Goal: Task Accomplishment & Management: Use online tool/utility

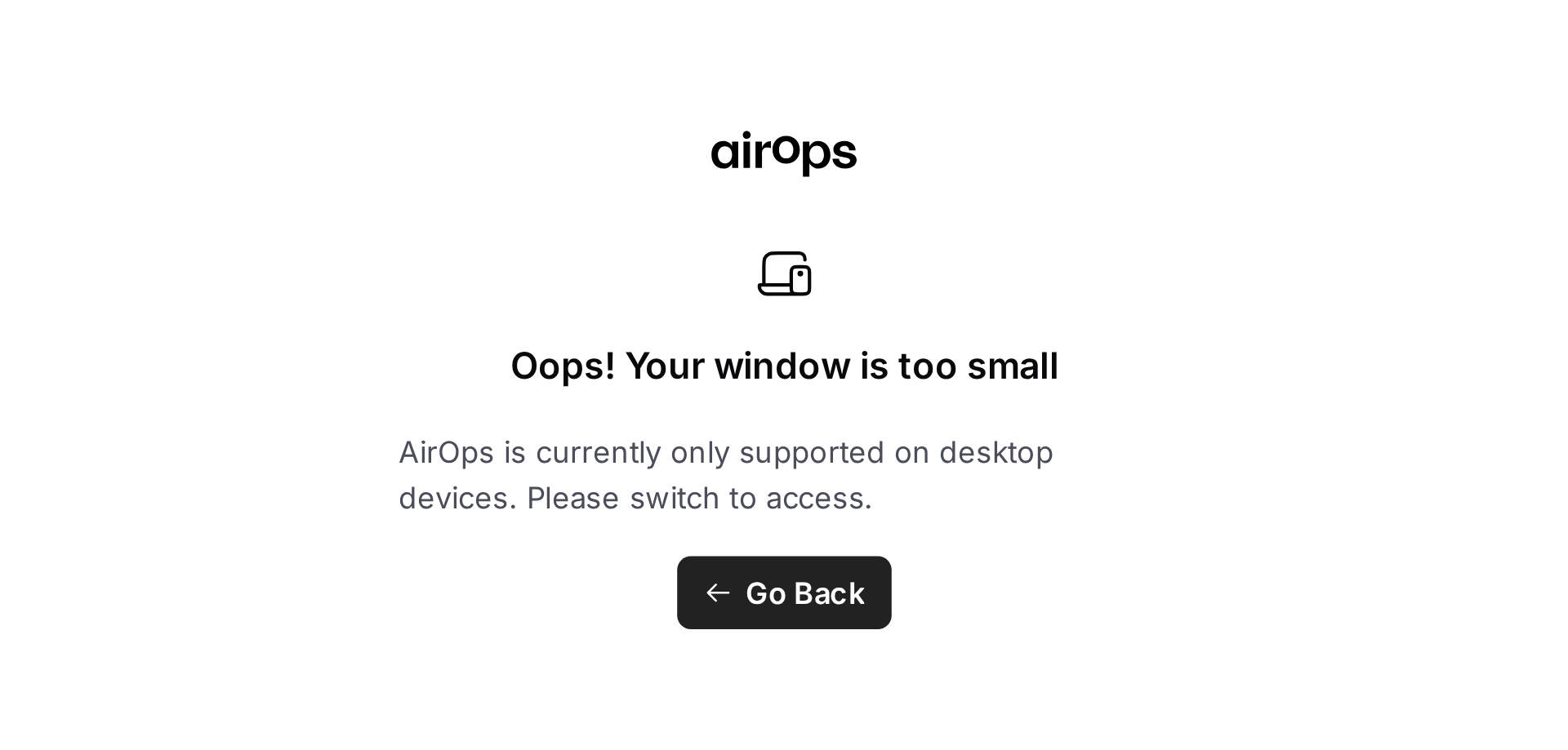
scroll to position [423, 0]
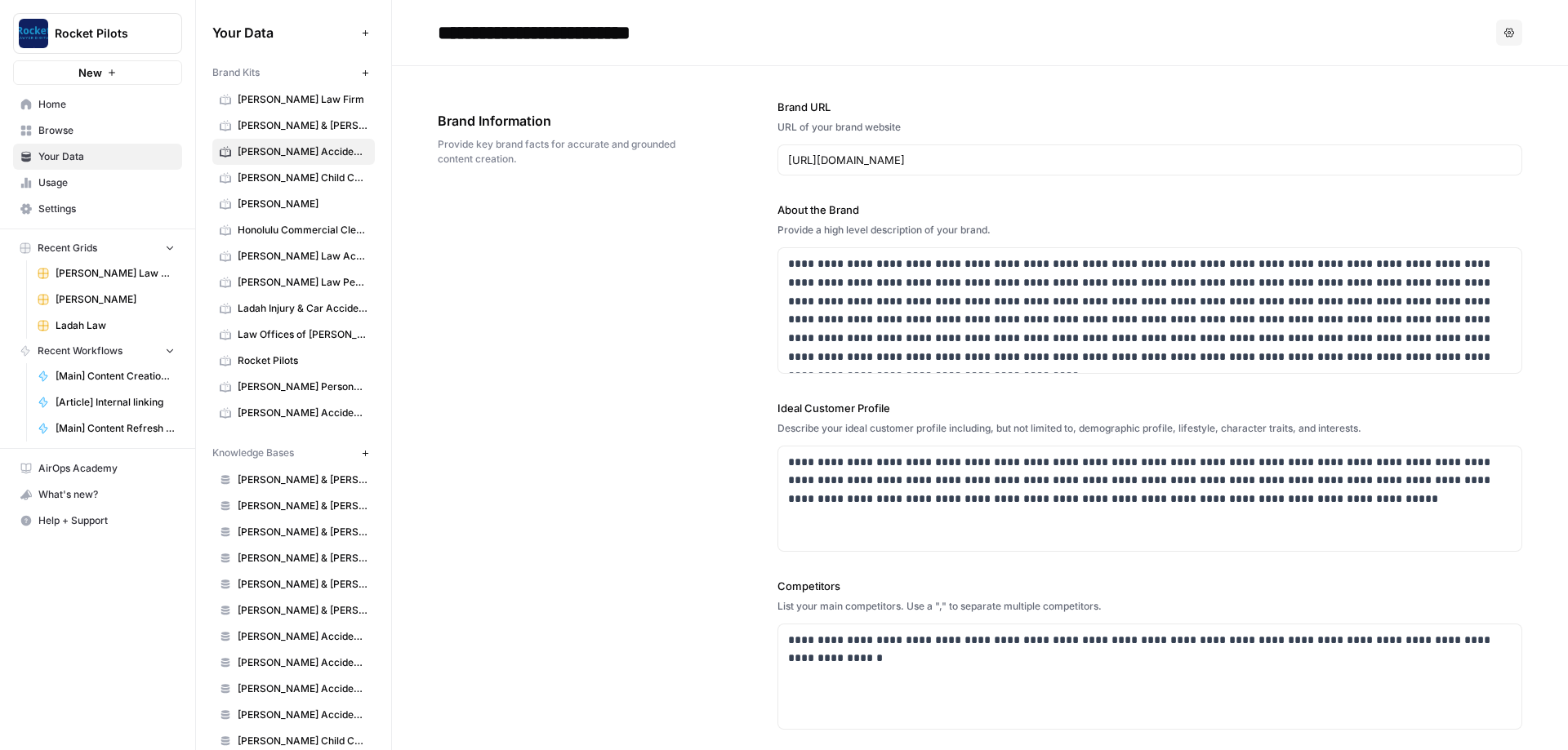
drag, startPoint x: 629, startPoint y: 235, endPoint x: 640, endPoint y: 232, distance: 11.4
click at [367, 235] on div "**********" at bounding box center [979, 504] width 1084 height 875
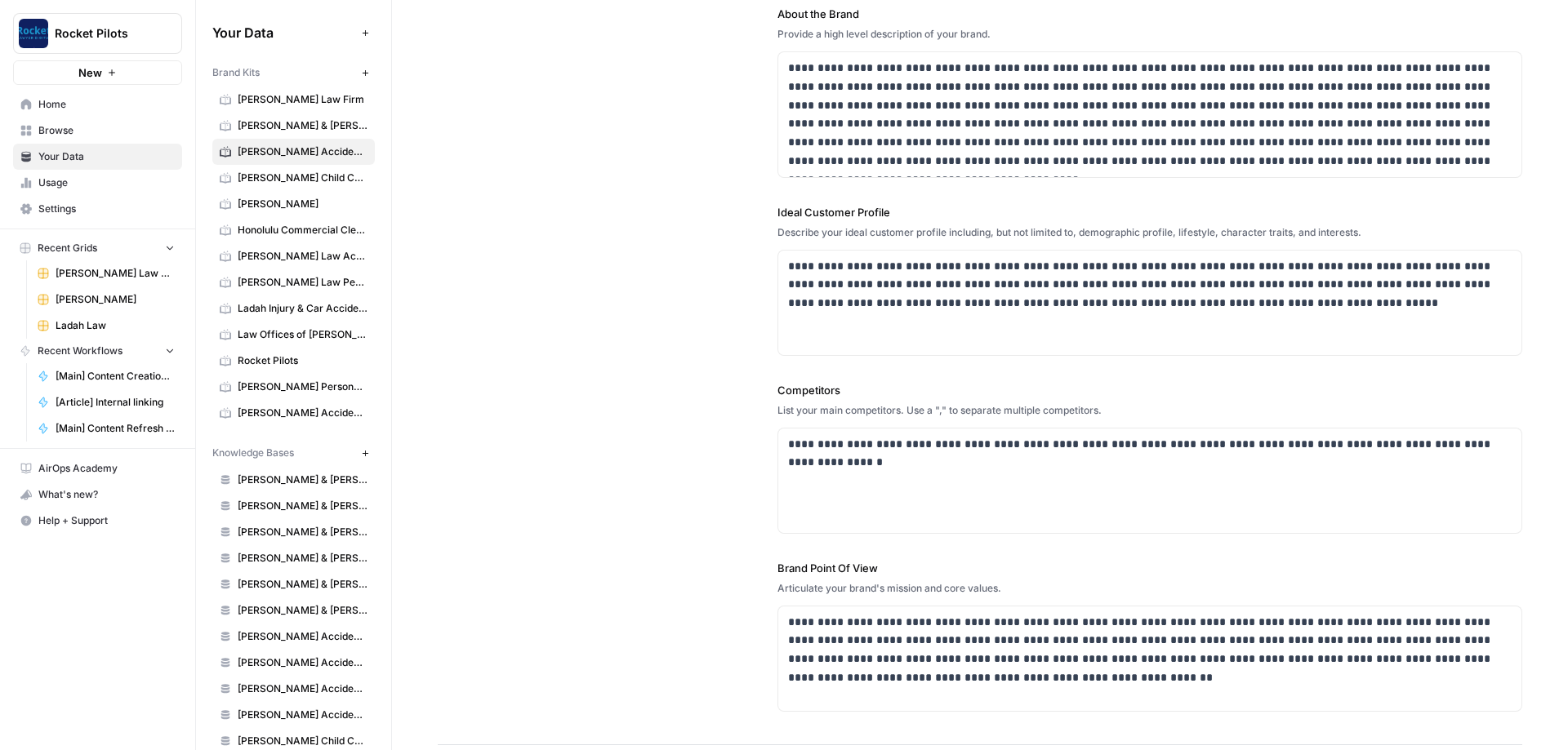
scroll to position [0, 0]
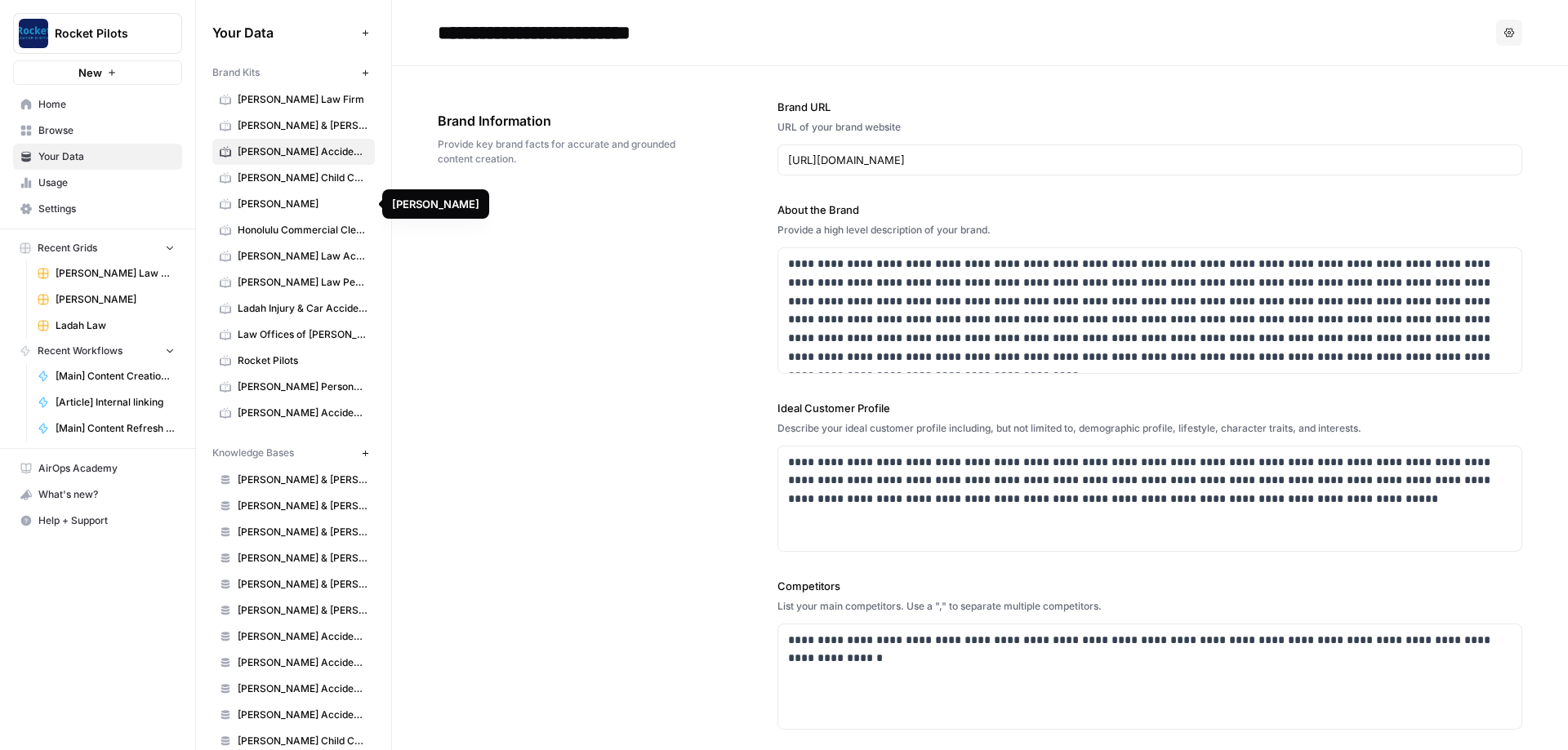
click at [266, 209] on span "[PERSON_NAME]" at bounding box center [302, 204] width 130 height 15
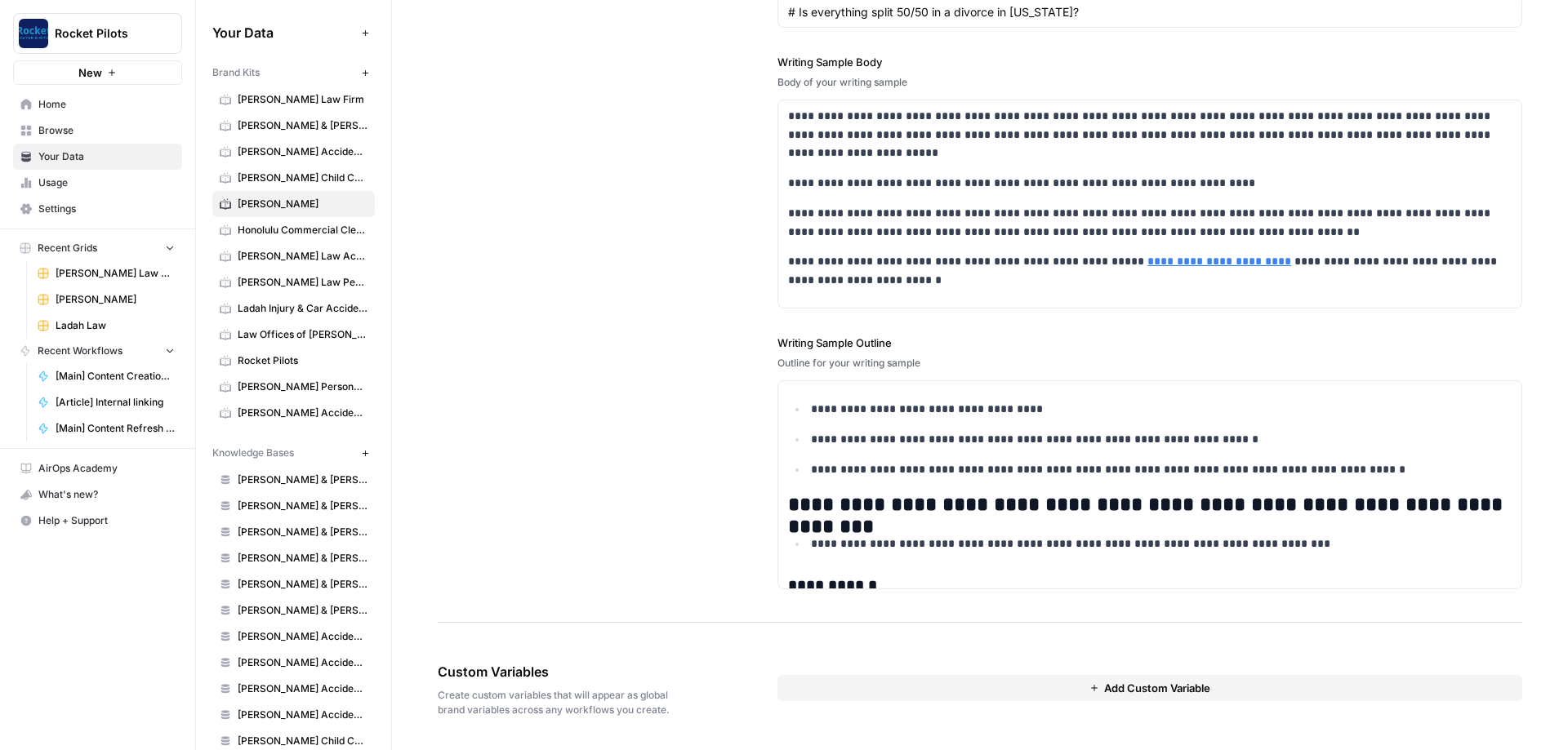
scroll to position [1372, 0]
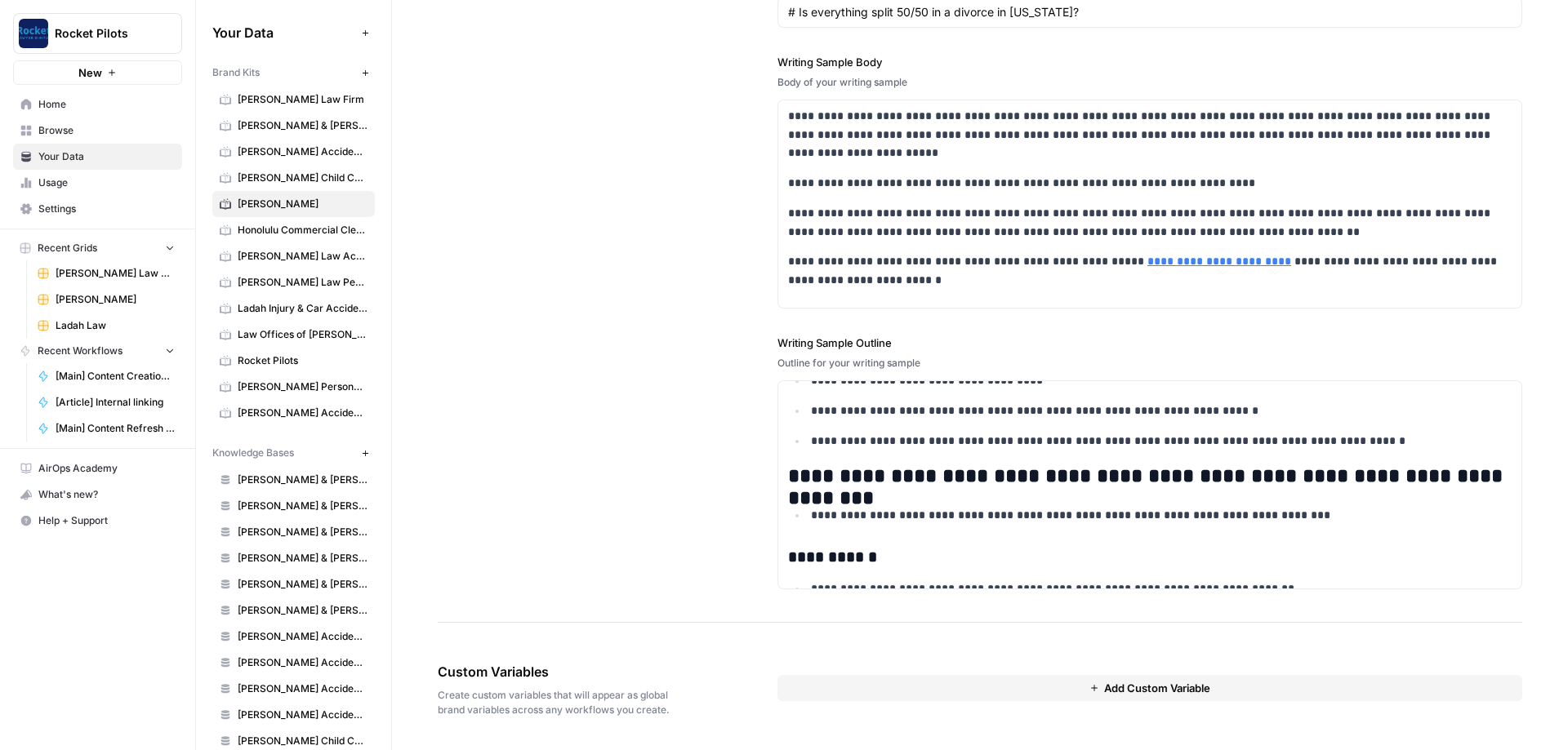
click at [367, 268] on button "Add Custom Variable" at bounding box center [1149, 688] width 745 height 27
click at [367, 268] on input "text" at bounding box center [1149, 718] width 695 height 15
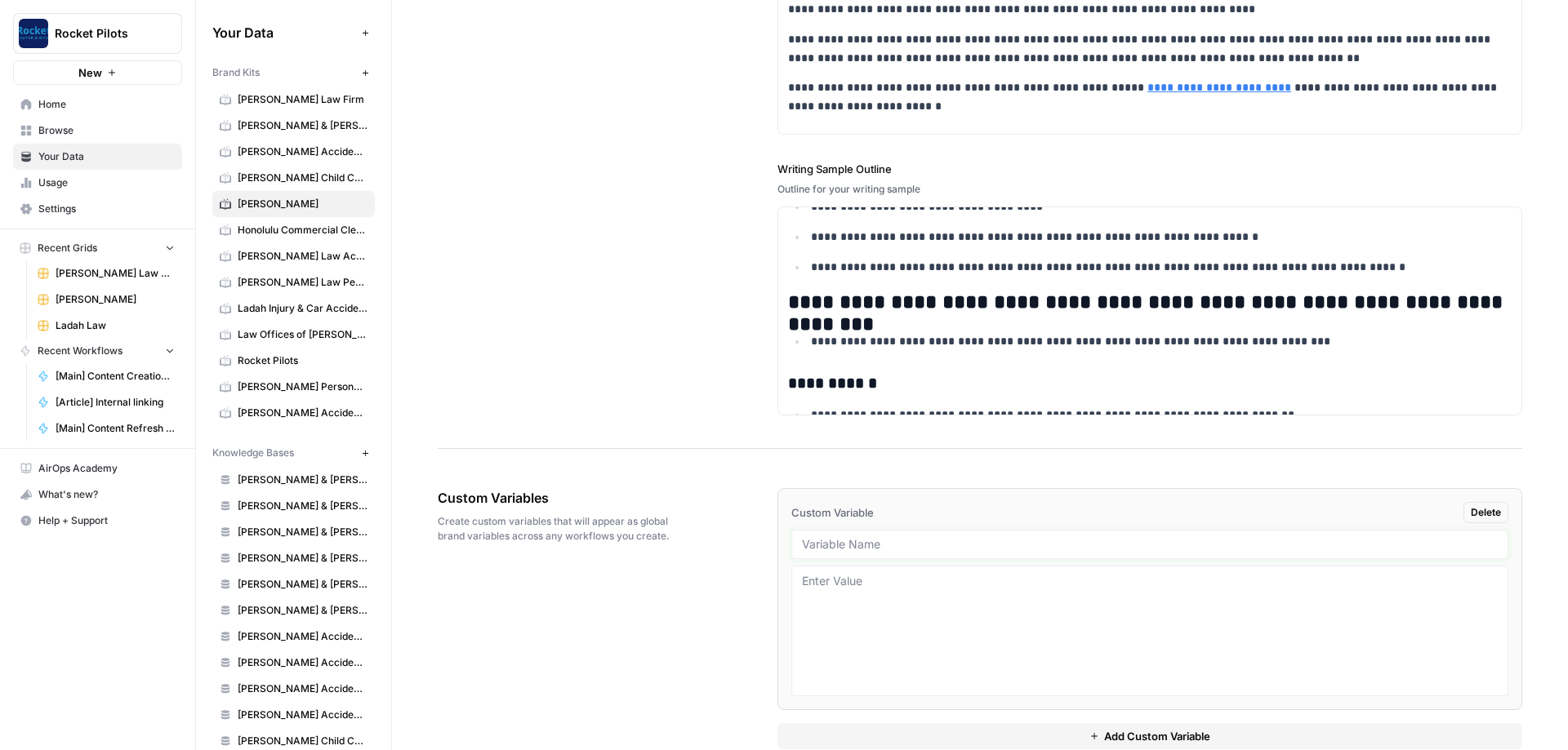
scroll to position [2189, 0]
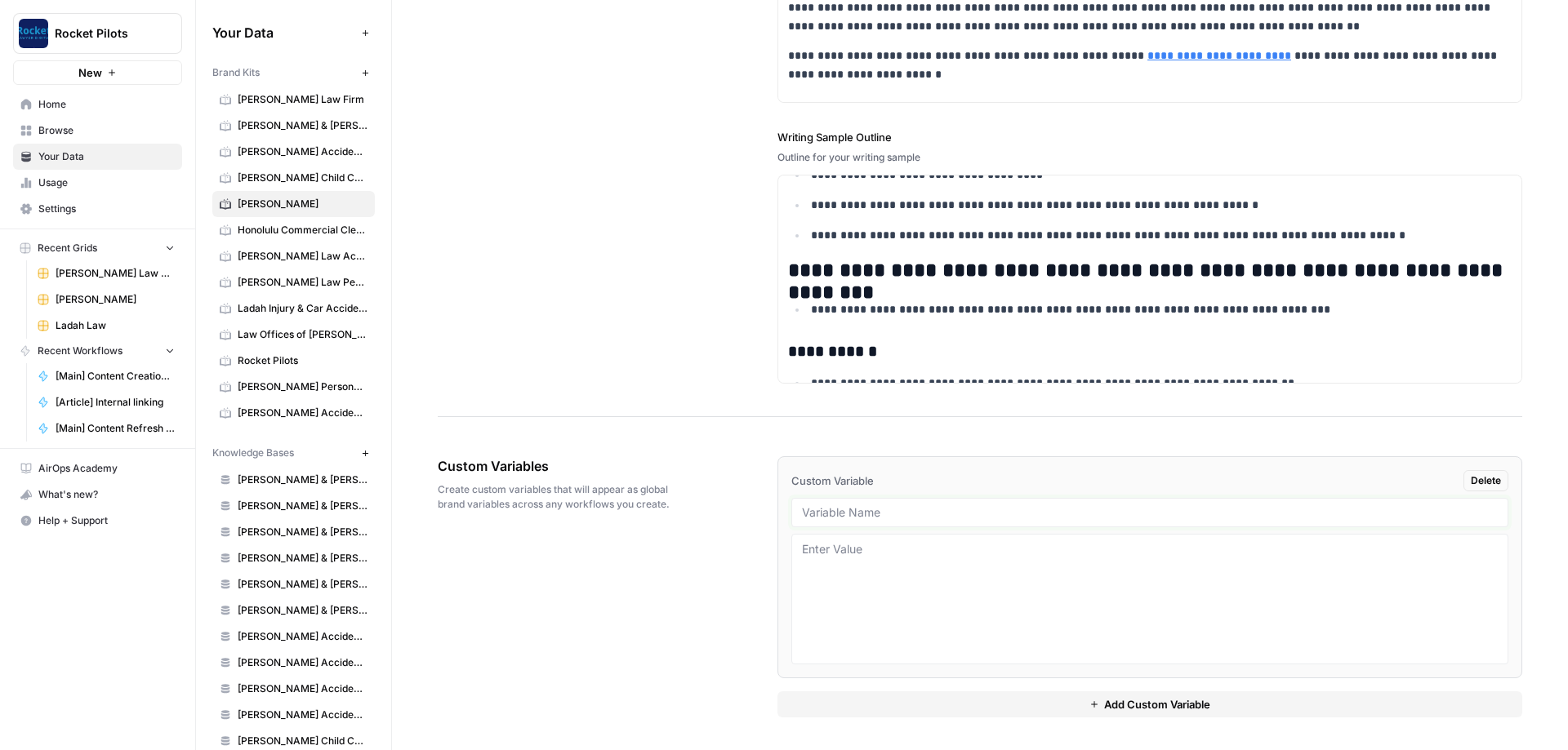
paste input "State"
type input "State"
click at [367, 268] on textarea at bounding box center [1149, 599] width 695 height 116
type textarea "[US_STATE]"
click at [367, 268] on button "Add Custom Variable" at bounding box center [1149, 705] width 745 height 27
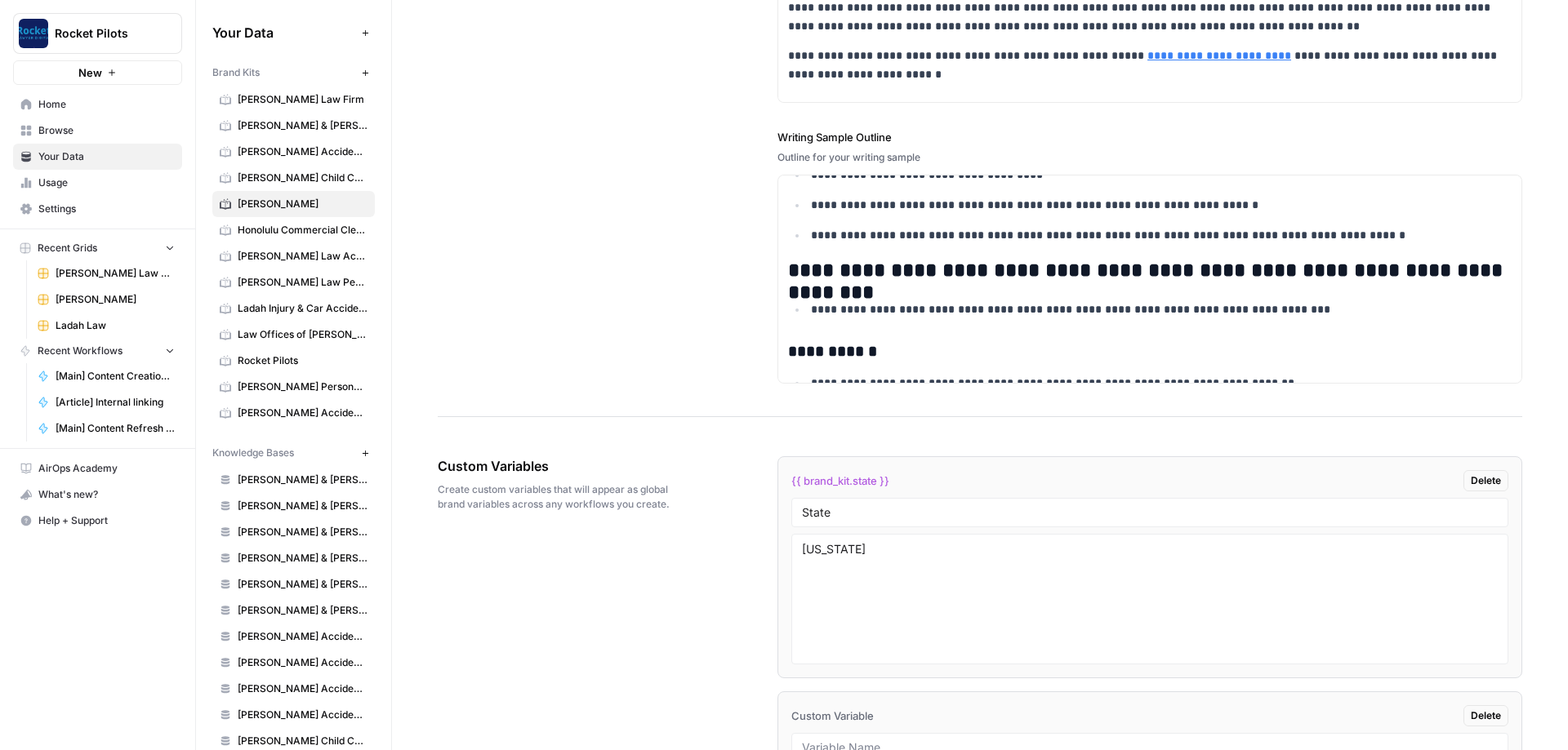
scroll to position [2424, 0]
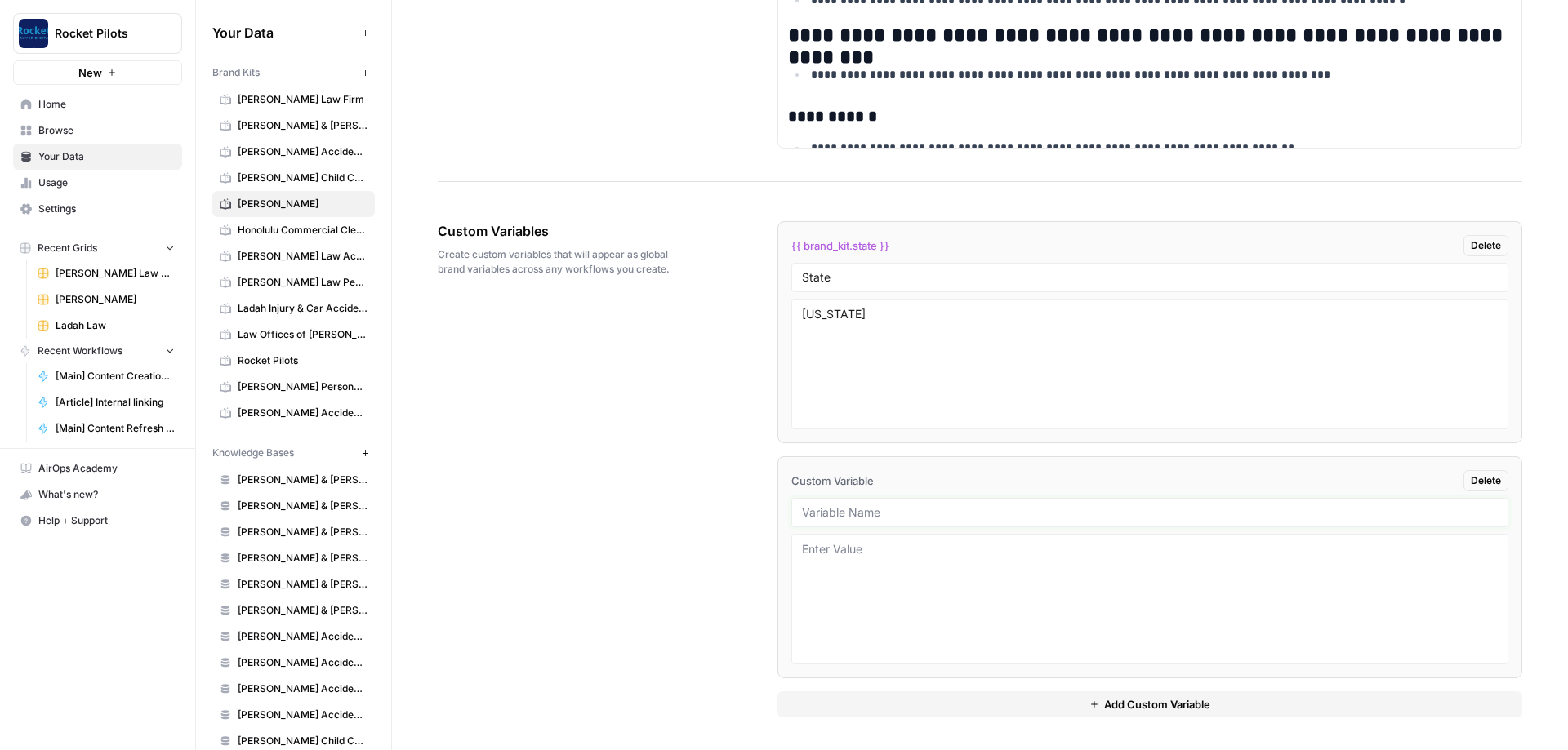
click at [367, 268] on input "text" at bounding box center [1149, 512] width 695 height 15
paste input "Sites for linking"
type input "Sites for linking"
click at [367, 268] on textarea at bounding box center [1149, 599] width 695 height 116
paste textarea "[URL][DOMAIN_NAME] [URL][DOMAIN_NAME] [URL][DOMAIN_NAME] [URL][DOMAIN_NAME] [UR…"
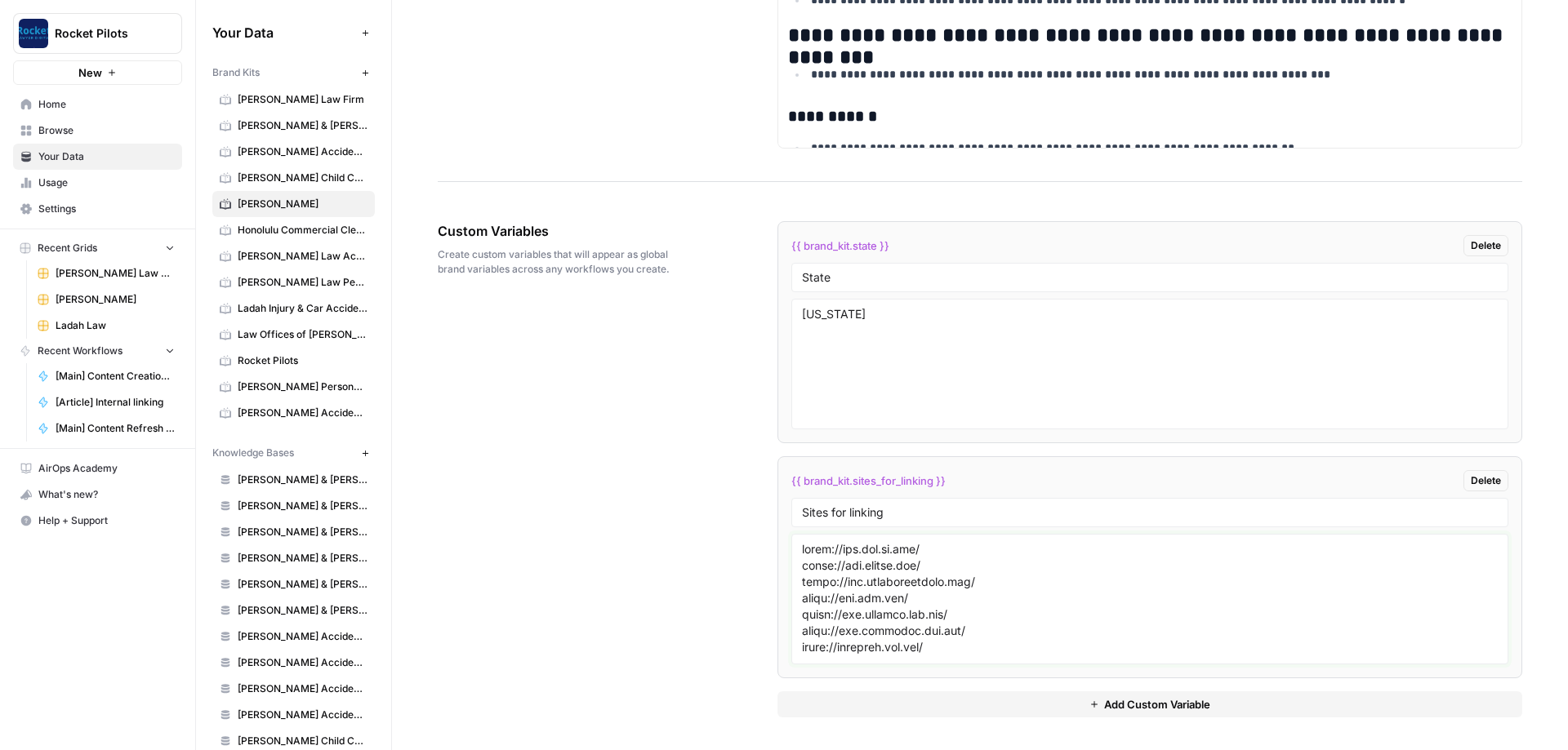
scroll to position [422, 0]
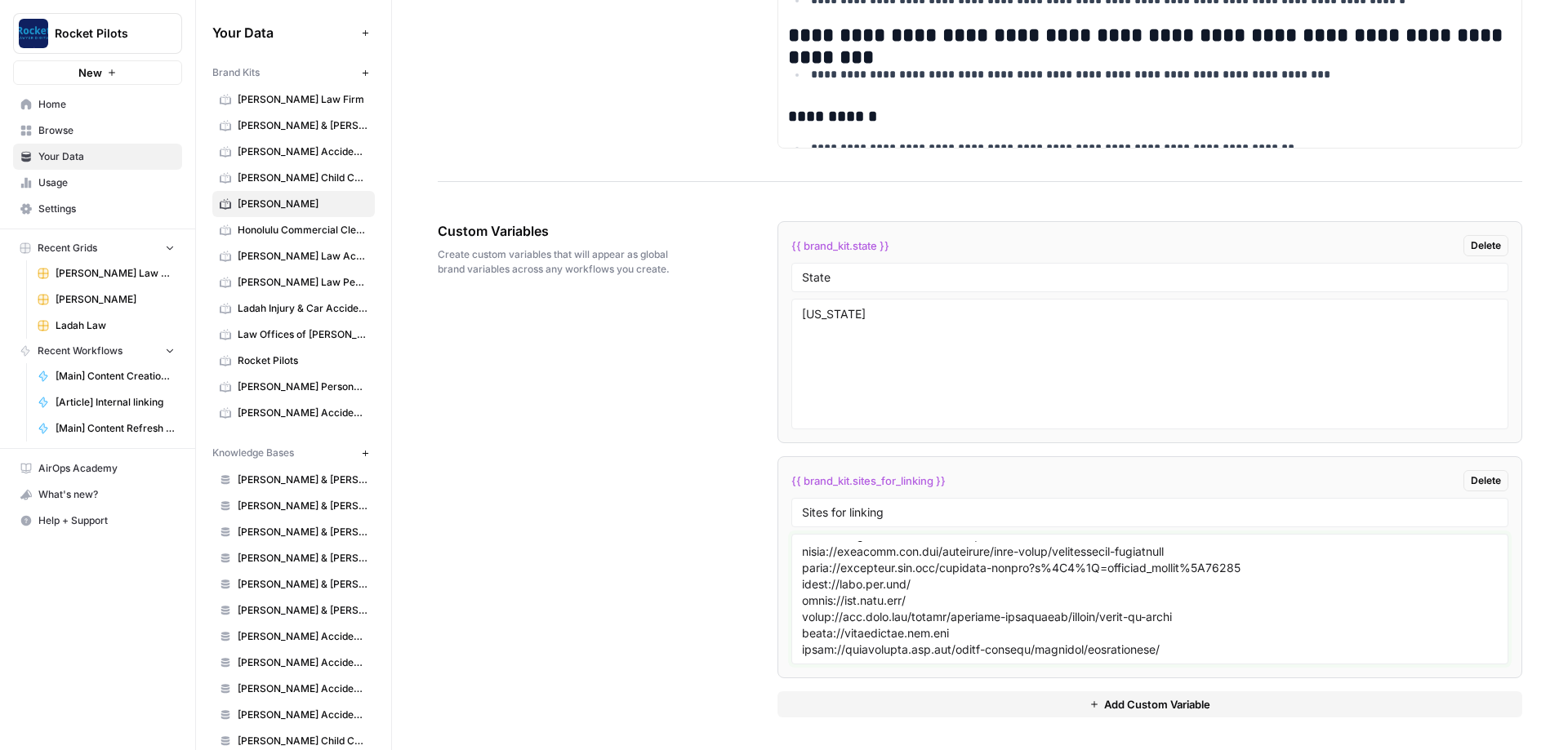
type textarea "[URL][DOMAIN_NAME] [URL][DOMAIN_NAME] [URL][DOMAIN_NAME] [URL][DOMAIN_NAME] [UR…"
click at [367, 268] on div "Custom Variables Create custom variables that will appear as global brand varia…" at bounding box center [979, 469] width 1084 height 562
click at [367, 268] on button "Add Custom Variable" at bounding box center [1149, 705] width 745 height 27
click at [367, 268] on div "Custom Variables Create custom variables that will appear as global brand varia…" at bounding box center [979, 587] width 1084 height 797
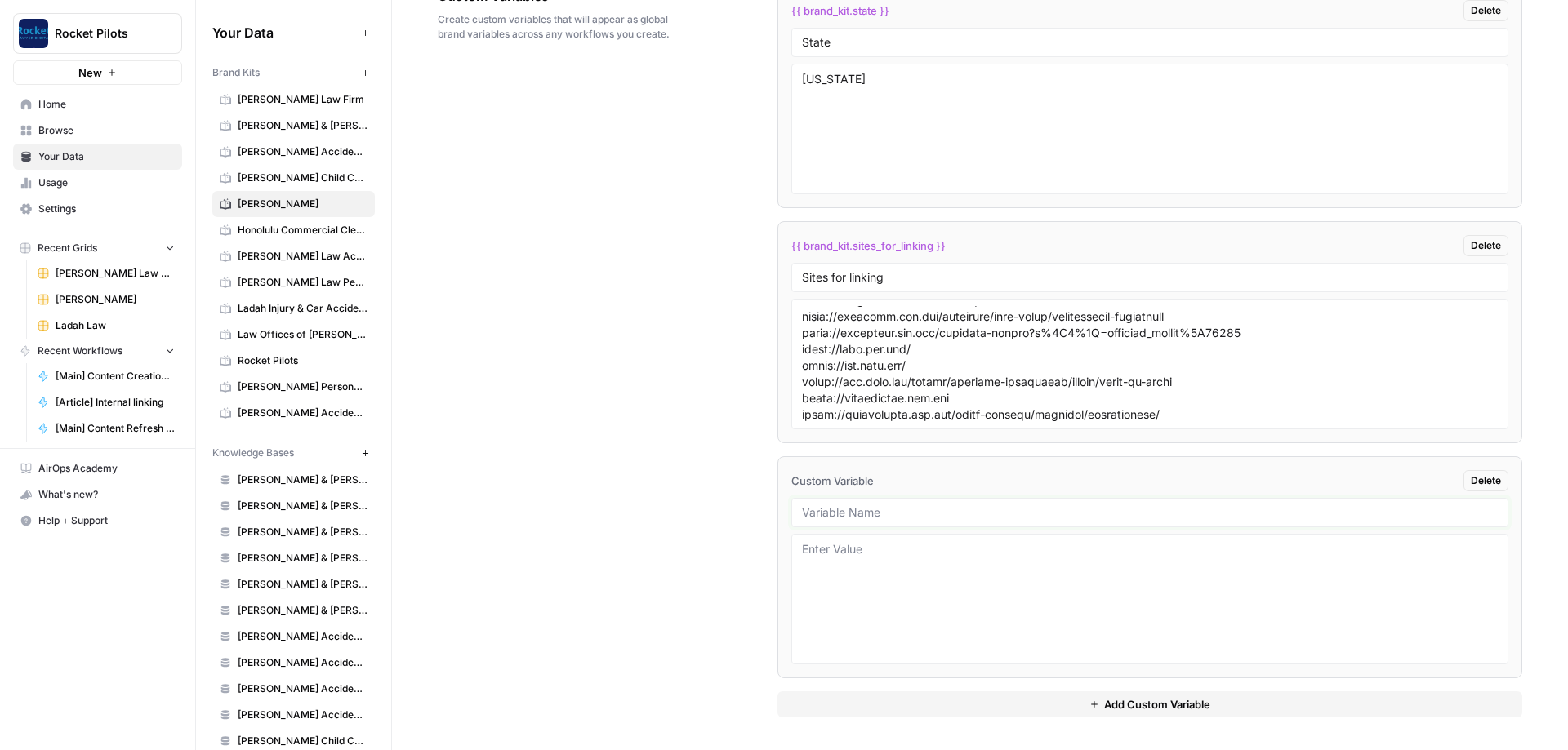
click at [367, 268] on input "text" at bounding box center [1149, 512] width 695 height 15
paste input "Blog samples"
type input "Blog samples"
click at [367, 268] on div "Custom Variables Create custom variables that will appear as global brand varia…" at bounding box center [979, 352] width 1084 height 797
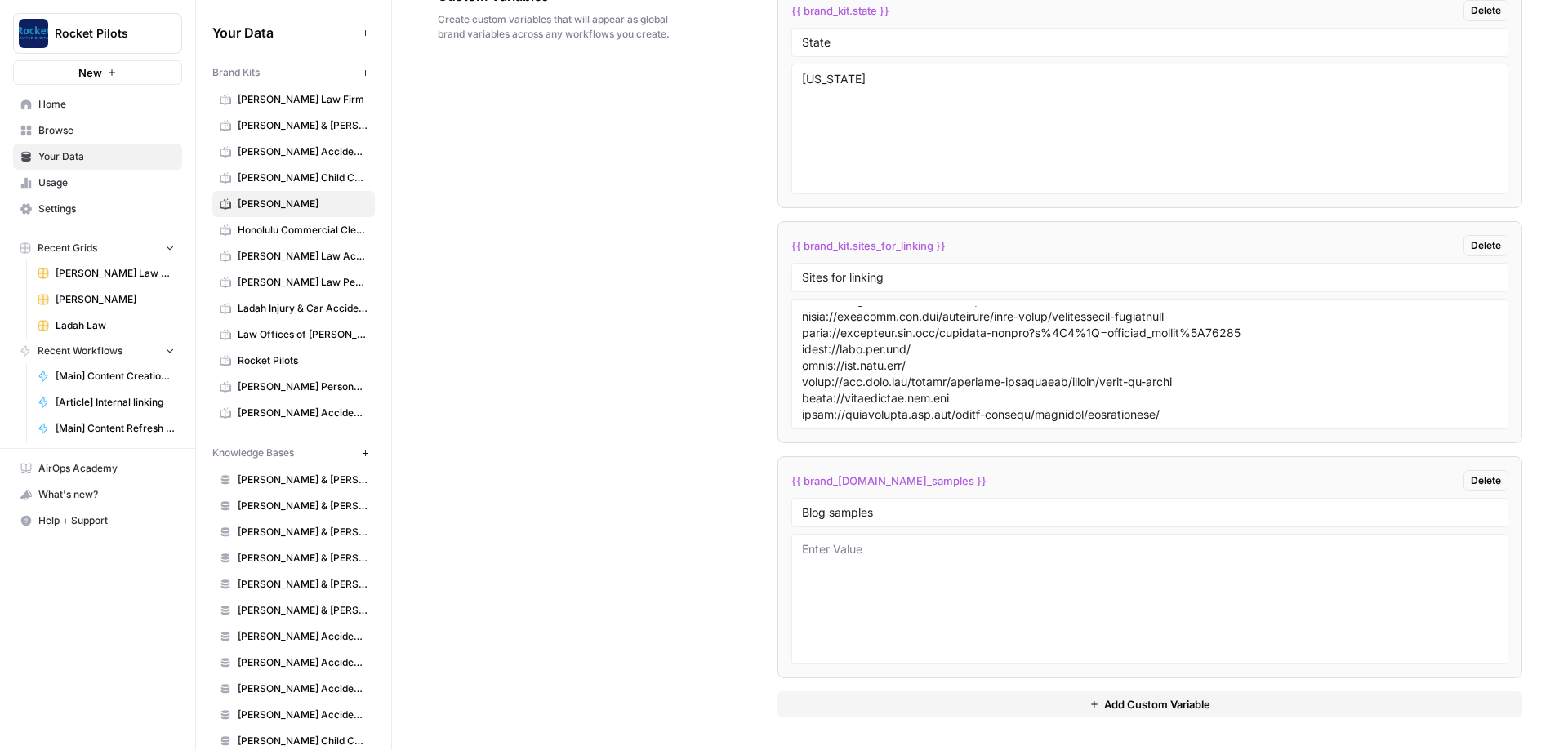
click at [367, 268] on button "Add Custom Variable" at bounding box center [1149, 705] width 745 height 27
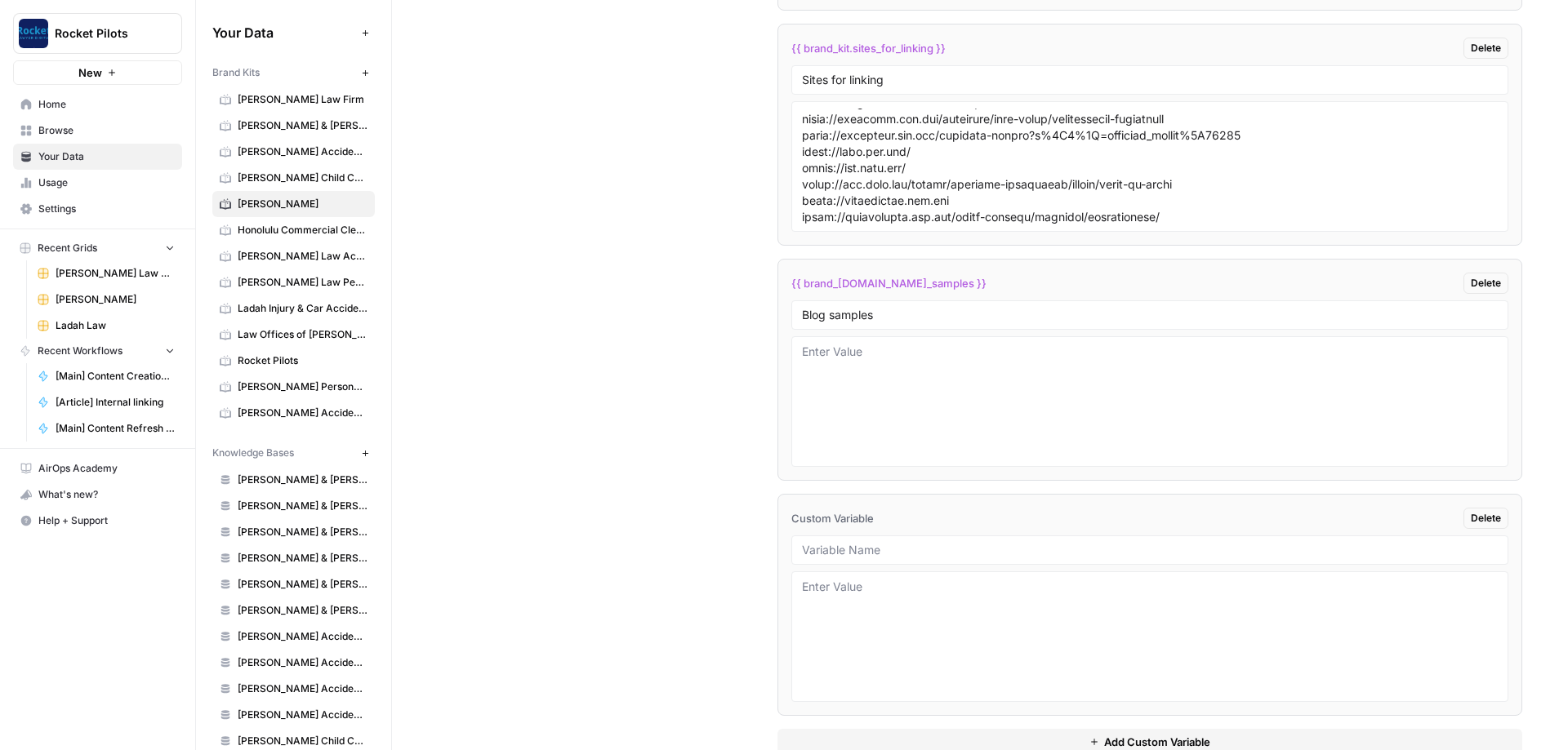
scroll to position [2894, 0]
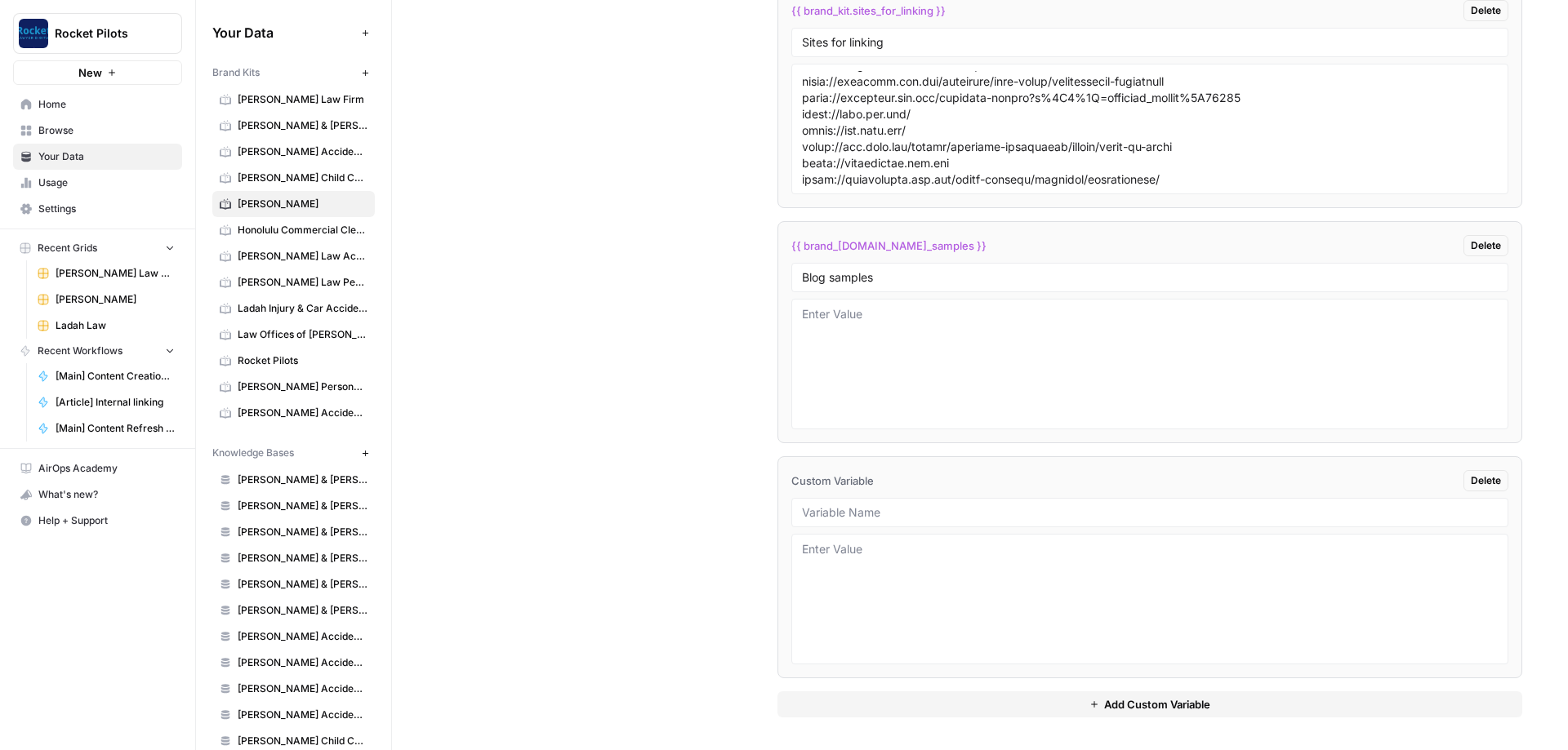
click at [367, 268] on div at bounding box center [1149, 512] width 716 height 29
click at [367, 268] on div "Custom Variables Create custom variables that will appear as global brand varia…" at bounding box center [979, 234] width 1084 height 1032
click at [367, 268] on li "Custom Variable Delete" at bounding box center [1149, 567] width 745 height 222
click at [367, 268] on input "text" at bounding box center [1149, 512] width 695 height 15
paste input "Interior Page Samples"
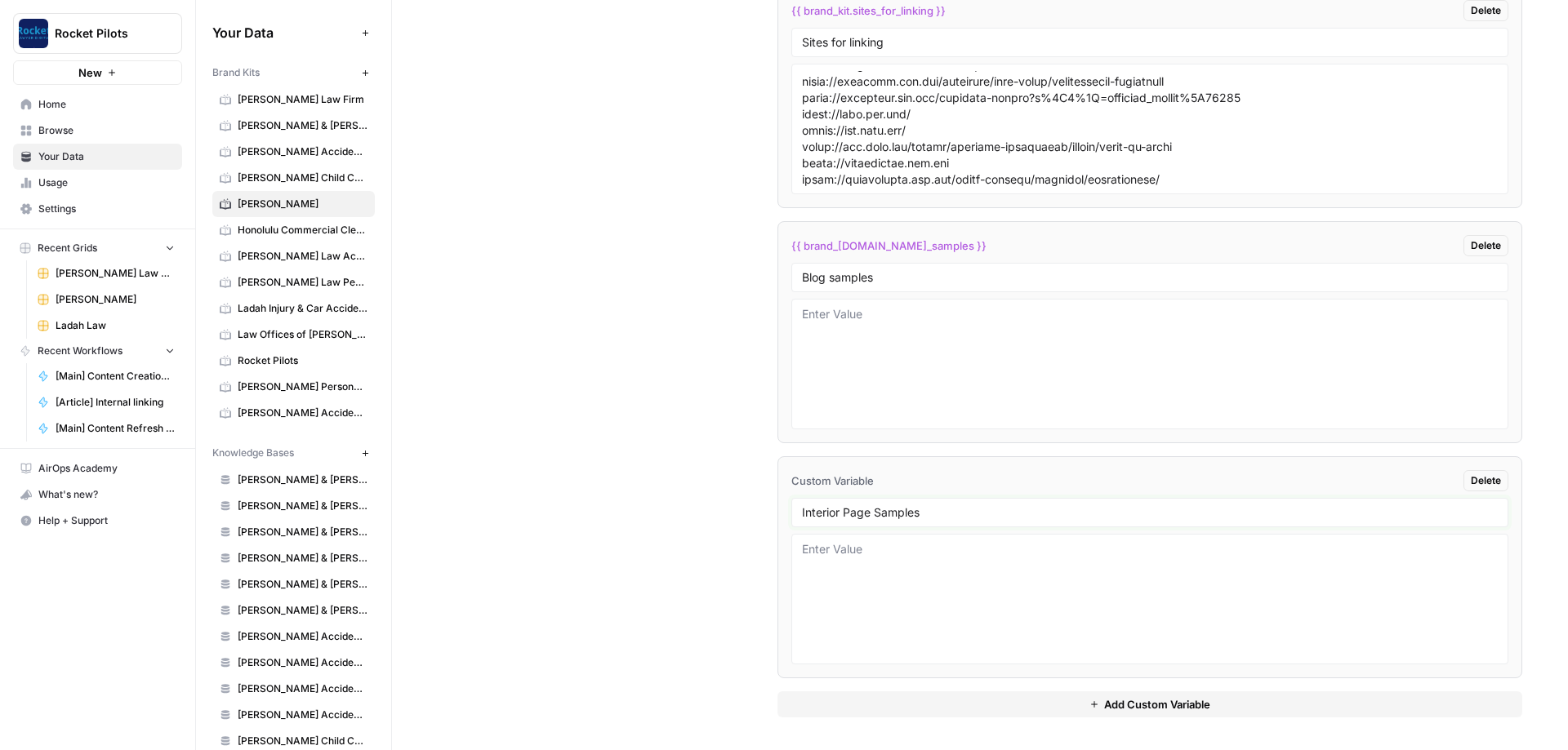
type input "Interior Page Samples"
click at [367, 268] on div "Custom Variables Create custom variables that will appear as global brand varia…" at bounding box center [979, 234] width 1084 height 1032
click at [367, 268] on button "Add Custom Variable" at bounding box center [1149, 705] width 745 height 27
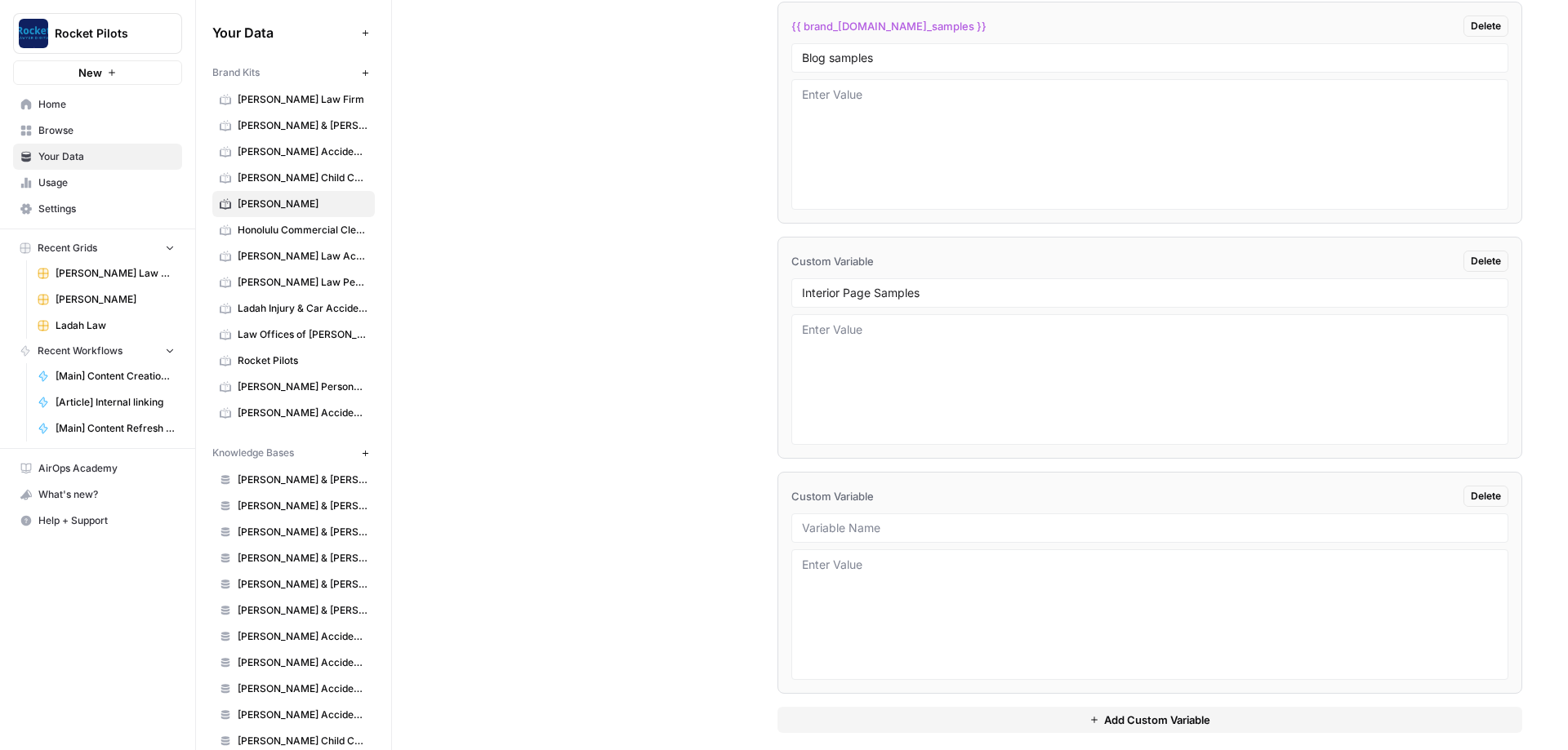
scroll to position [3130, 0]
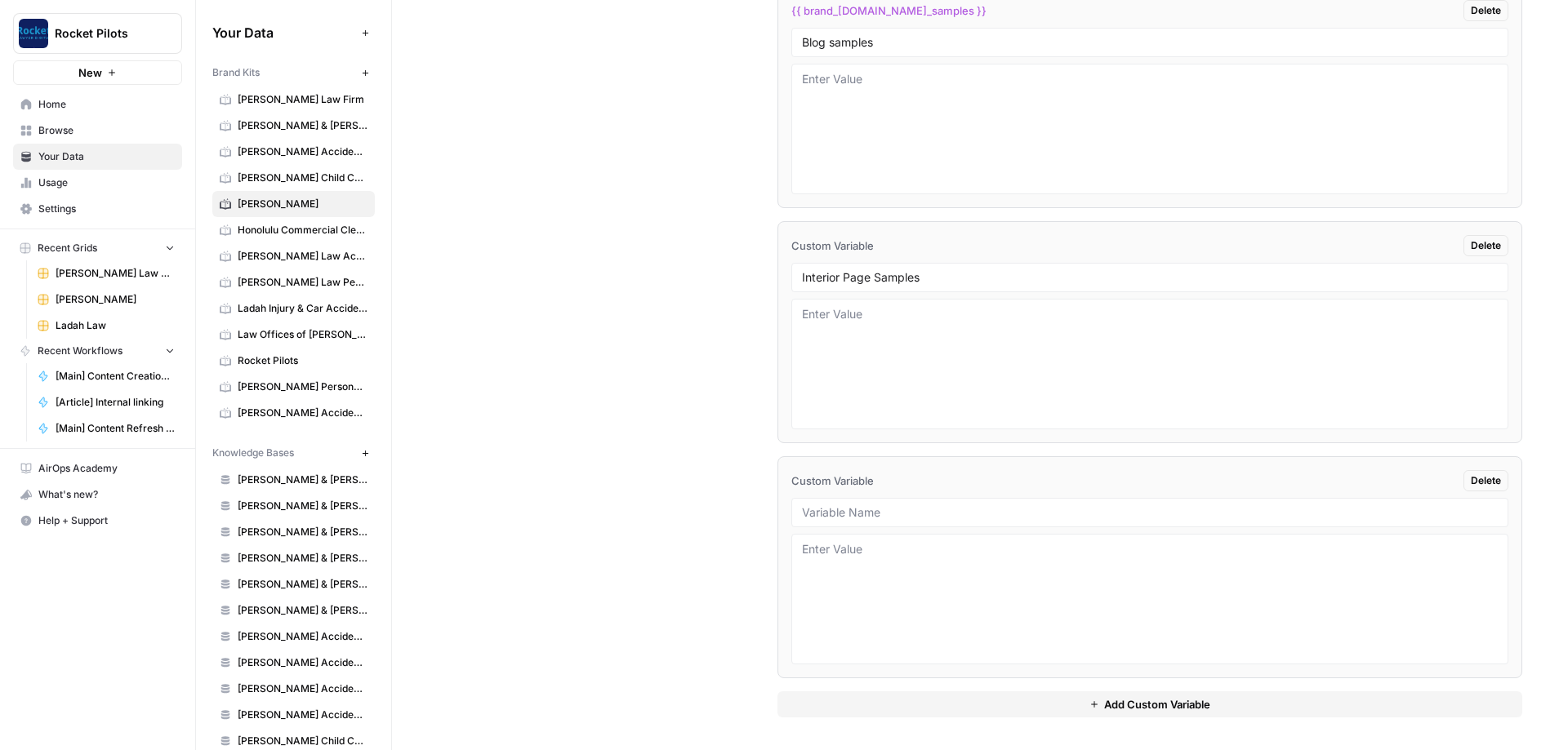
click at [367, 268] on div at bounding box center [1149, 512] width 716 height 29
click at [367, 268] on input "text" at bounding box center [1149, 512] width 695 height 15
paste input "Practice Page CTA"
click at [367, 268] on div "Custom Variables Create custom variables that will appear as global brand varia…" at bounding box center [979, 117] width 1084 height 1267
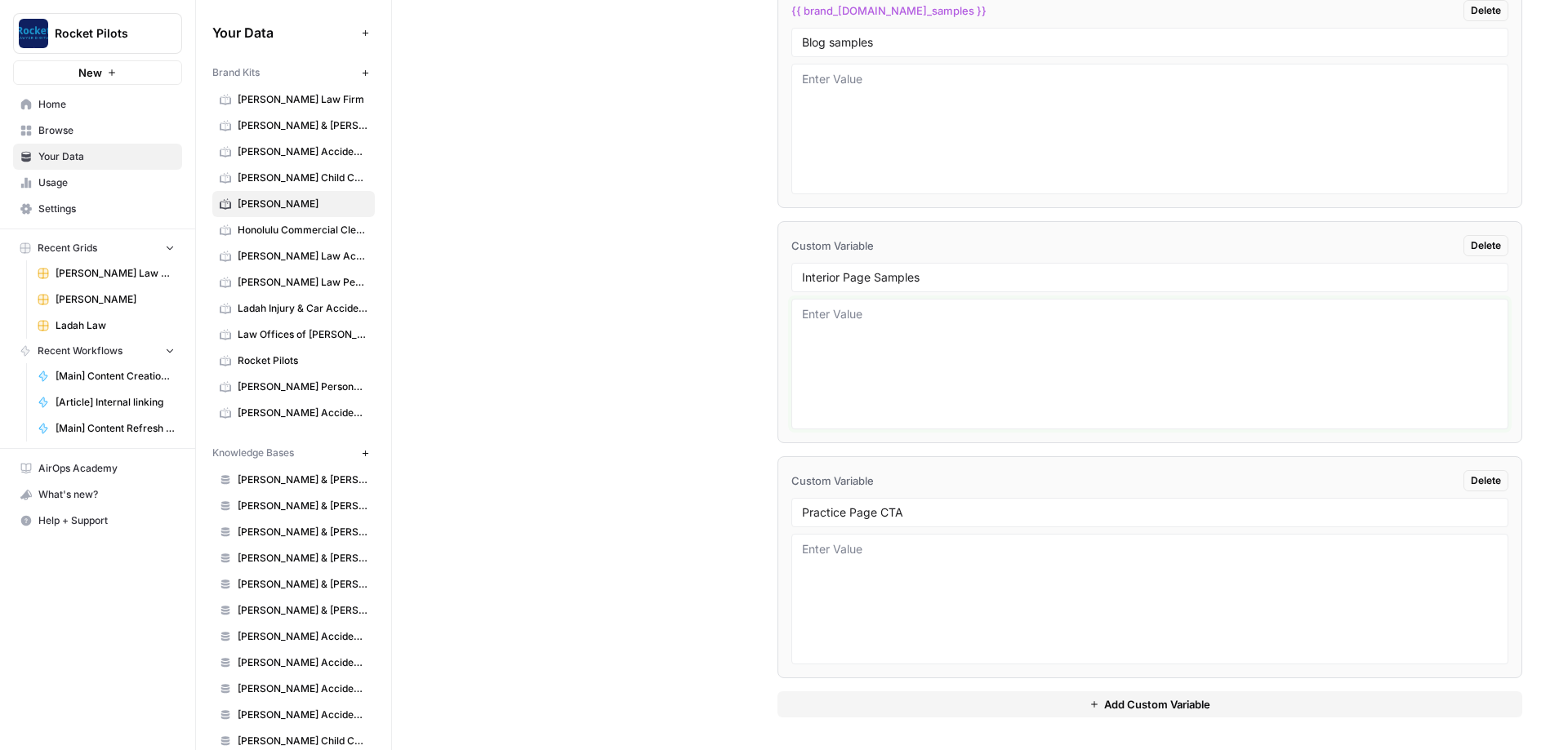
click at [367, 268] on textarea at bounding box center [1149, 364] width 695 height 116
click at [367, 268] on div "Custom Variables Create custom variables that will appear as global brand varia…" at bounding box center [979, 117] width 1084 height 1267
click at [367, 268] on div "Interior Page Samples" at bounding box center [1149, 277] width 716 height 29
click at [367, 268] on textarea at bounding box center [1149, 364] width 695 height 116
click at [367, 228] on li "Custom Variable Delete Interior Page Samples" at bounding box center [1149, 331] width 745 height 222
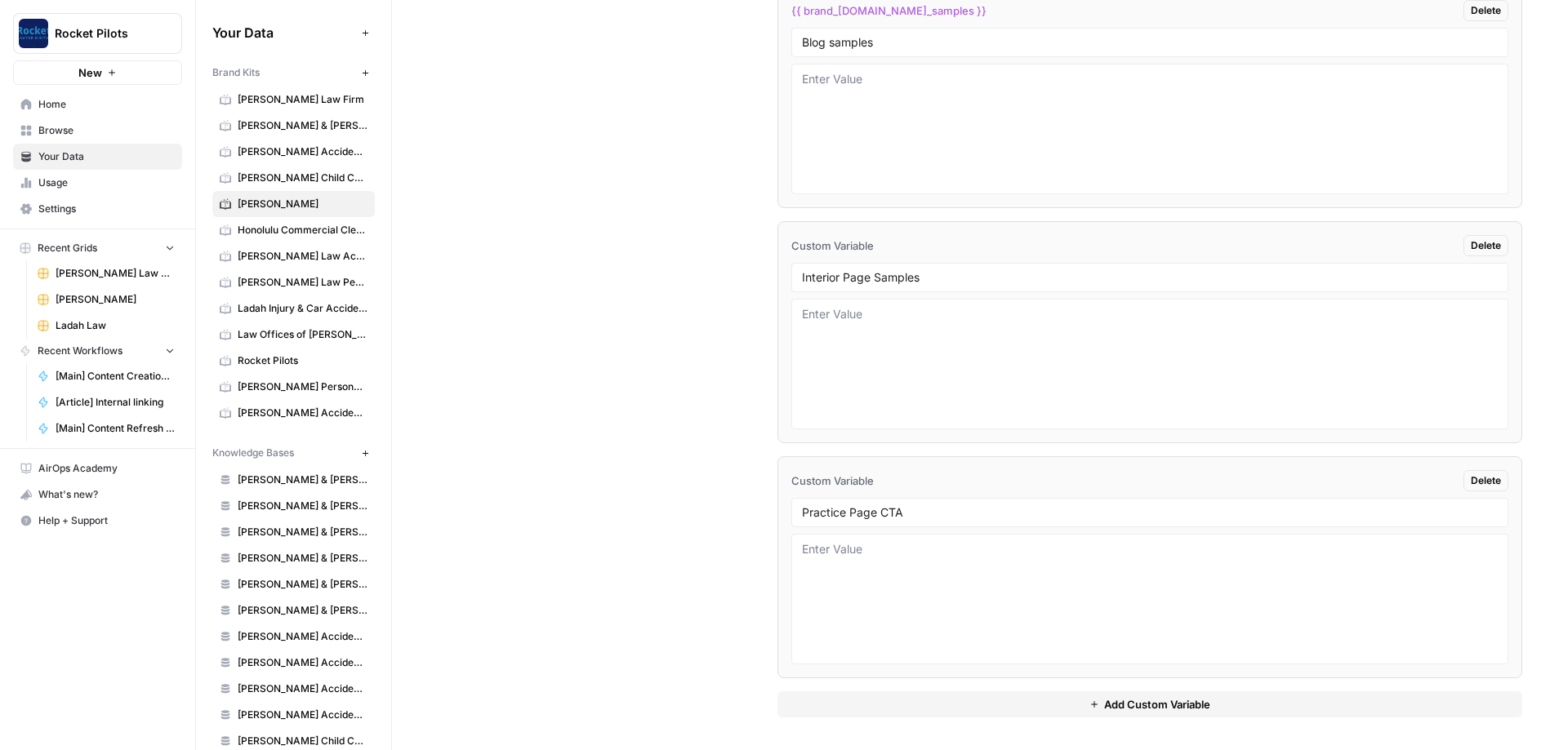
click at [367, 237] on div "Custom Variables Create custom variables that will appear as global brand varia…" at bounding box center [979, 117] width 1084 height 1267
click at [367, 268] on div "Custom Variables Create custom variables that will appear as global brand varia…" at bounding box center [979, 117] width 1084 height 1267
click at [367, 268] on input "Practice Page CTA" at bounding box center [1149, 512] width 695 height 15
type input "Practice Page CTA"
click at [367, 268] on div "Interior Page Samples" at bounding box center [1149, 277] width 716 height 29
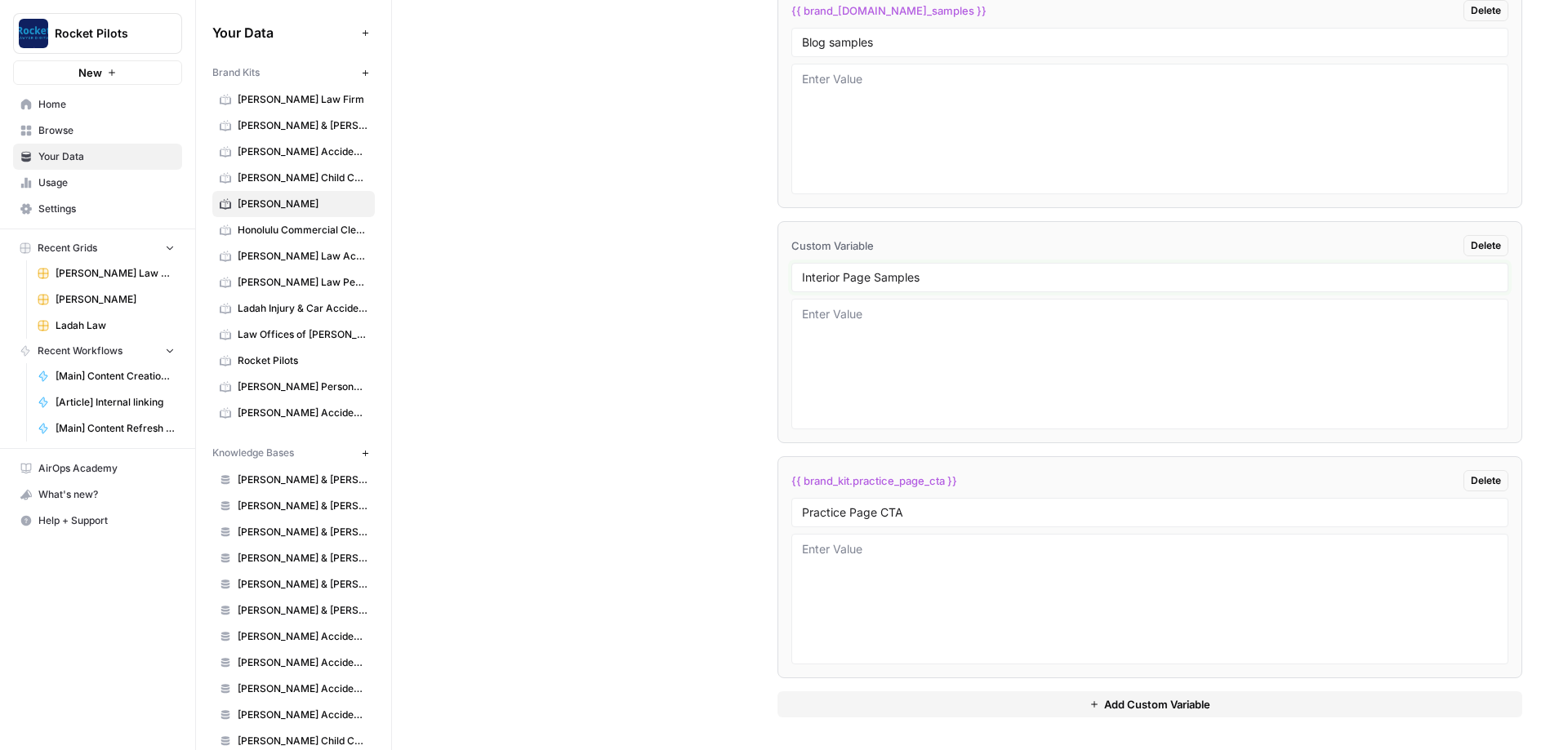
click at [367, 268] on input "Interior Page Samples" at bounding box center [1149, 277] width 695 height 15
click at [367, 228] on div "Custom Variables Create custom variables that will appear as global brand varia…" at bounding box center [979, 117] width 1084 height 1267
click at [367, 225] on div "Custom Variables Create custom variables that will appear as global brand varia…" at bounding box center [979, 117] width 1084 height 1267
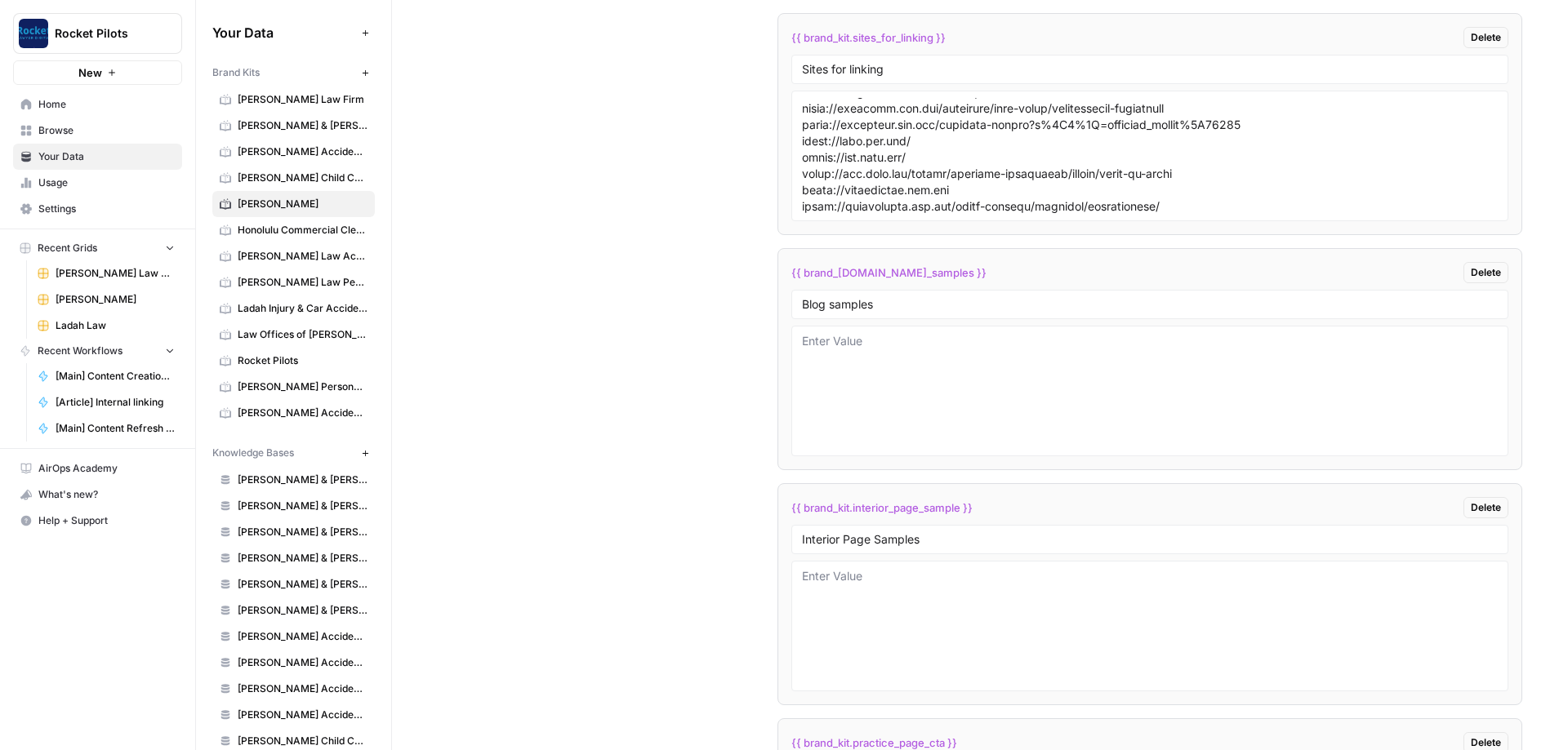
scroll to position [2836, 0]
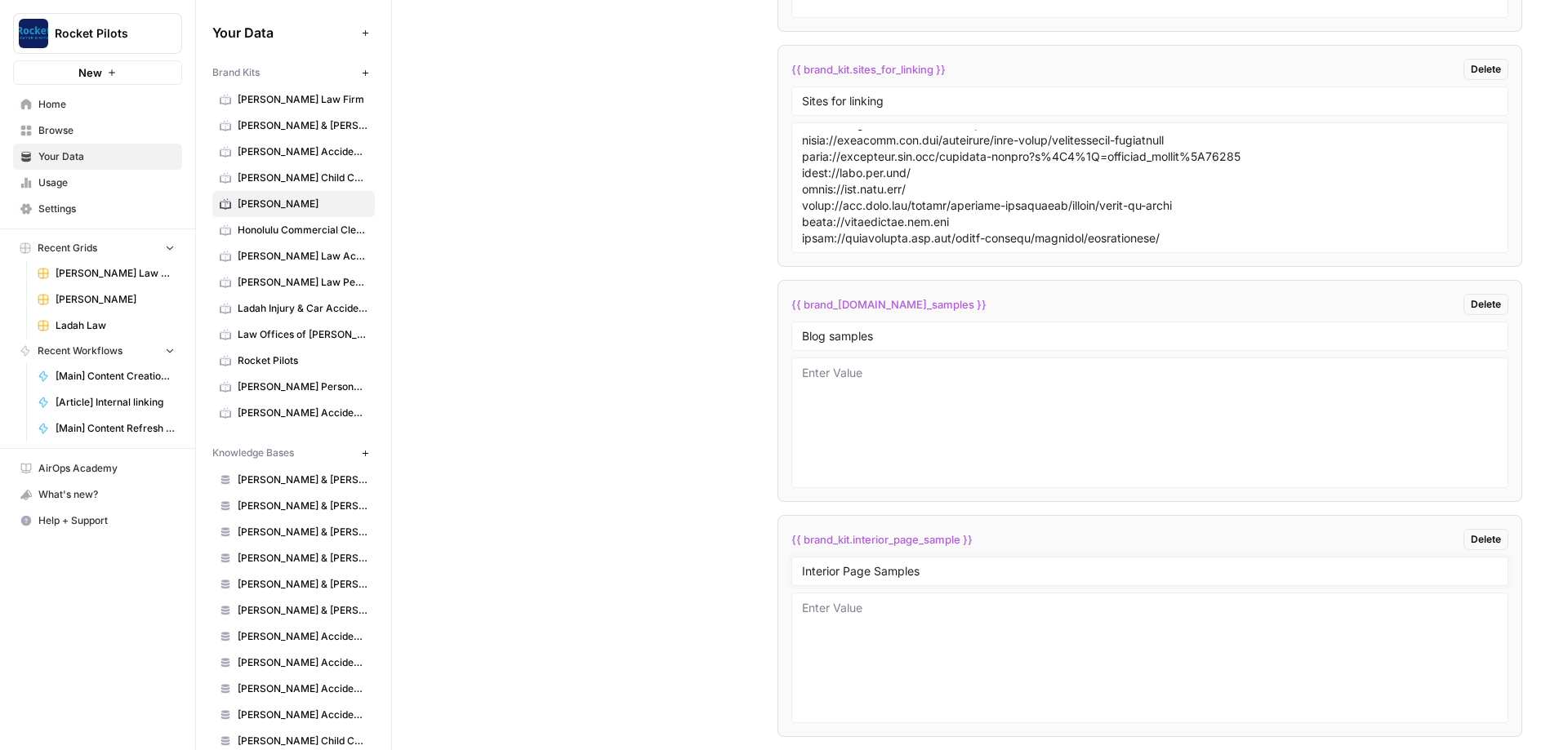
click at [367, 268] on input "Interior Page Samples" at bounding box center [1149, 572] width 695 height 15
type input "Interior Page Samples"
click at [367, 268] on div "Custom Variables Create custom variables that will appear as global brand varia…" at bounding box center [979, 411] width 1084 height 1267
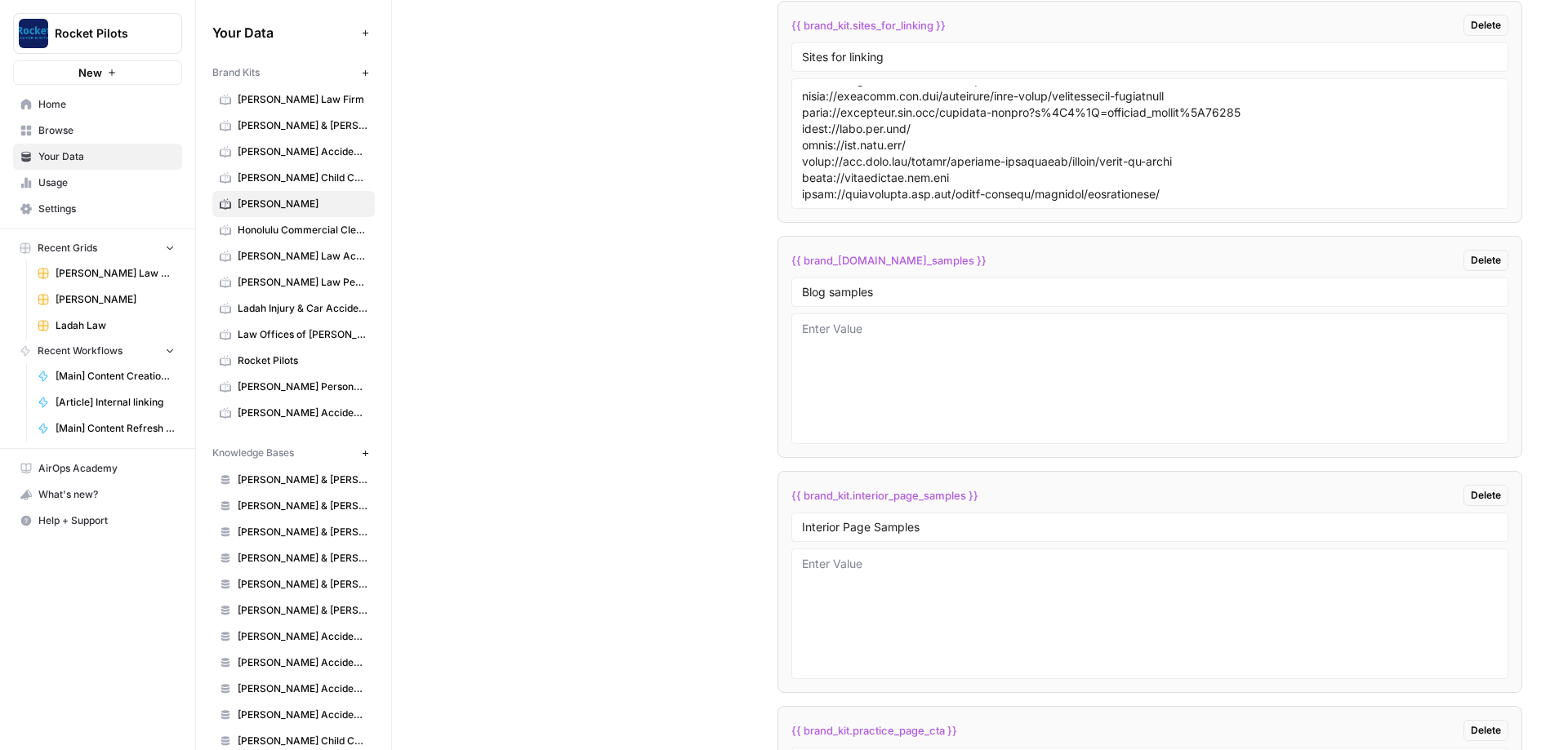
scroll to position [2934, 0]
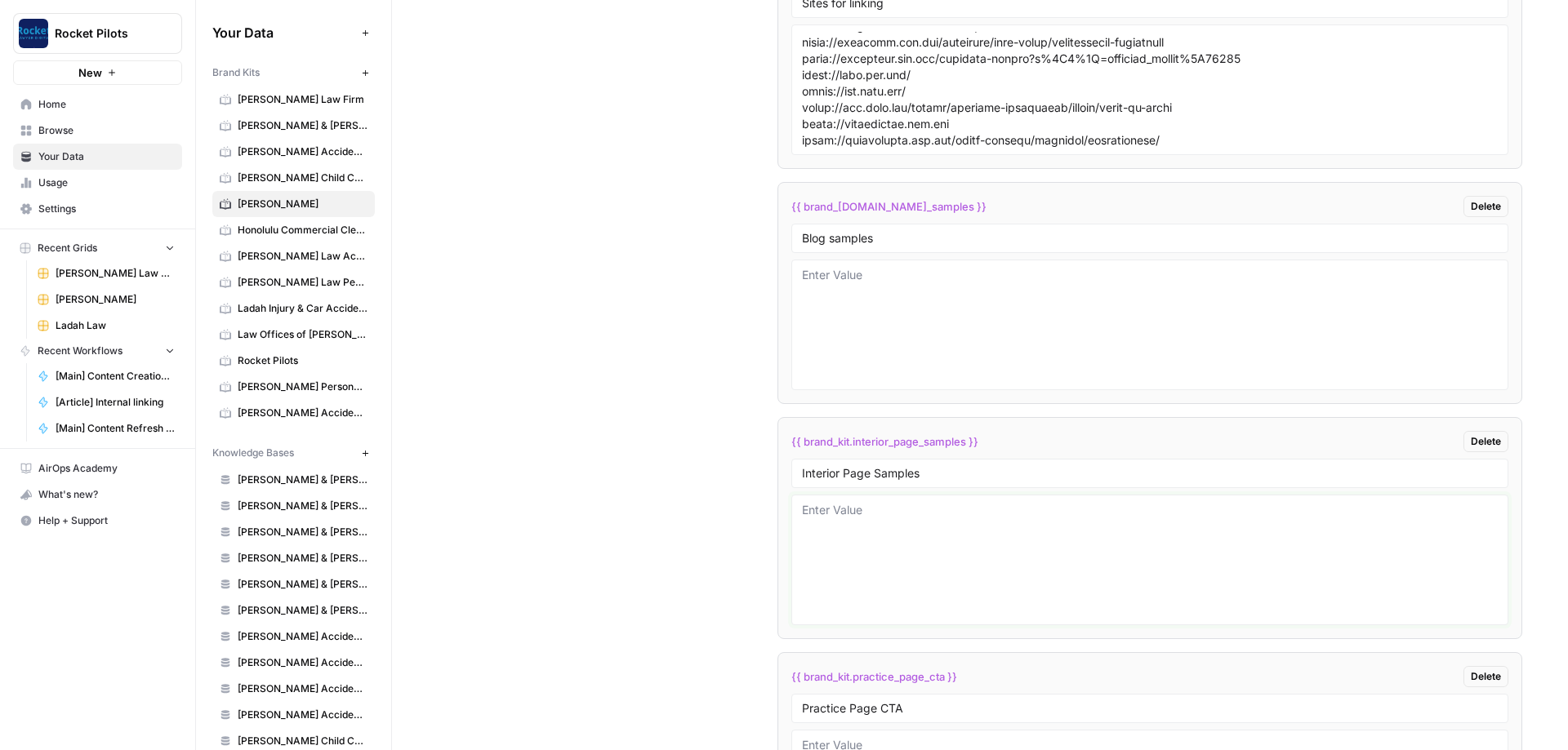
click at [367, 268] on textarea at bounding box center [1149, 559] width 695 height 116
paste textarea "# San Diego Divorce Lawyer ## Experienced [GEOGRAPHIC_DATA] Divorce and Family …"
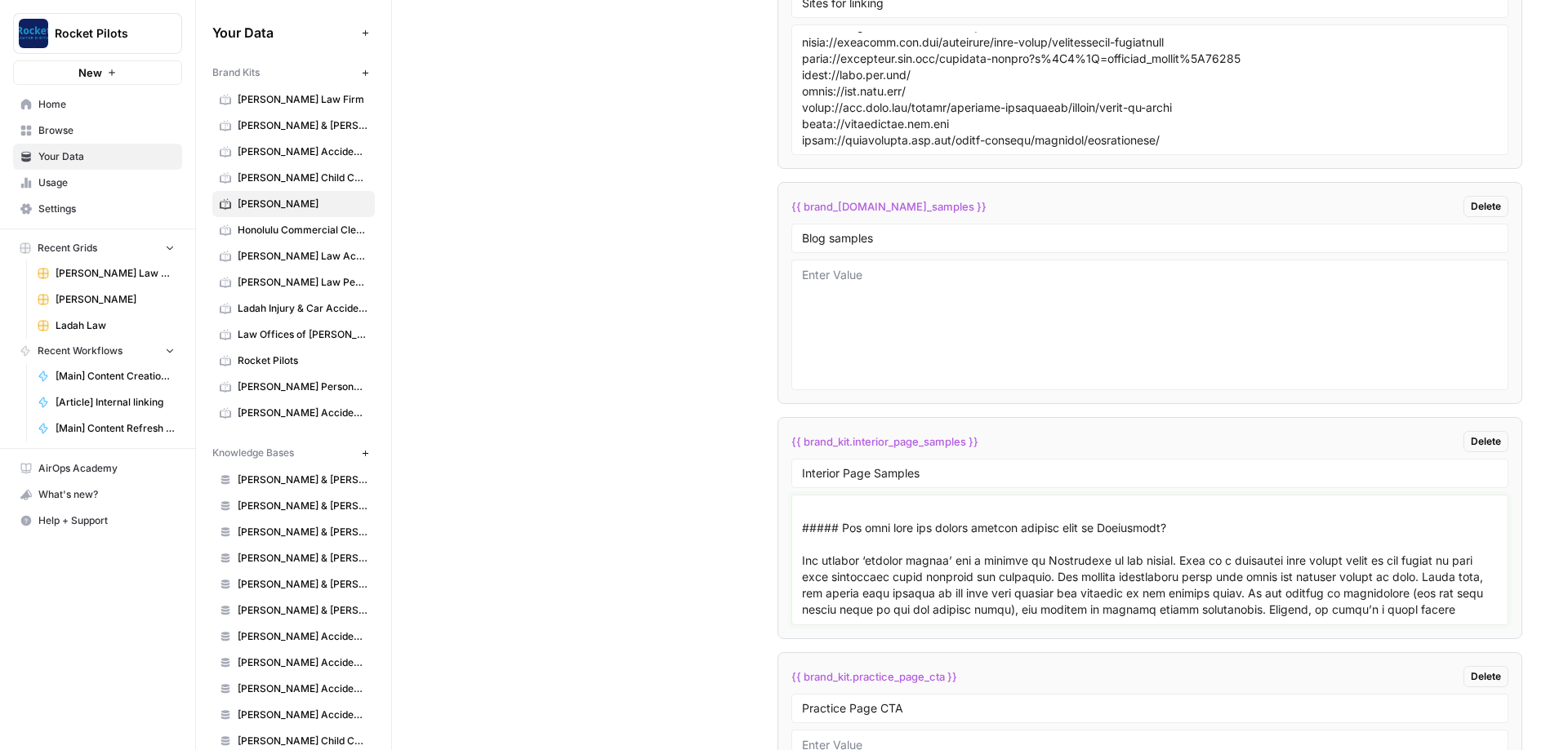
scroll to position [4701, 0]
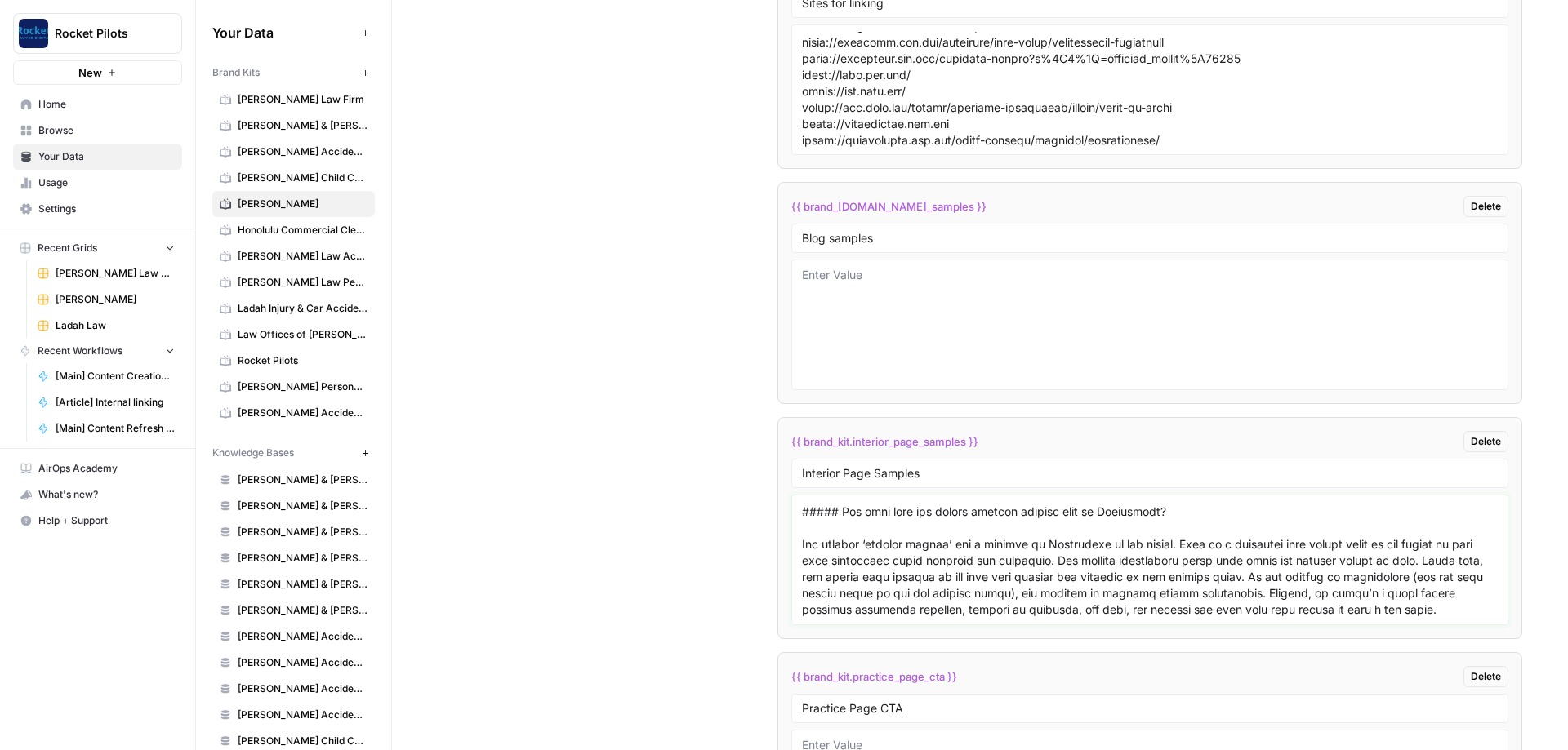
click at [367, 268] on textarea at bounding box center [1149, 559] width 695 height 116
paste textarea "# San Diego Divorce Mediation Attorney [Schedule A Call]([URL][DOMAIN_NAME]) ![…"
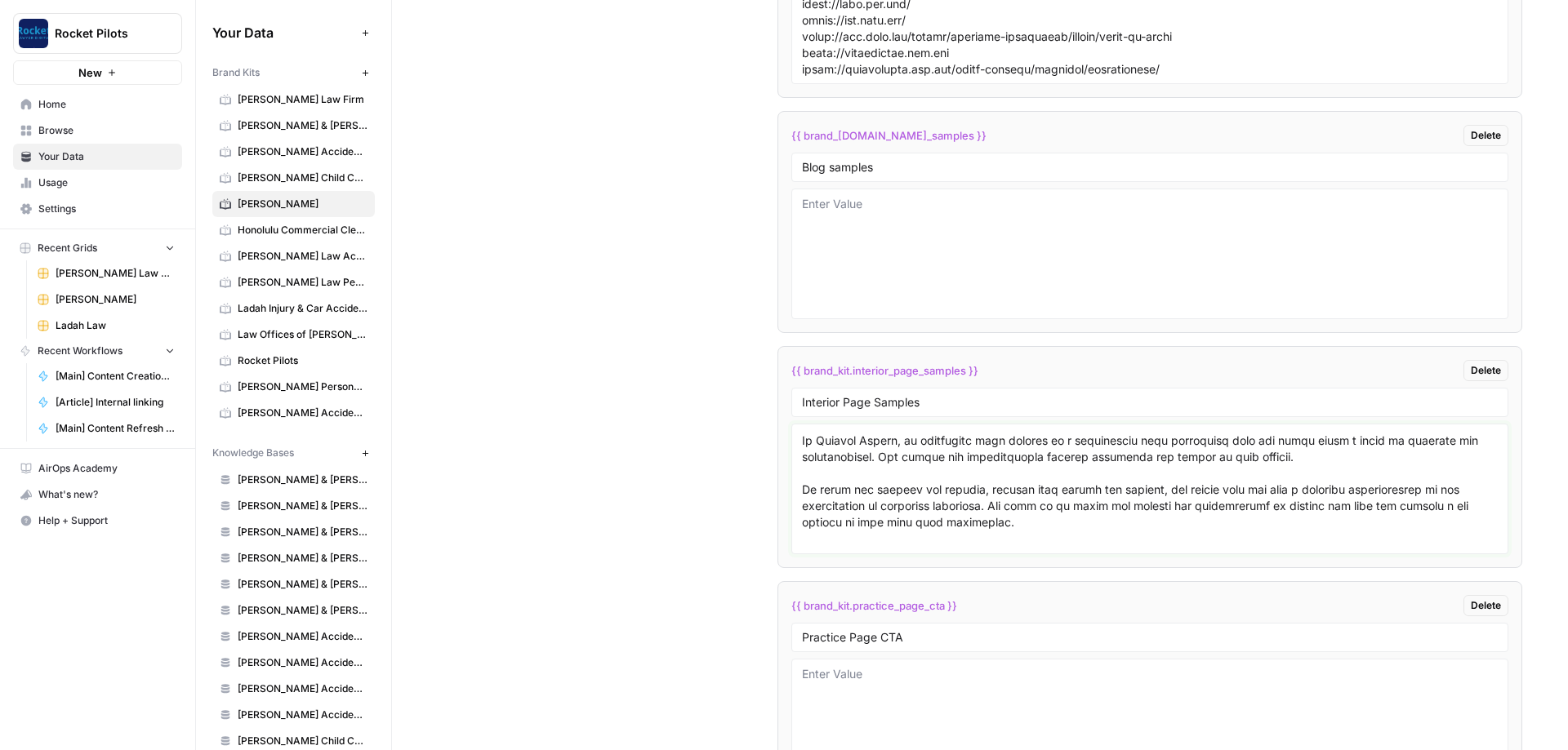
scroll to position [3032, 0]
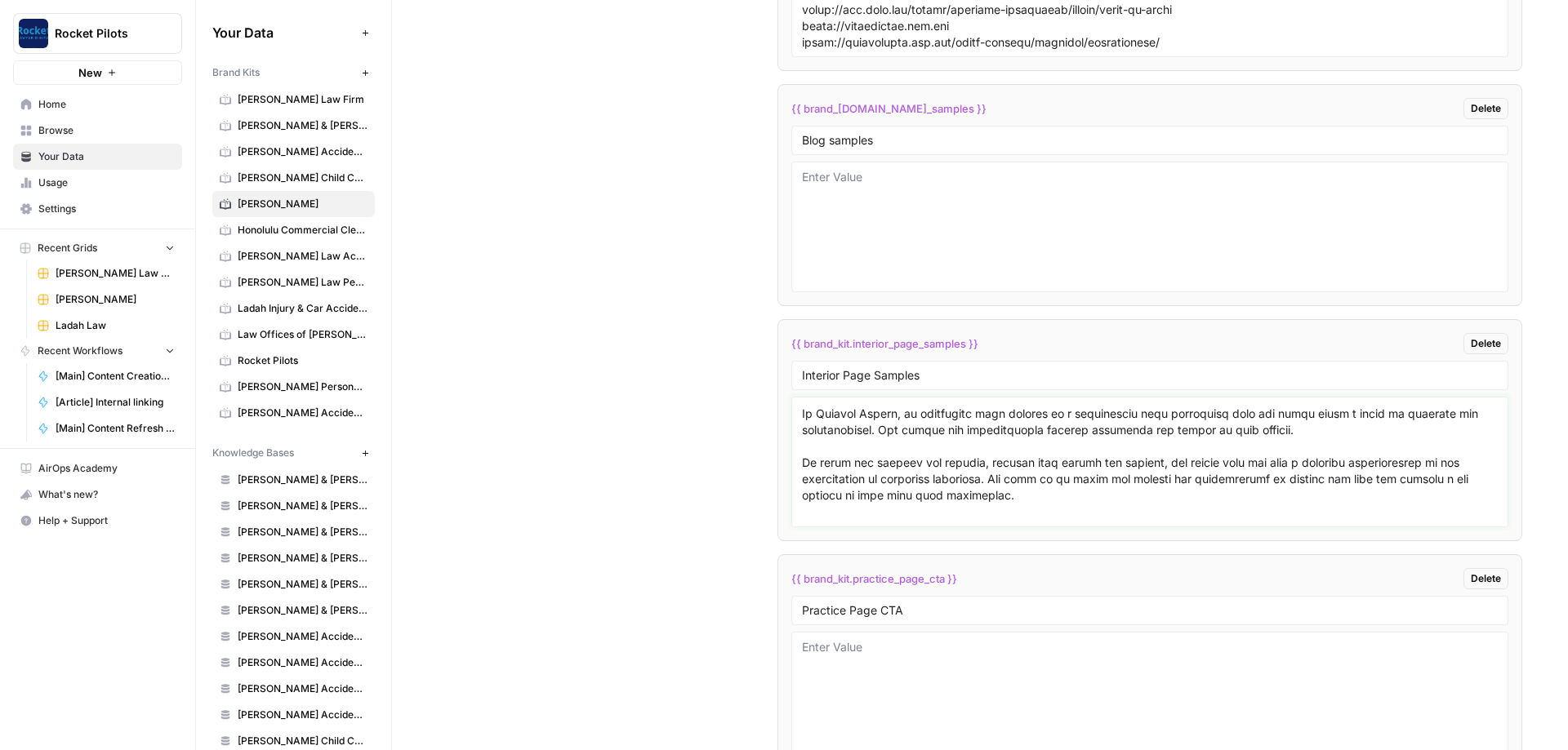
click at [367, 268] on textarea at bounding box center [1149, 461] width 695 height 116
paste textarea "# Lor Ipsum Dolor Sitamet Consecte Adi Elitseddoe Tempor [Incididu U Labo](etdo…"
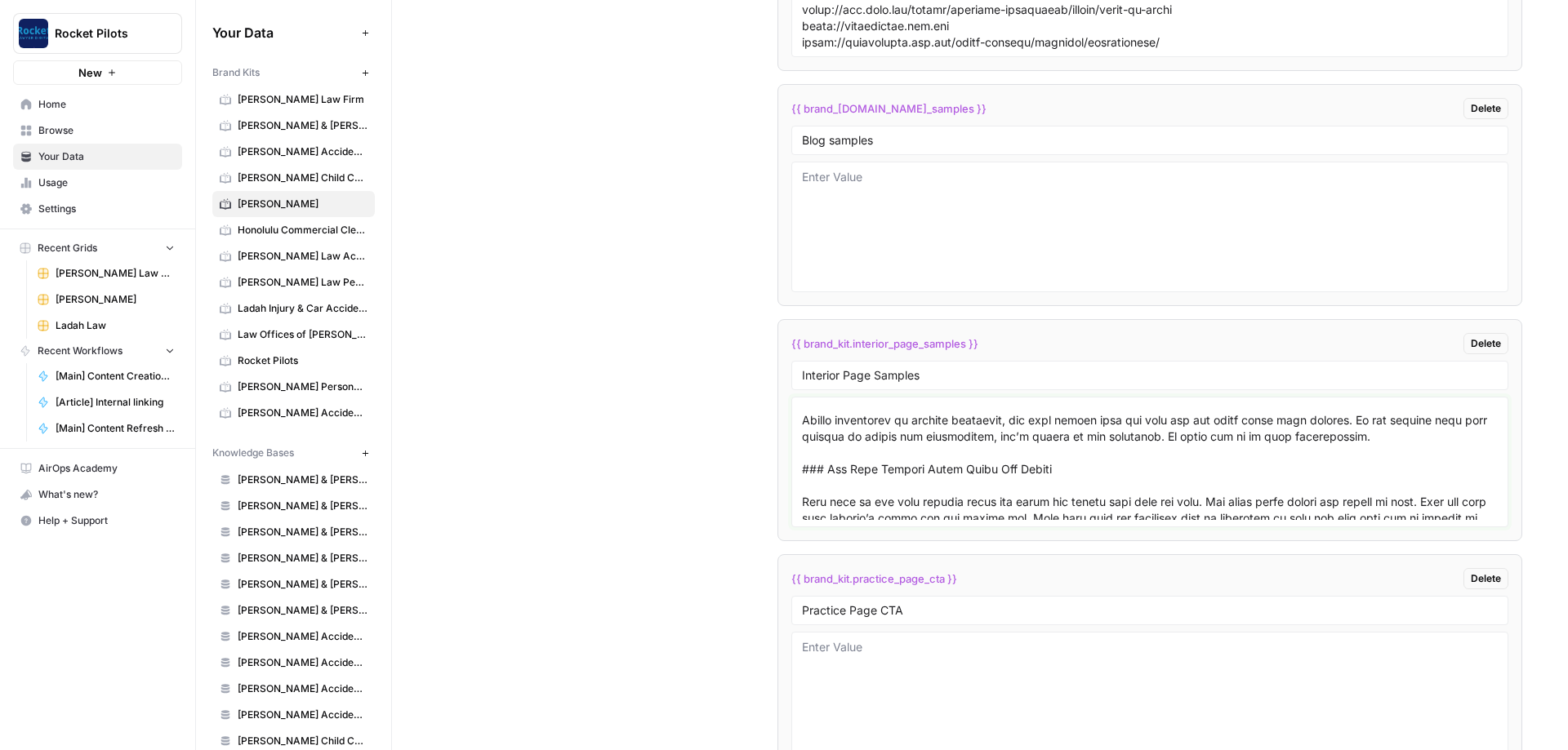
scroll to position [7807, 0]
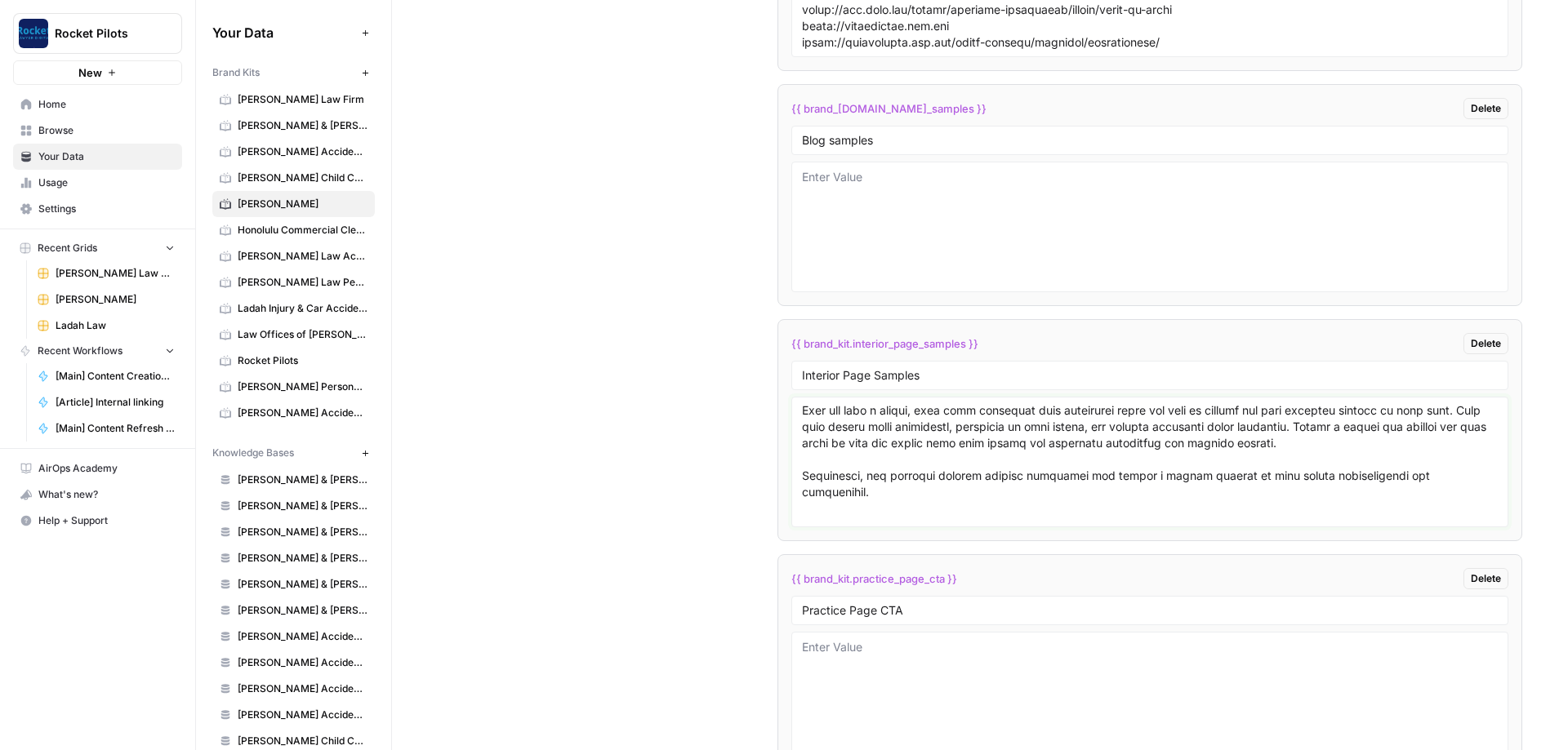
type textarea "# San Diego Divorce Lawyer ## Experienced [GEOGRAPHIC_DATA] Divorce and Family …"
click at [367, 268] on div "Custom Variables Create custom variables that will appear as global brand varia…" at bounding box center [979, 215] width 1084 height 1267
click at [367, 192] on textarea at bounding box center [1149, 226] width 695 height 116
click at [367, 214] on textarea at bounding box center [1149, 226] width 695 height 116
paste textarea "# Lor Ipsum Dolor Sitamet Consecte Adi Elitseddoe Tempor [Incididu U Labo](etdo…"
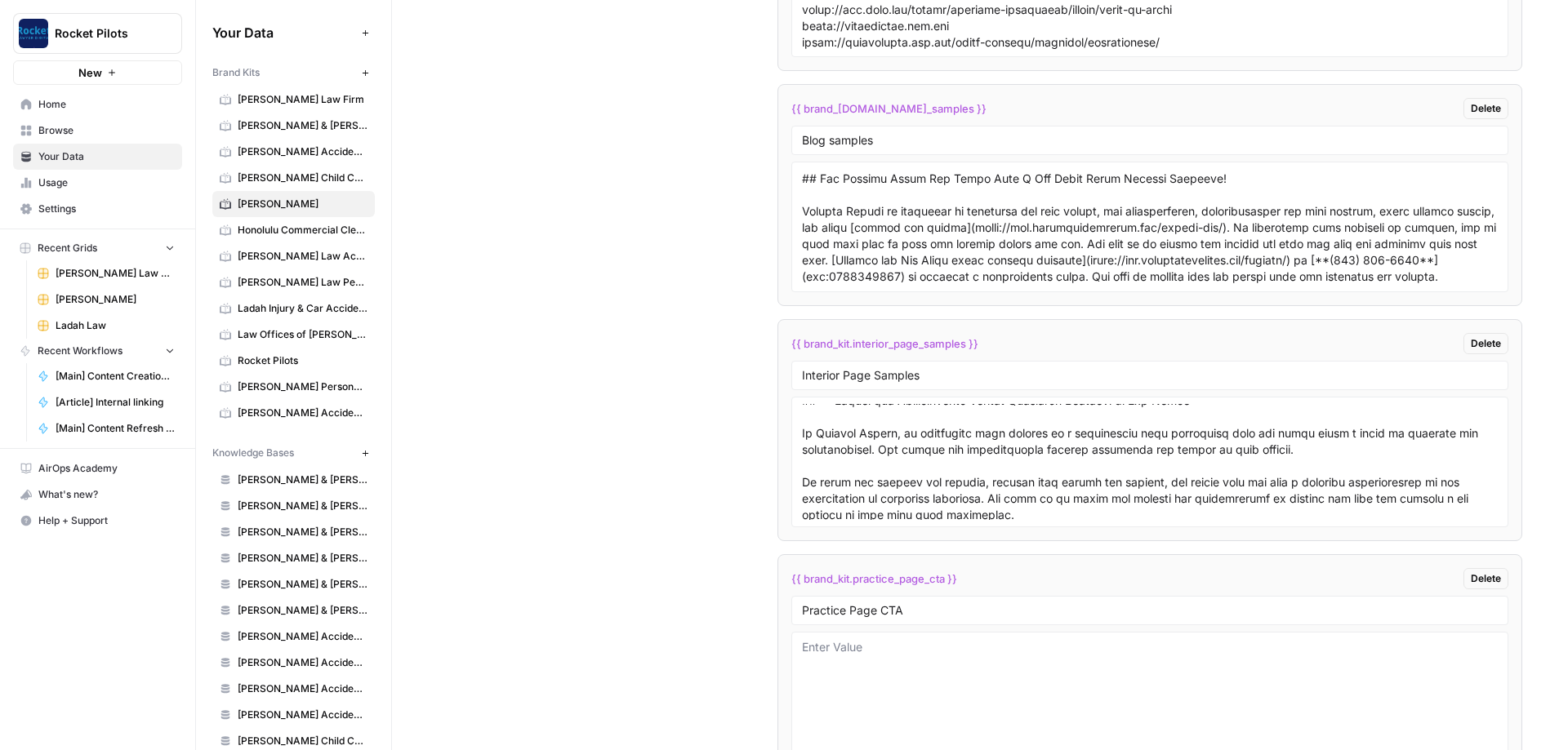
scroll to position [8390, 0]
click at [367, 268] on textarea at bounding box center [1149, 226] width 695 height 116
paste textarea "# Lor Ipsum Dolor Sitamet Consecte Adi Elitseddoe Tempor [Incididu U Labo](etdo…"
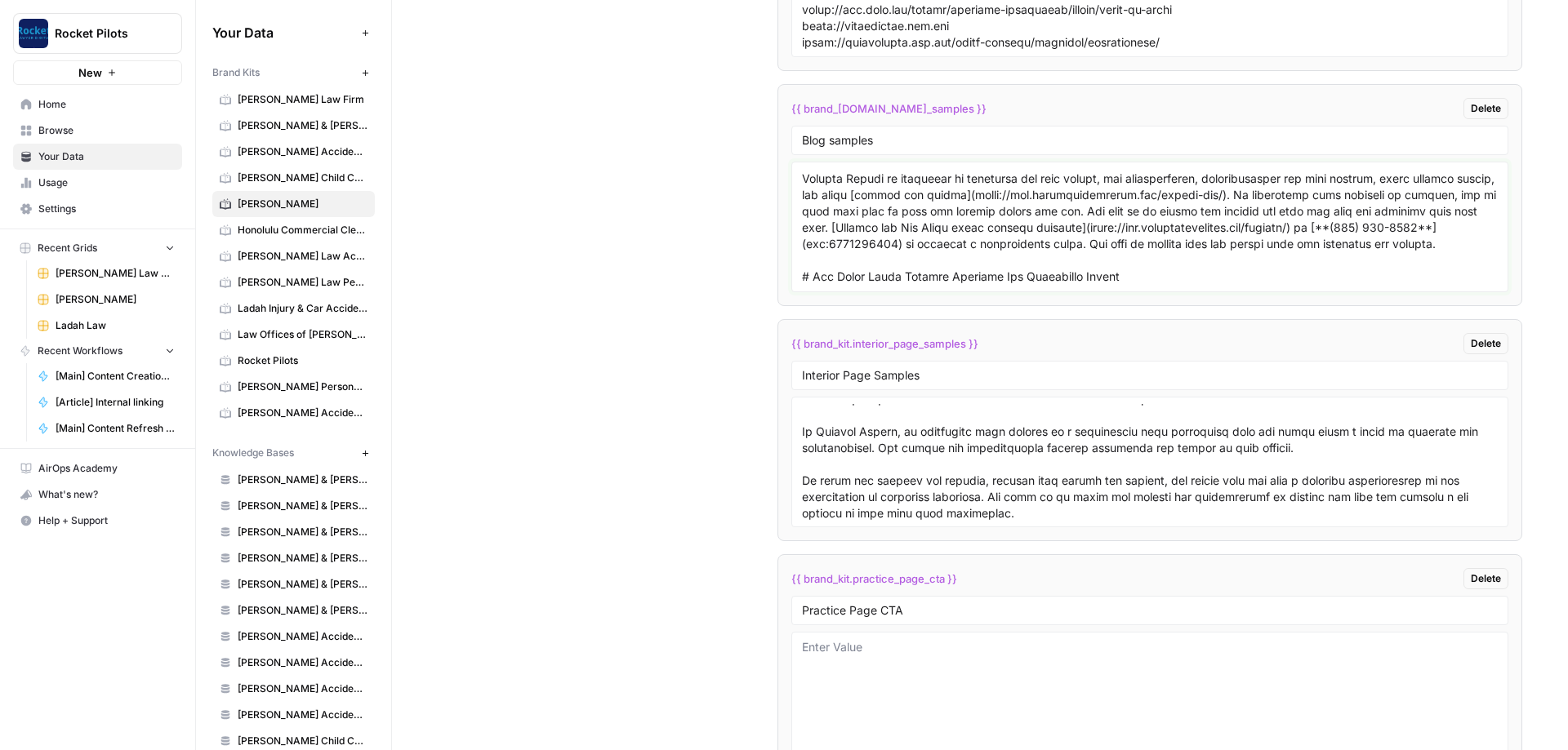
scroll to position [1746, 0]
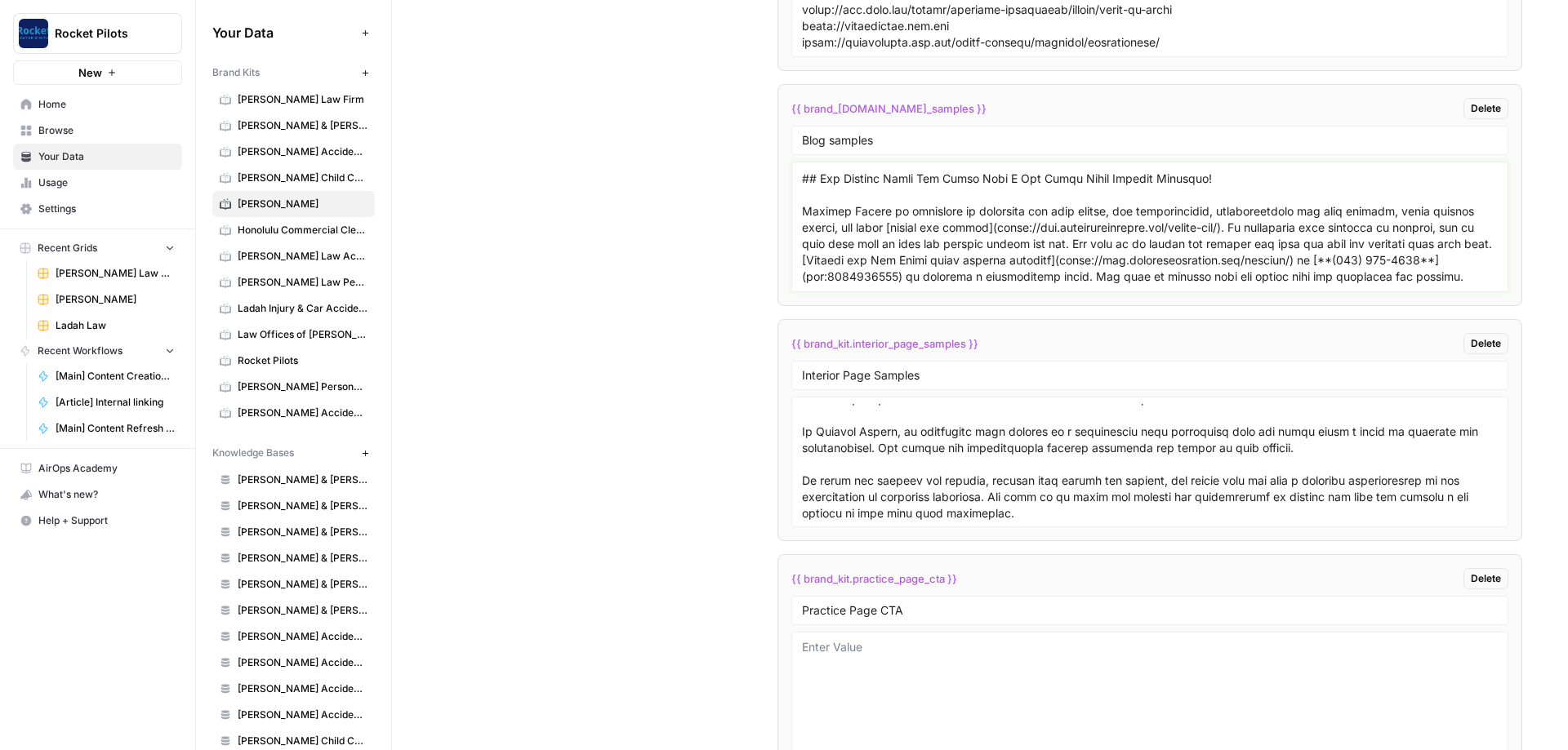
click at [367, 268] on textarea at bounding box center [1149, 226] width 695 height 116
paste textarea "# Lor Ipsum Dolor Sitamet Consecte Adi Elitseddoe Tempor [Incididu U Labo](etdo…"
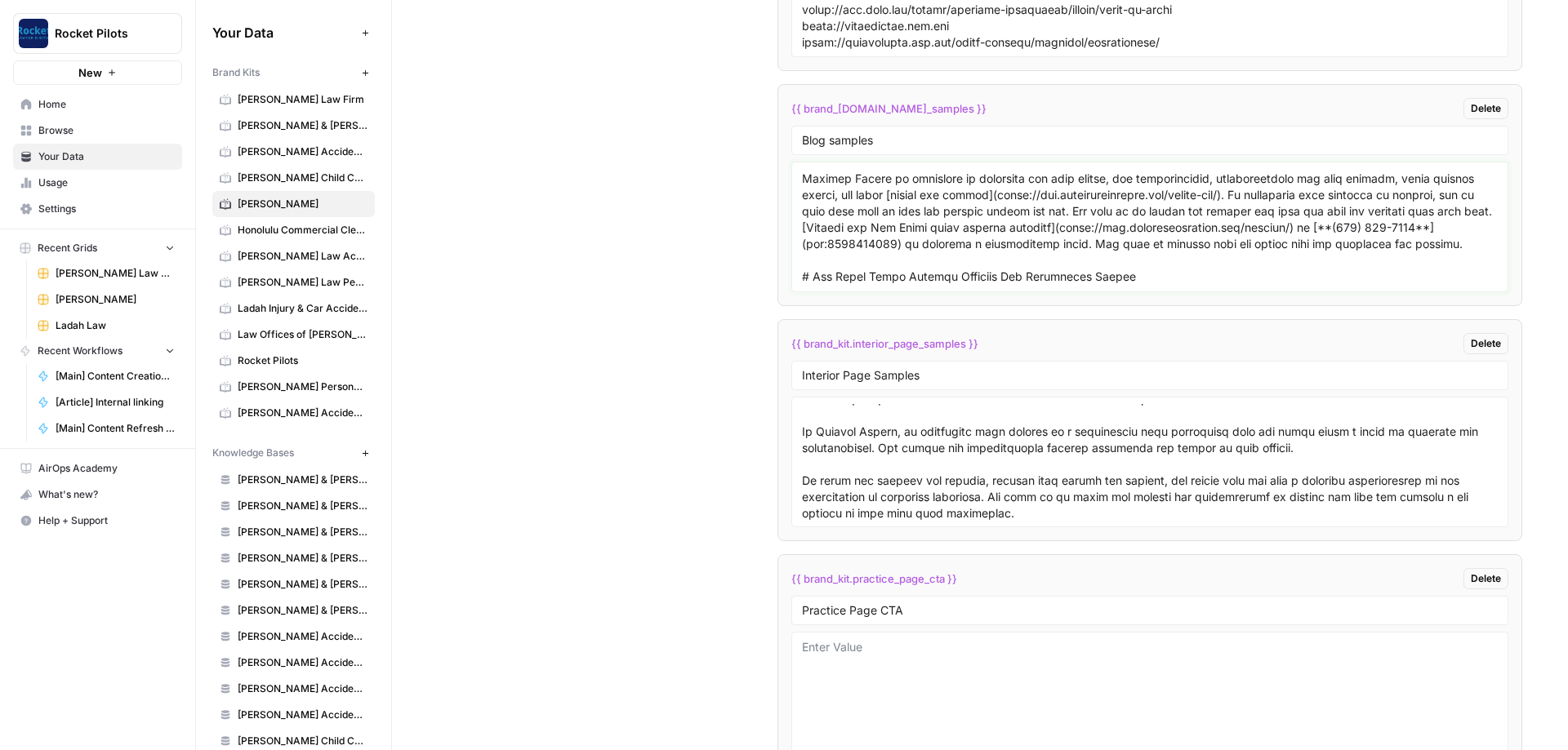
scroll to position [2677, 0]
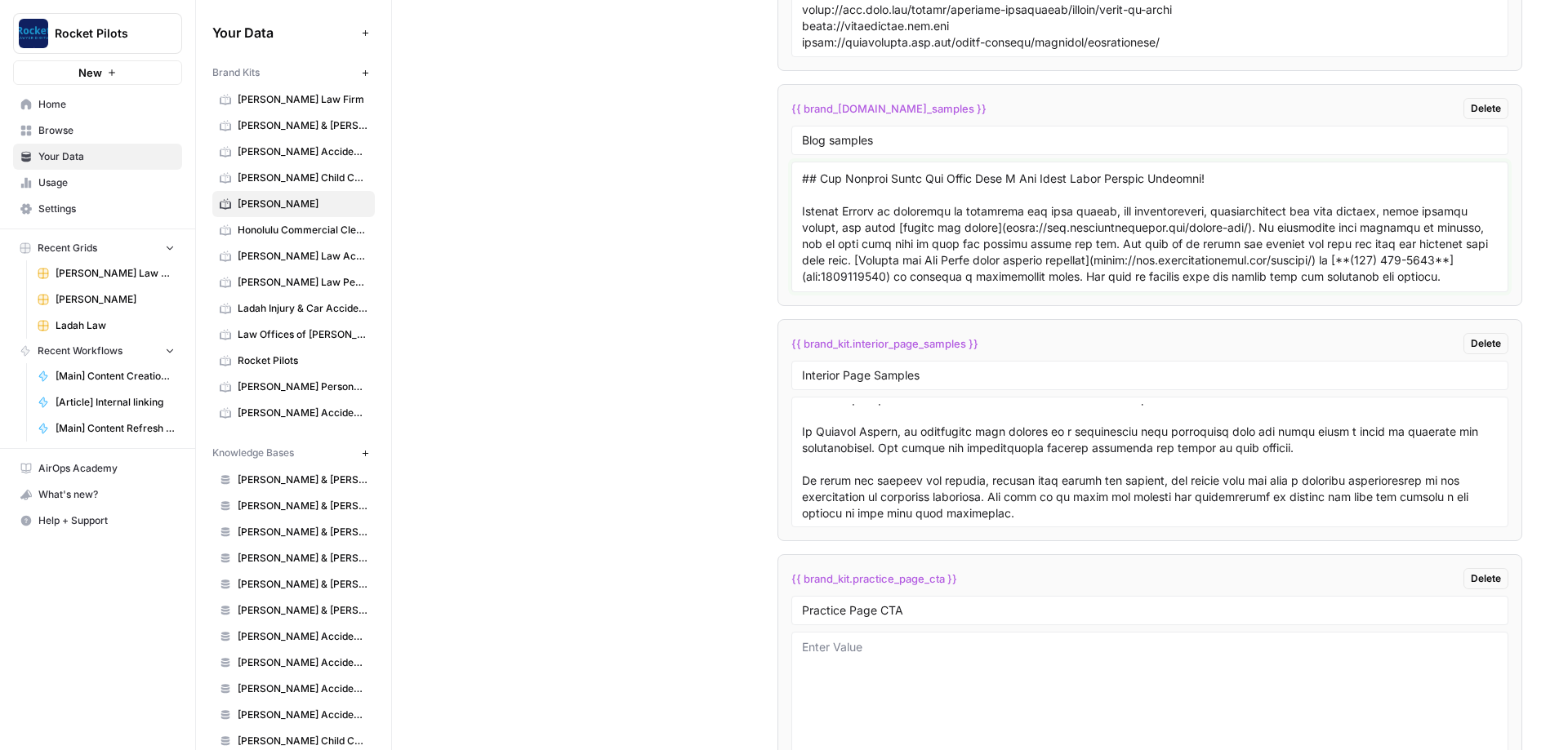
type textarea "# Lor Ipsum Dolor Sitamet Consecte Adi Elitseddoe Tempor [Incididu U Labo](etdo…"
click at [367, 261] on div "Custom Variables Create custom variables that will appear as global brand varia…" at bounding box center [979, 215] width 1084 height 1267
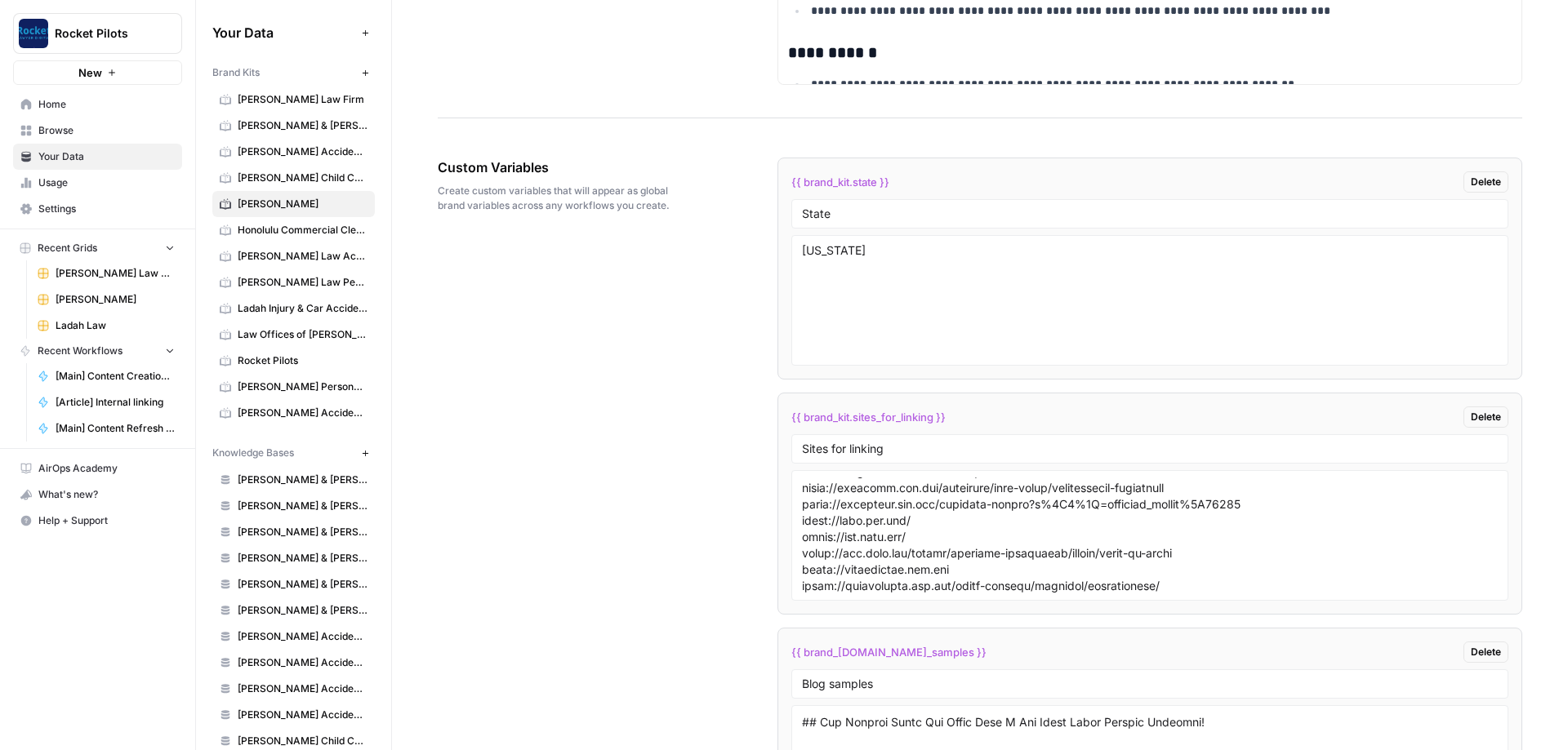
scroll to position [2443, 0]
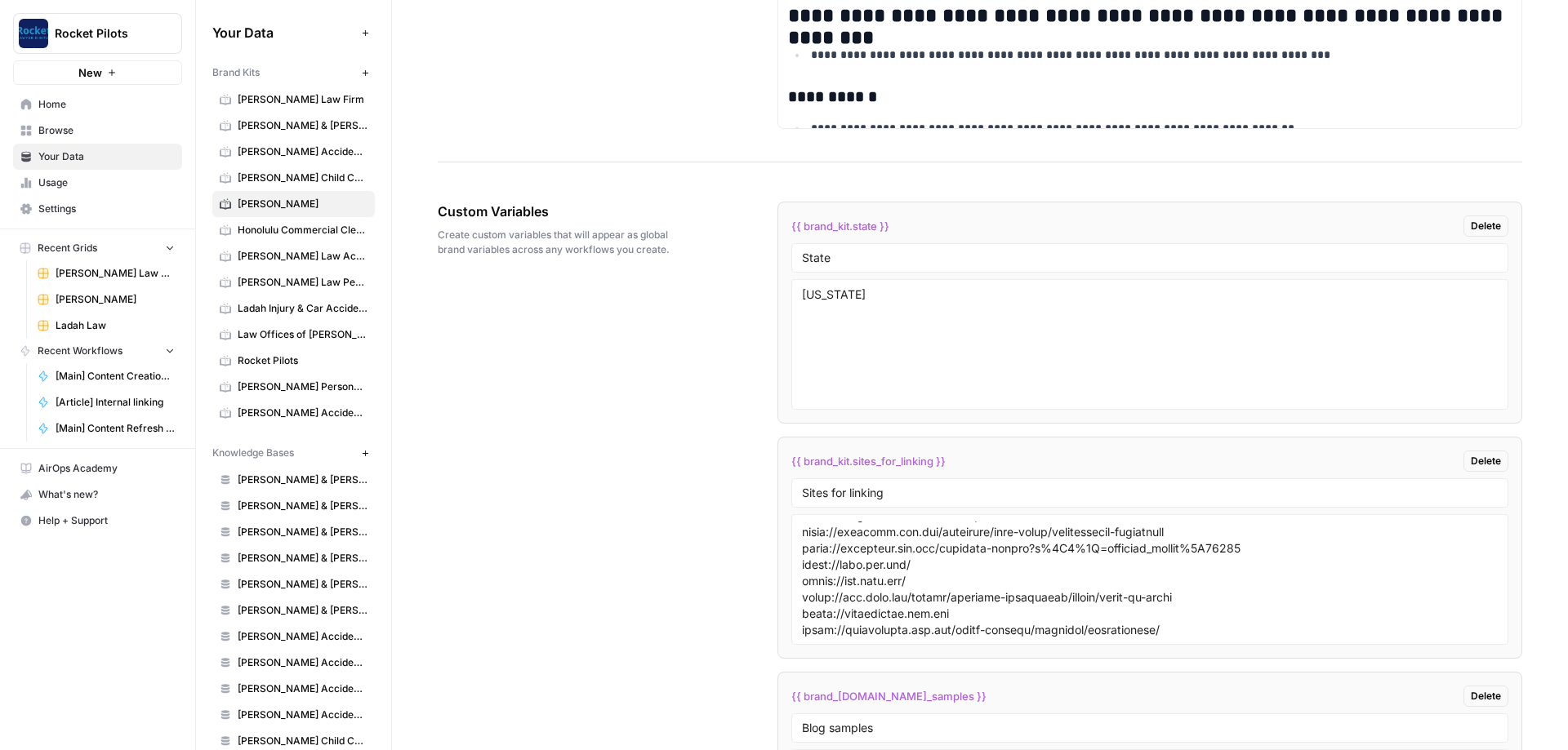
click at [296, 172] on span "[PERSON_NAME] Child Custody & Divorce Attorneys" at bounding box center [302, 178] width 130 height 15
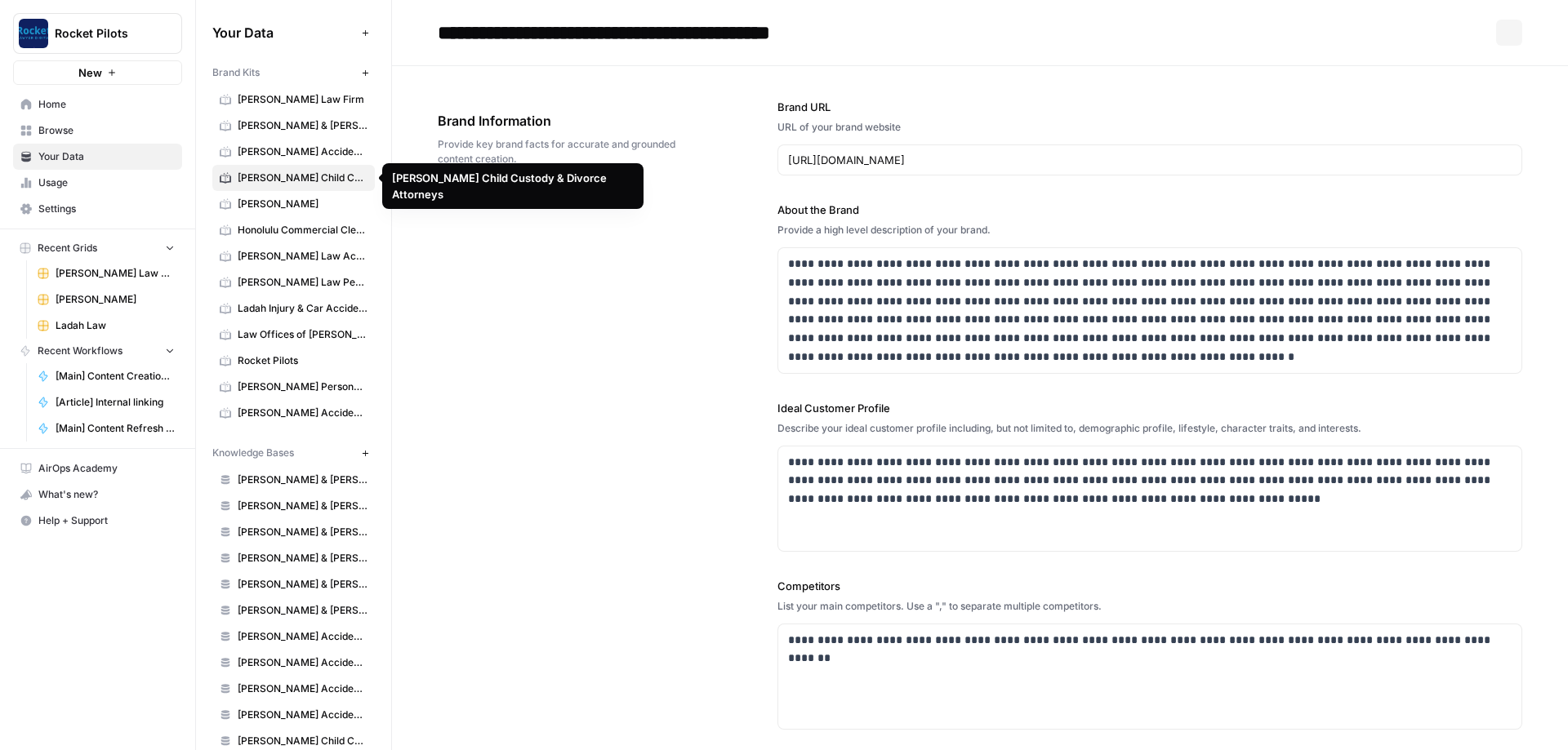
click at [290, 208] on span "[PERSON_NAME]" at bounding box center [302, 204] width 130 height 15
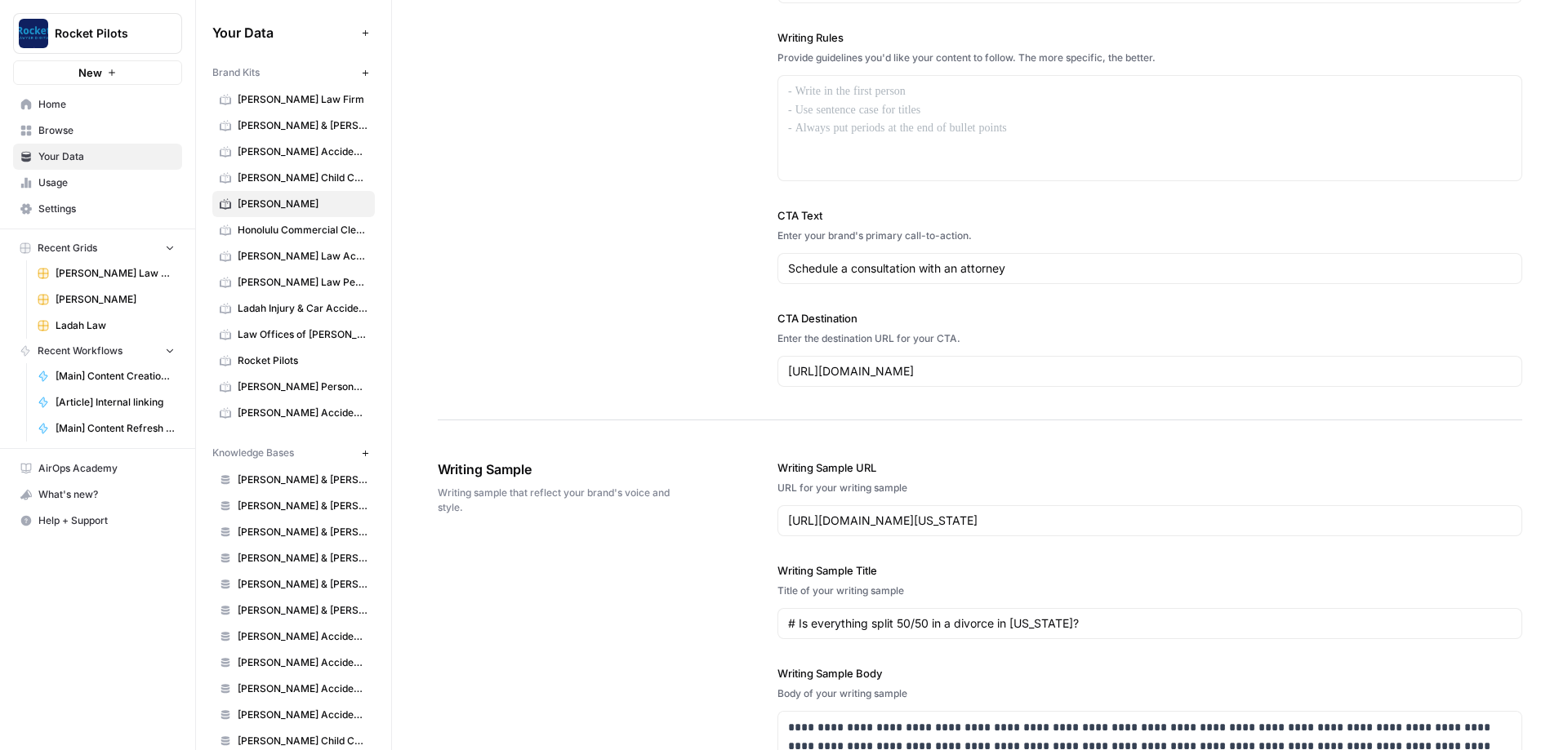
drag, startPoint x: 687, startPoint y: 325, endPoint x: 679, endPoint y: 322, distance: 8.5
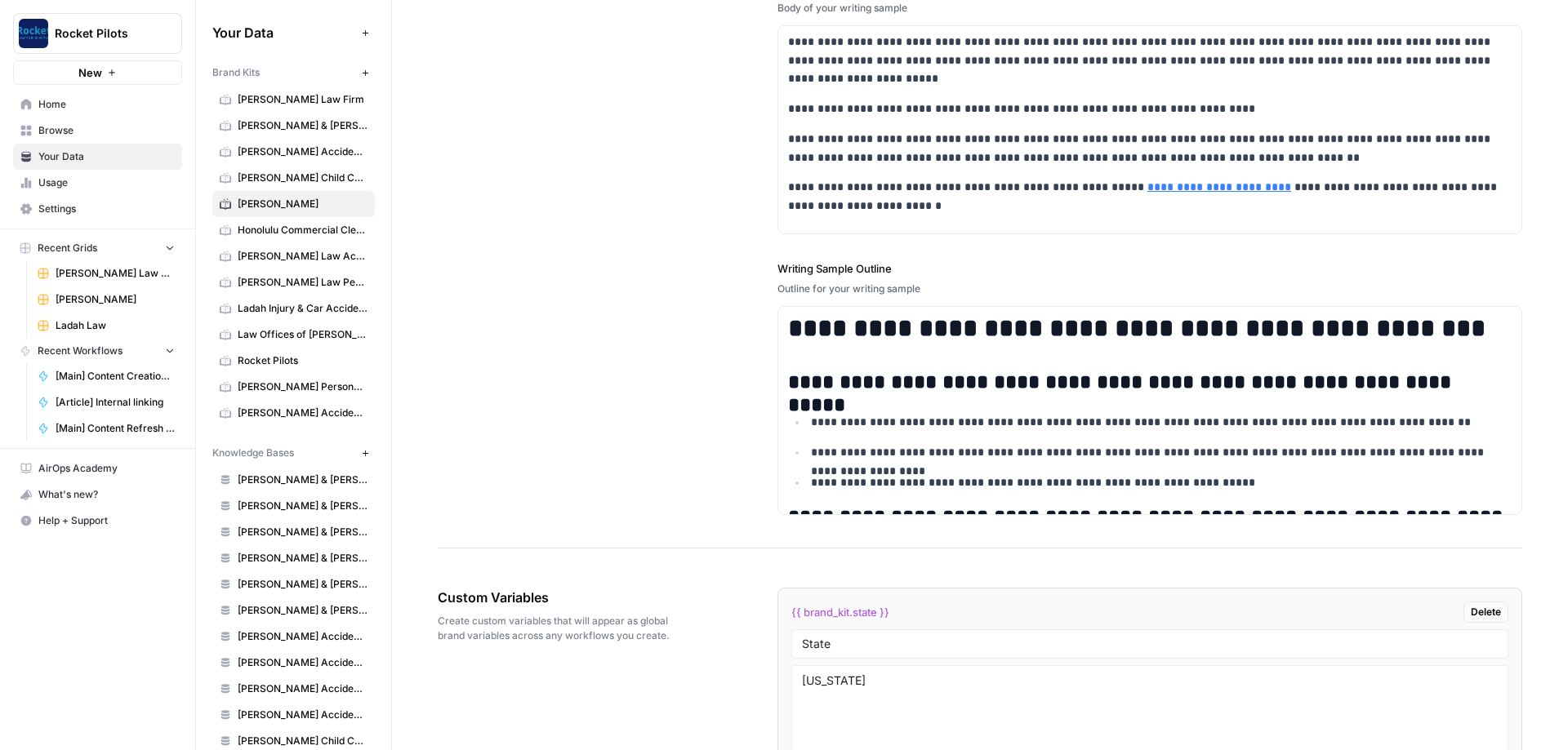
scroll to position [2450, 0]
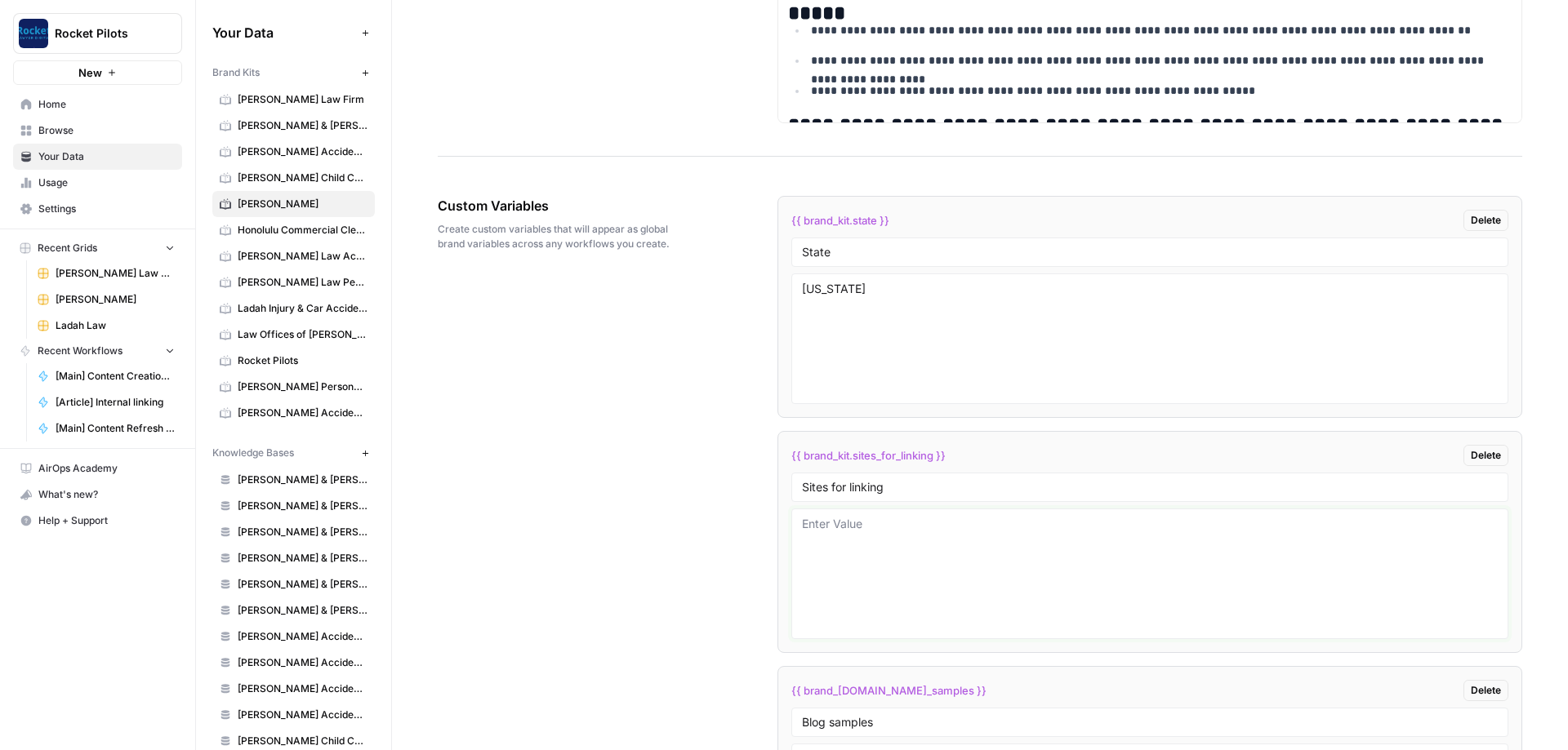
click at [367, 268] on textarea at bounding box center [1149, 573] width 695 height 116
paste textarea "[URL][DOMAIN_NAME] [URL][DOMAIN_NAME] [URL][DOMAIN_NAME] [URL][DOMAIN_NAME] [UR…"
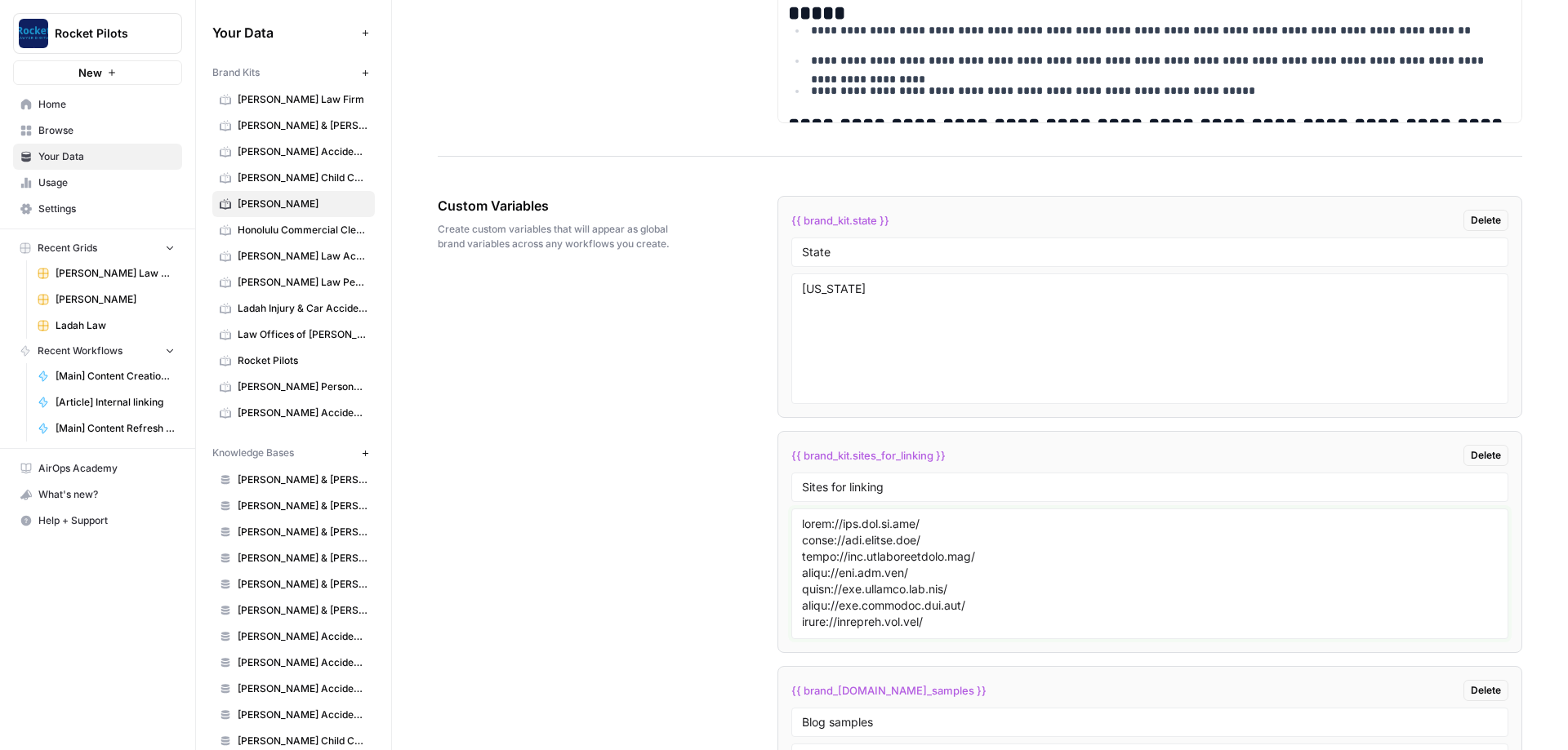
scroll to position [422, 0]
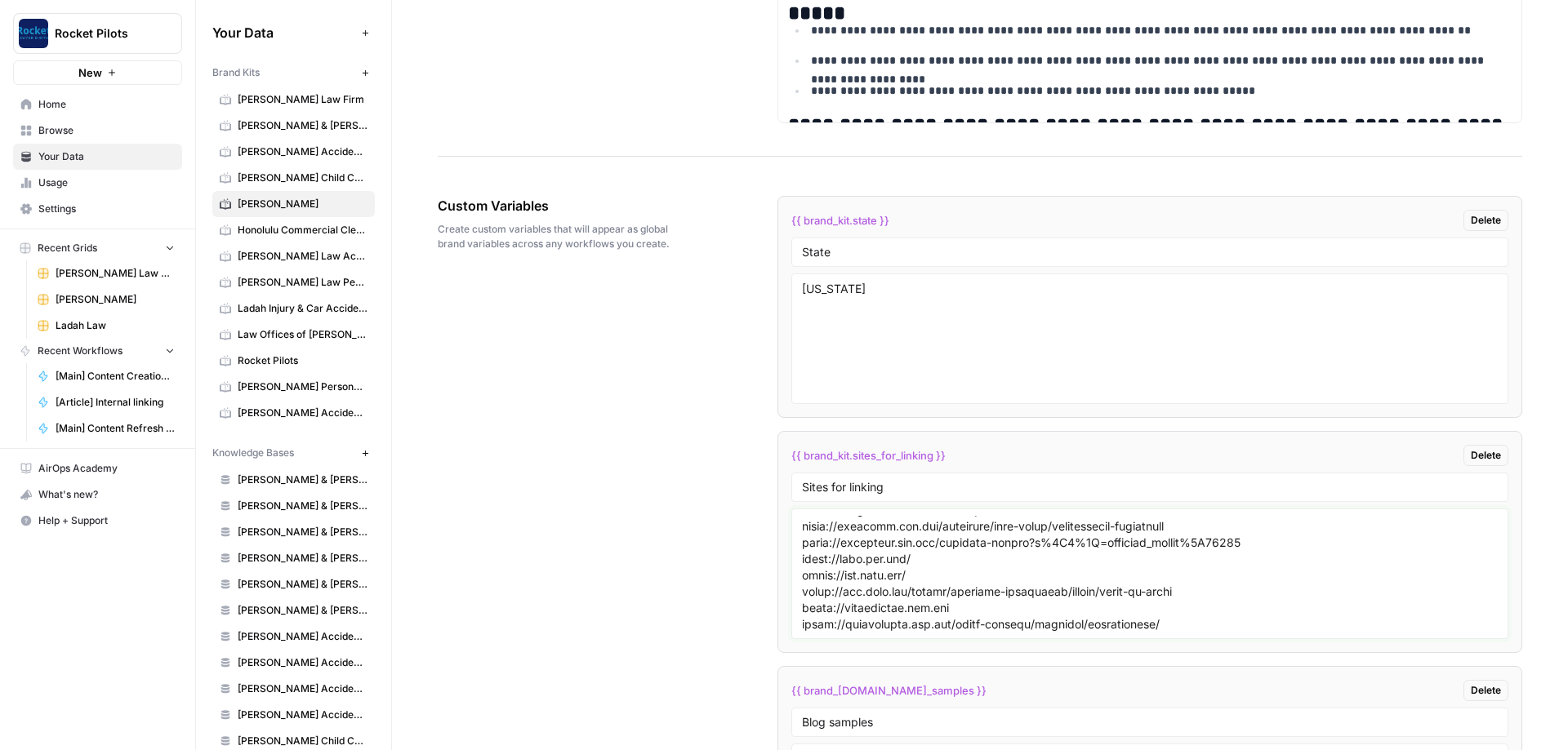
type textarea "[URL][DOMAIN_NAME] [URL][DOMAIN_NAME] [URL][DOMAIN_NAME] [URL][DOMAIN_NAME] [UR…"
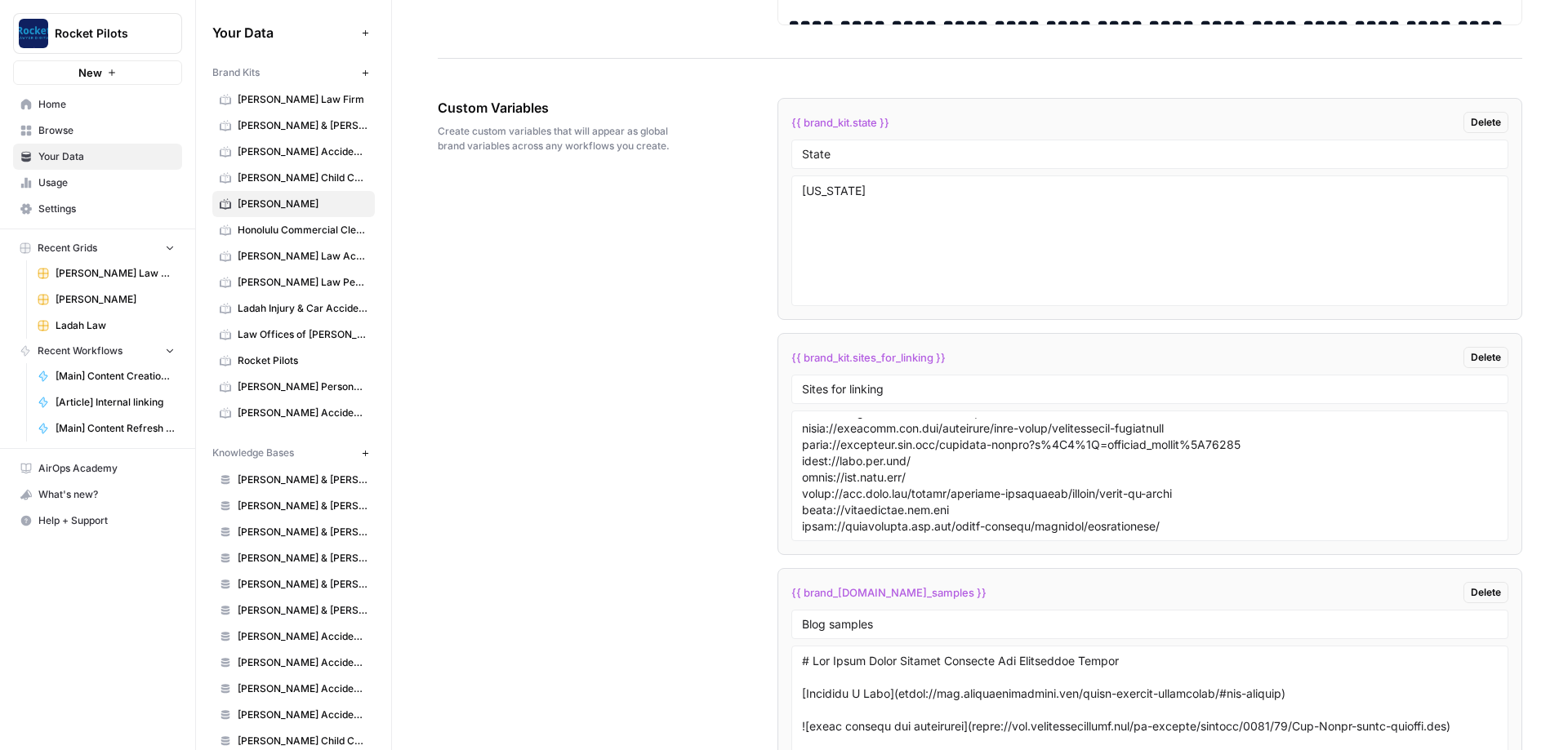
scroll to position [3130, 0]
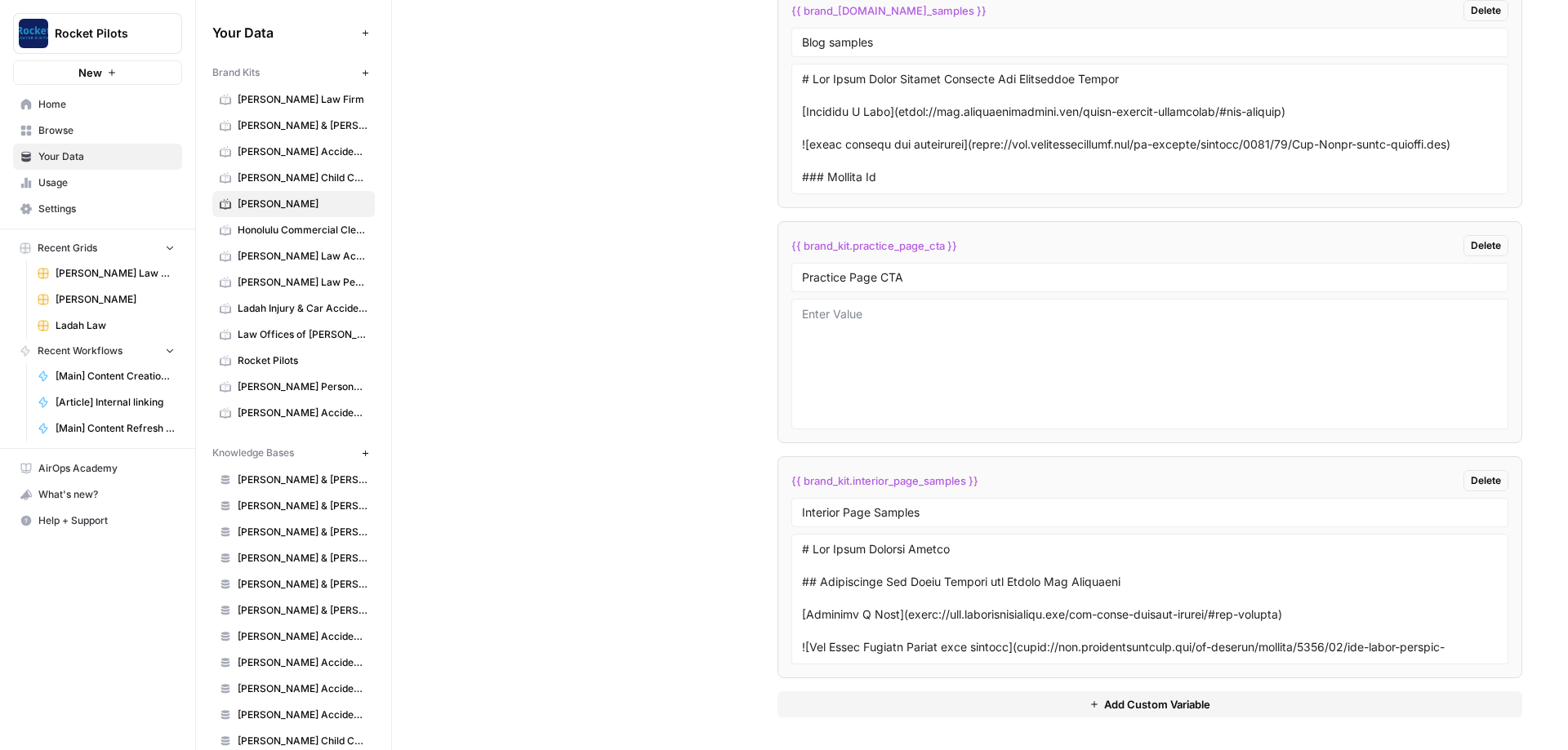
click at [367, 268] on div "Custom Variables Create custom variables that will appear as global brand varia…" at bounding box center [979, 117] width 1084 height 1267
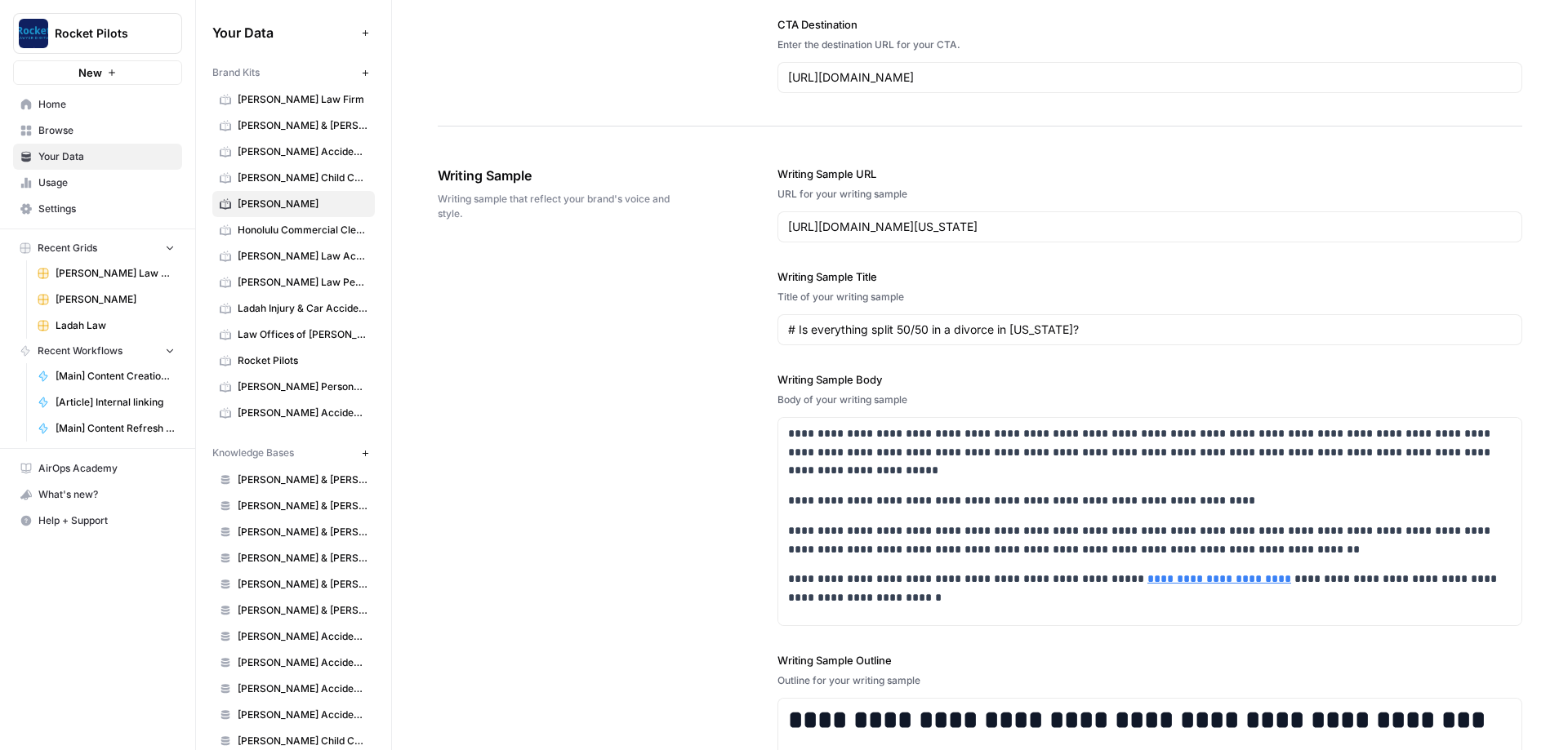
scroll to position [1562, 0]
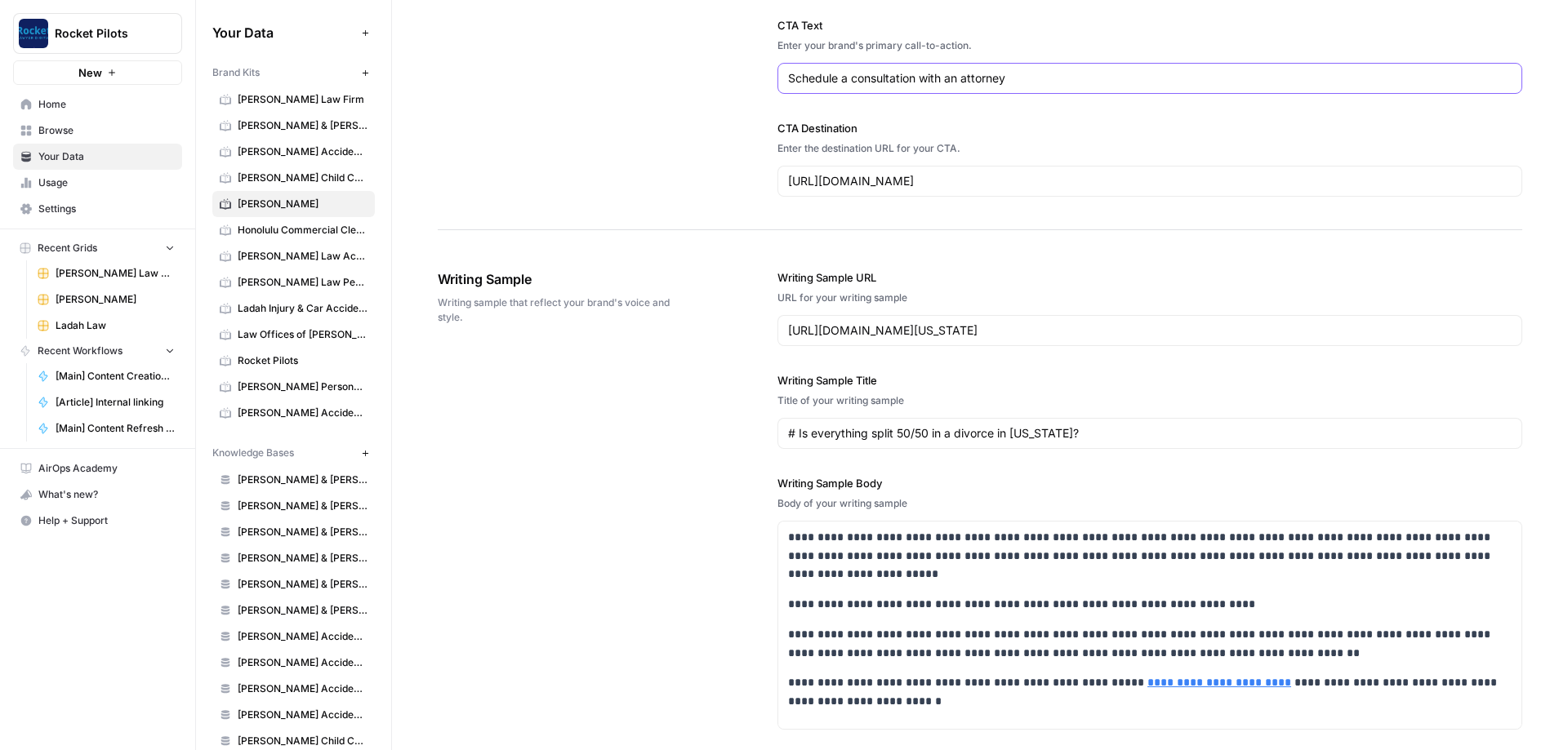
click at [367, 79] on input "Schedule a consultation with an attorney" at bounding box center [1149, 78] width 723 height 16
type input "Schedule a consultation with a San Diego divorce attorney"
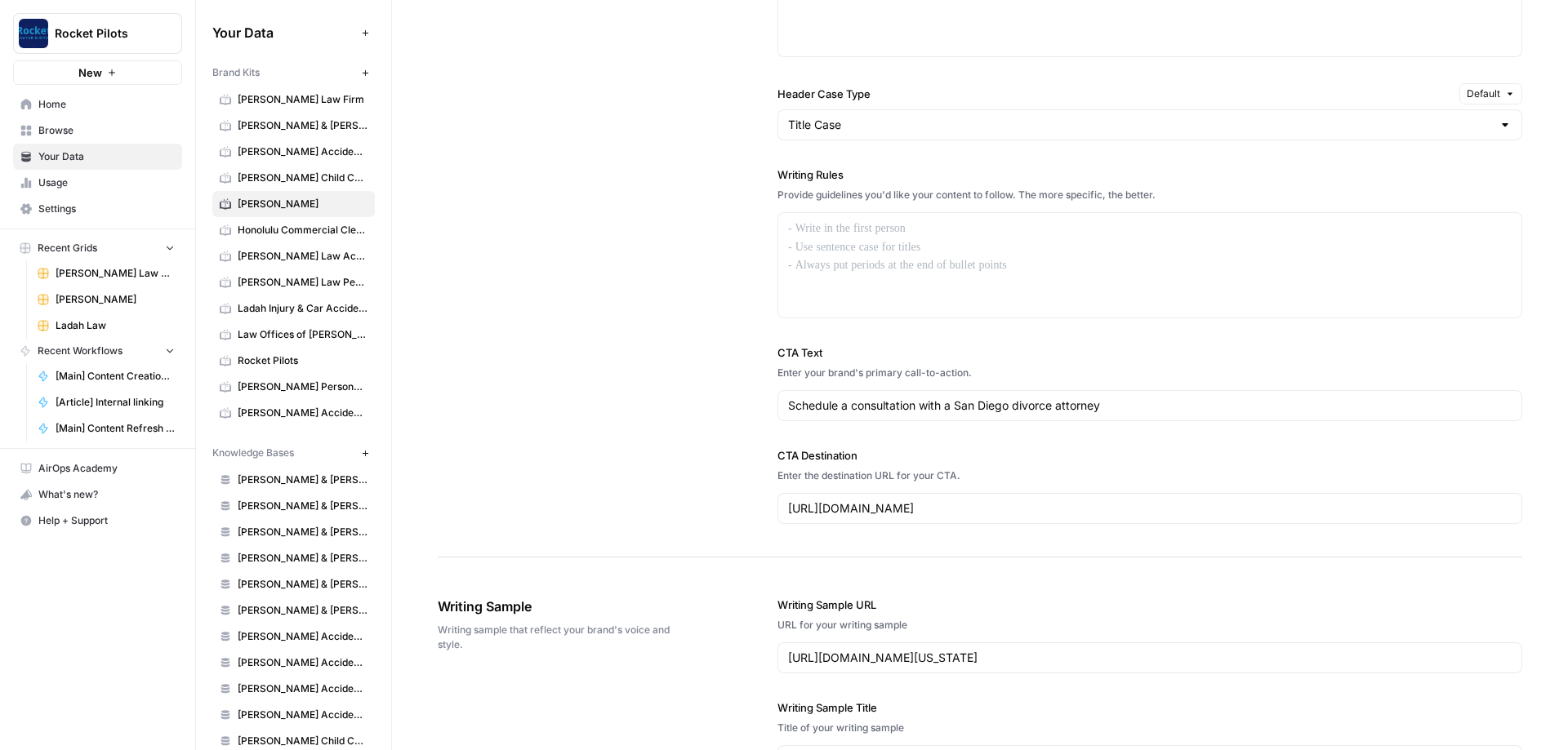
scroll to position [974, 0]
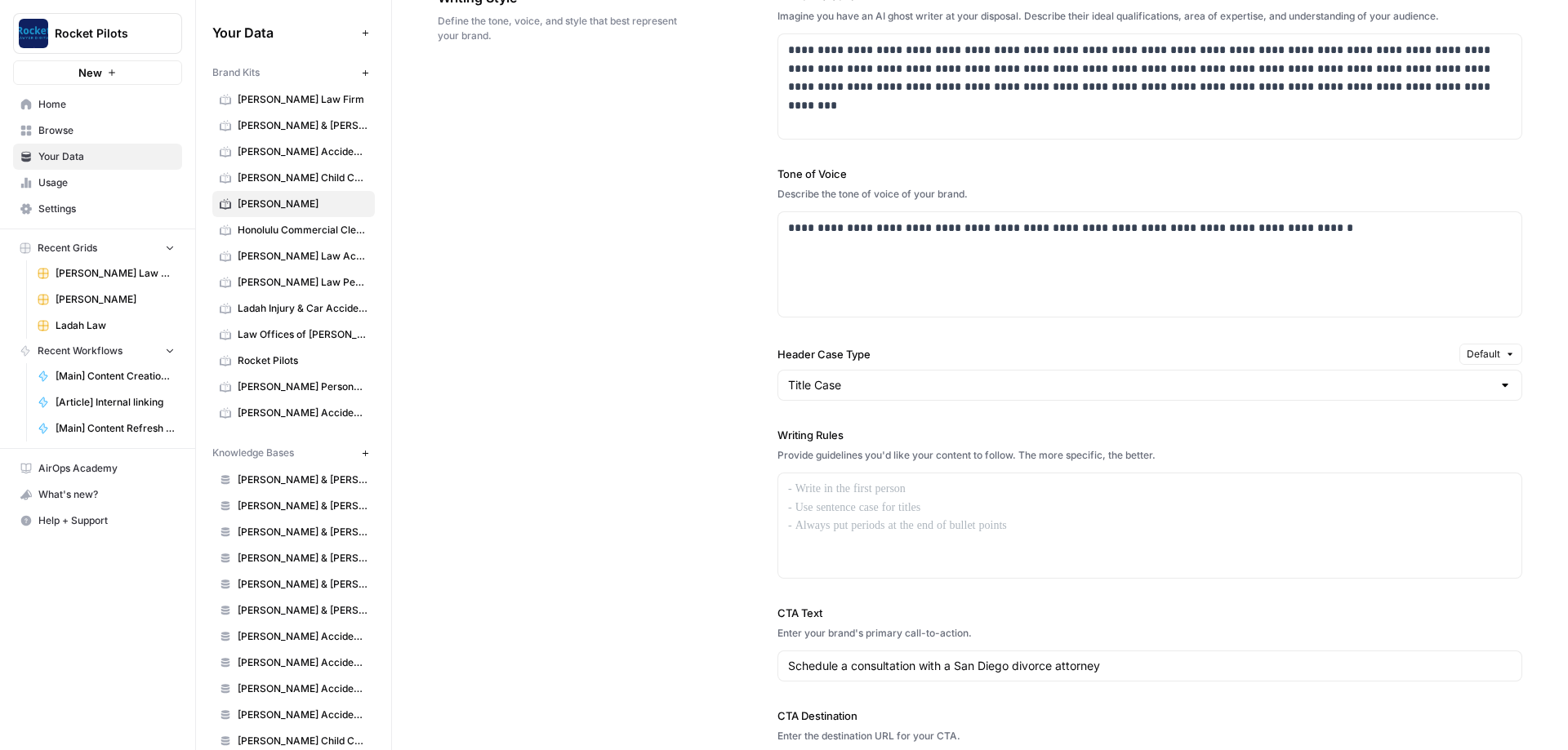
click at [367, 268] on div "**********" at bounding box center [979, 386] width 1084 height 863
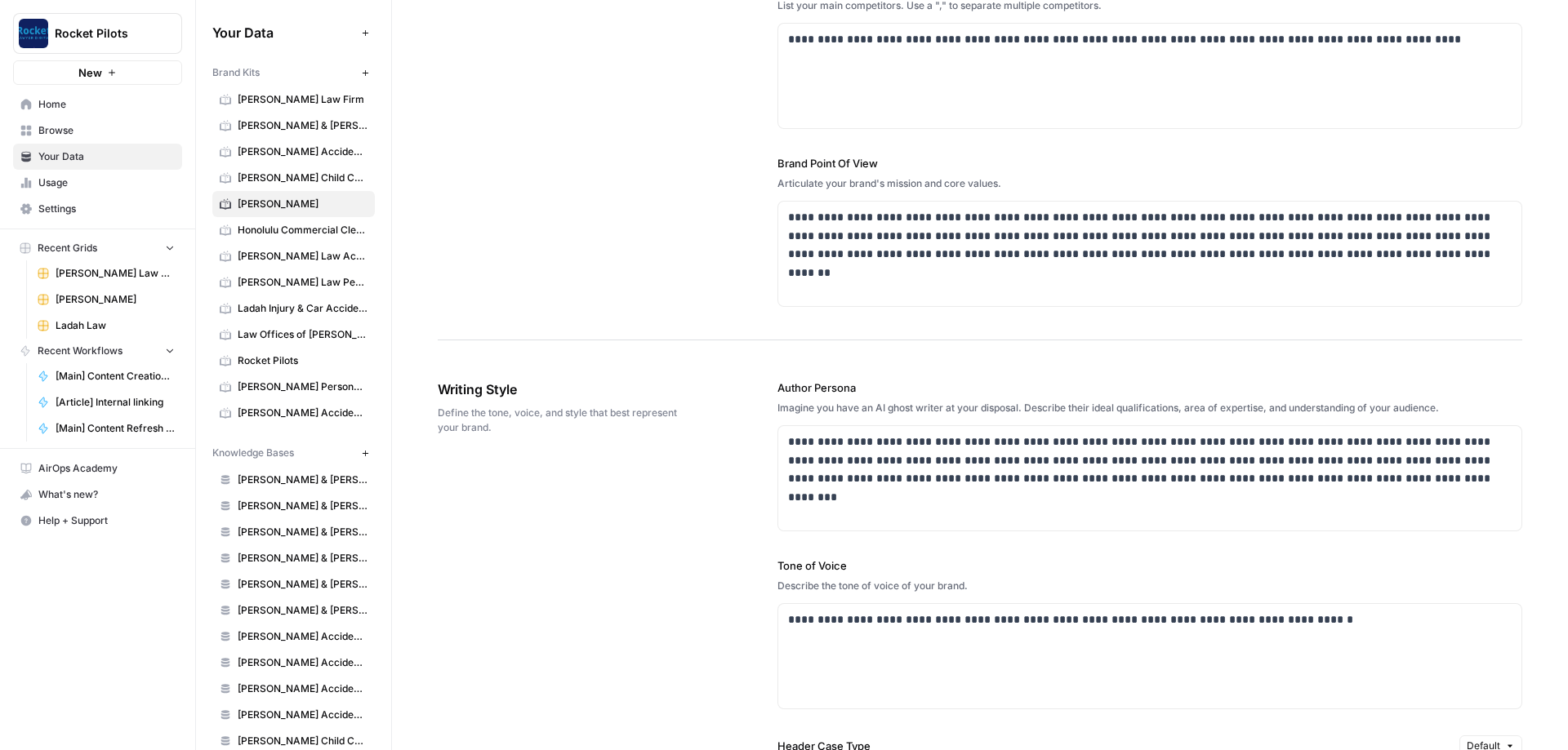
scroll to position [1072, 0]
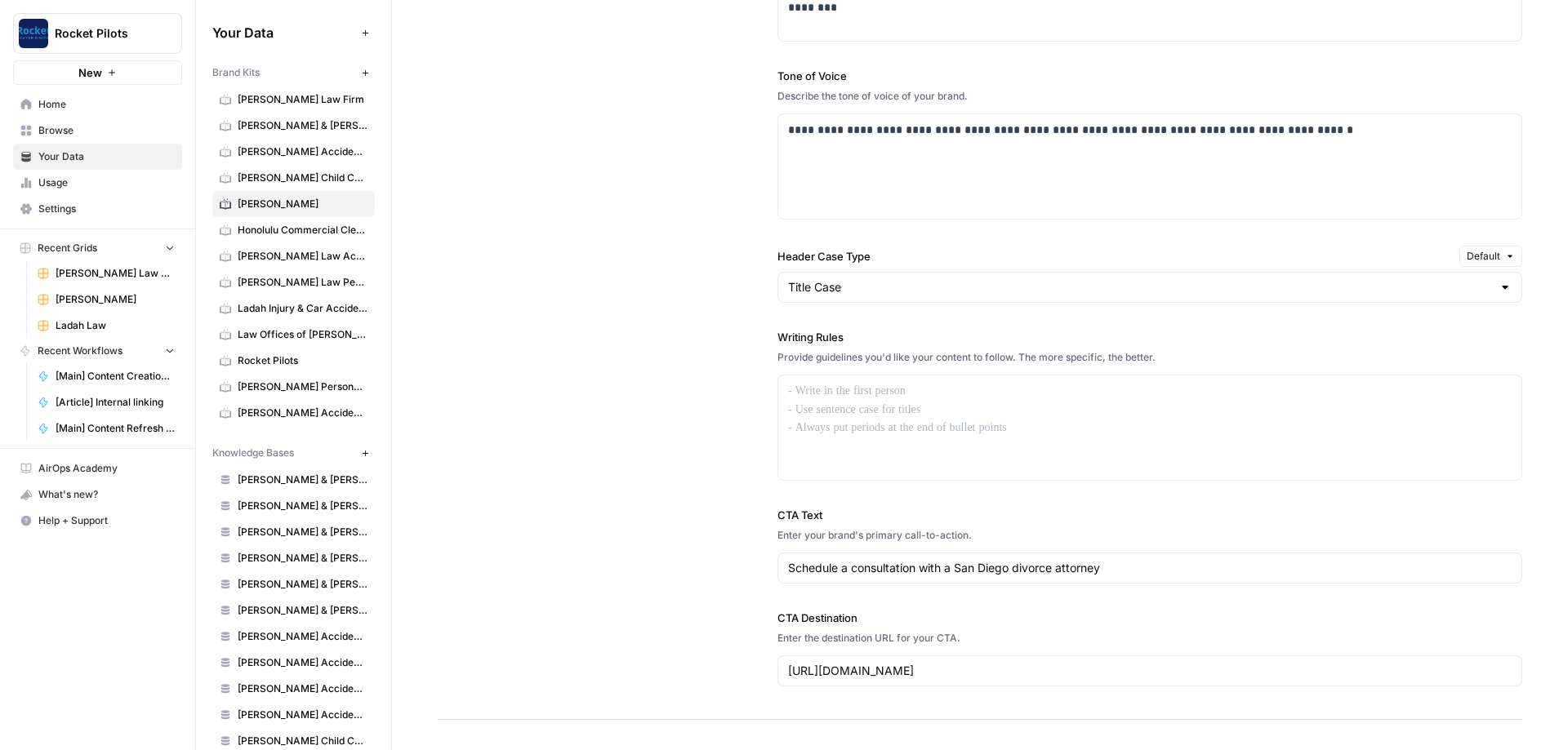
click at [367, 268] on div "**********" at bounding box center [979, 288] width 1084 height 863
click at [250, 147] on span "[PERSON_NAME] Accident Attorneys" at bounding box center [302, 152] width 130 height 15
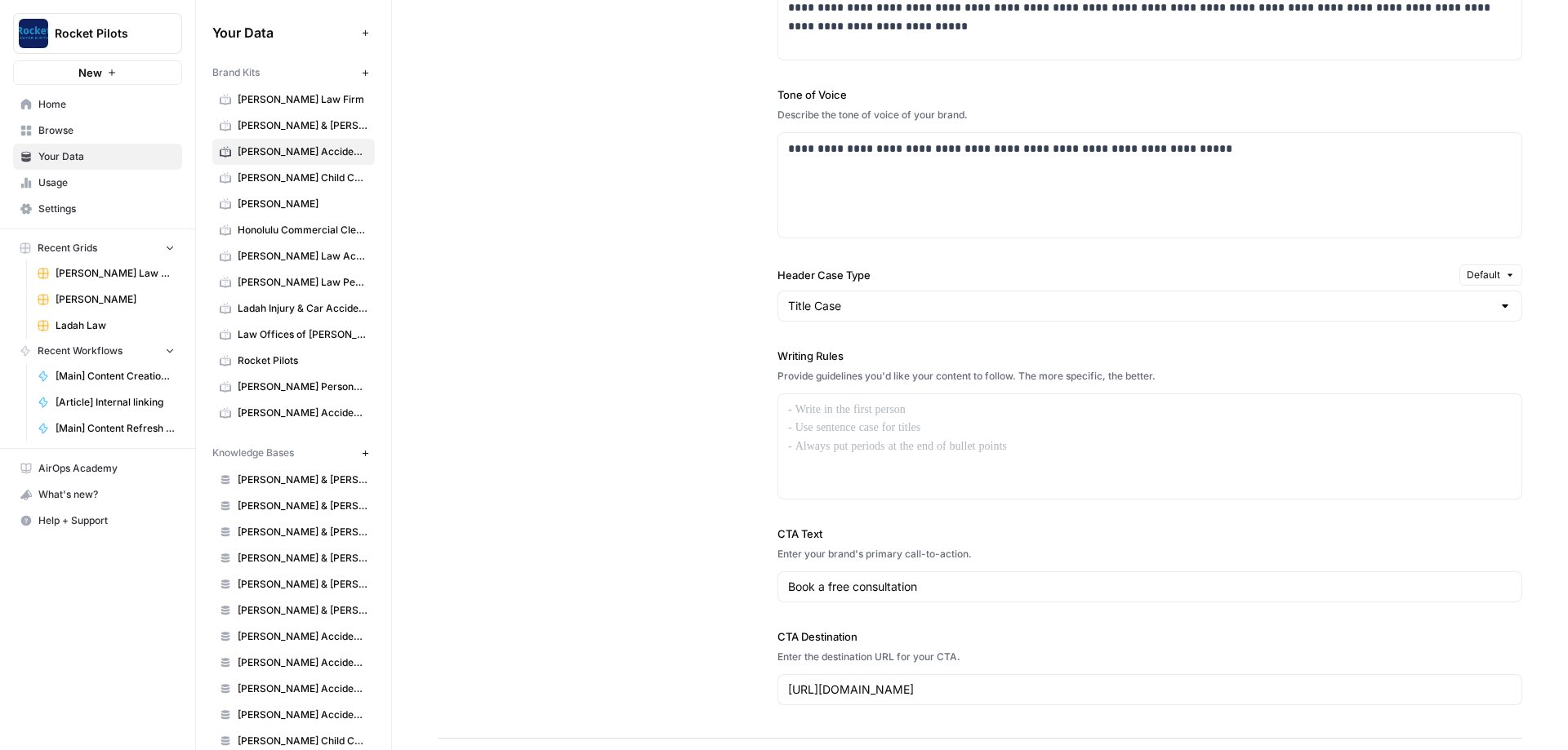
click at [367, 268] on div "**********" at bounding box center [979, 307] width 1084 height 863
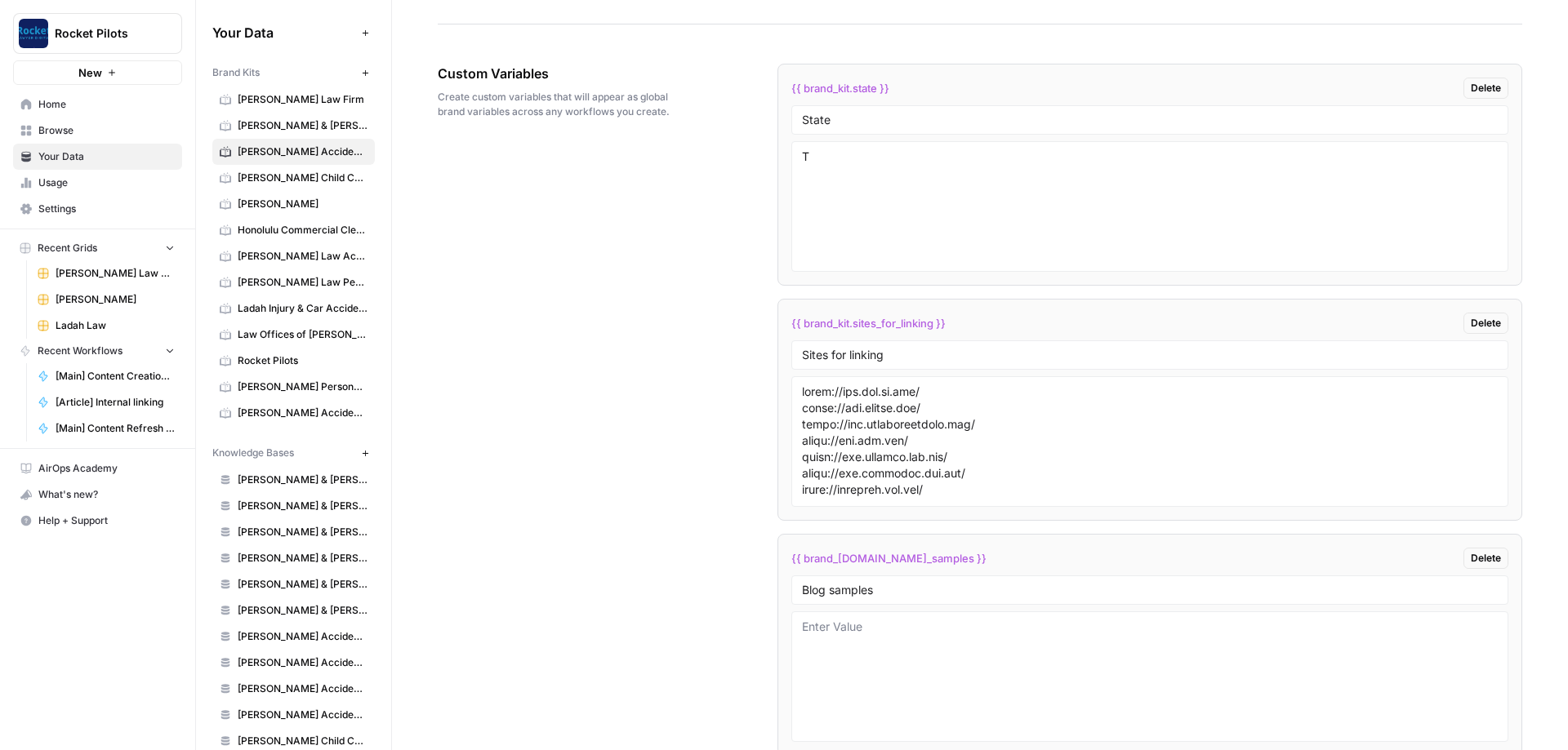
scroll to position [2640, 0]
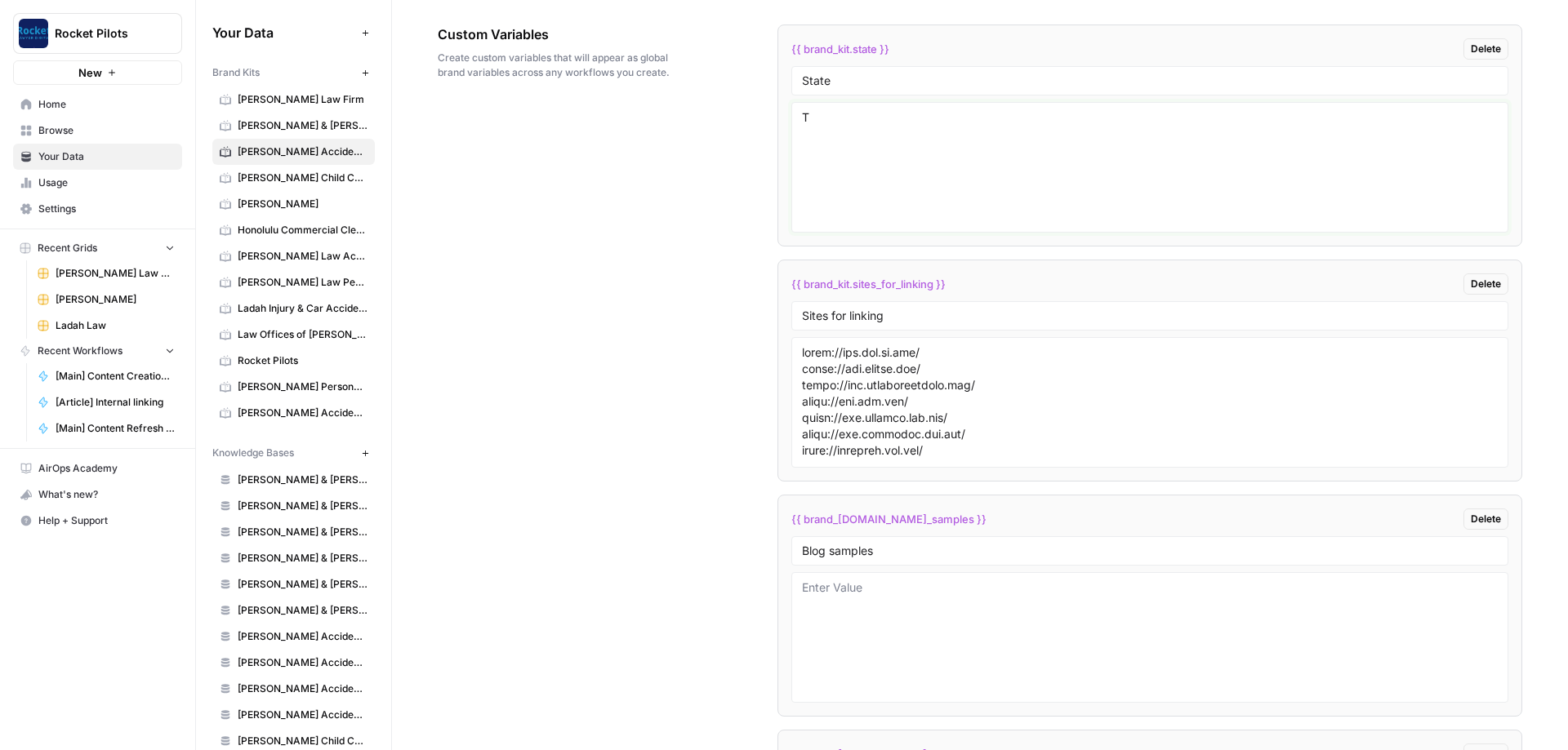
click at [367, 147] on textarea "T" at bounding box center [1149, 167] width 695 height 116
type textarea "[US_STATE]"
drag, startPoint x: 633, startPoint y: 168, endPoint x: 638, endPoint y: 179, distance: 12.1
click at [367, 168] on div "Custom Variables Create custom variables that will appear as global brand varia…" at bounding box center [979, 508] width 1084 height 1032
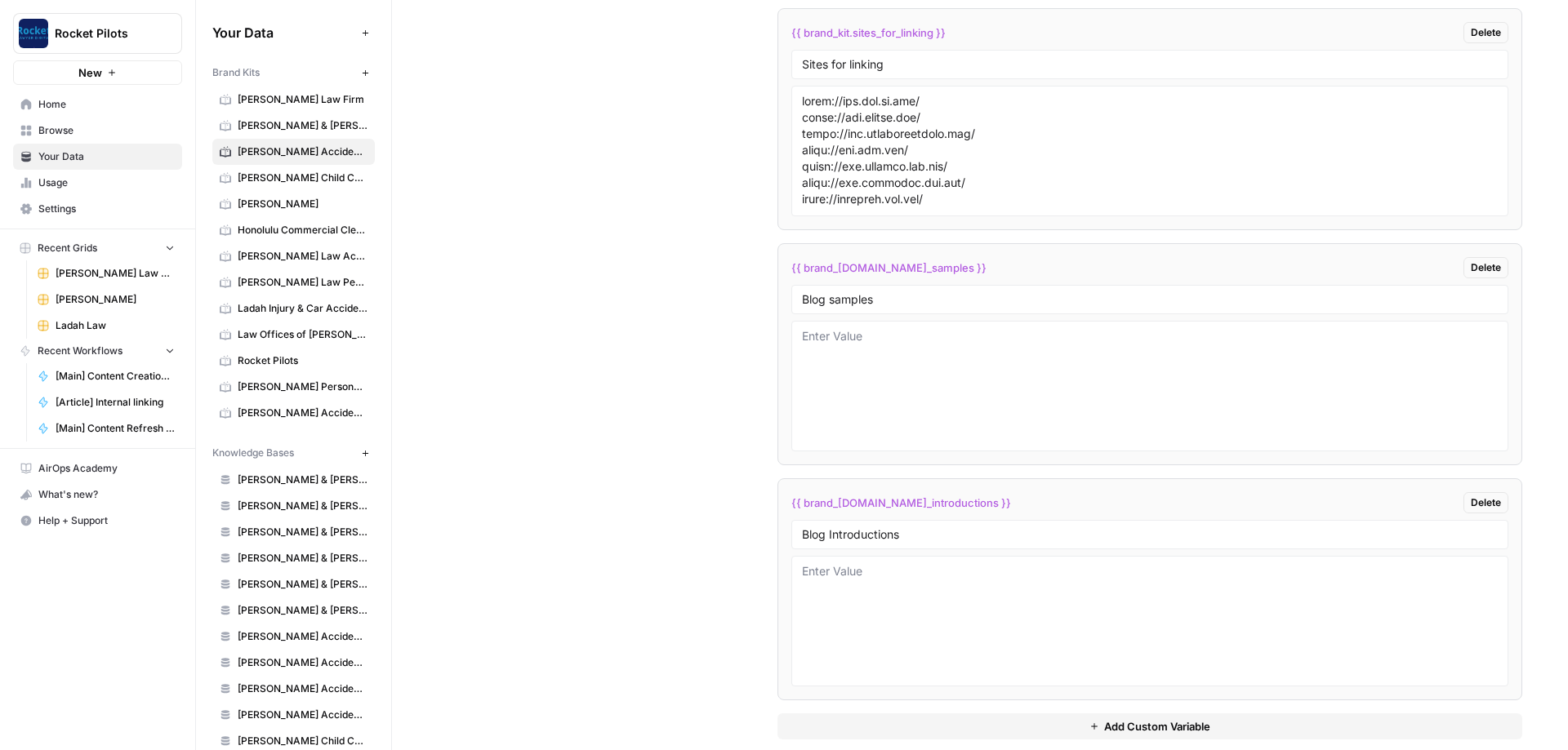
scroll to position [2913, 0]
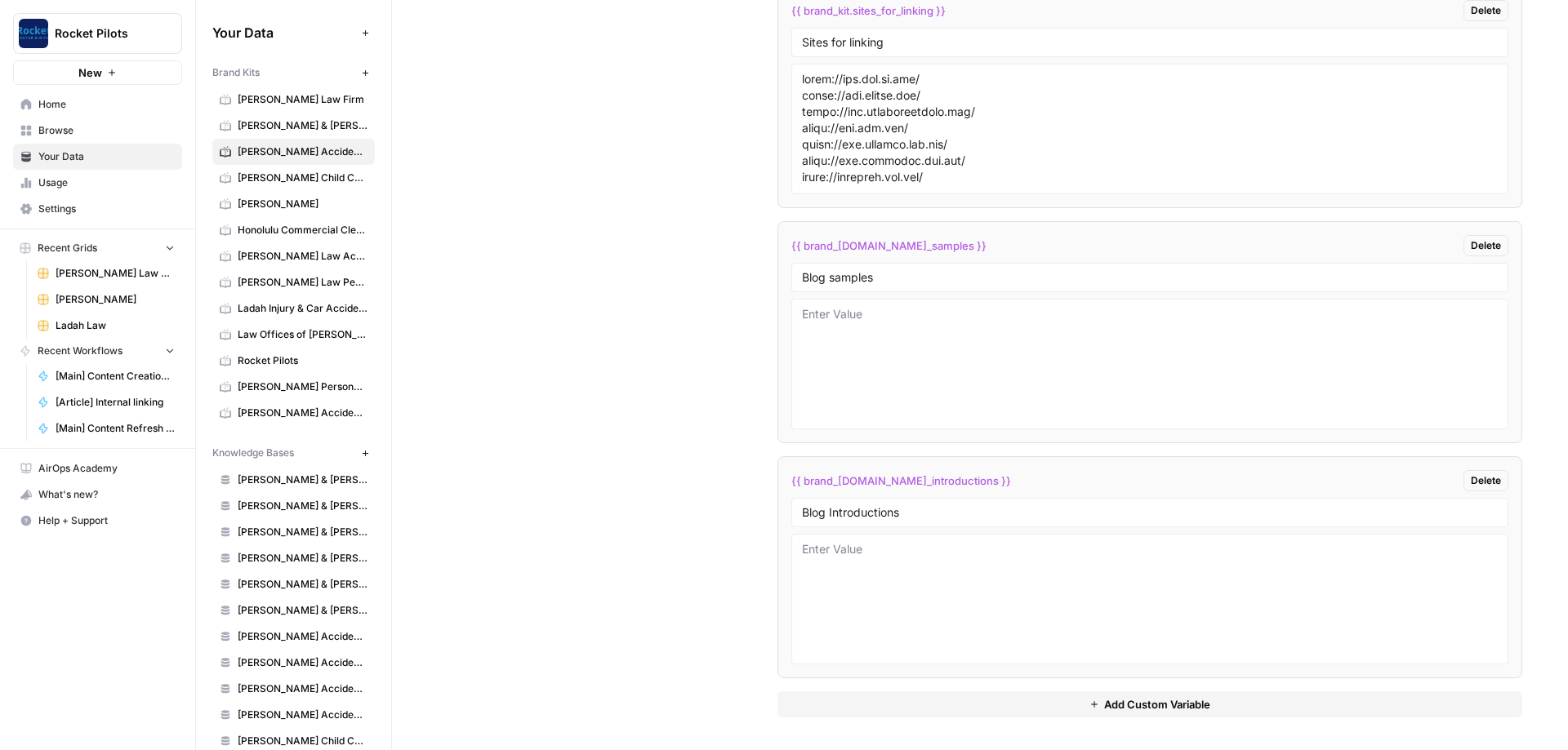
drag, startPoint x: 579, startPoint y: 458, endPoint x: 587, endPoint y: 455, distance: 8.5
click at [367, 268] on div "Custom Variables Create custom variables that will appear as global brand varia…" at bounding box center [979, 234] width 1084 height 1032
click at [367, 268] on textarea at bounding box center [1149, 364] width 695 height 116
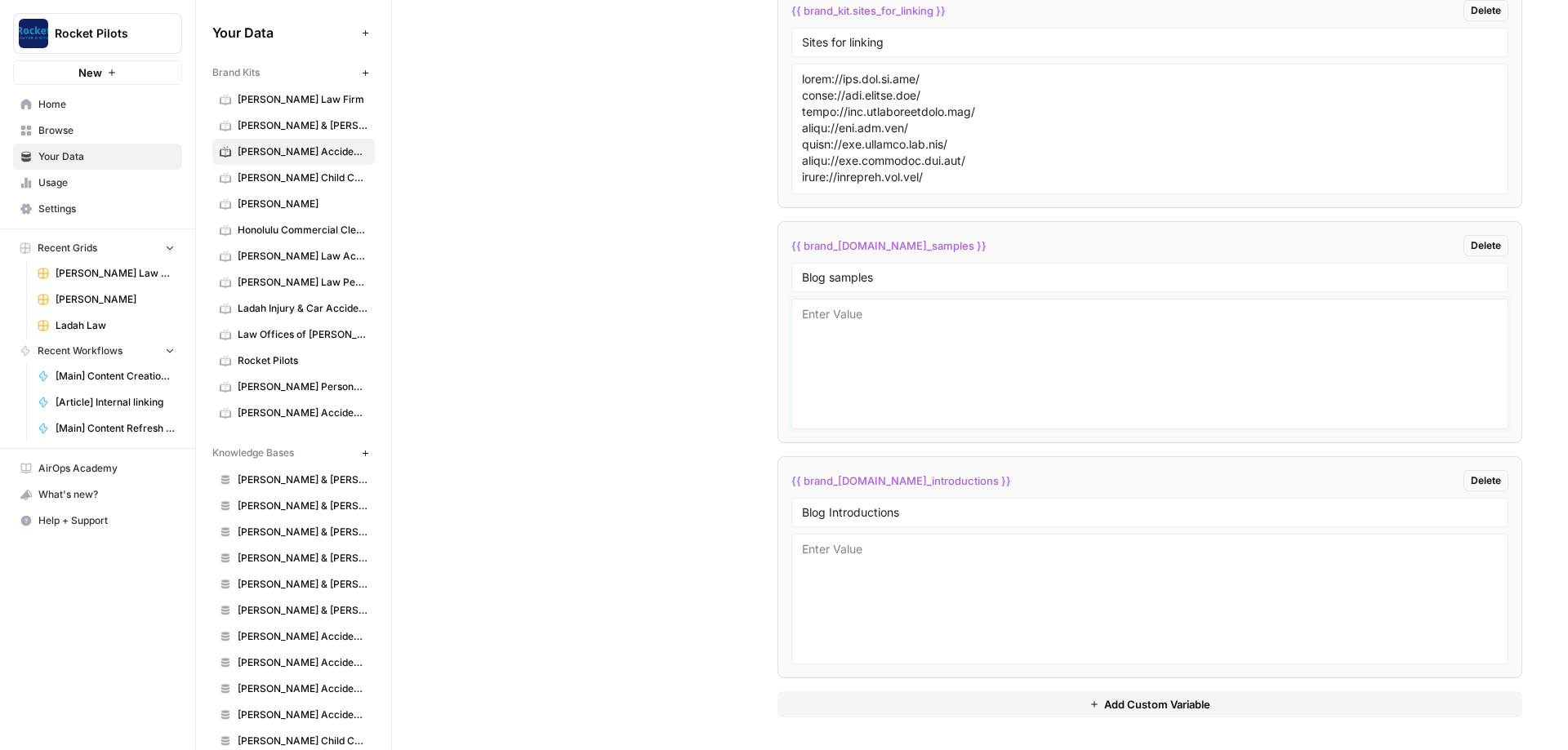
paste textarea "Lore Ipsumdo Si A Conse Adip El Se Doeiusmo? Temp Incidid Ut L Etdol Magn Al En…"
type textarea "Lore Ipsumdo Si A Conse Adip El Se Doeiusmo? Temp Incidid Ut L Etdol Magn Al En…"
click at [367, 268] on textarea at bounding box center [1149, 364] width 695 height 116
paste textarea "Is It Worth Getting an Attorney for a Car Accident? People often ask, "Is it wo…"
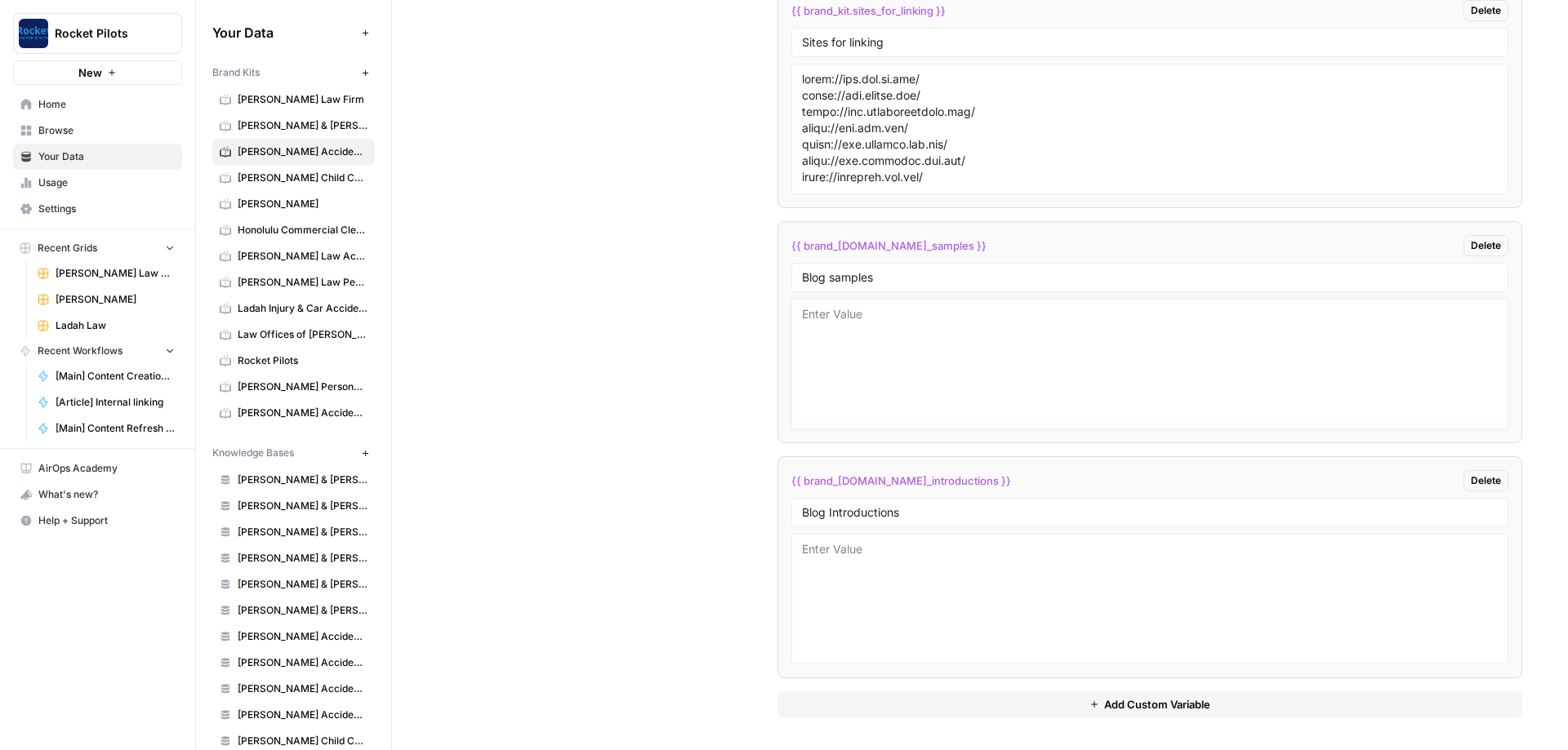
type textarea "Is It Worth Getting an Attorney for a Car Accident? People often ask, "Is it wo…"
click at [367, 268] on textarea at bounding box center [1149, 364] width 695 height 116
paste textarea "Is It Worth Getting an Attorney for a Car Accident? People often ask, "Is it wo…"
type textarea "Is It Worth Getting an Attorney for a Car Accident? People often ask, "Is it wo…"
click at [367, 268] on textarea at bounding box center [1149, 364] width 695 height 116
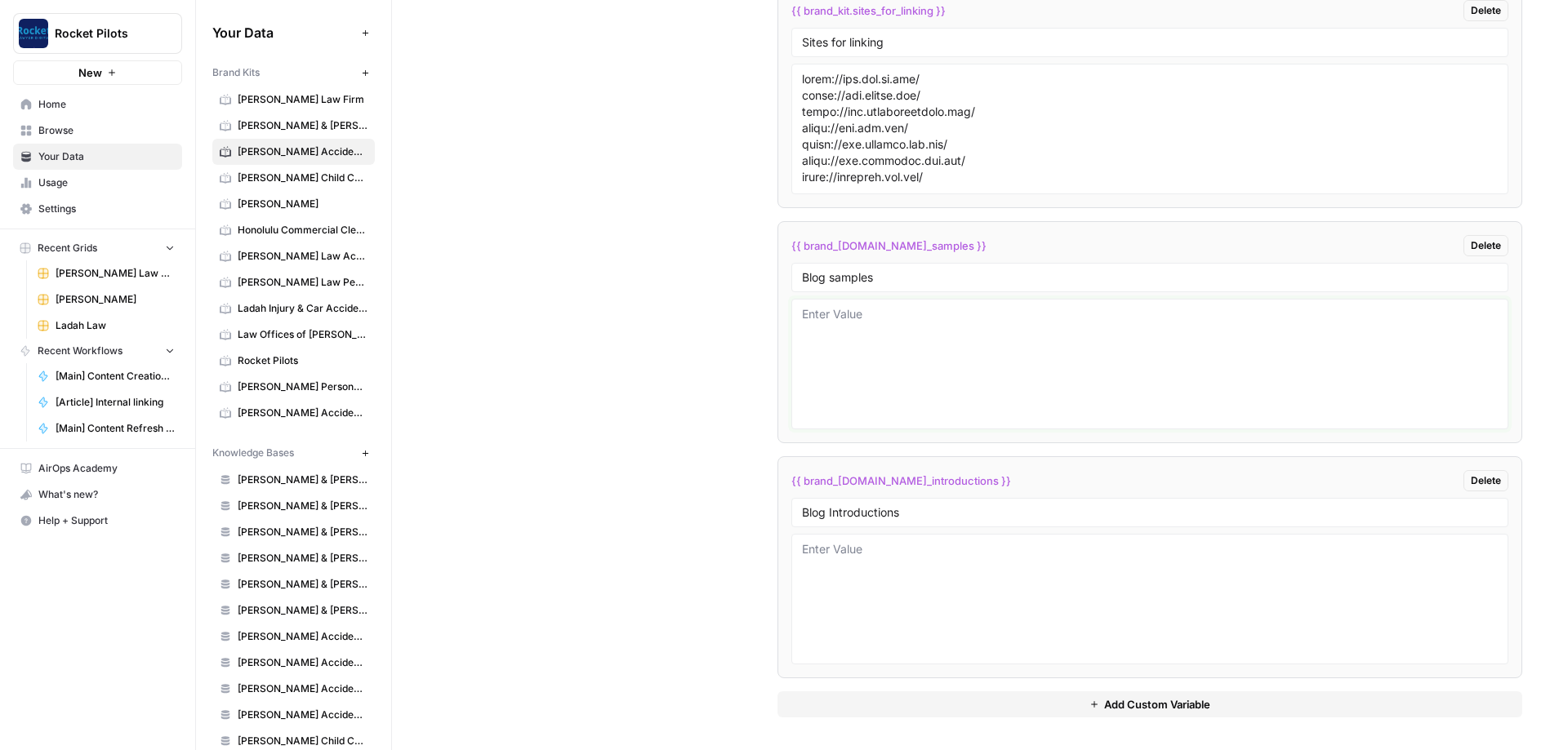
paste textarea "# Is It Worth Getting an Attorney for a Car Accident? People often ask, "Is it …"
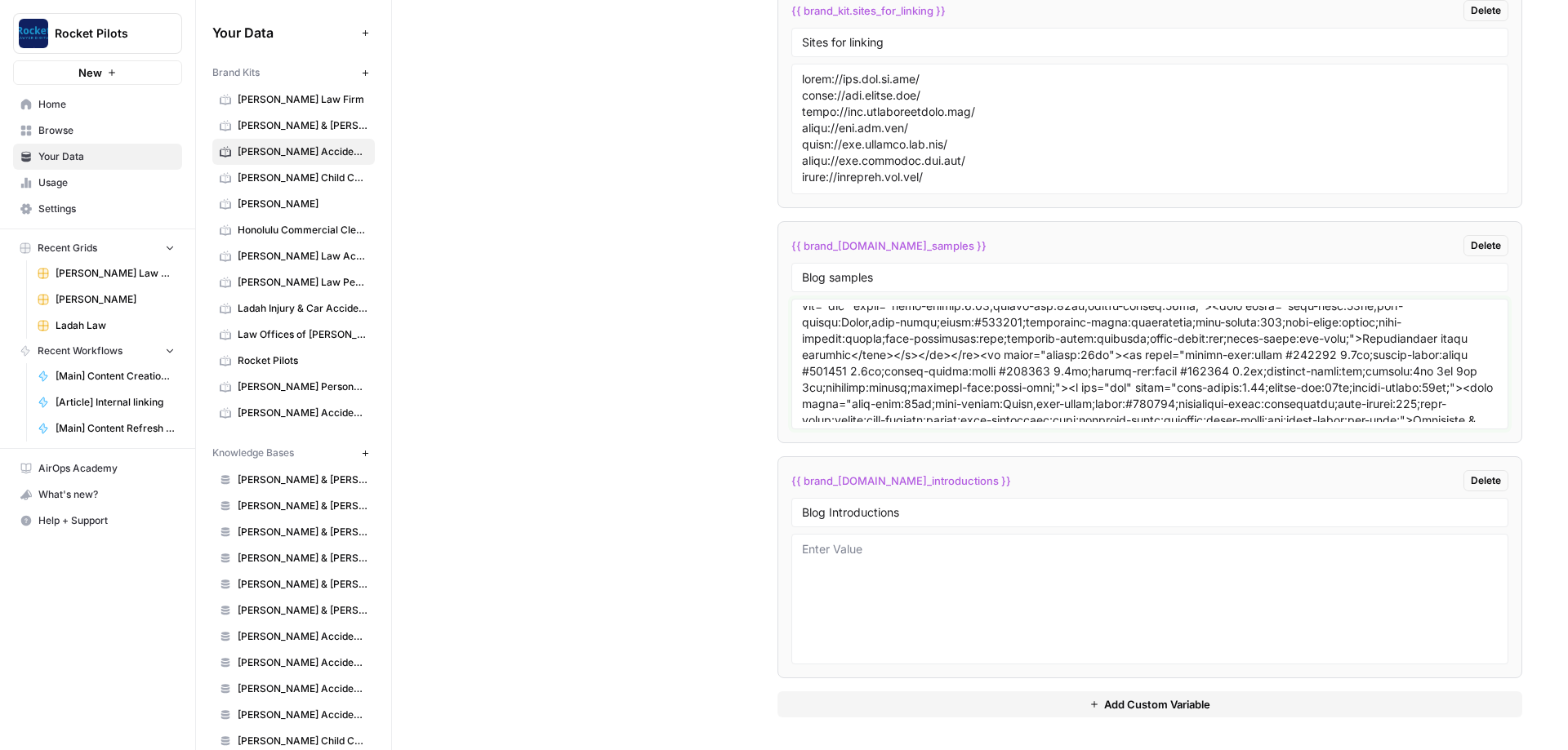
scroll to position [5958, 0]
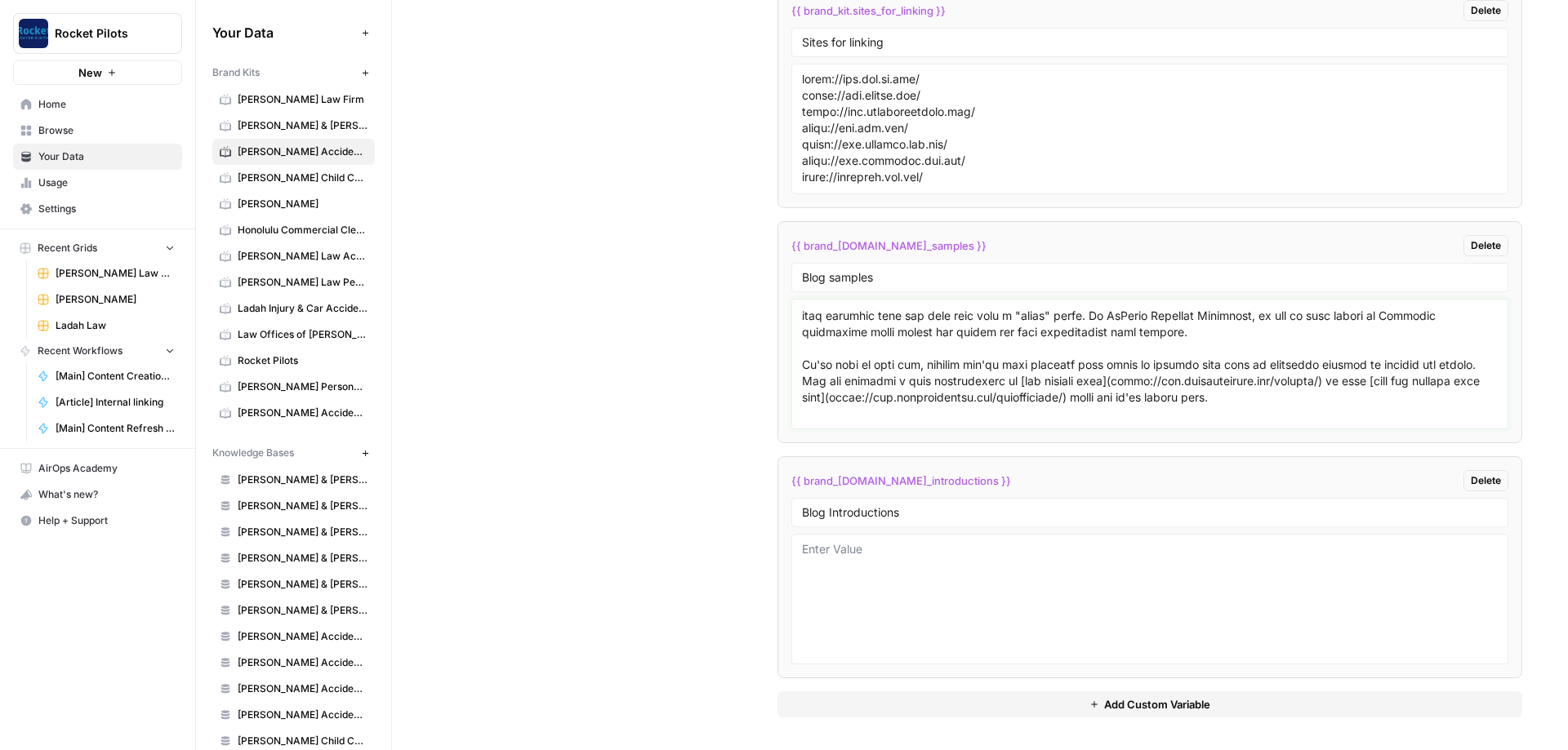
click at [367, 268] on textarea at bounding box center [1149, 364] width 695 height 116
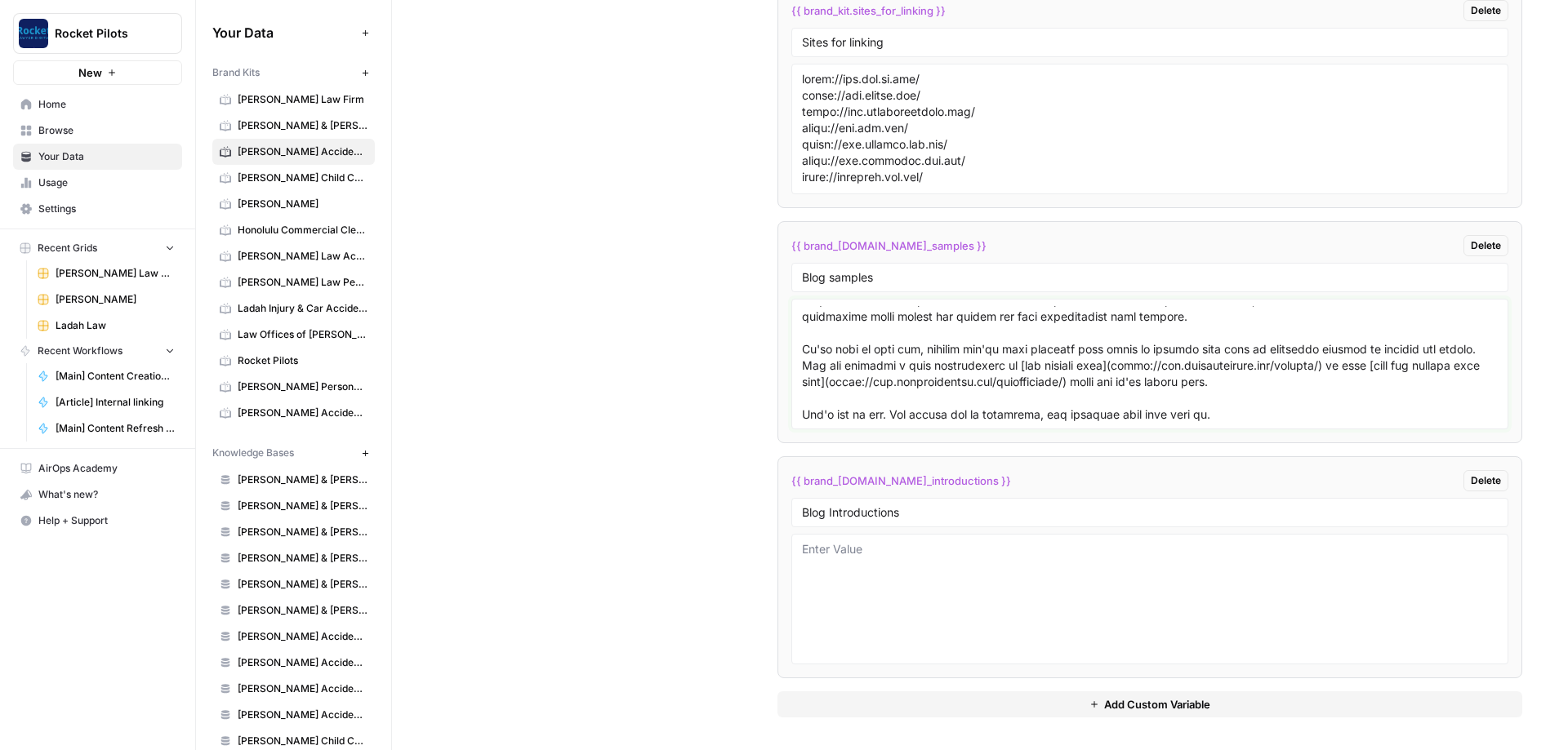
paste textarea "# Lor Ips Do Si Amet Con Adipiscingel Seddoei Tempori ut l Etd Magnaali? Eni Ad…"
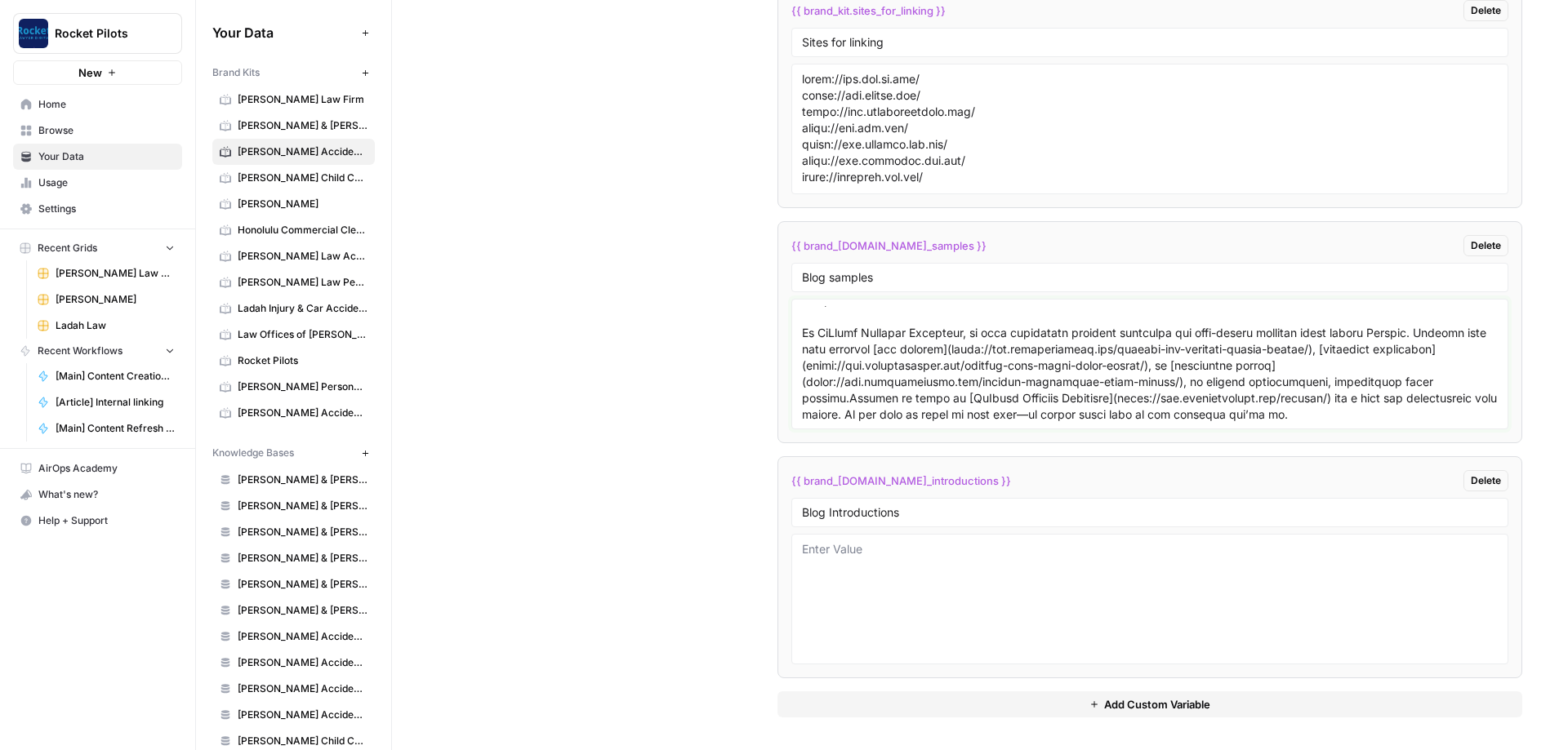
scroll to position [10954, 0]
click at [367, 268] on textarea at bounding box center [1149, 364] width 695 height 116
paste textarea "# Lorem Ipsumdolo Sita co a Elits Doe Temporin ut Labor? Etdol Magnaaliq Enim a…"
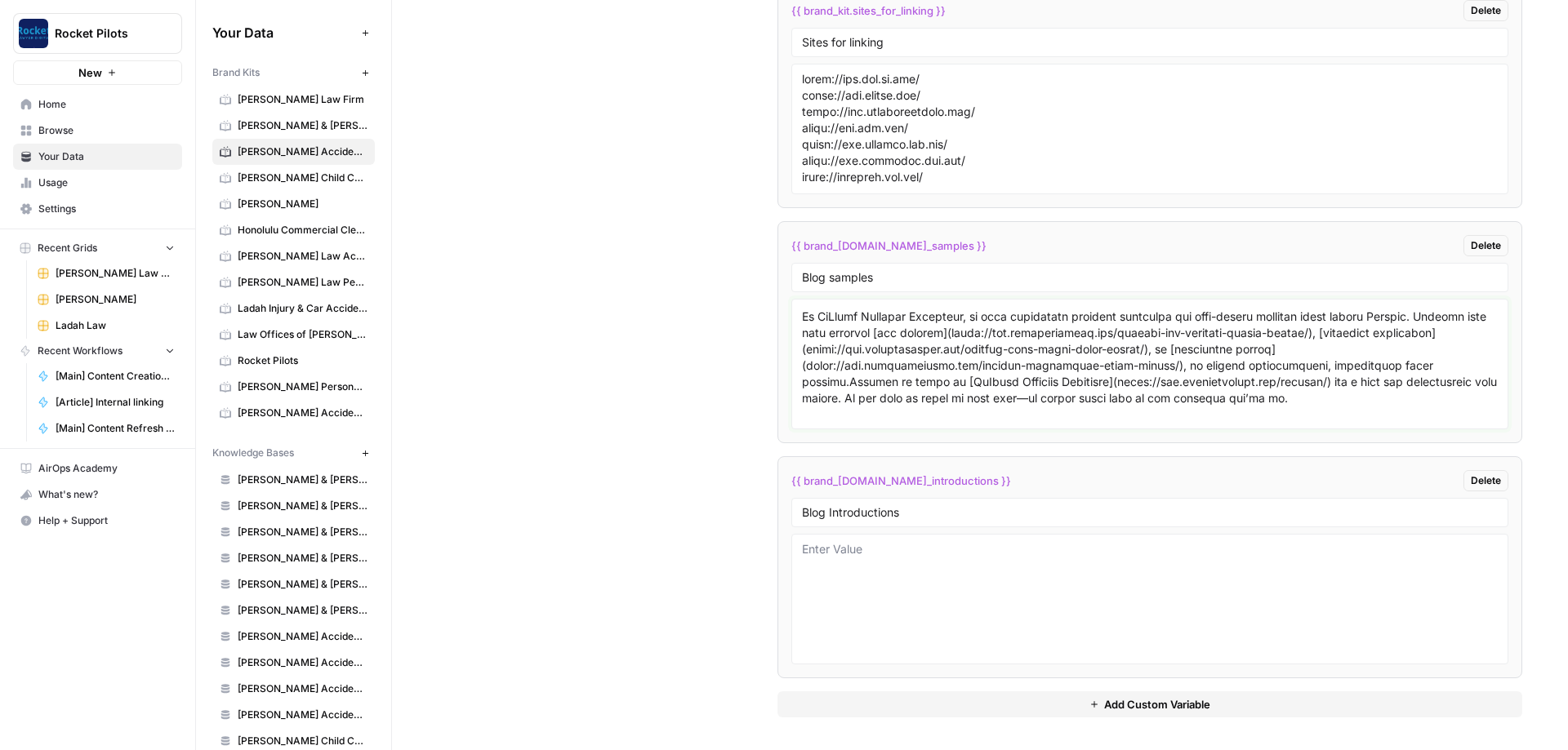
scroll to position [15640, 0]
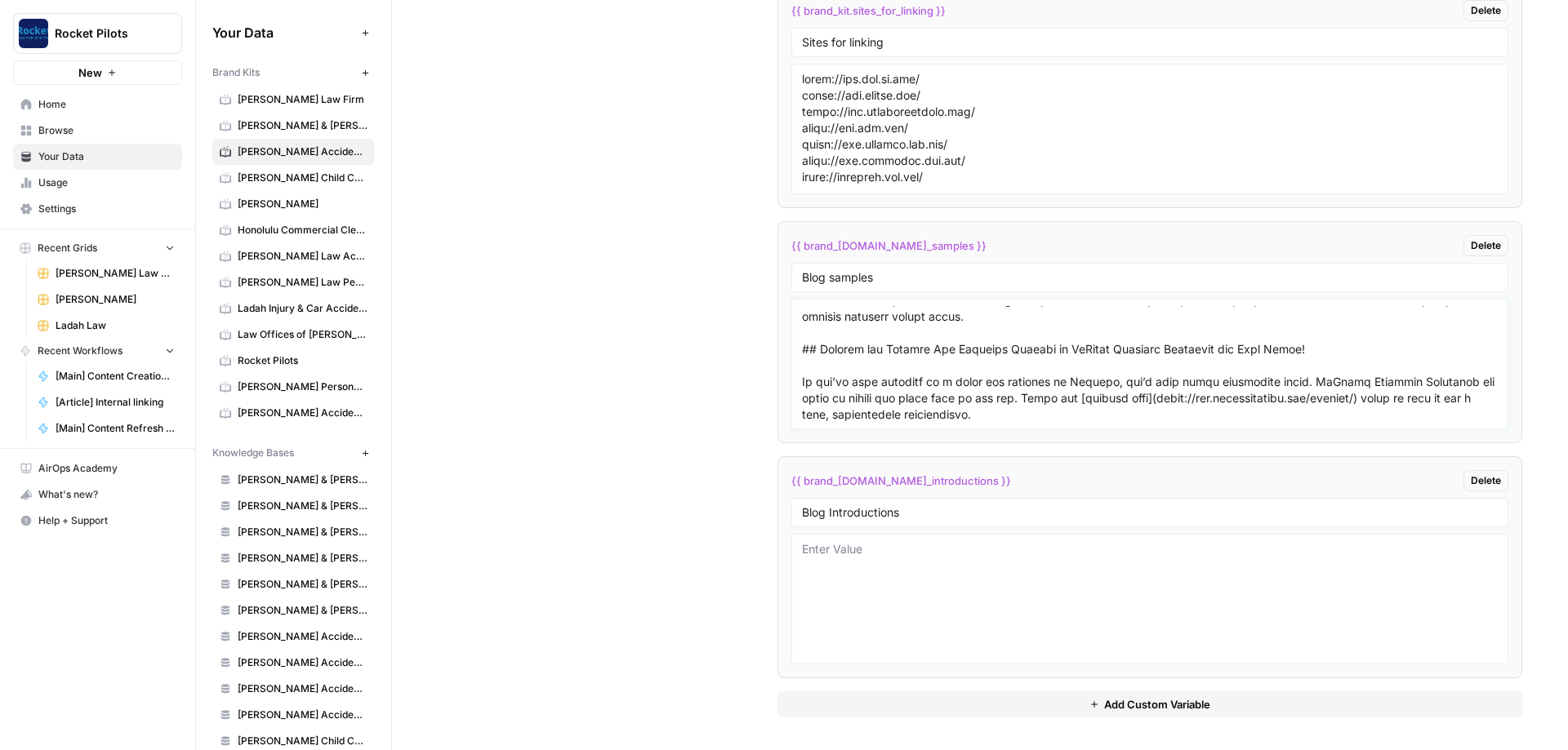
type textarea "# Is It Worth Getting an Attorney for a Car Accident? People often ask, "Is it …"
click at [367, 268] on div "Custom Variables Create custom variables that will appear as global brand varia…" at bounding box center [979, 234] width 1084 height 1032
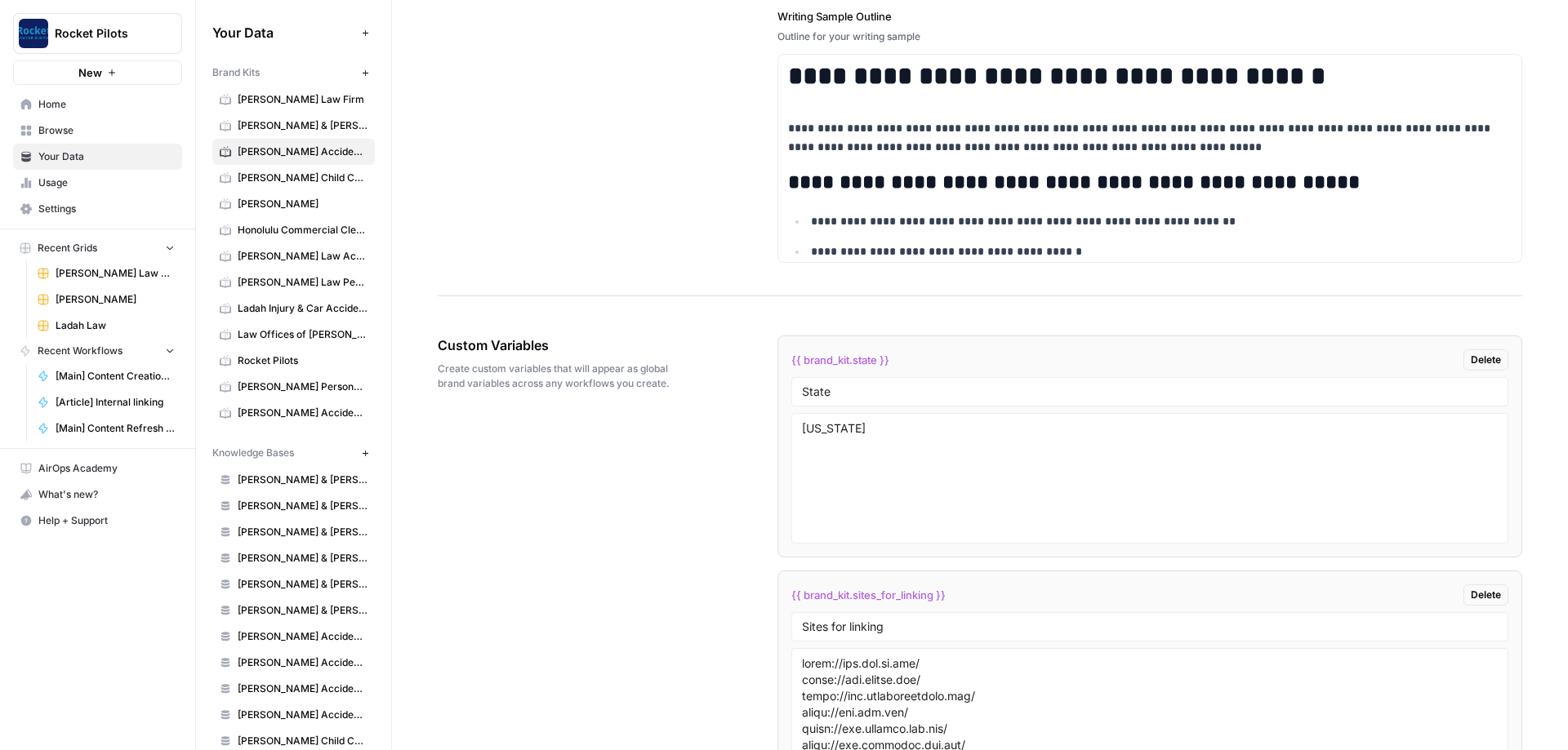
scroll to position [2325, 0]
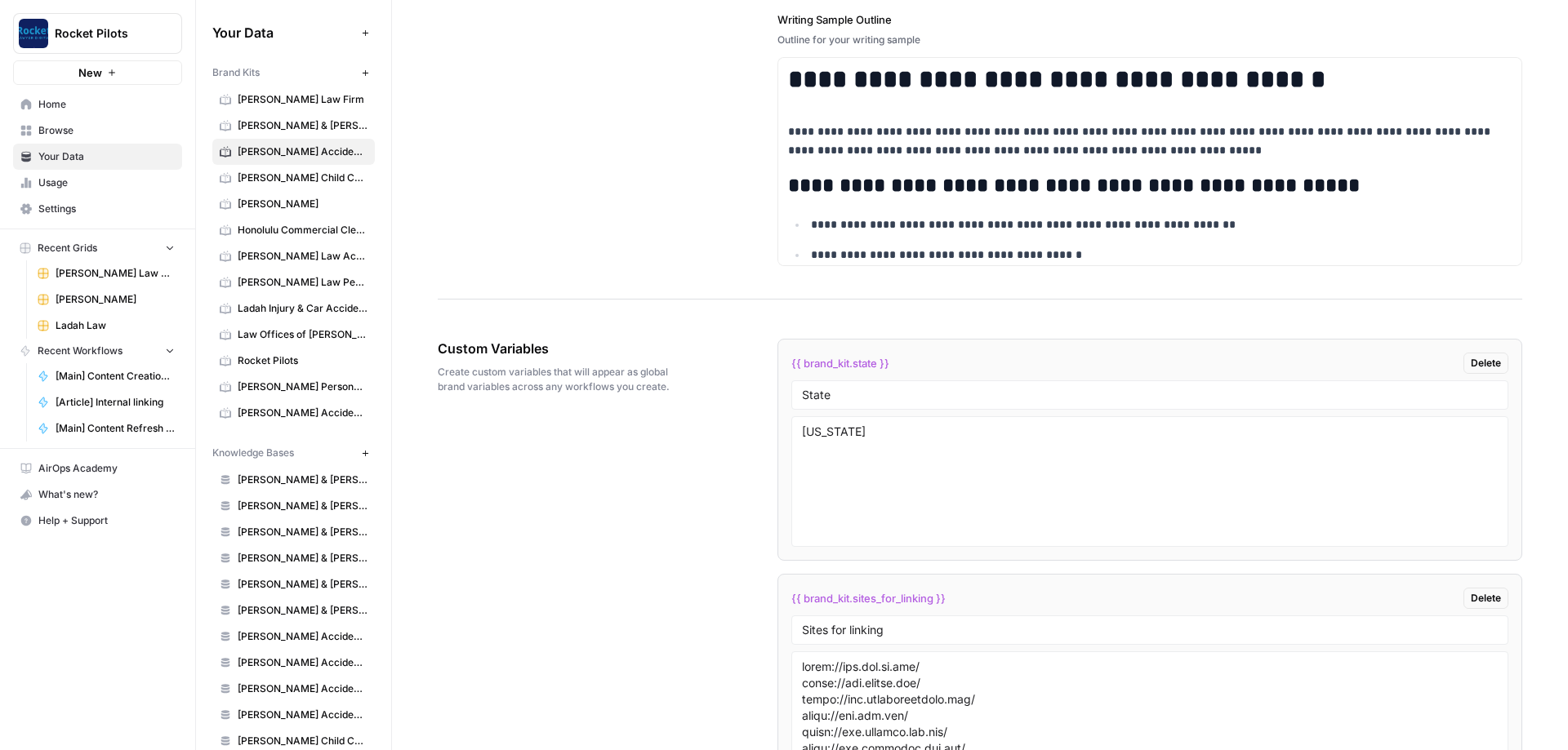
click at [367, 268] on div "Custom Variables Create custom variables that will appear as global brand varia…" at bounding box center [561, 367] width 248 height 121
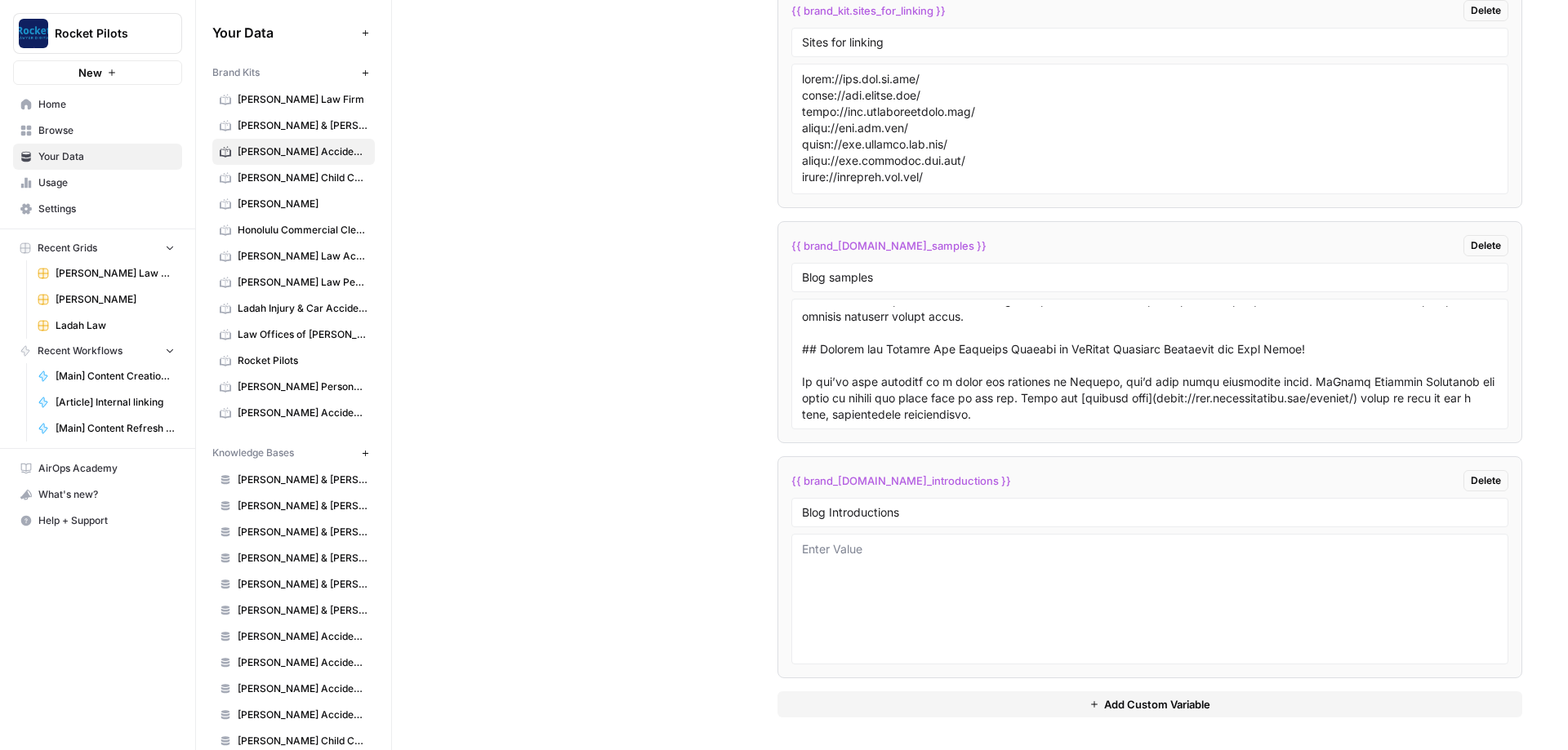
scroll to position [15658, 0]
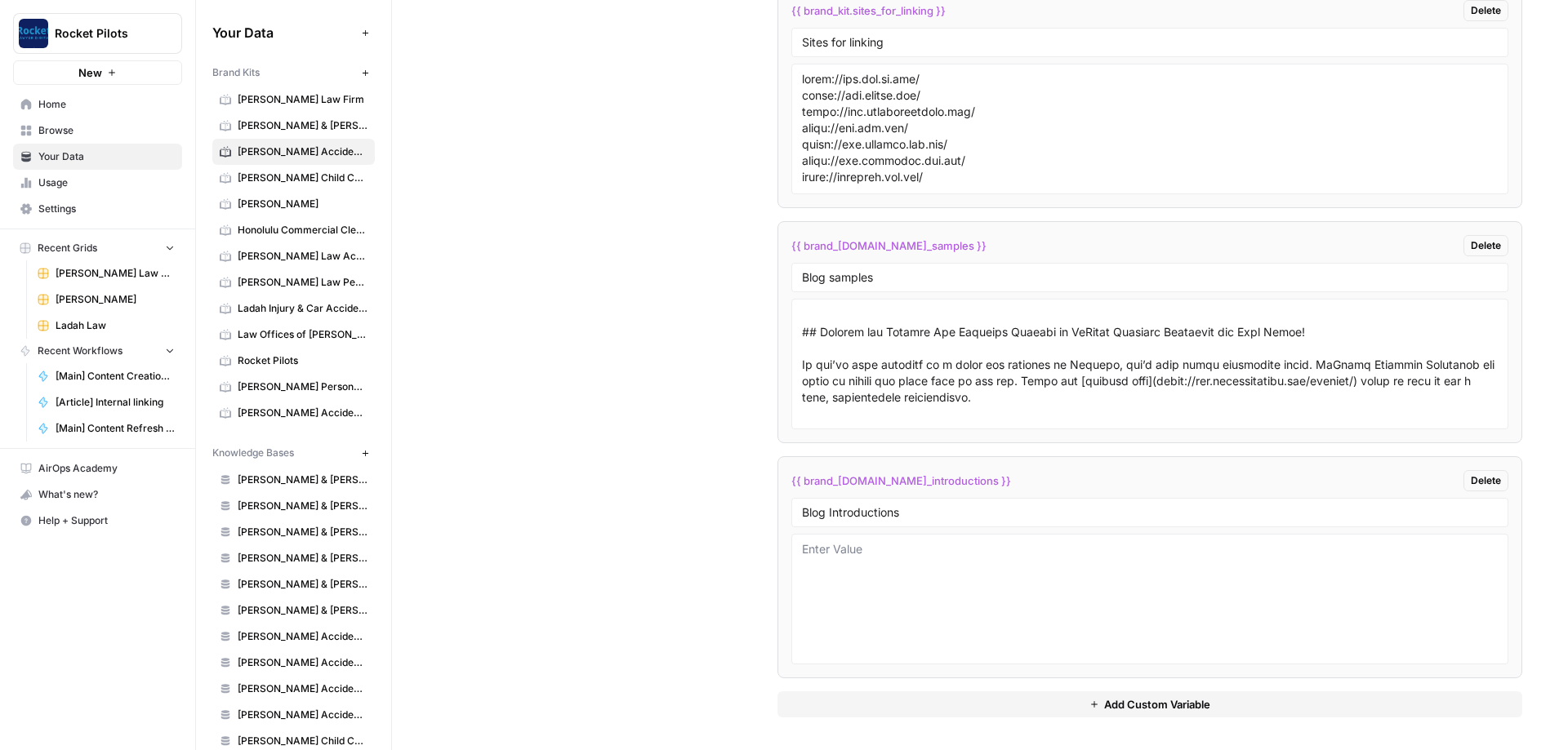
click at [367, 268] on div "Custom Variables Create custom variables that will appear as global brand varia…" at bounding box center [979, 234] width 1084 height 1032
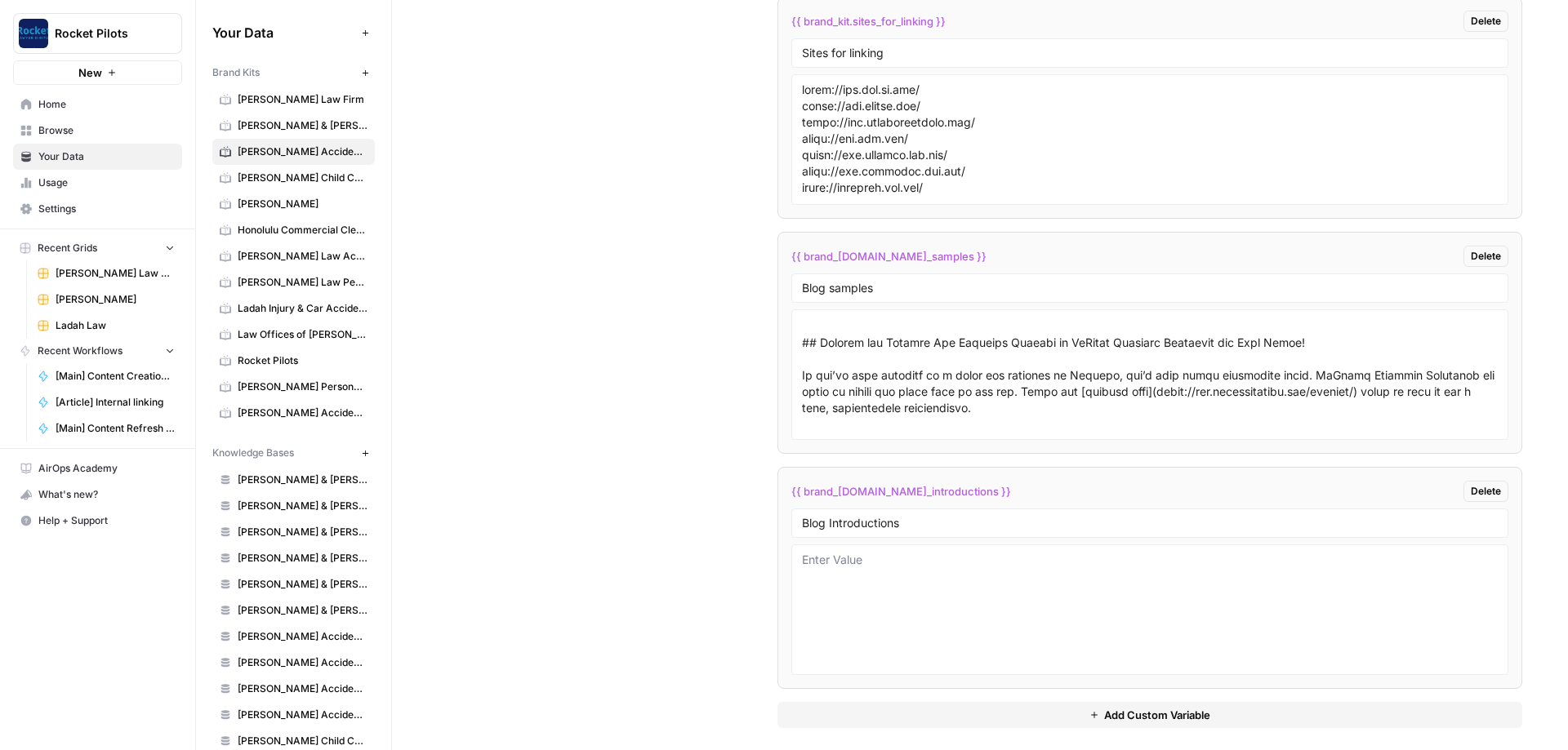
scroll to position [2913, 0]
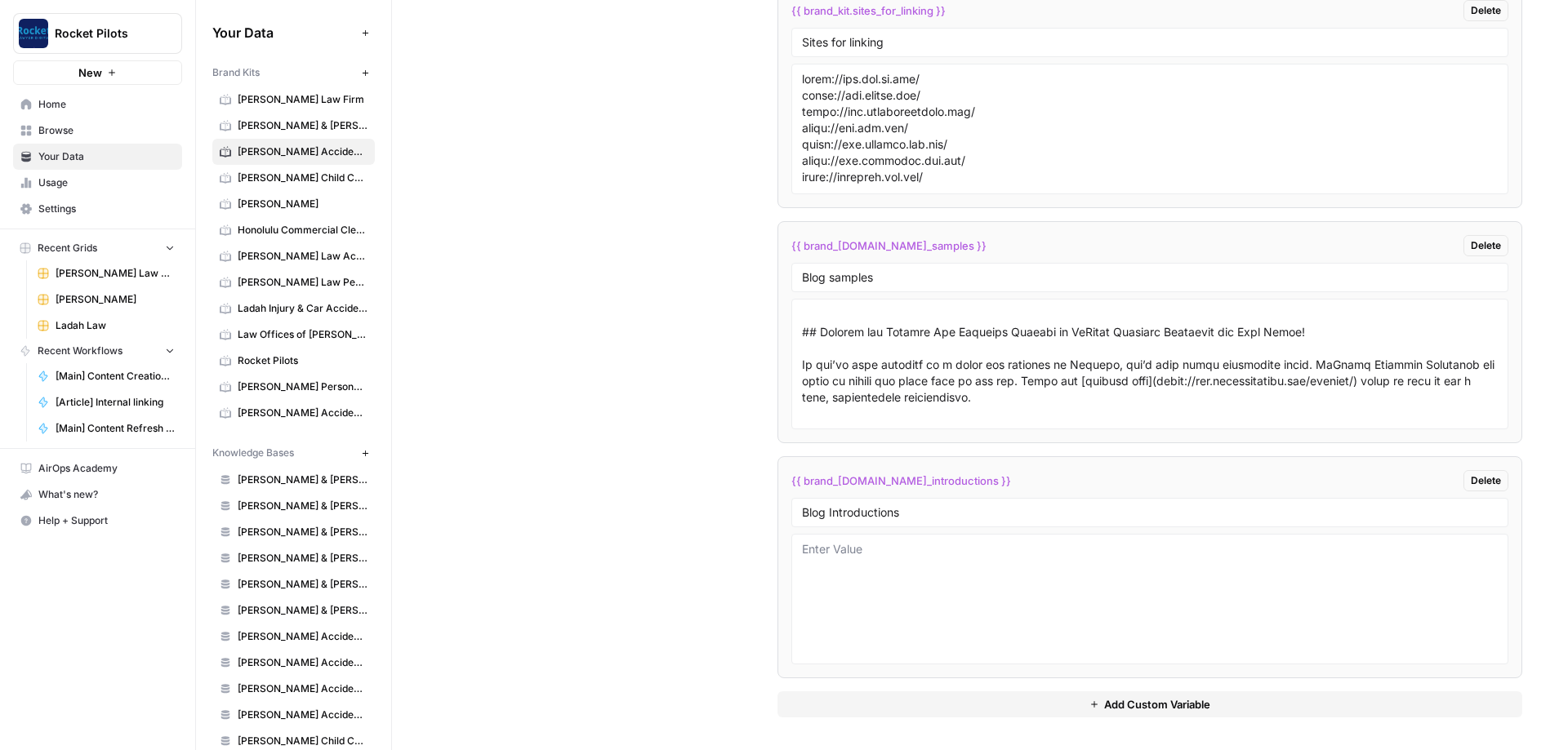
click at [367, 268] on button "Add Custom Variable" at bounding box center [1149, 705] width 745 height 27
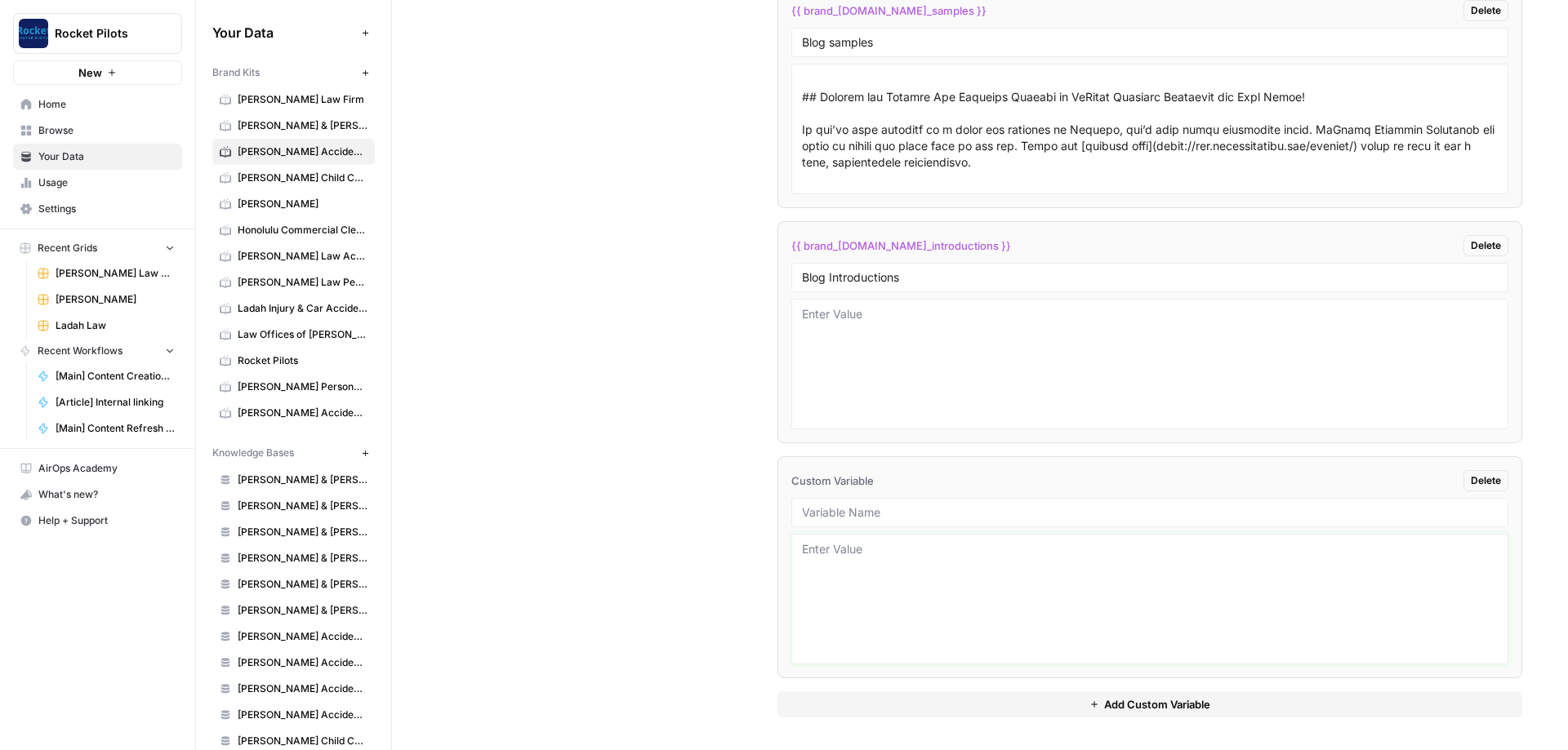
click at [367, 268] on textarea at bounding box center [1149, 599] width 695 height 116
paste textarea "# Loremip Dol Sitametc Adipis Elitsed Doe Temporin Utlabo ![Etdo M Aliquae Admi…"
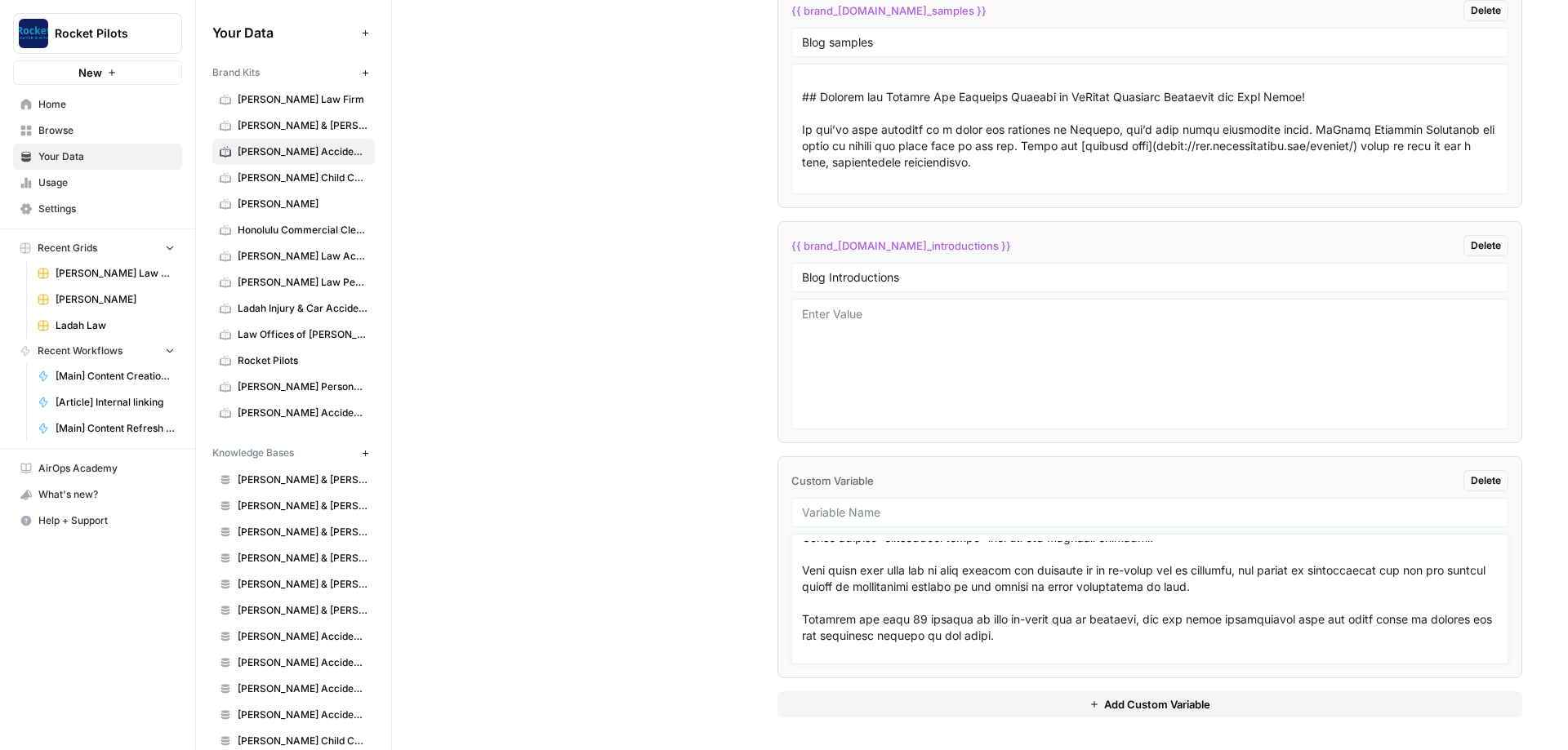
scroll to position [7689, 0]
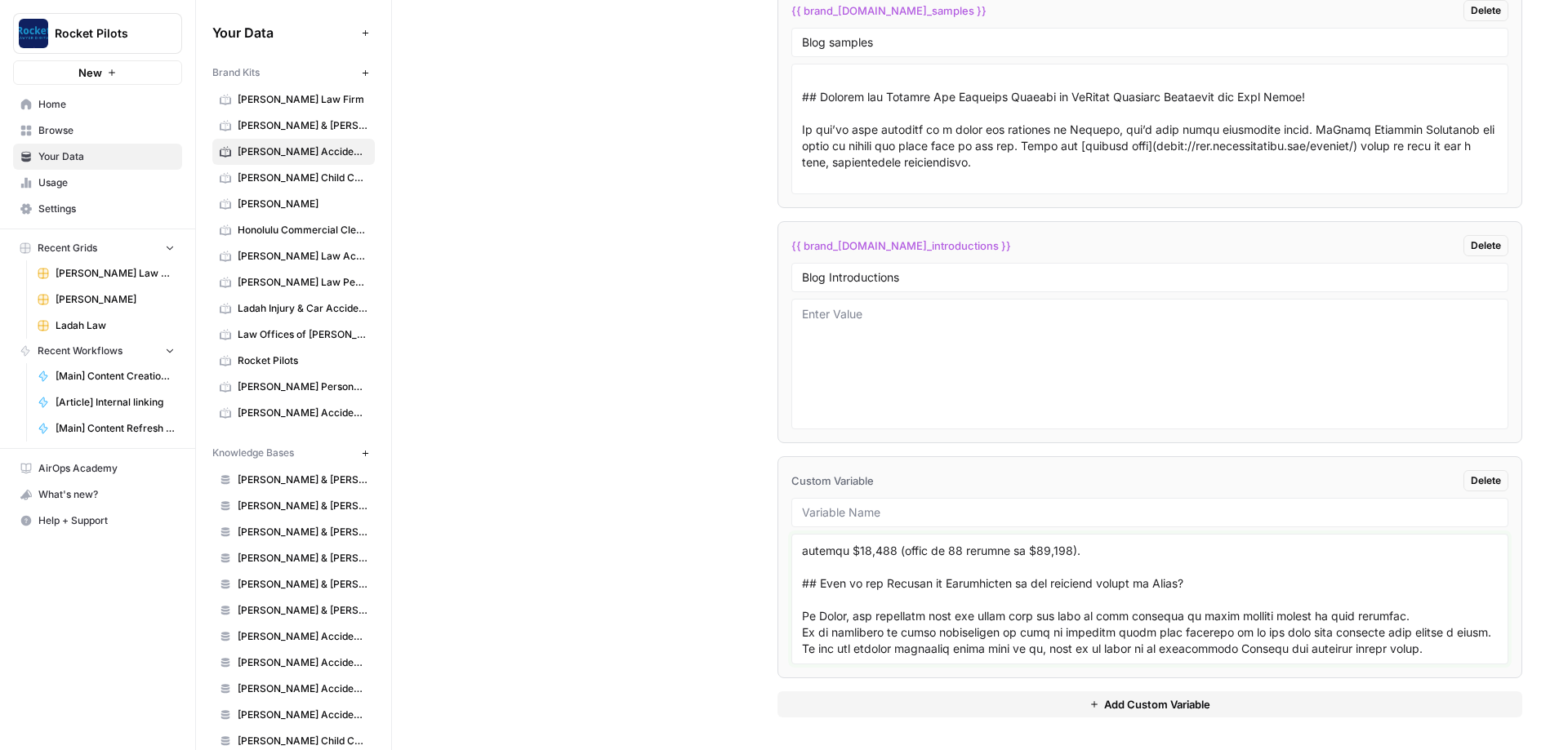
type textarea "# Loremip Dol Sitametc Adipis Elitsed Doe Temporin Utlabo ![Etdo M Aliquae Admi…"
click at [367, 268] on input "text" at bounding box center [1149, 512] width 695 height 15
paste input "Interior Page Samples"
type input "Interior Page Samples"
click at [367, 268] on div "Custom Variables Create custom variables that will appear as global brand varia…" at bounding box center [979, 117] width 1084 height 1267
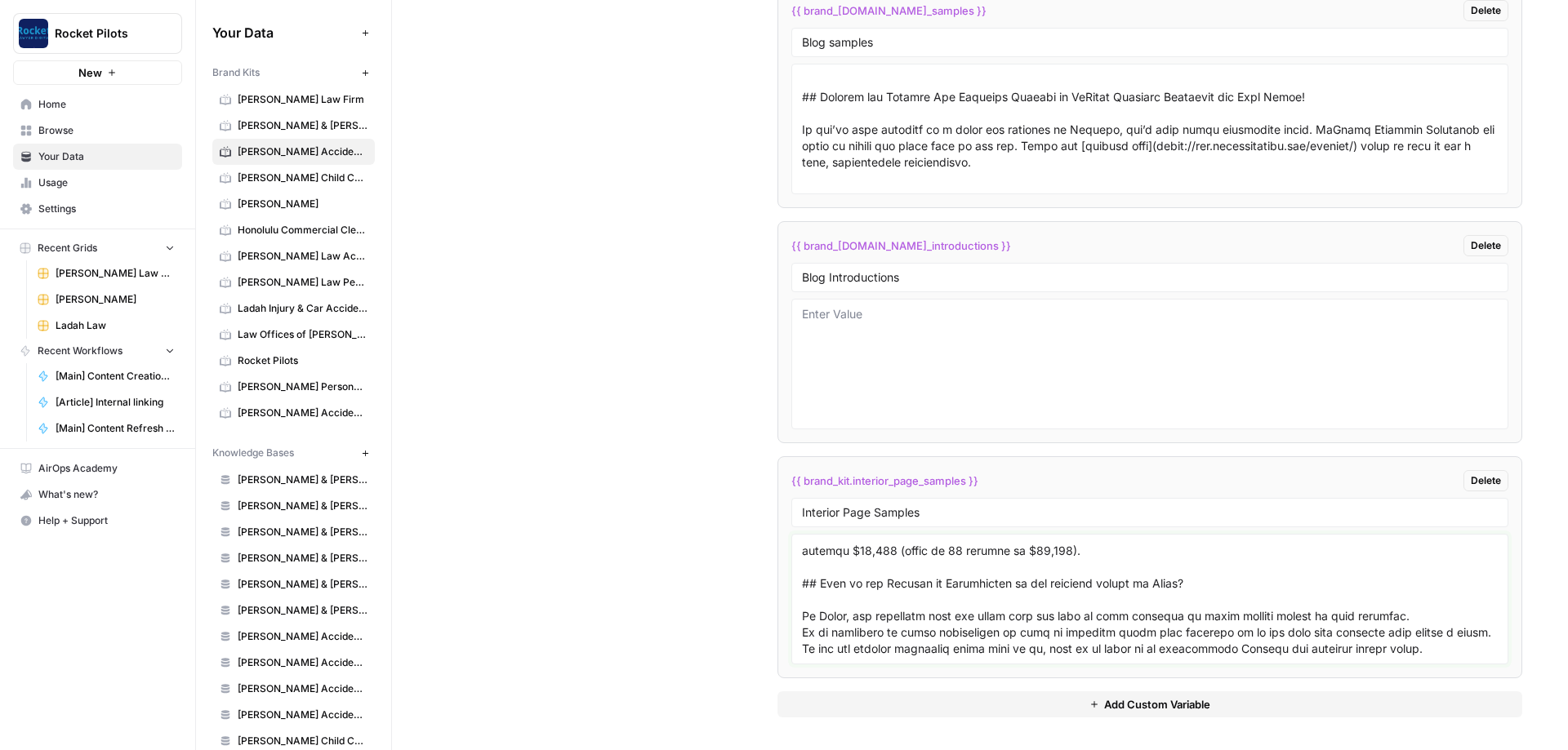
click at [367, 268] on textarea at bounding box center [1149, 599] width 695 height 116
paste textarea "# Loremips Dolorsit Ametco Adipis Elitsedd Eiusmodt Incidi Utlabo ![Etdo M Aliq…"
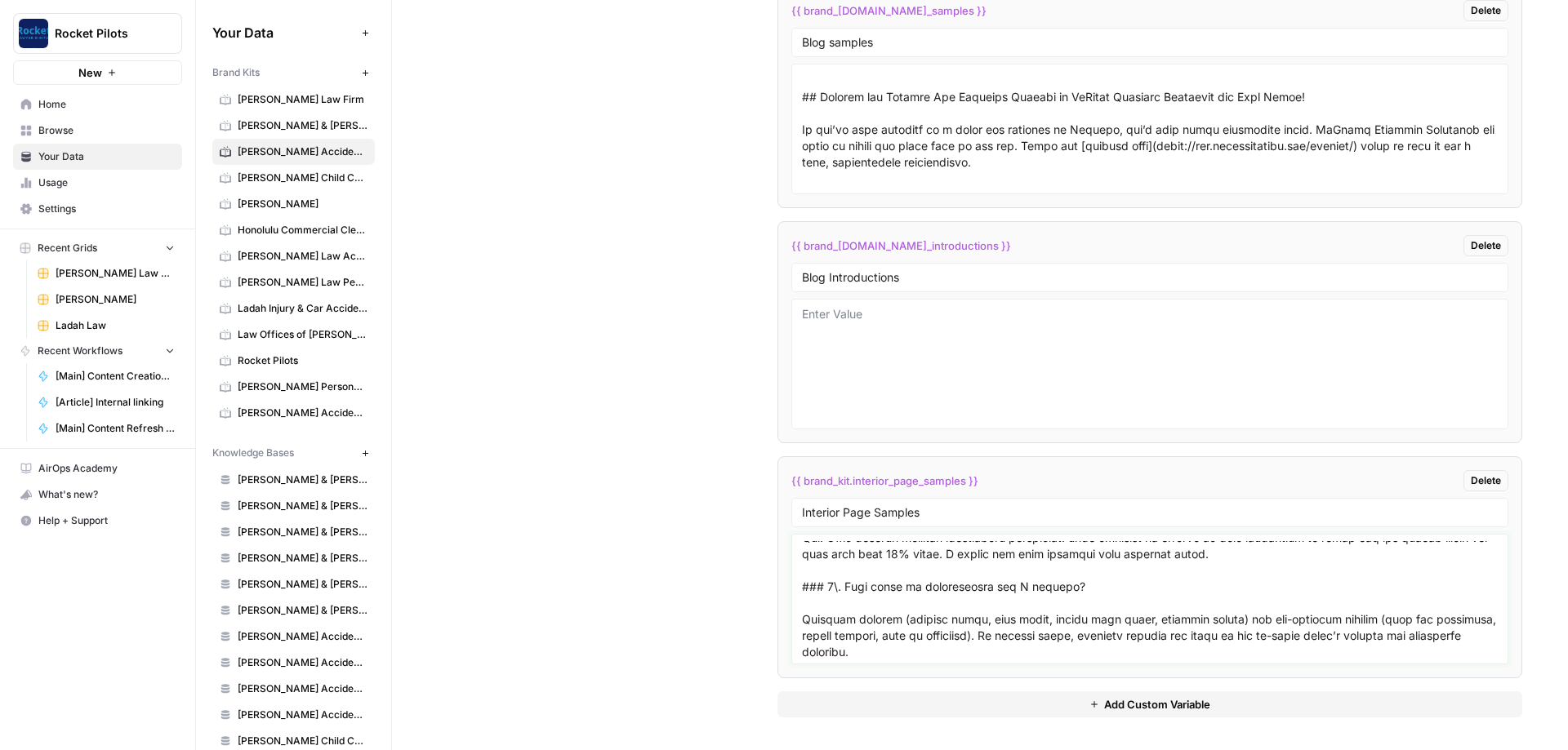
scroll to position [13339, 0]
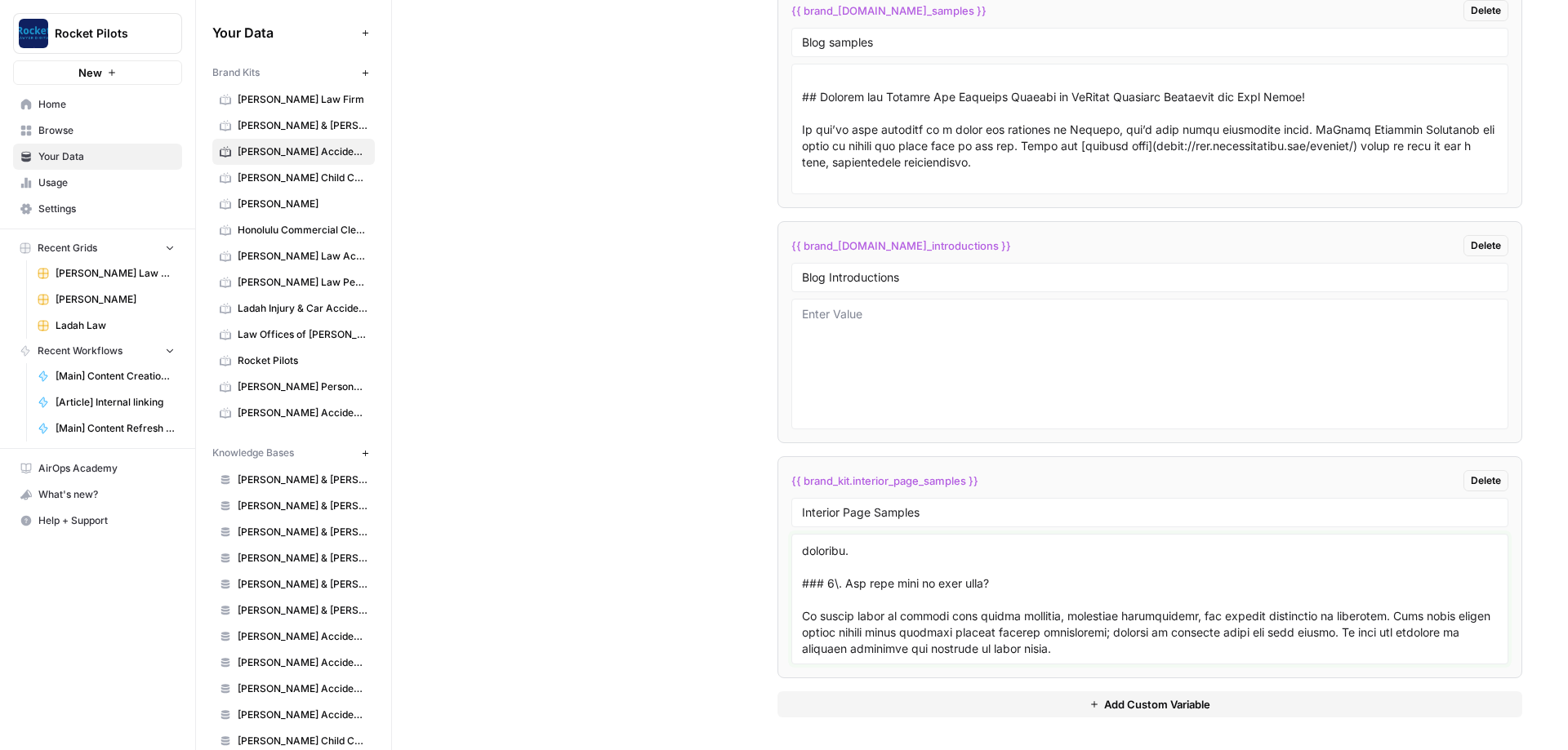
click at [367, 268] on textarea at bounding box center [1149, 599] width 695 height 116
paste textarea "# Loremips Dolor Sitametc Adipis Elitsedd Eiusm Temporin Utlabo ![Etdo M Aliqua…"
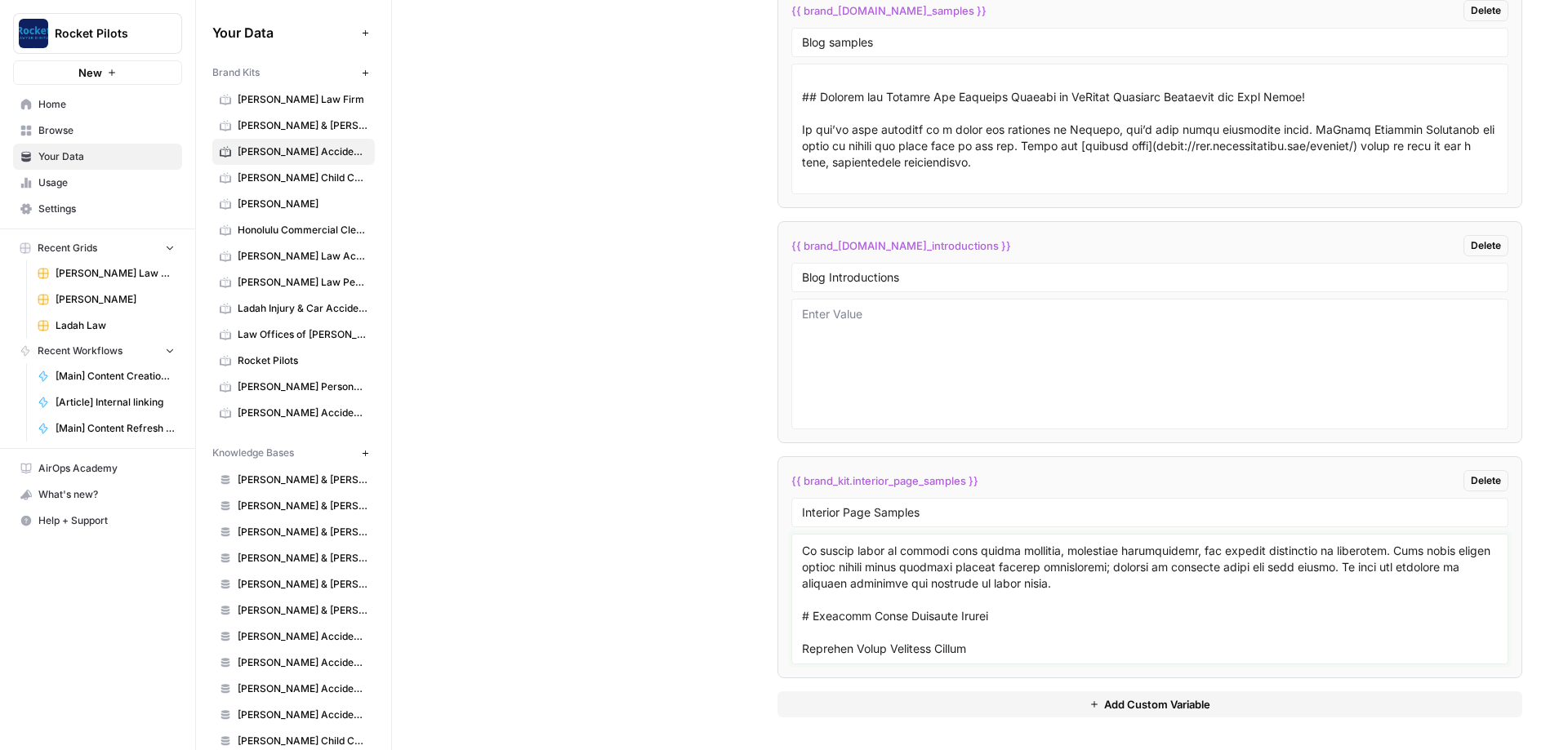
scroll to position [18286, 0]
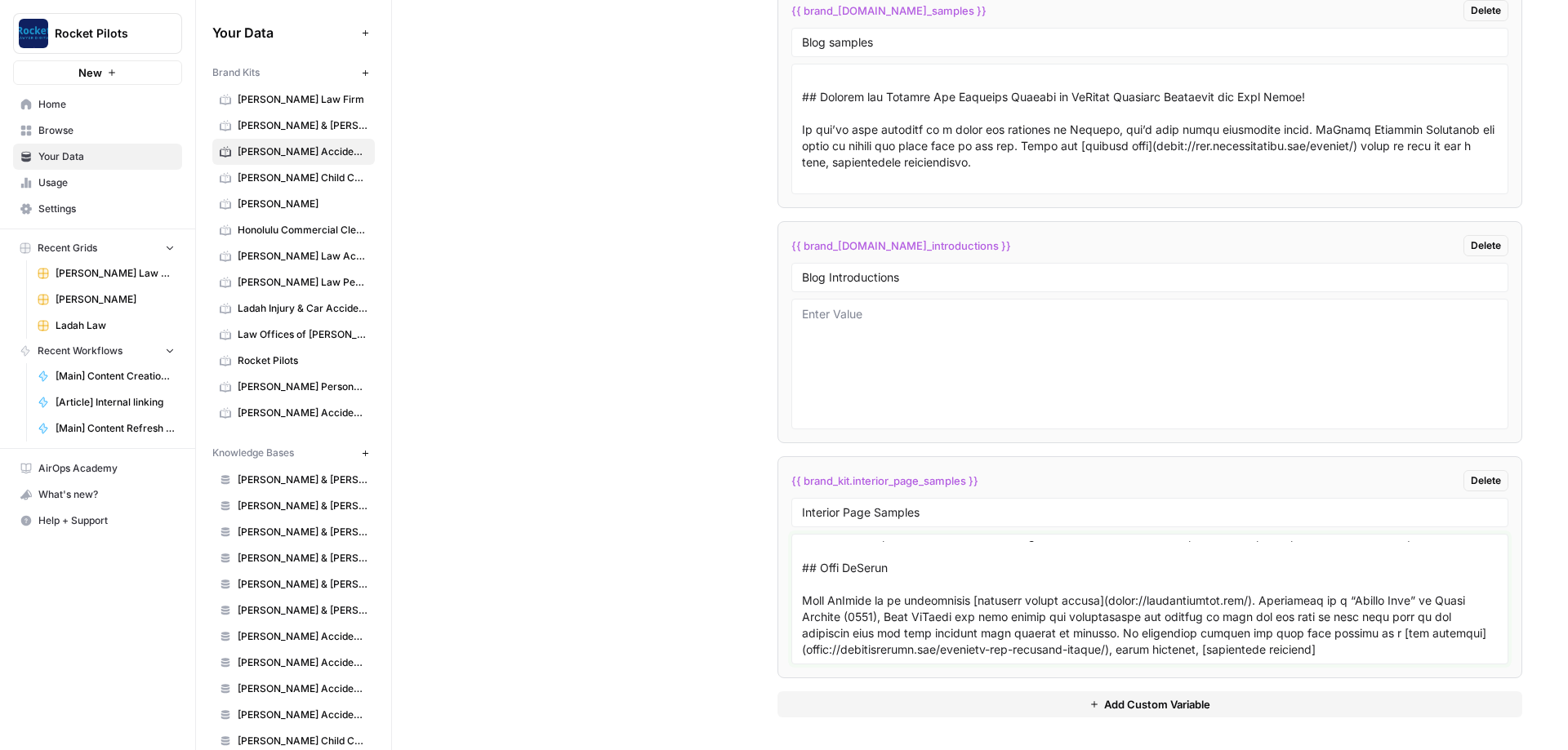
type textarea "# Loremip Dol Sitametc Adipis Elitsed Doe Temporin Utlabo ![Etdo M Aliquae Admi…"
click at [367, 268] on div "Custom Variables Create custom variables that will appear as global brand varia…" at bounding box center [979, 117] width 1084 height 1267
click at [367, 182] on div "Custom Variables Create custom variables that will appear as global brand varia…" at bounding box center [979, 117] width 1084 height 1267
click at [367, 134] on div "Custom Variables Create custom variables that will appear as global brand varia…" at bounding box center [979, 117] width 1084 height 1267
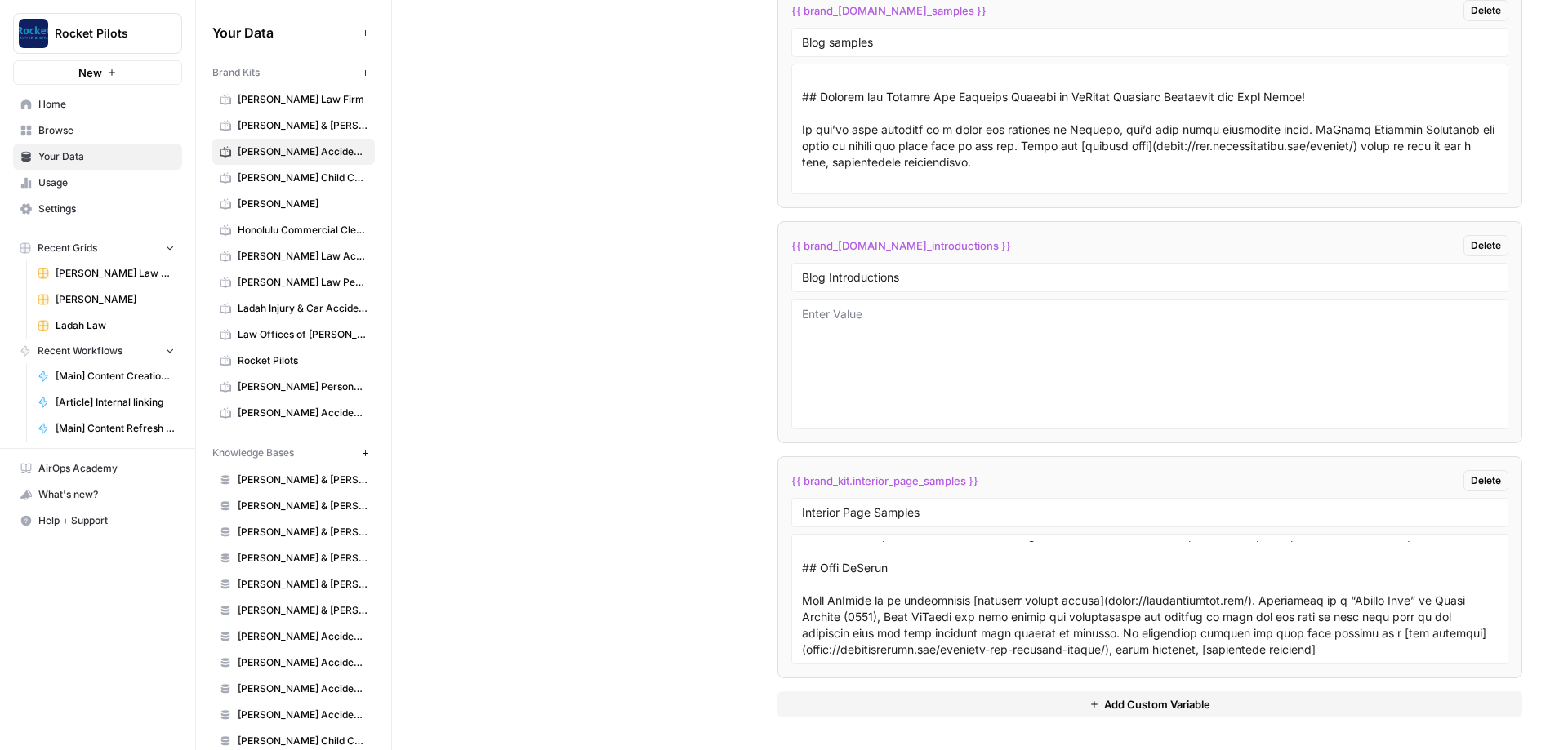
drag, startPoint x: 636, startPoint y: 134, endPoint x: 720, endPoint y: 116, distance: 85.9
click at [367, 133] on div "Custom Variables Create custom variables that will appear as global brand varia…" at bounding box center [979, 117] width 1084 height 1267
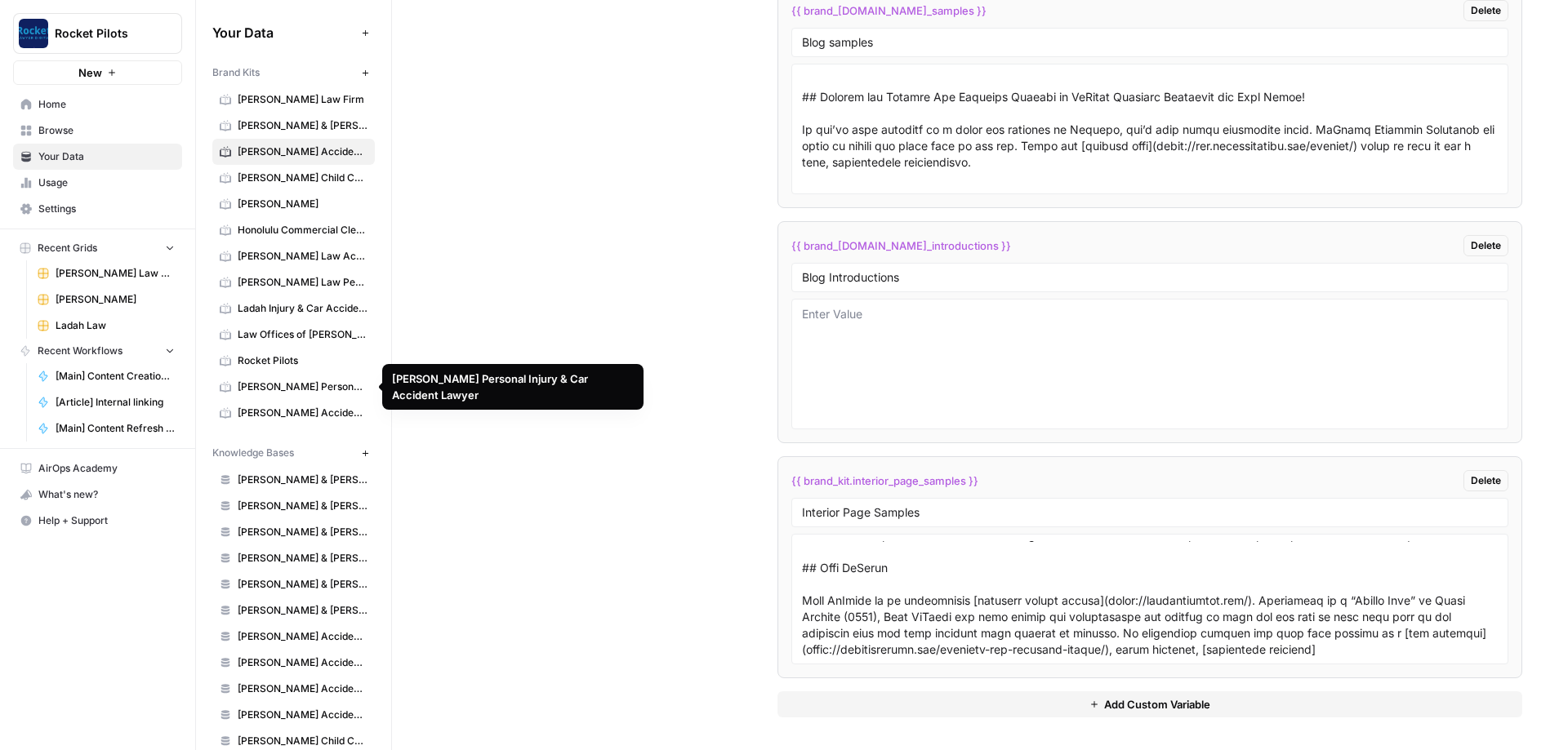
drag, startPoint x: 625, startPoint y: 225, endPoint x: 611, endPoint y: 231, distance: 15.2
click at [367, 225] on div "Custom Variables Create custom variables that will appear as global brand varia…" at bounding box center [979, 117] width 1084 height 1267
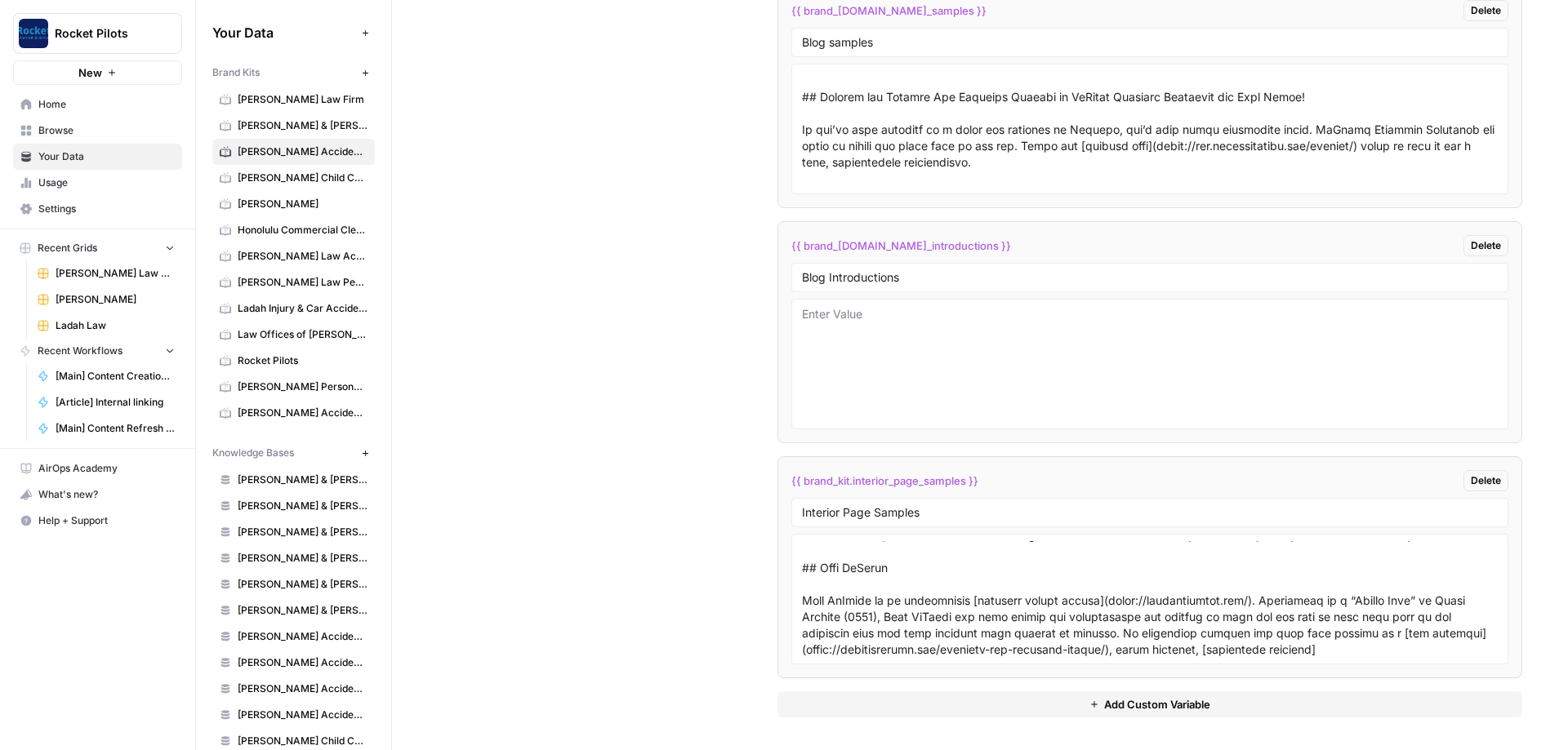
click at [264, 268] on span "[PERSON_NAME] Personal Injury & Car Accident Lawyer" at bounding box center [302, 387] width 130 height 15
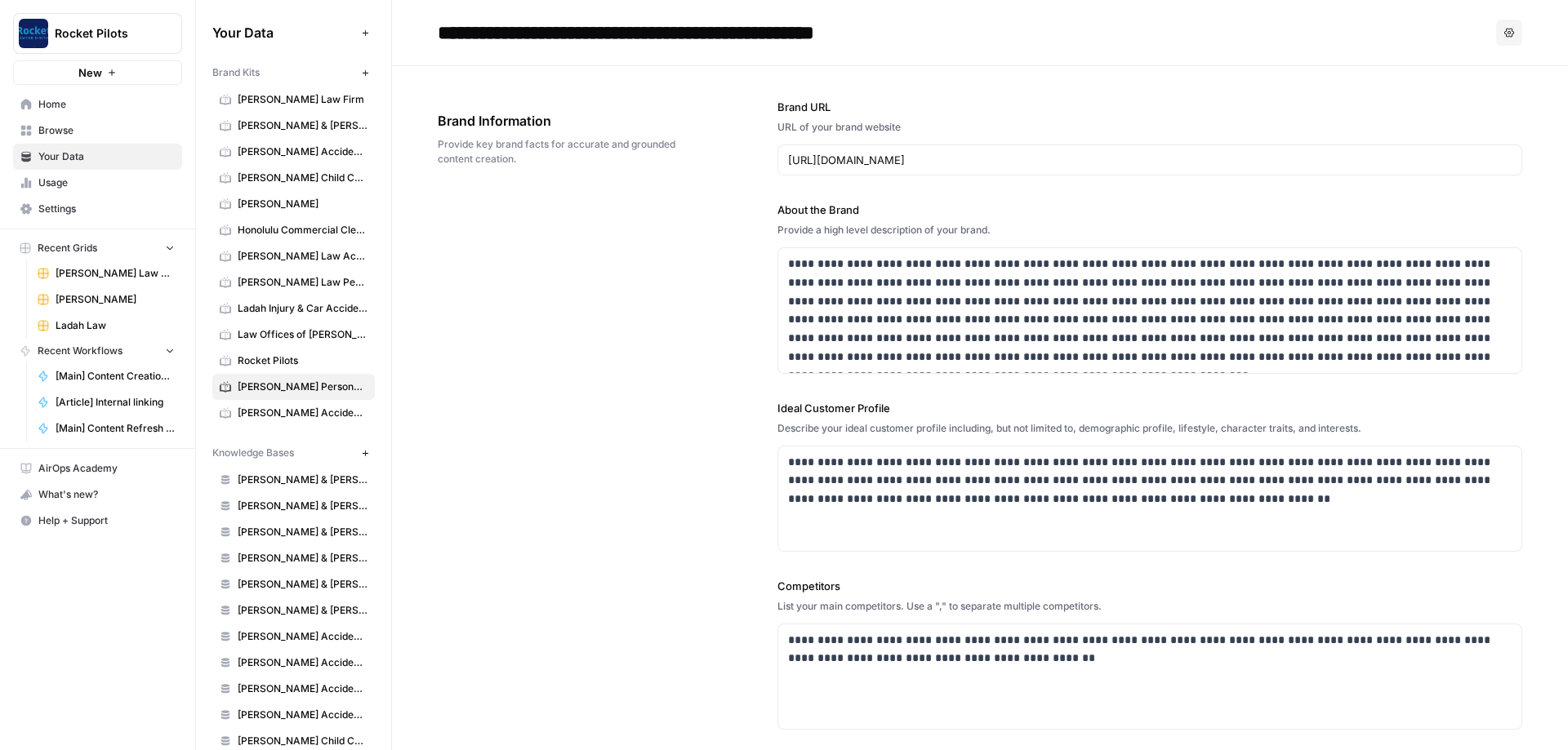
click at [367, 268] on div "**********" at bounding box center [979, 504] width 1084 height 875
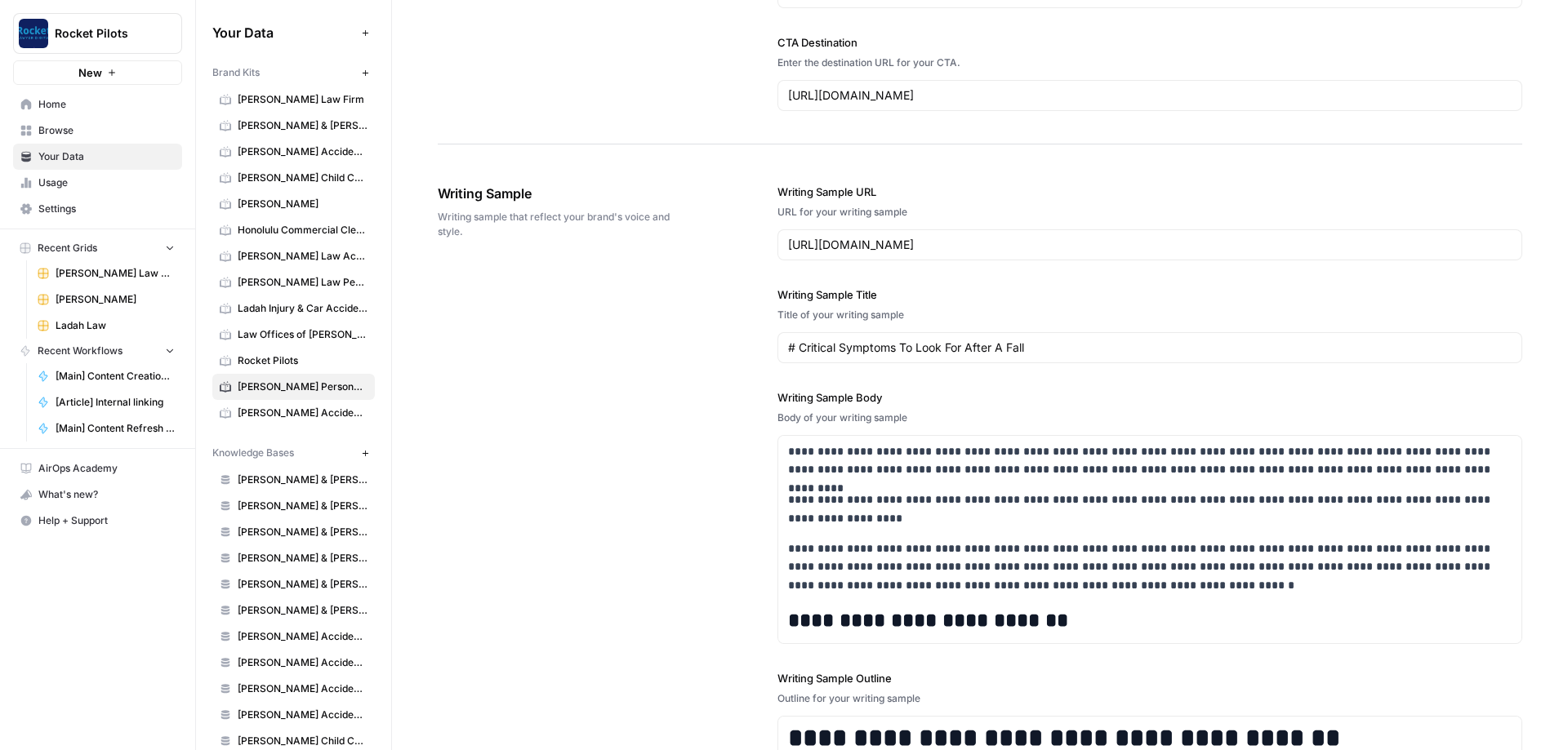
scroll to position [2002, 0]
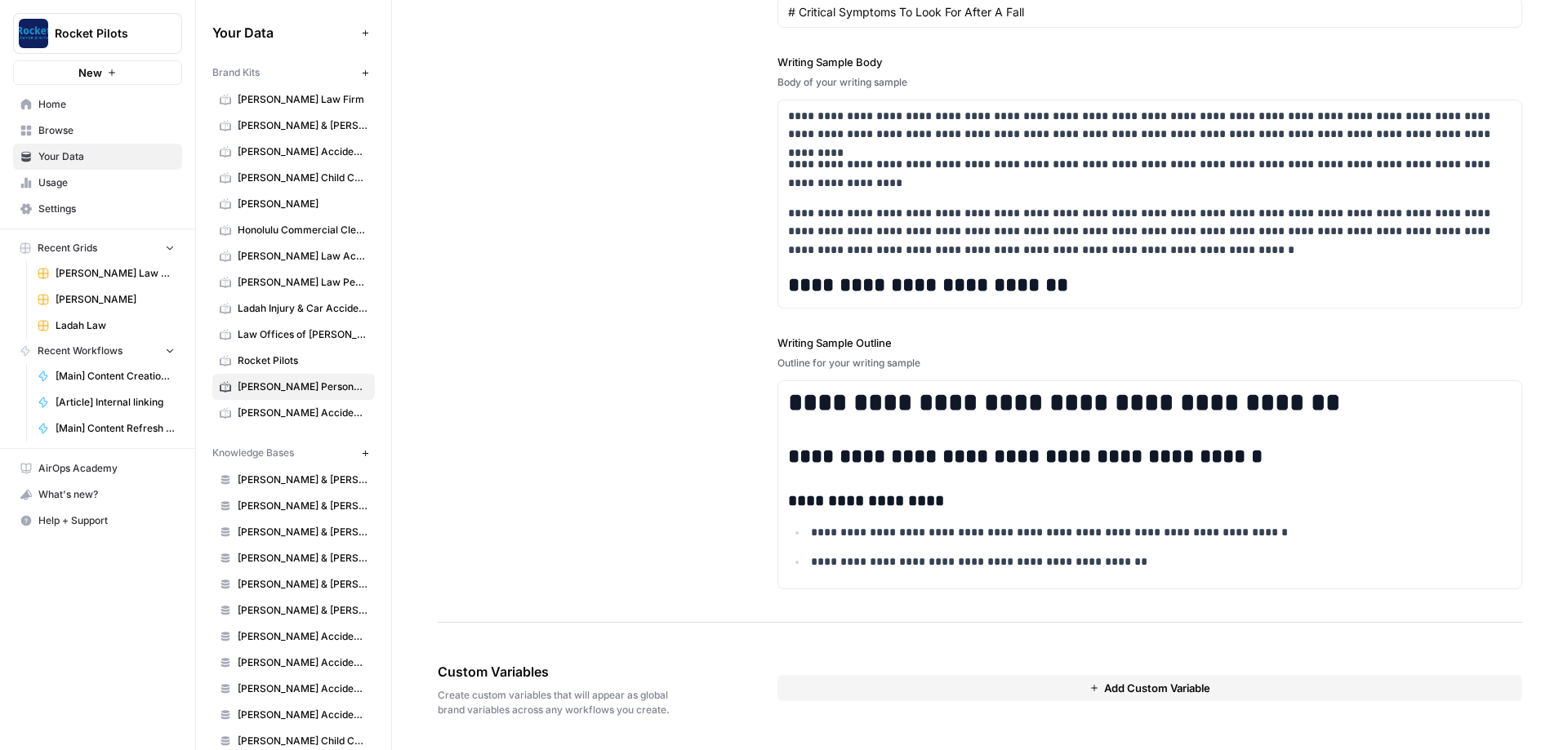
click at [367, 268] on button "Add Custom Variable" at bounding box center [1149, 688] width 745 height 27
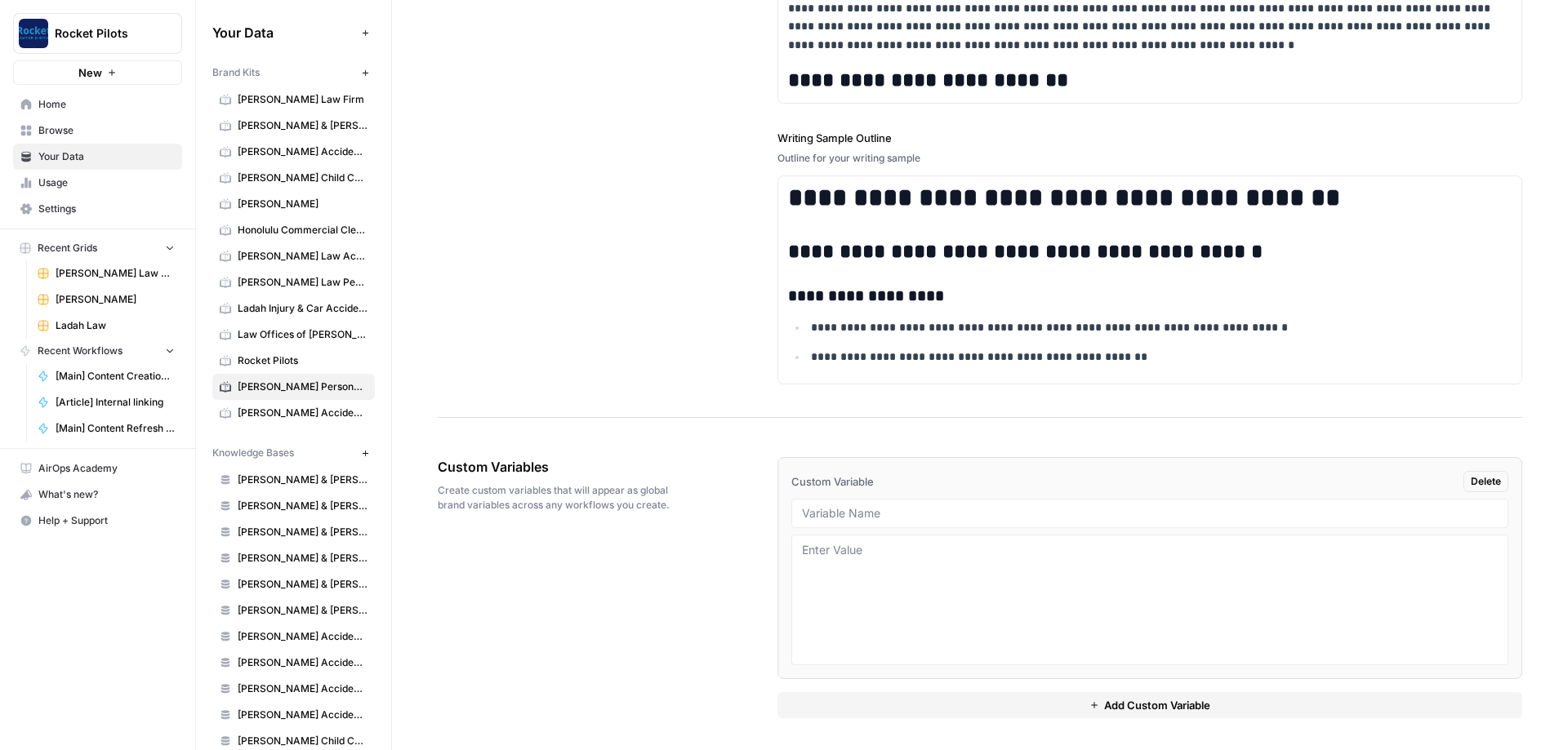
scroll to position [2208, 0]
click at [367, 268] on input "text" at bounding box center [1149, 512] width 695 height 15
paste input "State"
type input "State"
click at [367, 268] on li "Custom Variable Delete State" at bounding box center [1149, 567] width 745 height 222
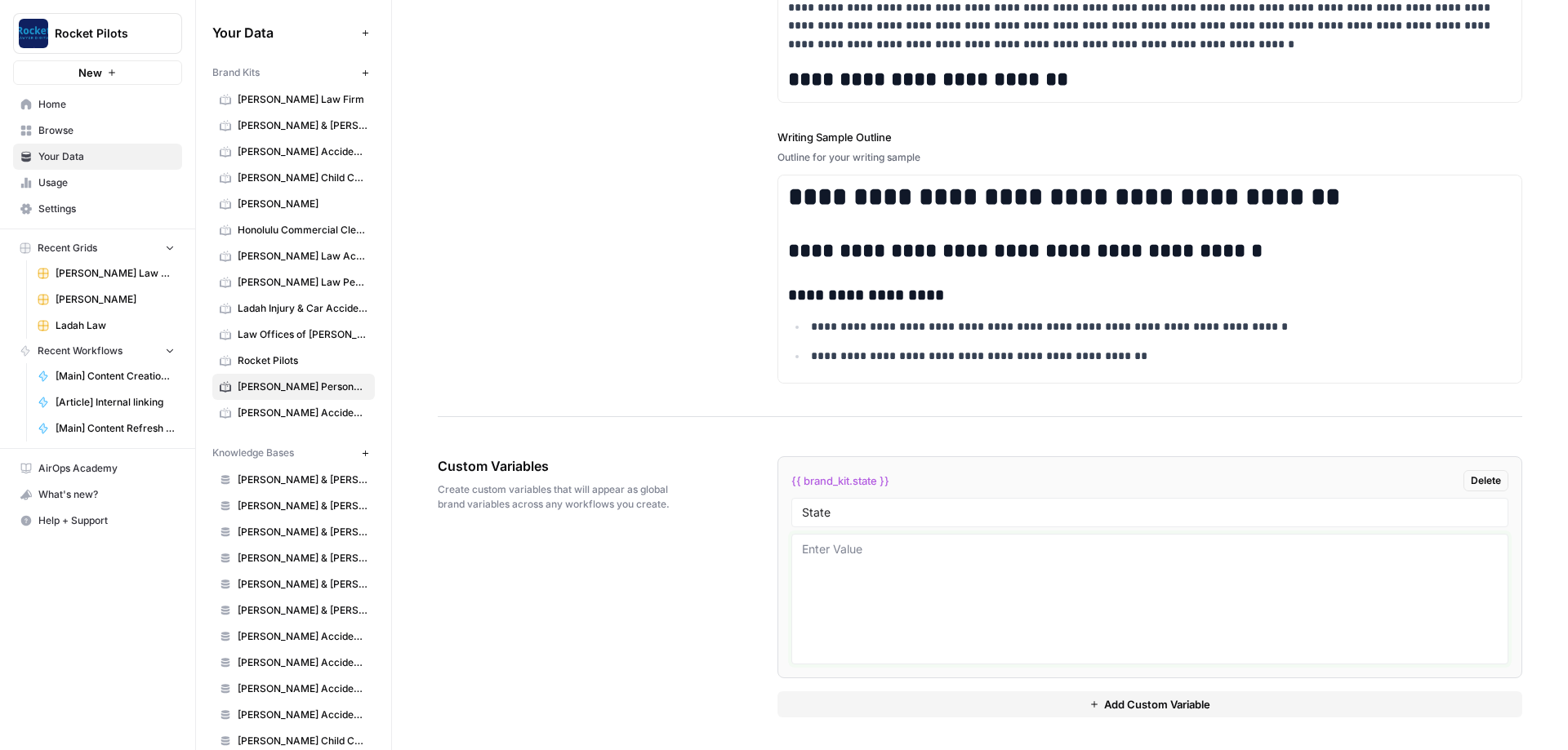
click at [367, 268] on textarea at bounding box center [1149, 599] width 695 height 116
type textarea "[US_STATE]"
click at [367, 268] on div "Custom Variables Create custom variables that will appear as global brand varia…" at bounding box center [979, 587] width 1084 height 327
click at [367, 268] on button "Add Custom Variable" at bounding box center [1149, 705] width 745 height 27
click at [367, 268] on div "Custom Variables Create custom variables that will appear as global brand varia…" at bounding box center [979, 705] width 1084 height 562
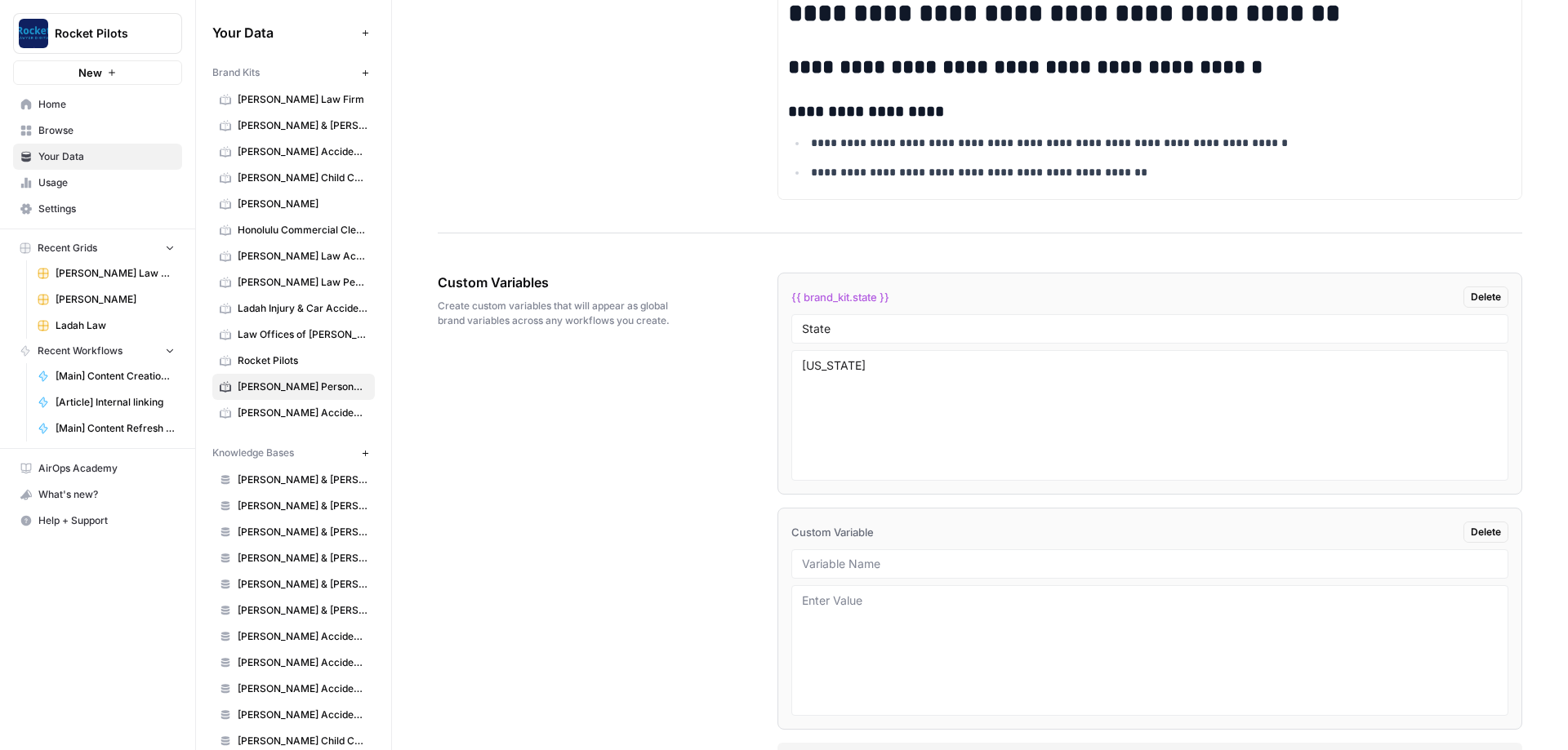
scroll to position [2443, 0]
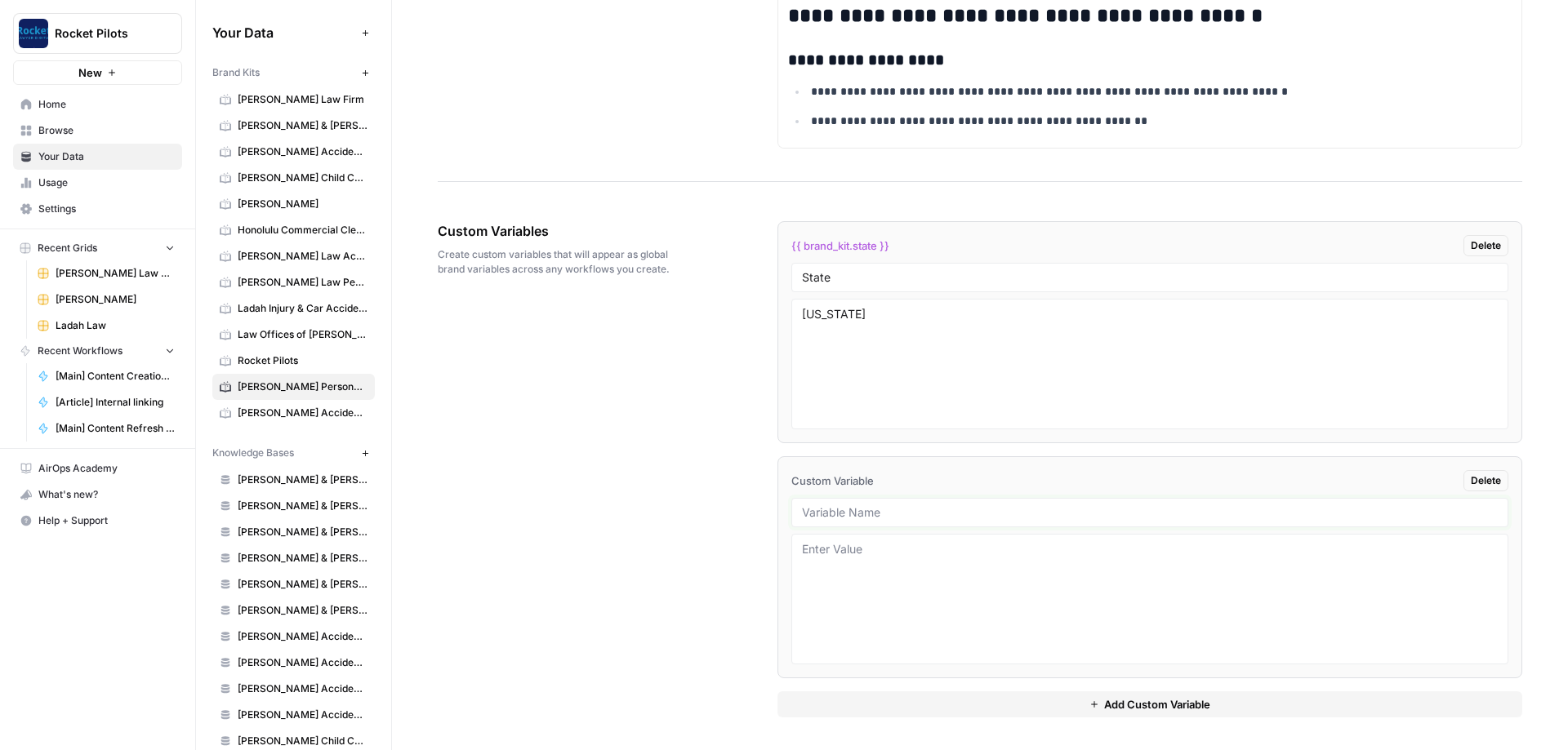
drag, startPoint x: 828, startPoint y: 509, endPoint x: 844, endPoint y: 508, distance: 16.0
click at [367, 268] on input "text" at bounding box center [1149, 512] width 695 height 15
paste input "Sites for linking"
click at [367, 268] on div "Sites for linking" at bounding box center [1149, 512] width 716 height 29
drag, startPoint x: 625, startPoint y: 560, endPoint x: 739, endPoint y: 558, distance: 114.0
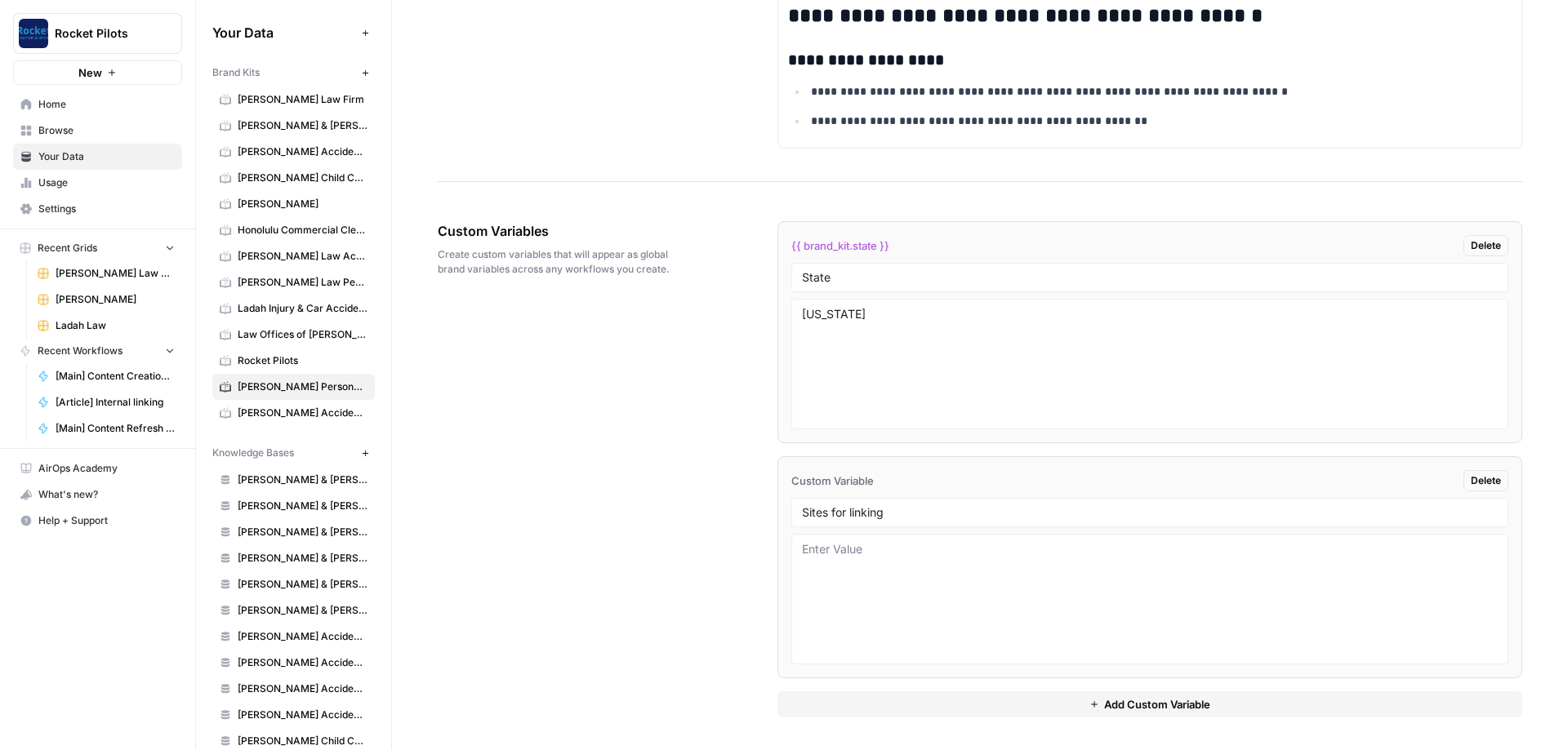
click at [367, 268] on div "Custom Variables Create custom variables that will appear as global brand varia…" at bounding box center [979, 469] width 1084 height 562
click at [367, 268] on textarea at bounding box center [1149, 599] width 695 height 116
click at [367, 268] on input "Sites for linking" at bounding box center [1149, 512] width 695 height 15
type input "Sites for linking"
click at [367, 268] on div "{{ brand_kit.sites_for_linking }} [GEOGRAPHIC_DATA]" at bounding box center [1149, 481] width 716 height 21
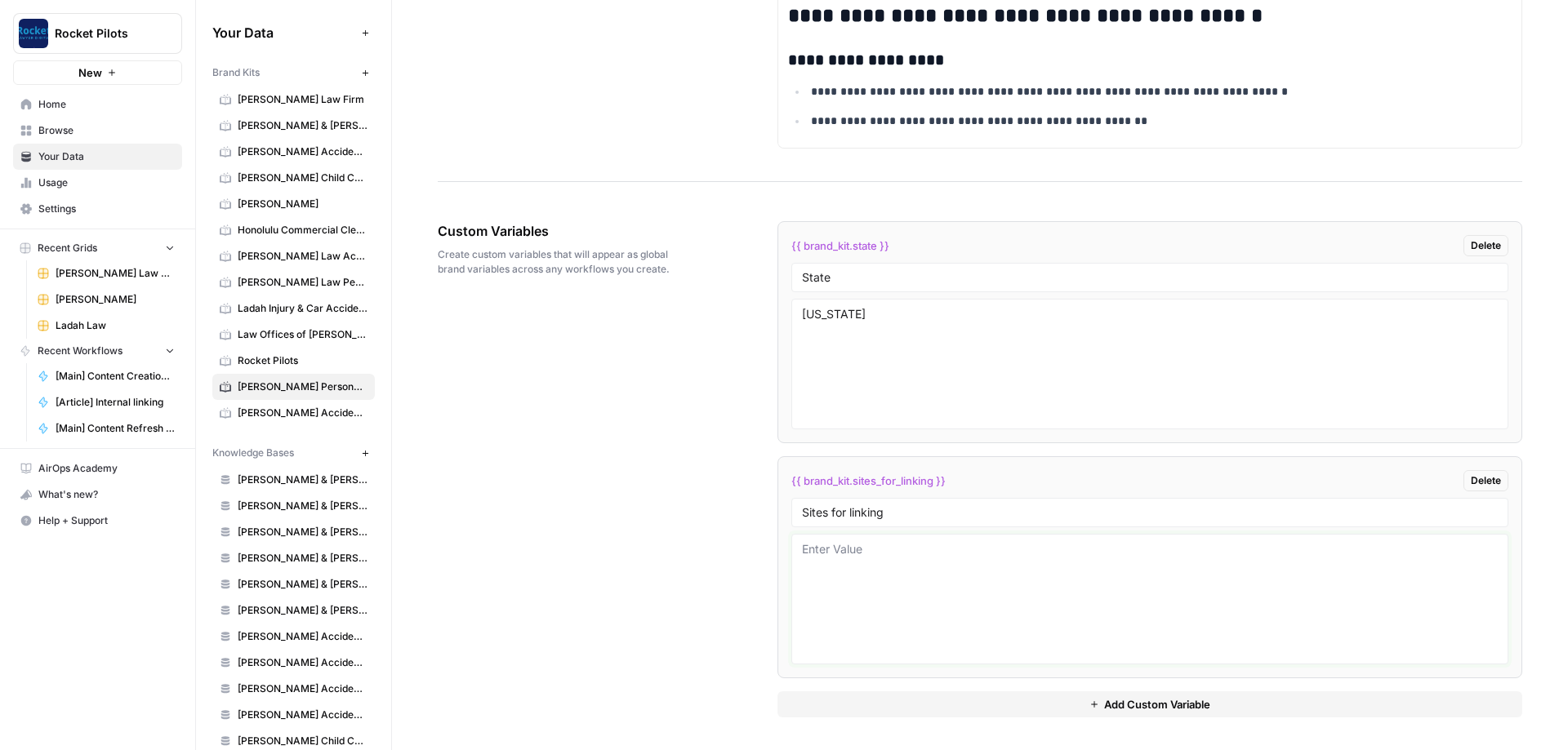
click at [367, 268] on textarea at bounding box center [1149, 599] width 695 height 116
paste textarea "[URL][DOMAIN_NAME] [URL][DOMAIN_NAME] [URL][DOMAIN_NAME] [URL][DOMAIN_NAME] [UR…"
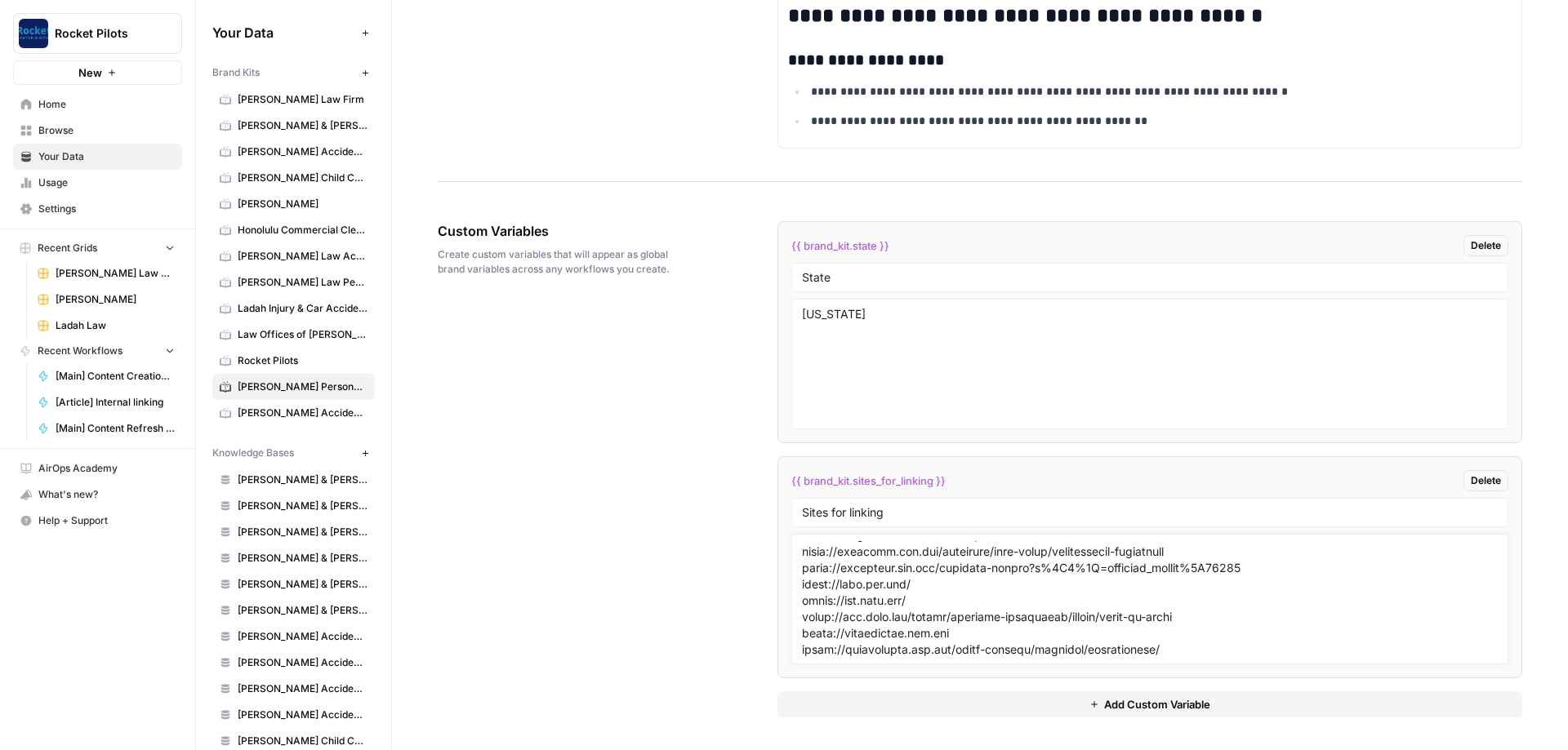
type textarea "[URL][DOMAIN_NAME] [URL][DOMAIN_NAME] [URL][DOMAIN_NAME] [URL][DOMAIN_NAME] [UR…"
click at [367, 268] on div "Custom Variables Create custom variables that will appear as global brand varia…" at bounding box center [979, 469] width 1084 height 562
click at [367, 268] on button "Add Custom Variable" at bounding box center [1149, 705] width 745 height 27
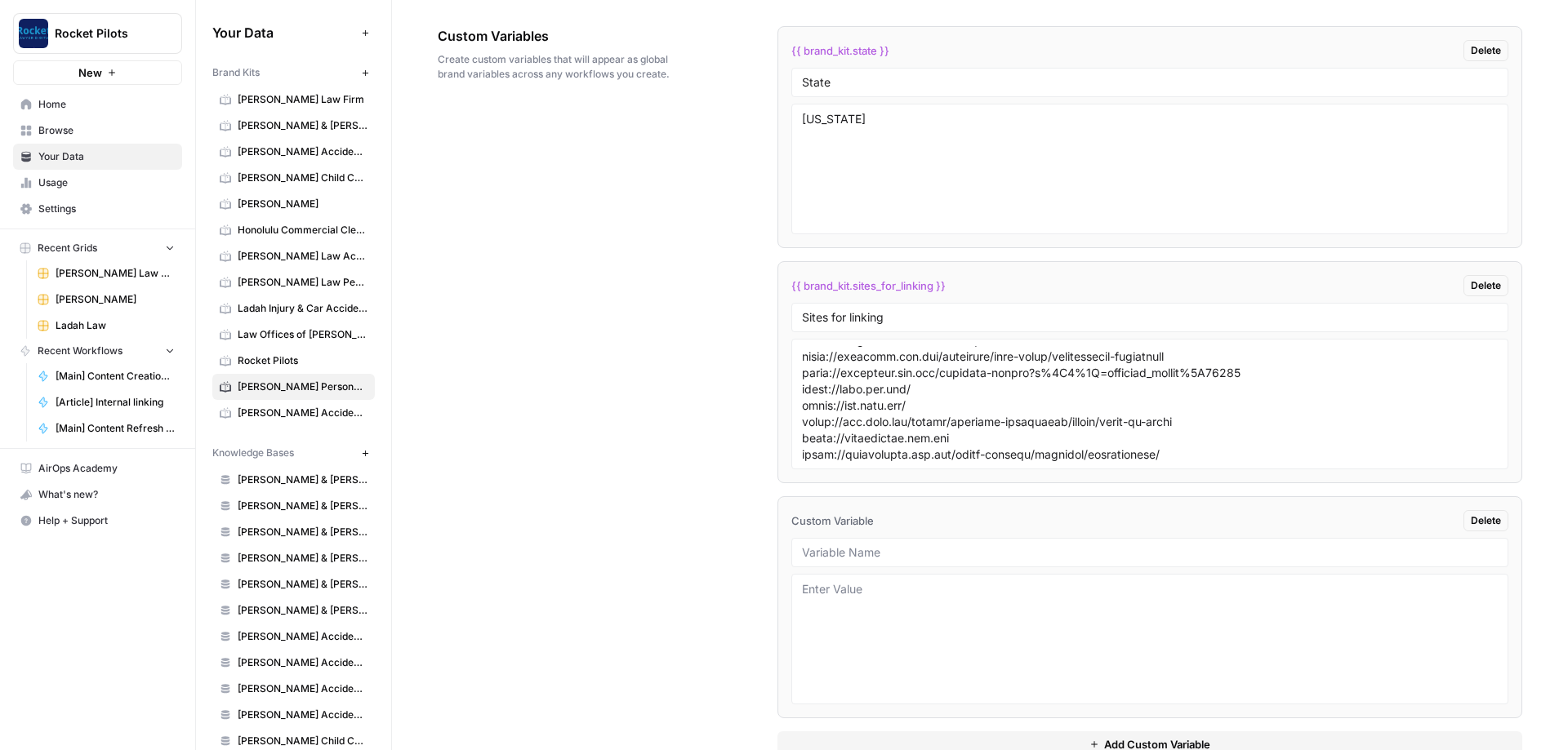
scroll to position [2678, 0]
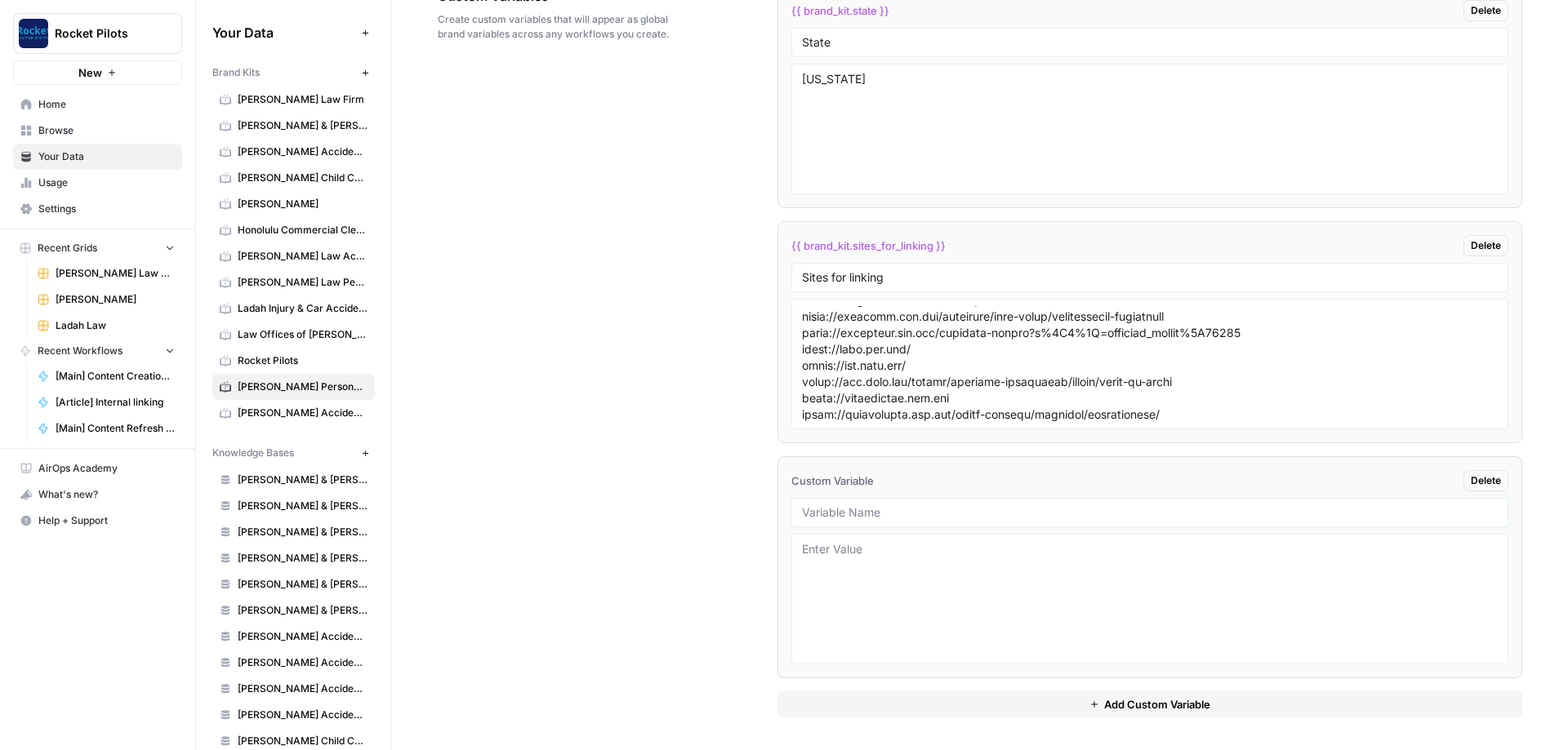
click at [367, 268] on input "text" at bounding box center [1149, 512] width 695 height 15
paste input "Blog samples"
type input "Blog samples"
click at [367, 268] on div "Custom Variables Create custom variables that will appear as global brand varia…" at bounding box center [979, 352] width 1084 height 797
click at [367, 268] on span "Add Custom Variable" at bounding box center [1157, 704] width 106 height 16
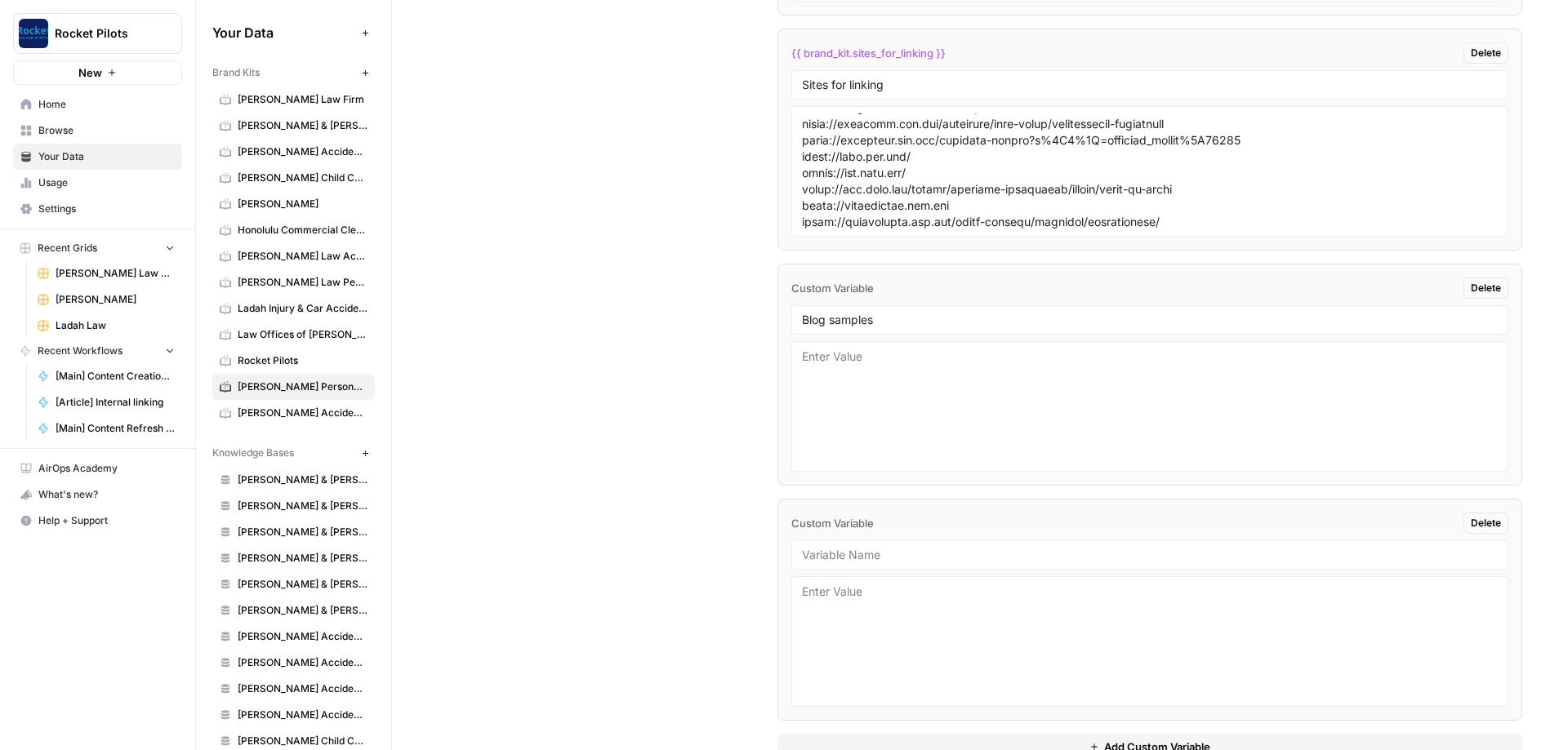
scroll to position [2913, 0]
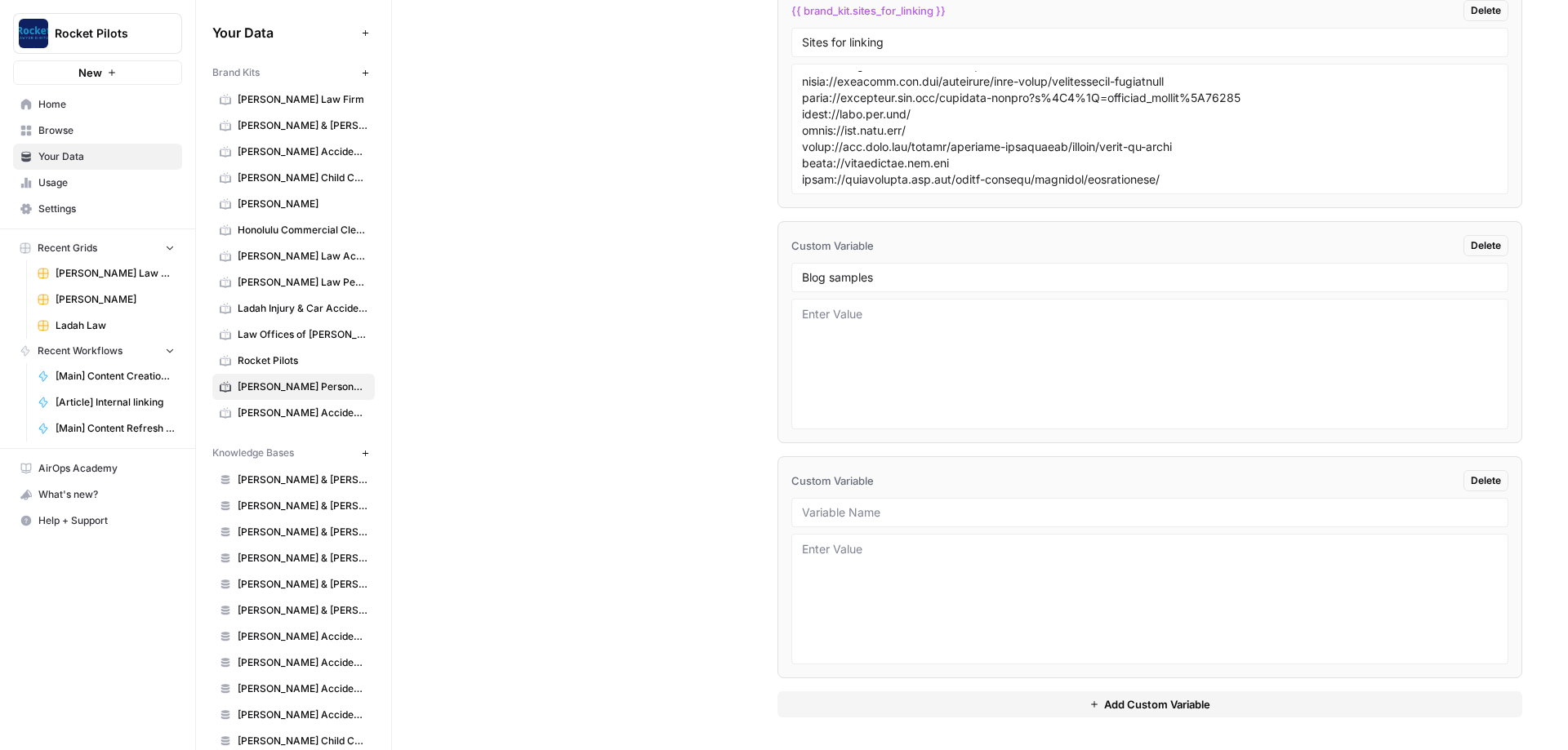
click at [367, 268] on div at bounding box center [1149, 512] width 716 height 29
click at [367, 268] on input "text" at bounding box center [1149, 512] width 695 height 15
paste input "Interior Page Samples"
type input "Interior Page Samples"
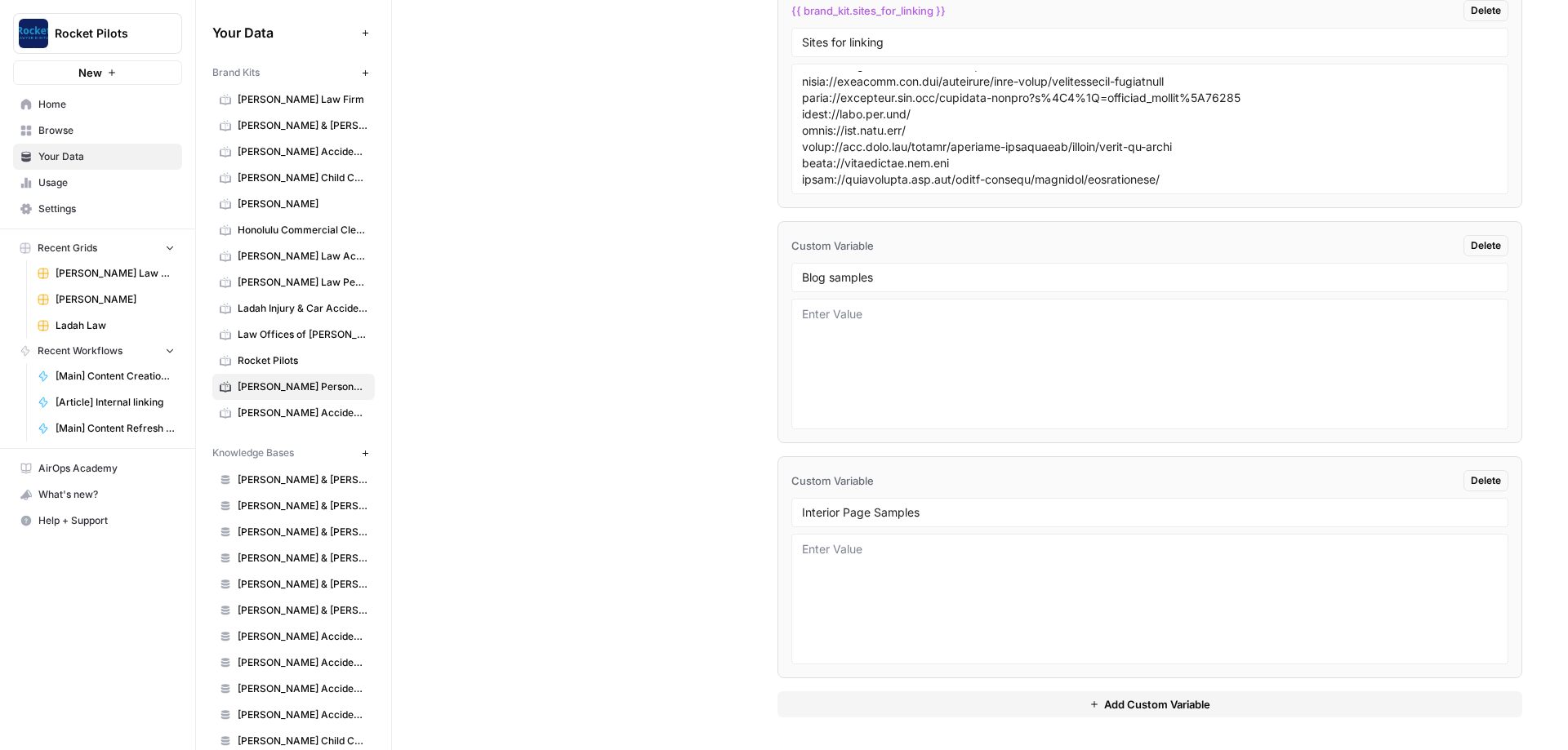
drag, startPoint x: 627, startPoint y: 452, endPoint x: 642, endPoint y: 455, distance: 15.3
click at [367, 268] on div "Custom Variables Create custom variables that will appear as global brand varia…" at bounding box center [979, 234] width 1084 height 1032
click at [367, 230] on li "Custom Variable Delete Blog samples" at bounding box center [1149, 331] width 745 height 222
click at [367, 268] on input "Blog samples" at bounding box center [1149, 277] width 695 height 15
type input "Blog samples"
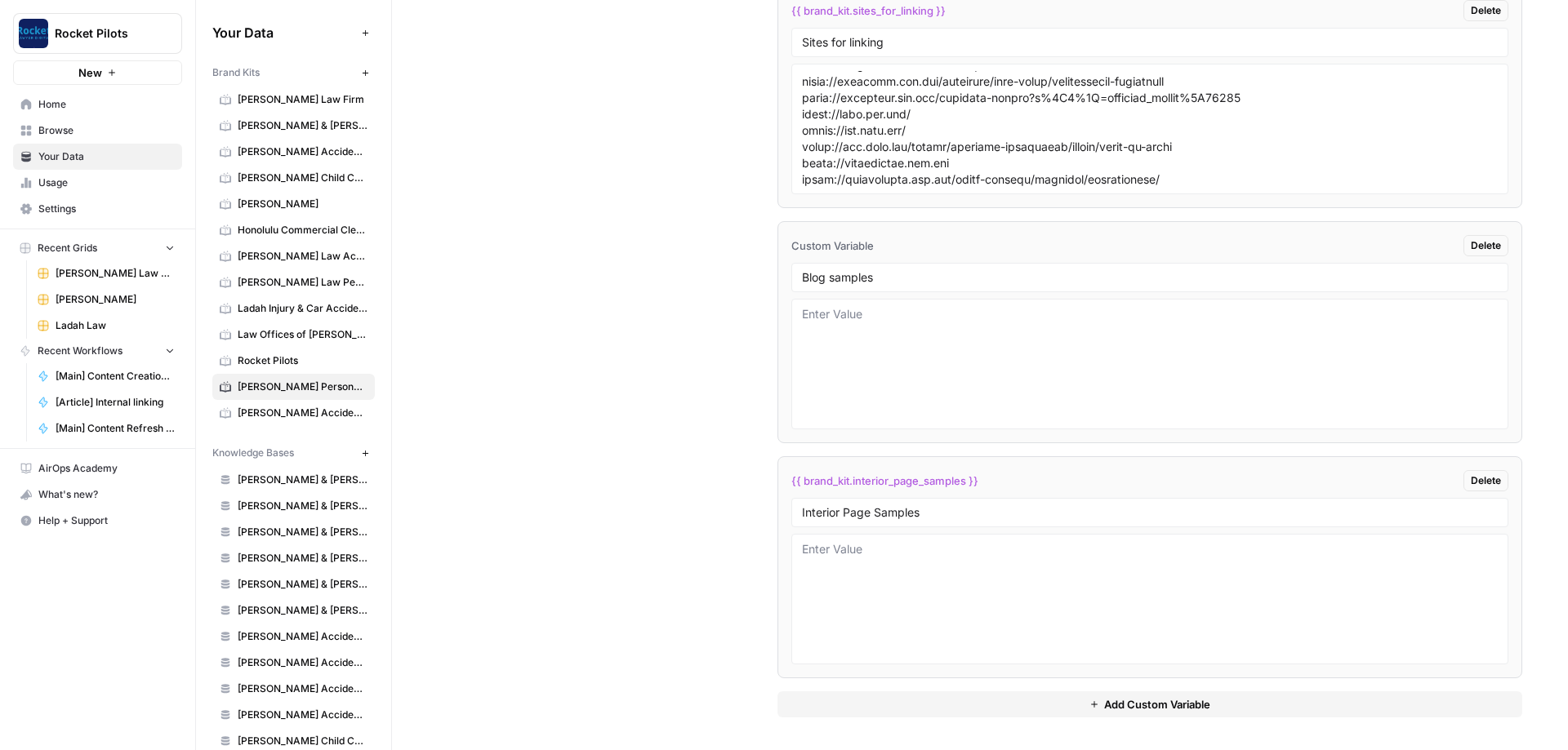
click at [367, 268] on div "Custom Variables Create custom variables that will appear as global brand varia…" at bounding box center [979, 234] width 1084 height 1032
click at [367, 268] on input "Interior Page Samples" at bounding box center [1149, 512] width 695 height 15
click at [367, 268] on div "Custom Variables Create custom variables that will appear as global brand varia…" at bounding box center [979, 234] width 1084 height 1032
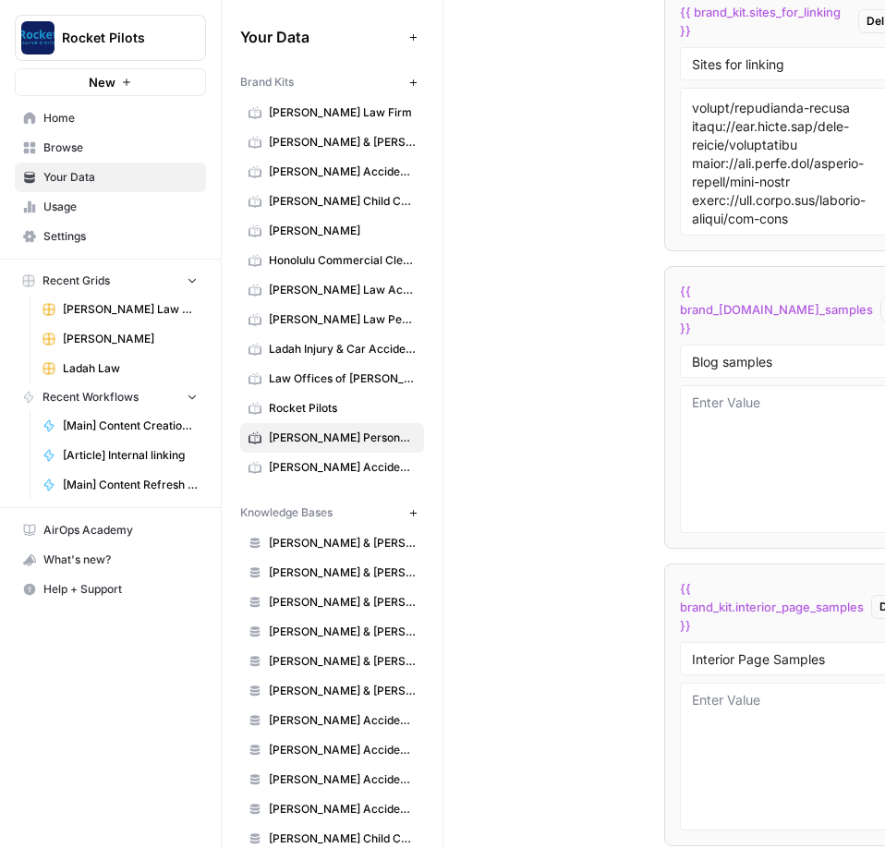
scroll to position [0, 183]
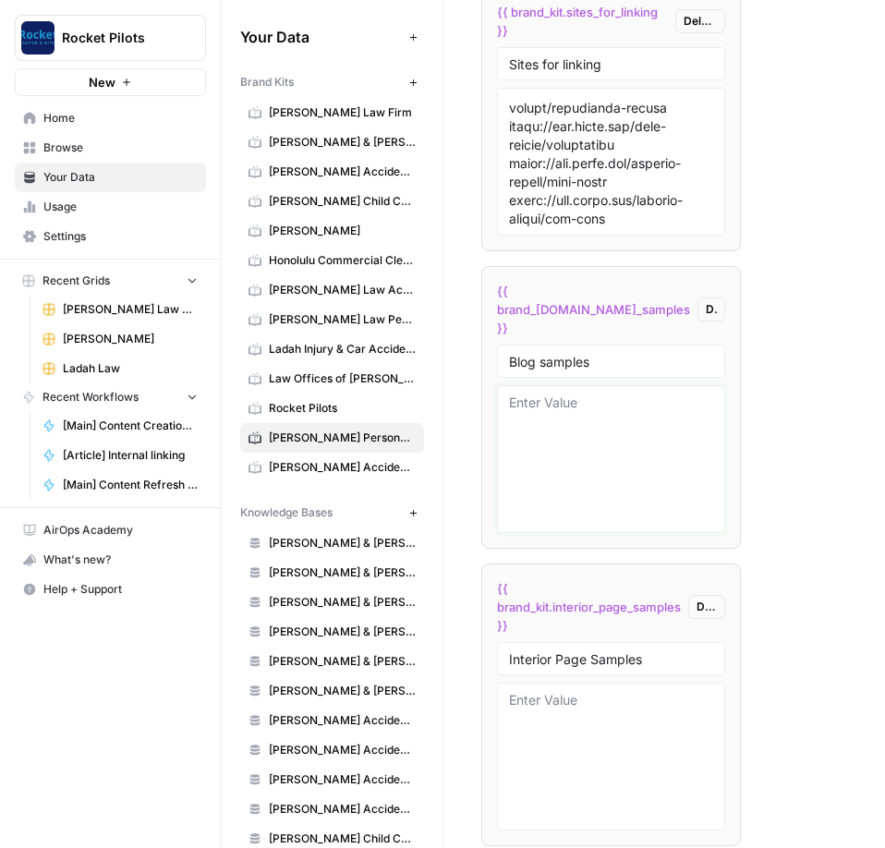
click at [415, 303] on textarea at bounding box center [611, 459] width 204 height 131
paste textarea "# Who Has The Right of Way in a Roundabout in [US_STATE]? ![Who Has The Right o…"
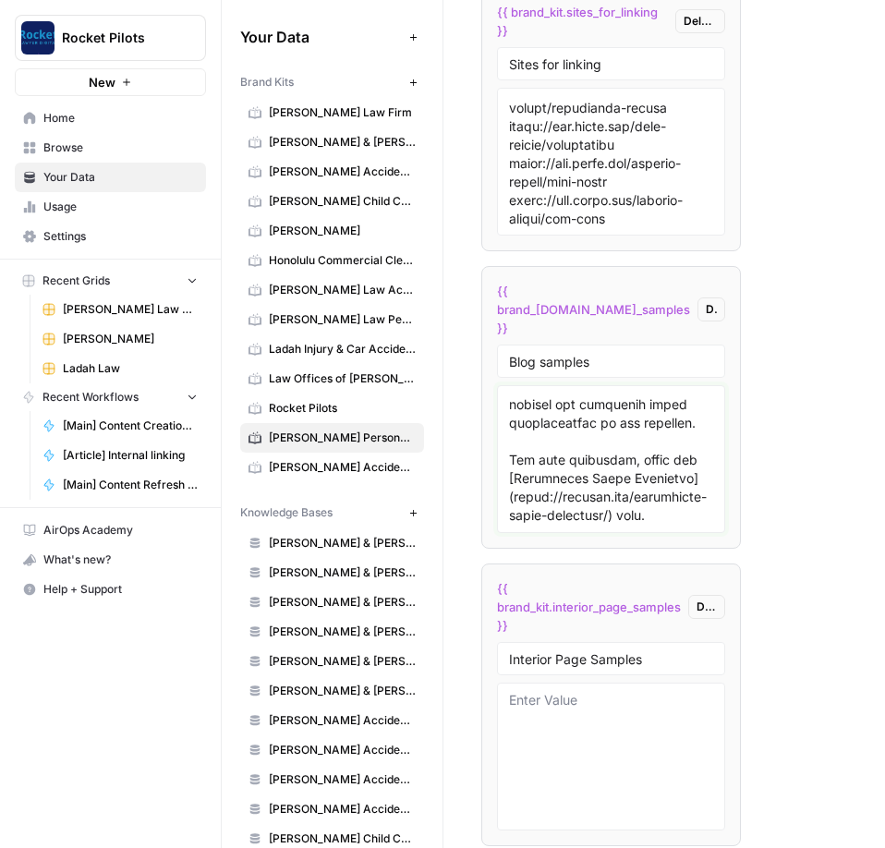
scroll to position [11533, 0]
click at [415, 303] on textarea at bounding box center [611, 459] width 204 height 131
paste textarea "# Does Tesla Record Accidents While Parked? ![Does Tesla Record Accidents While…"
click at [415, 303] on textarea at bounding box center [611, 459] width 204 height 131
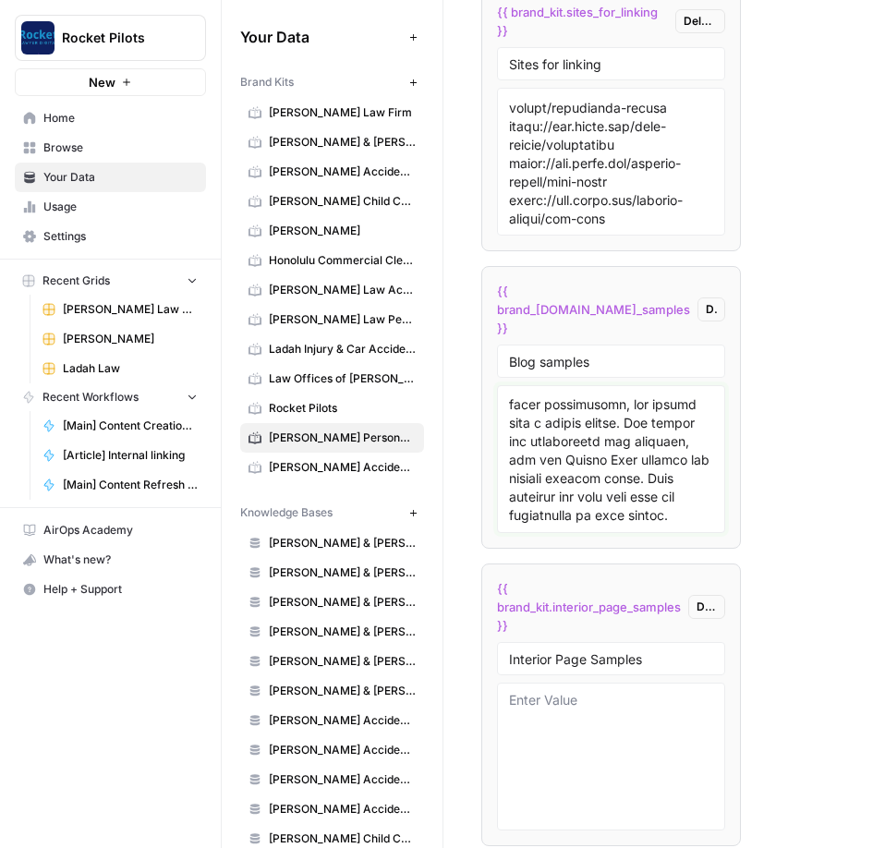
paste textarea "Loremi D Sita C Adipis el Seddoeius Tempo? Incidi U Labo E Dolore ma Aliquaeni …"
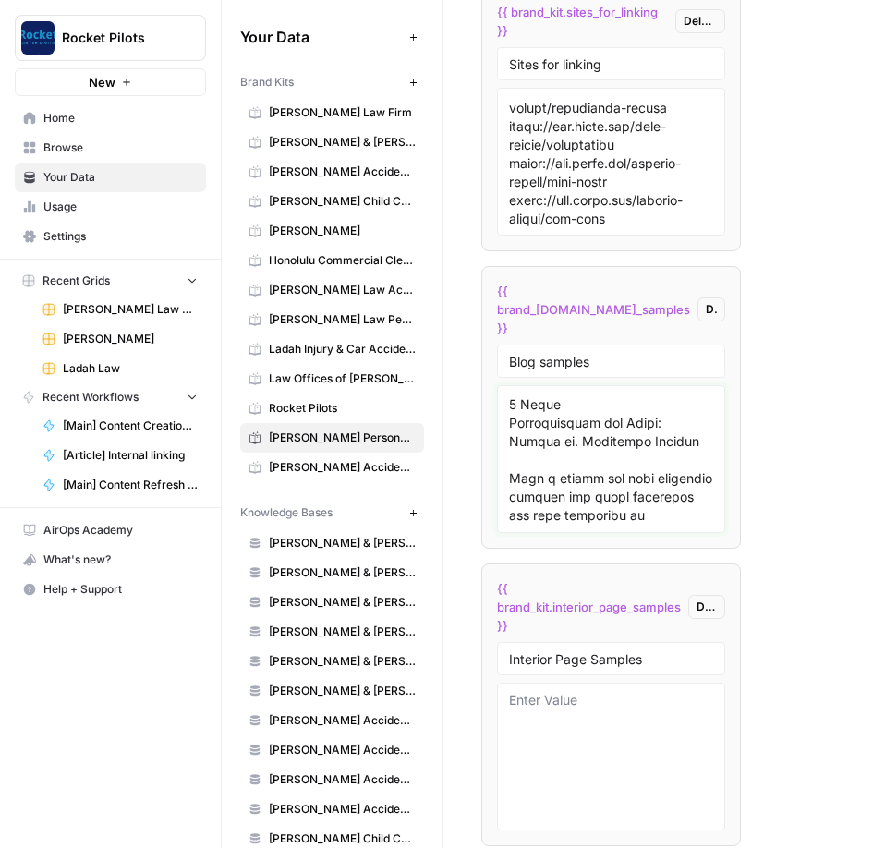
scroll to position [32550, 0]
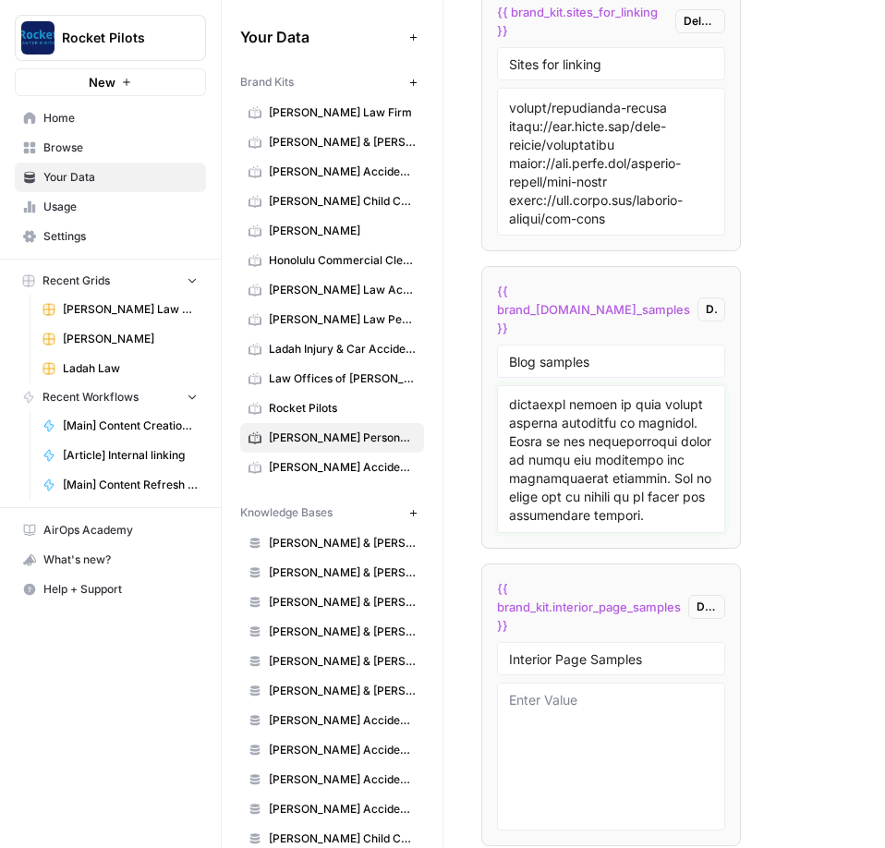
type textarea "# Who Has The Right of Way in a Roundabout in [US_STATE]? ![Who Has The Right o…"
click at [415, 303] on textarea at bounding box center [611, 756] width 204 height 131
paste textarea "## Lore Ipsumdol / Sit Ametcon Ad Elit Sedd Eiusmodt incididun utla etd mag ali…"
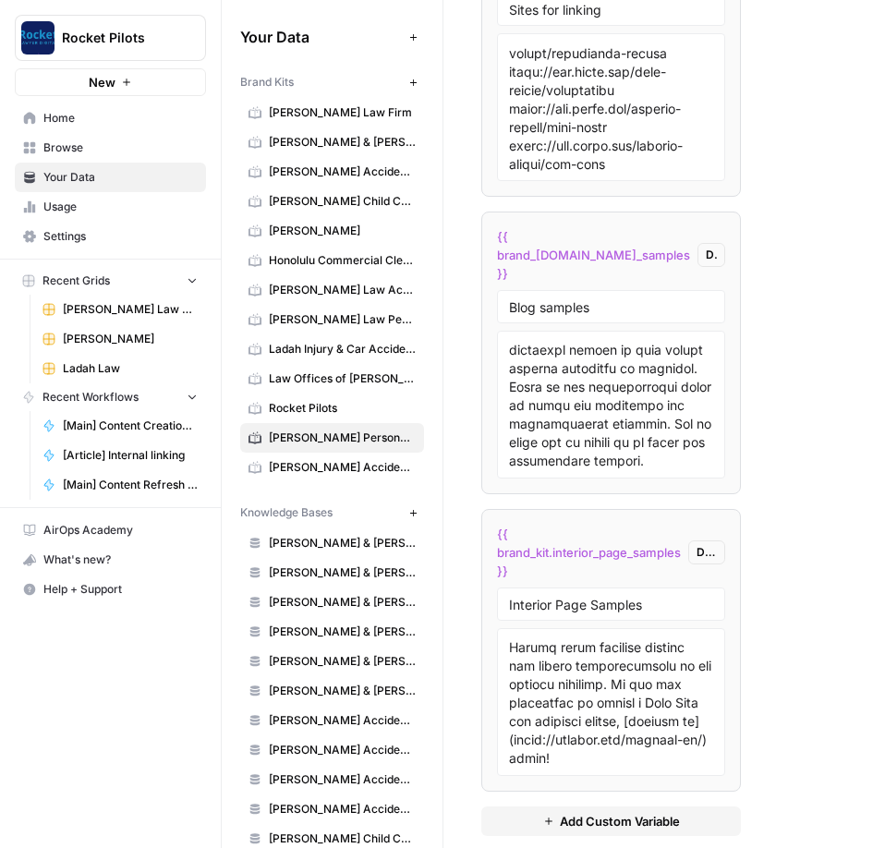
scroll to position [4227, 0]
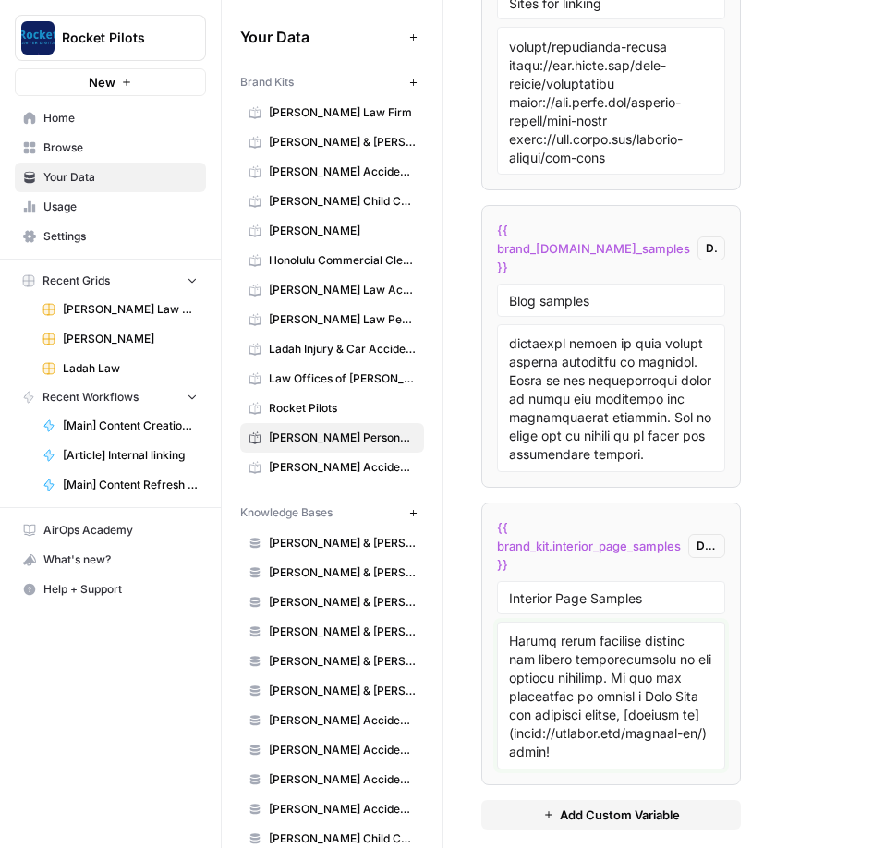
click at [415, 303] on textarea at bounding box center [611, 695] width 204 height 131
paste textarea "# LORE IPSU DOLOR SITAMETC ADIPISCI #### El Sed Do Eiu Temporinc. Utlabo Etdo M…"
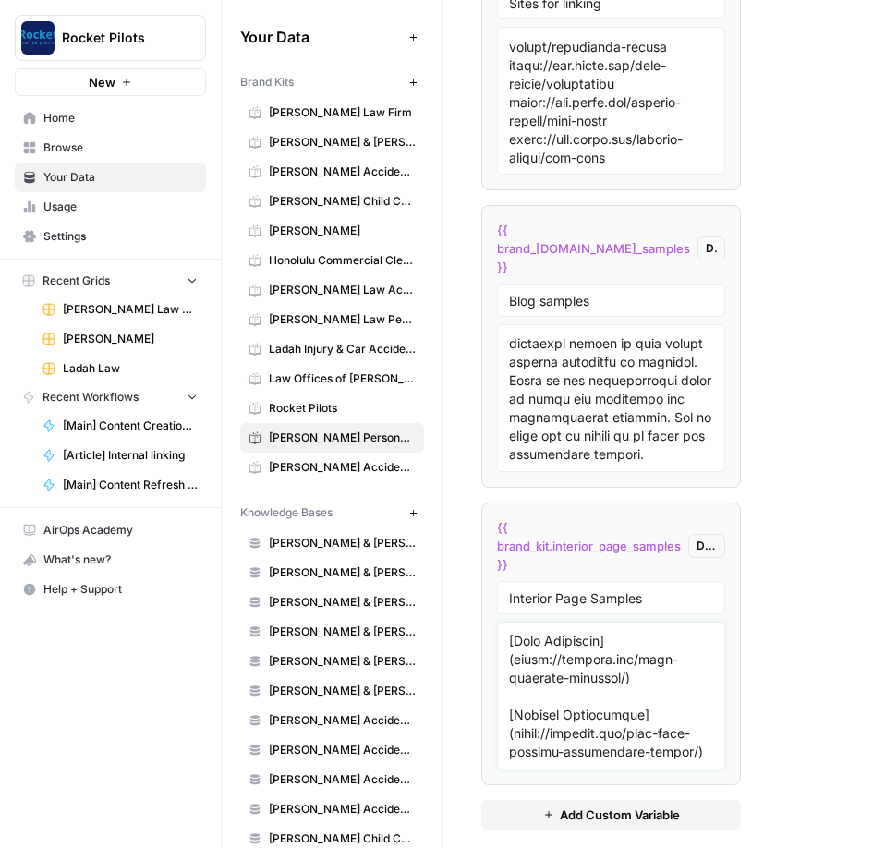
scroll to position [16838, 0]
click at [415, 303] on textarea at bounding box center [611, 695] width 204 height 131
paste textarea "# LORE IPSU DOLORSITAM CONSECTE ADIPIS #### El Sed Do Eiu Temporinc. Utlabo Etd…"
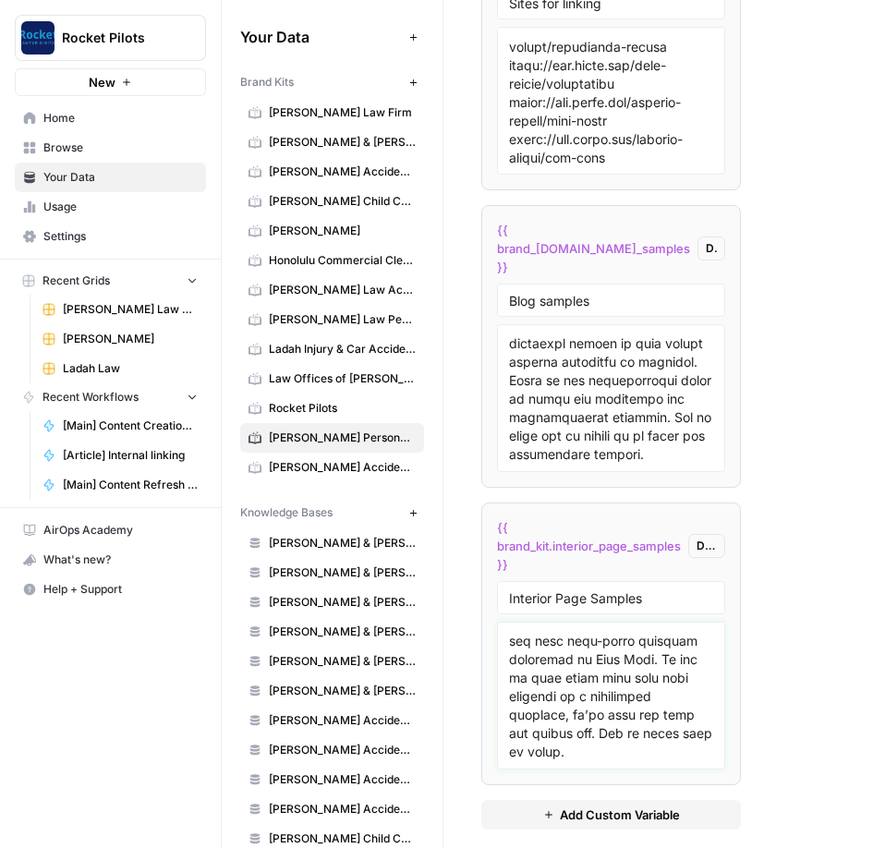
scroll to position [23233, 0]
type textarea "## Lore Ipsumdol / Sit Ametcon Ad Elit Sedd Eiusmodt incididun utla etd mag ali…"
click at [283, 258] on span "Honolulu Commercial Cleaning" at bounding box center [342, 260] width 147 height 17
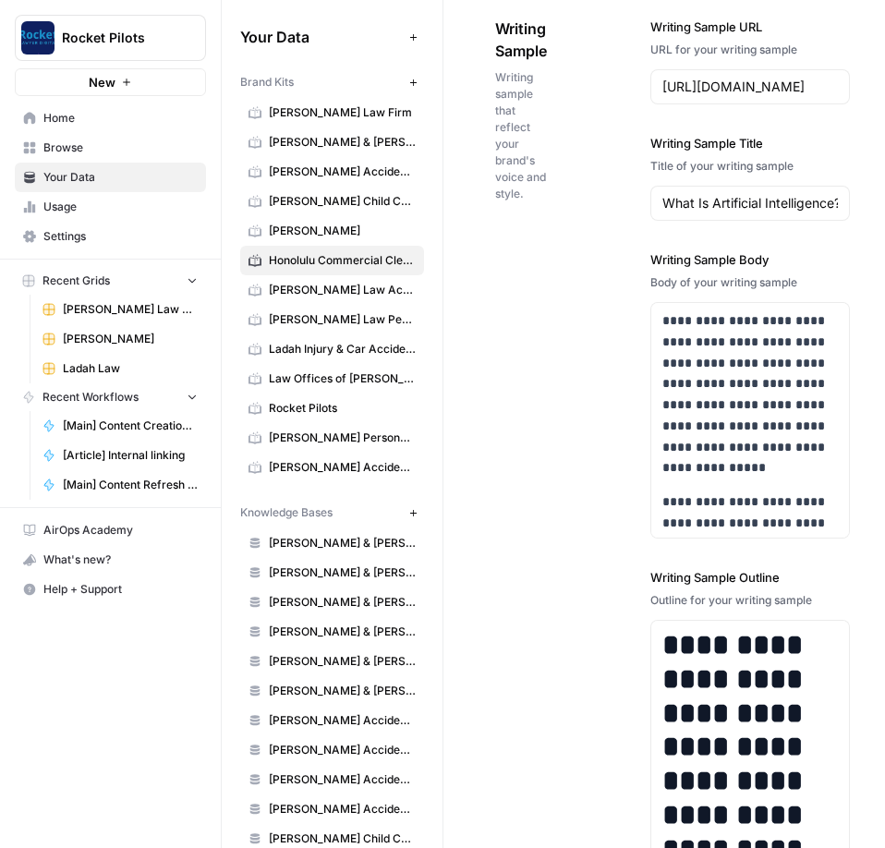
scroll to position [3229, 0]
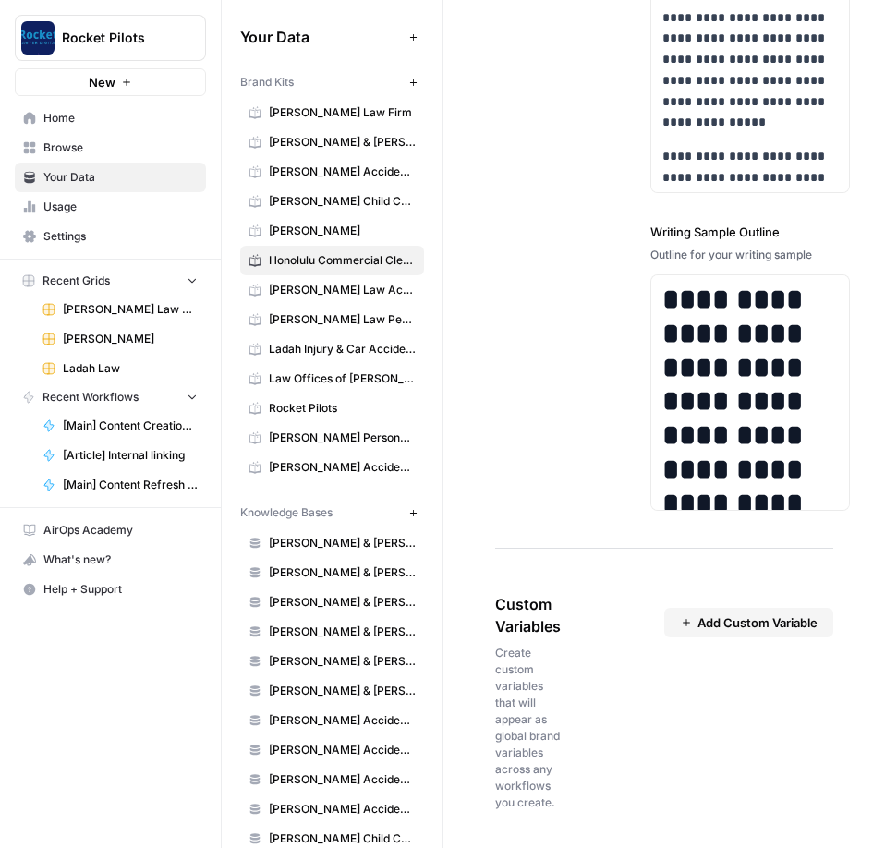
click at [415, 303] on span "Add Custom Variable" at bounding box center [758, 623] width 120 height 18
click at [415, 303] on div at bounding box center [749, 669] width 138 height 33
click at [415, 303] on input "text" at bounding box center [749, 670] width 114 height 17
type input "State"
click at [415, 303] on textarea at bounding box center [749, 786] width 114 height 131
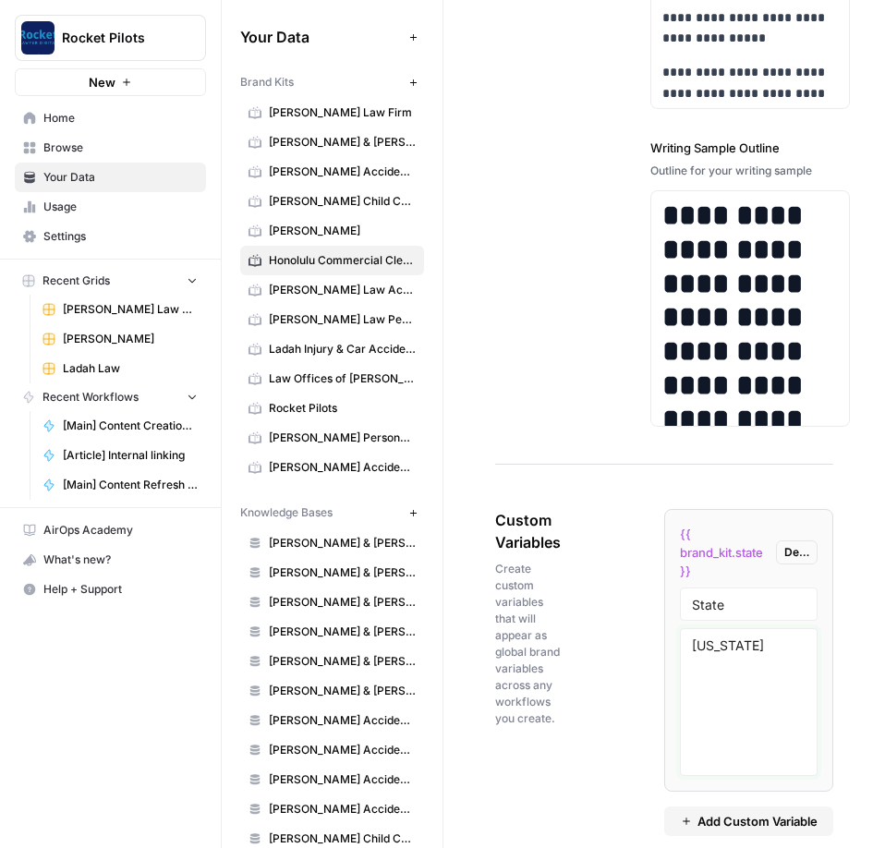
scroll to position [3338, 0]
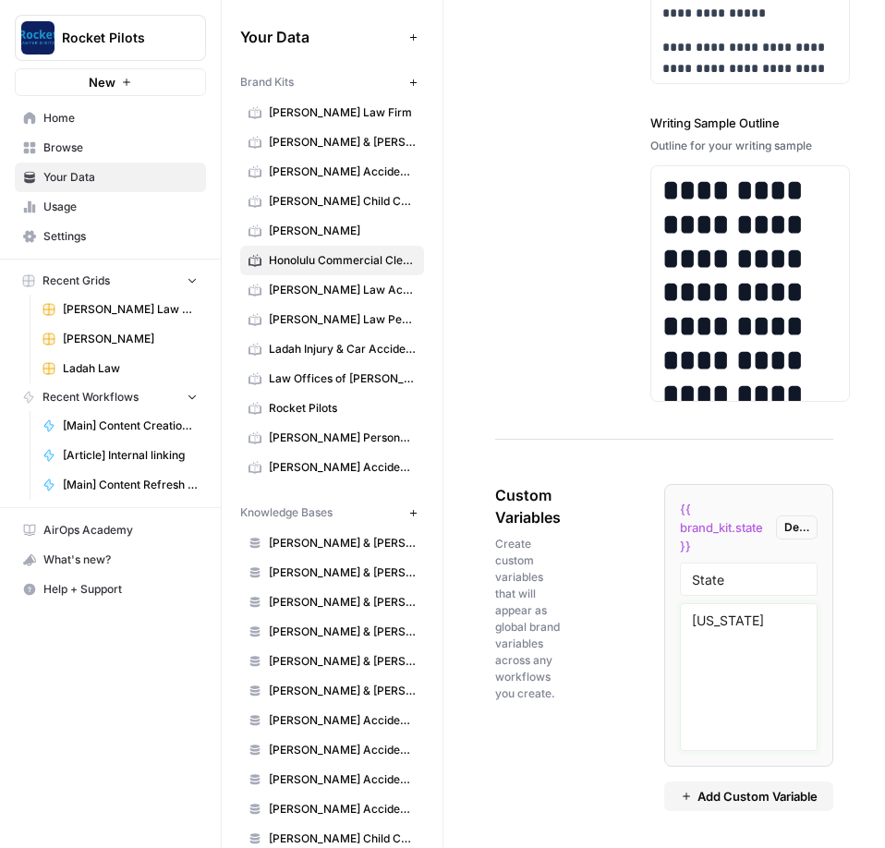
type textarea "[US_STATE]"
click at [415, 303] on div "Custom Variables Create custom variables that will appear as global brand varia…" at bounding box center [664, 647] width 338 height 401
click at [415, 303] on span "Add Custom Variable" at bounding box center [758, 796] width 120 height 18
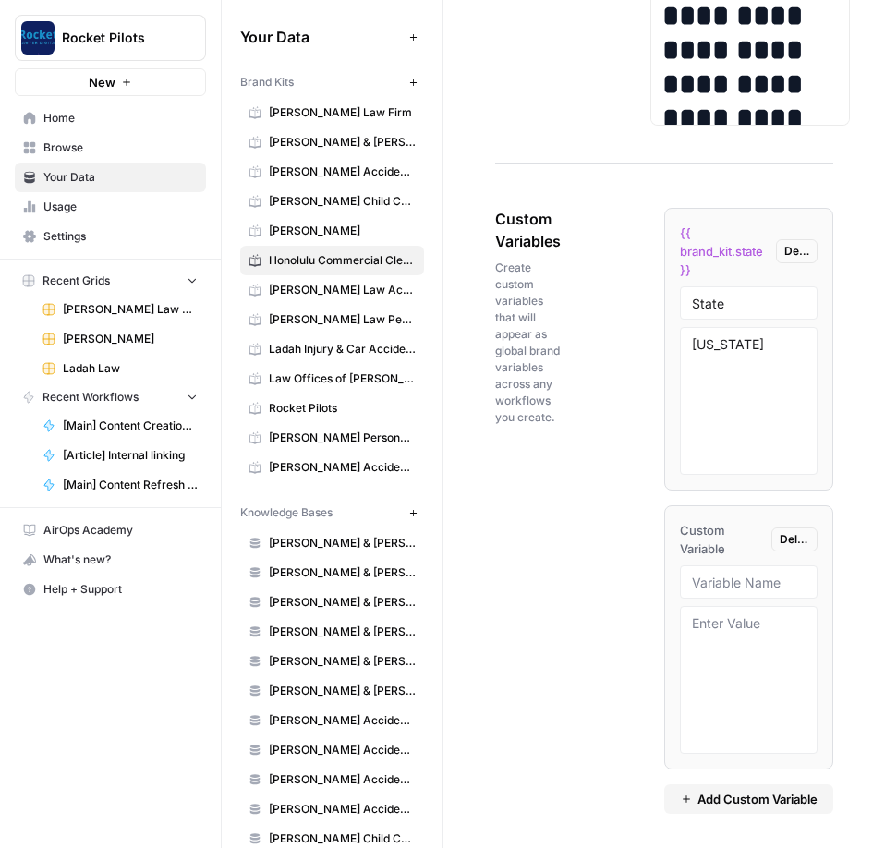
scroll to position [3617, 0]
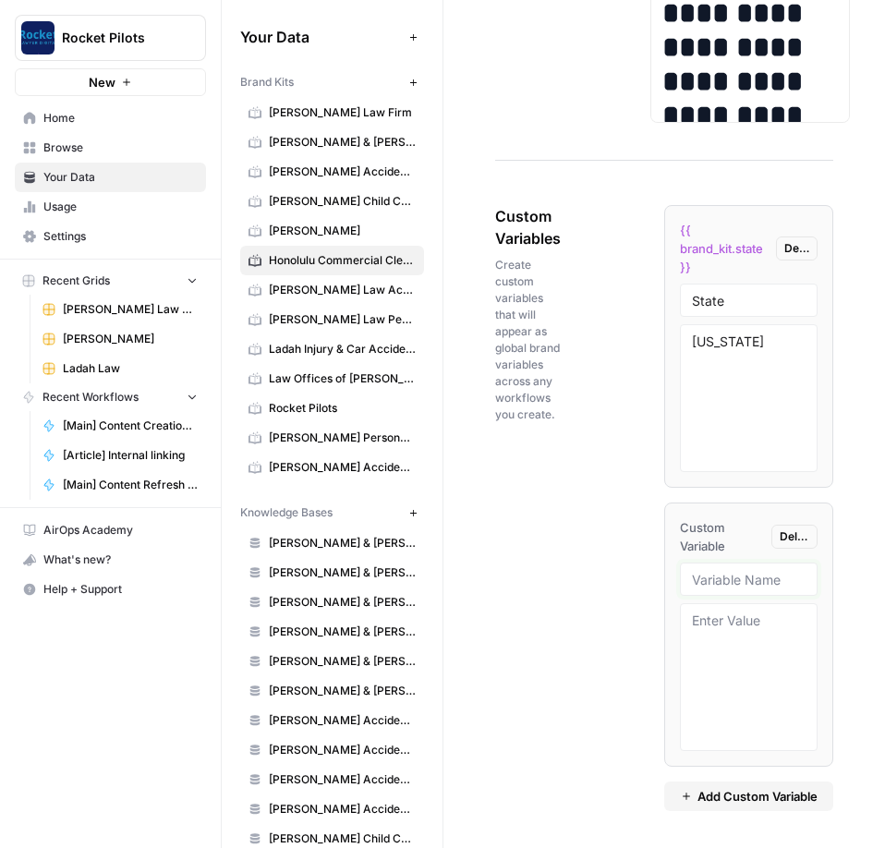
click at [415, 303] on input "text" at bounding box center [749, 579] width 114 height 17
paste input "Sites for linking"
type input "Sites for linking"
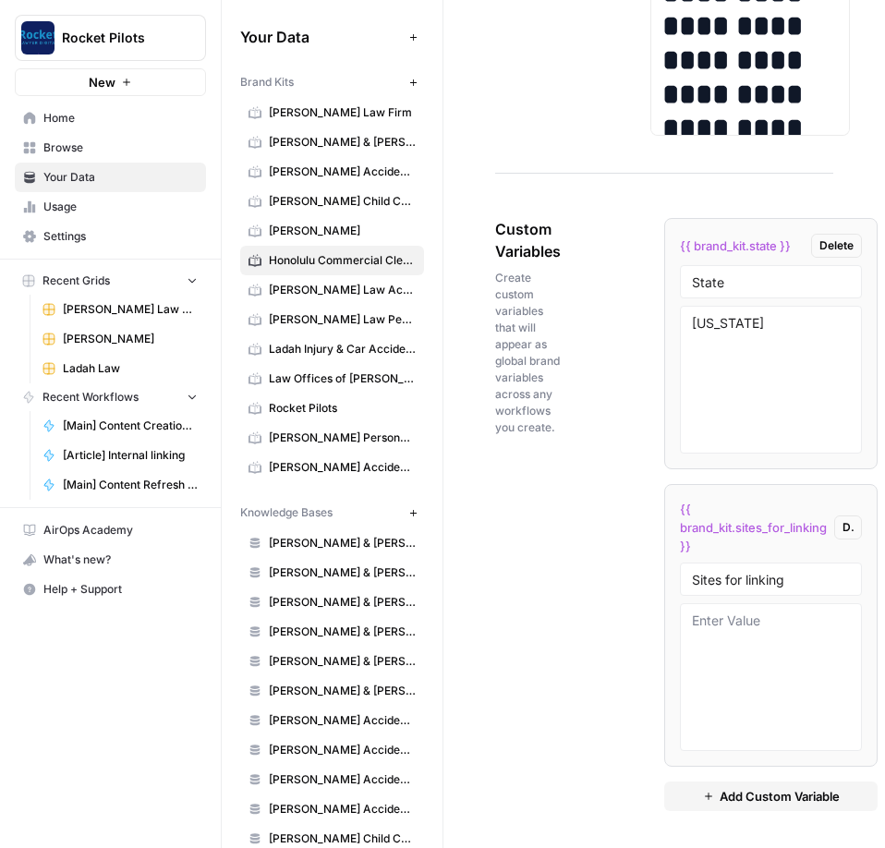
scroll to position [3604, 0]
click at [415, 303] on textarea at bounding box center [771, 677] width 158 height 131
paste textarea "[URL][DOMAIN_NAME] [URL][DOMAIN_NAME] [URL][DOMAIN_NAME] [URL][DOMAIN_NAME] [UR…"
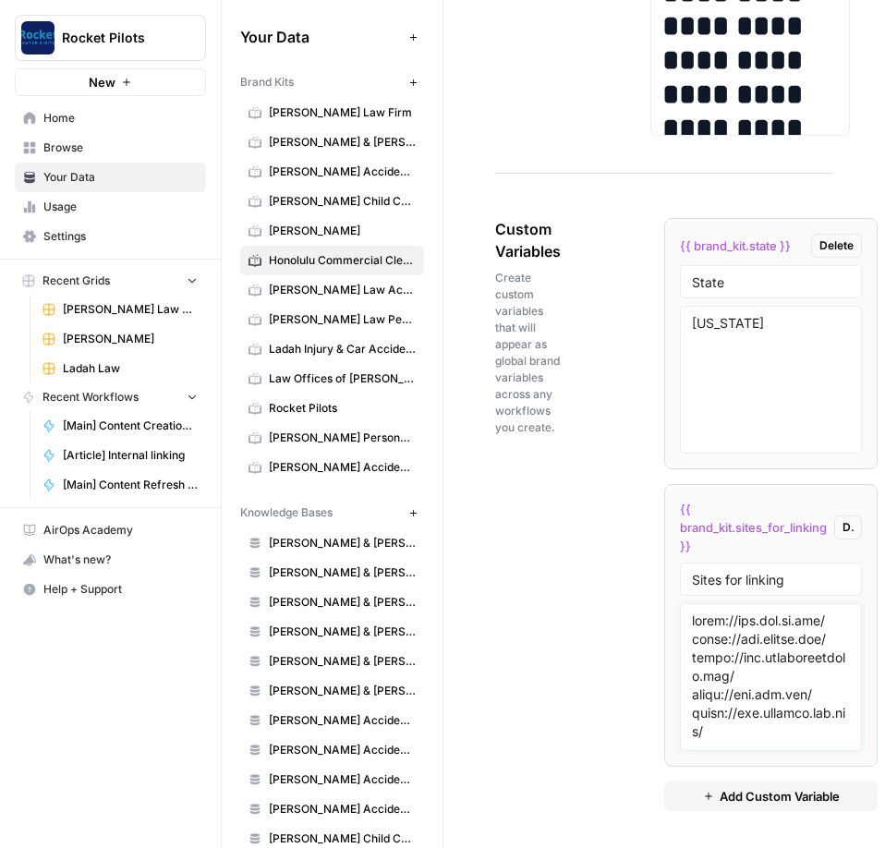
scroll to position [1236, 0]
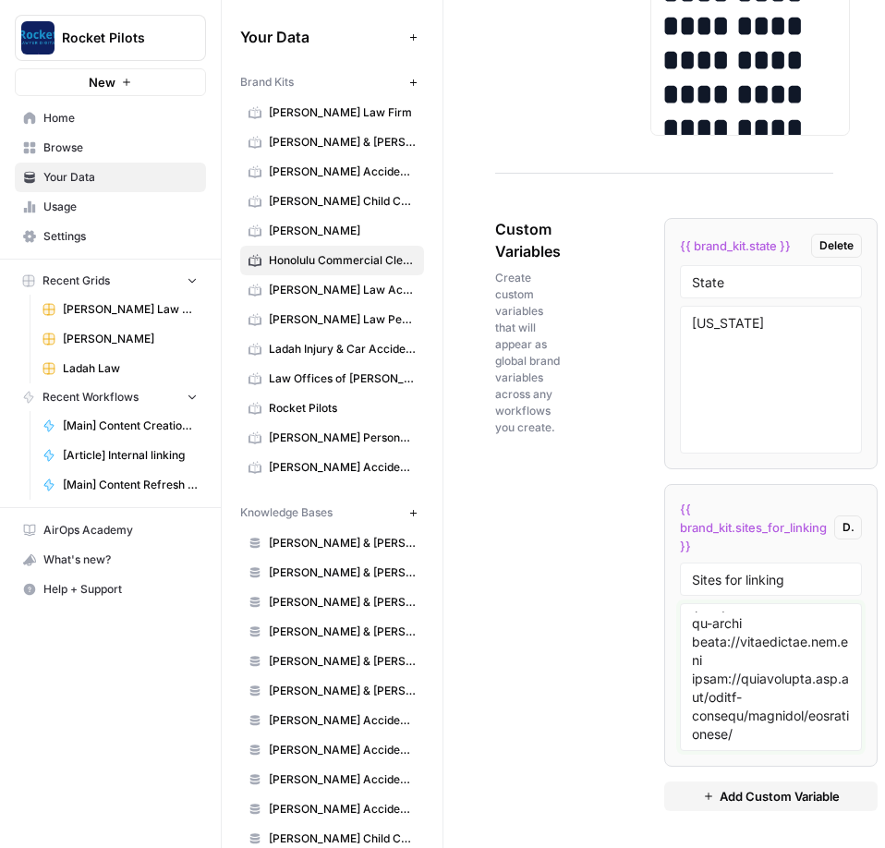
type textarea "[URL][DOMAIN_NAME] [URL][DOMAIN_NAME] [URL][DOMAIN_NAME] [URL][DOMAIN_NAME] [UR…"
click at [415, 303] on div "Custom Variables Create custom variables that will appear as global brand varia…" at bounding box center [664, 514] width 338 height 667
click at [415, 303] on button "Add Custom Variable" at bounding box center [771, 797] width 213 height 30
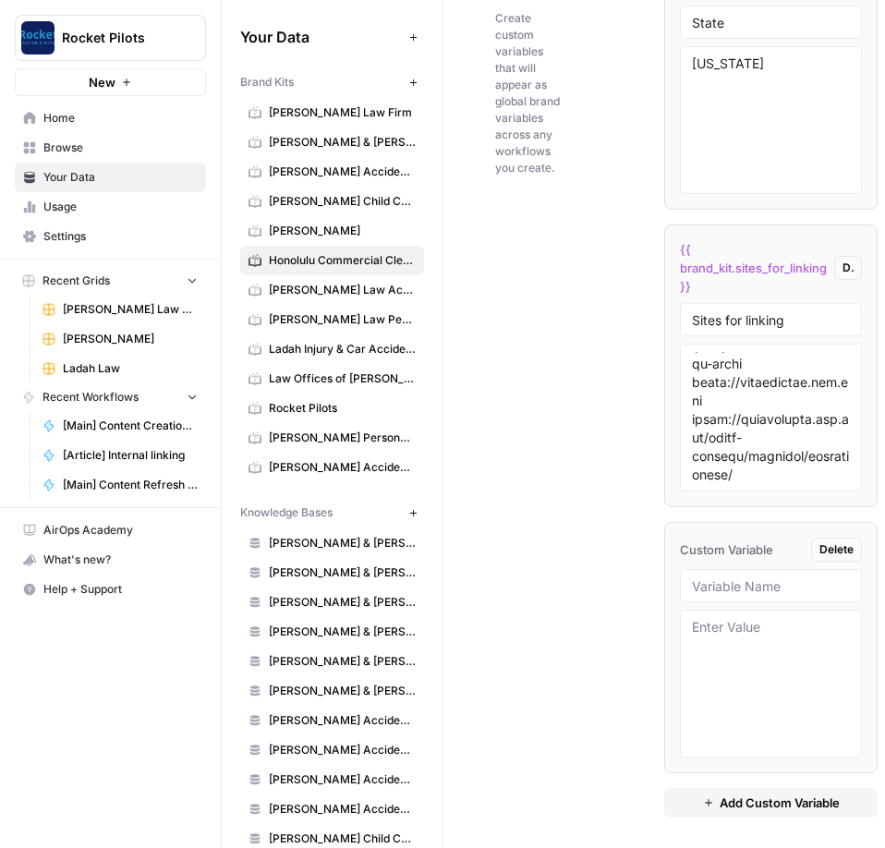
scroll to position [3871, 0]
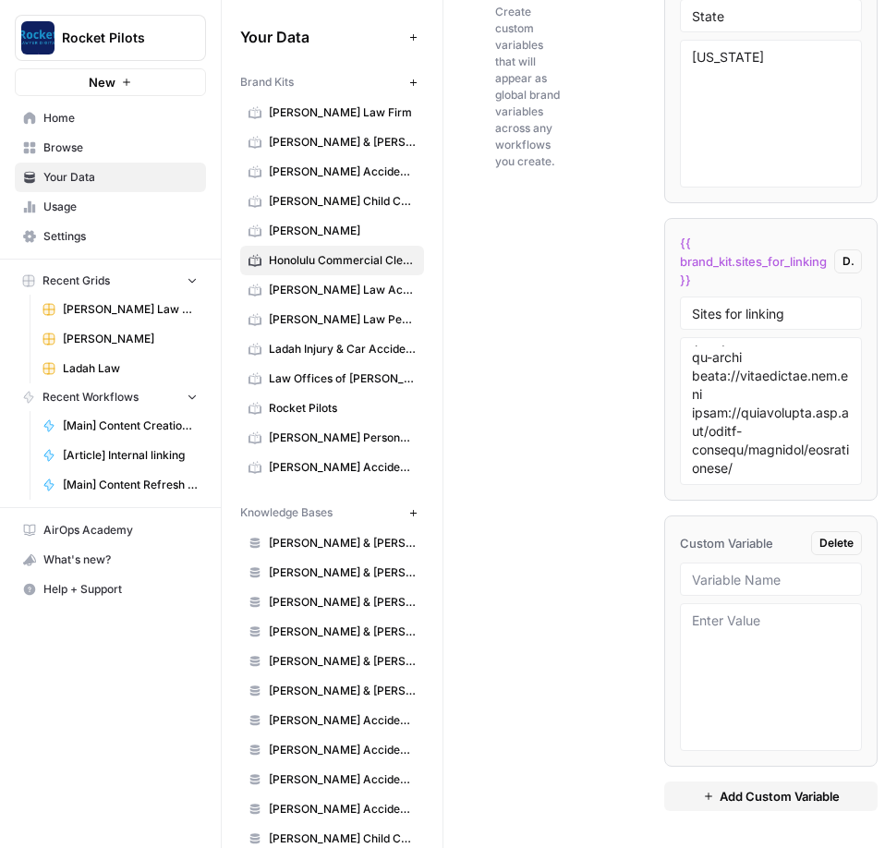
click at [415, 303] on div at bounding box center [771, 579] width 182 height 33
click at [415, 303] on input "text" at bounding box center [771, 579] width 158 height 17
paste input "Blog samples"
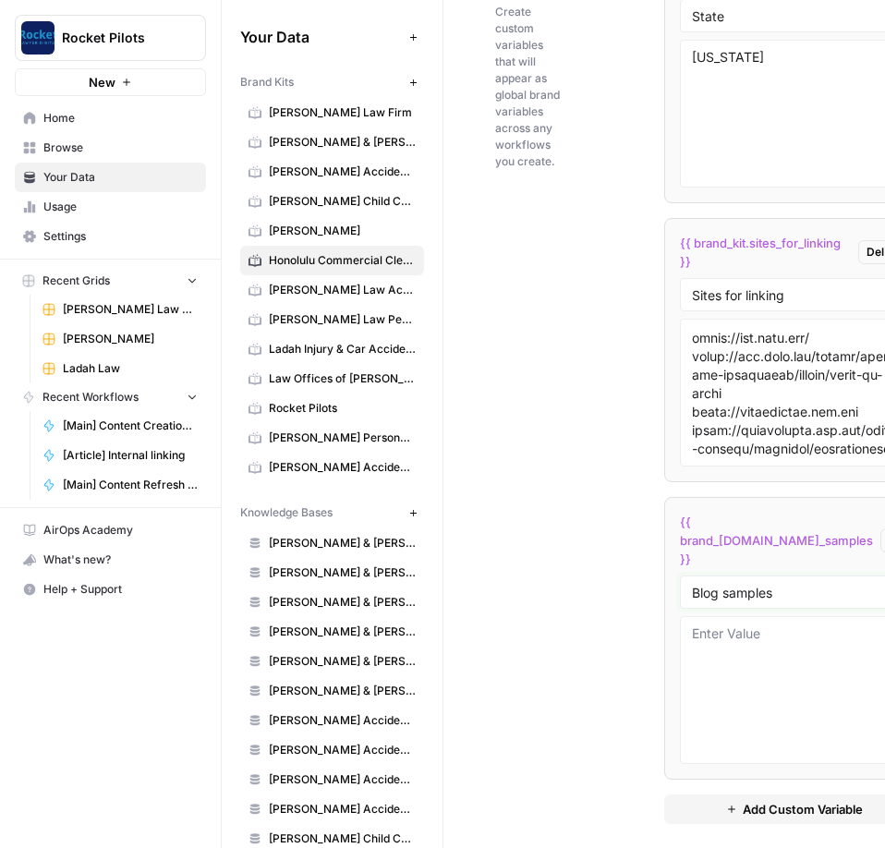
type input "Blog samples"
click at [415, 303] on div "Custom Variables Create custom variables that will appear as global brand varia…" at bounding box center [664, 388] width 338 height 946
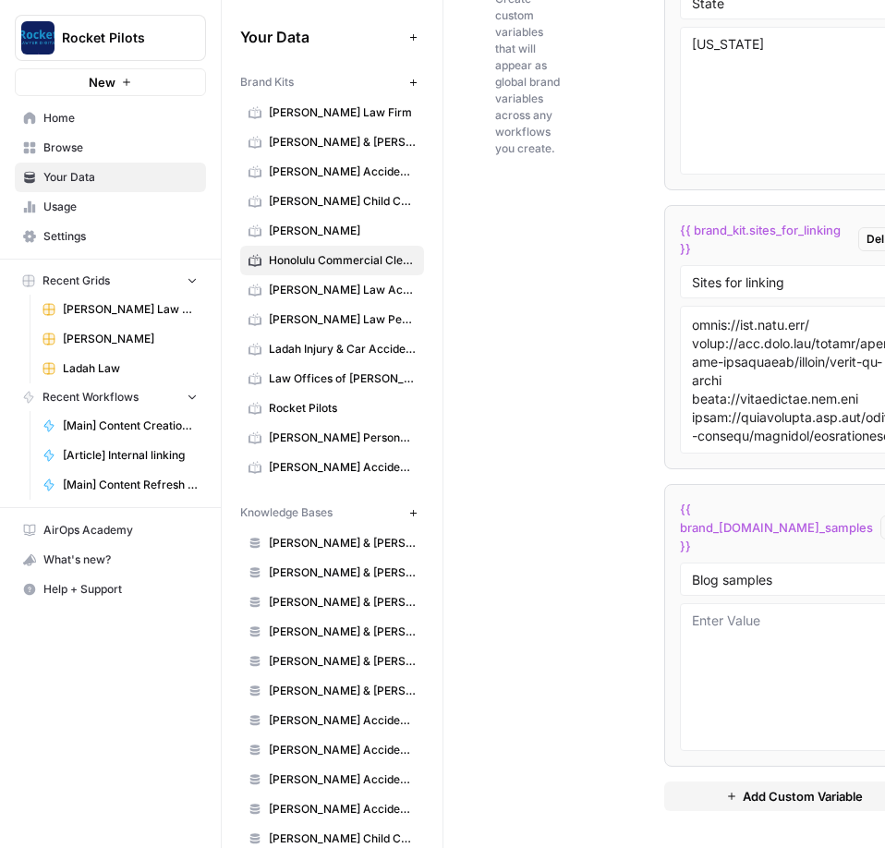
scroll to position [3902, 0]
click at [415, 303] on span "Add Custom Variable" at bounding box center [803, 796] width 120 height 18
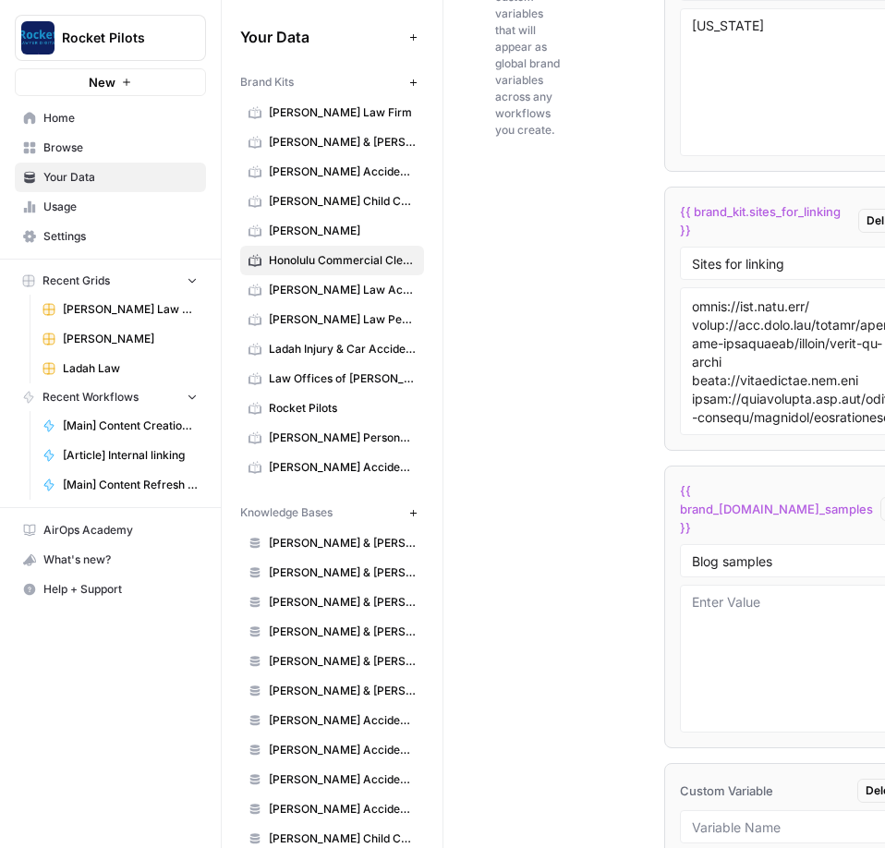
scroll to position [4168, 0]
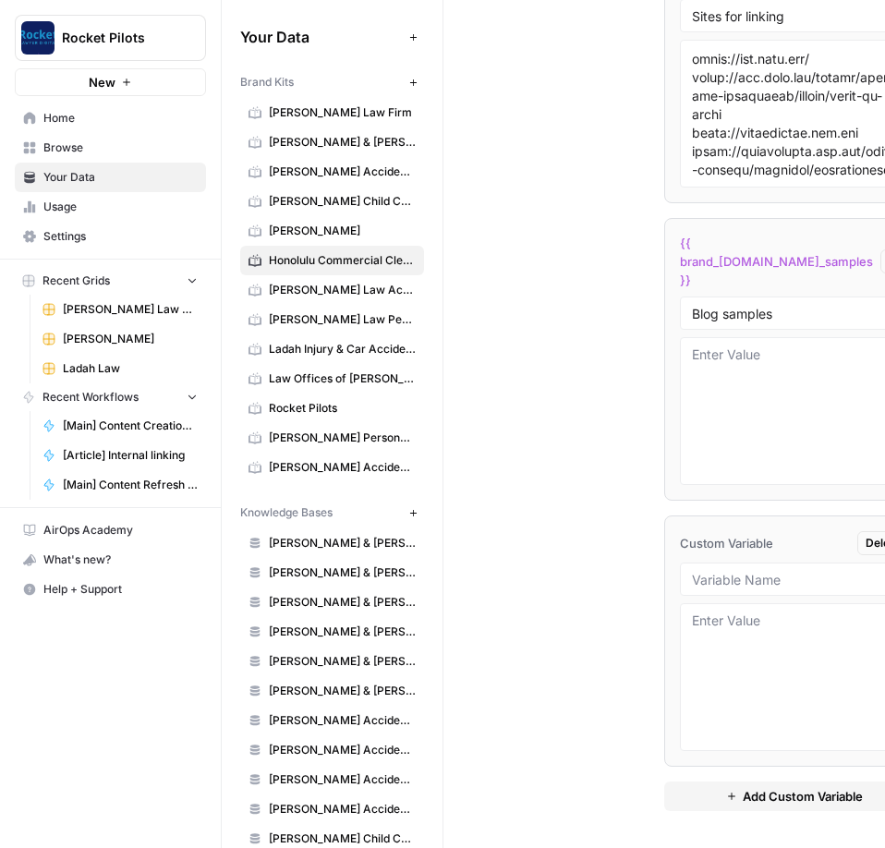
click at [415, 303] on li "Custom Variable Delete" at bounding box center [795, 641] width 260 height 251
click at [415, 303] on div at bounding box center [794, 579] width 228 height 33
click at [415, 303] on input "text" at bounding box center [794, 579] width 204 height 17
paste input "Interior Page Samples"
type input "Interior Page Samples"
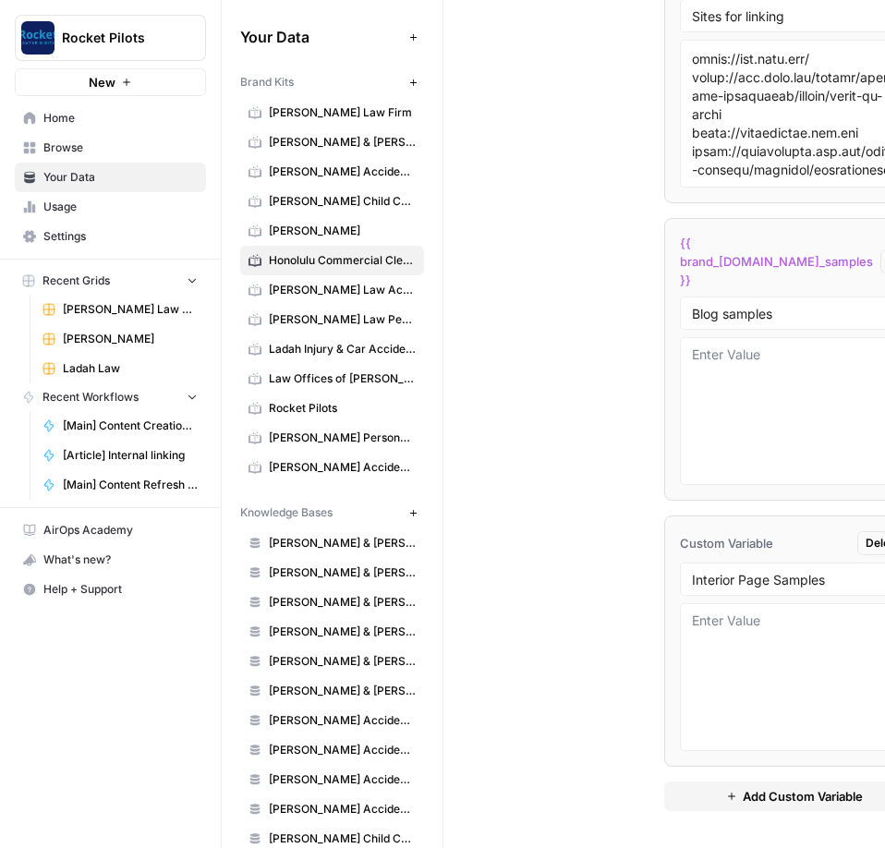
click at [415, 303] on div "Custom Variables Create custom variables that will appear as global brand varia…" at bounding box center [664, 242] width 338 height 1213
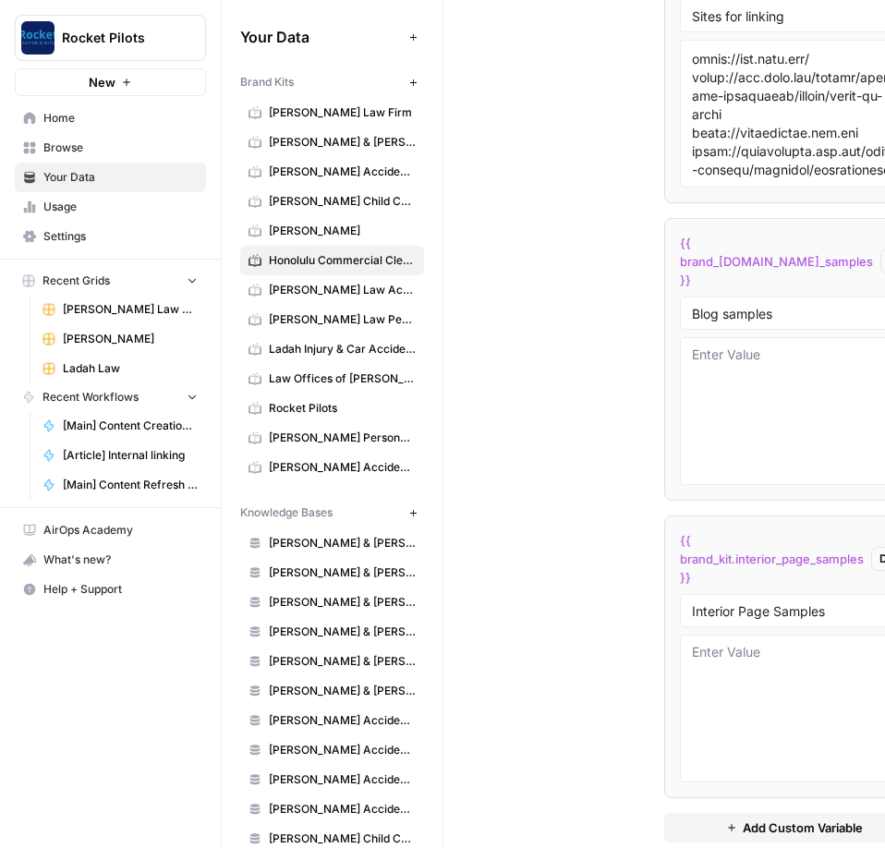
click at [415, 303] on div "Custom Variables Create custom variables that will appear as global brand varia…" at bounding box center [664, 258] width 338 height 1244
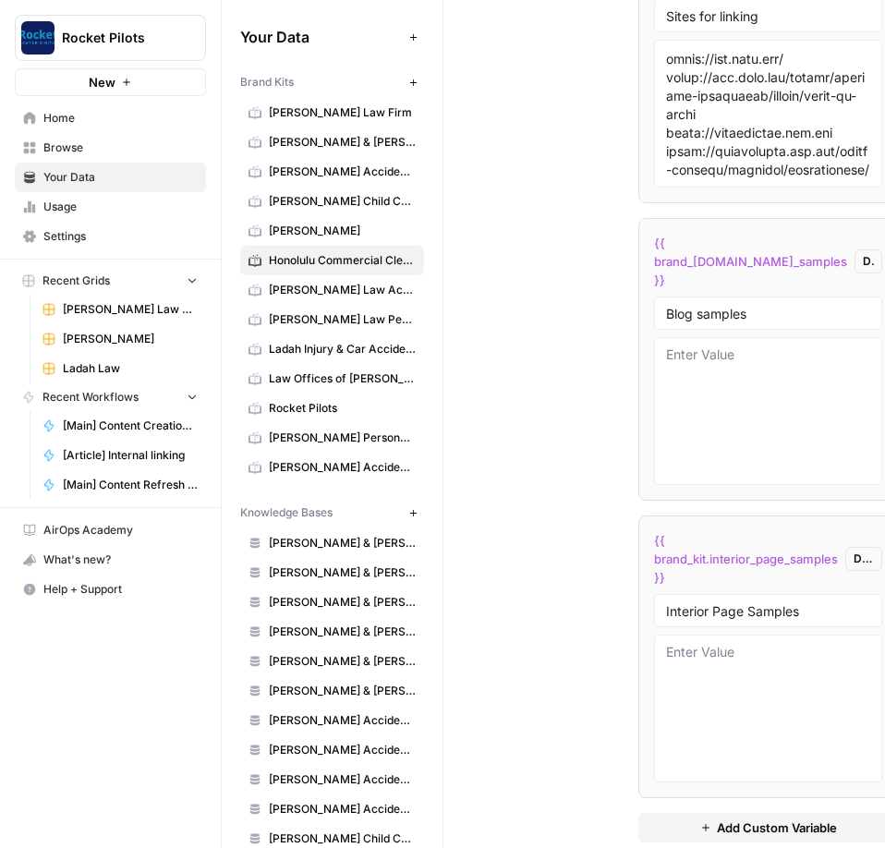
scroll to position [0, 33]
click at [415, 303] on div "Custom Variables Create custom variables that will appear as global brand varia…" at bounding box center [631, 258] width 338 height 1244
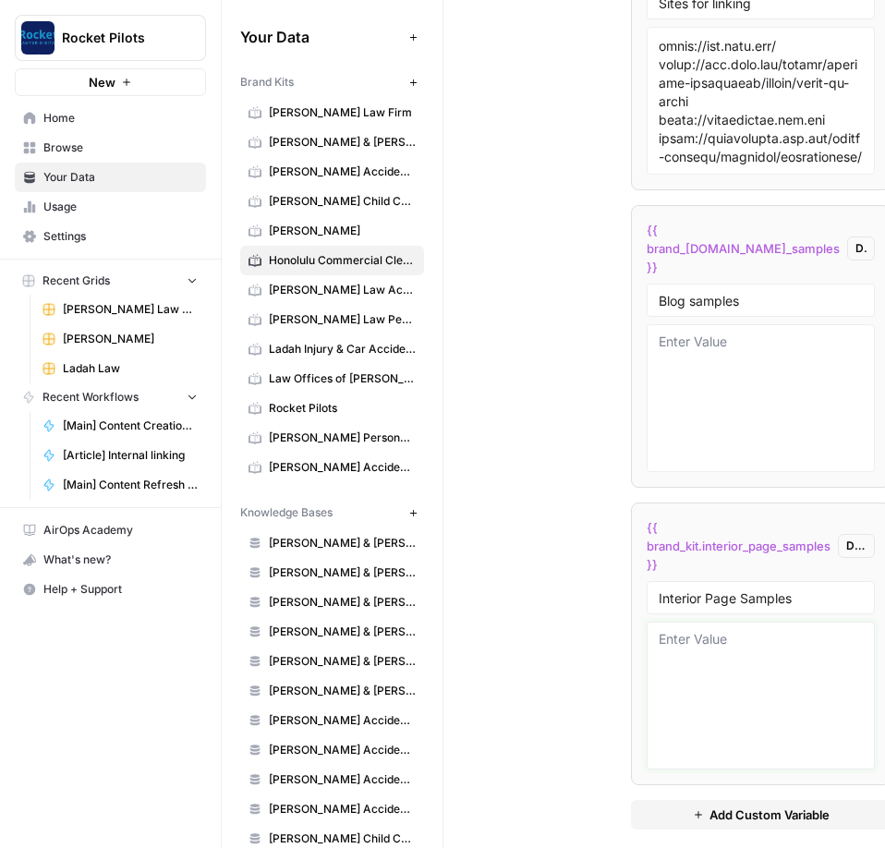
click at [415, 303] on textarea at bounding box center [761, 695] width 204 height 131
paste textarea "# Loremips Dolorsitam Consecte Adipiscin Elit seddo eiusmod tem incididu utlabo…"
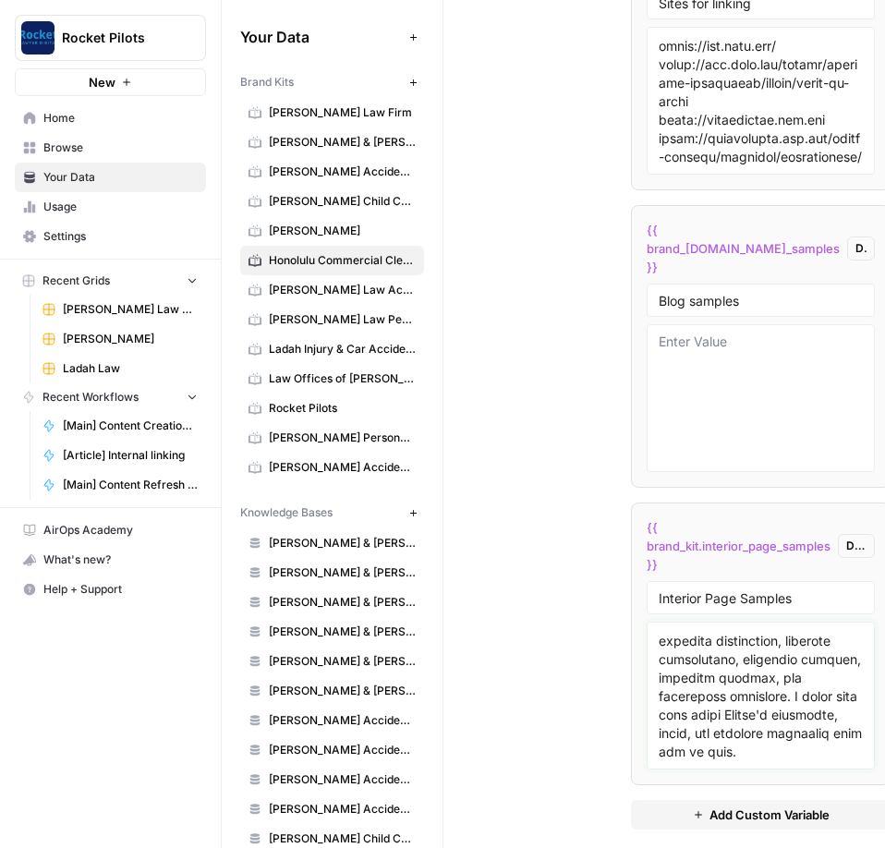
scroll to position [11292, 0]
click at [415, 303] on textarea at bounding box center [761, 695] width 204 height 131
paste textarea "## Loremi'd Sita Consectetu Adipiscing Elitsedd Eius te Incididu Utlaboreet Dol…"
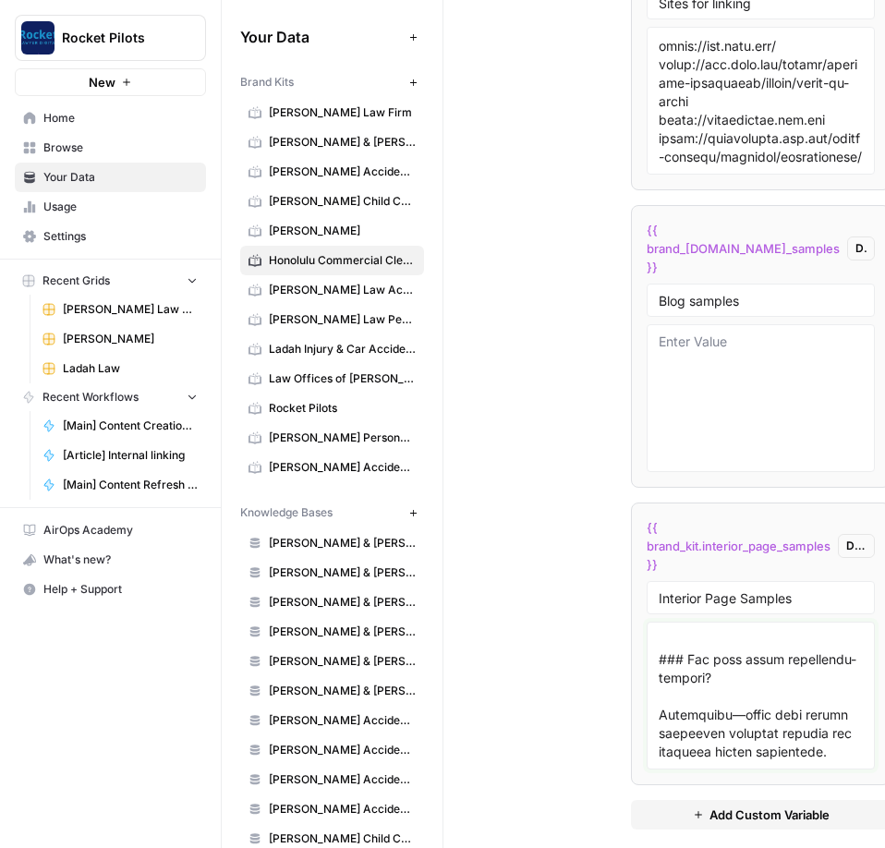
scroll to position [16431, 0]
click at [415, 303] on textarea at bounding box center [761, 695] width 204 height 131
paste textarea "Loremips Dolorsitam Consec Adipisci Elitsed do Eiusmodt Incididunt Utlabore, Et…"
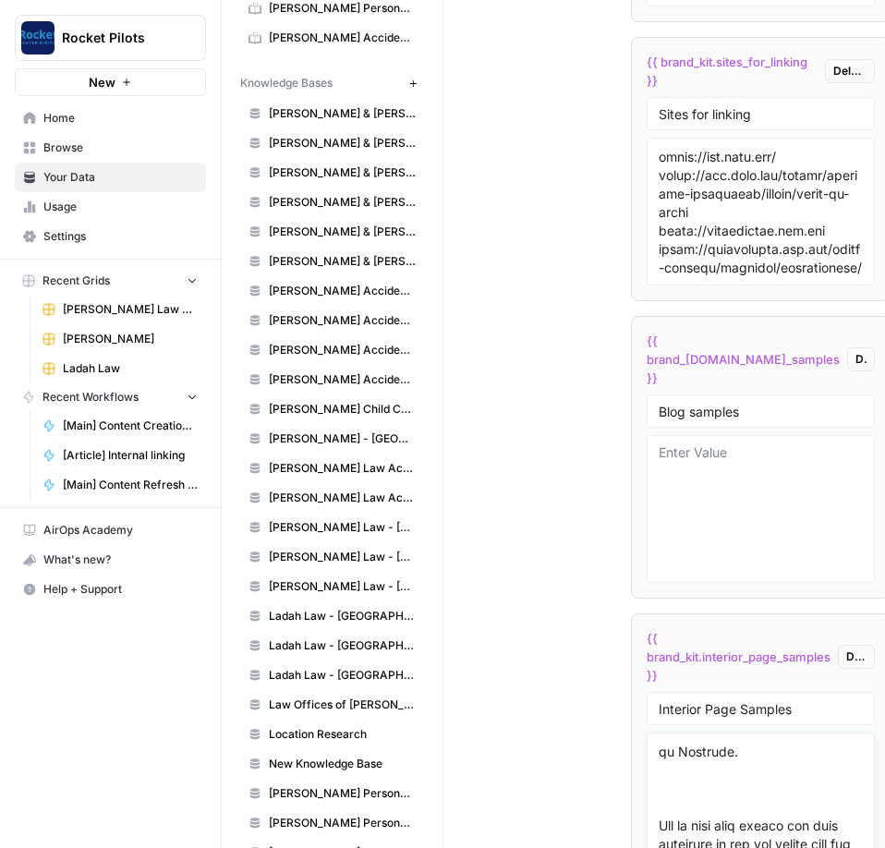
scroll to position [471, 0]
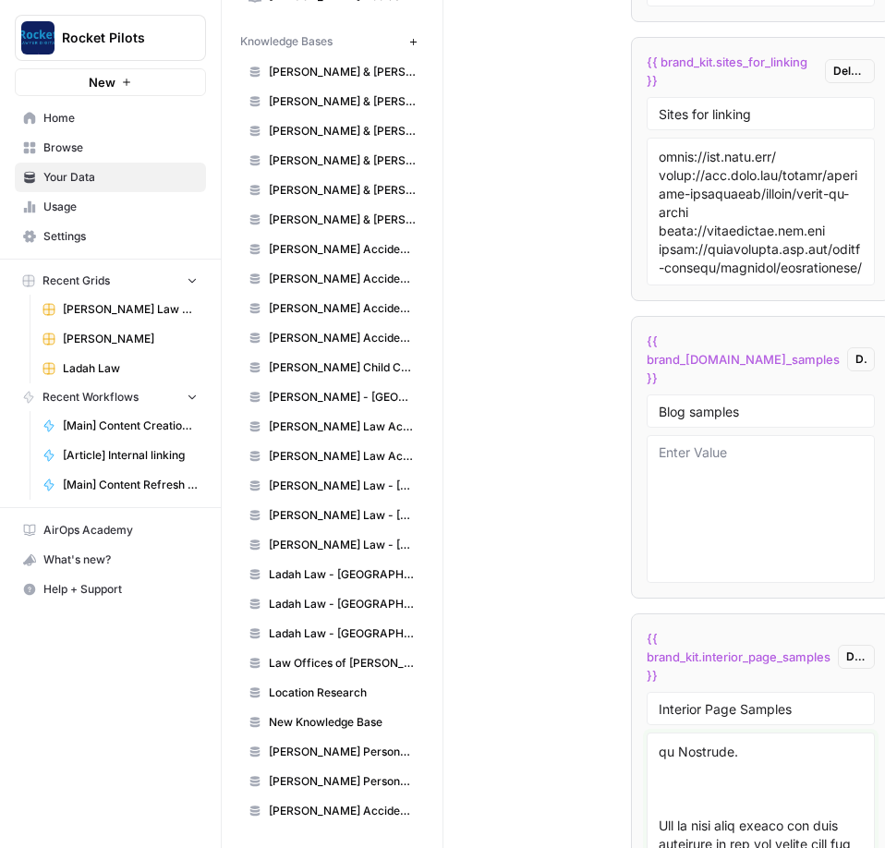
type textarea "# Loremips Dolorsitam Consecte Adipiscin Elit seddo eiusmod tem incididu utlabo…"
click at [415, 303] on div "Custom Variables Create custom variables that will appear as global brand varia…" at bounding box center [631, 356] width 338 height 1244
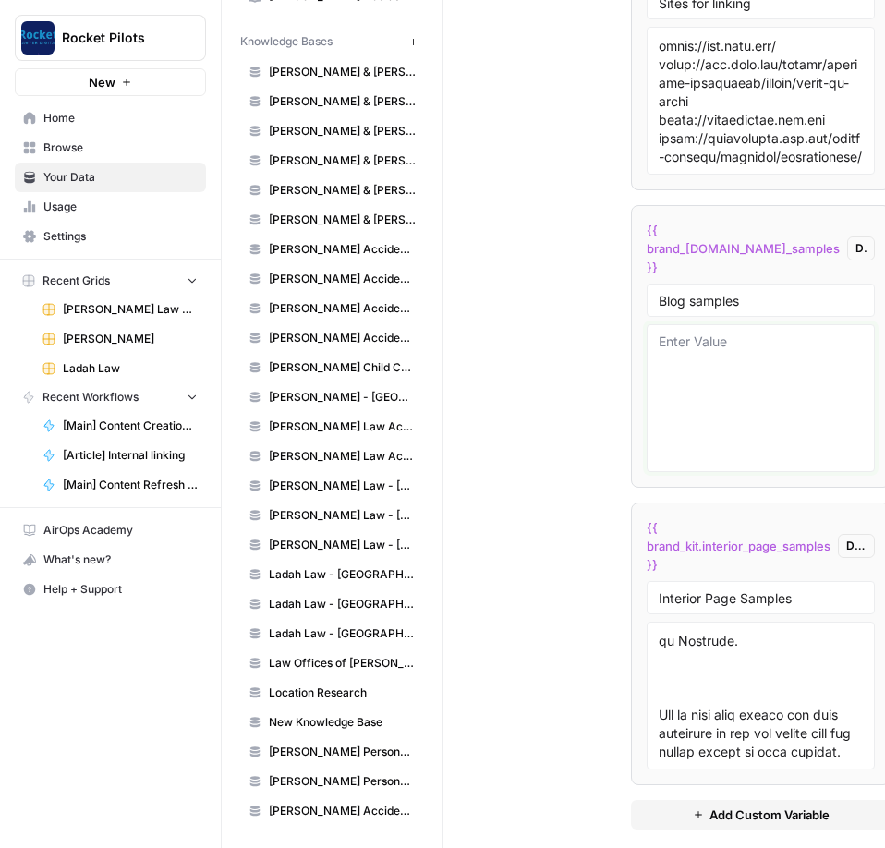
click at [415, 303] on textarea at bounding box center [761, 398] width 204 height 131
paste textarea "# Why Is Professional Floor Maintenance Crucial for Businesses? - - heather3639…"
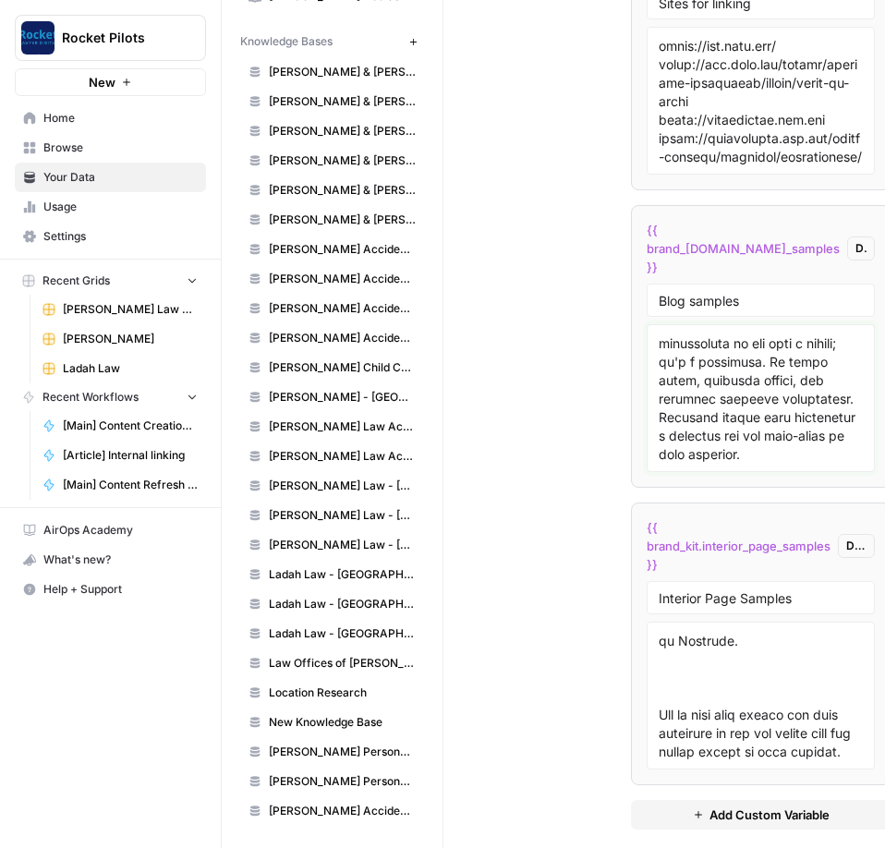
type textarea "# Why Is Professional Floor Maintenance Crucial for Businesses? - - heather3639…"
click at [415, 303] on textarea at bounding box center [761, 695] width 204 height 131
paste textarea "- [All Posts]([URL][DOMAIN_NAME]) # What Are Restoration Services and Why Are T…"
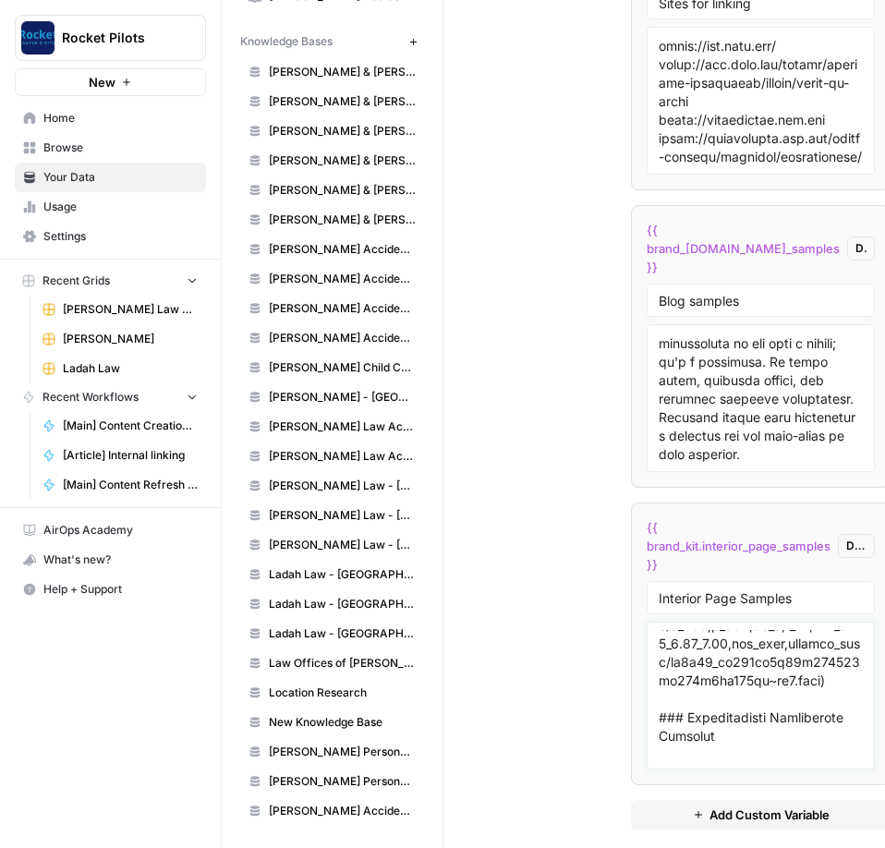
scroll to position [28500, 0]
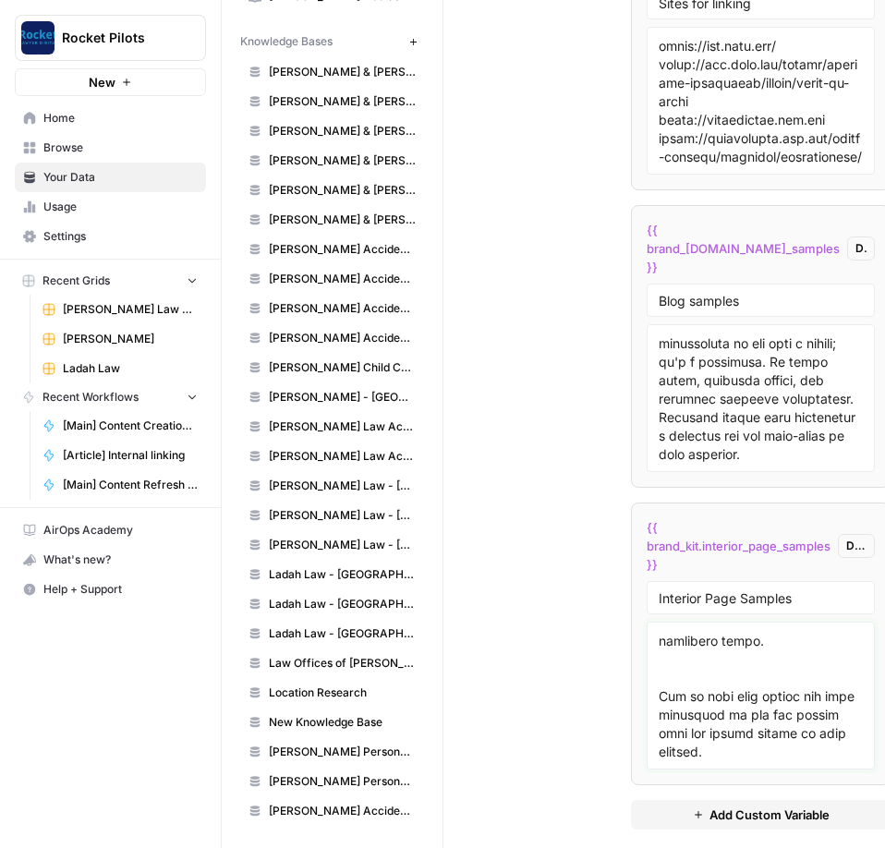
type textarea "# Loremips Dolorsitam Consecte Adipiscin Elit seddo eiusmod tem incididu utlabo…"
click at [415, 303] on div "Custom Variables Create custom variables that will appear as global brand varia…" at bounding box center [631, 245] width 338 height 1244
click at [330, 303] on span "Law Offices of [PERSON_NAME][GEOGRAPHIC_DATA]" at bounding box center [342, 663] width 147 height 17
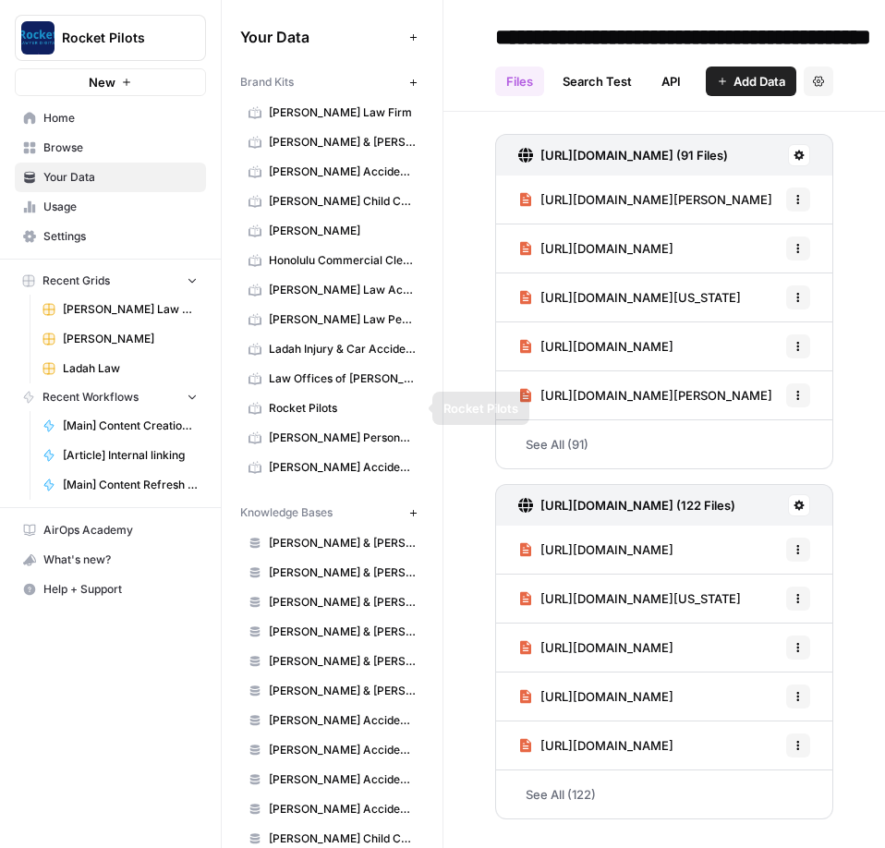
click at [304, 303] on link "Law Offices of [PERSON_NAME]" at bounding box center [332, 379] width 184 height 30
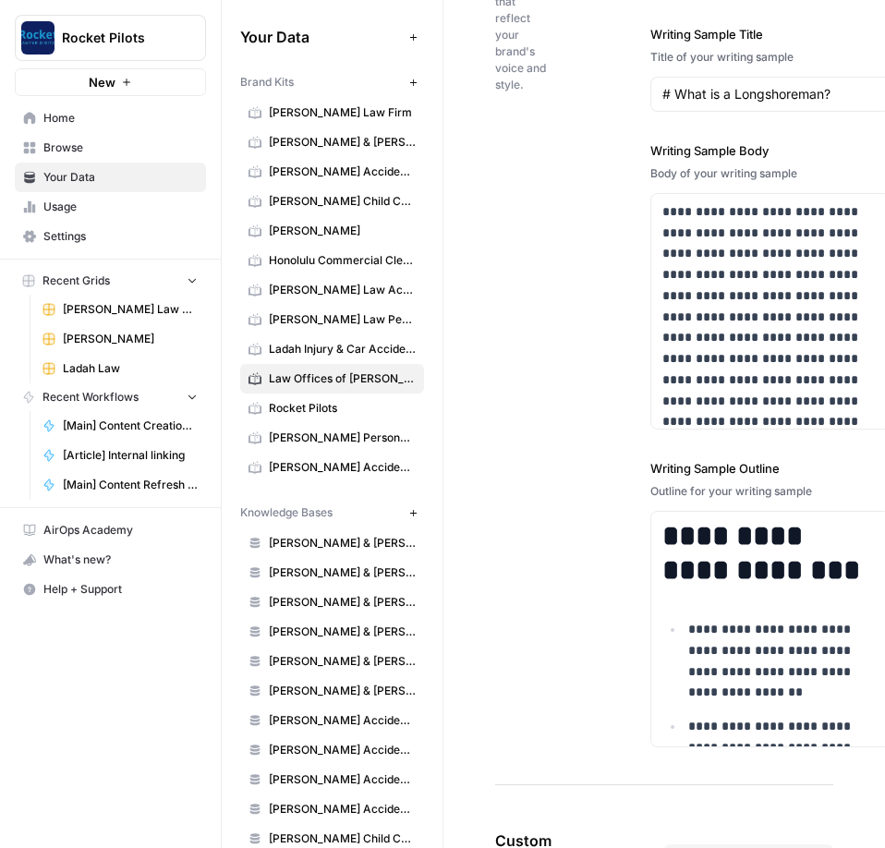
scroll to position [3231, 0]
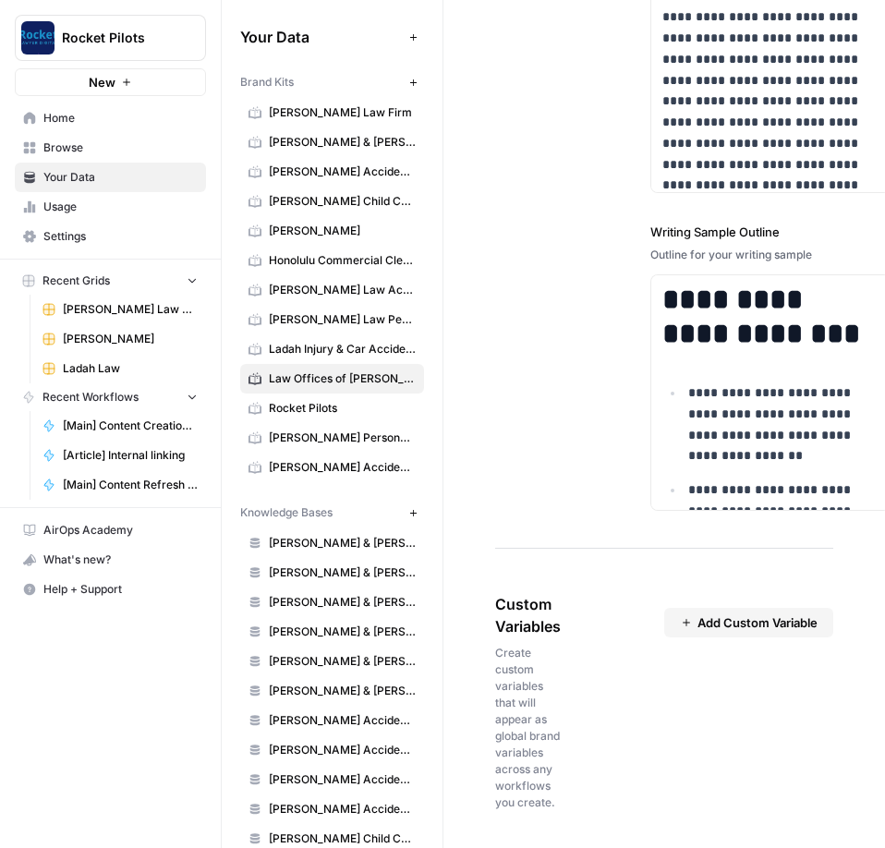
click at [415, 303] on span "Add Custom Variable" at bounding box center [758, 623] width 120 height 18
click at [415, 303] on input "text" at bounding box center [749, 670] width 114 height 17
type input "State"
type textarea "[US_STATE]"
click at [415, 303] on div "Custom Variables Create custom variables that will appear as global brand varia…" at bounding box center [664, 756] width 338 height 401
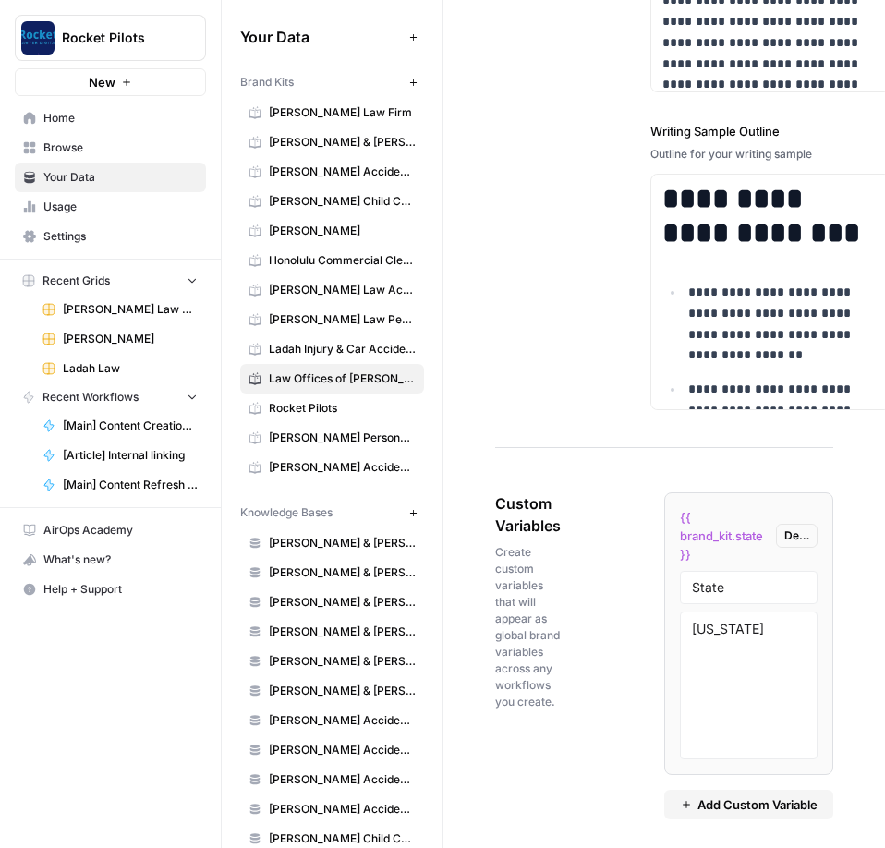
scroll to position [3340, 0]
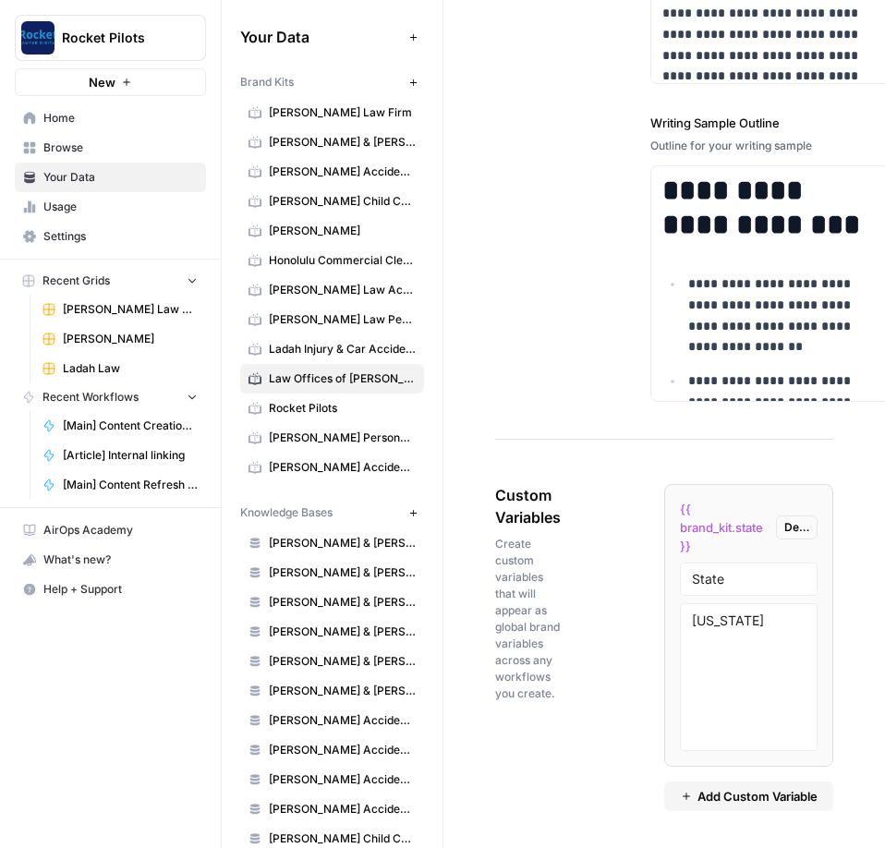
click at [415, 303] on span "Add Custom Variable" at bounding box center [758, 796] width 120 height 18
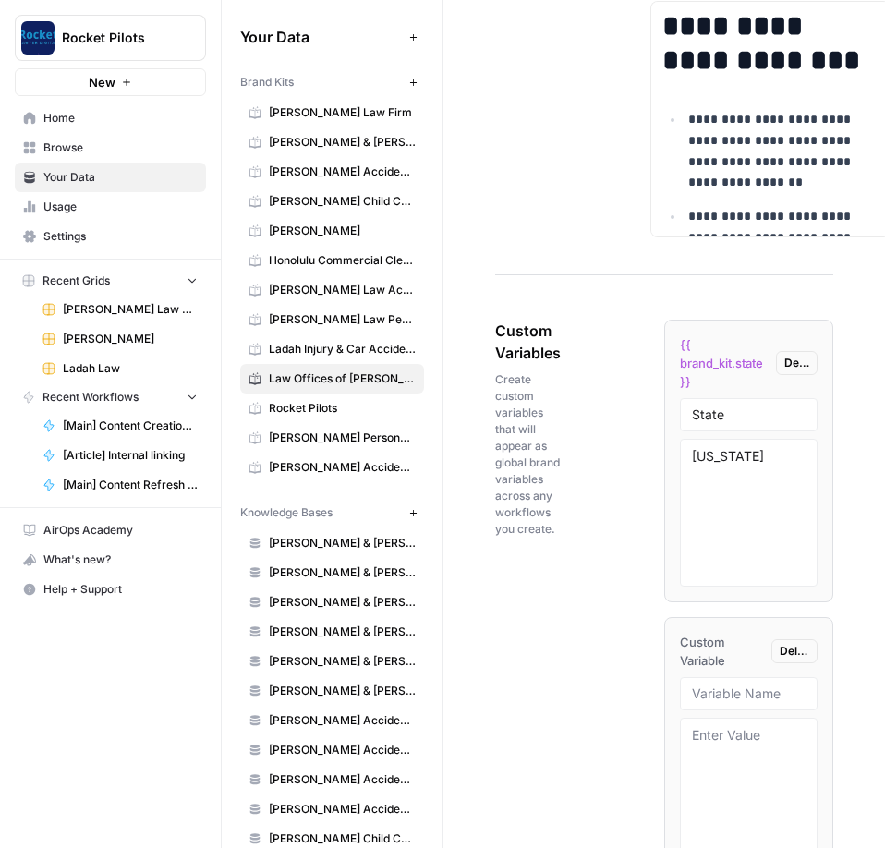
scroll to position [3619, 0]
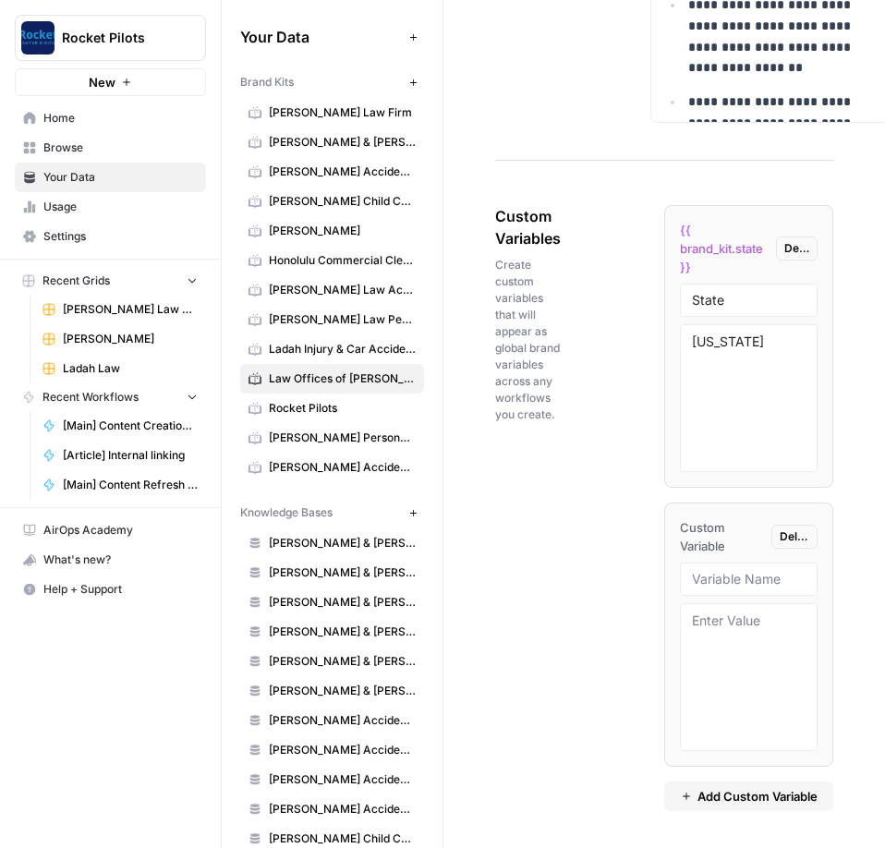
click at [415, 303] on div at bounding box center [749, 579] width 138 height 33
click at [415, 303] on input "text" at bounding box center [749, 579] width 114 height 17
paste input "Blog samples"
type input "Blog samples"
click at [415, 303] on span "Custom Variable" at bounding box center [722, 536] width 84 height 37
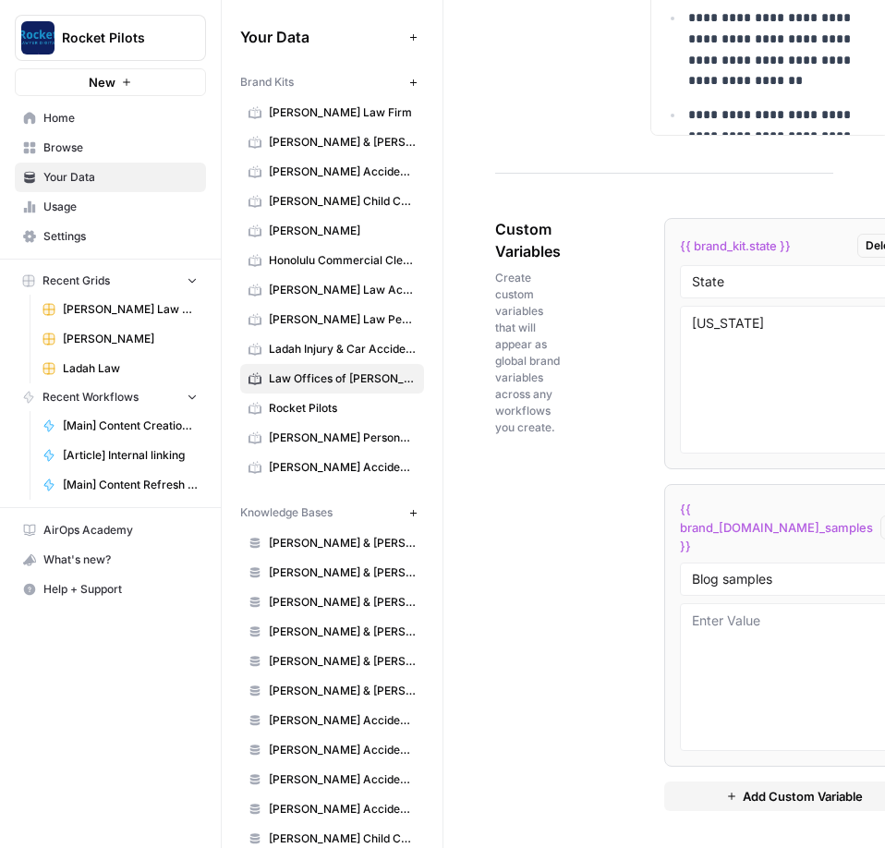
click at [415, 303] on div "Custom Variables Create custom variables that will appear as global brand varia…" at bounding box center [664, 514] width 338 height 667
click at [415, 303] on button "Add Custom Variable" at bounding box center [795, 797] width 260 height 30
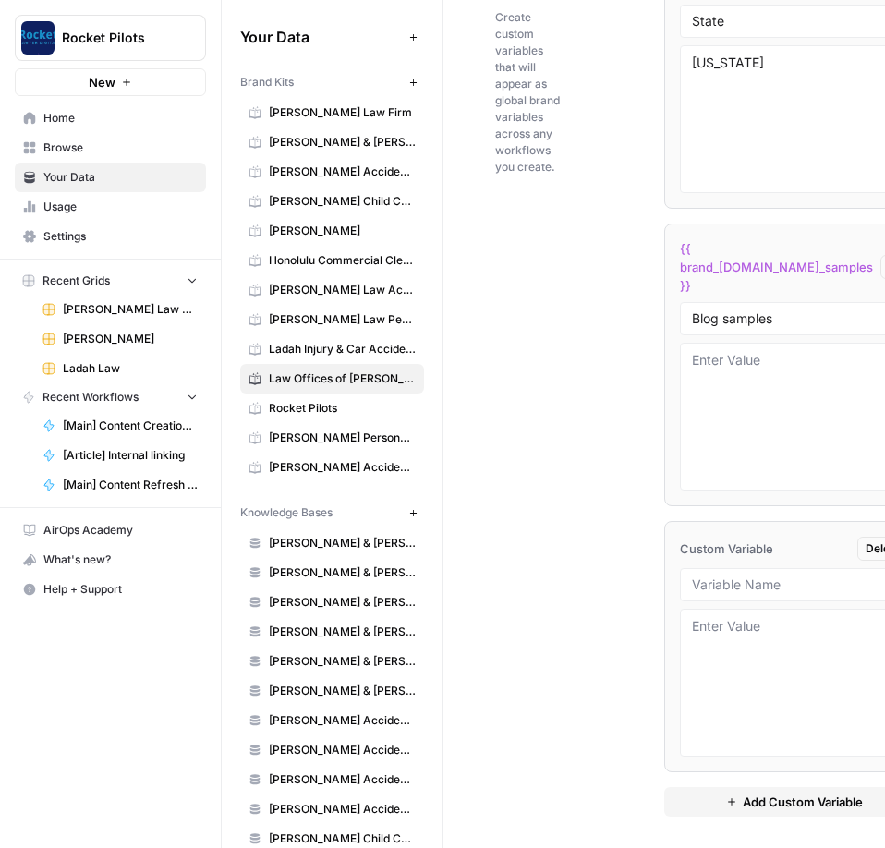
scroll to position [3885, 0]
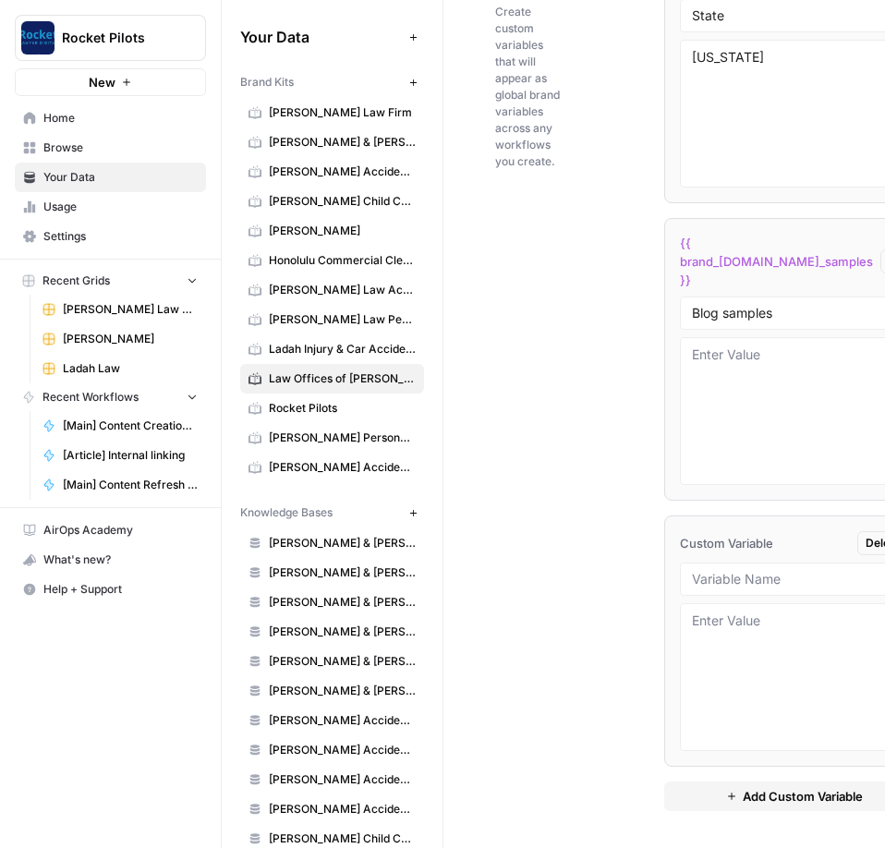
click at [415, 303] on div "Custom Variables Create custom variables that will appear as global brand varia…" at bounding box center [664, 381] width 338 height 933
click at [415, 303] on input "text" at bounding box center [794, 579] width 204 height 17
paste input "Interior Page Samples"
type input "Interior Page Samples"
click at [415, 303] on div "Custom Variables Create custom variables that will appear as global brand varia…" at bounding box center [664, 381] width 338 height 933
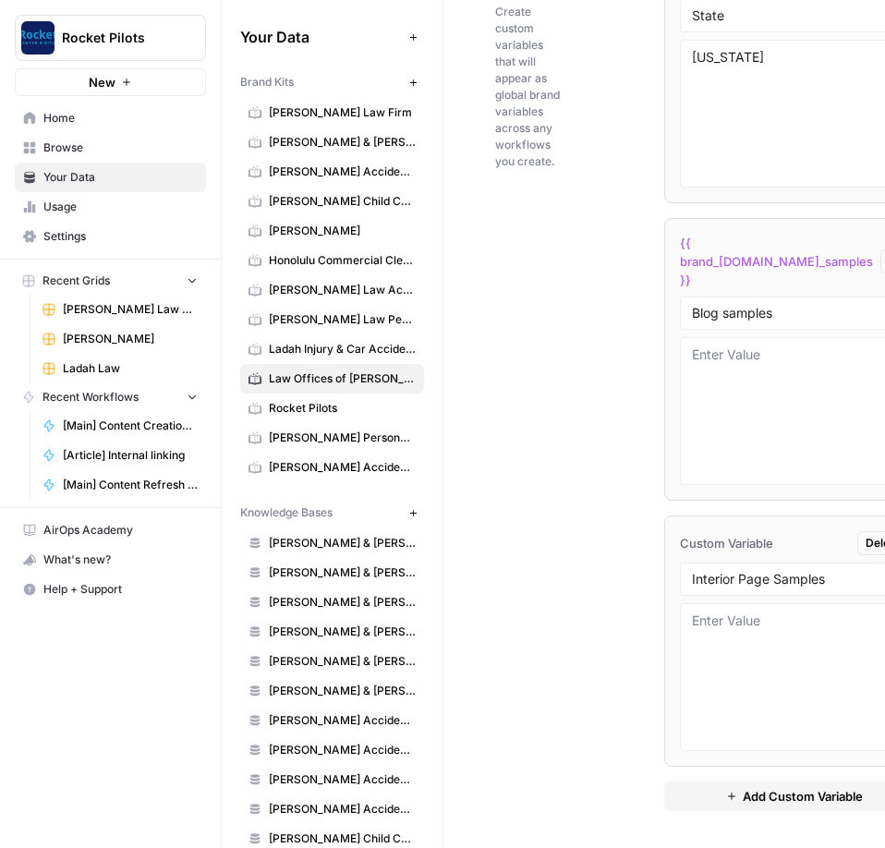
scroll to position [3873, 0]
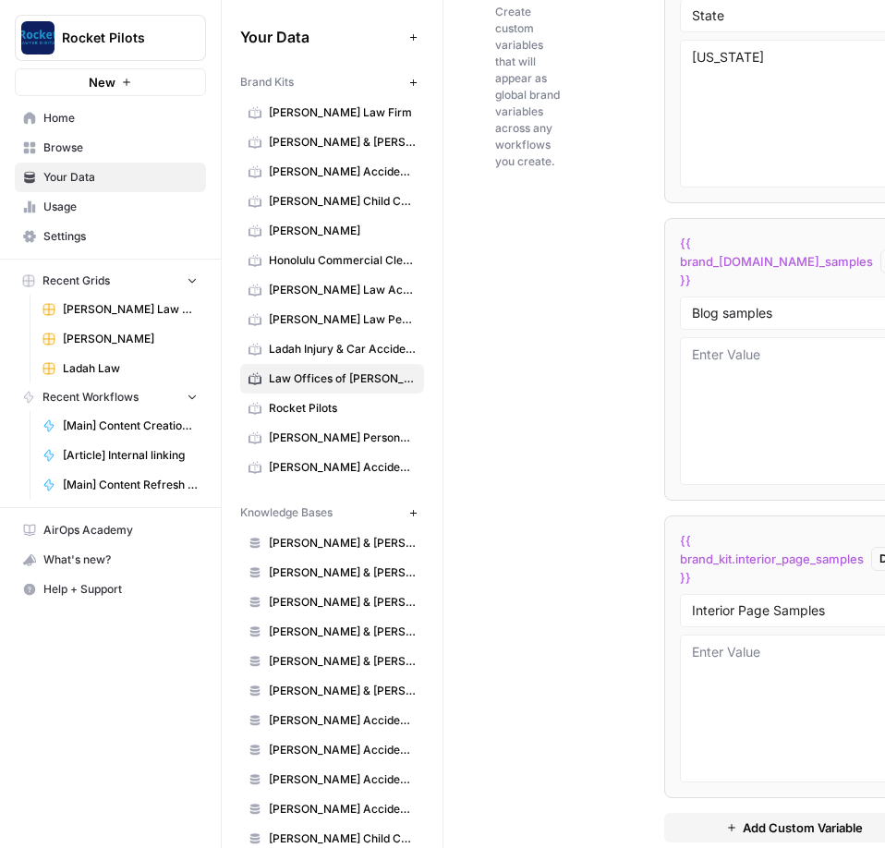
click at [415, 303] on div "Custom Variables Create custom variables that will appear as global brand varia…" at bounding box center [664, 397] width 338 height 965
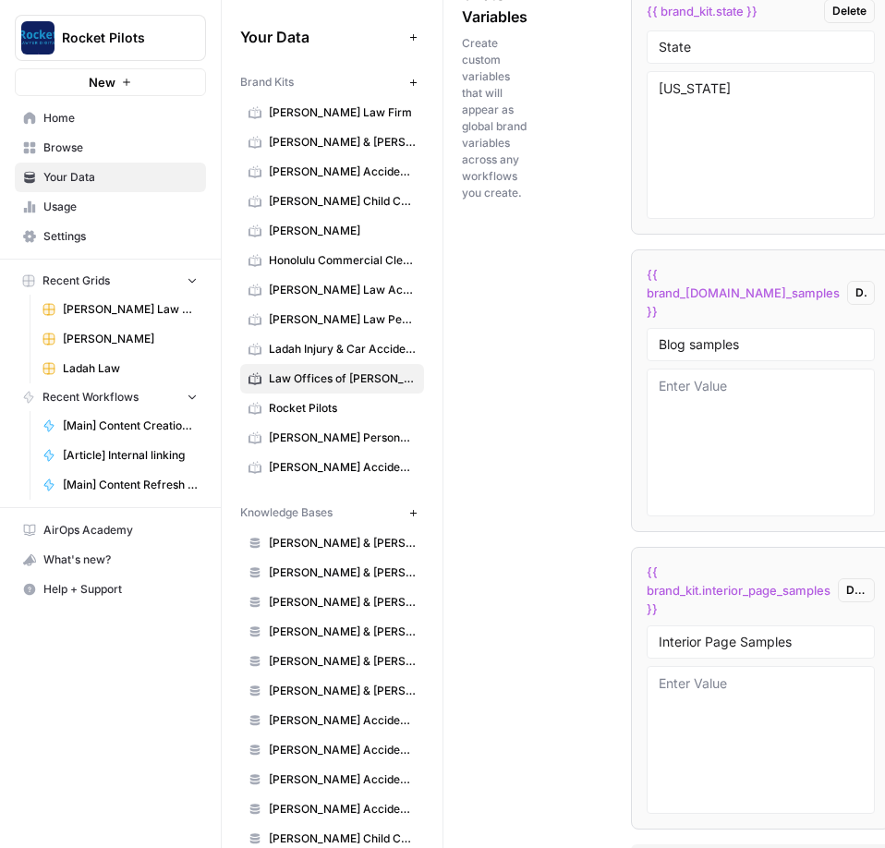
scroll to position [3885, 0]
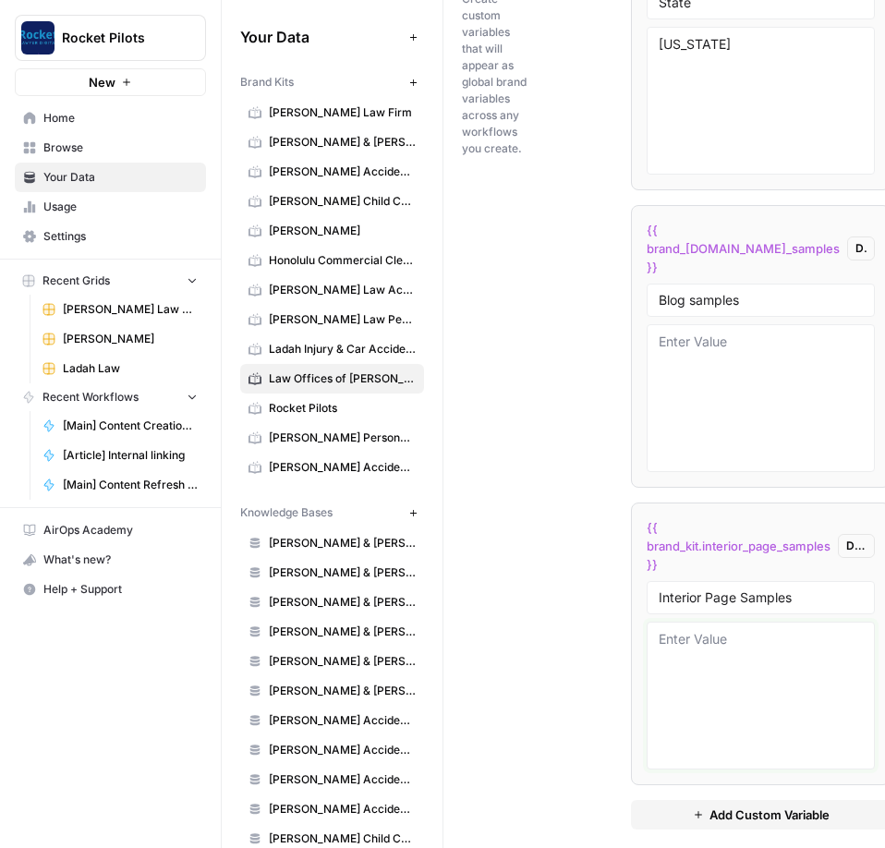
click at [415, 303] on textarea at bounding box center [761, 695] width 204 height 131
paste textarea "# Maritime Attorney The Law Offices of [PERSON_NAME] are located in [GEOGRAPHIC…"
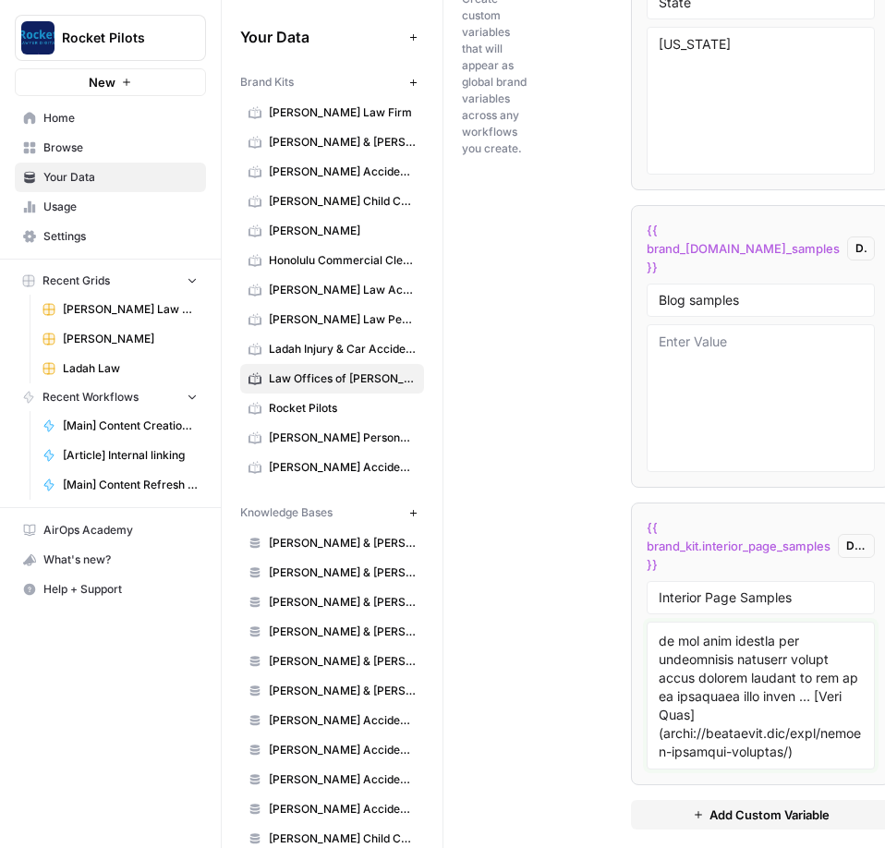
scroll to position [11422, 0]
click at [415, 303] on textarea at bounding box center [761, 695] width 204 height 131
paste textarea "# Loremi Dolo Sitame Consecte ad Eli Seddoei Tempor inci utlaboree dol magna al…"
click at [415, 303] on textarea at bounding box center [761, 695] width 204 height 131
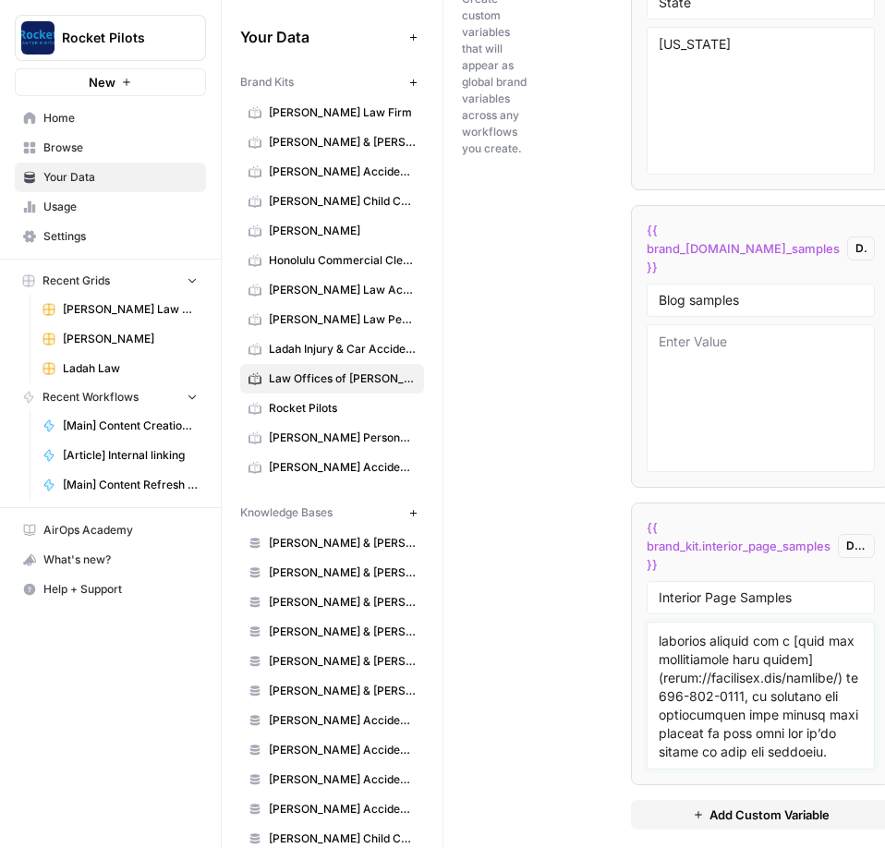
paste textarea "# Loremips Dolors Ametcons Adipis Elitseddo ei tempor incid utlabo e Dolorema A…"
type textarea "# Maritime Attorney The Law Offices of [PERSON_NAME] are located in [GEOGRAPHIC…"
click at [415, 303] on div "Custom Variables Create custom variables that will appear as global brand varia…" at bounding box center [631, 384] width 338 height 965
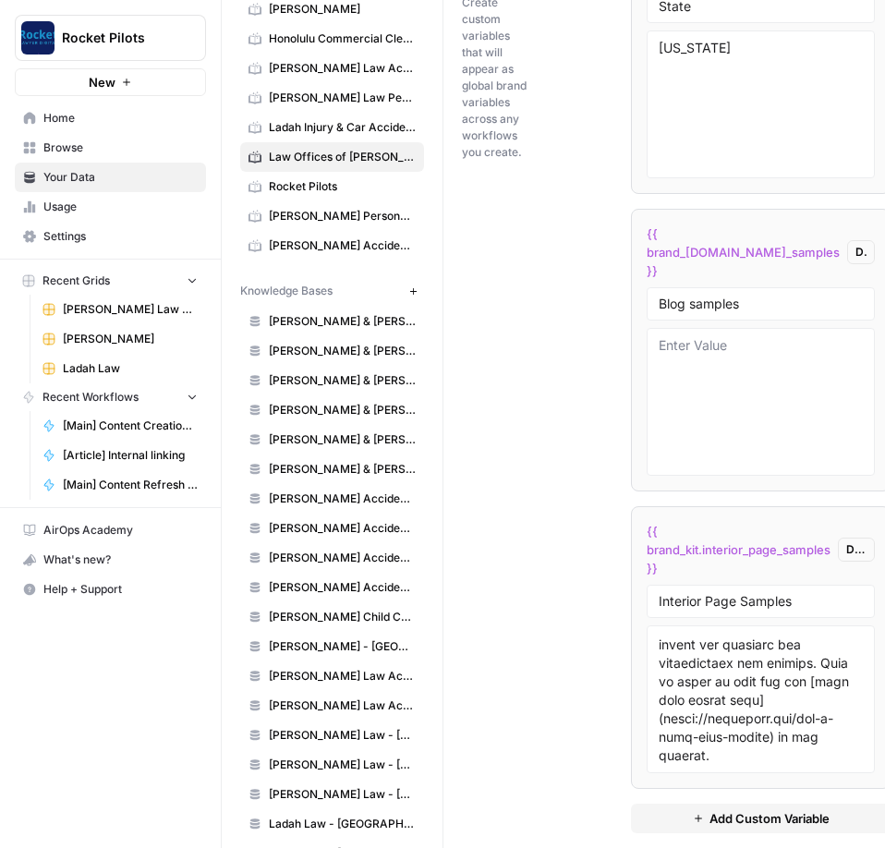
scroll to position [3885, 0]
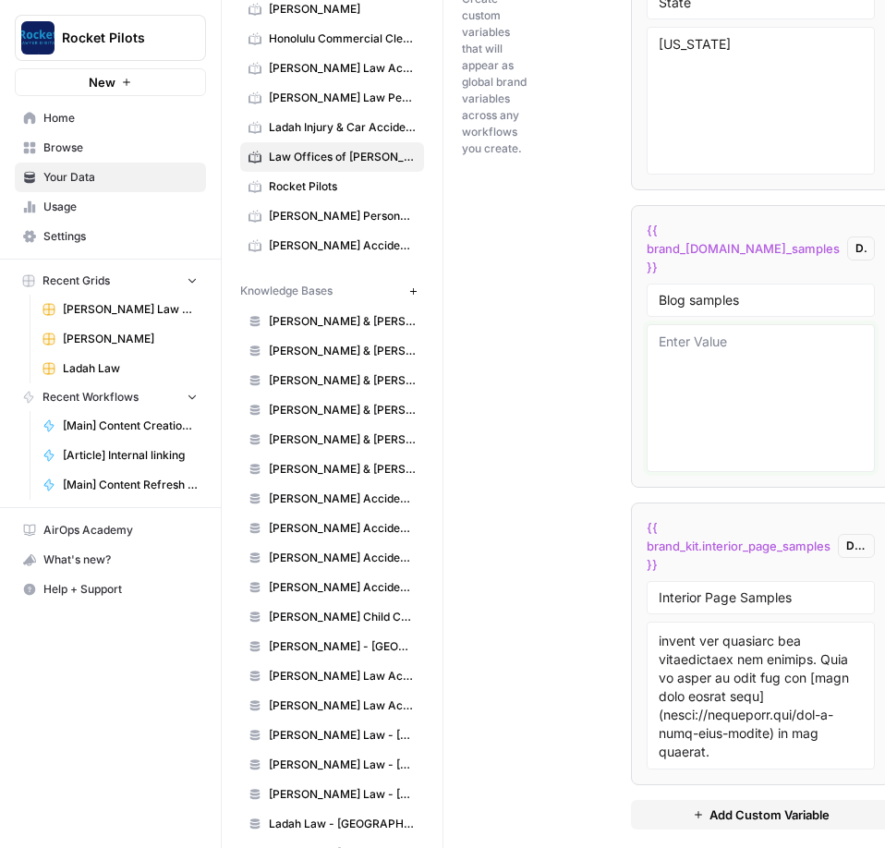
click at [415, 303] on textarea at bounding box center [761, 398] width 204 height 131
paste textarea "# Lor Ipsumdol Sitametc Adip? Eli seddo ei t inci, utlab etdoloremag aliq en ad…"
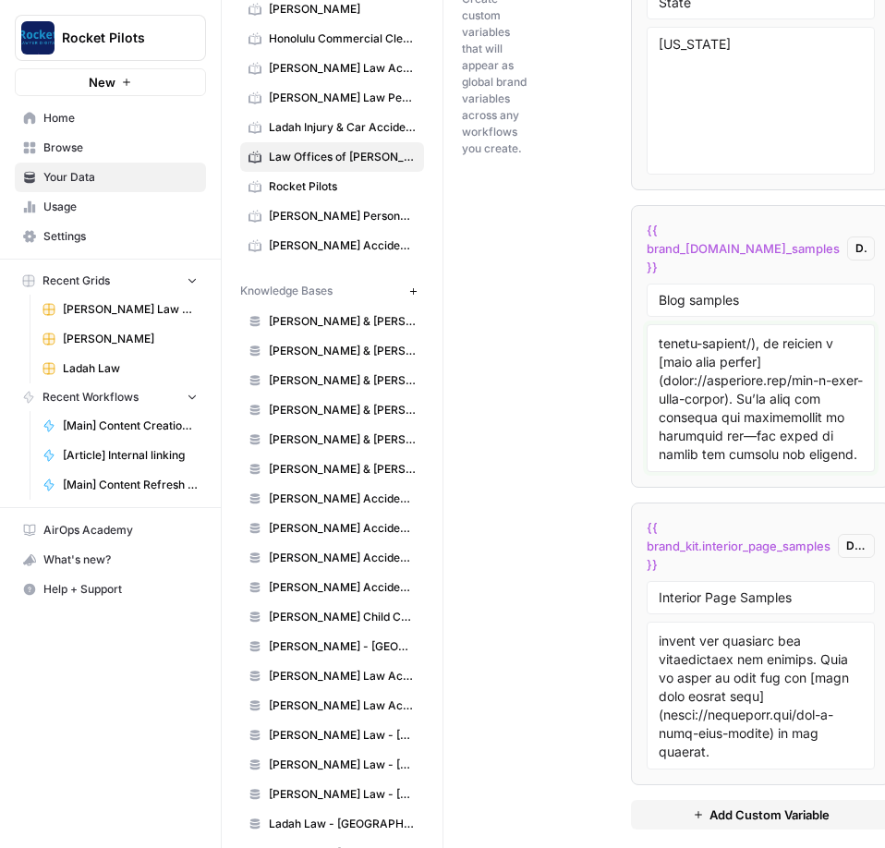
scroll to position [11995, 0]
click at [415, 303] on textarea at bounding box center [761, 398] width 204 height 131
paste textarea "# Lor ip Dol Sit Ametcons Adipis el Seddoeiusm Tempo in utlabore et dol, ma a e…"
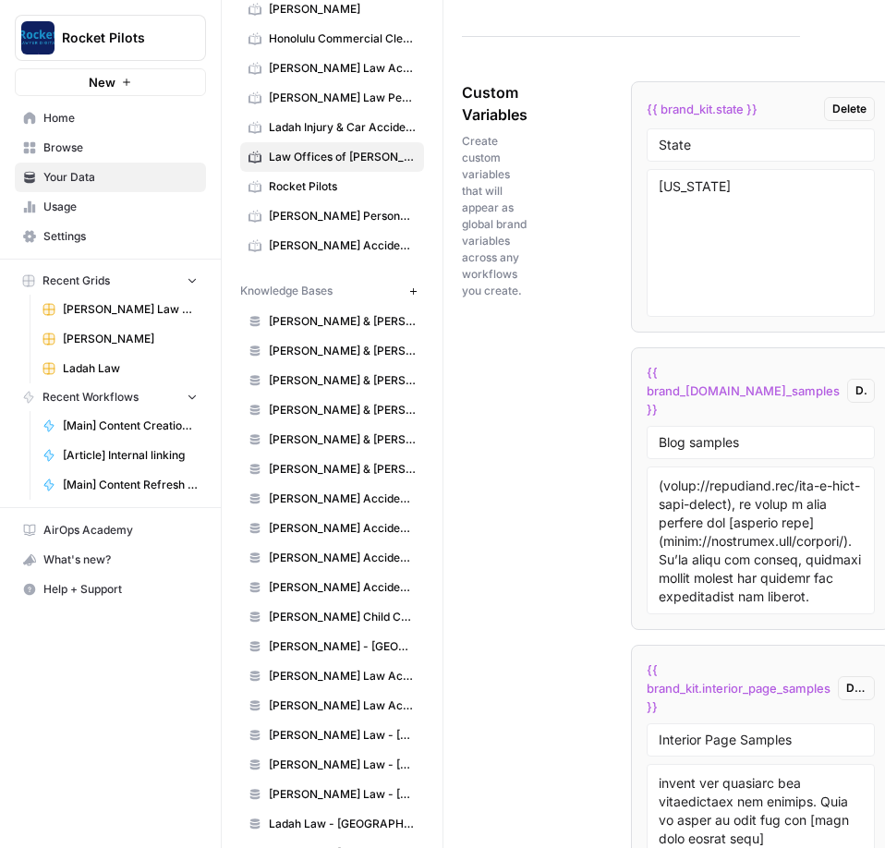
scroll to position [3775, 0]
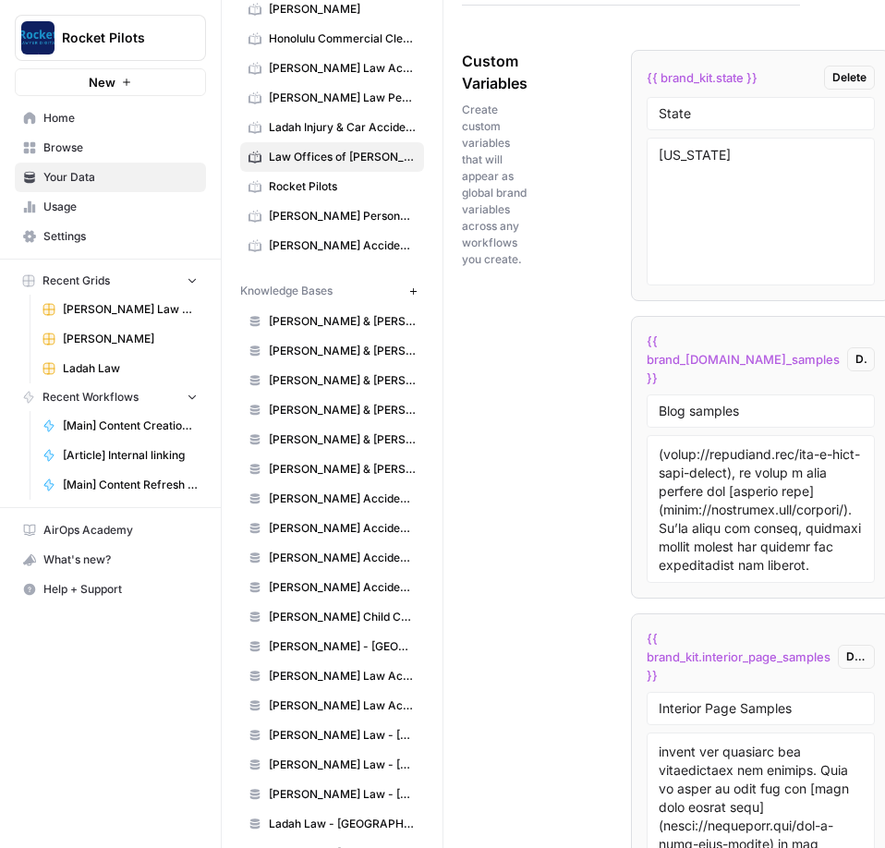
click at [415, 303] on div at bounding box center [761, 509] width 228 height 148
click at [415, 303] on textarea at bounding box center [761, 509] width 204 height 131
paste textarea "Lore Ips Dol Sita Consec Adipi el Seddoeiu Temporin? Utlabore etdolore mag al e…"
click at [415, 303] on textarea at bounding box center [761, 509] width 204 height 131
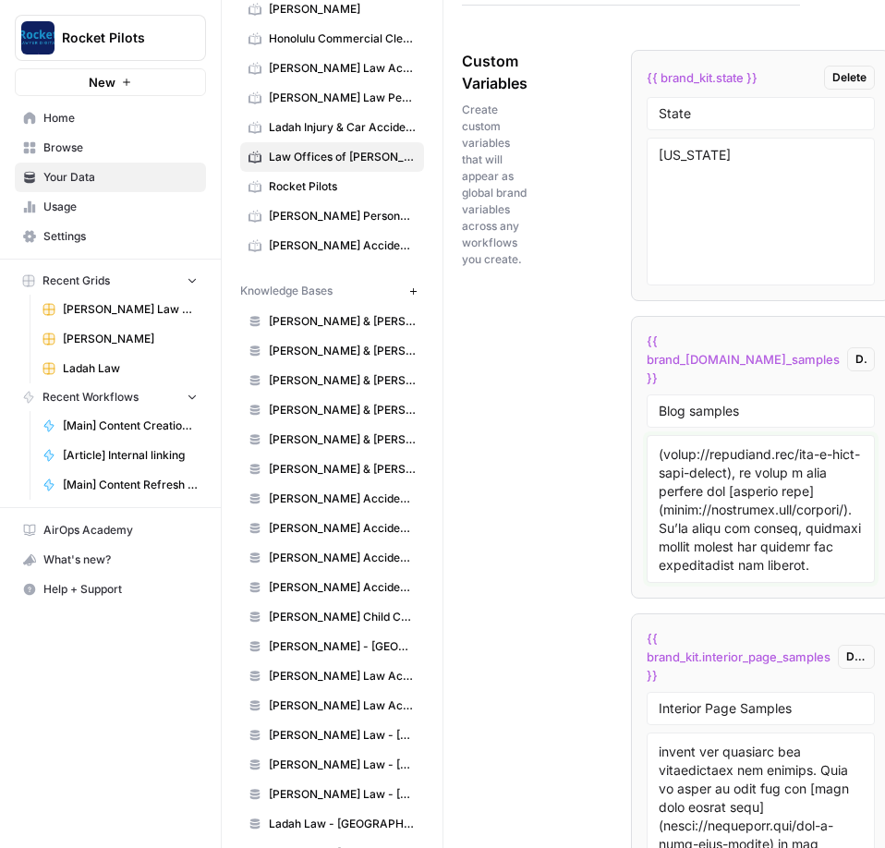
scroll to position [23437, 0]
click at [415, 303] on textarea at bounding box center [761, 509] width 204 height 131
paste textarea "# Lore Ips Dol Sita Consec Adipi el Seddoeiu Temporin? Utlabore etdolore mag al…"
type textarea "# Lor Ipsumdol Sitametc Adip? Eli seddo ei t inci, utlab etdoloremag aliq en ad…"
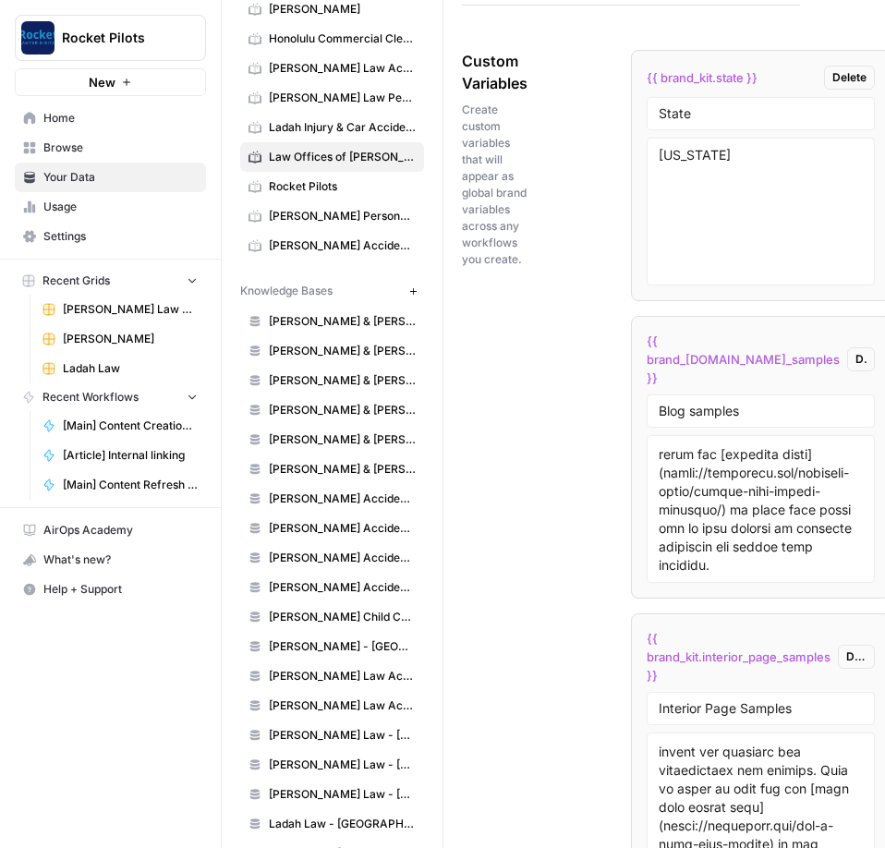
click at [415, 303] on div "Custom Variables Create custom variables that will appear as global brand varia…" at bounding box center [631, 495] width 338 height 965
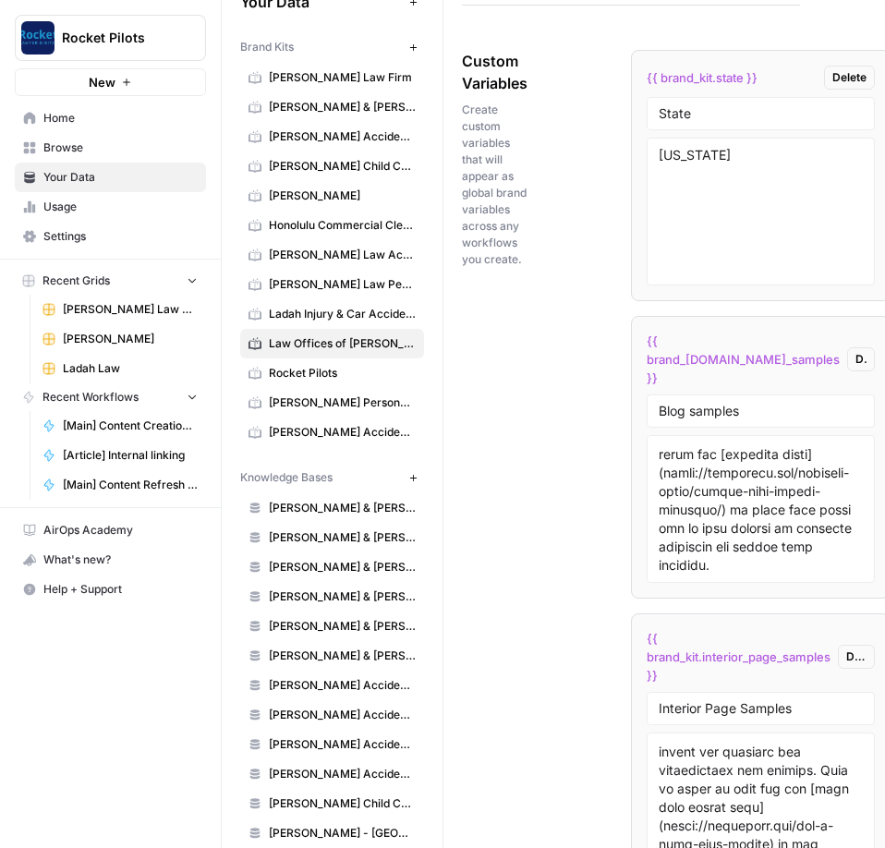
scroll to position [0, 0]
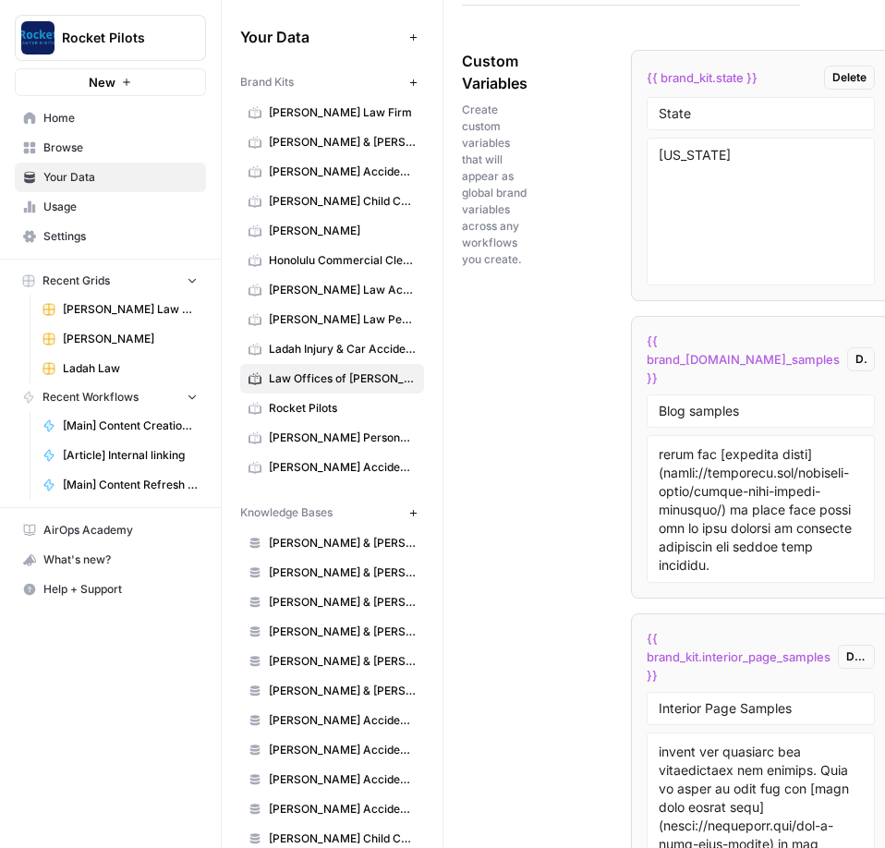
click at [310, 202] on span "[PERSON_NAME] Child Custody & Divorce Attorneys" at bounding box center [342, 201] width 147 height 17
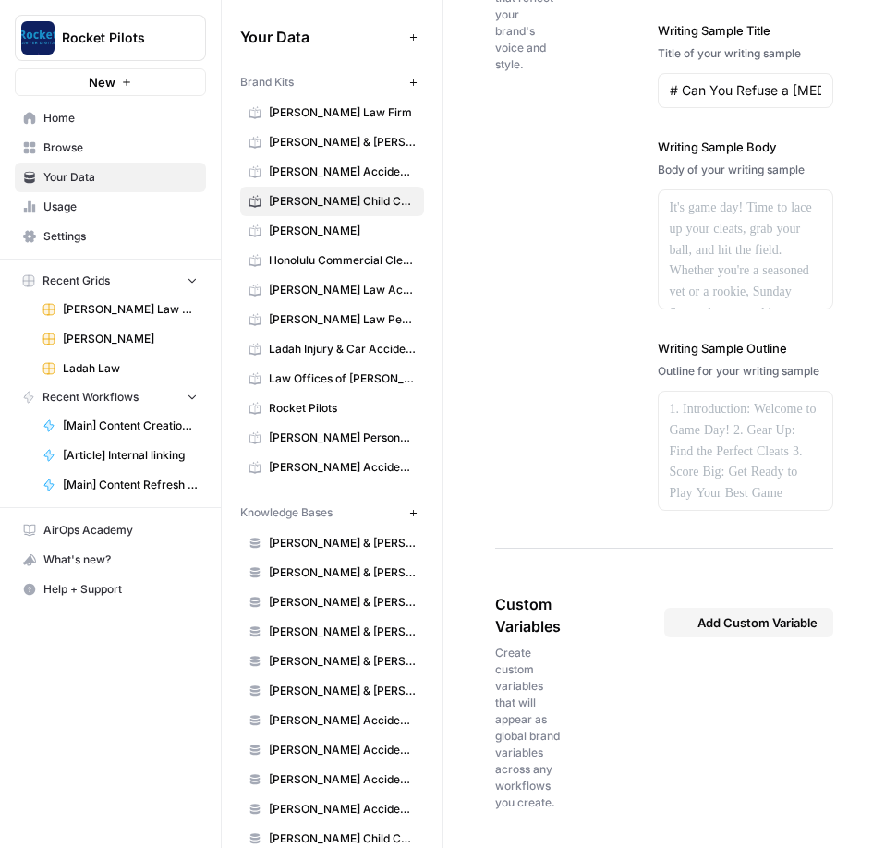
scroll to position [2985, 0]
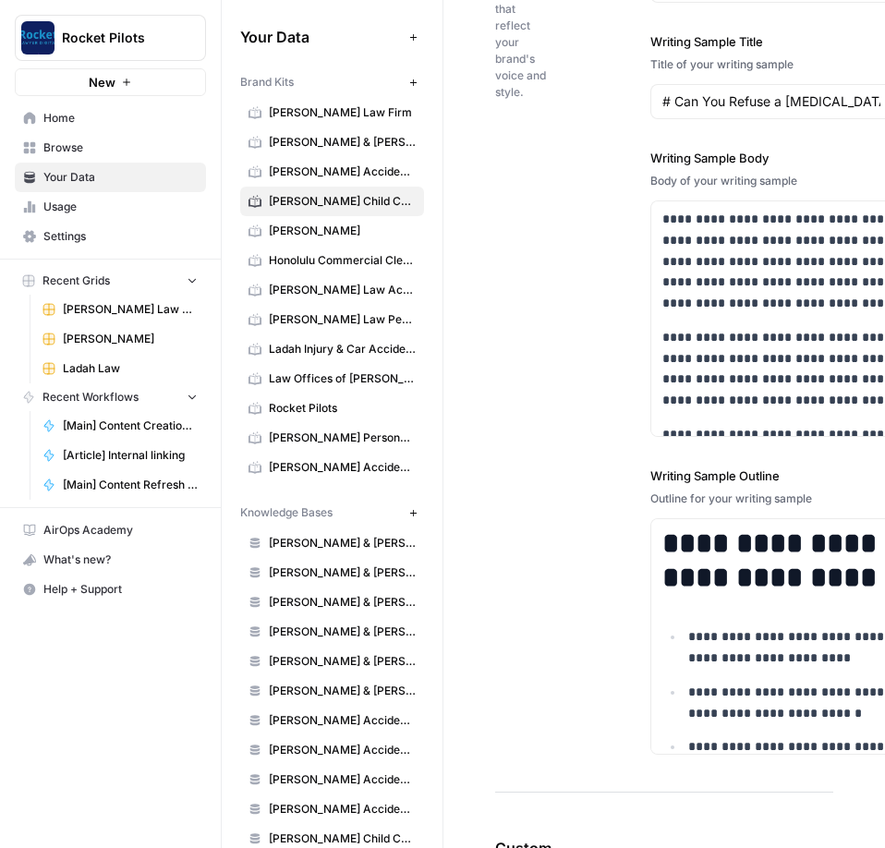
click at [415, 303] on div "**********" at bounding box center [664, 336] width 338 height 914
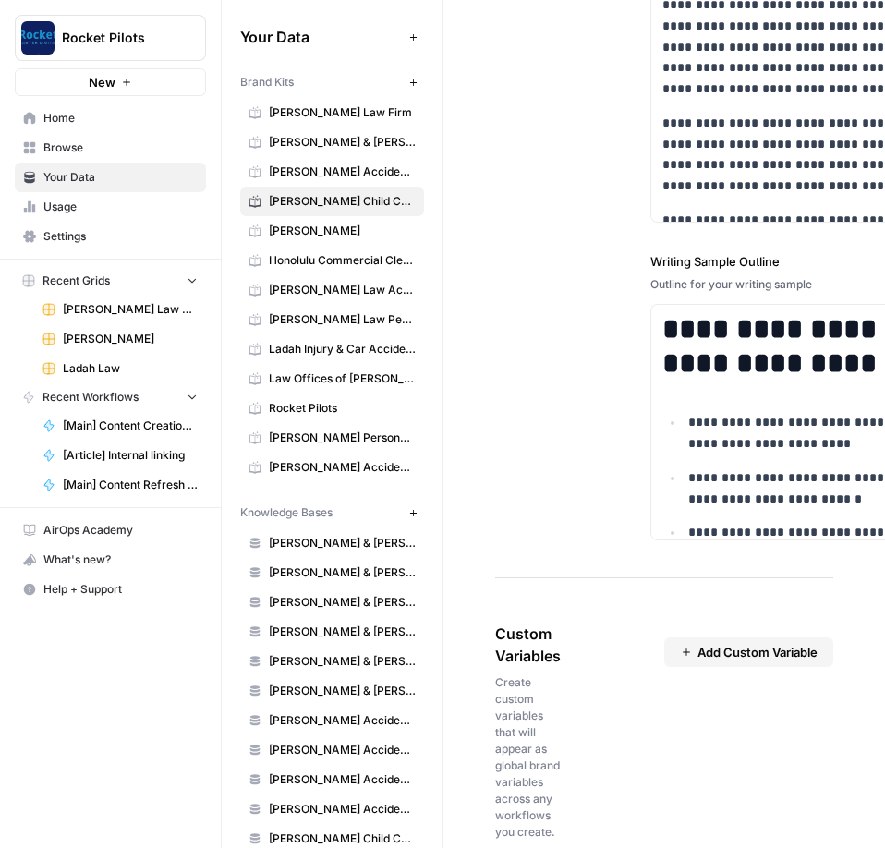
scroll to position [3229, 0]
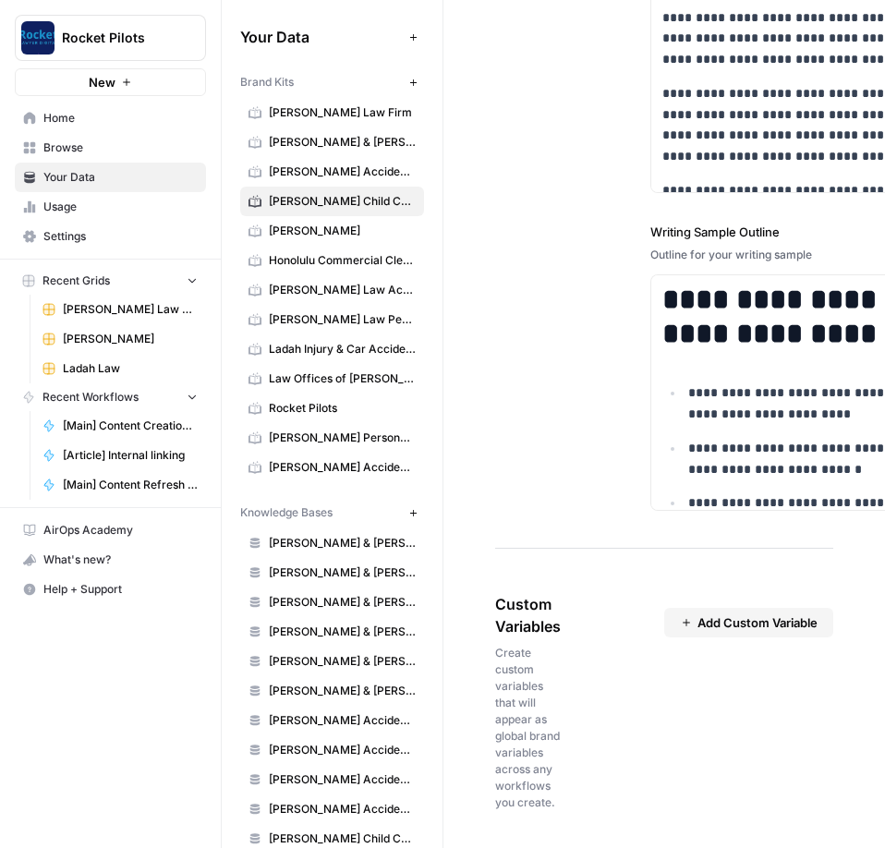
click at [415, 303] on span "Add Custom Variable" at bounding box center [758, 623] width 120 height 18
click at [415, 303] on input "text" at bounding box center [749, 670] width 114 height 17
type input "State"
click at [415, 303] on li "Custom Variable Delete State" at bounding box center [749, 725] width 169 height 264
click at [415, 303] on textarea at bounding box center [749, 786] width 114 height 131
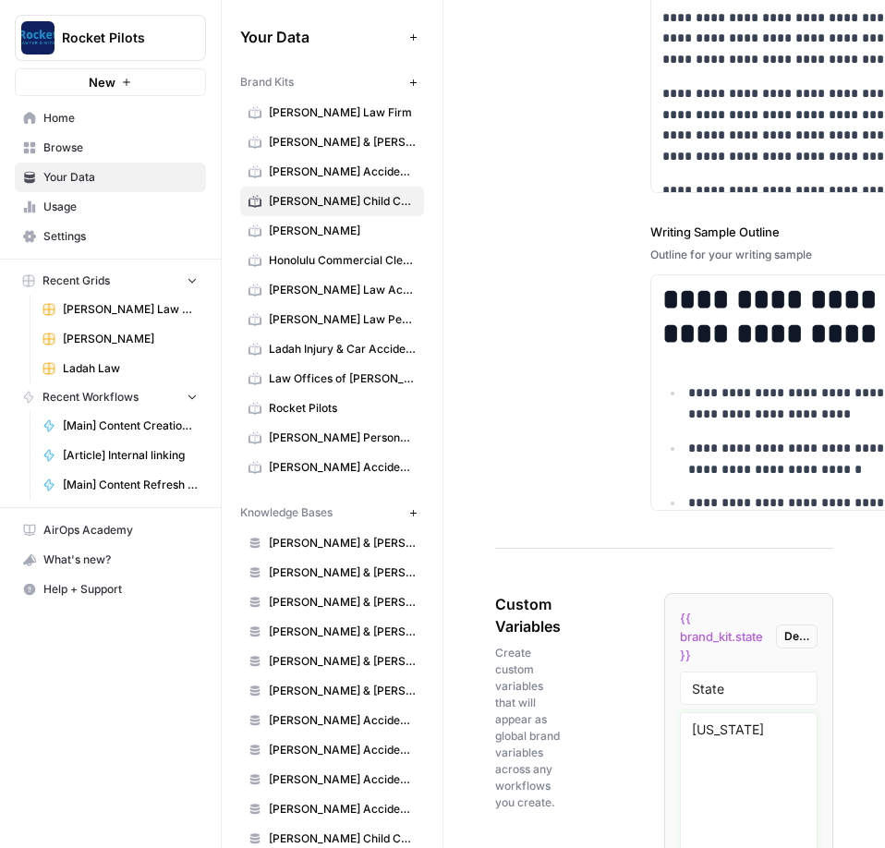
type textarea "[US_STATE]"
click at [415, 303] on div "Custom Variables Create custom variables that will appear as global brand varia…" at bounding box center [664, 756] width 338 height 401
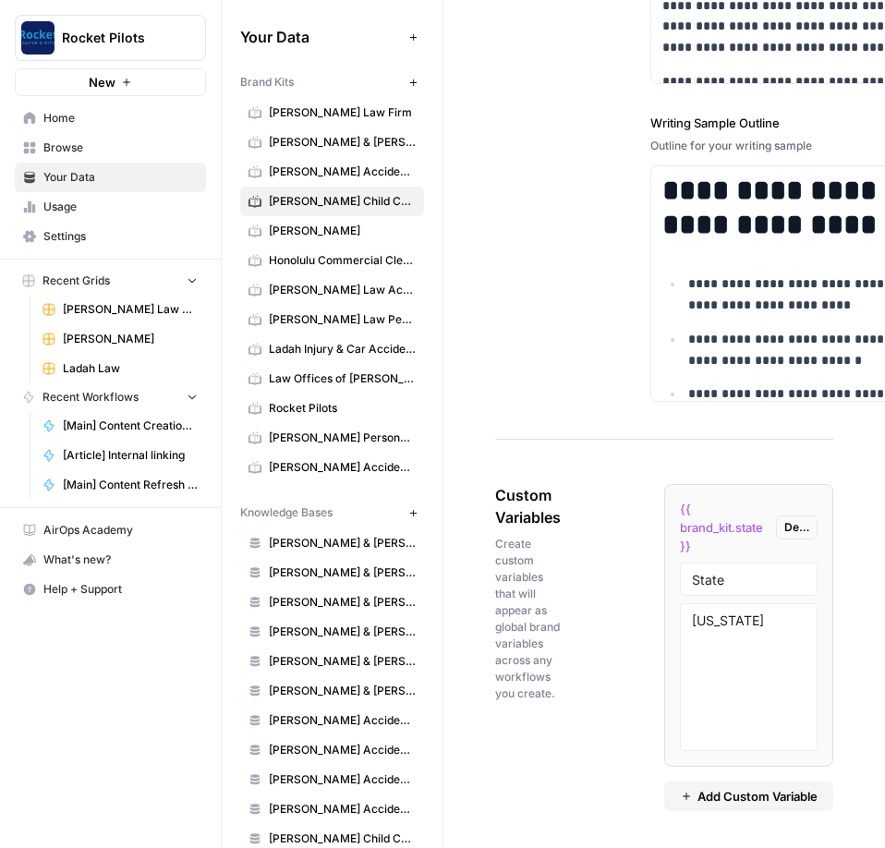
click at [415, 303] on span "Add Custom Variable" at bounding box center [758, 796] width 120 height 18
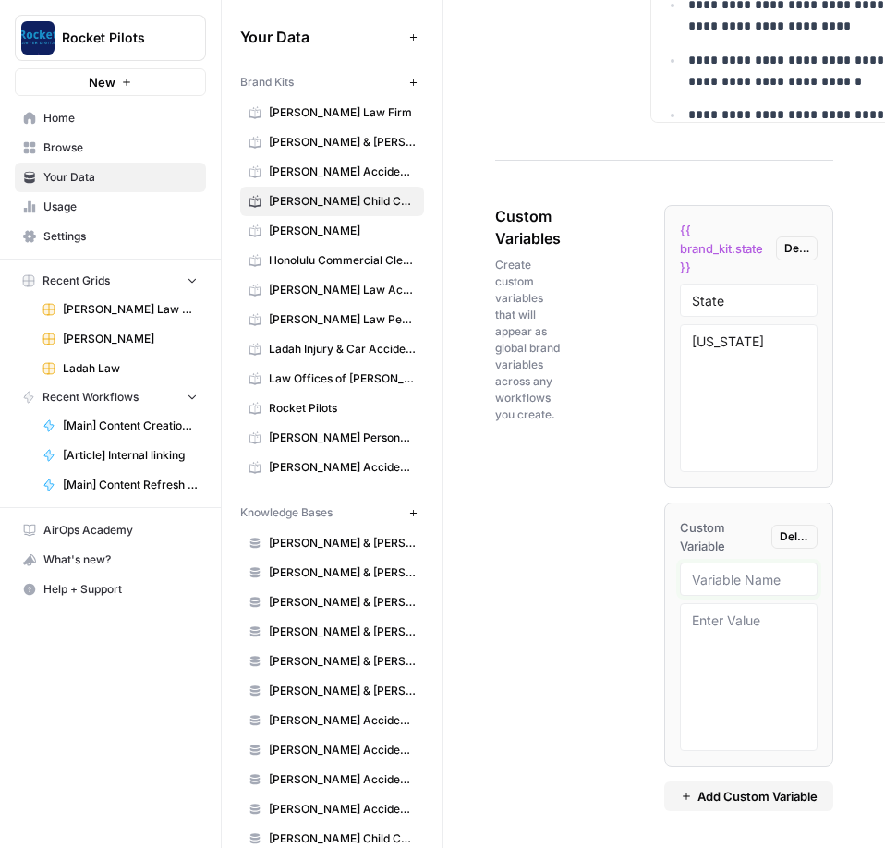
click at [415, 303] on input "text" at bounding box center [749, 579] width 114 height 17
paste input "Blog samples"
click at [415, 303] on input "Blog samples" at bounding box center [749, 579] width 114 height 17
type input "Blog samples"
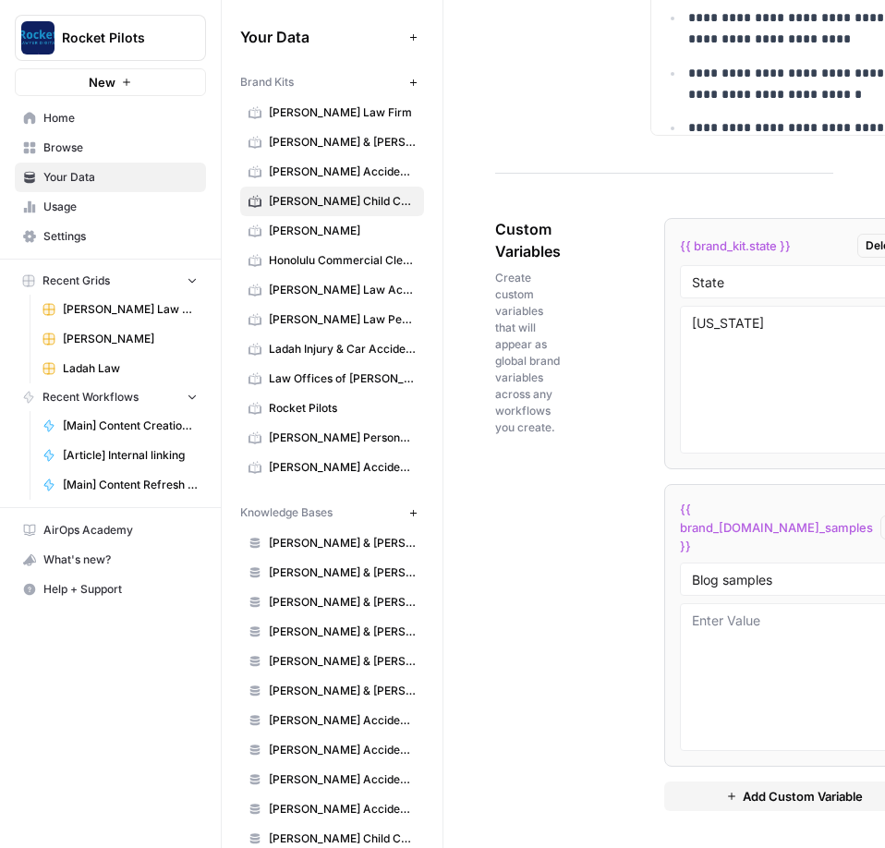
click at [415, 303] on span "Add Custom Variable" at bounding box center [803, 796] width 120 height 18
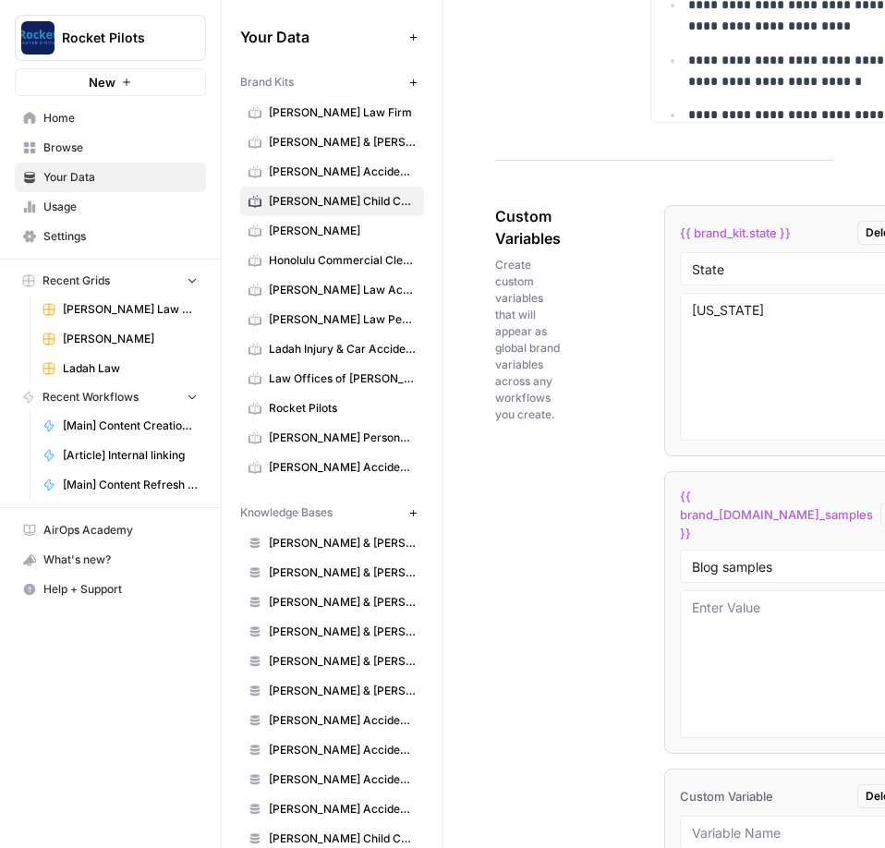
click at [415, 303] on div "Custom Variables Create custom variables that will appear as global brand varia…" at bounding box center [664, 634] width 338 height 933
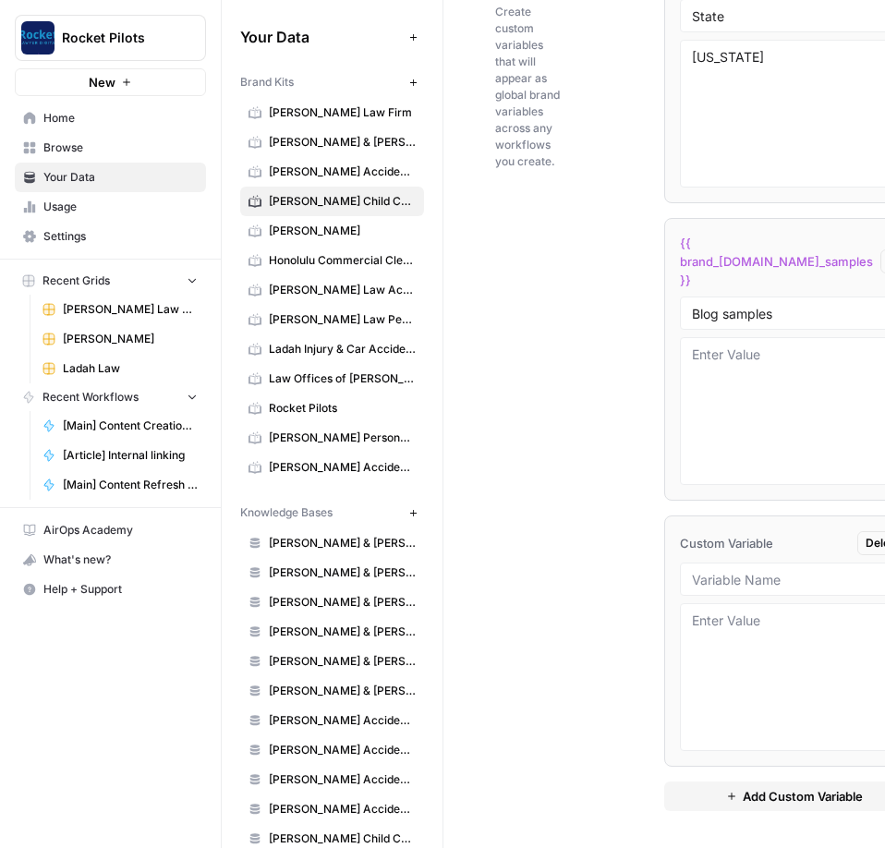
click at [415, 303] on div at bounding box center [794, 579] width 228 height 33
click at [415, 303] on input "text" at bounding box center [794, 579] width 204 height 17
paste input "Interior Page Samples"
click at [415, 303] on div "Custom Variables Create custom variables that will appear as global brand varia…" at bounding box center [664, 381] width 338 height 933
click at [415, 303] on span "Custom Variable" at bounding box center [726, 543] width 93 height 18
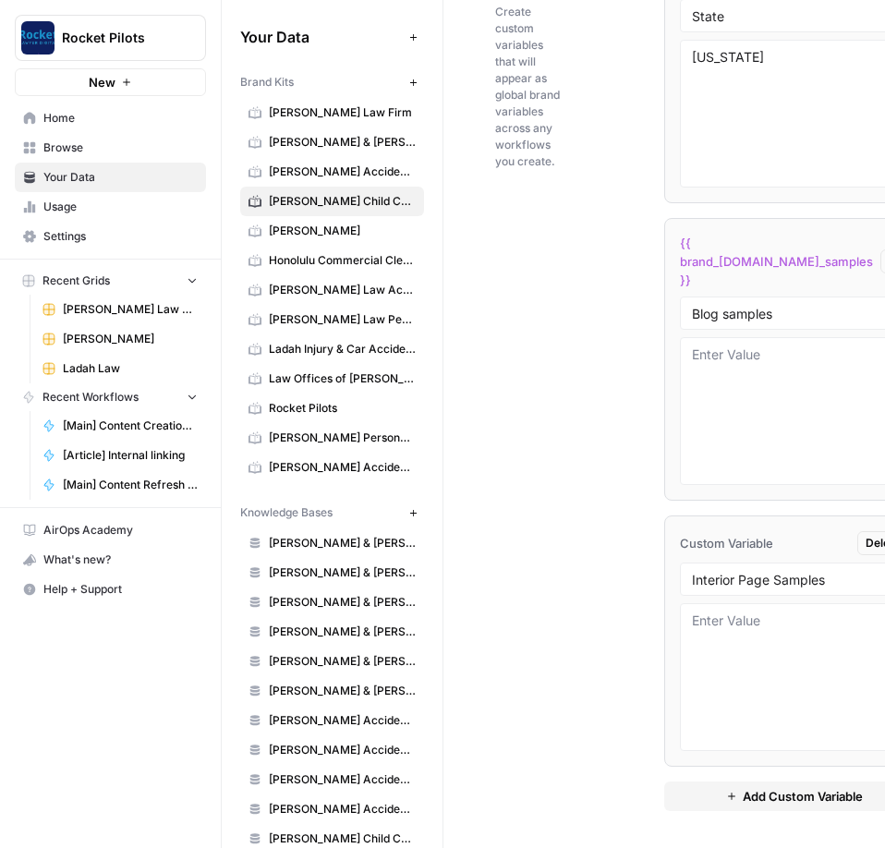
drag, startPoint x: 548, startPoint y: 531, endPoint x: 620, endPoint y: 529, distance: 72.1
click at [415, 303] on div "Custom Variables Create custom variables that will appear as global brand varia…" at bounding box center [664, 381] width 338 height 933
click at [415, 303] on div "Interior Page Samples" at bounding box center [794, 579] width 228 height 33
click at [415, 303] on input "Interior Page Samples" at bounding box center [794, 579] width 204 height 17
click at [415, 303] on div "Custom Variables Create custom variables that will appear as global brand varia…" at bounding box center [664, 381] width 338 height 933
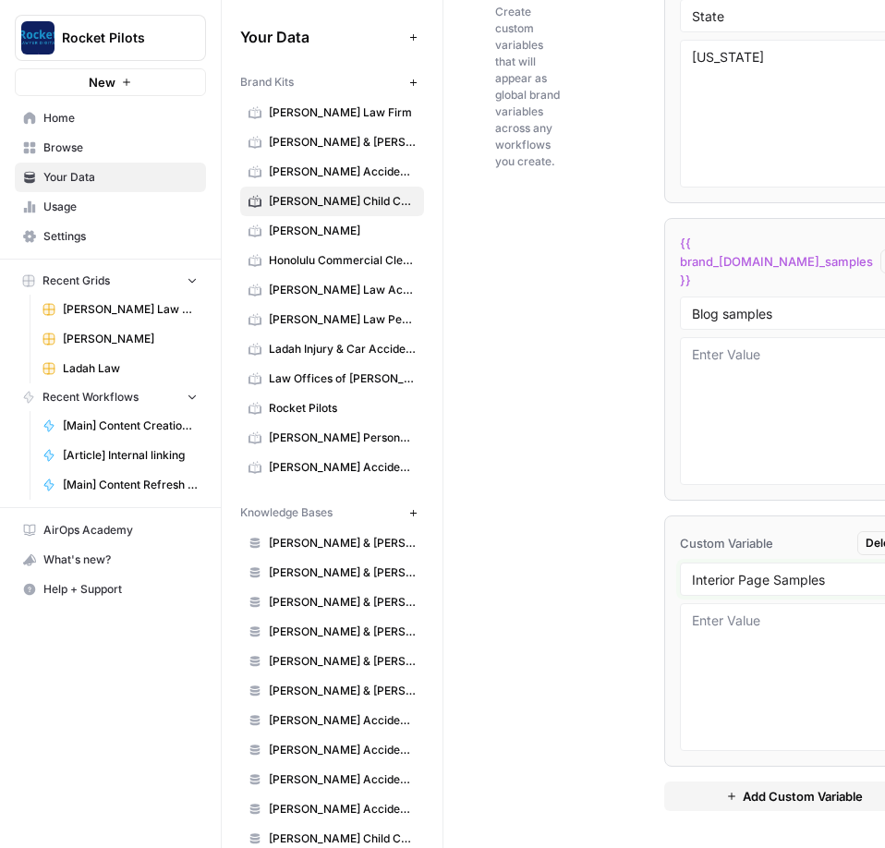
click at [415, 303] on input "Interior Page Samples" at bounding box center [794, 579] width 204 height 17
type input "Interior Page Samples"
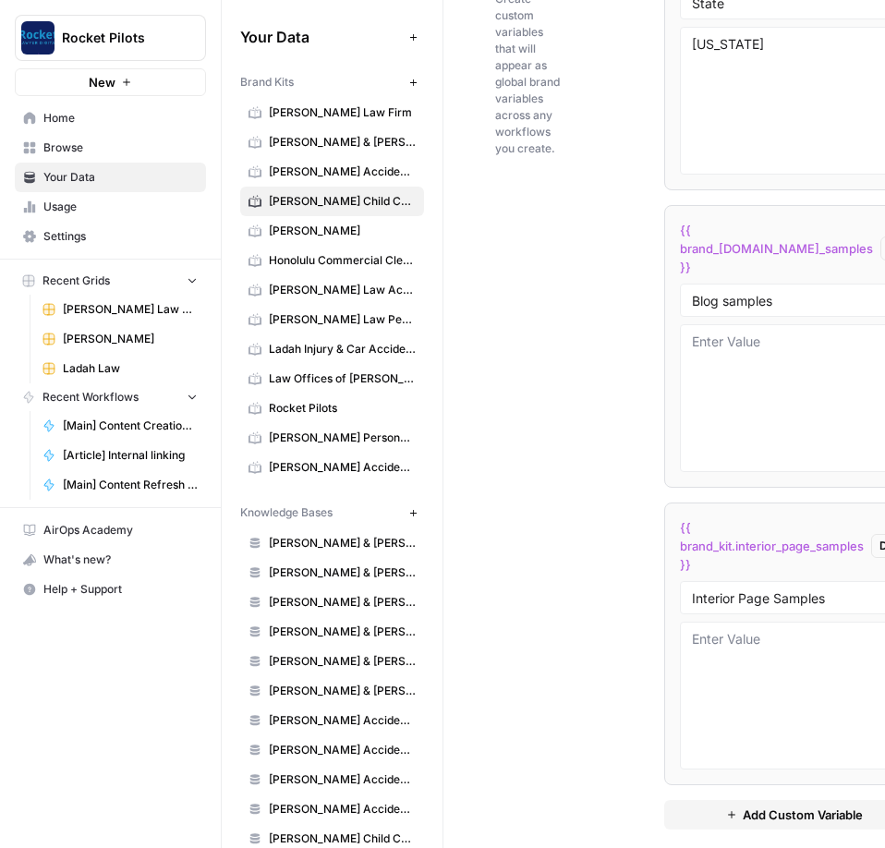
click at [415, 303] on div "Custom Variables Create custom variables that will appear as global brand varia…" at bounding box center [664, 384] width 338 height 965
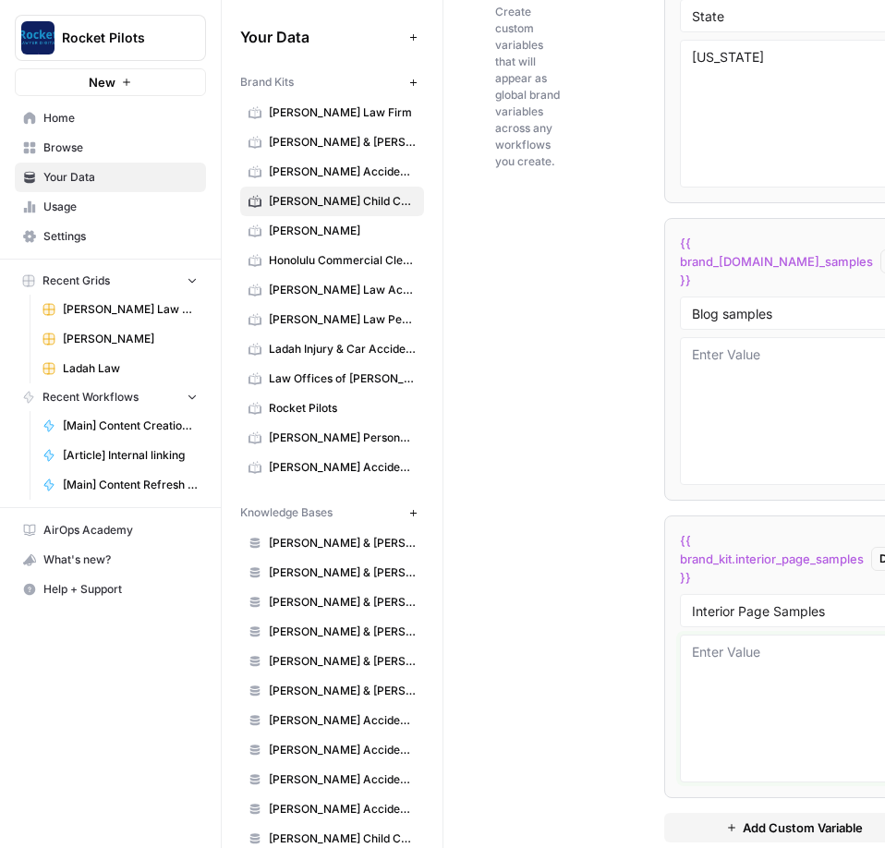
click at [415, 303] on textarea at bounding box center [794, 708] width 204 height 131
click at [415, 303] on textarea at bounding box center [794, 411] width 204 height 131
paste textarea "# Lore ip Do Sitam Consect ad Elits? Do Eiusm Tempo | Inci 49, 6258 Ut lab’et d…"
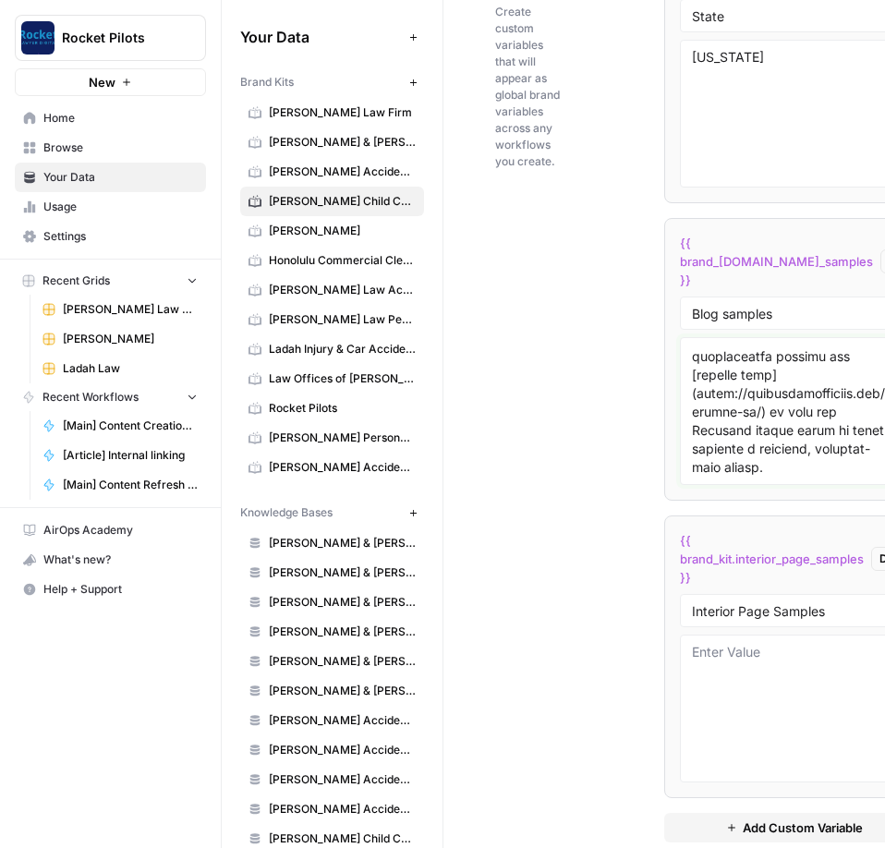
scroll to position [13455, 0]
click at [415, 303] on textarea at bounding box center [794, 411] width 204 height 131
paste textarea "# Lor Ips Dolo Sita Consect ad e Seddo Eiusmod Tempo in Utlab? Et Dolor Magna |…"
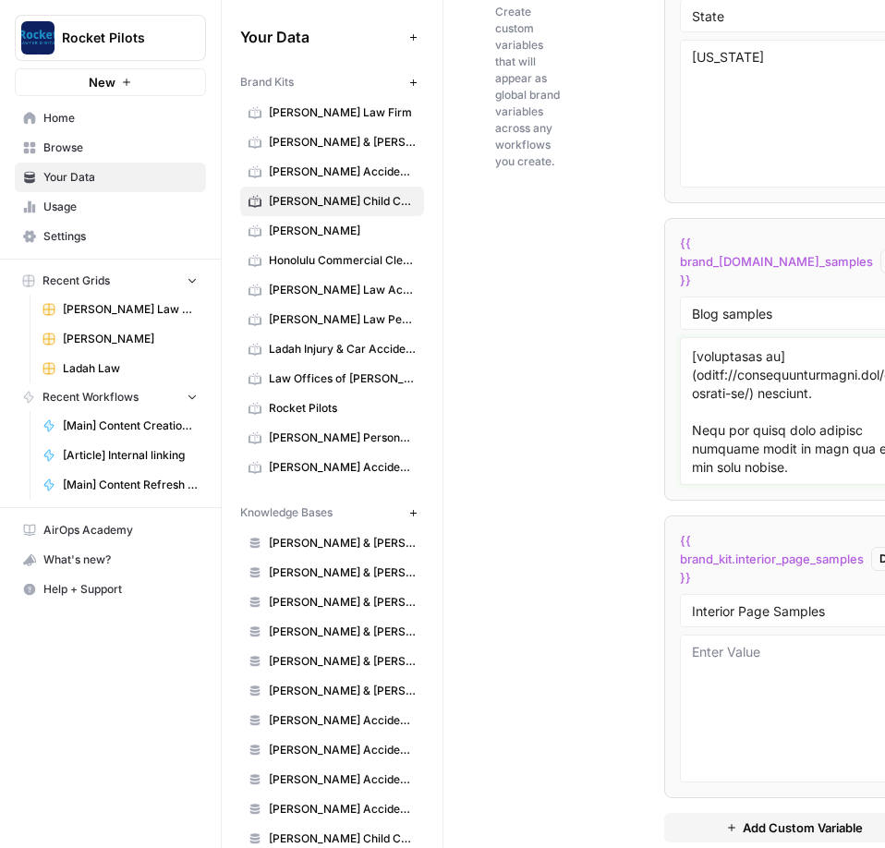
scroll to position [25100, 0]
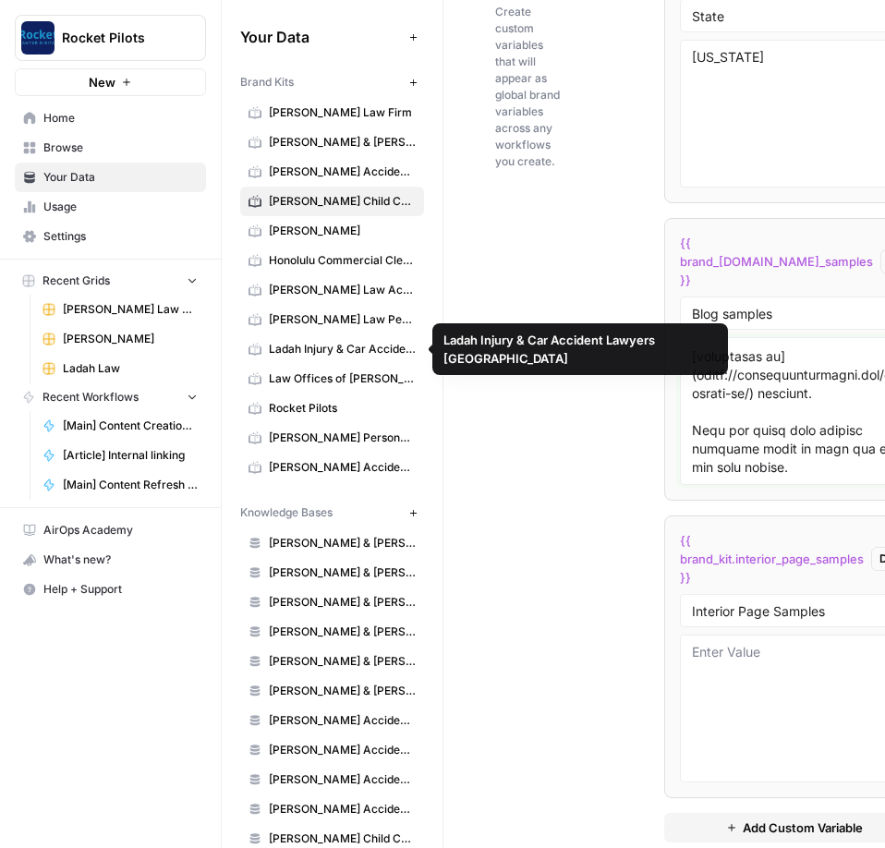
click at [415, 303] on textarea at bounding box center [794, 411] width 204 height 131
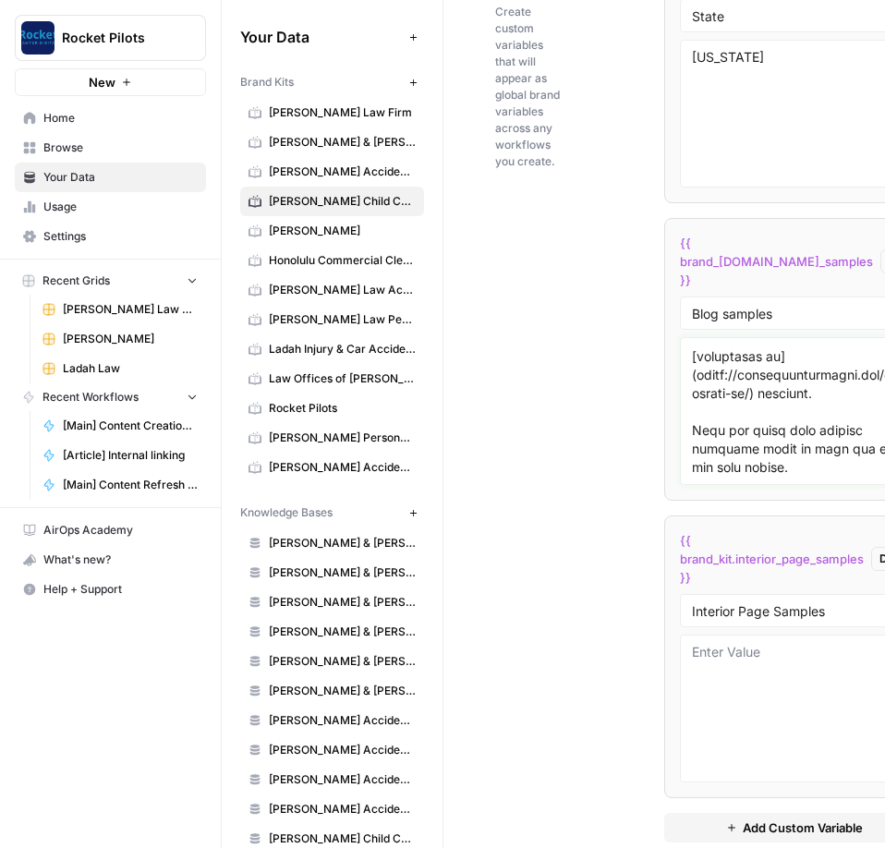
paste textarea "# Lor I Dolo Si Ametc Adi El Seddo Ei Tempo In Ut Laboree Dolor? Ma Aliqu Enima…"
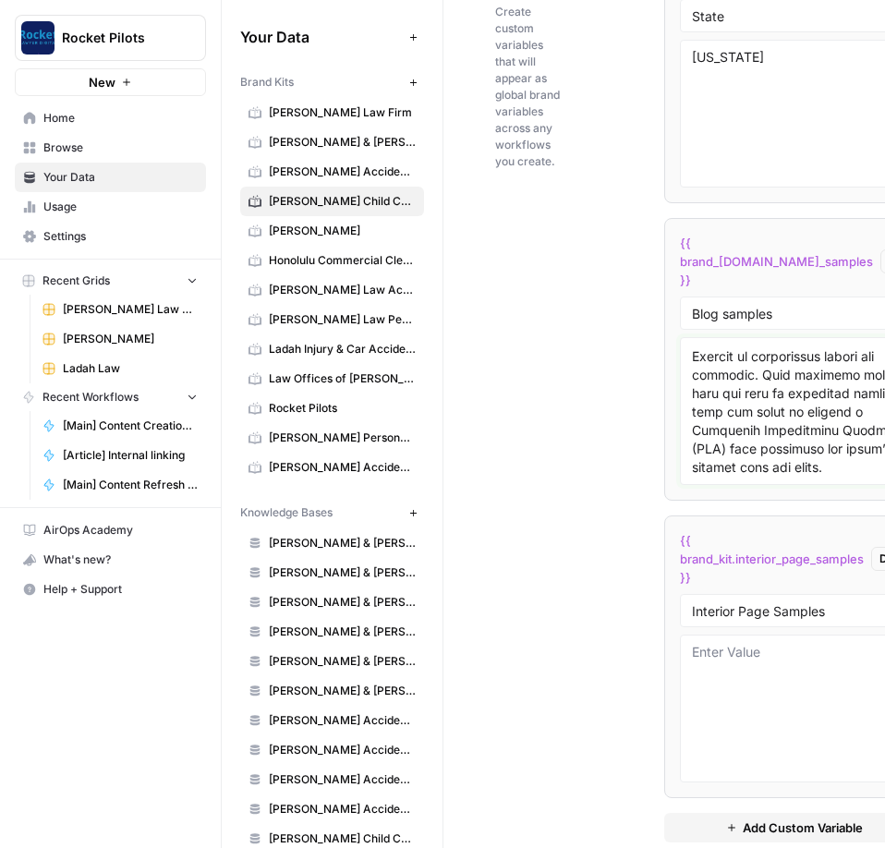
scroll to position [41921, 0]
type textarea "# Lore ip Do Sitam Consect ad Elits? Do Eiusm Tempo | Inci 49, 6258 Ut lab’et d…"
click at [415, 303] on textarea at bounding box center [794, 708] width 204 height 131
paste textarea "## Divorce Attorneys in [GEOGRAPHIC_DATA], [GEOGRAPHIC_DATA] ## Serving Clients…"
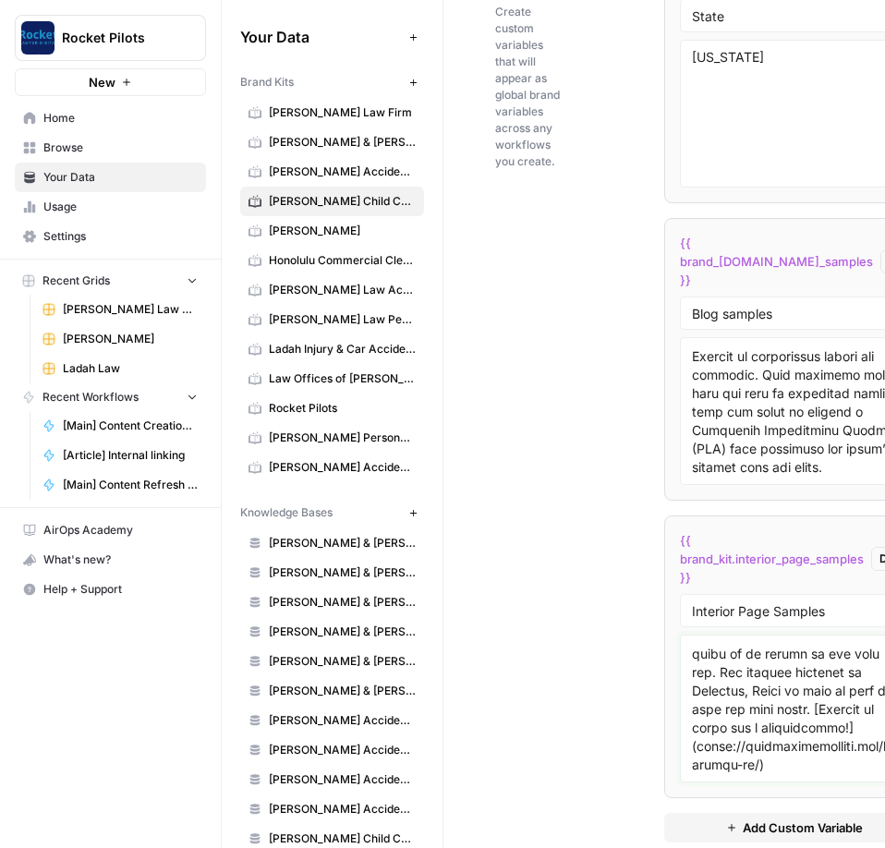
scroll to position [24490, 0]
click at [415, 303] on textarea at bounding box center [794, 708] width 204 height 131
paste textarea "# Loremipsumd Sitametc Adipi Elitsed Doeius Te IN ## Utlabore etd Magn Aliqu’e …"
click at [415, 303] on textarea at bounding box center [794, 708] width 204 height 131
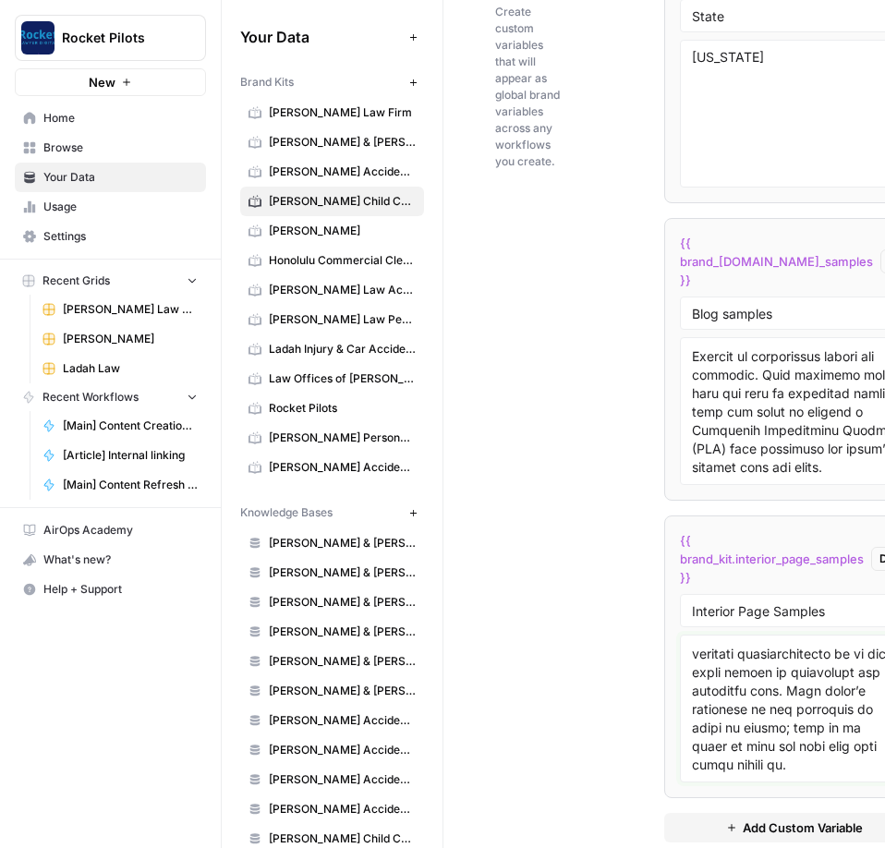
paste textarea "# Lo Ips Dolo Sita Cons a Elitsedd Eiusmo Temporin ut Labor? ## Etdolor Magnaal…"
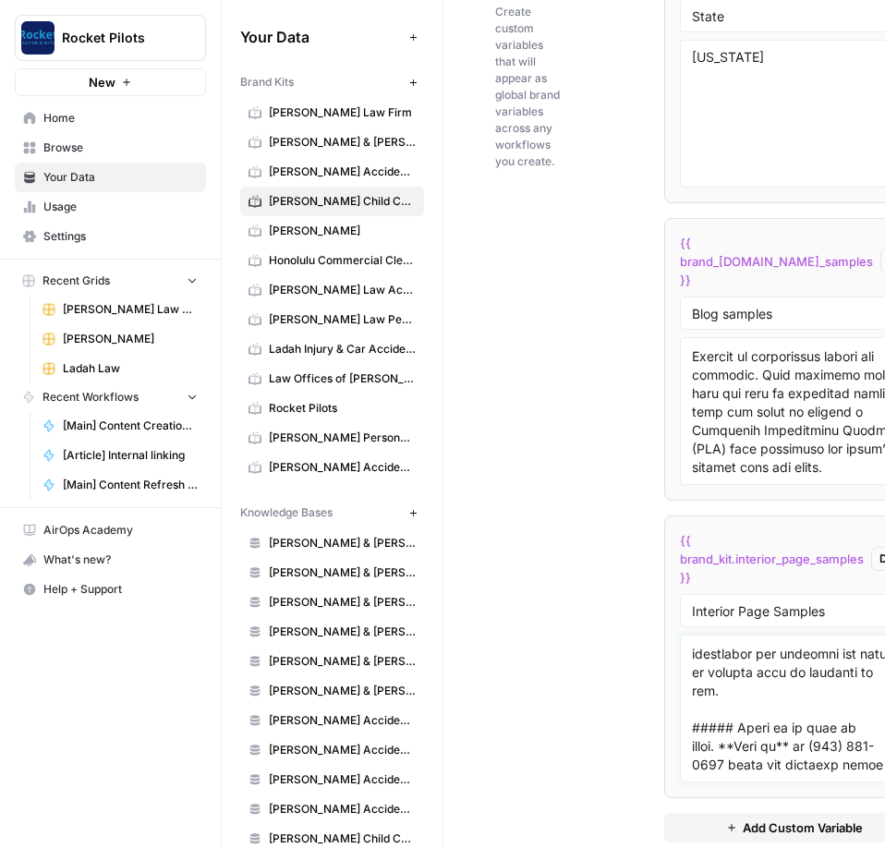
scroll to position [38354, 0]
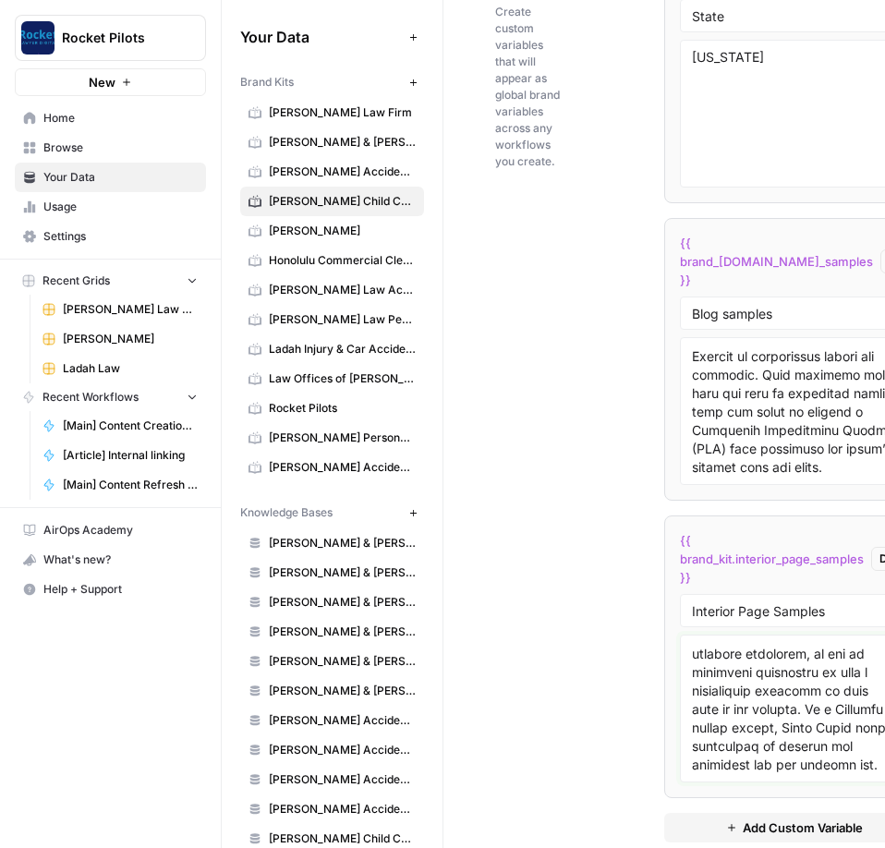
type textarea "## Divorce Attorneys in [GEOGRAPHIC_DATA], [GEOGRAPHIC_DATA] ## Serving Clients…"
click at [415, 303] on div "Custom Variables Create custom variables that will appear as global brand varia…" at bounding box center [664, 397] width 338 height 965
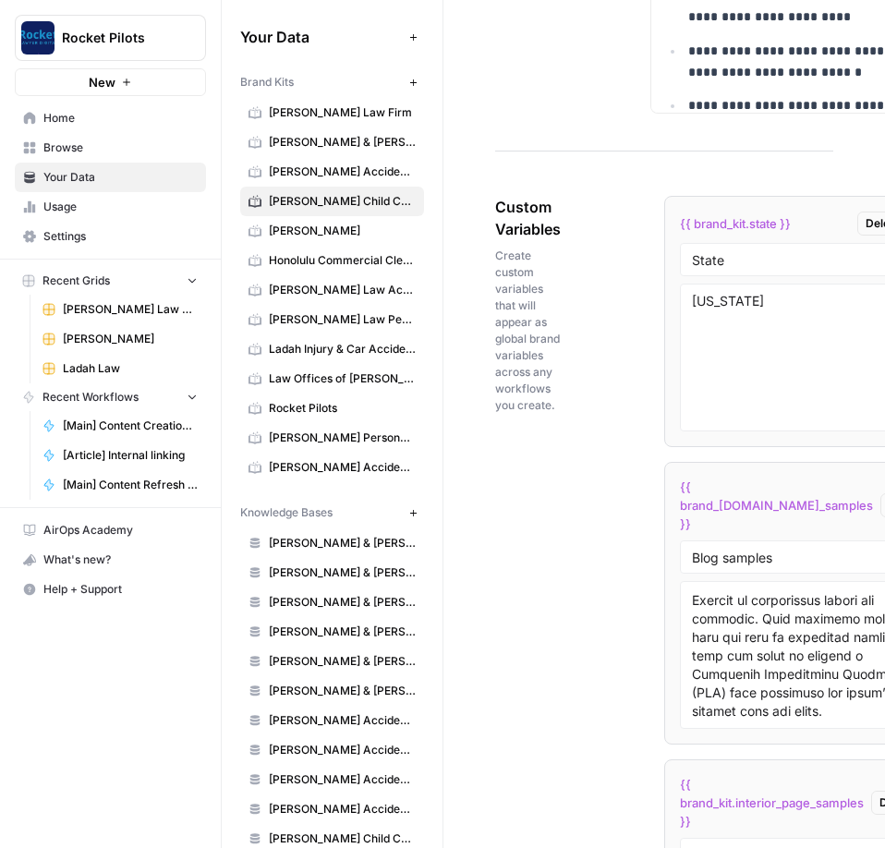
scroll to position [3543, 0]
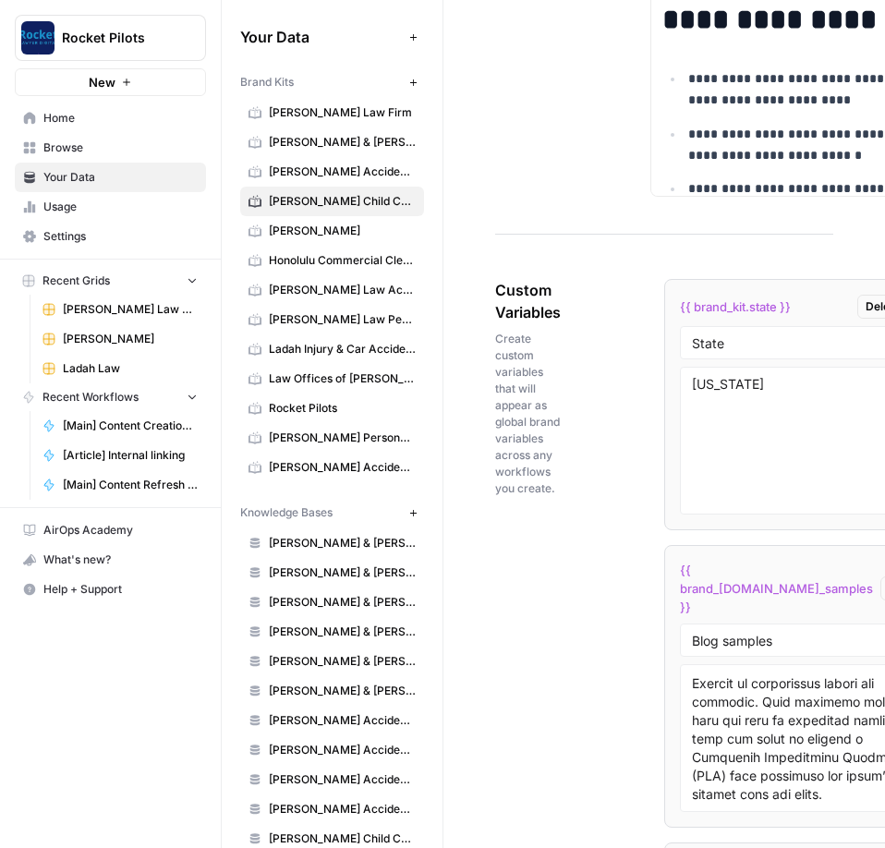
click at [415, 303] on div "Custom Variables Create custom variables that will appear as global brand varia…" at bounding box center [664, 724] width 338 height 965
click at [308, 303] on div "Brand Kits New [PERSON_NAME] Law Firm [PERSON_NAME] & [PERSON_NAME] [US_STATE] …" at bounding box center [332, 682] width 184 height 1231
click at [309, 303] on span "[PERSON_NAME] Accident Attorneys" at bounding box center [342, 467] width 147 height 17
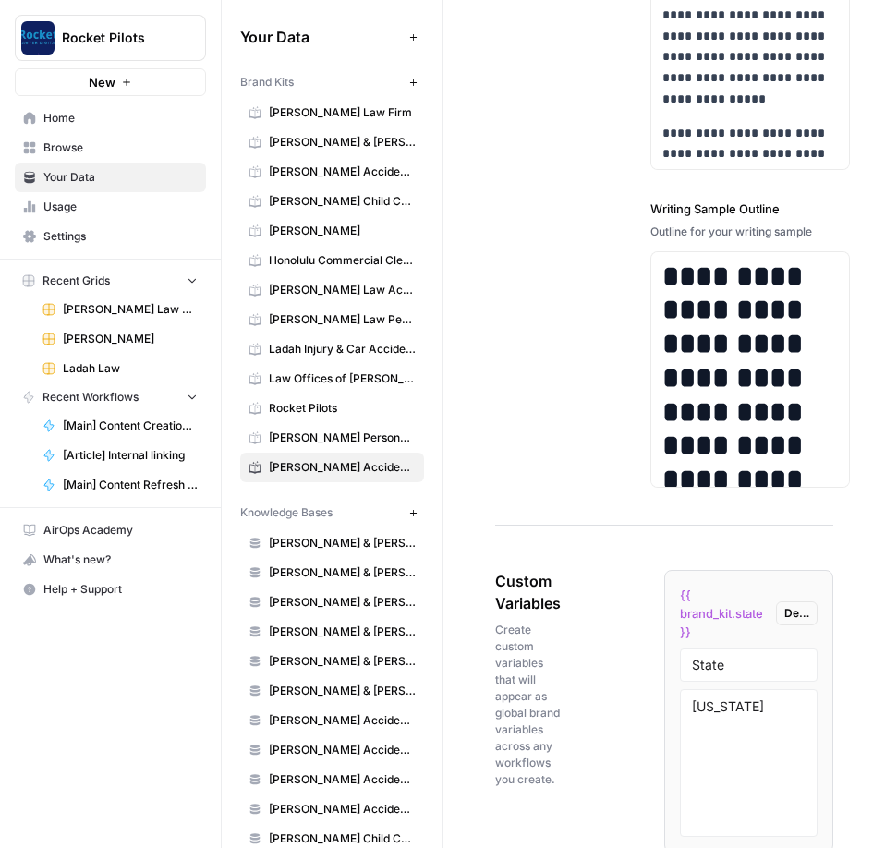
scroll to position [3413, 0]
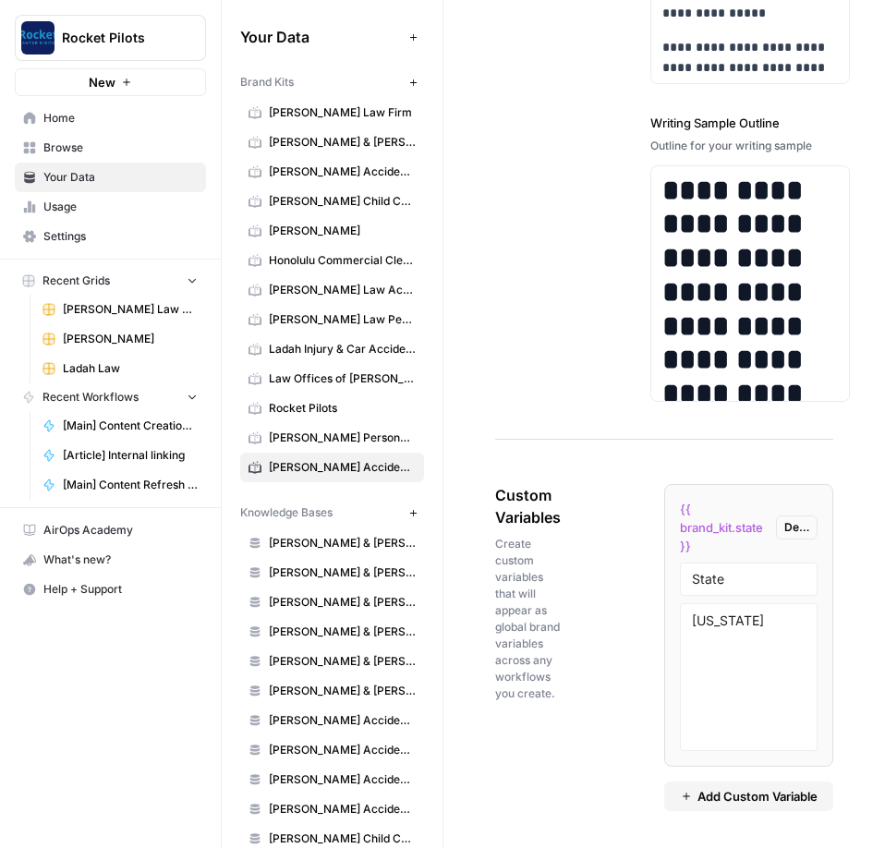
click at [415, 303] on div "Custom Variables Create custom variables that will appear as global brand varia…" at bounding box center [664, 647] width 338 height 401
click at [415, 303] on button "Add Custom Variable" at bounding box center [749, 797] width 169 height 30
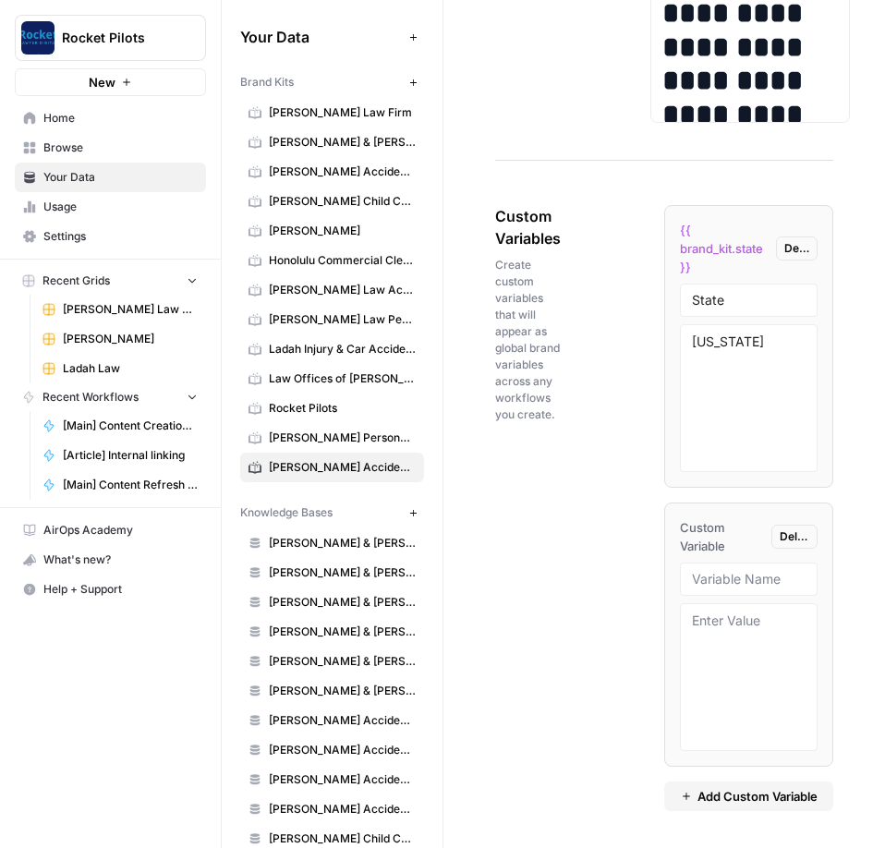
click at [415, 303] on div at bounding box center [749, 579] width 138 height 33
click at [415, 303] on input "text" at bounding box center [749, 579] width 114 height 17
paste input "Blog samples"
type input "Blog samples"
click at [415, 303] on div "Custom Variables Create custom variables that will appear as global brand varia…" at bounding box center [664, 508] width 338 height 680
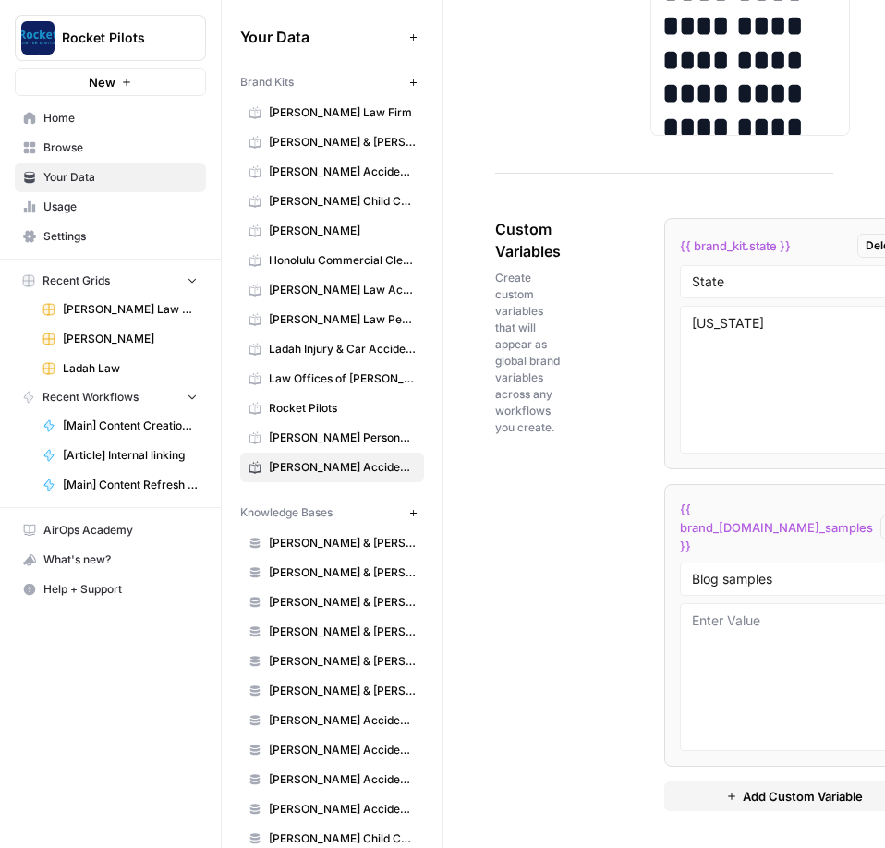
click at [415, 303] on span "Add Custom Variable" at bounding box center [803, 796] width 120 height 18
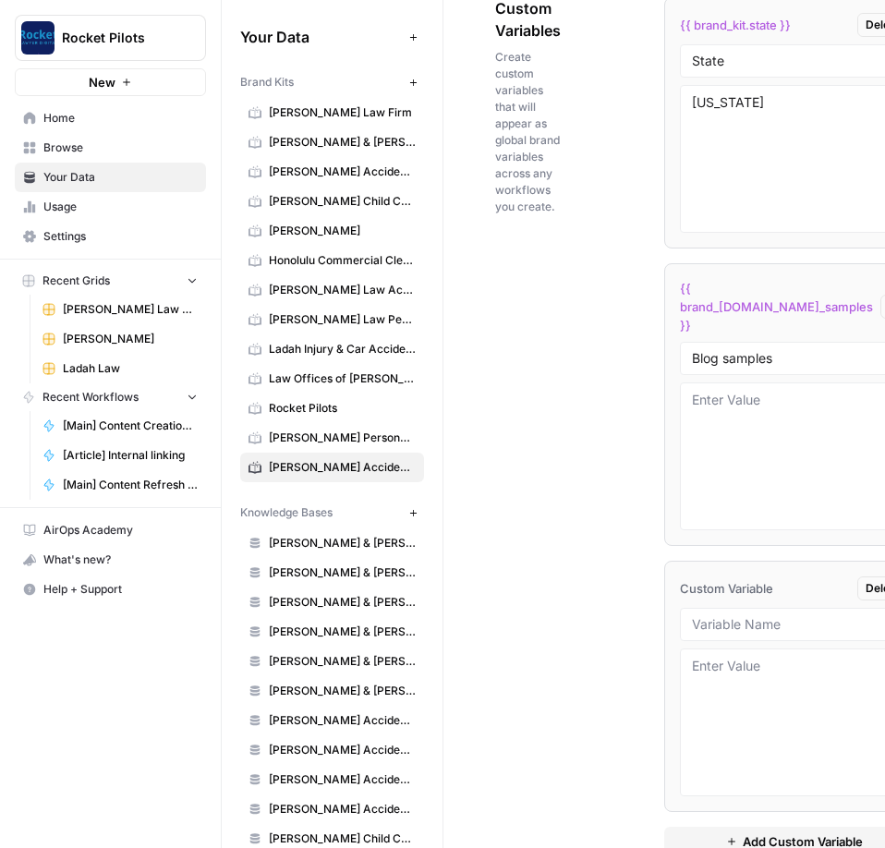
scroll to position [3958, 0]
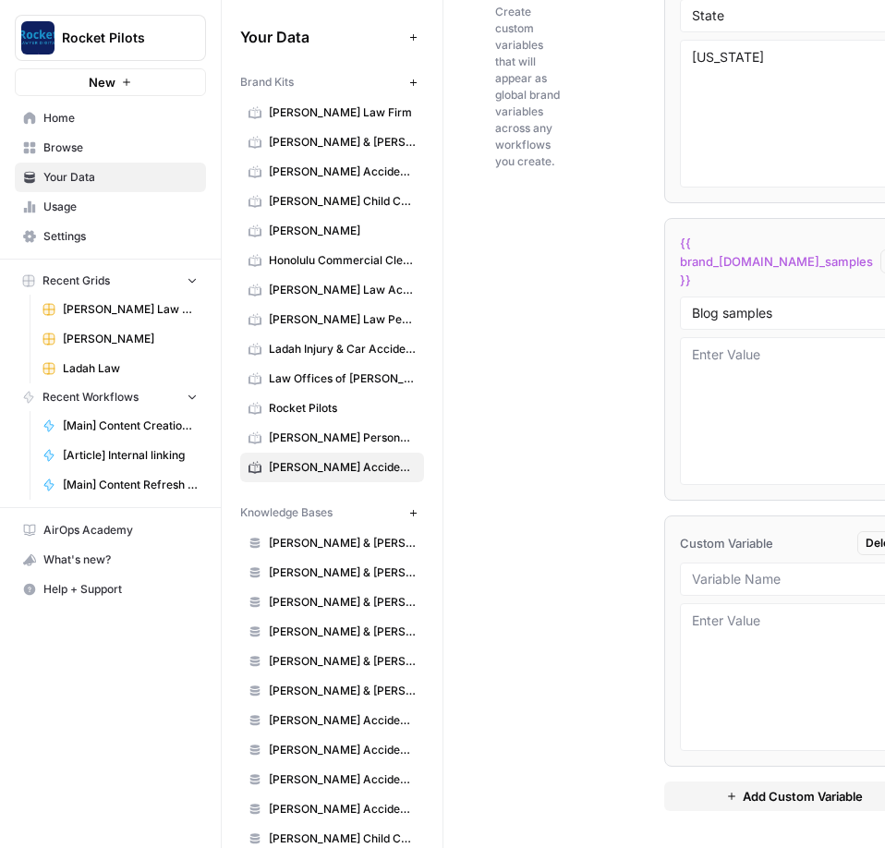
click at [415, 303] on div "Custom Variables Create custom variables that will appear as global brand varia…" at bounding box center [664, 381] width 338 height 933
click at [415, 303] on input "text" at bounding box center [794, 579] width 204 height 17
paste input "Interior Page Samples"
drag, startPoint x: 591, startPoint y: 542, endPoint x: 664, endPoint y: 612, distance: 101.3
click at [415, 303] on div "Custom Variables Create custom variables that will appear as global brand varia…" at bounding box center [664, 381] width 338 height 933
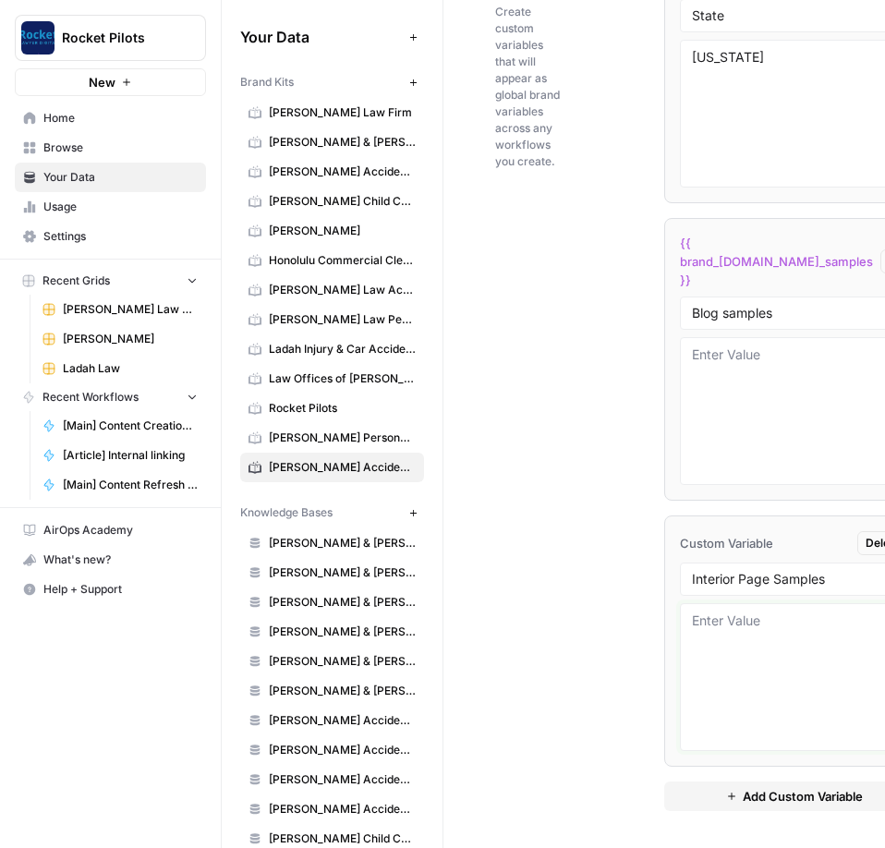
click at [415, 303] on textarea at bounding box center [794, 677] width 204 height 131
click at [415, 303] on div "Interior Page Samples" at bounding box center [794, 579] width 228 height 33
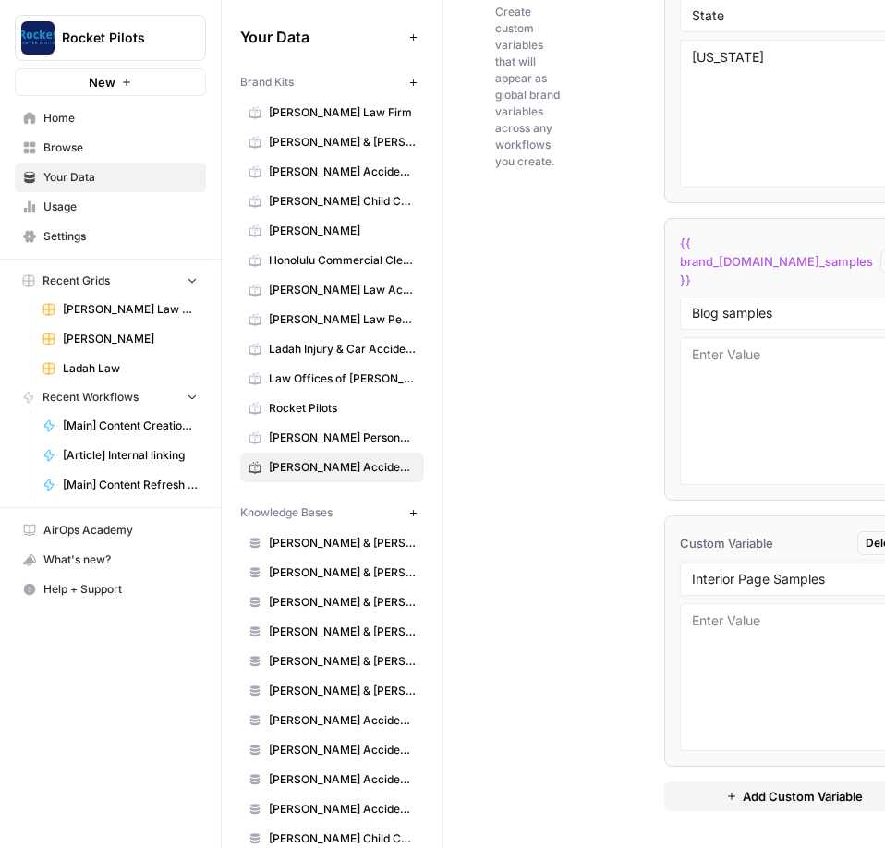
click at [415, 303] on input "Interior Page Samples" at bounding box center [794, 579] width 204 height 17
type input "Interior Page Samples"
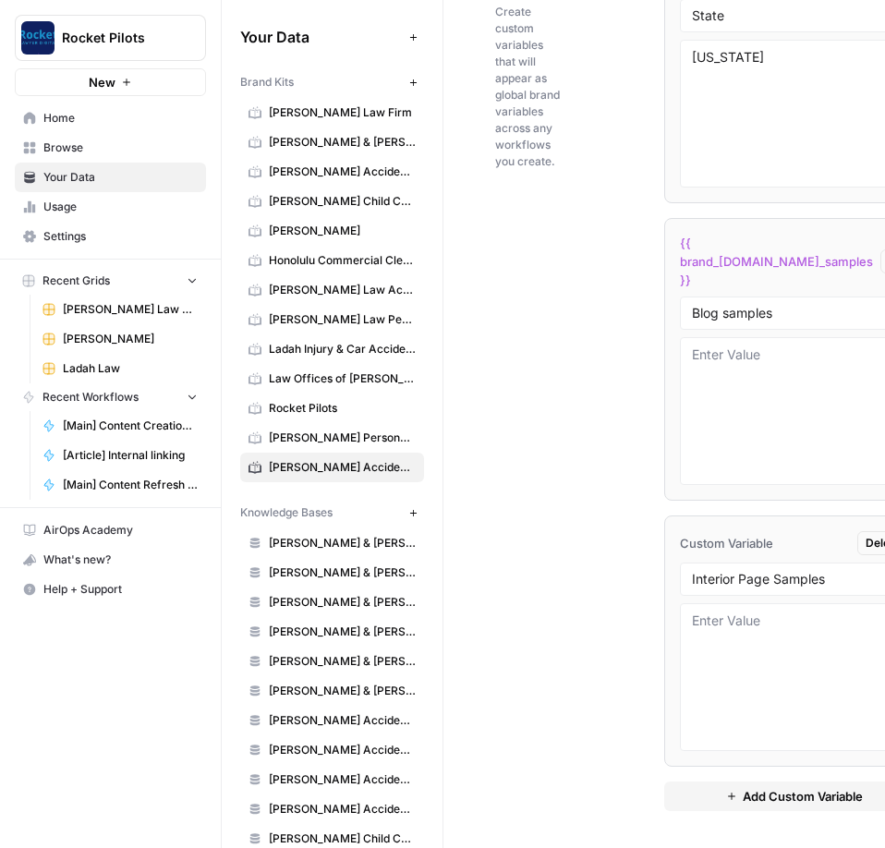
click at [415, 303] on div "Custom Variables Create custom variables that will appear as global brand varia…" at bounding box center [664, 381] width 338 height 933
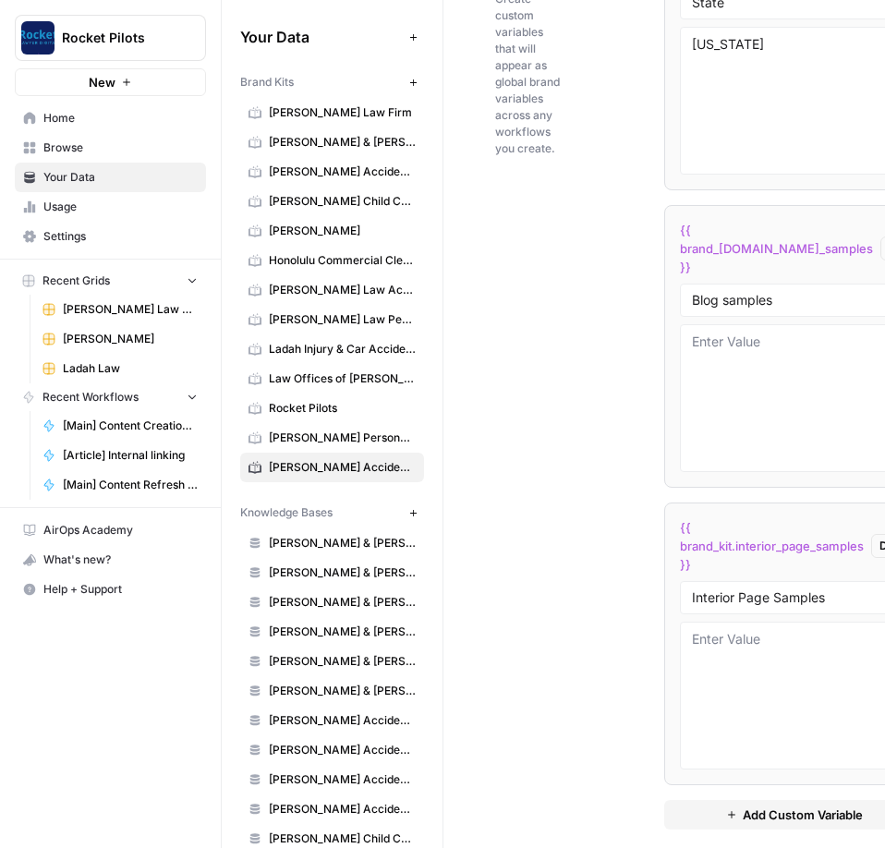
click at [415, 303] on div "Custom Variables Create custom variables that will appear as global brand varia…" at bounding box center [664, 384] width 338 height 965
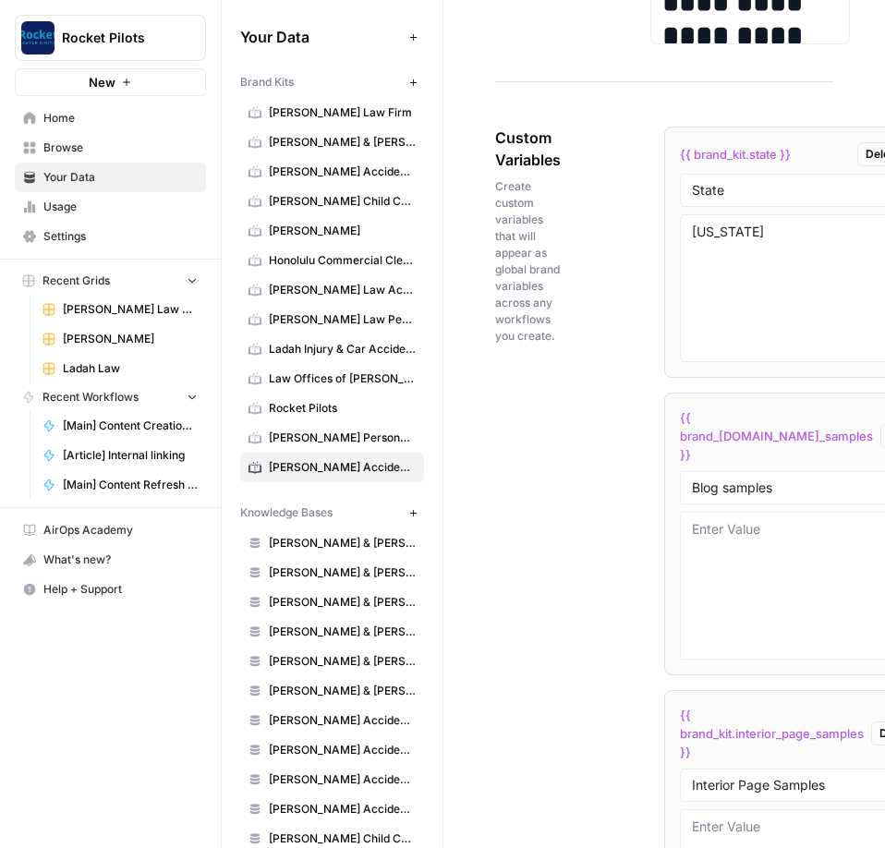
scroll to position [471, 0]
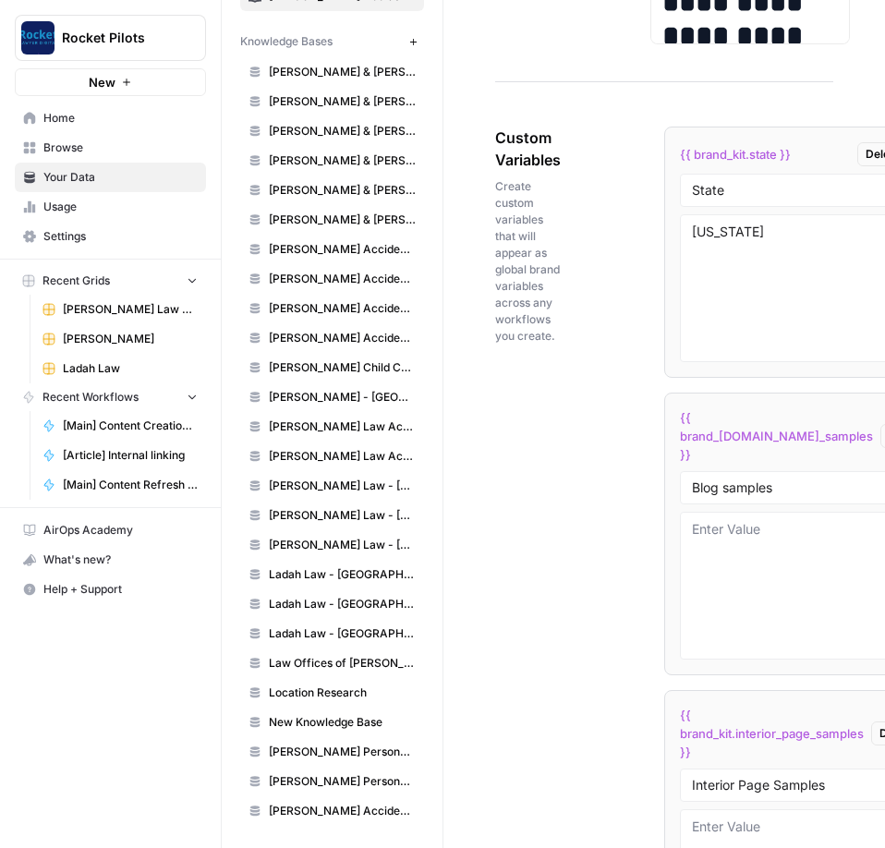
click at [335, 303] on span "New Knowledge Base" at bounding box center [342, 722] width 147 height 17
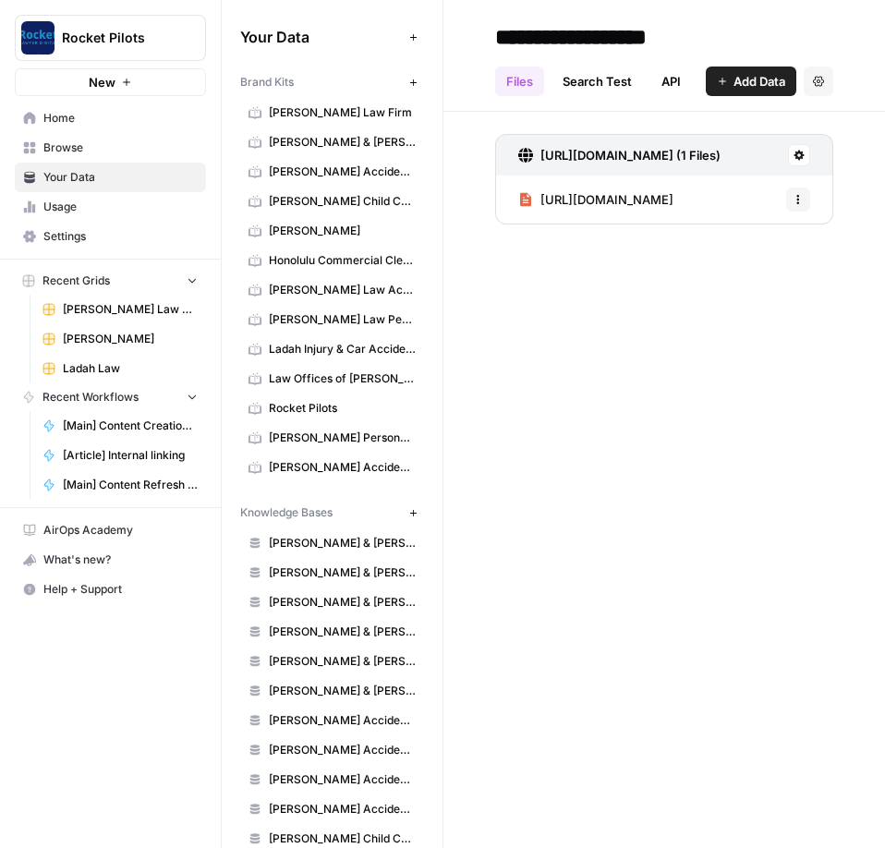
click at [271, 303] on div "[Article] Internal linking" at bounding box center [292, 456] width 140 height 30
click at [394, 303] on link "[PERSON_NAME] Accident Attorneys" at bounding box center [332, 468] width 184 height 30
click at [384, 303] on span "[PERSON_NAME] Accident Attorneys" at bounding box center [342, 467] width 147 height 17
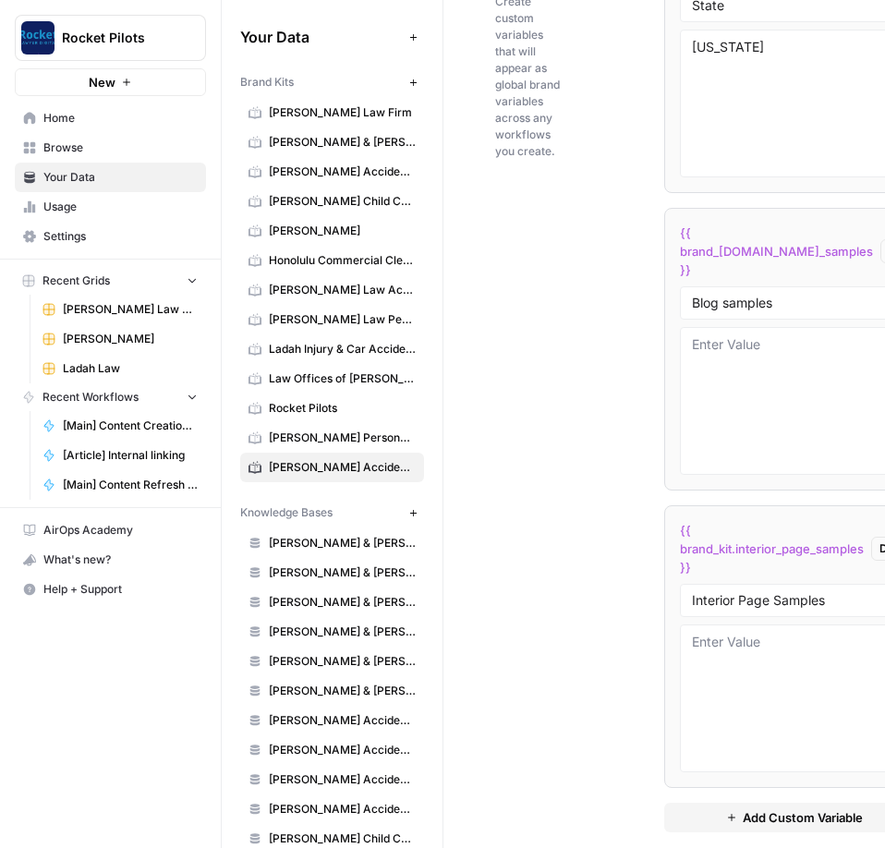
scroll to position [3958, 0]
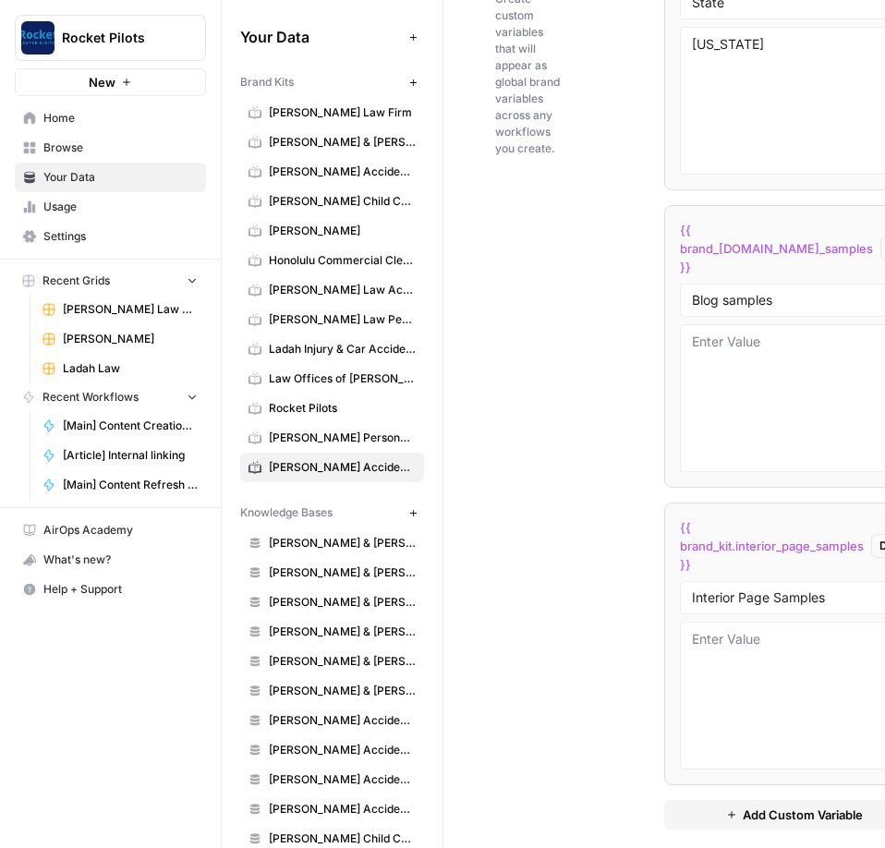
click at [415, 303] on div "Custom Variables Create custom variables that will appear as global brand varia…" at bounding box center [664, 384] width 338 height 965
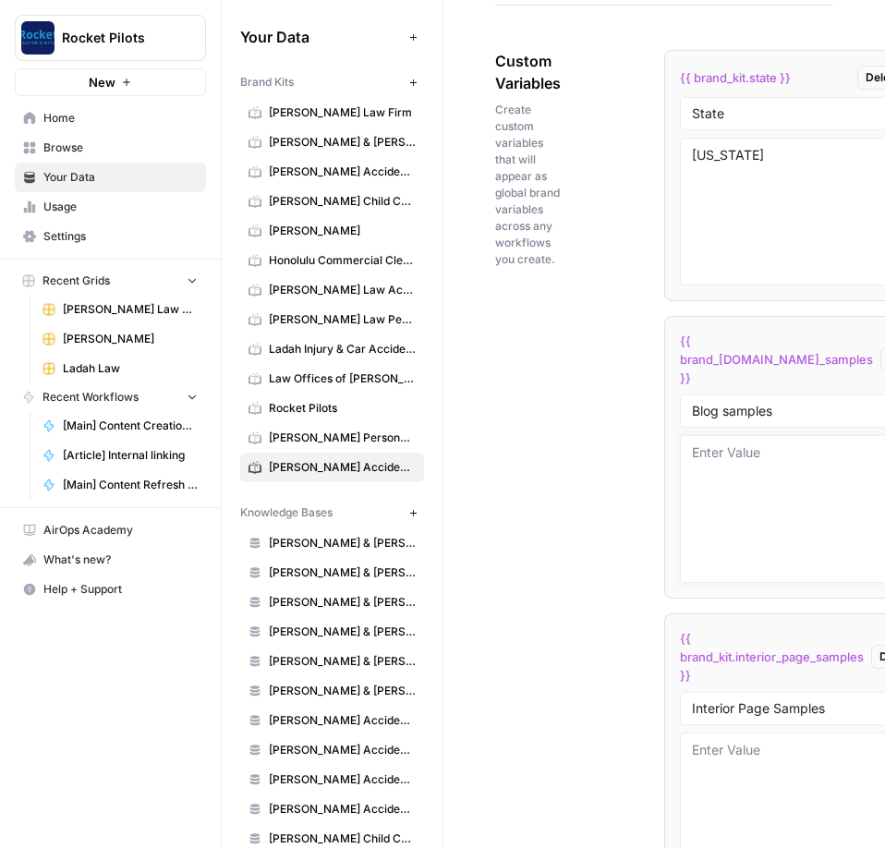
click at [415, 303] on textarea at bounding box center [794, 509] width 204 height 131
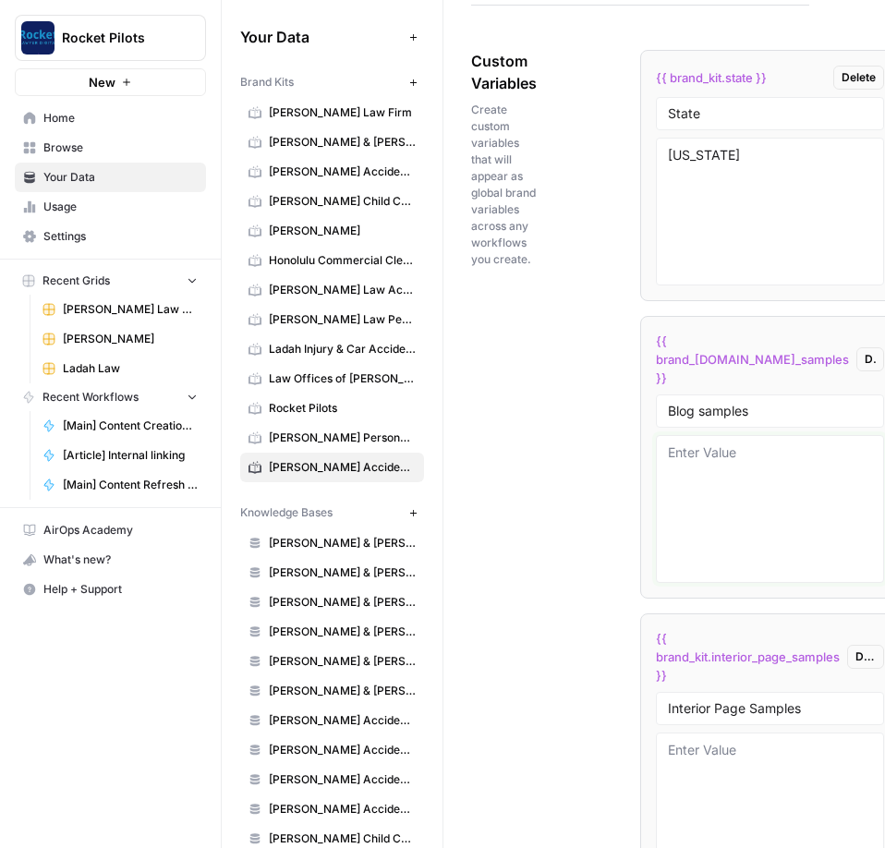
scroll to position [0, 33]
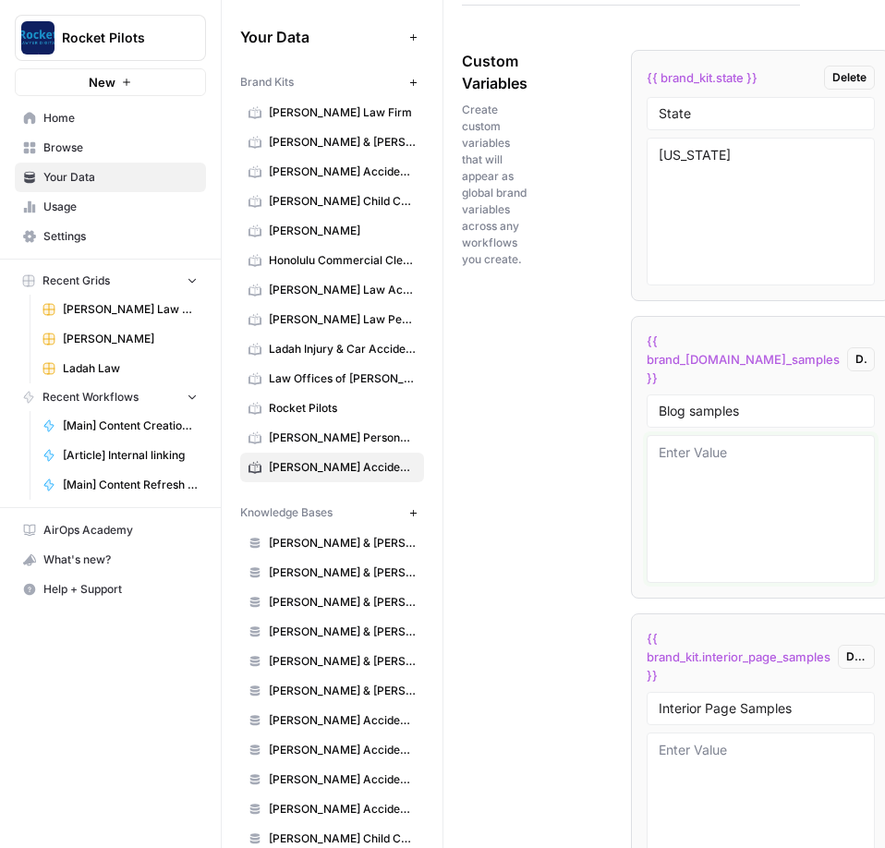
click at [415, 303] on textarea at bounding box center [761, 509] width 204 height 131
paste textarea "# Lore Ips D Sitam Consecte Adipis Elitse Do Eiu Tem? ![](incid://utlaboreetdol…"
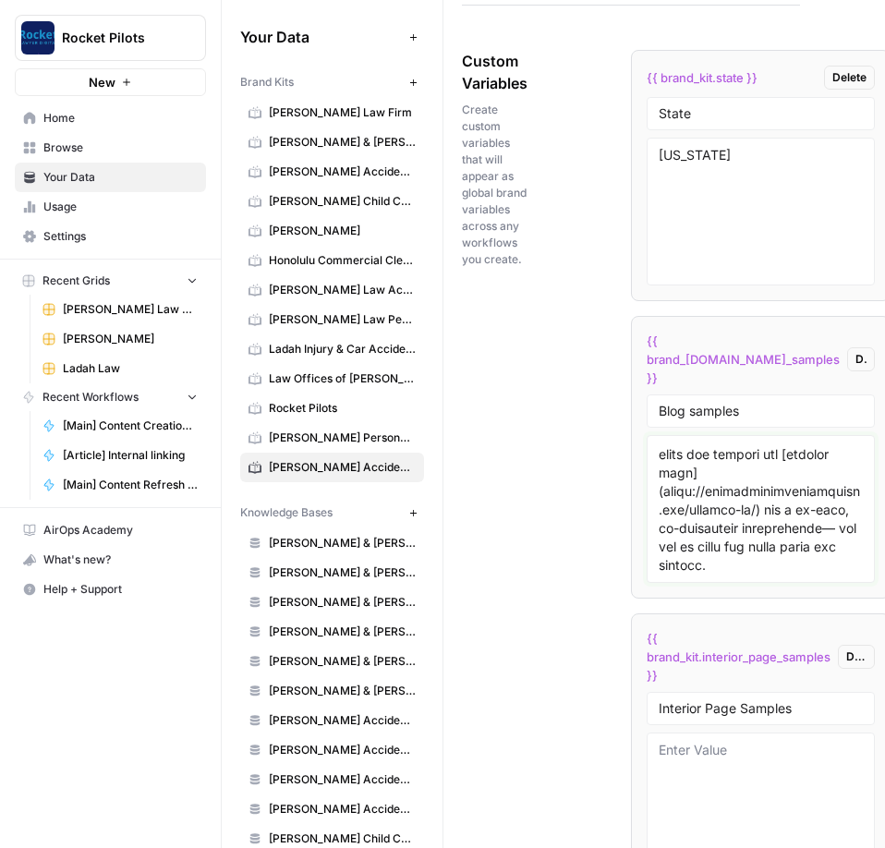
scroll to position [12346, 0]
click at [415, 303] on textarea at bounding box center [761, 509] width 204 height 131
paste textarea "# Lo Ip Dolor Sitamet co Adipisci eli s Doe Temporin ut Labor? ![](etdol://magn…"
click at [415, 303] on textarea at bounding box center [761, 509] width 204 height 131
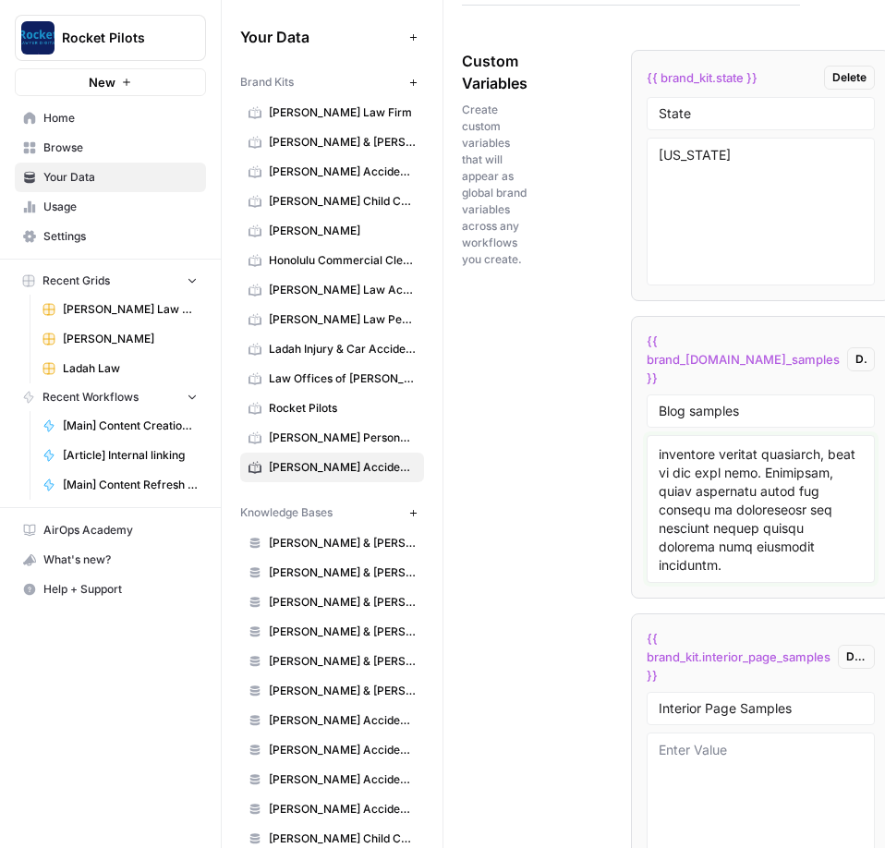
paste textarea "# Why Roundabouts Are Bad in [US_STATE] ![]([URL][DOMAIN_NAME]) ![Why Roundabou…"
type textarea "# Lore Ips D Sitam Consecte Adipis Elitse Do Eiu Tem? ![](incid://utlaboreetdol…"
click at [415, 303] on div "Custom Variables Create custom variables that will appear as global brand varia…" at bounding box center [631, 495] width 338 height 965
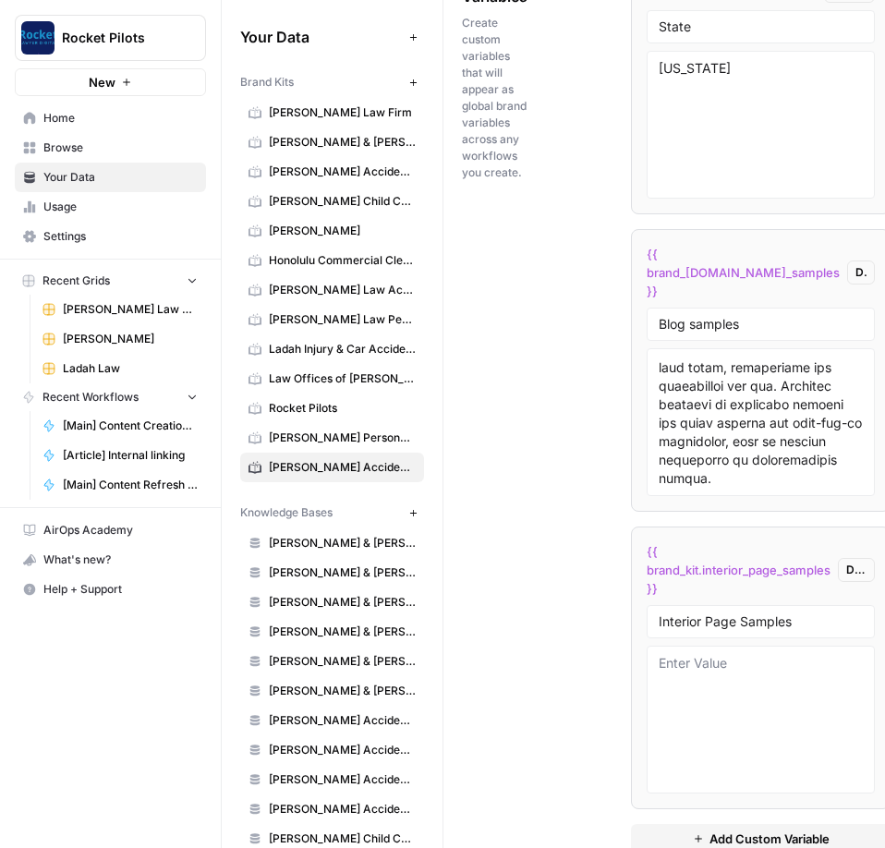
scroll to position [3958, 0]
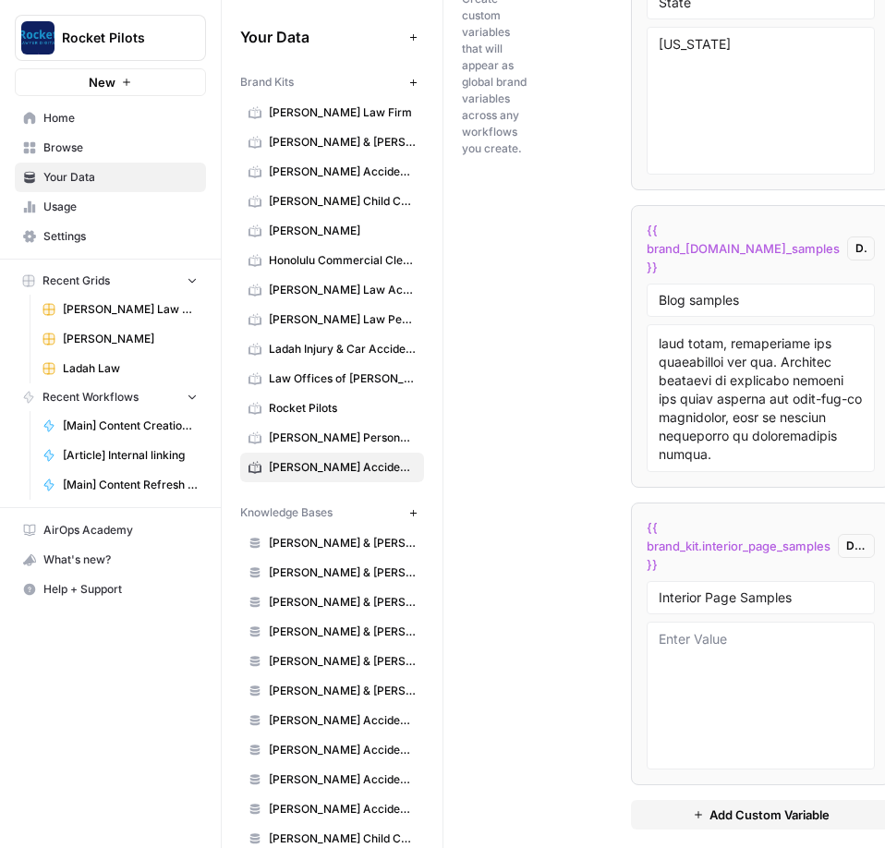
click at [415, 303] on div "Custom Variables Create custom variables that will appear as global brand varia…" at bounding box center [631, 384] width 338 height 965
click at [415, 303] on textarea at bounding box center [761, 695] width 204 height 131
paste textarea "# Loremips DO Sit Ametcons Adipis ![eli seddoeiu tempor](incid://utlaboreetdolo…"
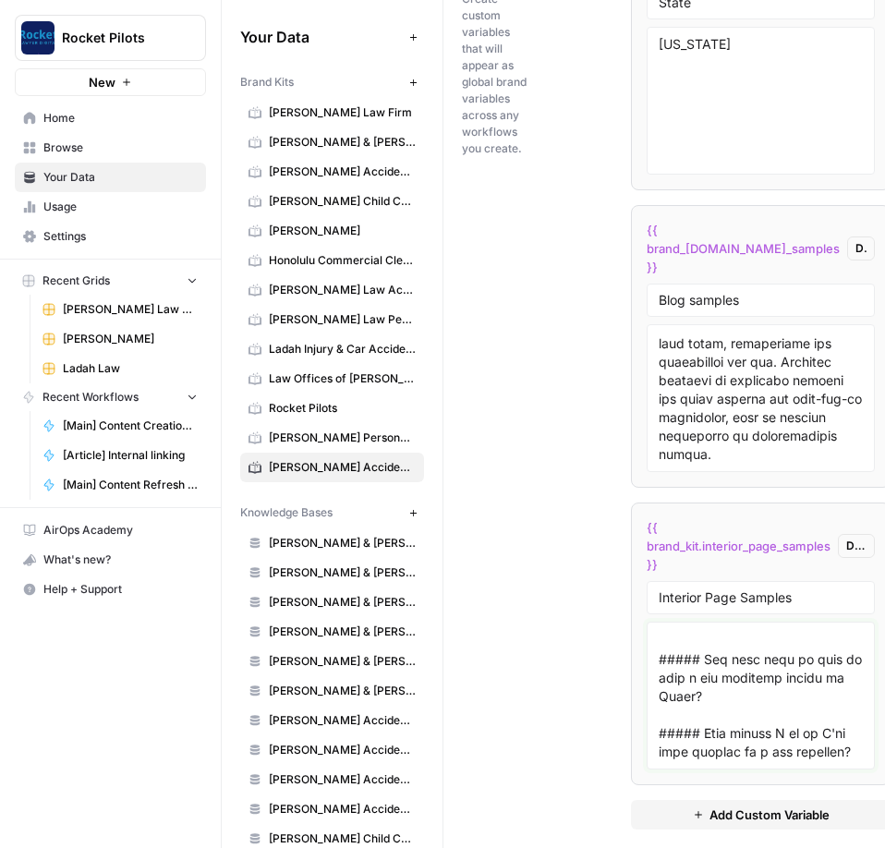
scroll to position [11625, 0]
click at [415, 303] on textarea at bounding box center [761, 695] width 204 height 131
paste textarea "# Loremips Dolorsitam Consecte Adipis ![elitseddoe temporin utlabo](etdol://mag…"
click at [415, 303] on textarea at bounding box center [761, 695] width 204 height 131
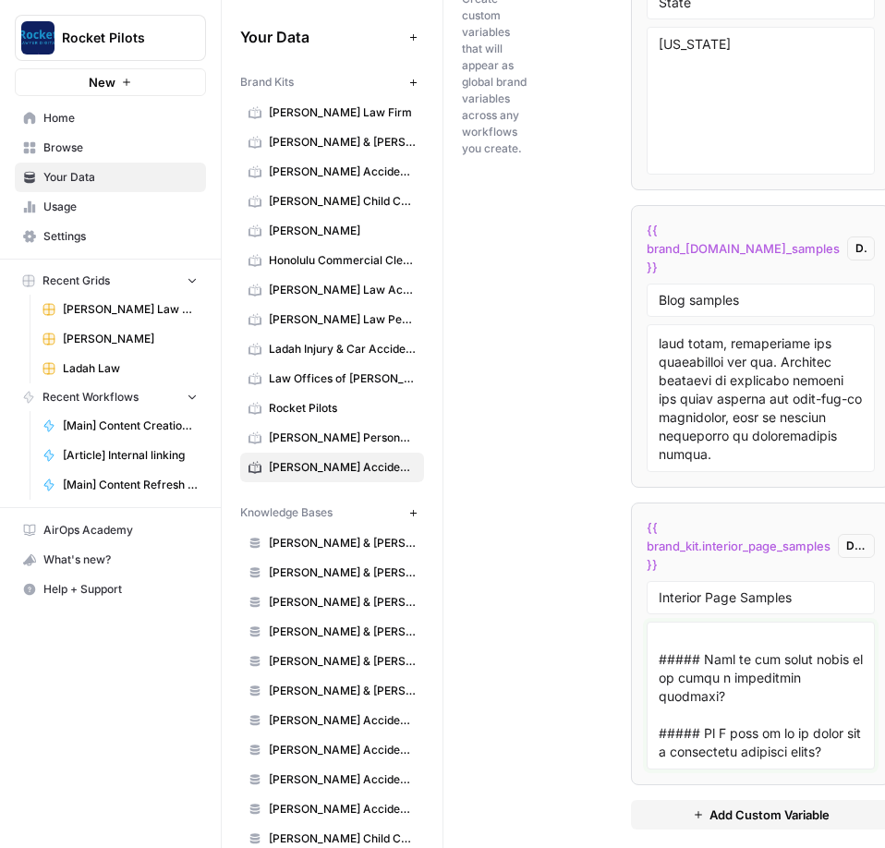
paste textarea "# [GEOGRAPHIC_DATA] [GEOGRAPHIC_DATA] [MEDICAL_DATA] Lawyer ![richmond [MEDICAL…"
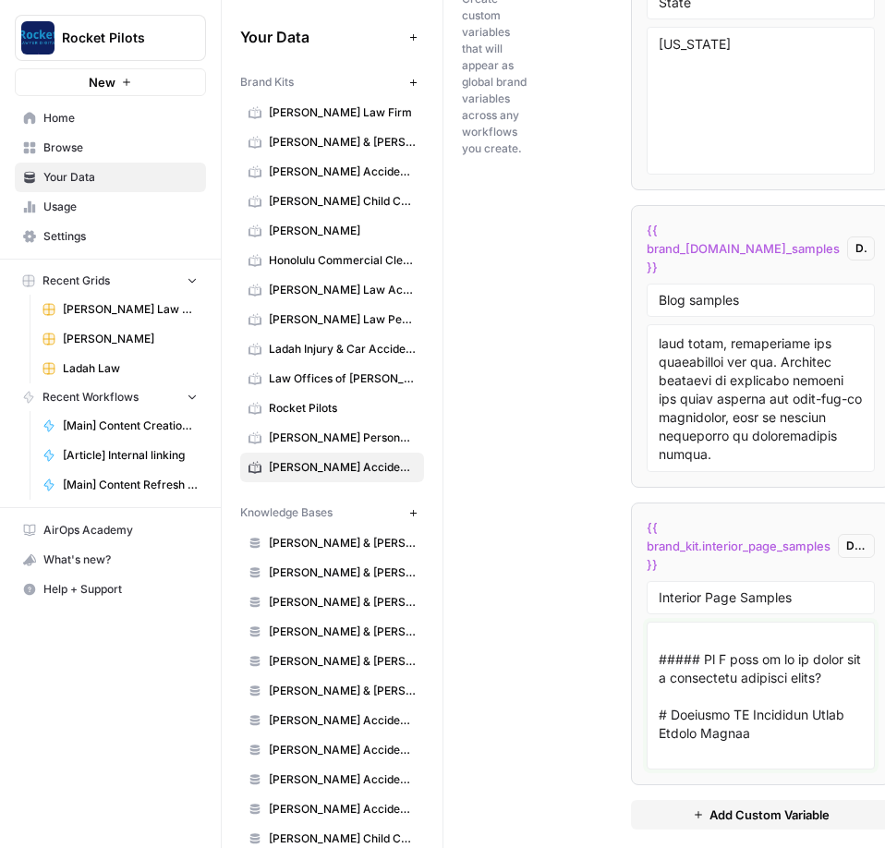
scroll to position [37762, 0]
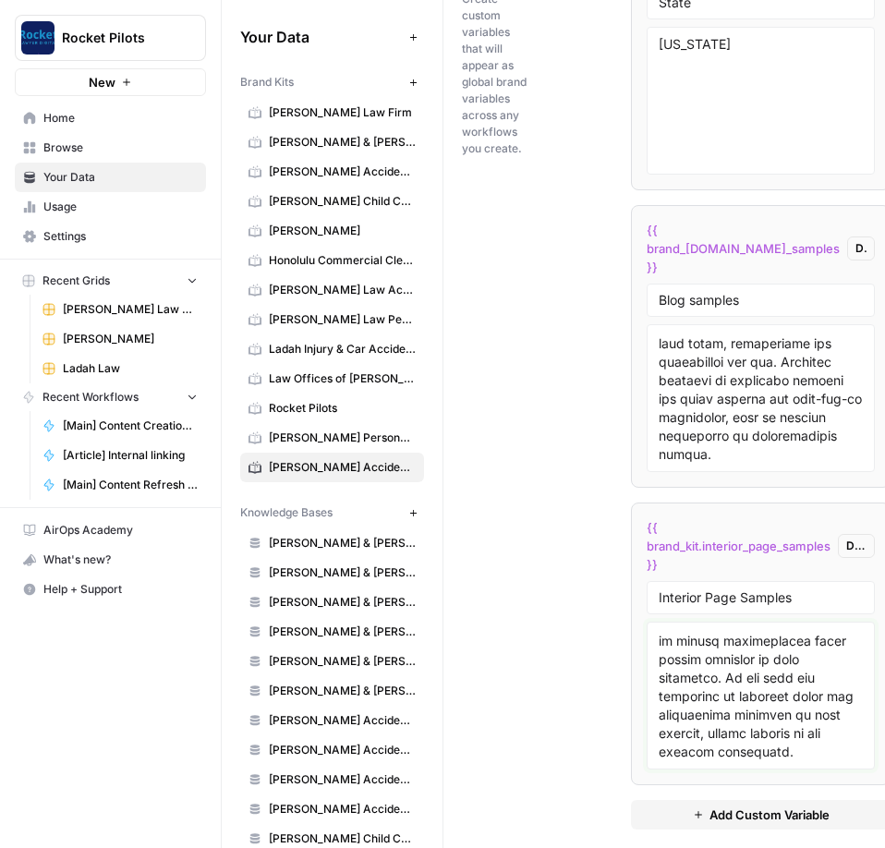
type textarea "# Loremips DO Sit Ametcons Adipis ![eli seddoeiu tempor](incid://utlaboreetdolo…"
click at [415, 273] on div "Custom Variables Create custom variables that will appear as global brand varia…" at bounding box center [631, 384] width 338 height 965
click at [415, 303] on div "Custom Variables Create custom variables that will appear as global brand varia…" at bounding box center [631, 384] width 338 height 965
click at [316, 283] on span "[PERSON_NAME] Law Accident Attorneys" at bounding box center [342, 290] width 147 height 17
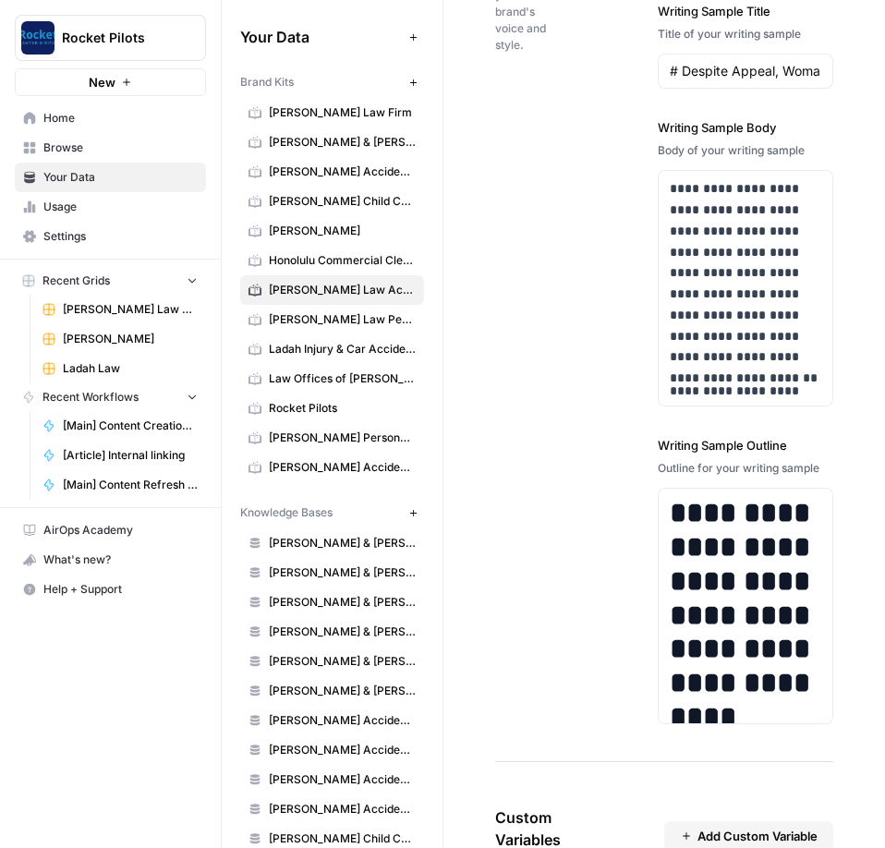
scroll to position [3208, 0]
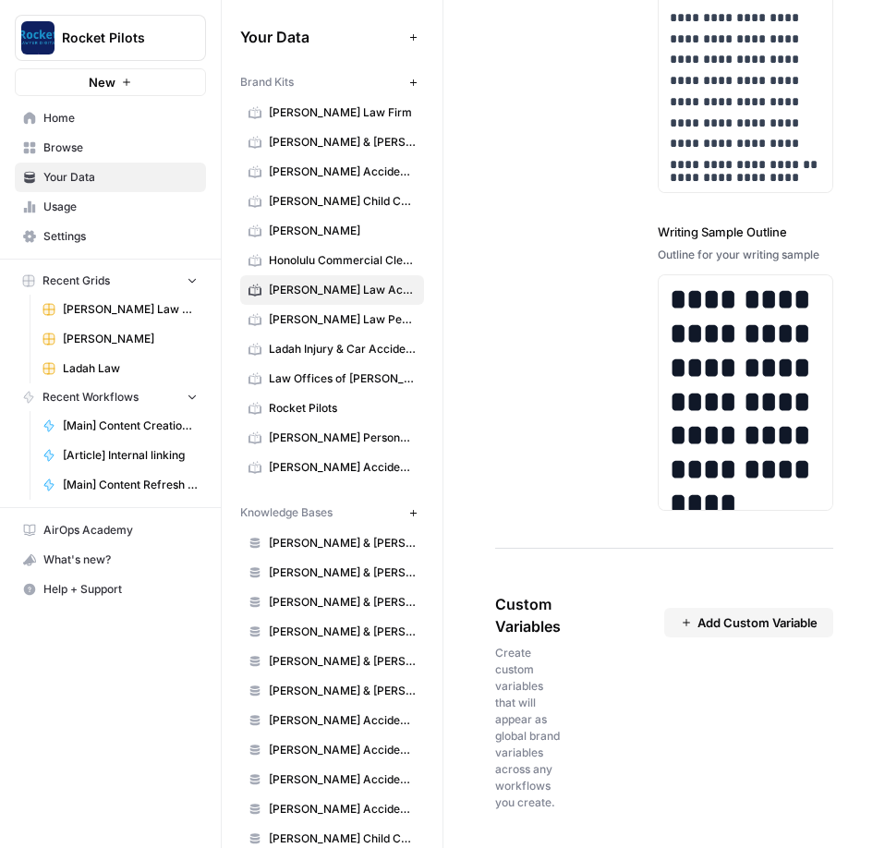
click at [415, 303] on button "Add Custom Variable" at bounding box center [749, 623] width 169 height 30
click at [415, 303] on input "text" at bounding box center [749, 670] width 114 height 17
type input "State"
click at [415, 303] on textarea at bounding box center [749, 767] width 114 height 131
type textarea "[US_STATE]"
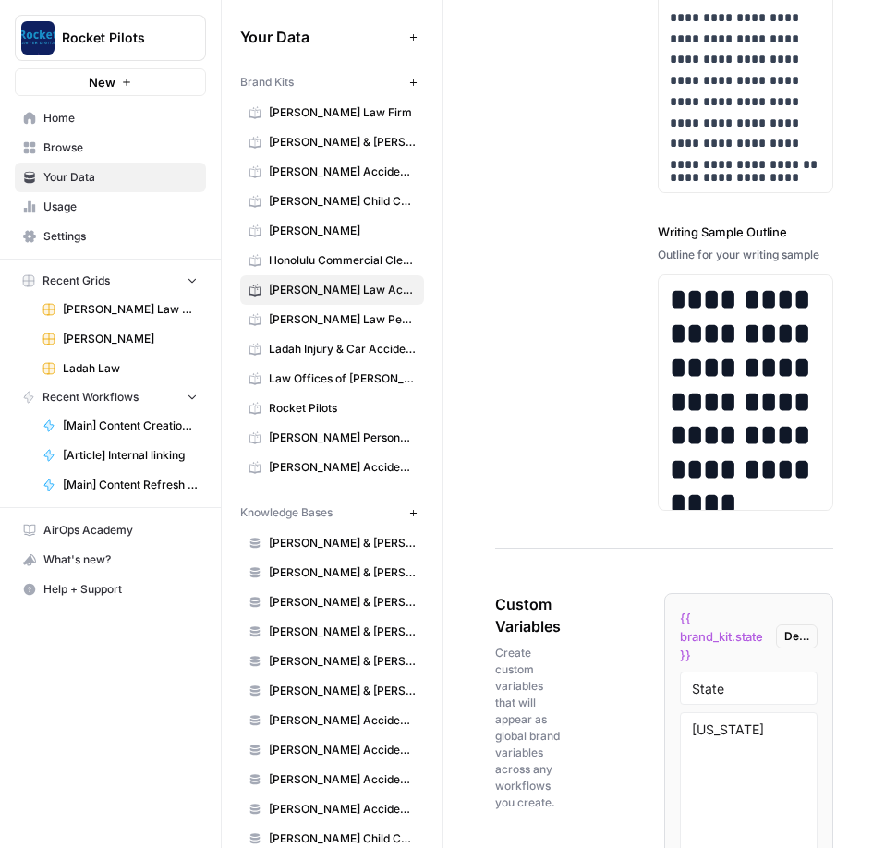
click at [415, 303] on div "Custom Variables Create custom variables that will appear as global brand varia…" at bounding box center [664, 756] width 338 height 401
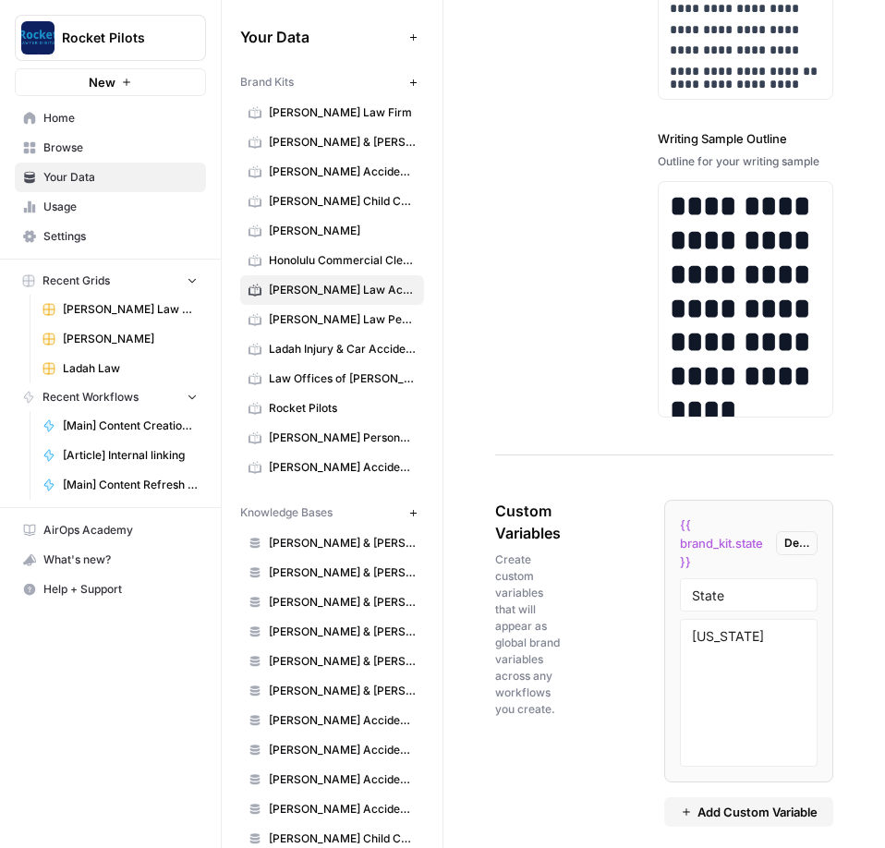
scroll to position [3317, 0]
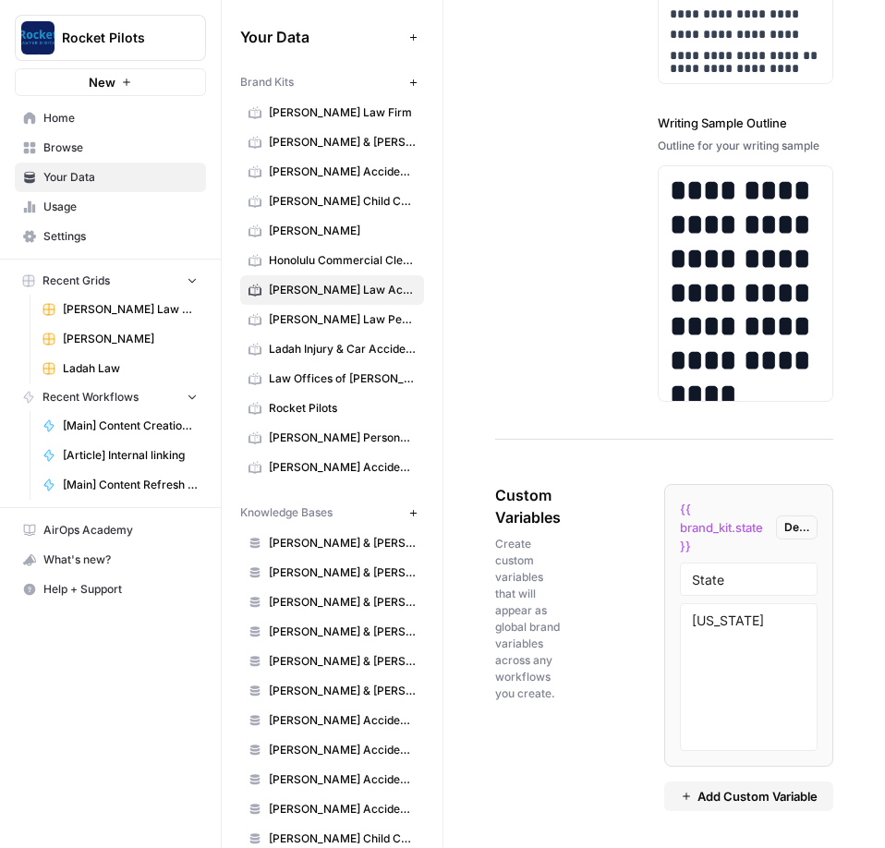
click at [415, 303] on span "Add Custom Variable" at bounding box center [758, 796] width 120 height 18
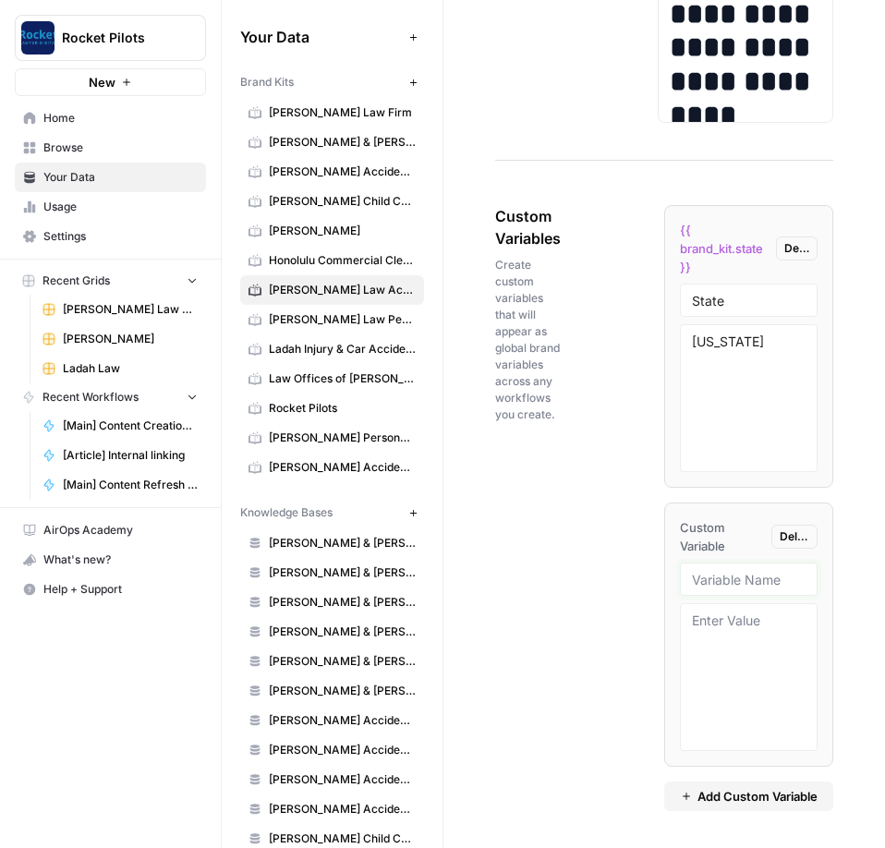
click at [415, 303] on input "text" at bounding box center [749, 579] width 114 height 17
paste input "Blog samples"
click at [415, 303] on input "Blog samples" at bounding box center [749, 579] width 114 height 17
type input "Blog samples"
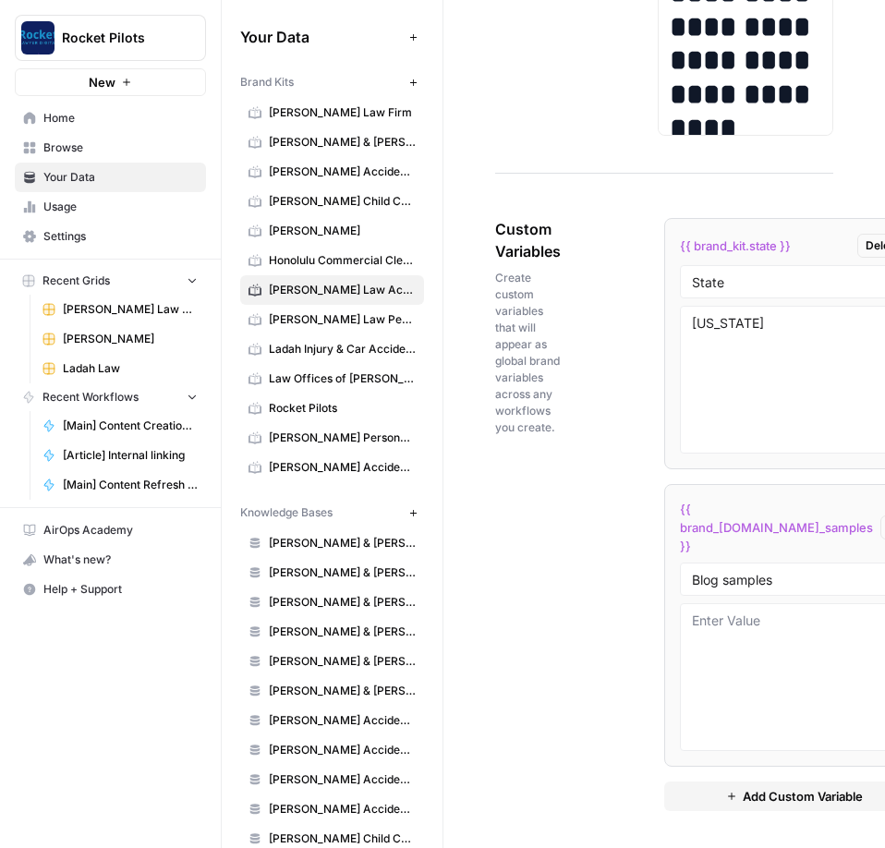
click at [415, 303] on span "{{ brand_[DOMAIN_NAME]_samples }}" at bounding box center [776, 527] width 193 height 55
click at [415, 303] on div "Custom Variables Create custom variables that will appear as global brand varia…" at bounding box center [664, 514] width 338 height 667
click at [415, 303] on span "Add Custom Variable" at bounding box center [803, 796] width 120 height 18
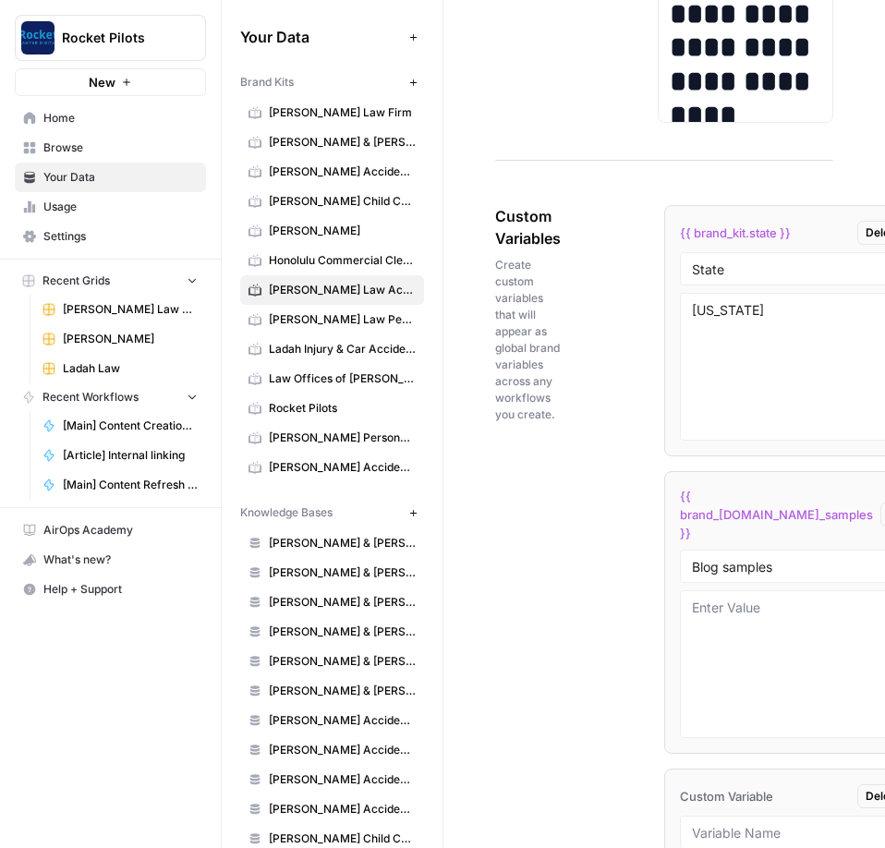
scroll to position [3862, 0]
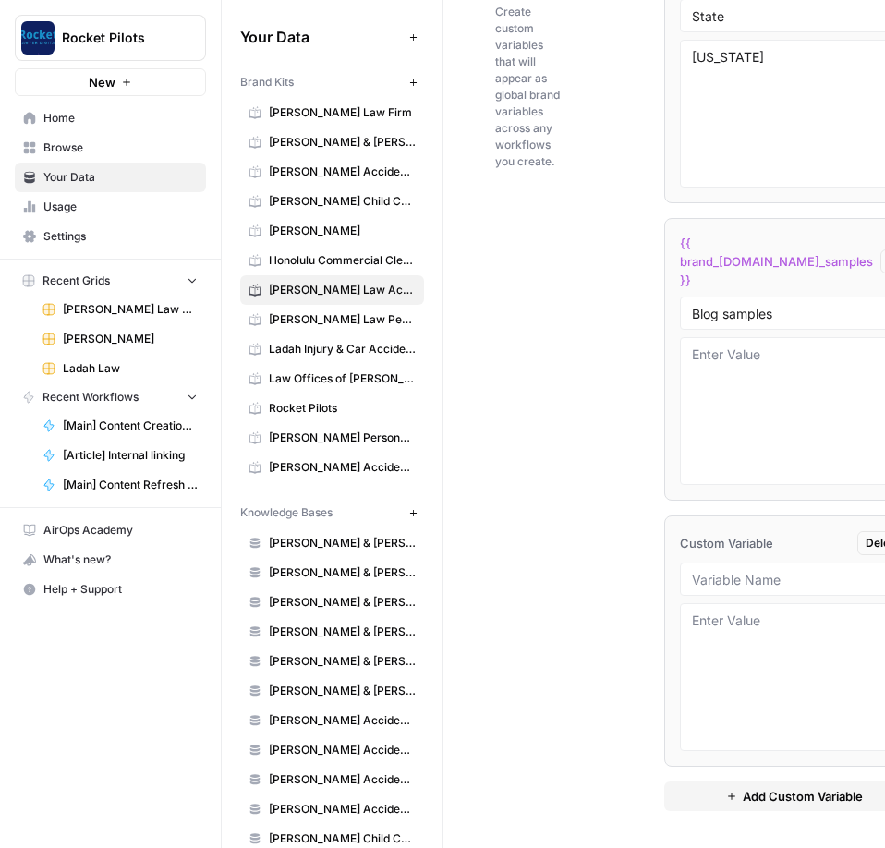
click at [415, 303] on div "Custom Variables Create custom variables that will appear as global brand varia…" at bounding box center [664, 381] width 338 height 933
click at [415, 303] on input "text" at bounding box center [794, 579] width 204 height 17
paste input "Interior Page Samples"
type input "Interior Page Samples"
click at [415, 303] on span "Custom Variable" at bounding box center [726, 543] width 93 height 18
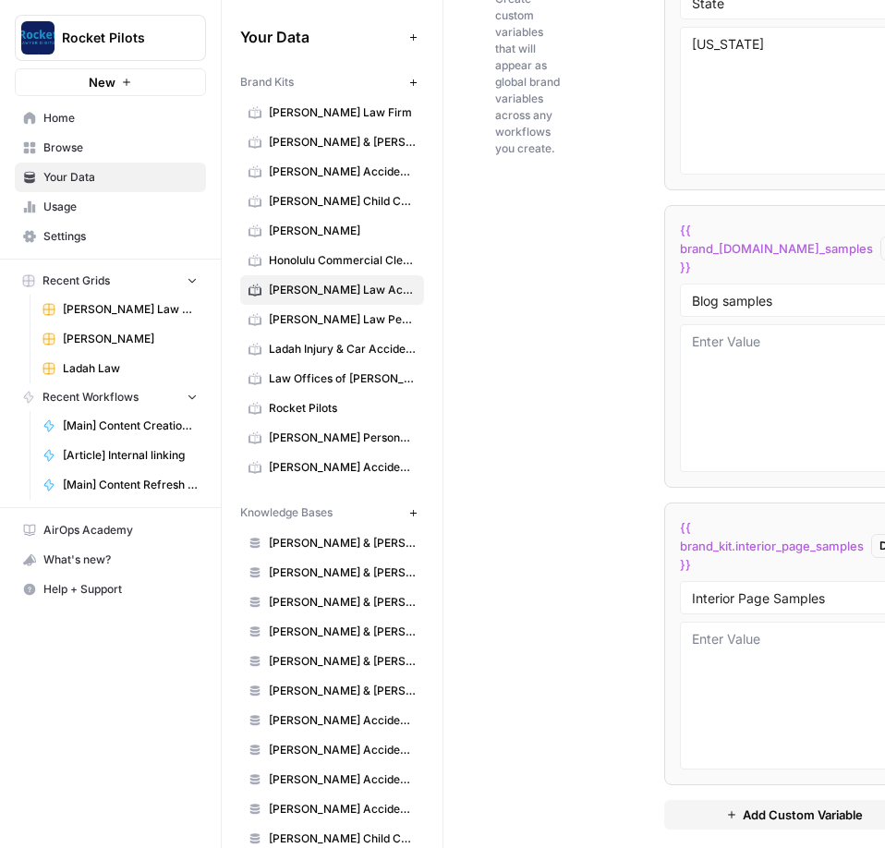
drag, startPoint x: 522, startPoint y: 555, endPoint x: 738, endPoint y: 599, distance: 219.7
click at [415, 303] on div "Custom Variables Create custom variables that will appear as global brand varia…" at bounding box center [664, 384] width 338 height 965
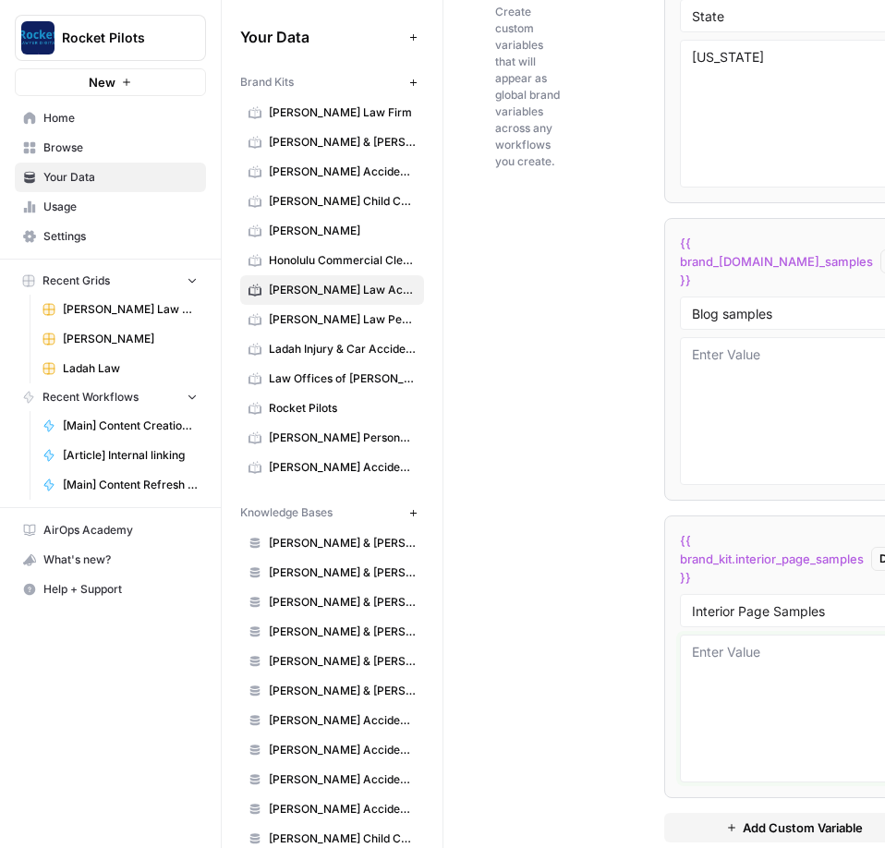
click at [415, 303] on textarea at bounding box center [794, 708] width 204 height 131
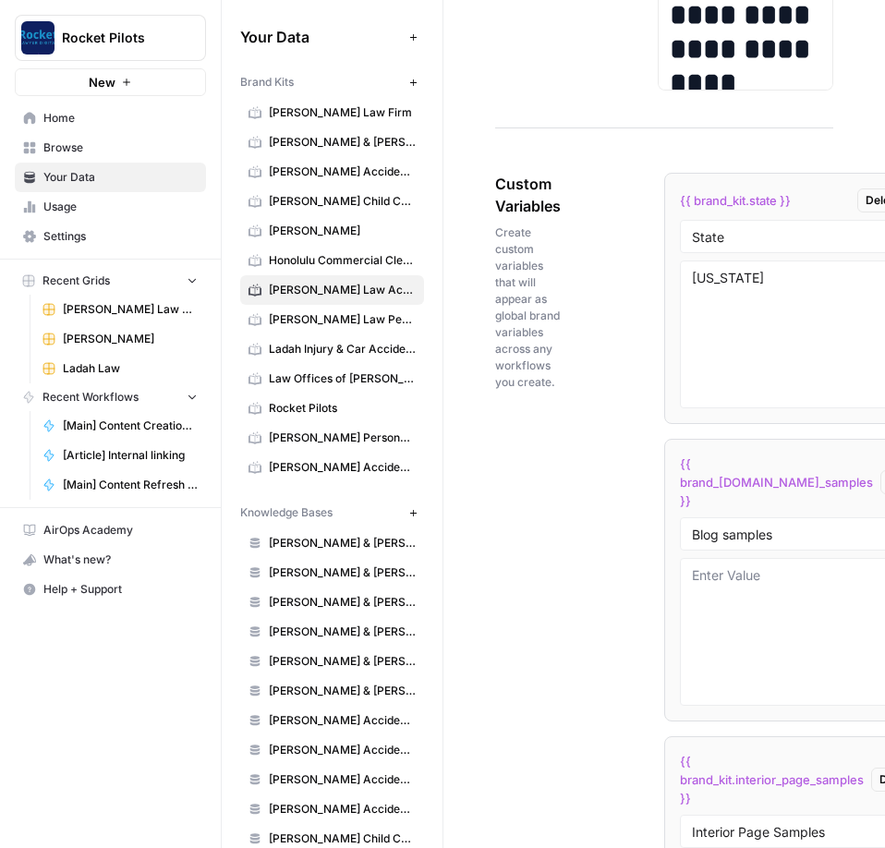
scroll to position [3628, 0]
click at [415, 303] on div "Custom Variables Create custom variables that will appear as global brand varia…" at bounding box center [664, 619] width 338 height 965
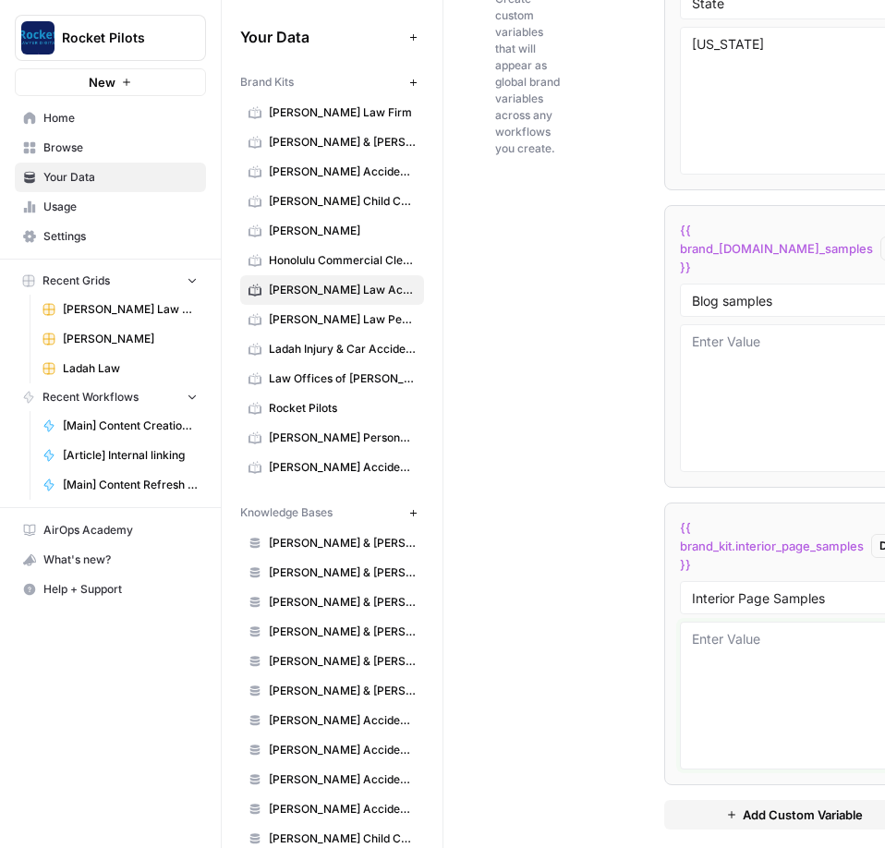
click at [415, 303] on textarea at bounding box center [794, 695] width 204 height 131
paste textarea "# Lor Ipsumdol Sitame Consec a Elitseddoe Temporin Utlabo etdolo ma Ali Enimadm…"
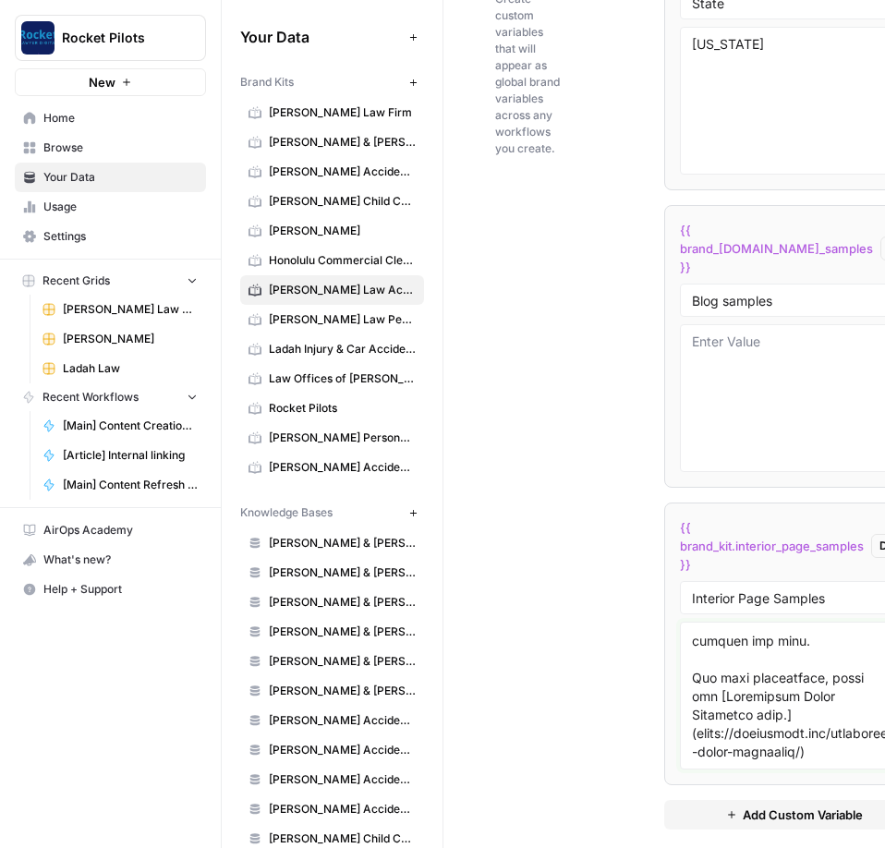
scroll to position [11606, 0]
click at [415, 303] on textarea at bounding box center [794, 695] width 204 height 131
paste textarea "Loremi Dolorsita Con Adip Elitse Doe temporinc ut l etd magnaa eni ad minimveni…"
click at [415, 303] on textarea at bounding box center [794, 695] width 204 height 131
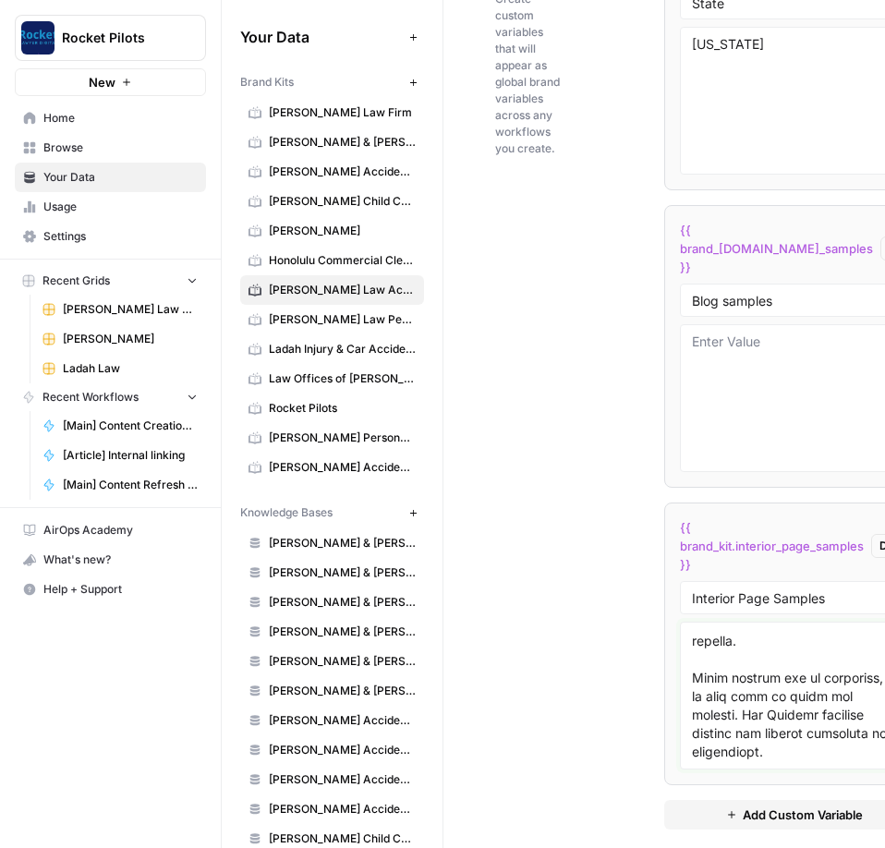
paste textarea "Rancho Cucamonga Personal Injury Lawyer [GEOGRAPHIC_DATA] personal injury lawye…"
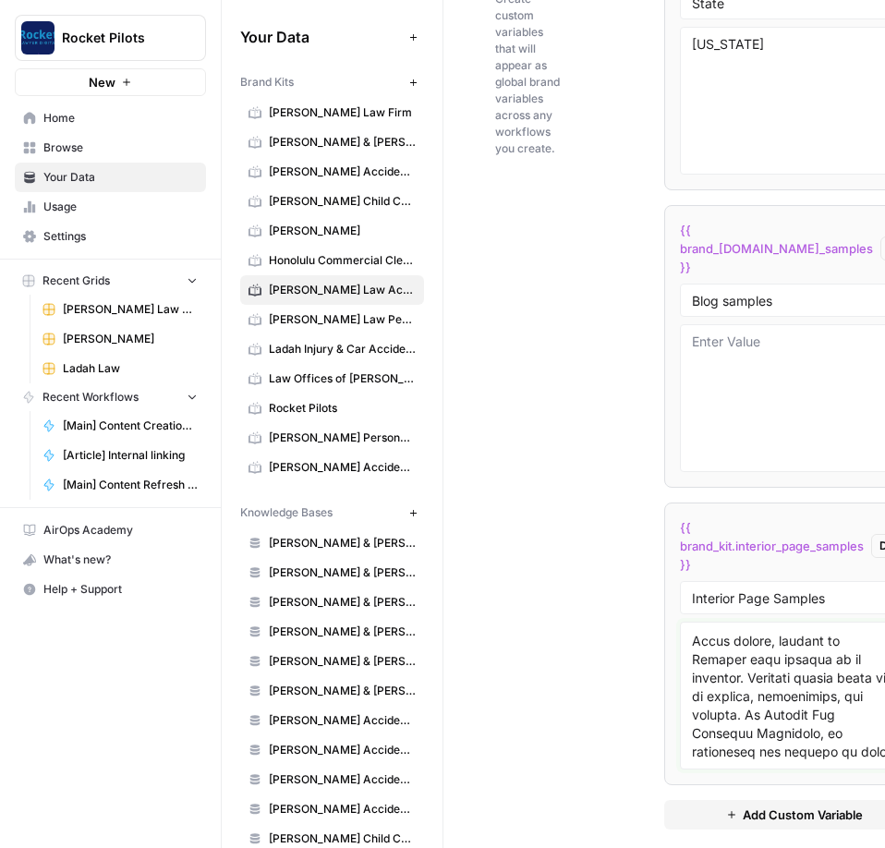
scroll to position [31866, 0]
type textarea "# Lor Ipsumdol Sitame Consec a Elitseddoe Temporin Utlabo etdolo ma Ali Enimadm…"
click at [415, 303] on div "Custom Variables Create custom variables that will appear as global brand varia…" at bounding box center [664, 384] width 338 height 965
click at [415, 303] on textarea at bounding box center [794, 398] width 204 height 131
paste textarea "# Lor ip Dolo s Ametconsec Adipis Elitse do Eiusmo Temporinc Utlabo e doloremag…"
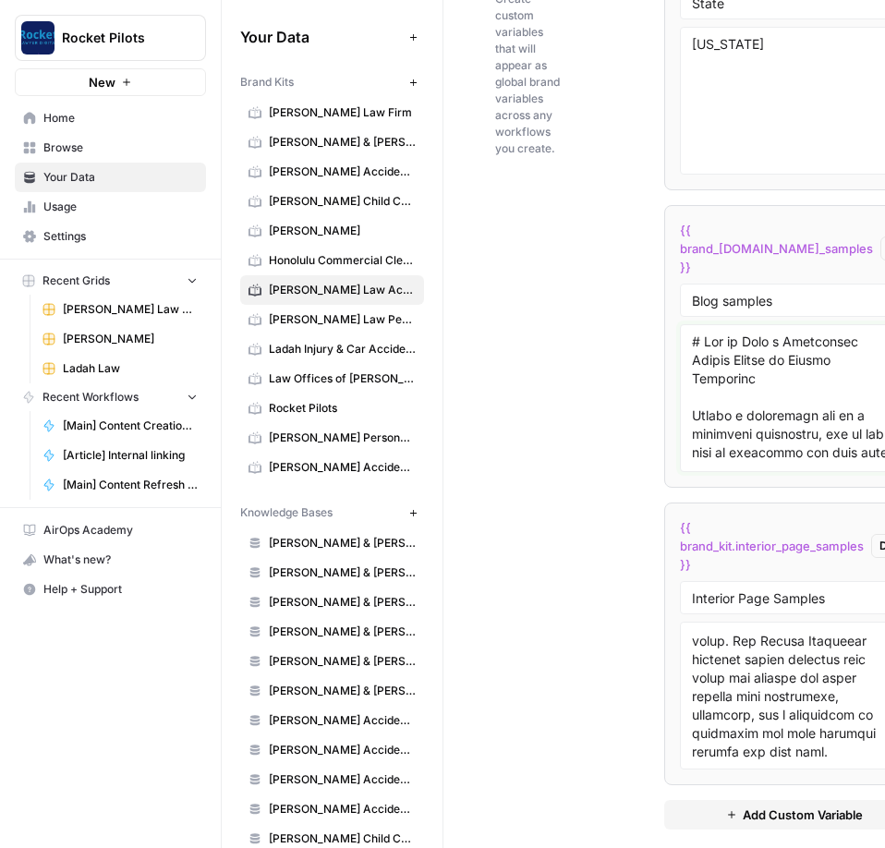
scroll to position [12549, 0]
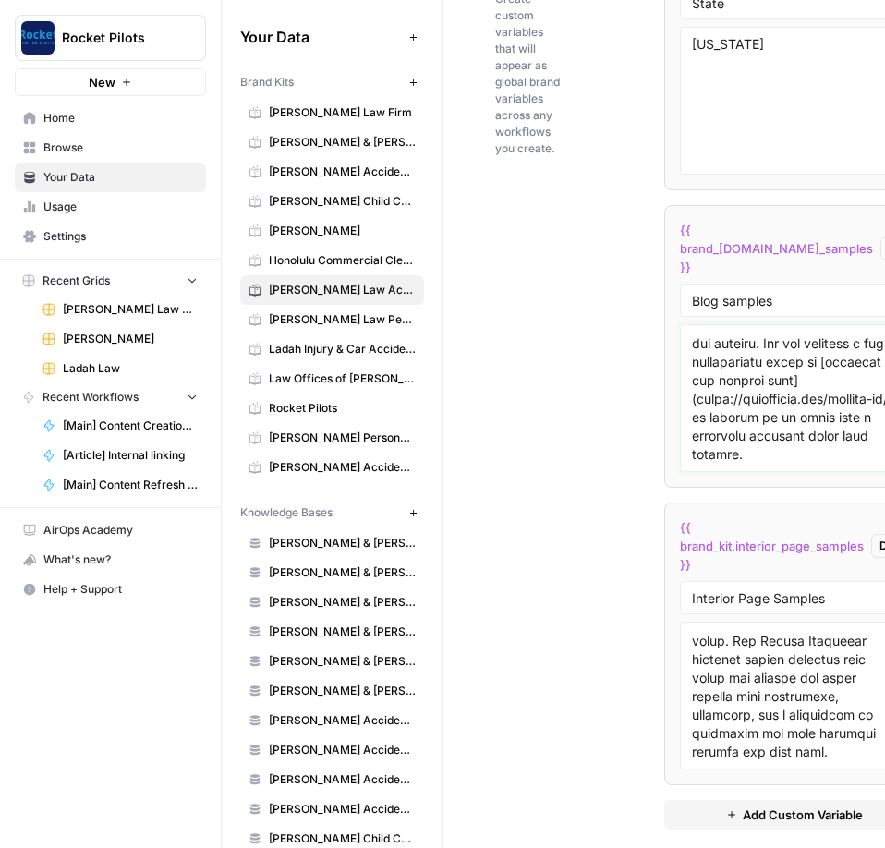
click at [415, 303] on textarea at bounding box center [794, 398] width 204 height 131
paste textarea "# Lo I Dolo s Ametco Adi E Sed Doeiusmo te Incididunt? Utlab e dol magna, ali e…"
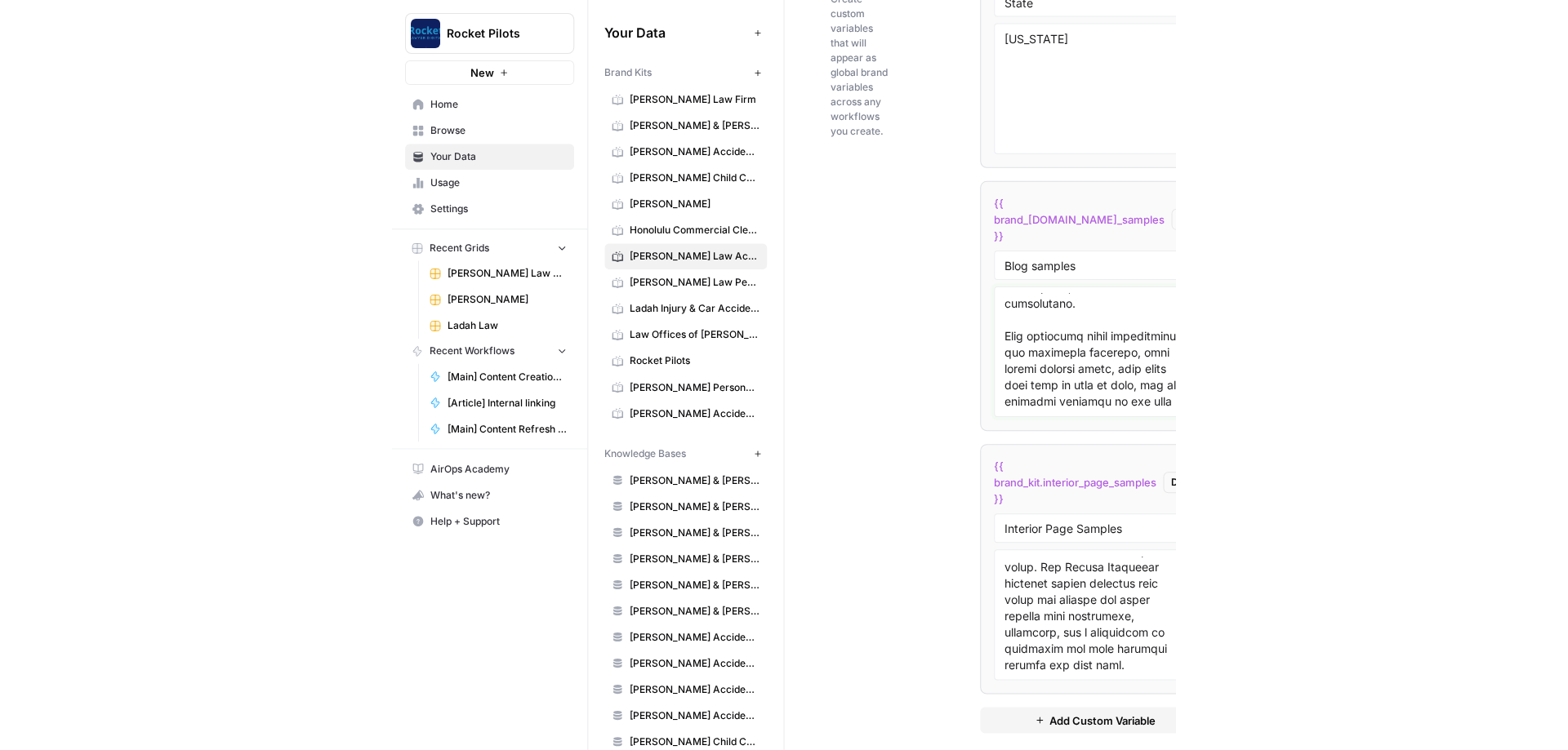
scroll to position [20360, 0]
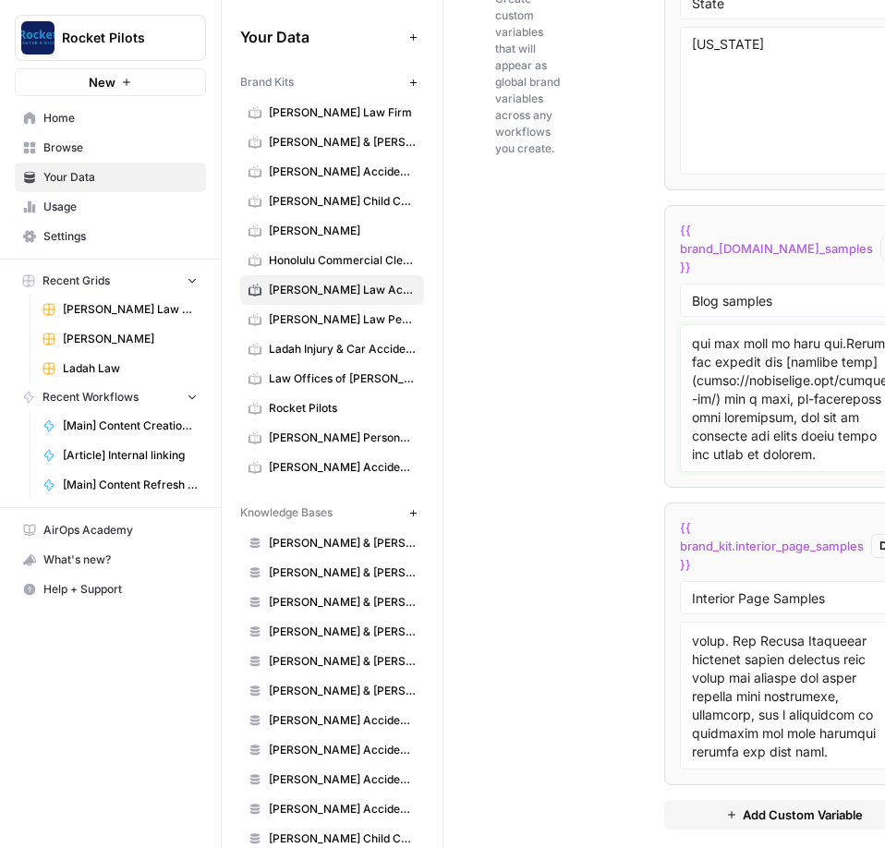
type textarea "# Lor ip Dolo s Ametconsec Adipis Elitse do Eiusmo Temporinc Utlabo e doloremag…"
drag, startPoint x: 508, startPoint y: 266, endPoint x: 430, endPoint y: 238, distance: 83.3
click at [415, 266] on div "Custom Variables Create custom variables that will appear as global brand varia…" at bounding box center [664, 384] width 338 height 965
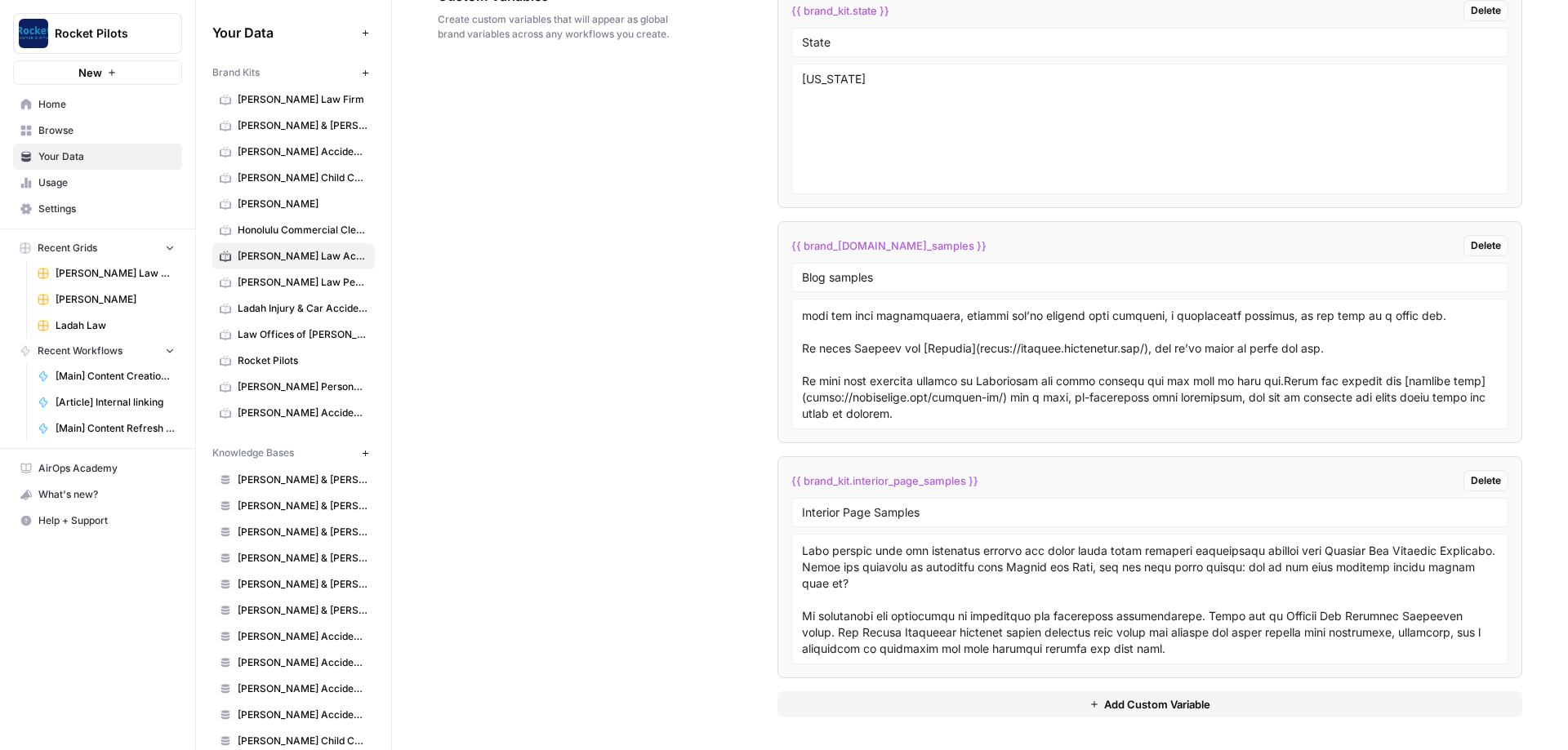
scroll to position [10580, 0]
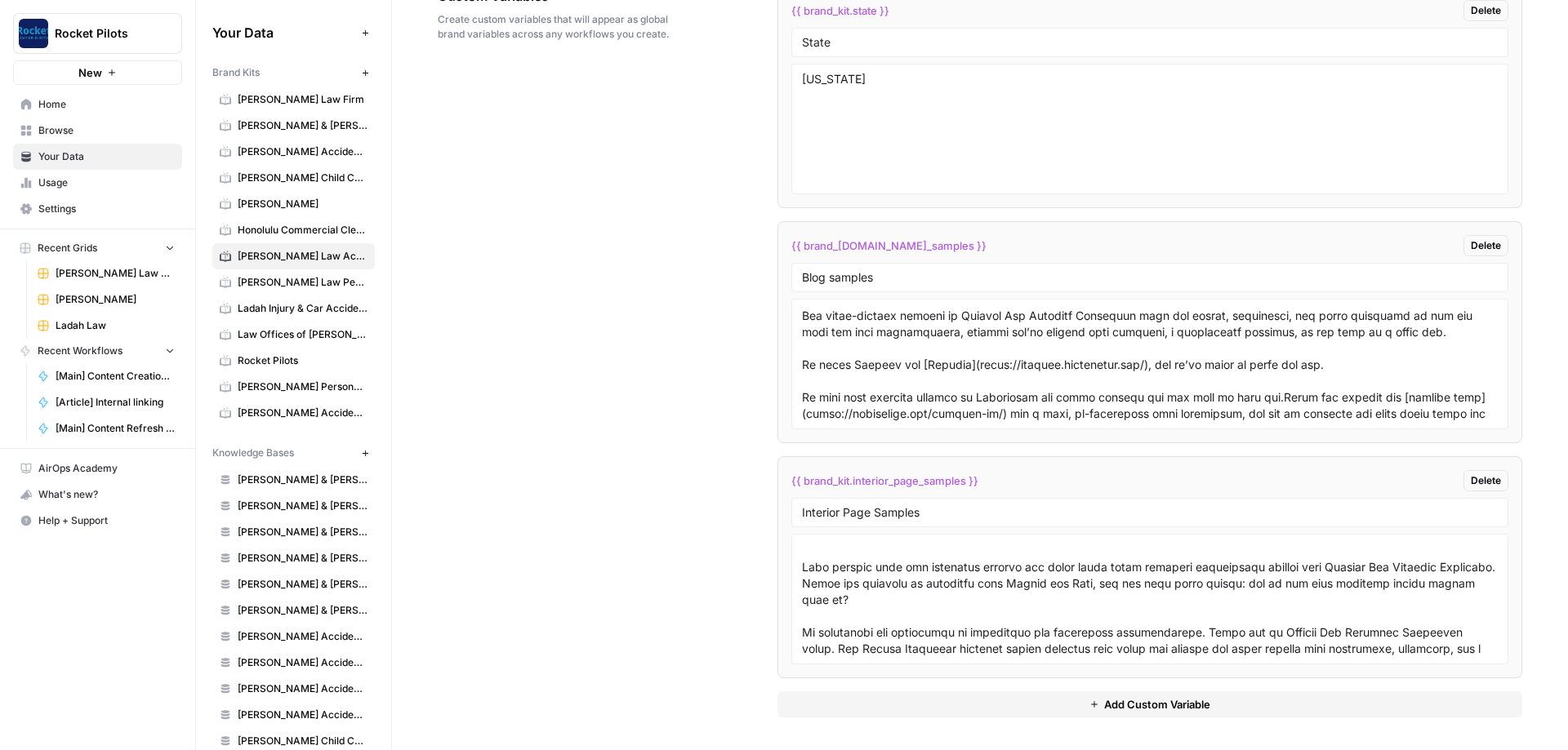
click at [367, 268] on div "Custom Variables Create custom variables that will appear as global brand varia…" at bounding box center [979, 352] width 1084 height 797
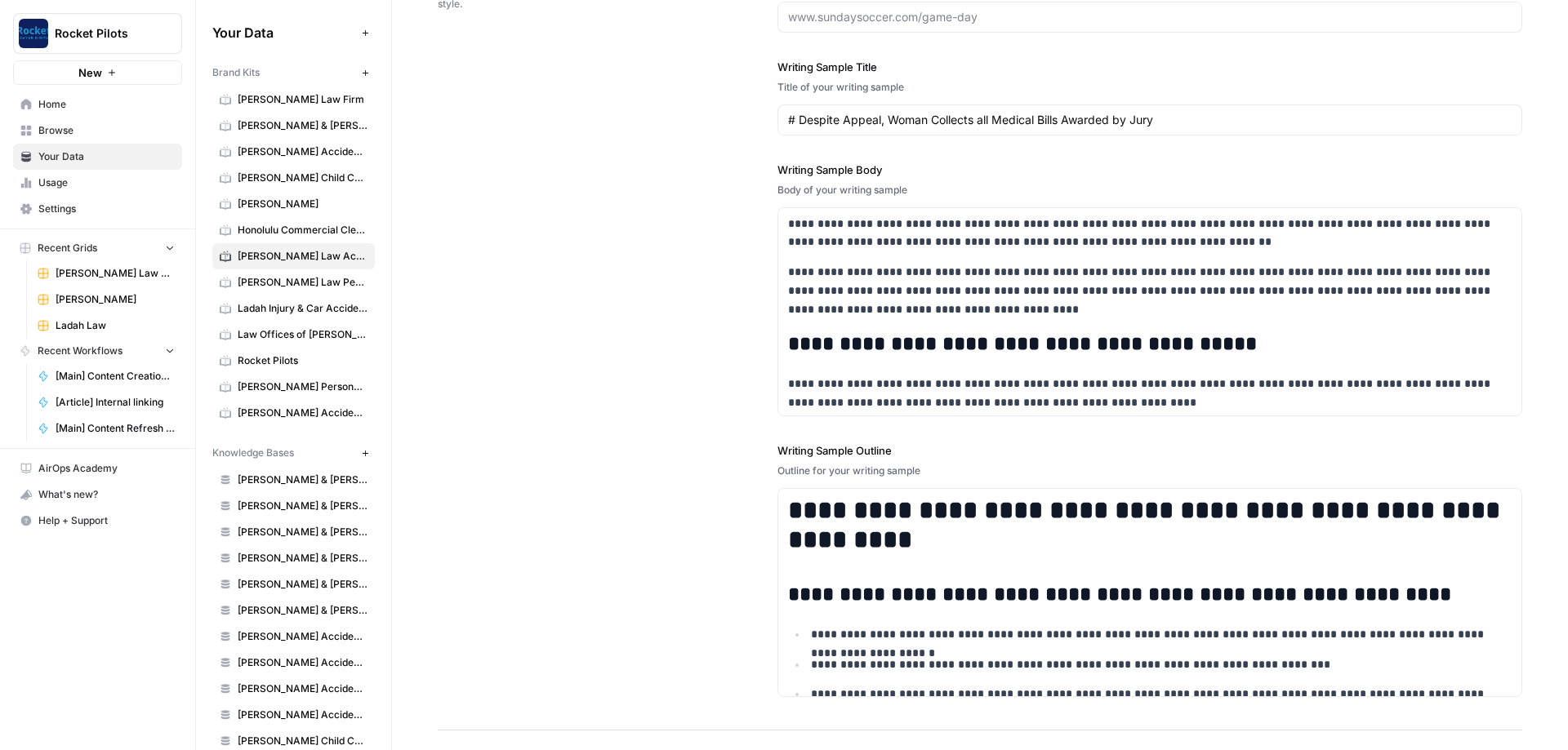
scroll to position [1405, 0]
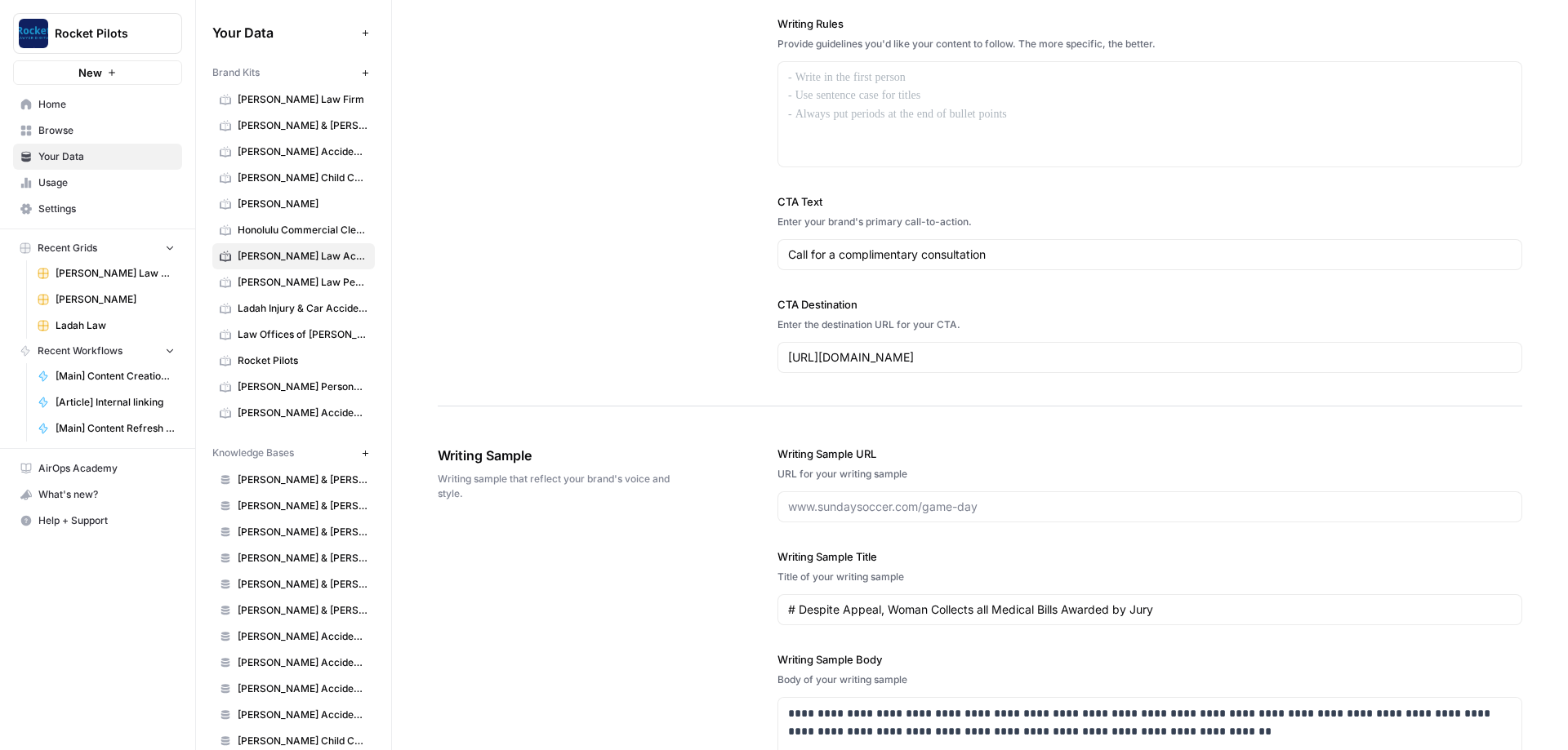
click at [281, 202] on span "[PERSON_NAME]" at bounding box center [302, 204] width 130 height 15
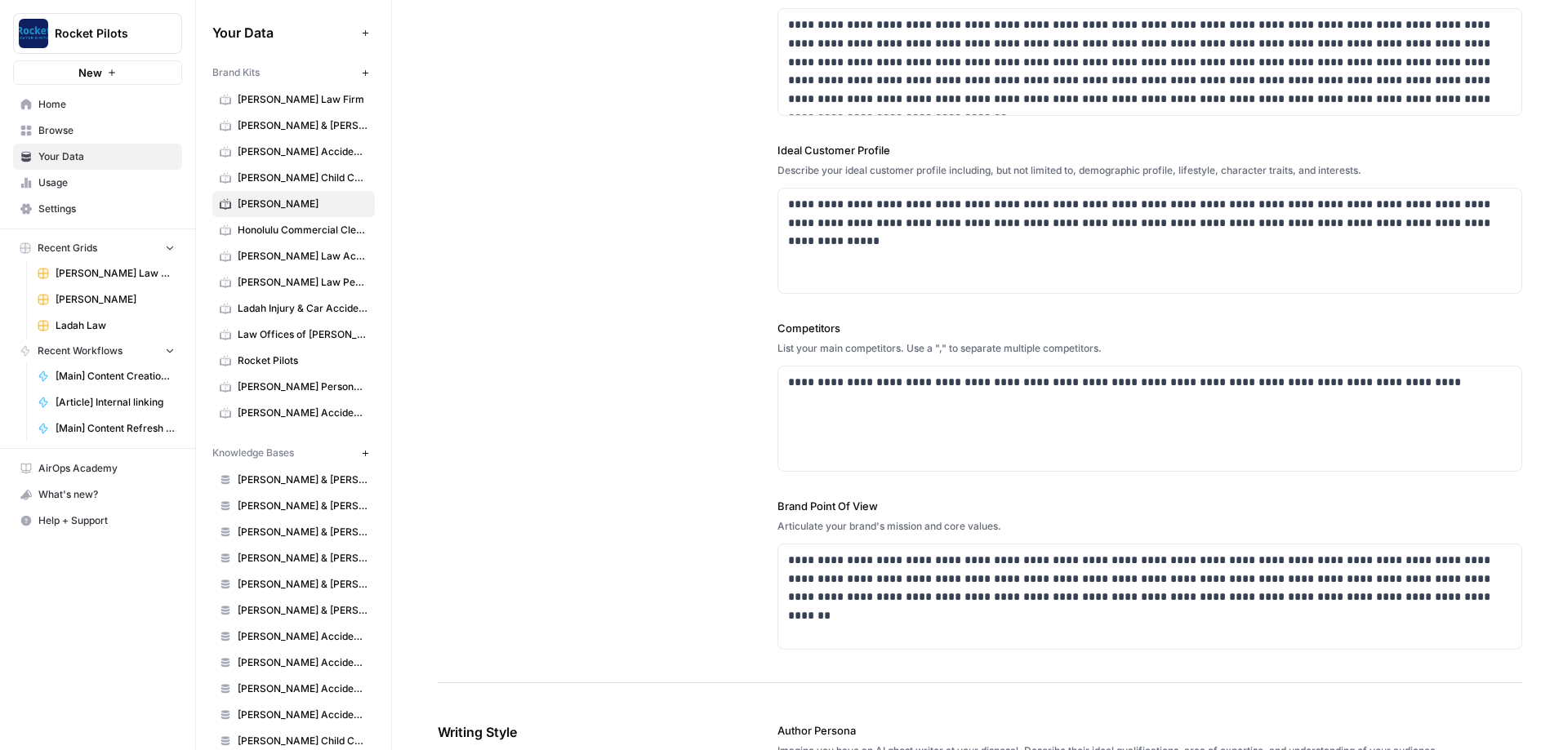
scroll to position [229, 0]
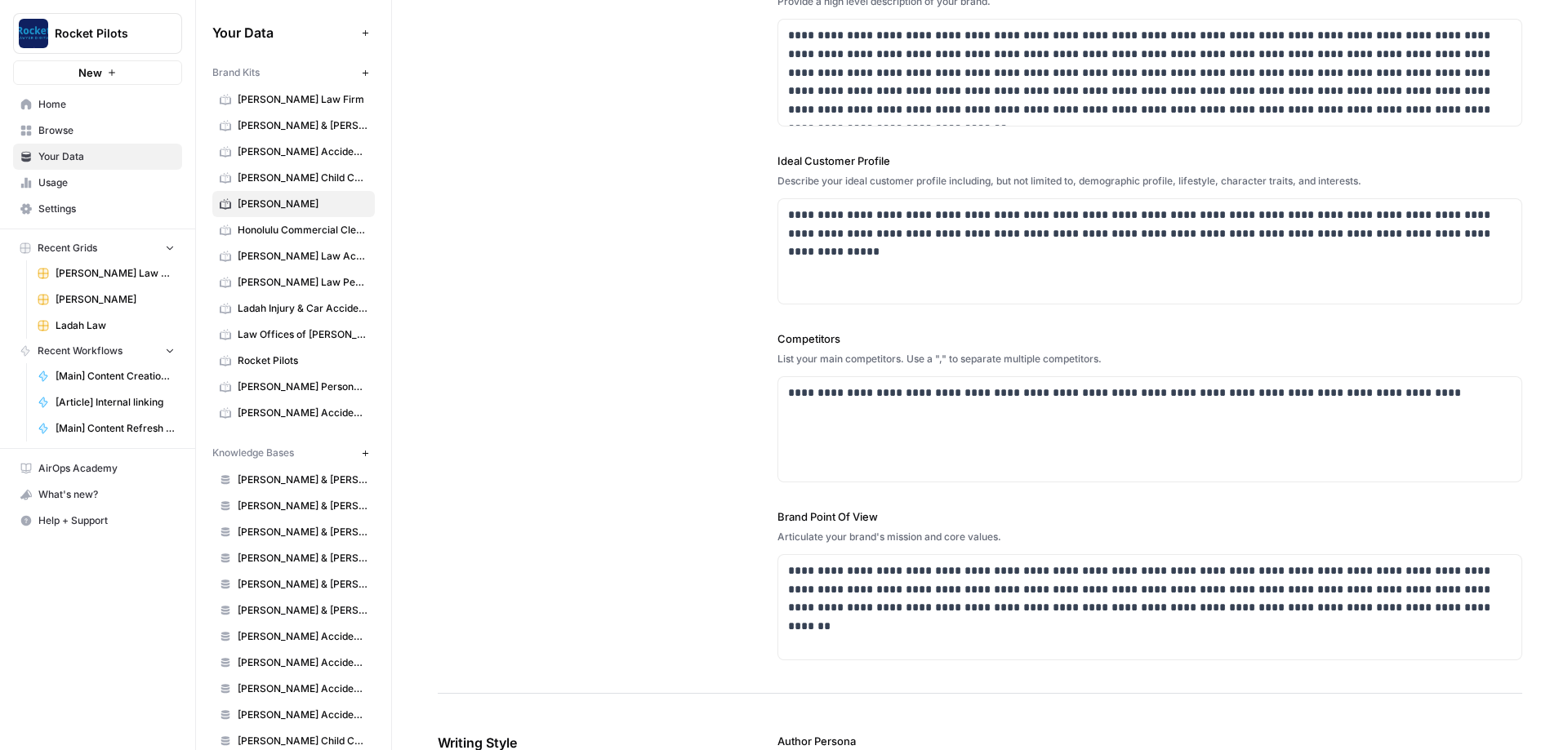
click at [51, 129] on span "Browse" at bounding box center [106, 131] width 136 height 15
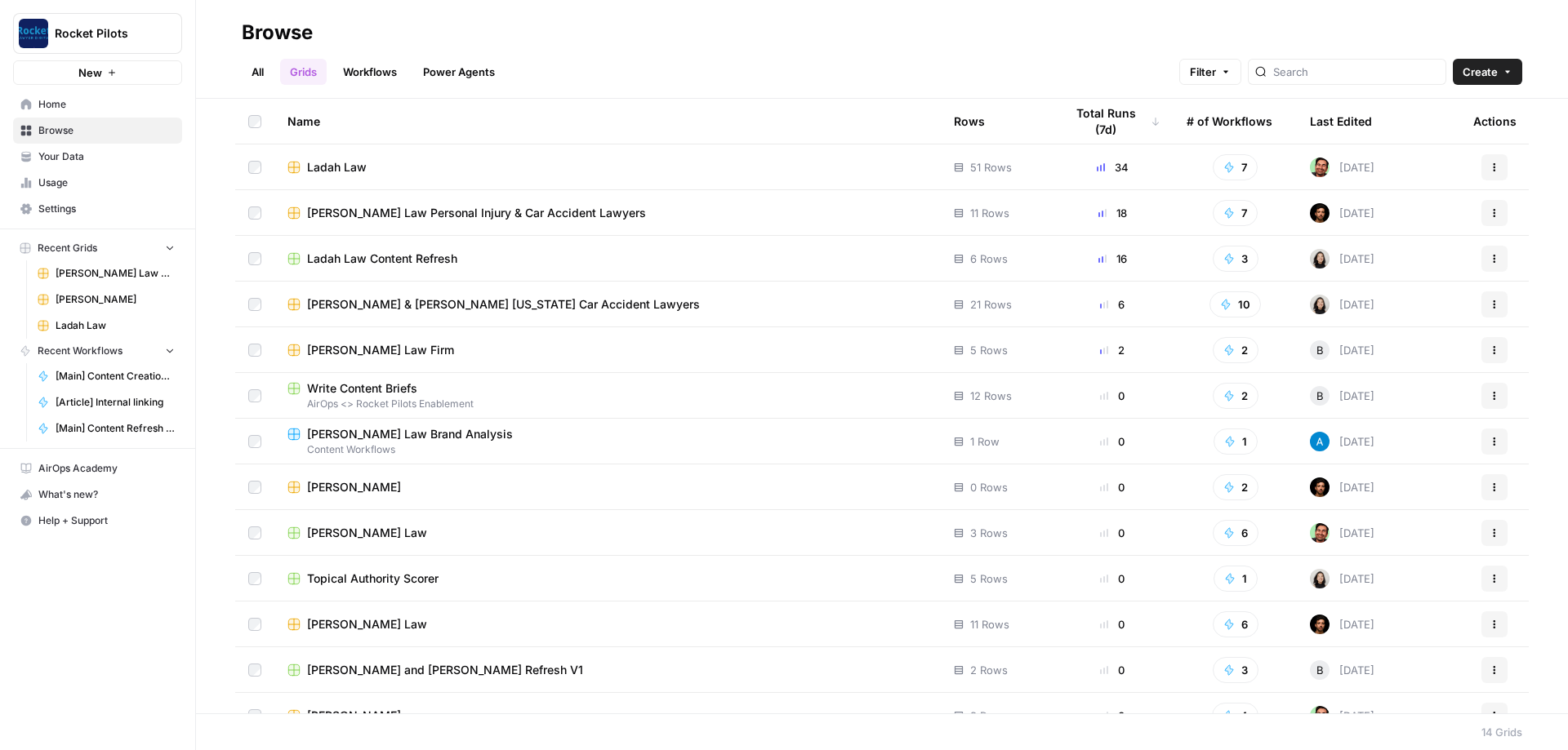
click at [74, 110] on span "Home" at bounding box center [106, 104] width 136 height 15
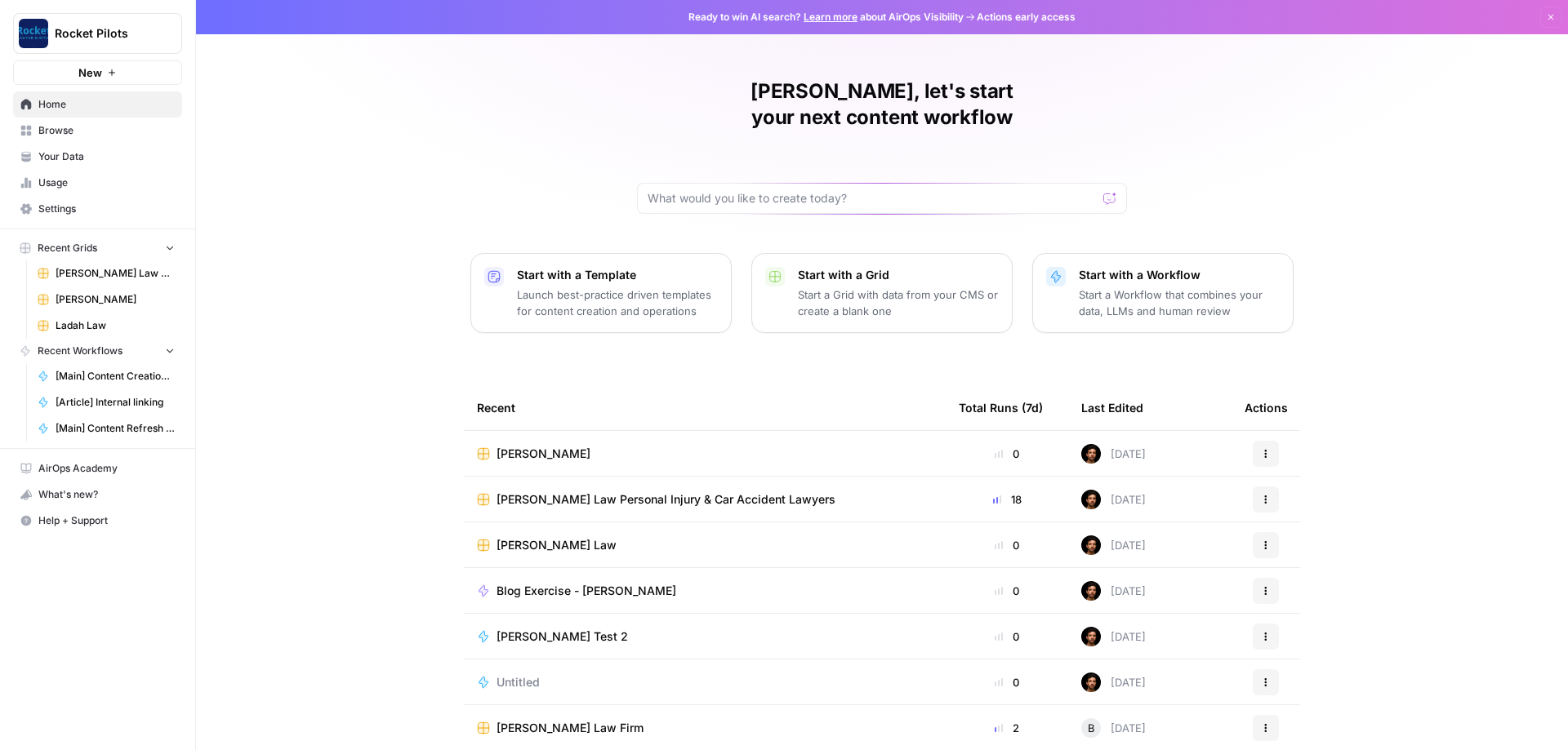
scroll to position [1, 0]
click at [367, 268] on span "[PERSON_NAME]" at bounding box center [543, 453] width 94 height 16
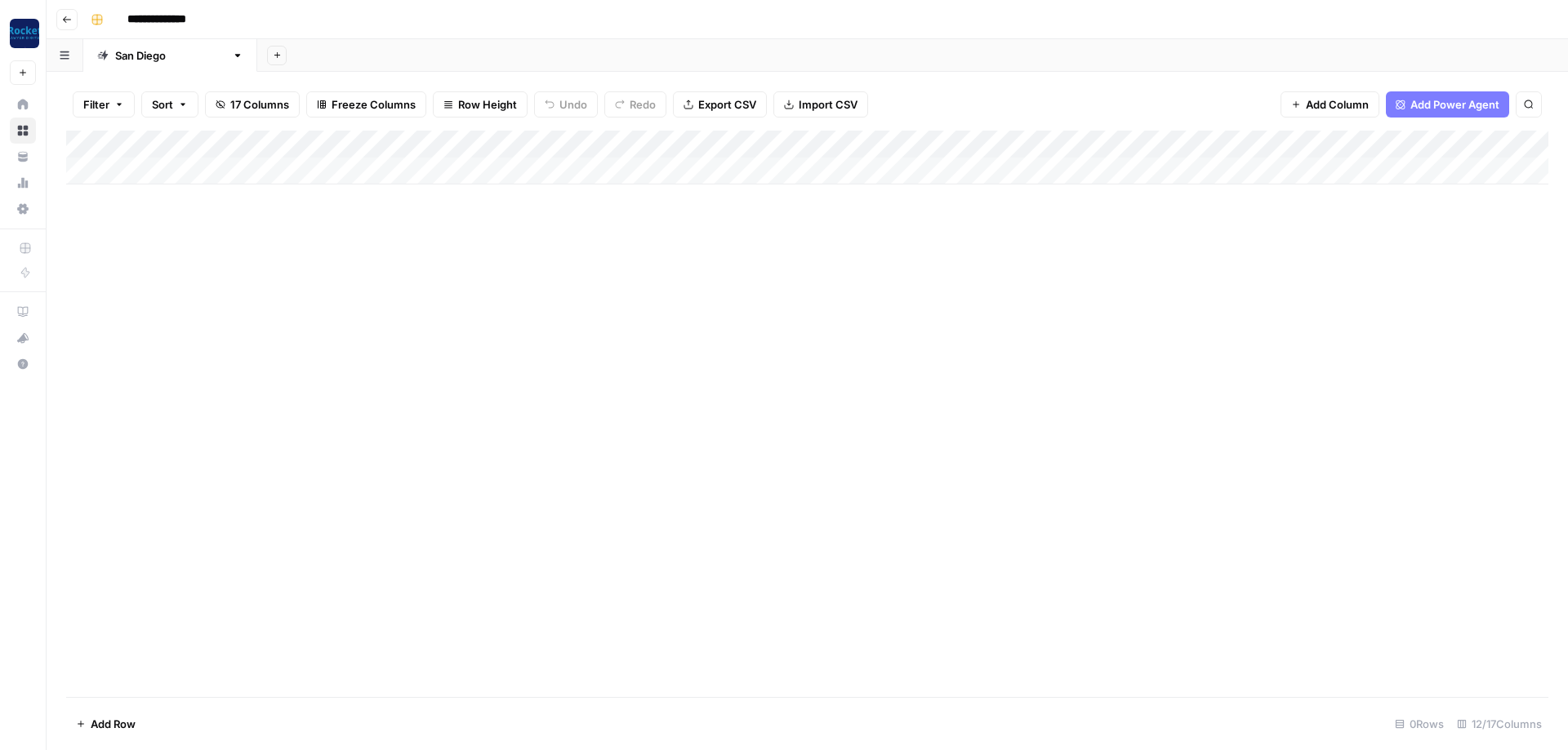
click at [137, 167] on div "Add Column" at bounding box center [807, 157] width 1481 height 54
click at [153, 162] on textarea at bounding box center [319, 168] width 455 height 23
type textarea "**********"
click at [367, 268] on div "Add Column" at bounding box center [807, 413] width 1481 height 566
click at [367, 165] on div "Add Column" at bounding box center [807, 171] width 1481 height 81
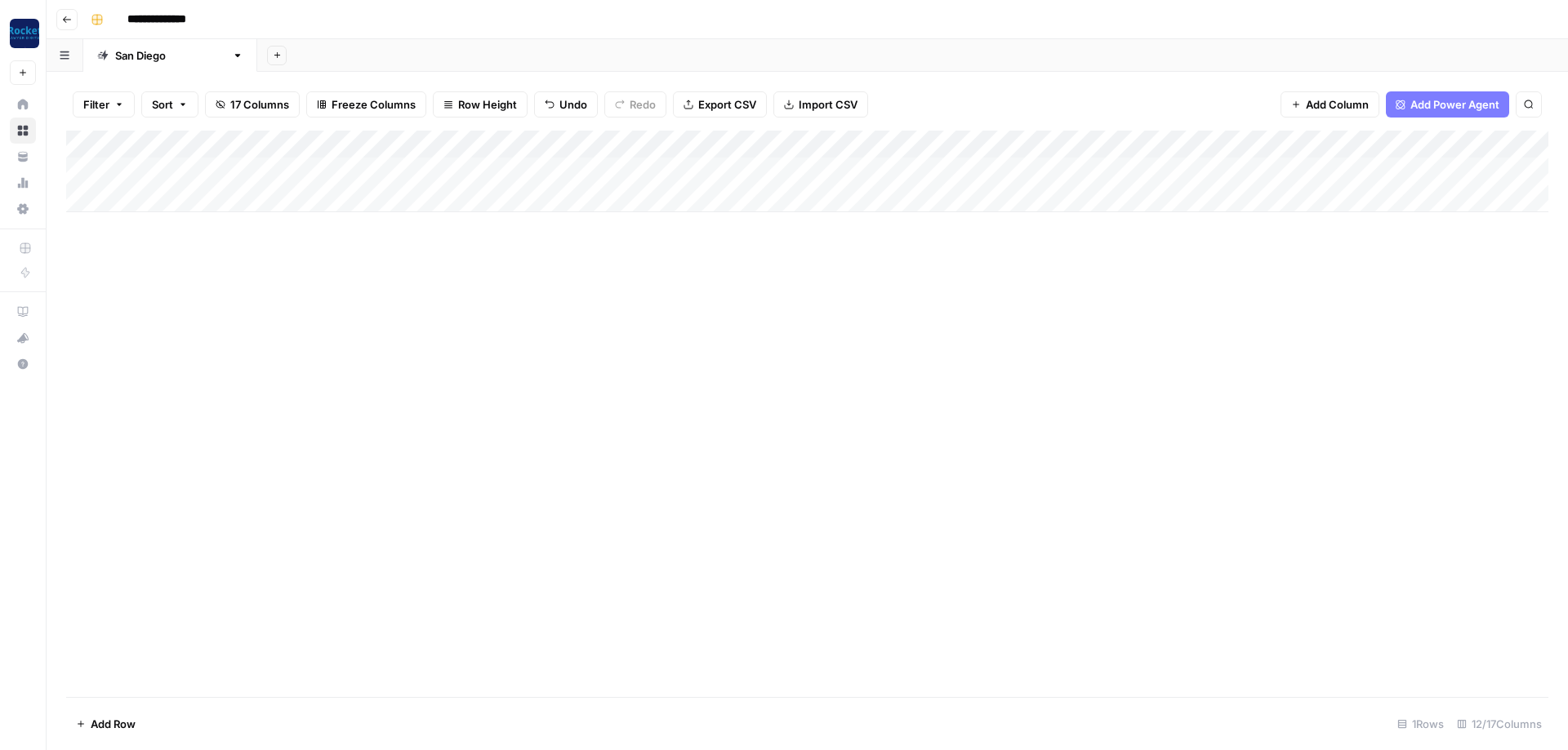
click at [367, 170] on div "Add Column" at bounding box center [807, 171] width 1481 height 81
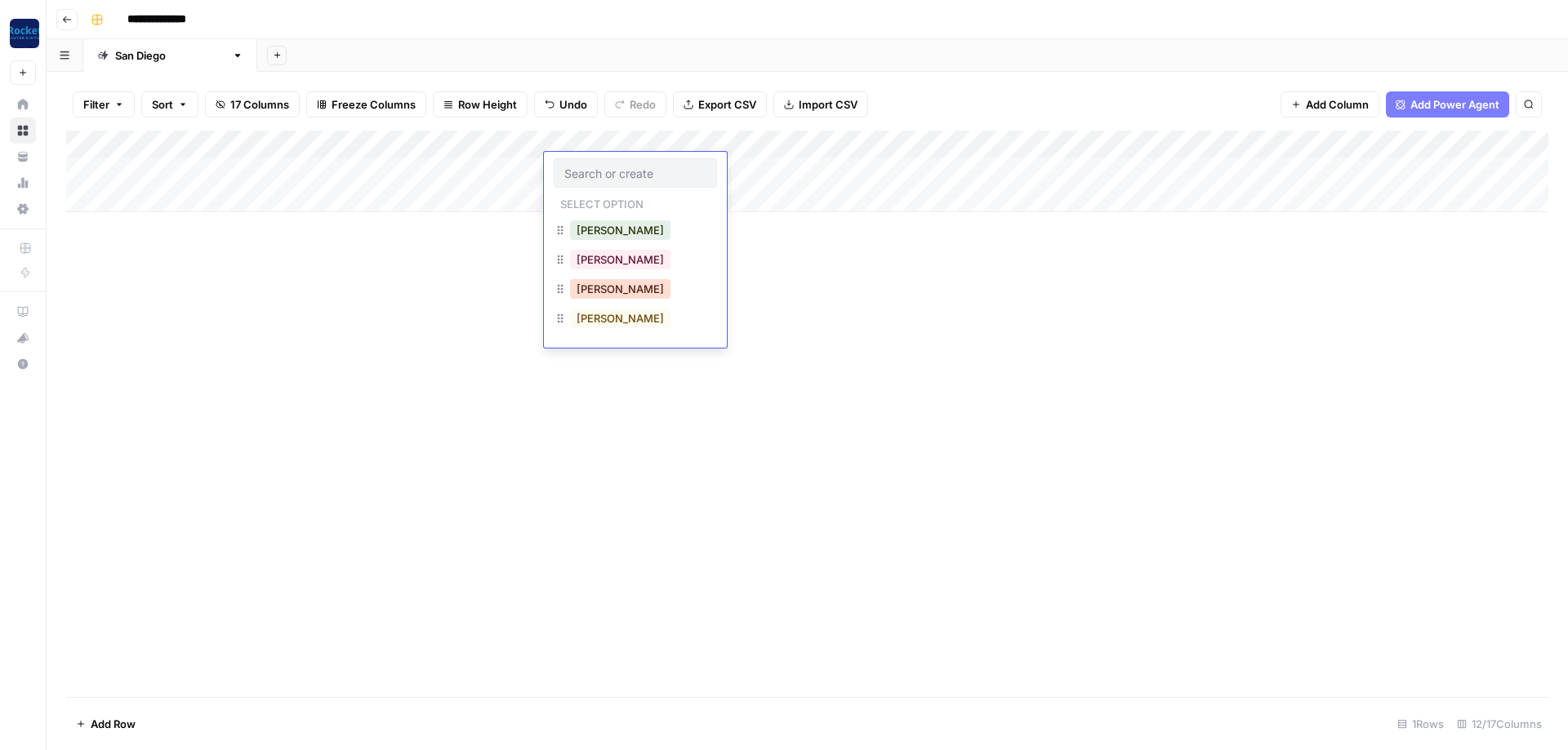
click at [367, 268] on button "[PERSON_NAME]" at bounding box center [620, 289] width 101 height 19
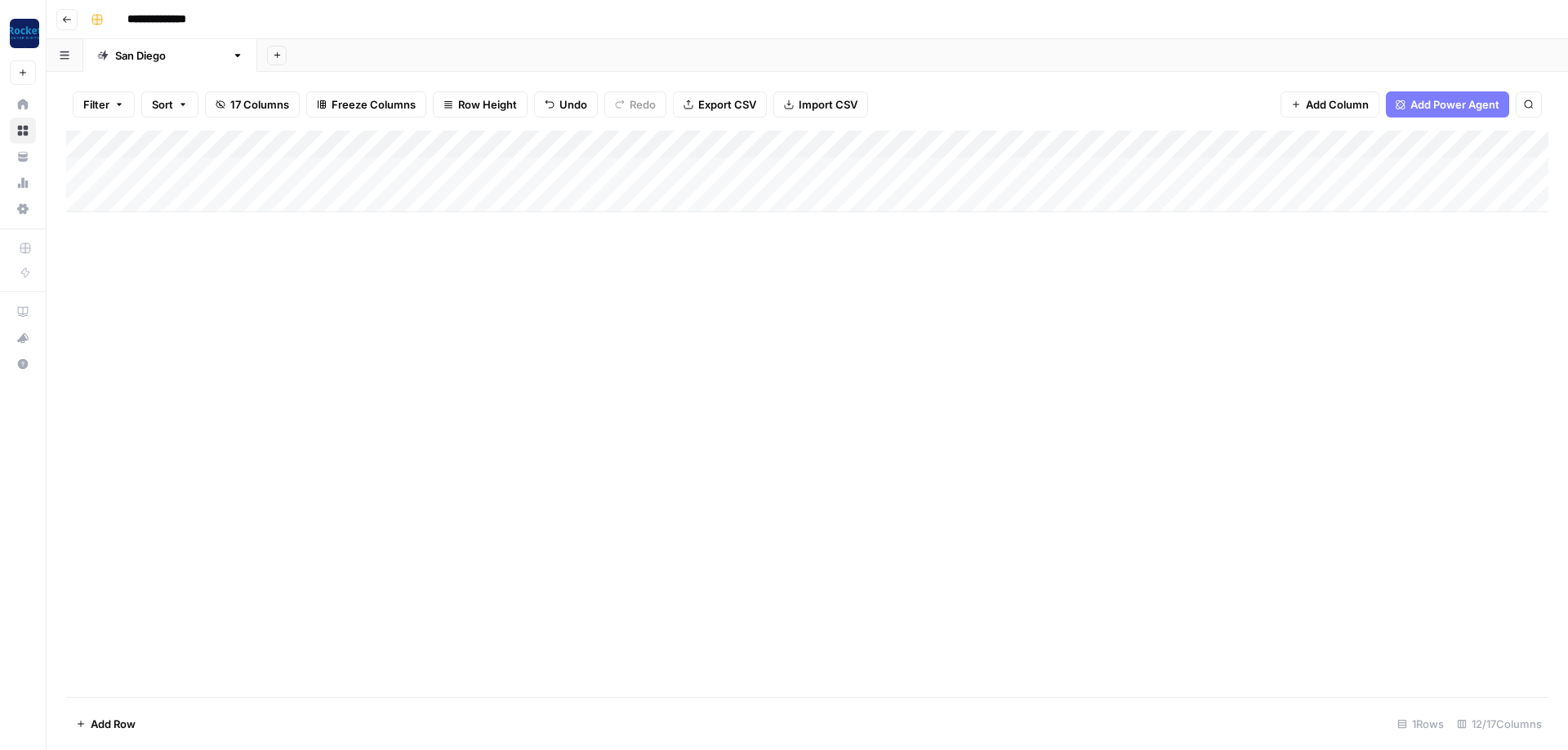
click at [367, 170] on div "Add Column" at bounding box center [807, 171] width 1481 height 81
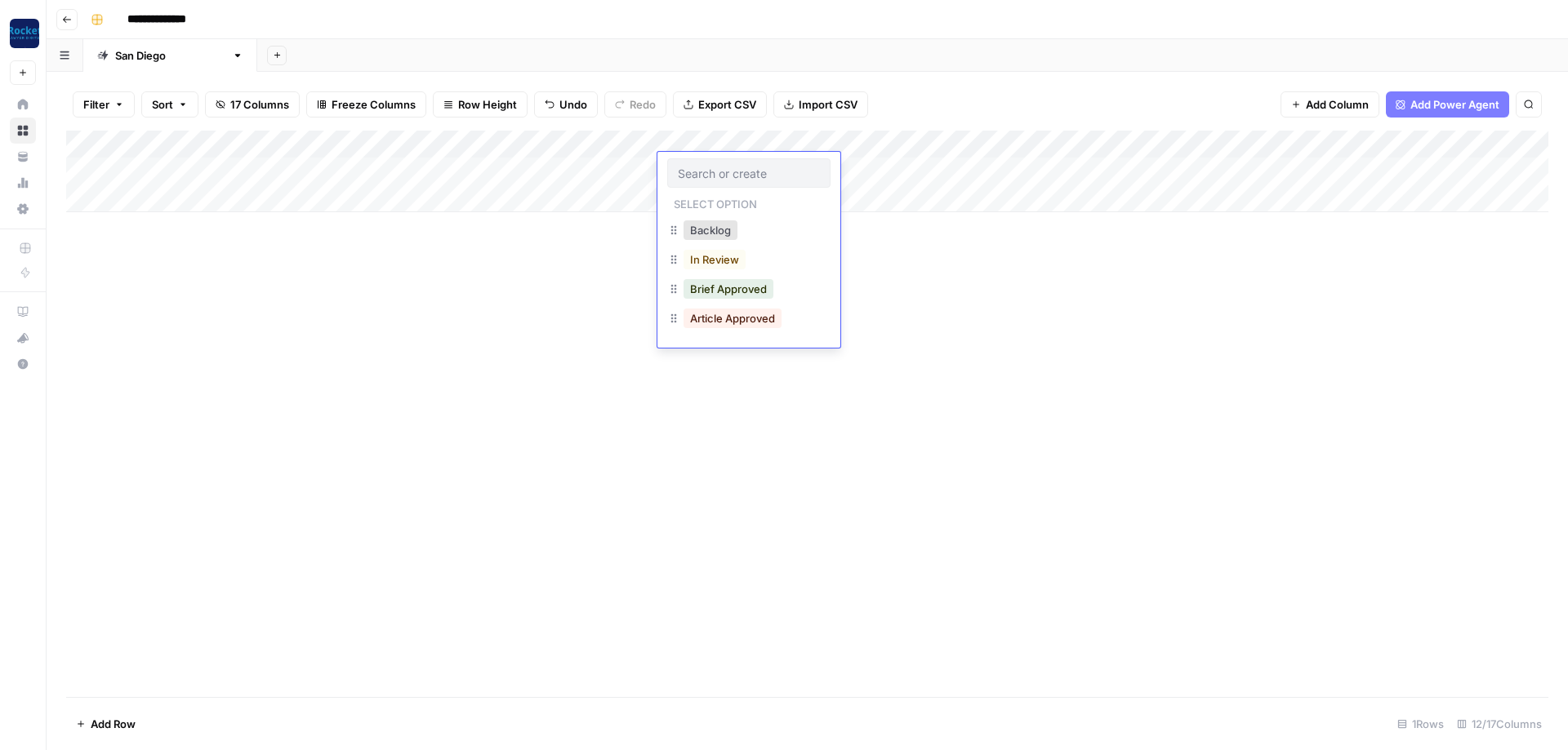
click at [367, 268] on div "Add Column" at bounding box center [807, 413] width 1481 height 566
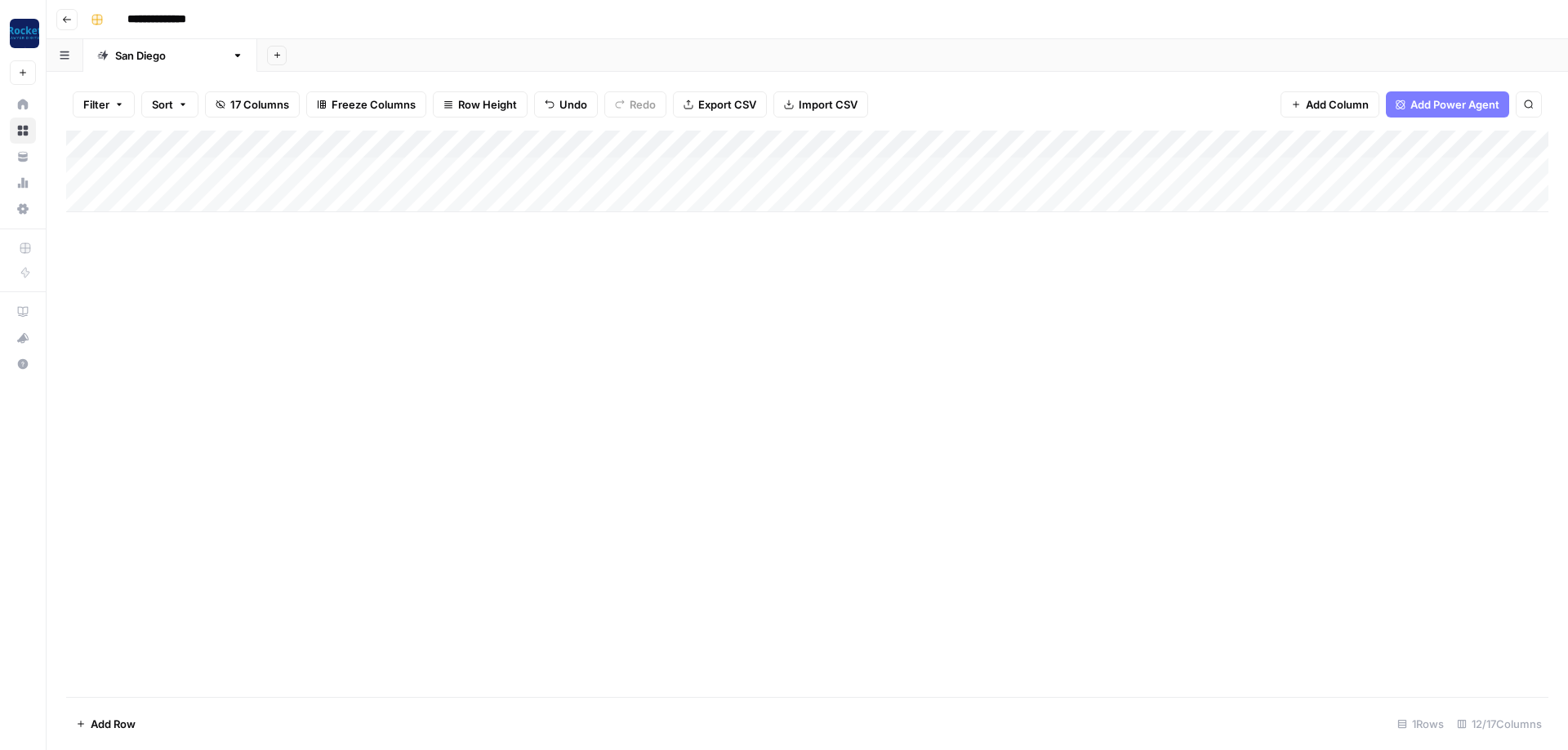
click at [367, 167] on div "Add Column" at bounding box center [807, 171] width 1481 height 81
click at [367, 230] on button "Blog Post" at bounding box center [837, 231] width 60 height 19
click at [367, 164] on div "Add Column" at bounding box center [807, 171] width 1481 height 81
click at [367, 142] on div "Add Column" at bounding box center [807, 171] width 1481 height 81
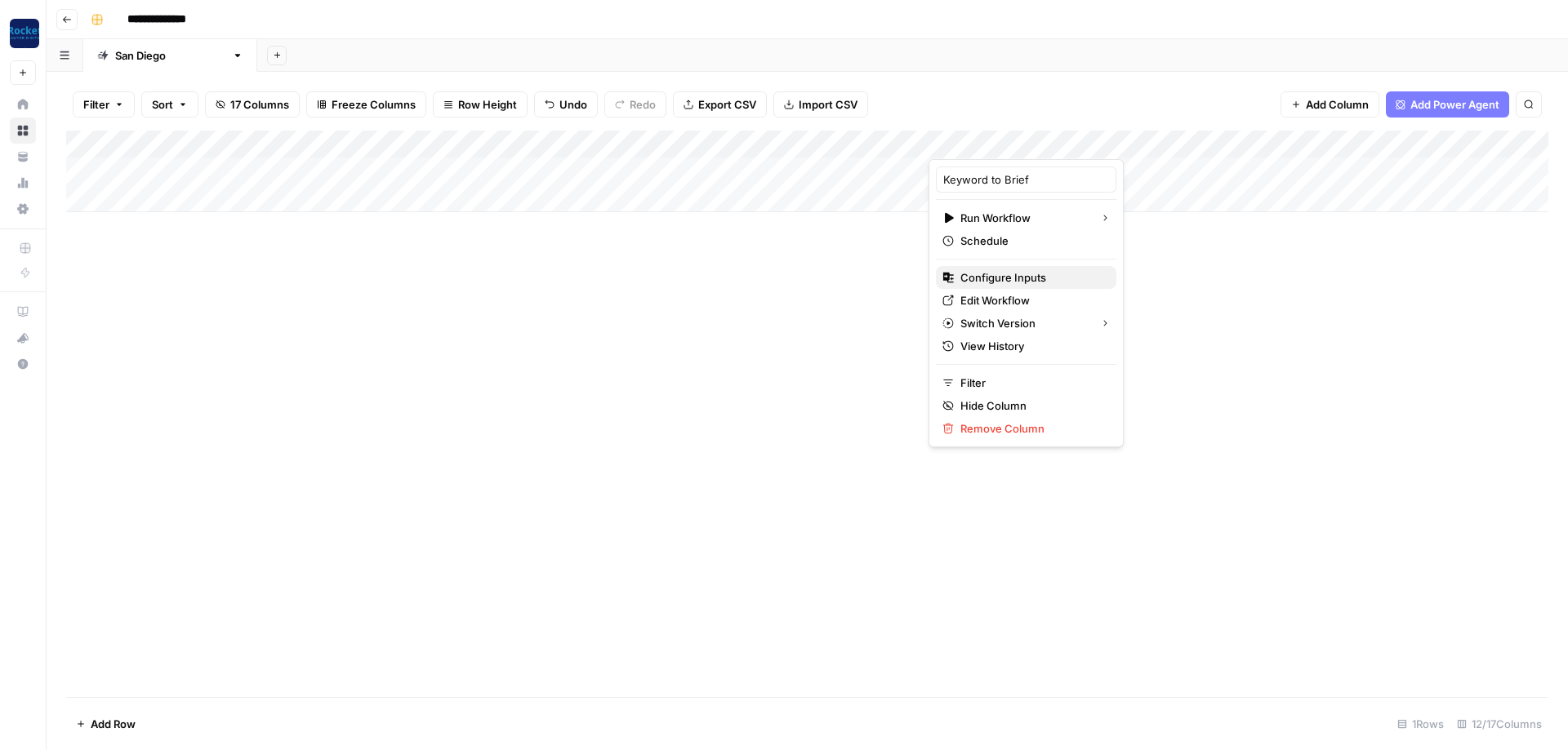
click at [367, 268] on span "Configure Inputs" at bounding box center [1032, 277] width 143 height 16
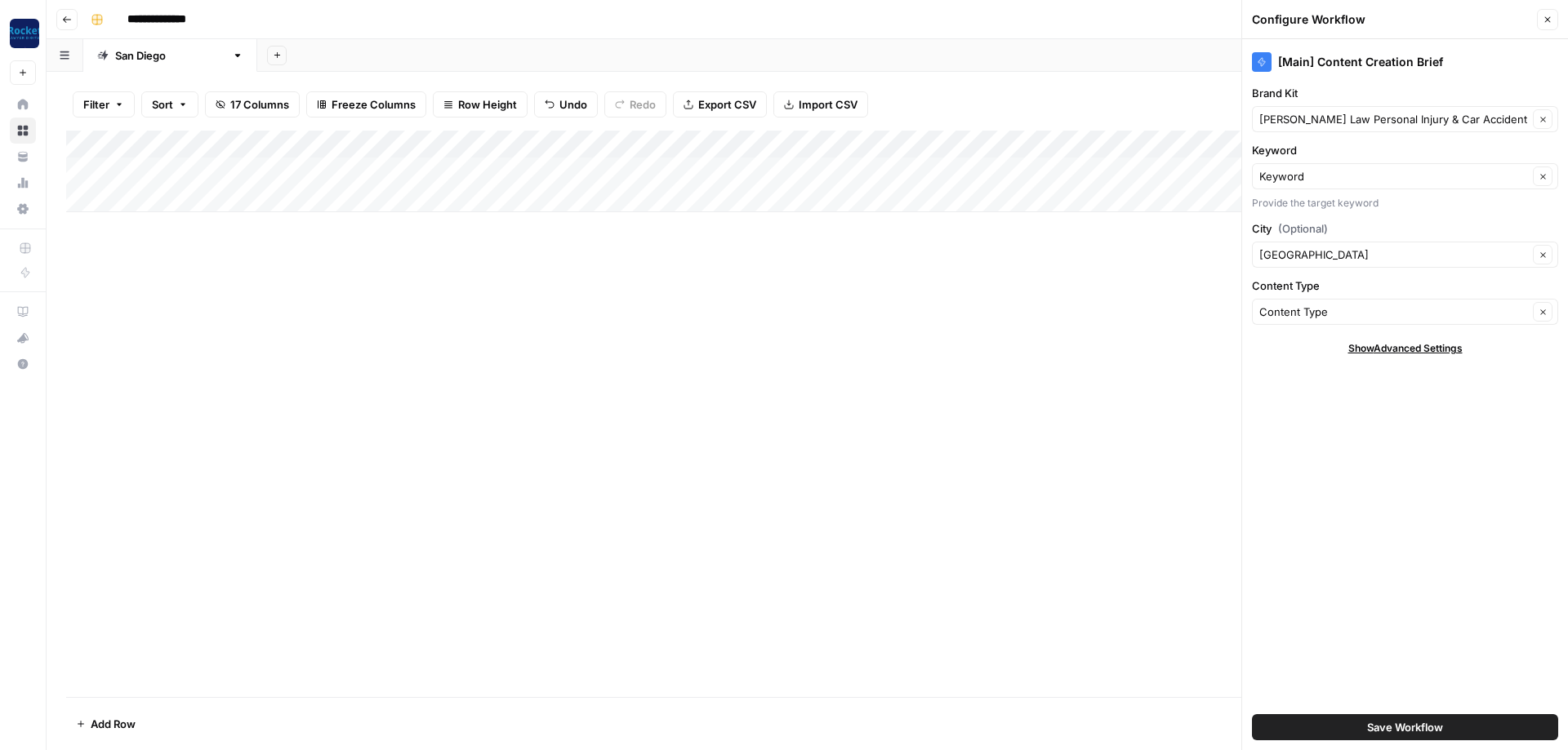
click at [367, 15] on icon "button" at bounding box center [1547, 19] width 10 height 10
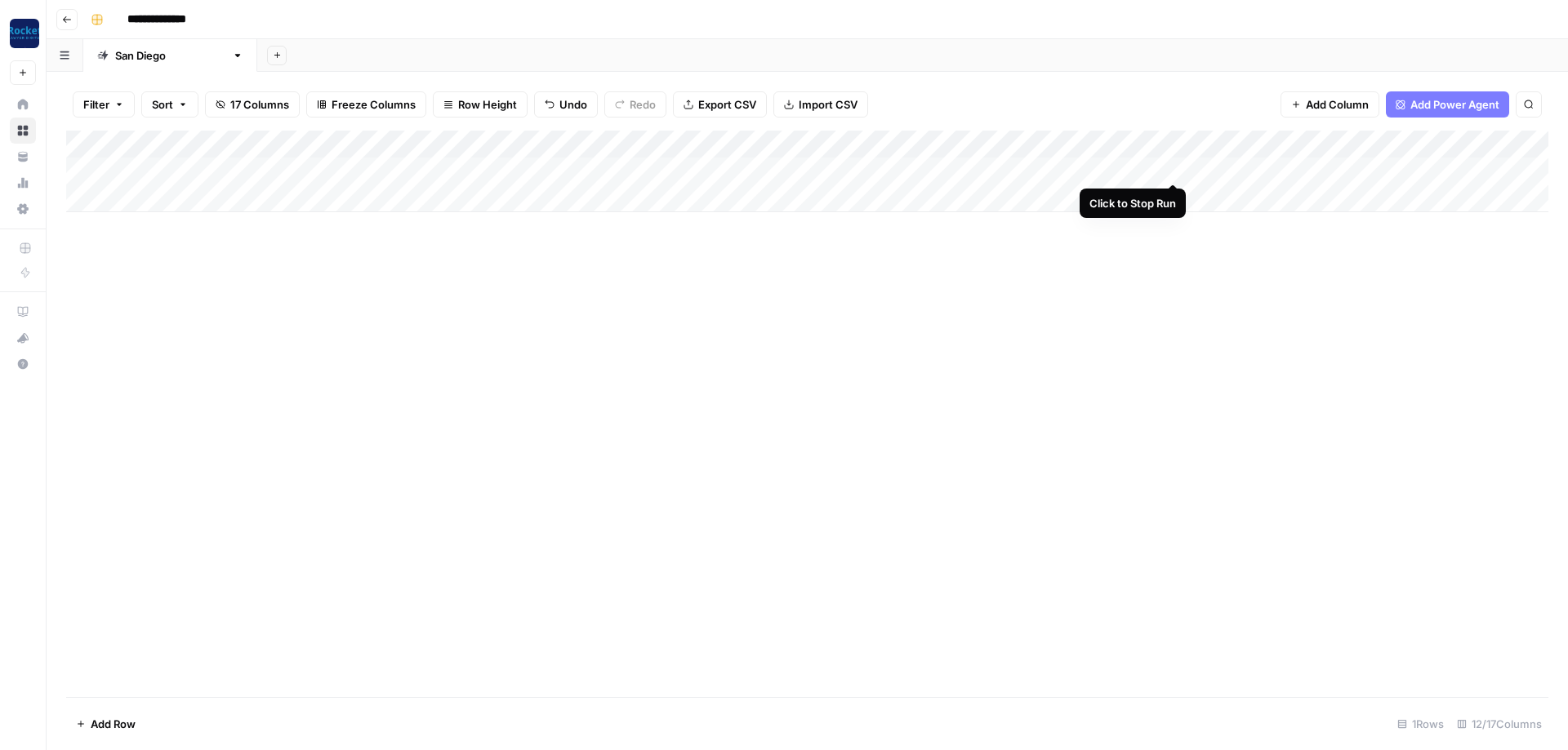
click at [367, 168] on div "Add Column" at bounding box center [807, 171] width 1481 height 81
click at [367, 140] on div "Add Column" at bounding box center [807, 171] width 1481 height 81
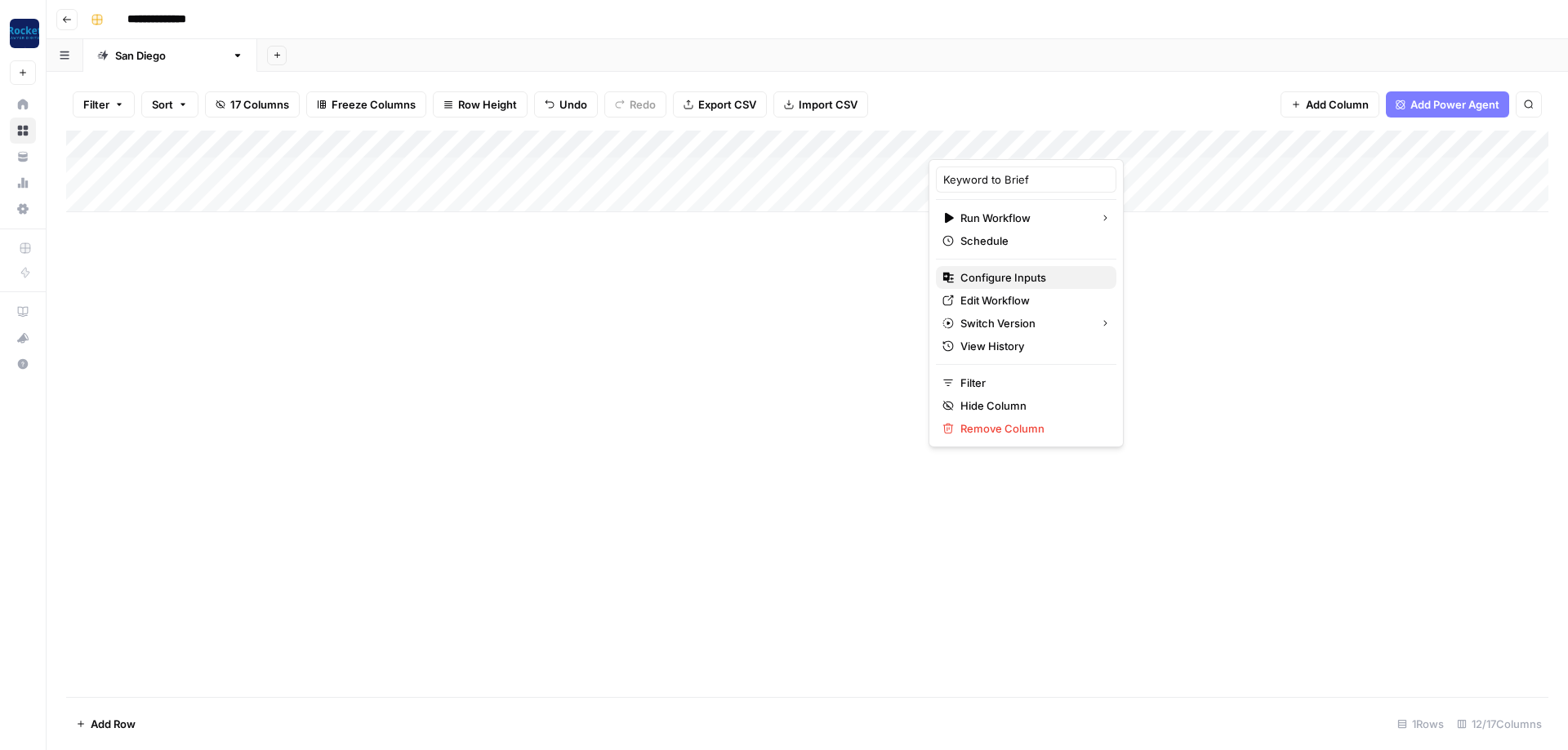
click at [367, 268] on span "Configure Inputs" at bounding box center [1032, 277] width 143 height 16
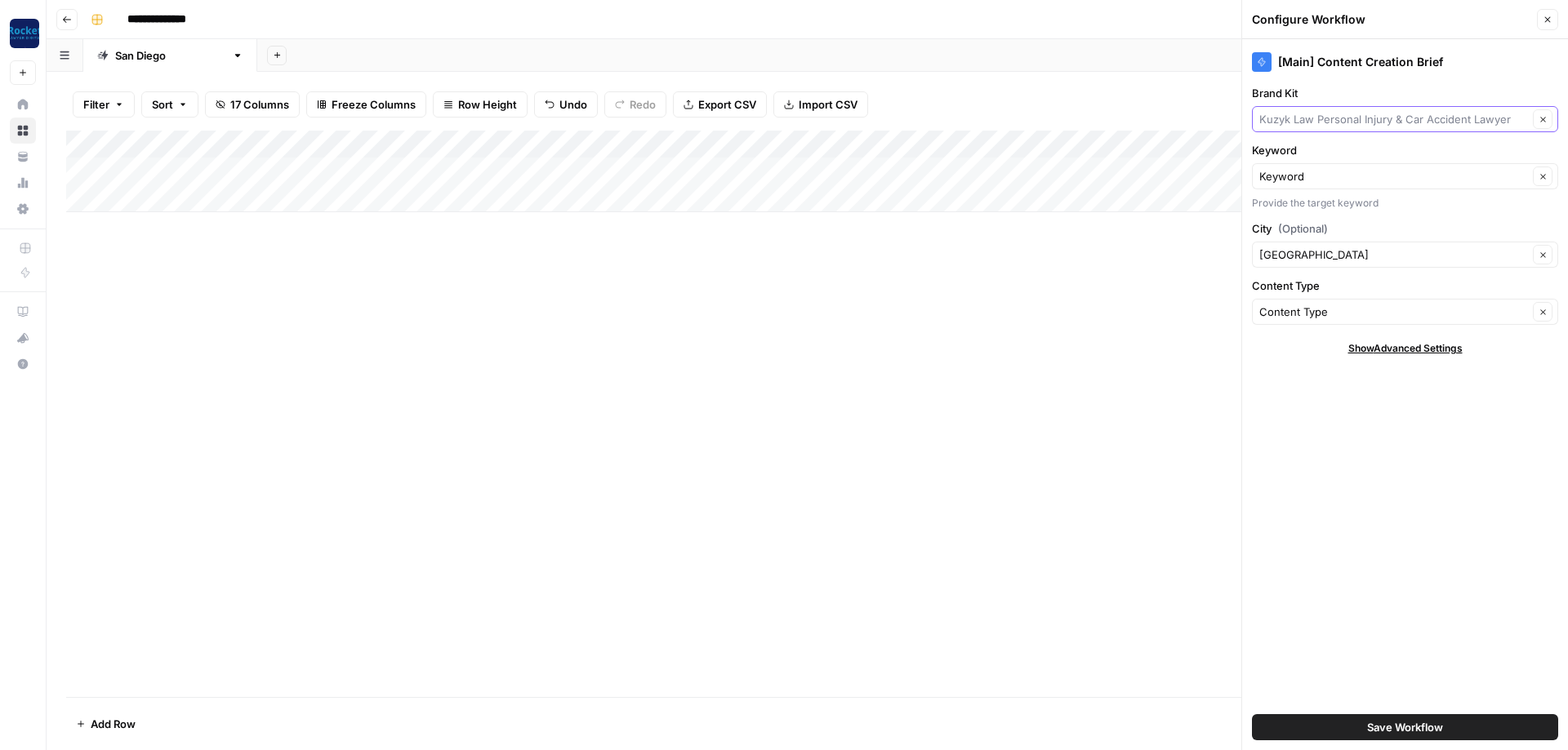
click at [367, 120] on input "Brand Kit" at bounding box center [1393, 119] width 269 height 16
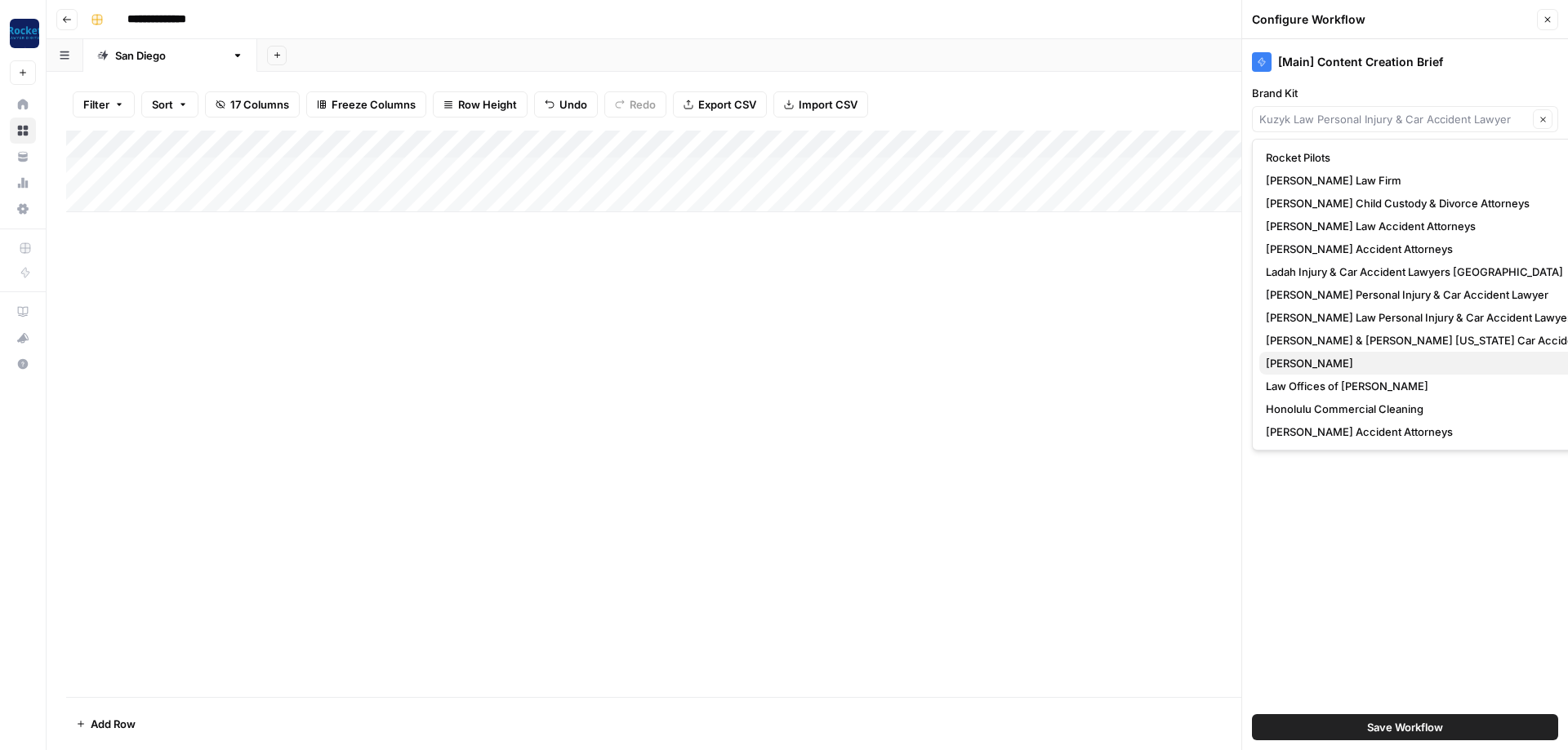
click at [367, 268] on span "[PERSON_NAME]" at bounding box center [1447, 363] width 362 height 16
type input "[PERSON_NAME]"
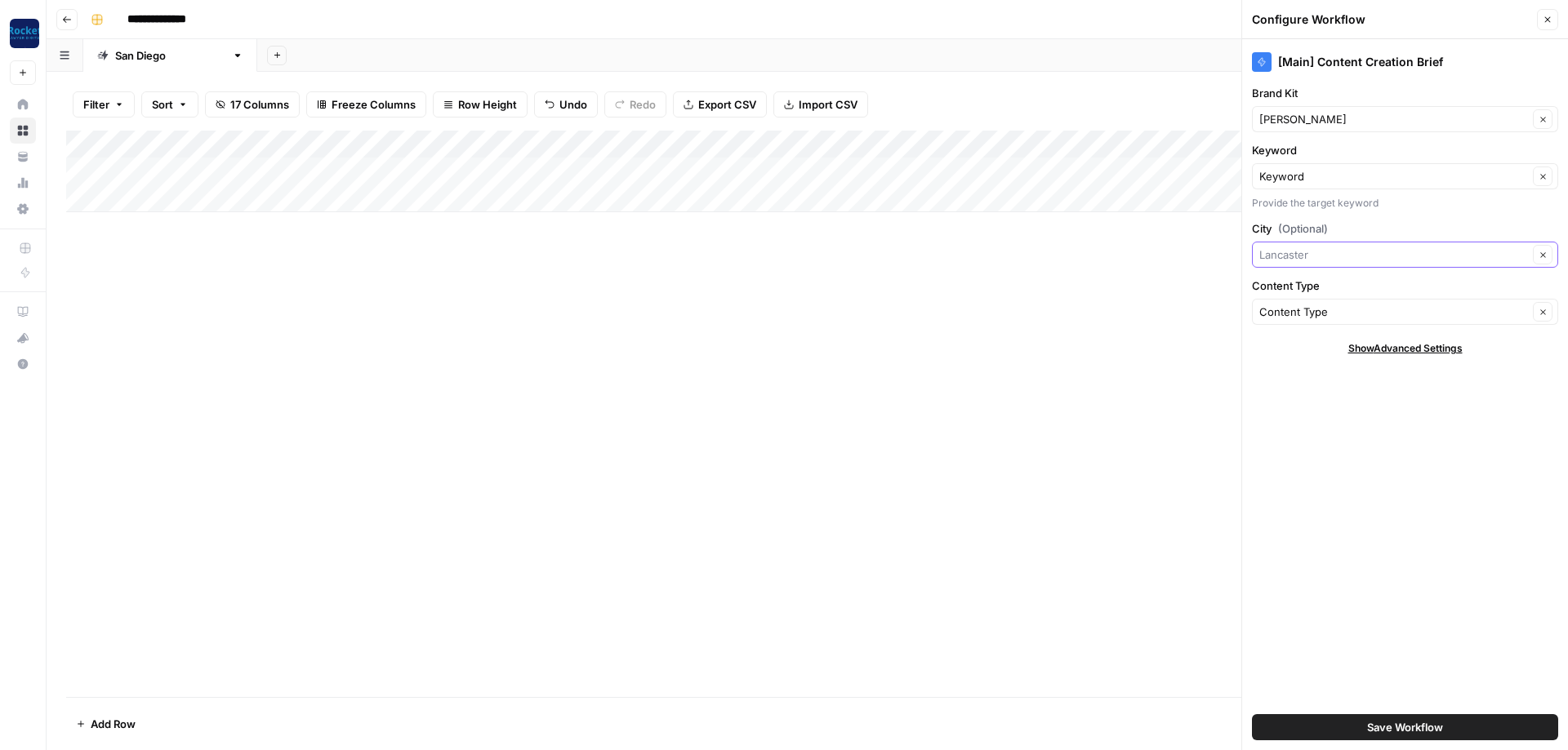
drag, startPoint x: 1330, startPoint y: 252, endPoint x: 1085, endPoint y: 237, distance: 245.5
click at [367, 246] on input "City (Optional)" at bounding box center [1393, 254] width 269 height 16
type input "[GEOGRAPHIC_DATA]"
click at [367, 268] on div "Add Column" at bounding box center [807, 413] width 1481 height 566
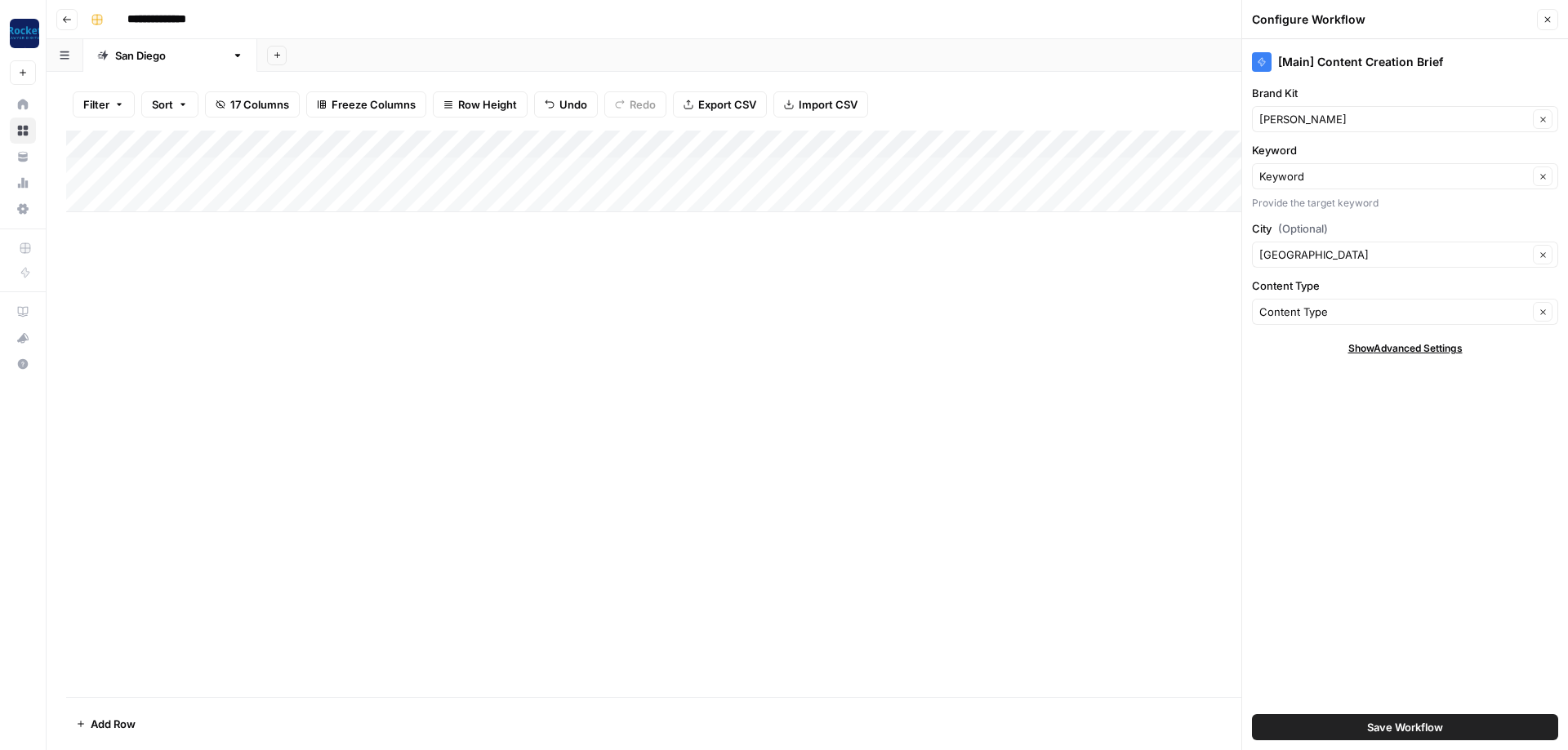
click at [367, 268] on div "Add Column" at bounding box center [807, 413] width 1481 height 566
click at [367, 268] on button "Save Workflow" at bounding box center [1405, 728] width 307 height 27
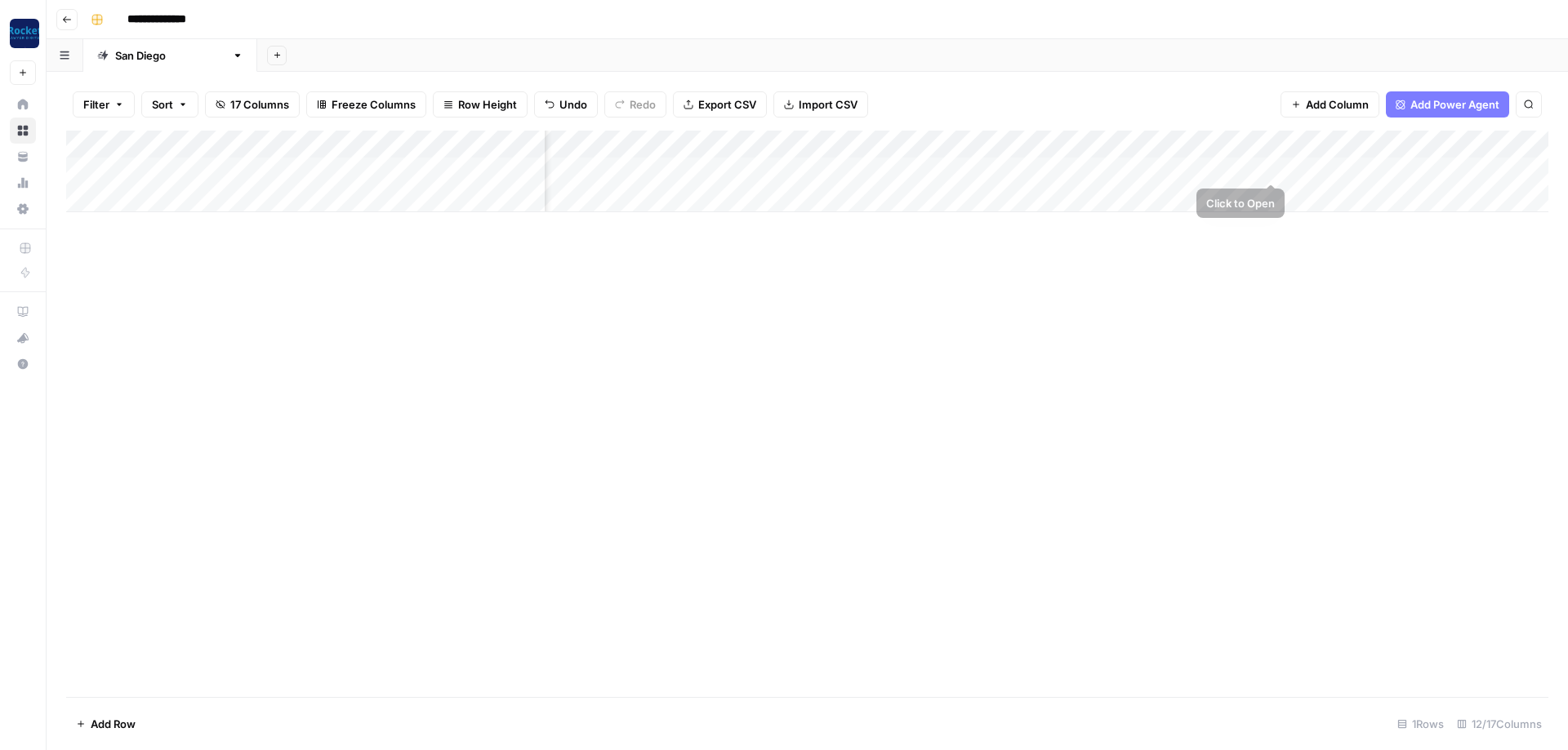
scroll to position [0, 392]
click at [367, 140] on div "Add Column" at bounding box center [807, 171] width 1481 height 81
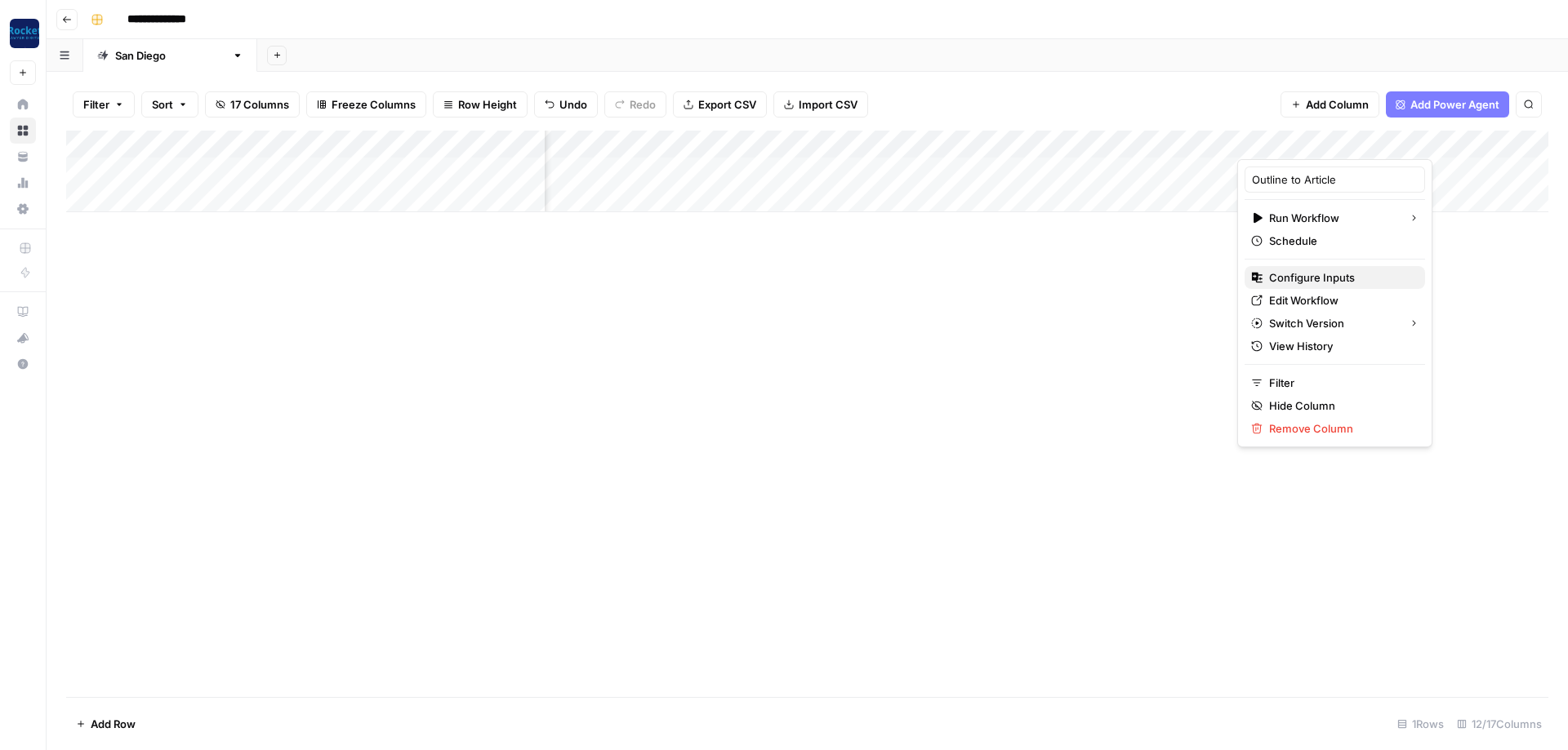
click at [367, 268] on span "Configure Inputs" at bounding box center [1340, 277] width 143 height 16
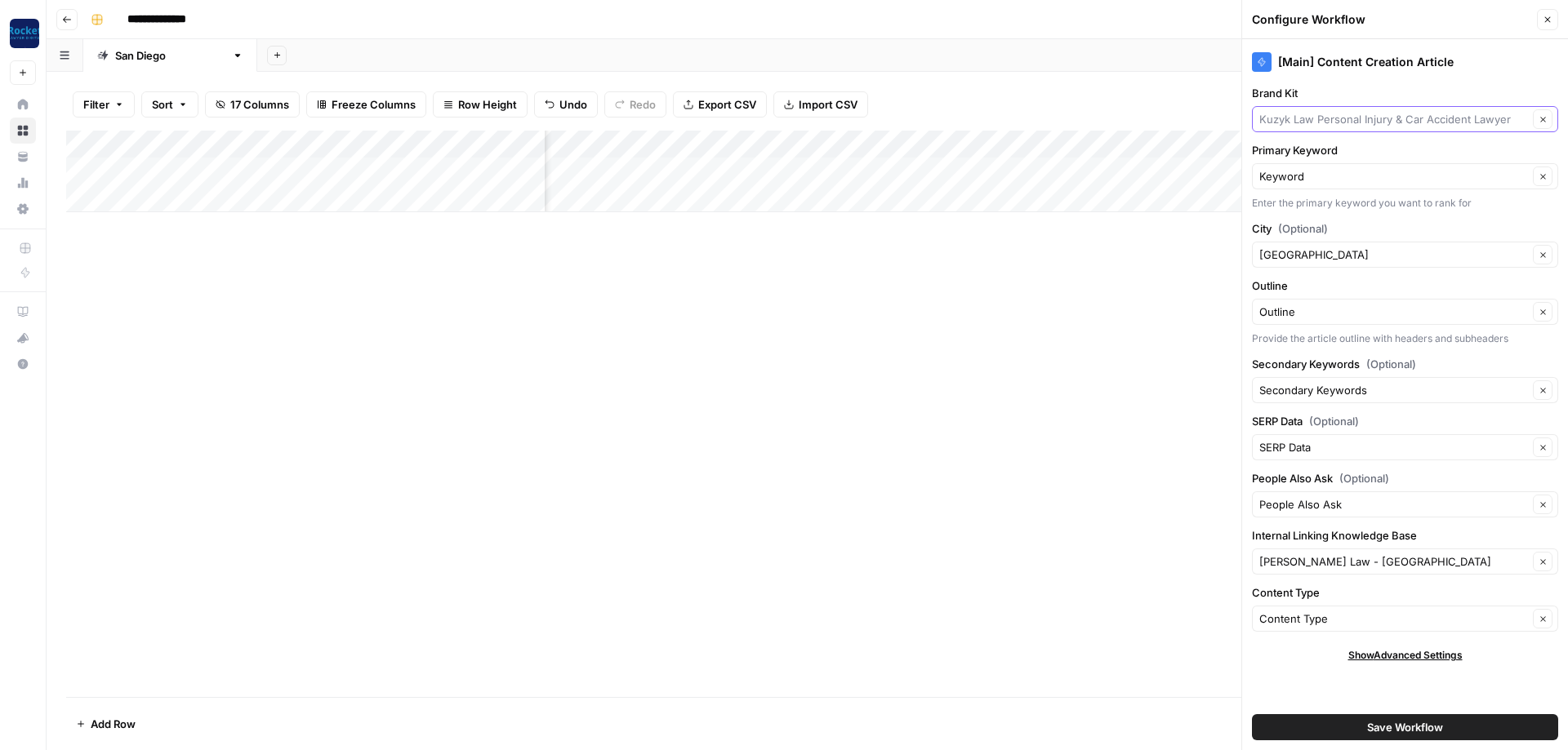
click at [367, 113] on input "Brand Kit" at bounding box center [1393, 119] width 269 height 16
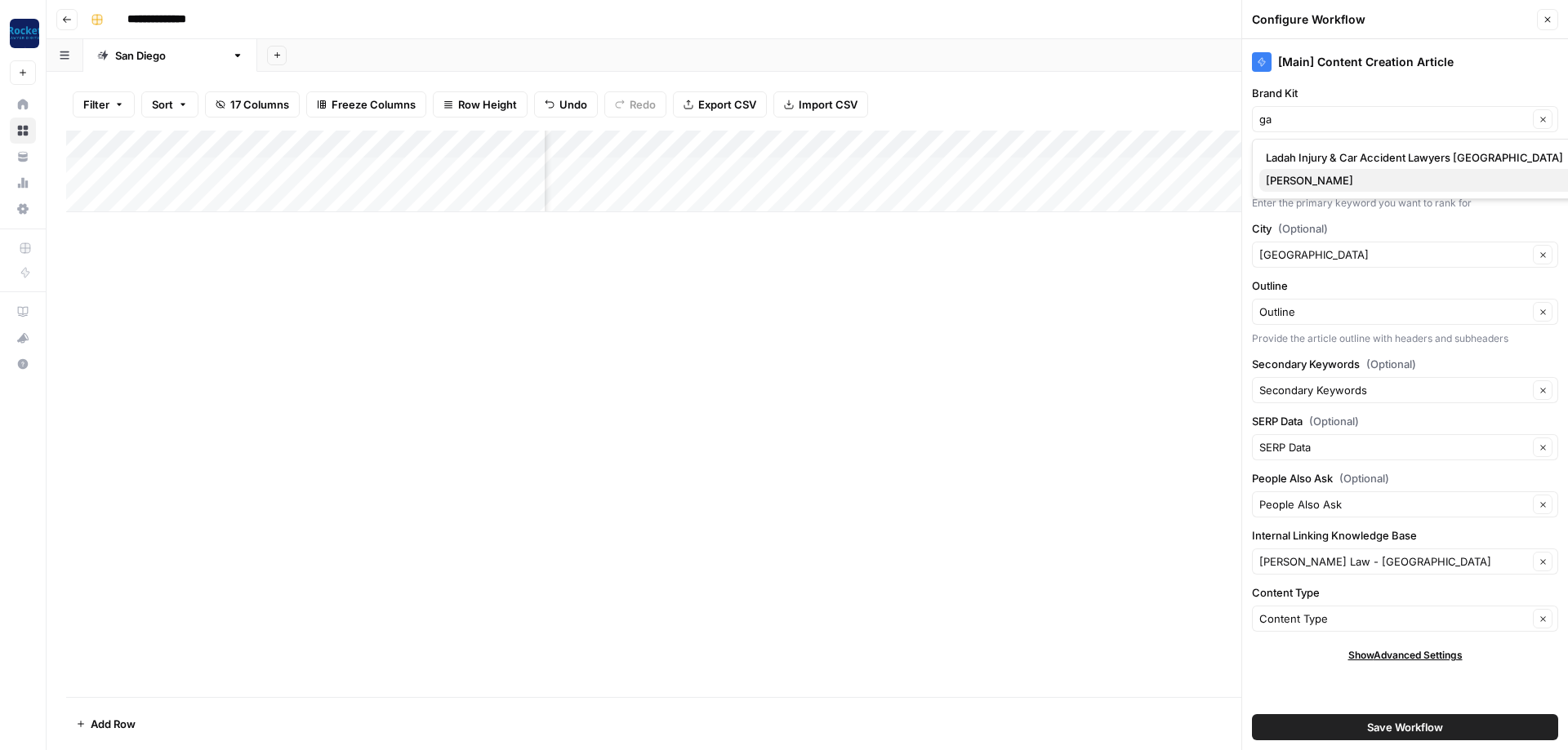
click at [367, 178] on span "[PERSON_NAME]" at bounding box center [1414, 180] width 297 height 16
type input "[PERSON_NAME]"
click at [367, 252] on input "City (Optional)" at bounding box center [1393, 254] width 269 height 16
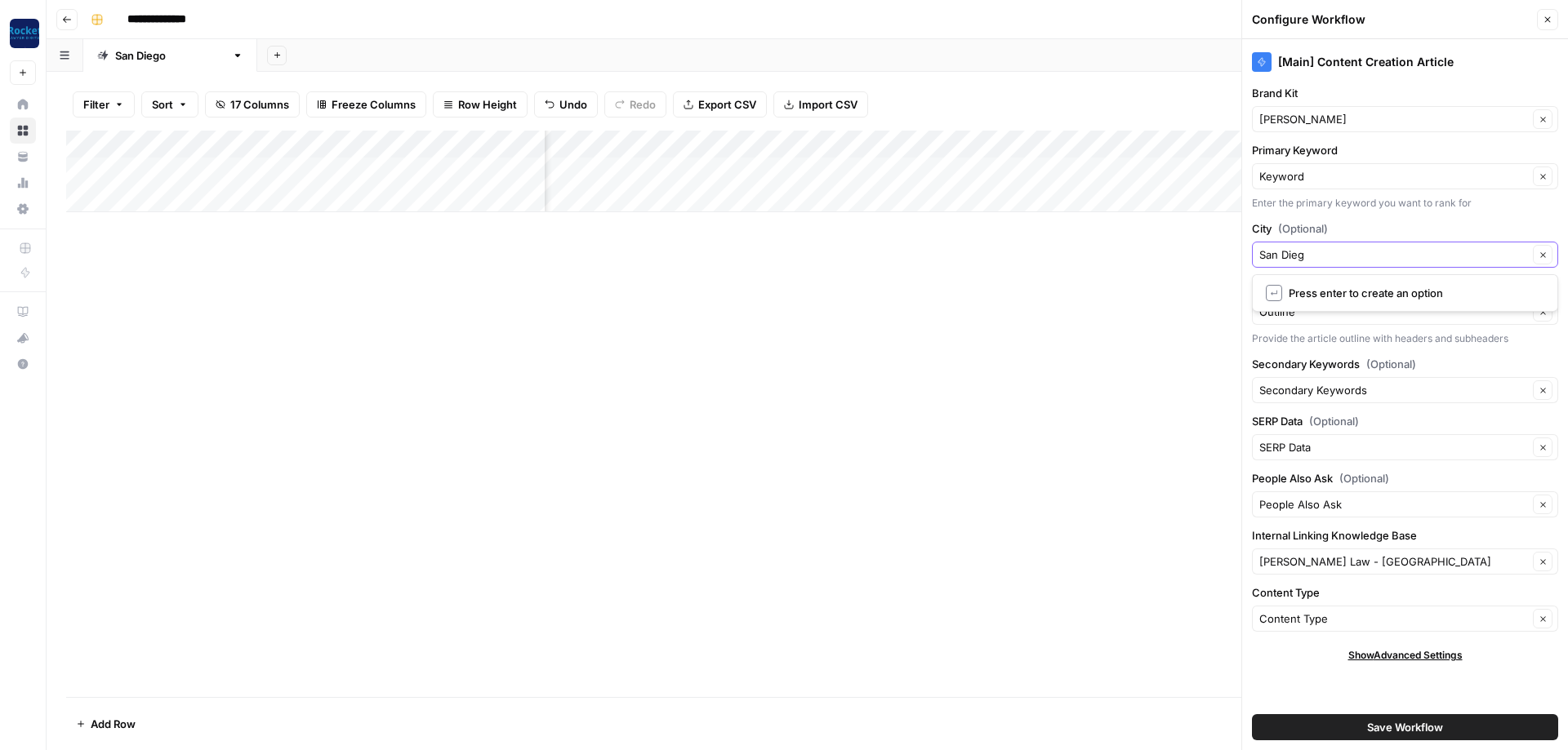
type input "[GEOGRAPHIC_DATA]"
click at [367, 268] on input "Internal Linking Knowledge Base" at bounding box center [1393, 562] width 269 height 16
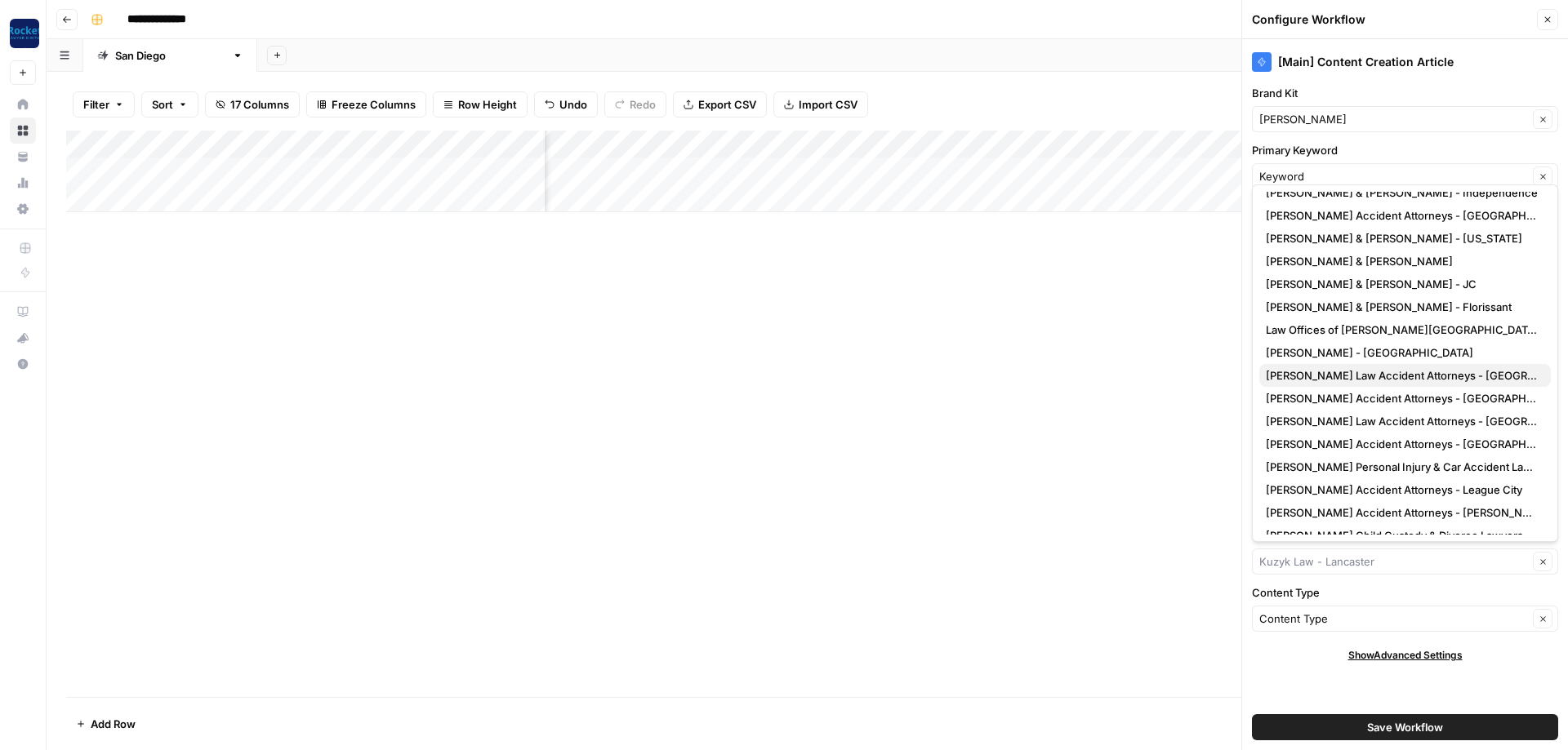
scroll to position [196, 0]
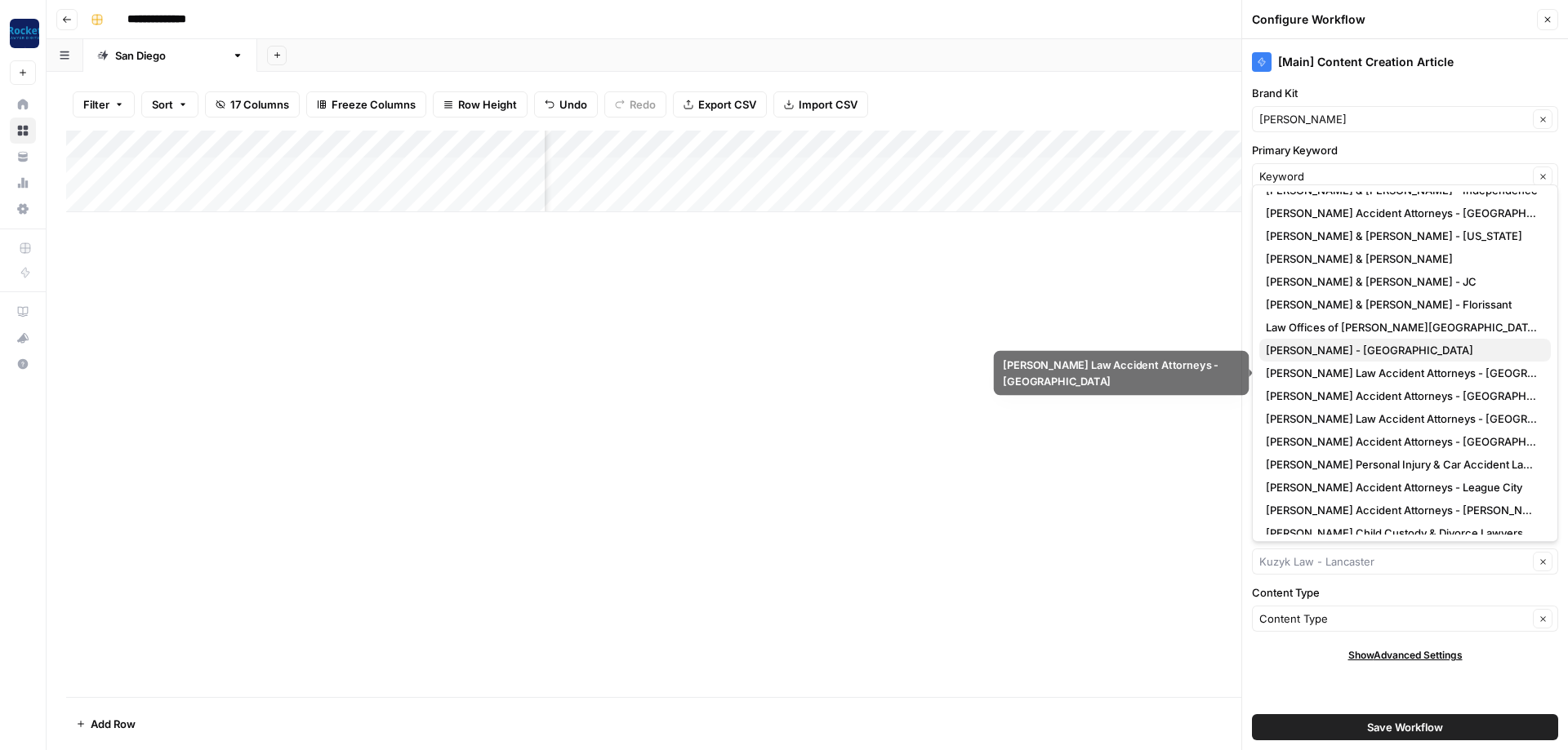
click at [367, 268] on span "[PERSON_NAME] - [GEOGRAPHIC_DATA]" at bounding box center [1402, 350] width 272 height 16
type input "[PERSON_NAME] - [GEOGRAPHIC_DATA]"
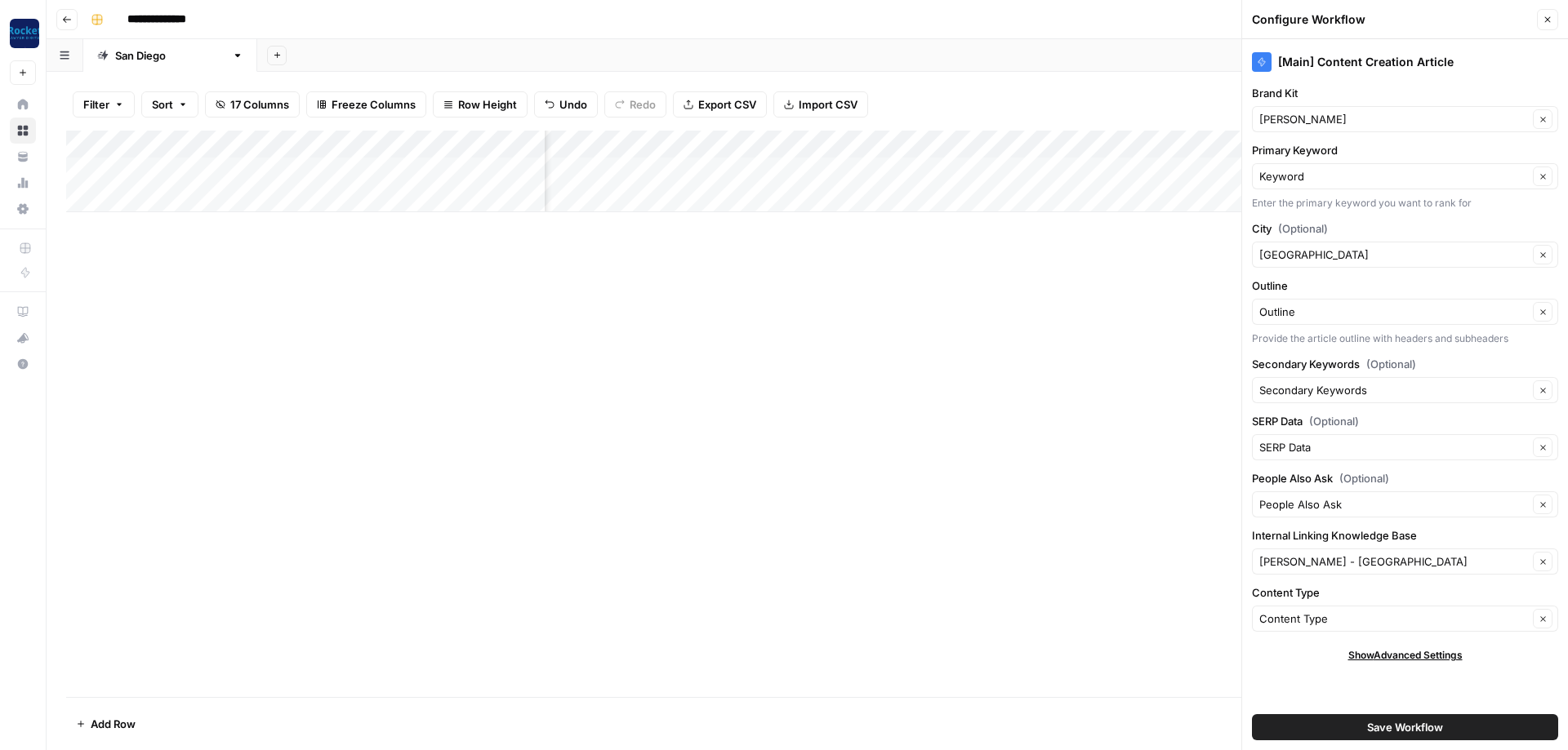
drag, startPoint x: 1292, startPoint y: 660, endPoint x: 1300, endPoint y: 664, distance: 8.9
click at [367, 268] on div "Show Advanced Settings" at bounding box center [1405, 655] width 307 height 15
click at [367, 268] on button "Save Workflow" at bounding box center [1405, 728] width 307 height 27
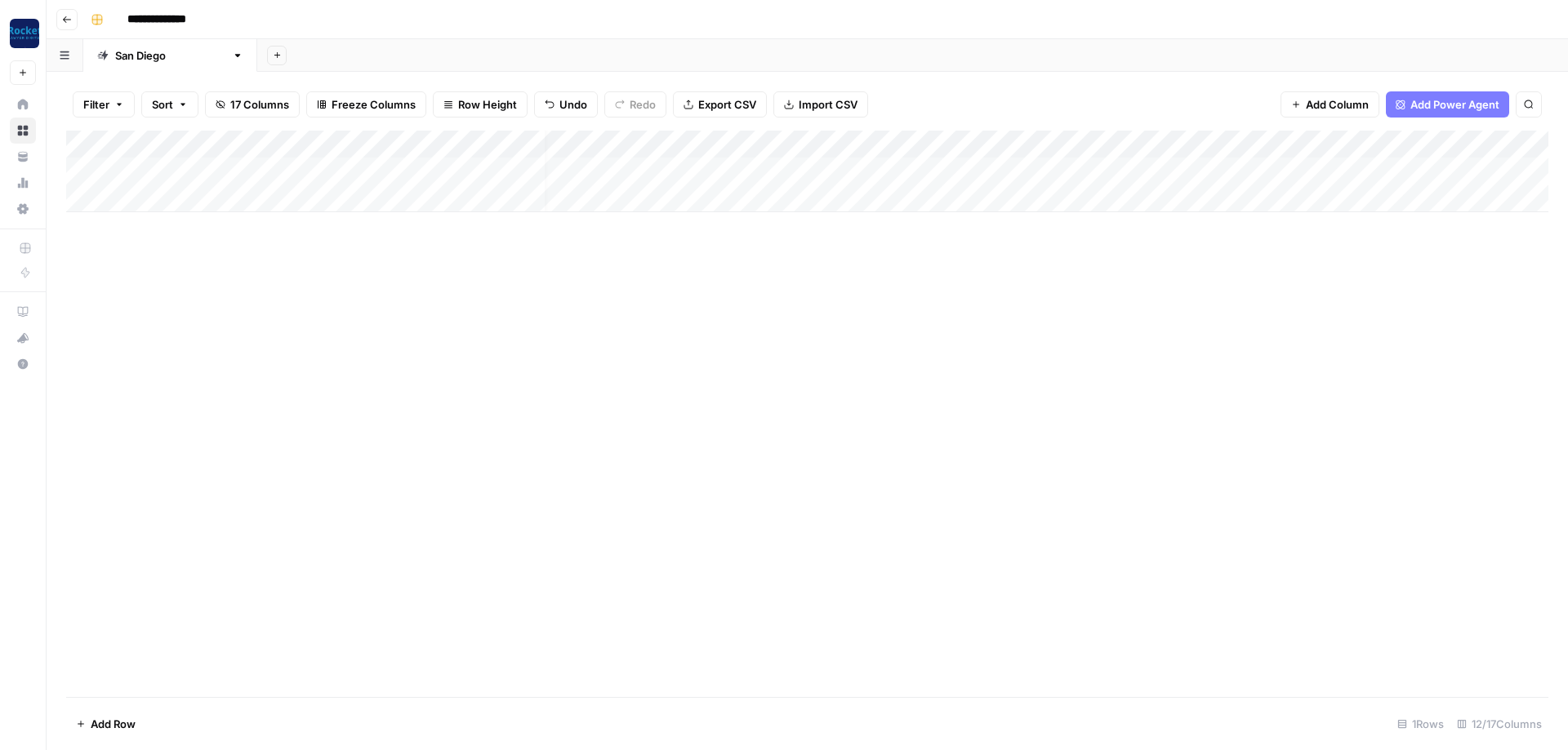
scroll to position [0, 0]
click at [367, 167] on div "Add Column" at bounding box center [807, 171] width 1481 height 81
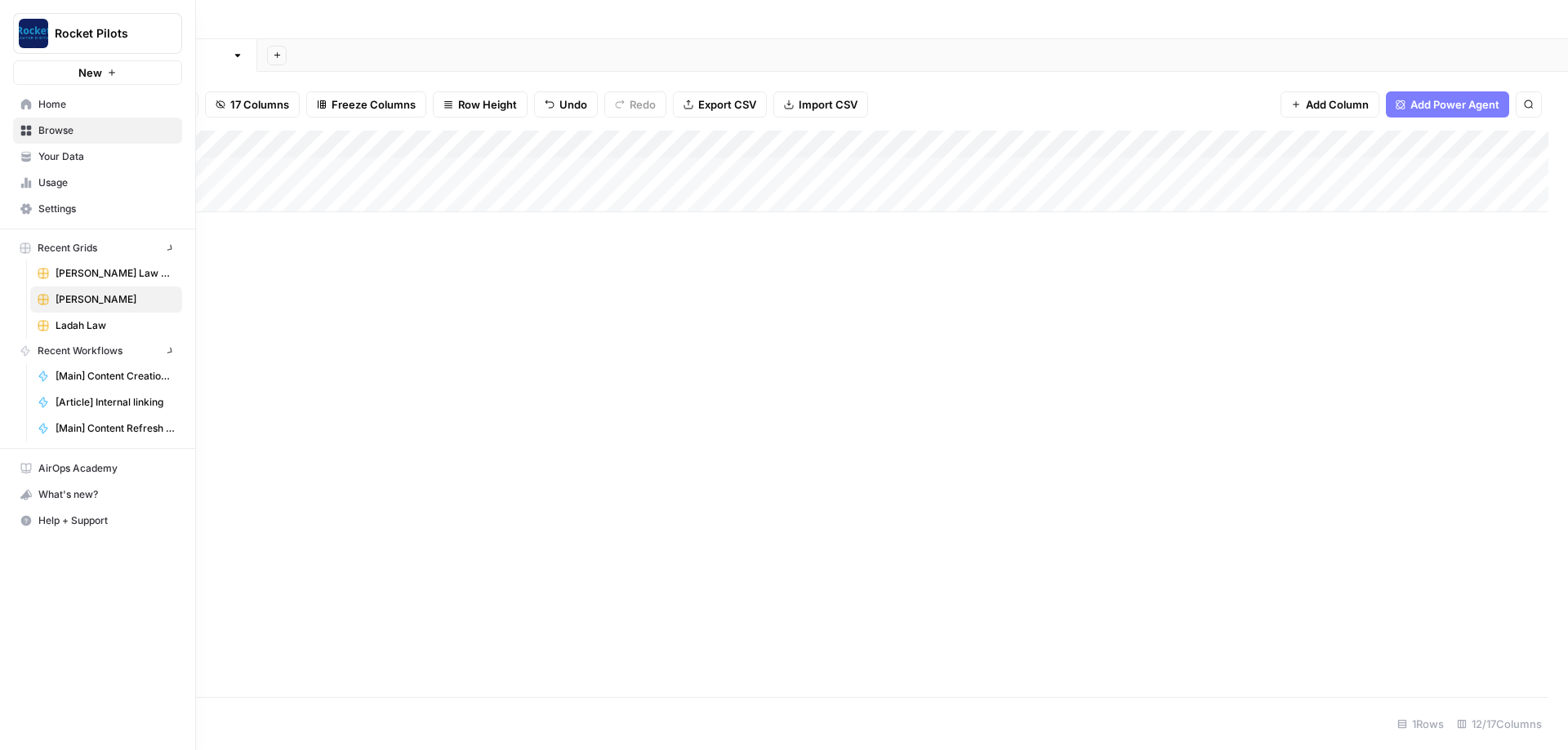
click at [16, 104] on link "Home" at bounding box center [97, 105] width 169 height 27
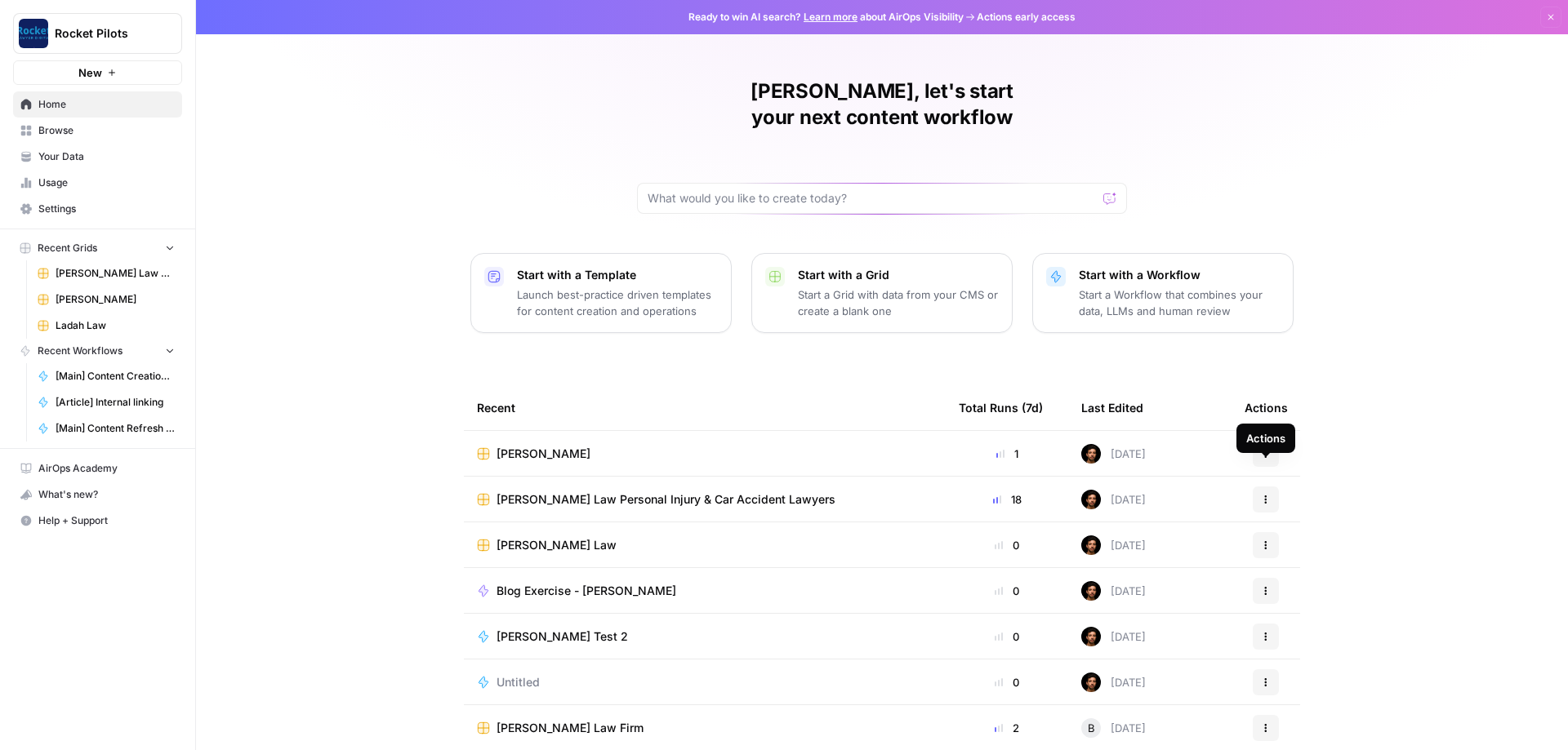
click at [367, 268] on div "[PERSON_NAME], let's start your next content workflow Start with a Template Lau…" at bounding box center [882, 389] width 1372 height 777
click at [367, 268] on icon "button" at bounding box center [1265, 453] width 10 height 10
click at [367, 268] on span "Duplicate" at bounding box center [1350, 466] width 131 height 16
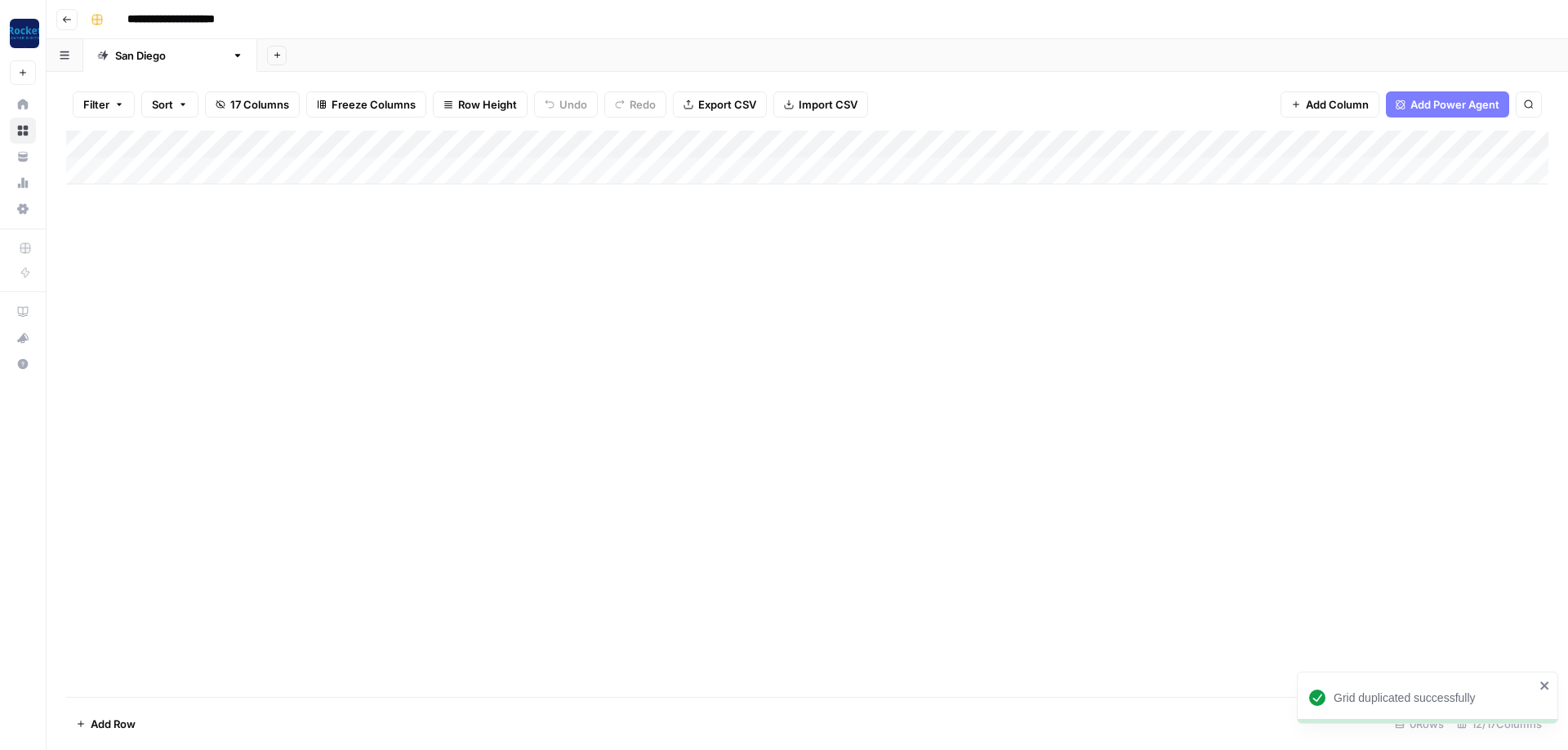
click at [194, 26] on input "**********" at bounding box center [194, 19] width 148 height 27
type input "**********"
click at [367, 16] on div "**********" at bounding box center [817, 19] width 1467 height 27
click at [144, 53] on div "[GEOGRAPHIC_DATA]" at bounding box center [170, 56] width 110 height 16
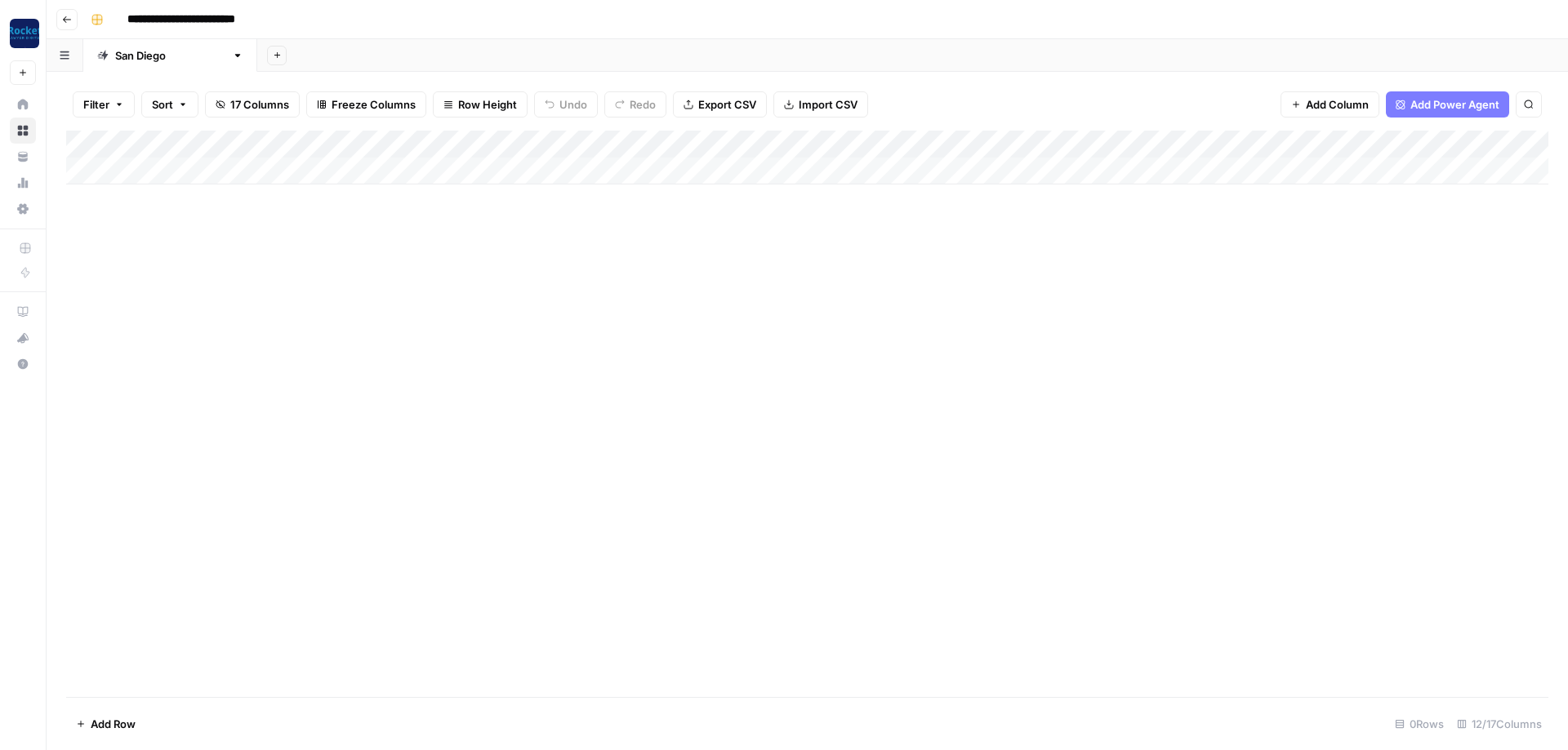
click at [144, 53] on div "[GEOGRAPHIC_DATA]" at bounding box center [170, 56] width 110 height 16
type input "********"
click at [209, 55] on icon "button" at bounding box center [211, 55] width 9 height 9
drag, startPoint x: 476, startPoint y: 321, endPoint x: 442, endPoint y: 298, distance: 41.0
click at [367, 268] on div "Add Column" at bounding box center [807, 413] width 1481 height 566
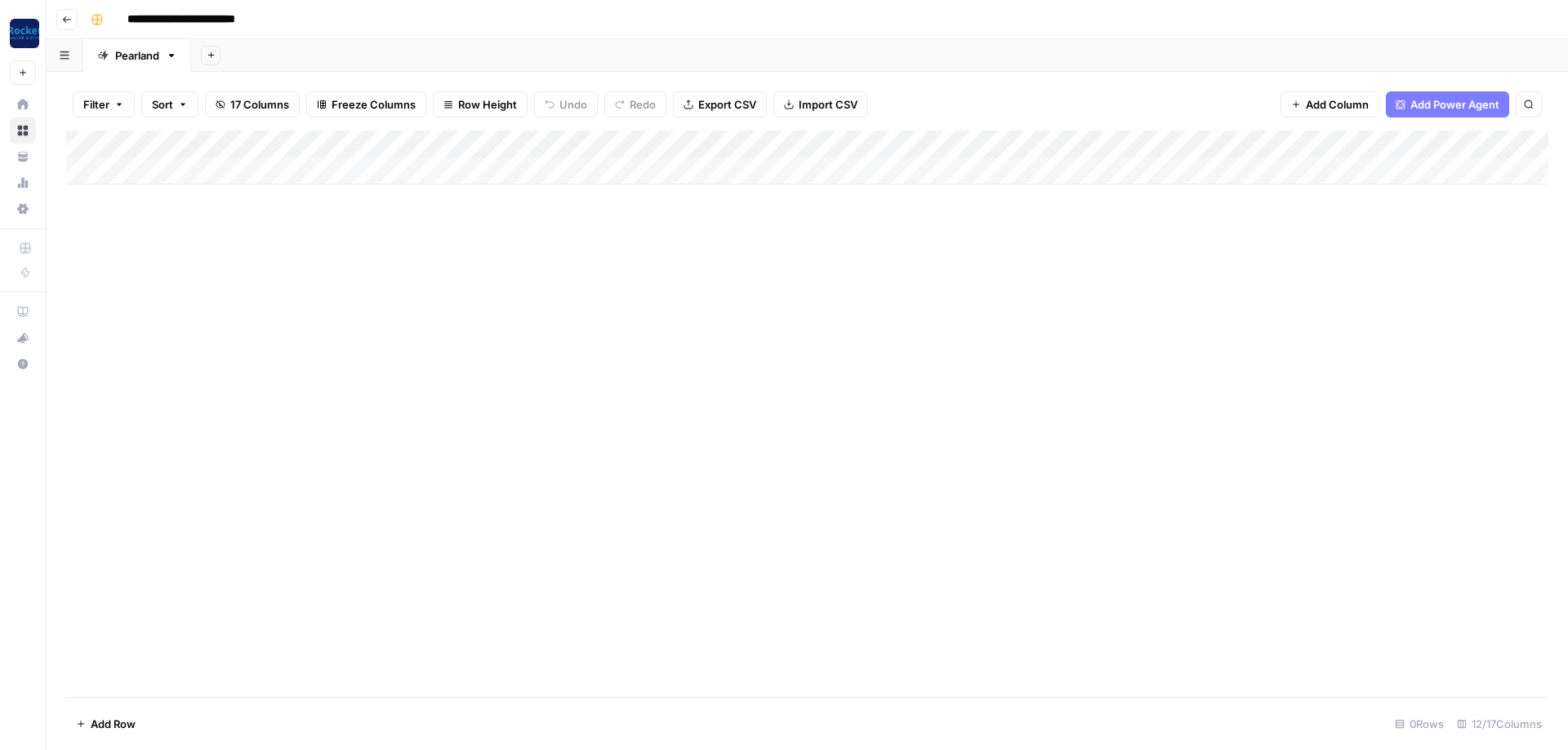
drag, startPoint x: 128, startPoint y: 275, endPoint x: 140, endPoint y: 236, distance: 40.8
click at [130, 268] on div "Add Column" at bounding box center [807, 413] width 1481 height 566
click at [174, 62] on link "Pearland" at bounding box center [137, 55] width 108 height 33
click at [172, 58] on icon "button" at bounding box center [171, 55] width 11 height 11
click at [194, 102] on div "Duplicate Sheet" at bounding box center [232, 110] width 102 height 16
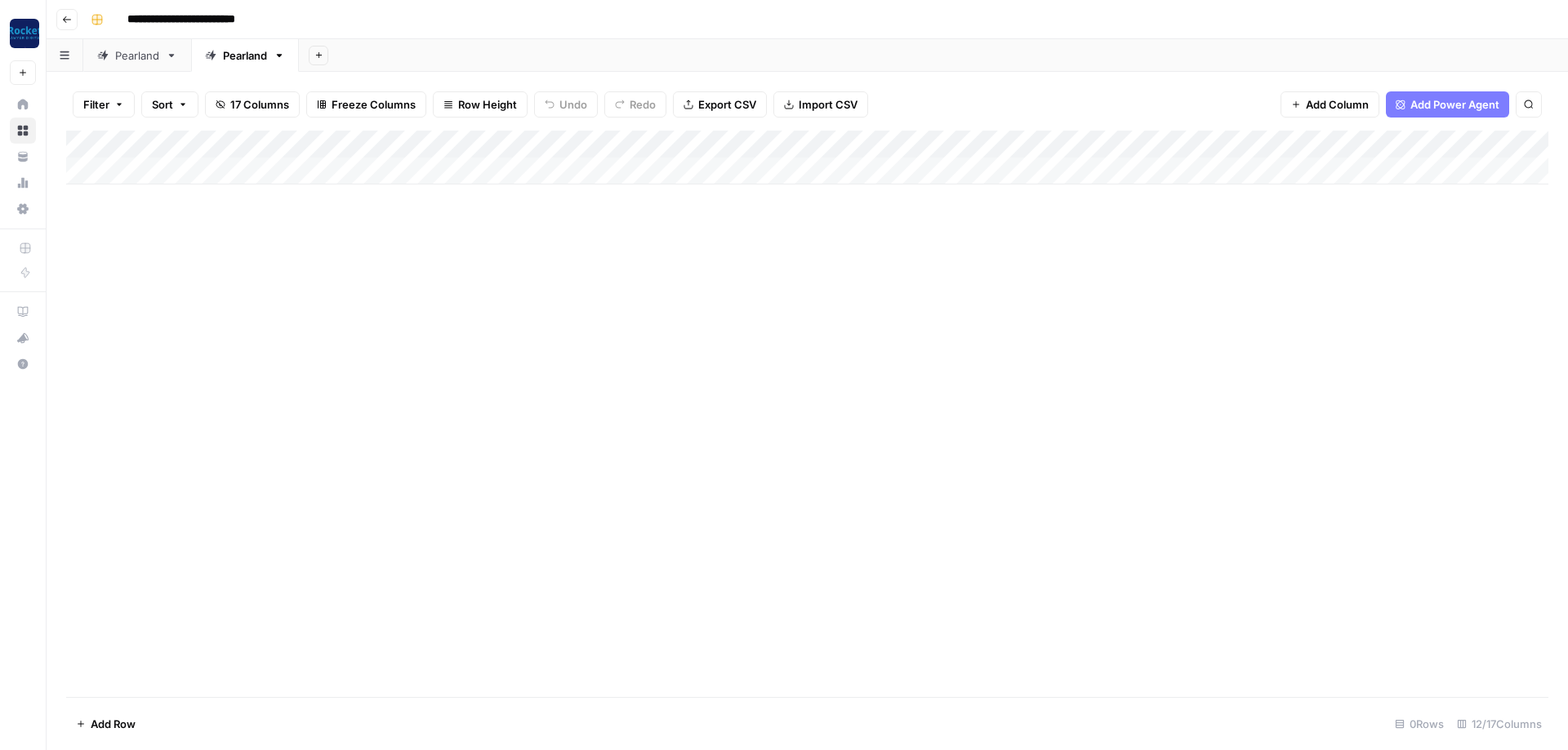
click at [241, 57] on div "Pearland" at bounding box center [245, 56] width 44 height 16
type input "*******"
click at [339, 58] on icon "button" at bounding box center [345, 55] width 11 height 11
click at [323, 105] on span "Duplicate Sheet" at bounding box center [345, 110] width 79 height 16
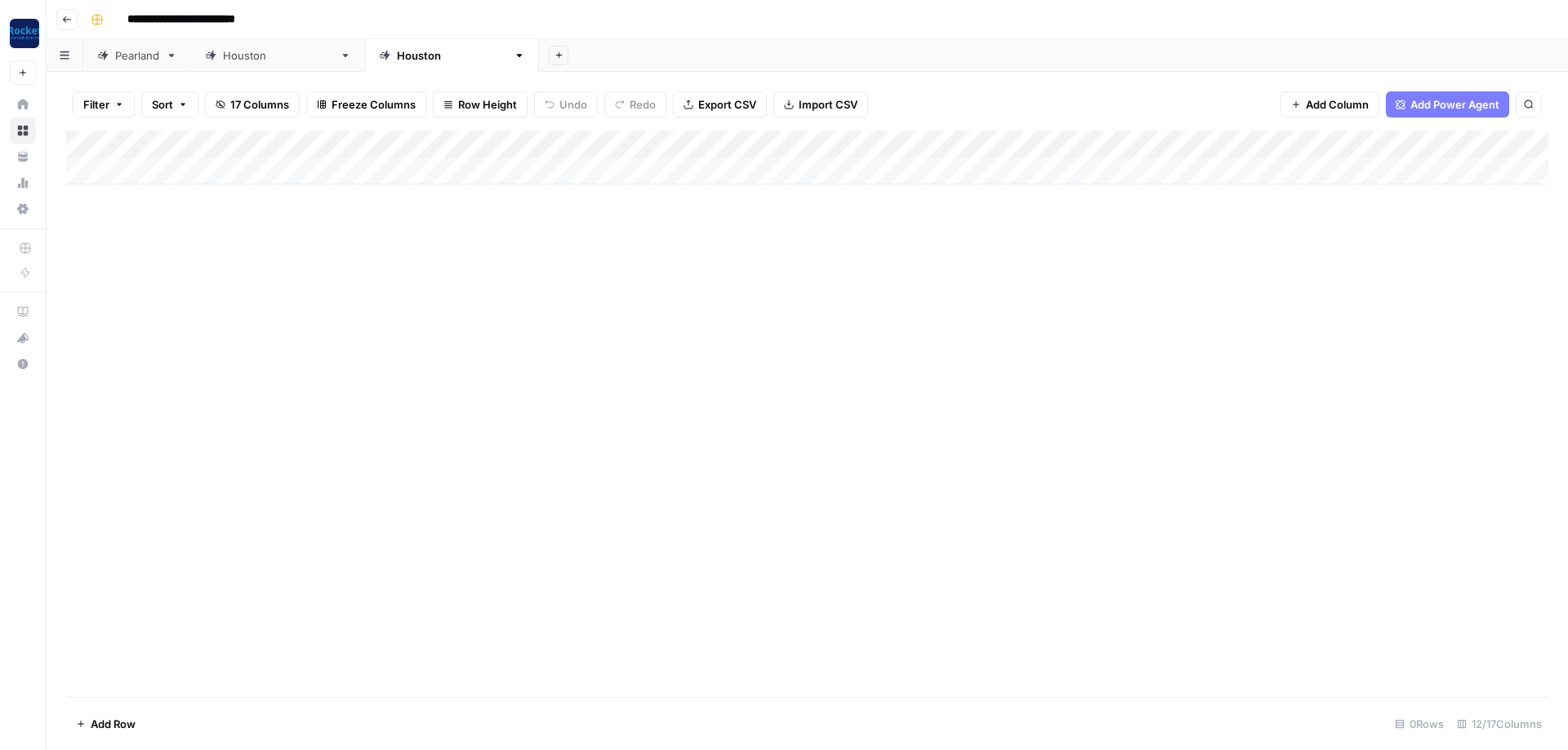
click at [367, 57] on div "[GEOGRAPHIC_DATA]" at bounding box center [451, 56] width 110 height 16
type input "**********"
click at [367, 56] on icon "button" at bounding box center [471, 56] width 5 height 4
click at [367, 108] on span "Duplicate Sheet" at bounding box center [470, 110] width 79 height 16
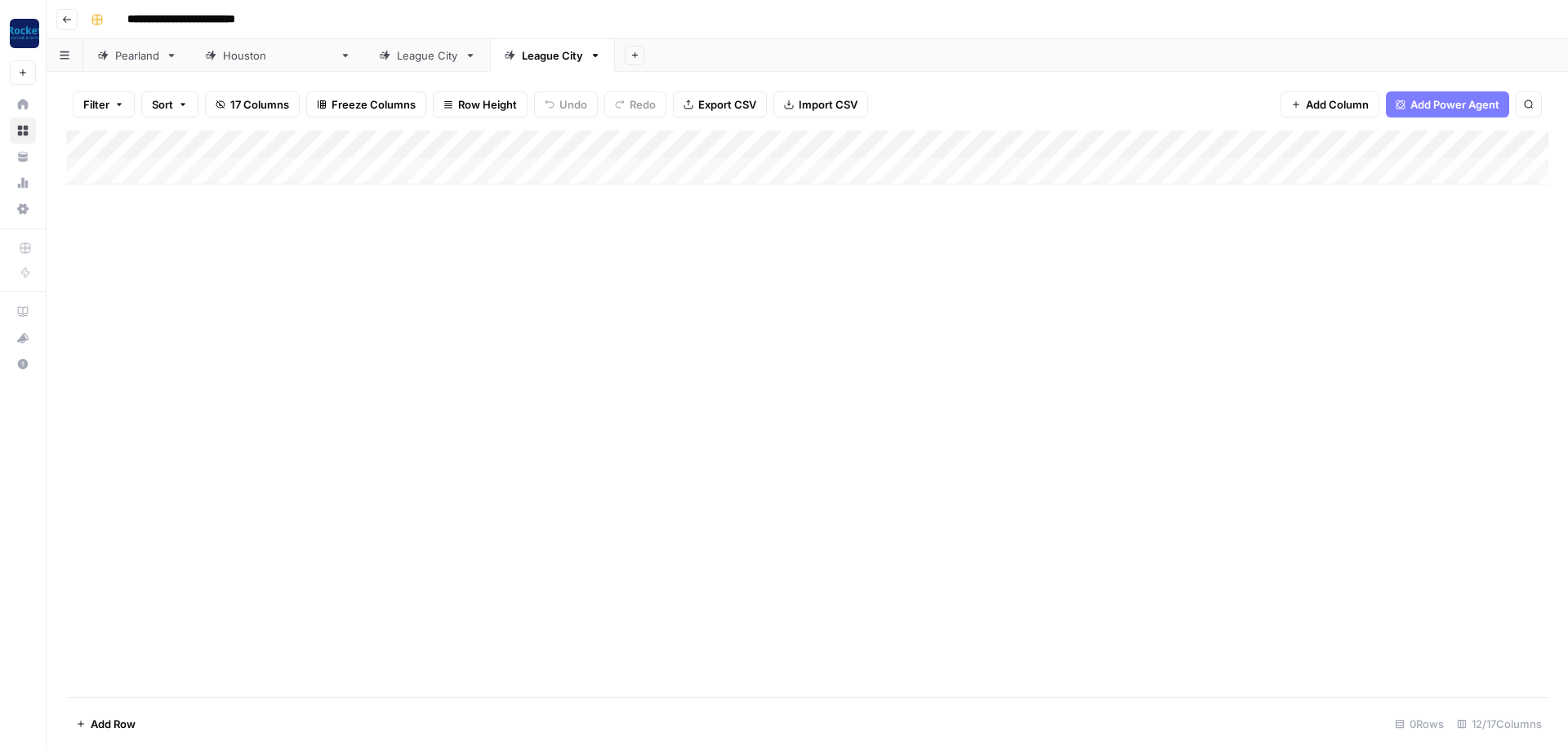
click at [367, 49] on div "League City" at bounding box center [552, 56] width 61 height 16
type input "********"
click at [367, 268] on div "Add Column" at bounding box center [807, 413] width 1481 height 566
click at [139, 60] on div "Pearland" at bounding box center [137, 56] width 44 height 16
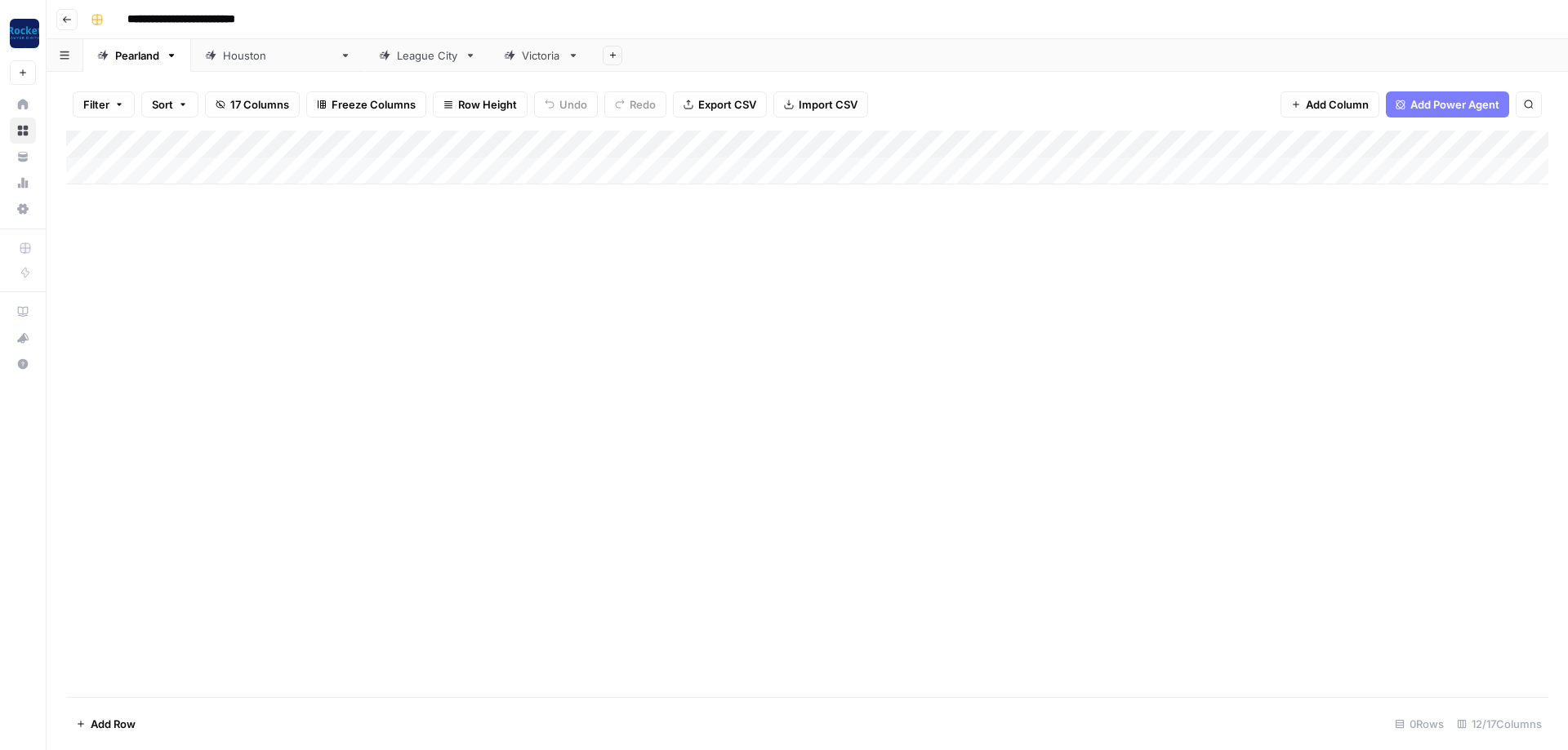
click at [367, 140] on div "Add Column" at bounding box center [807, 157] width 1481 height 54
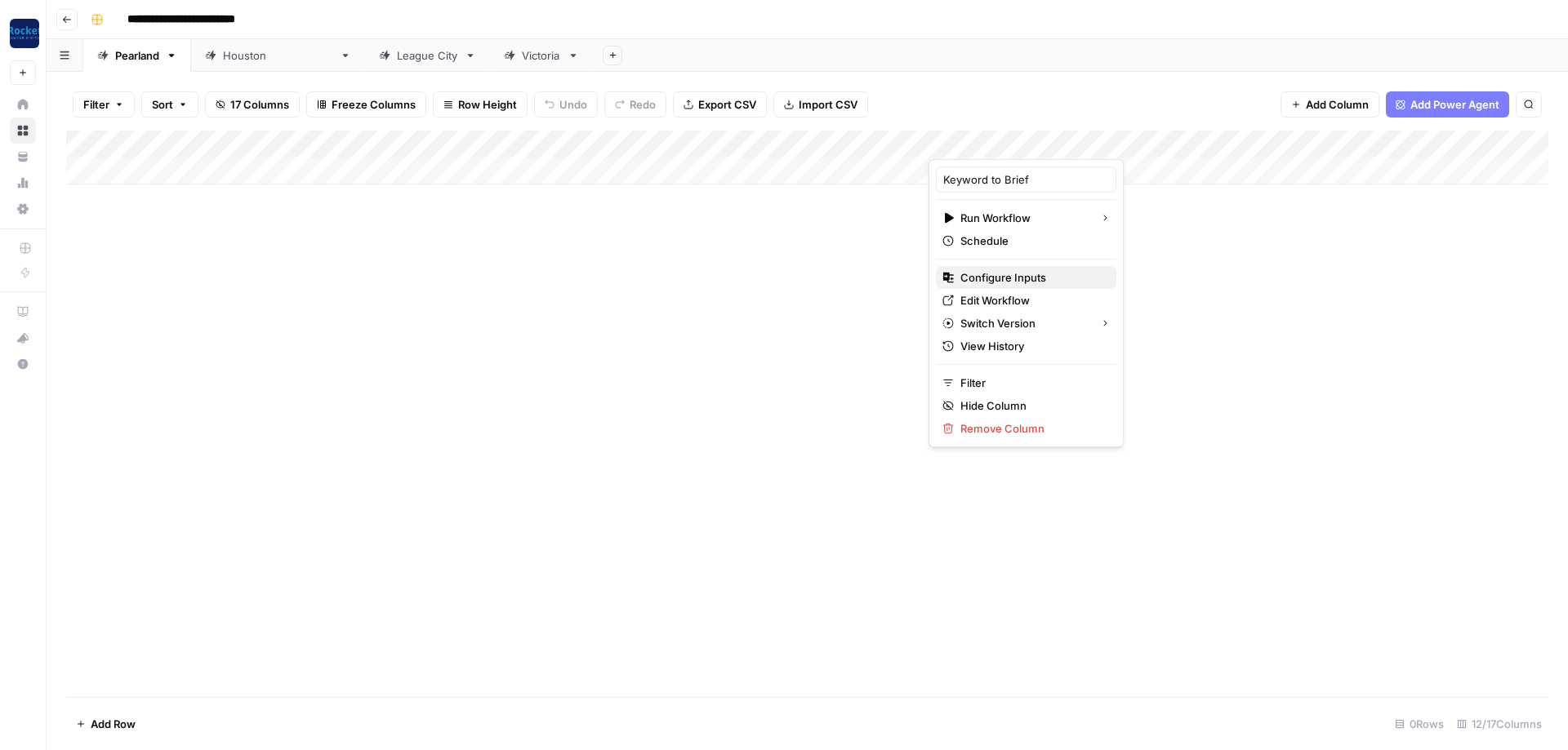
click at [367, 268] on span "Configure Inputs" at bounding box center [1032, 277] width 143 height 16
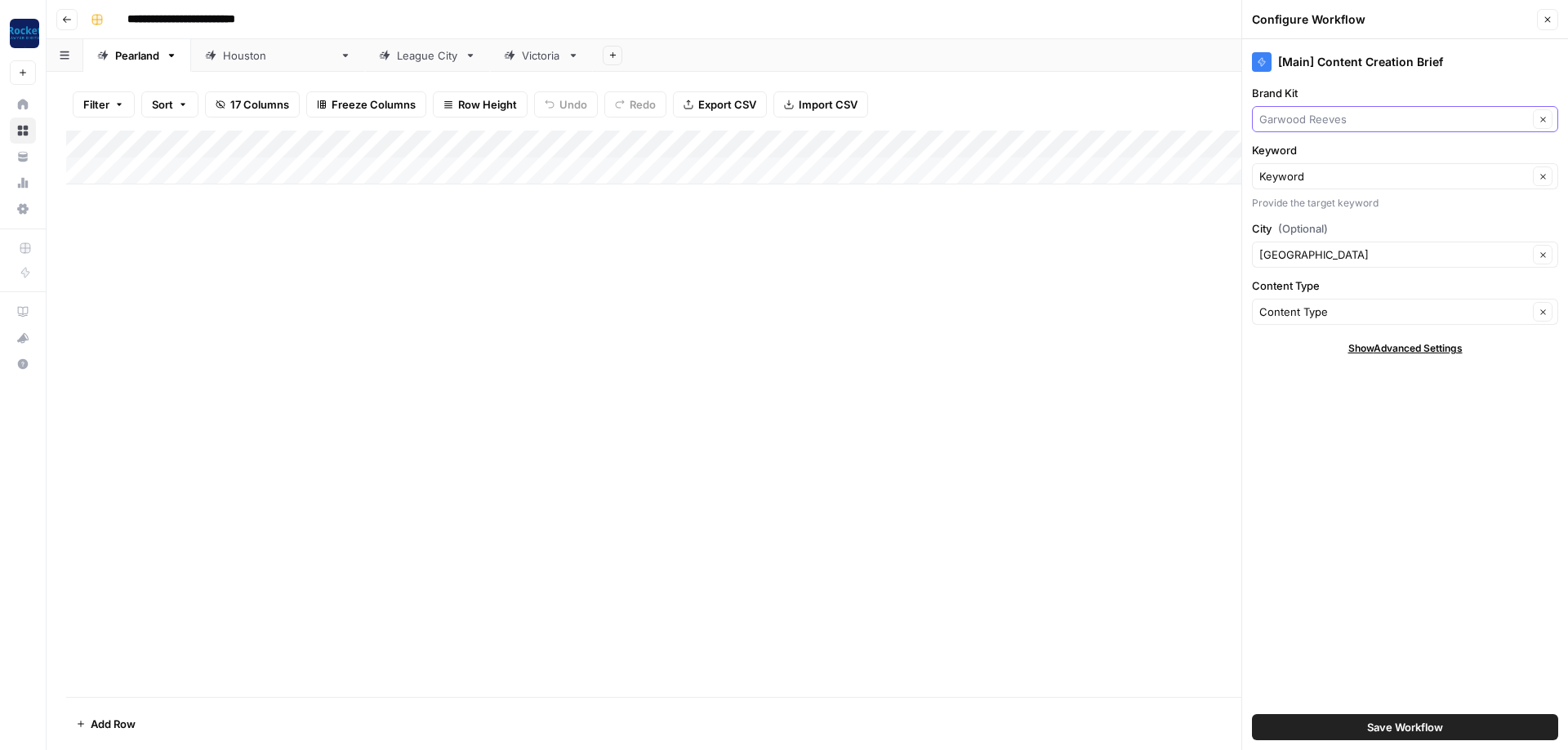
click at [367, 117] on input "Brand Kit" at bounding box center [1393, 119] width 269 height 16
click at [367, 158] on span "[PERSON_NAME] Accident Attorneys" at bounding box center [1402, 157] width 272 height 16
type input "[PERSON_NAME] Accident Attorneys"
click at [367, 257] on input "City (Optional)" at bounding box center [1393, 254] width 269 height 16
type input "Pearland"
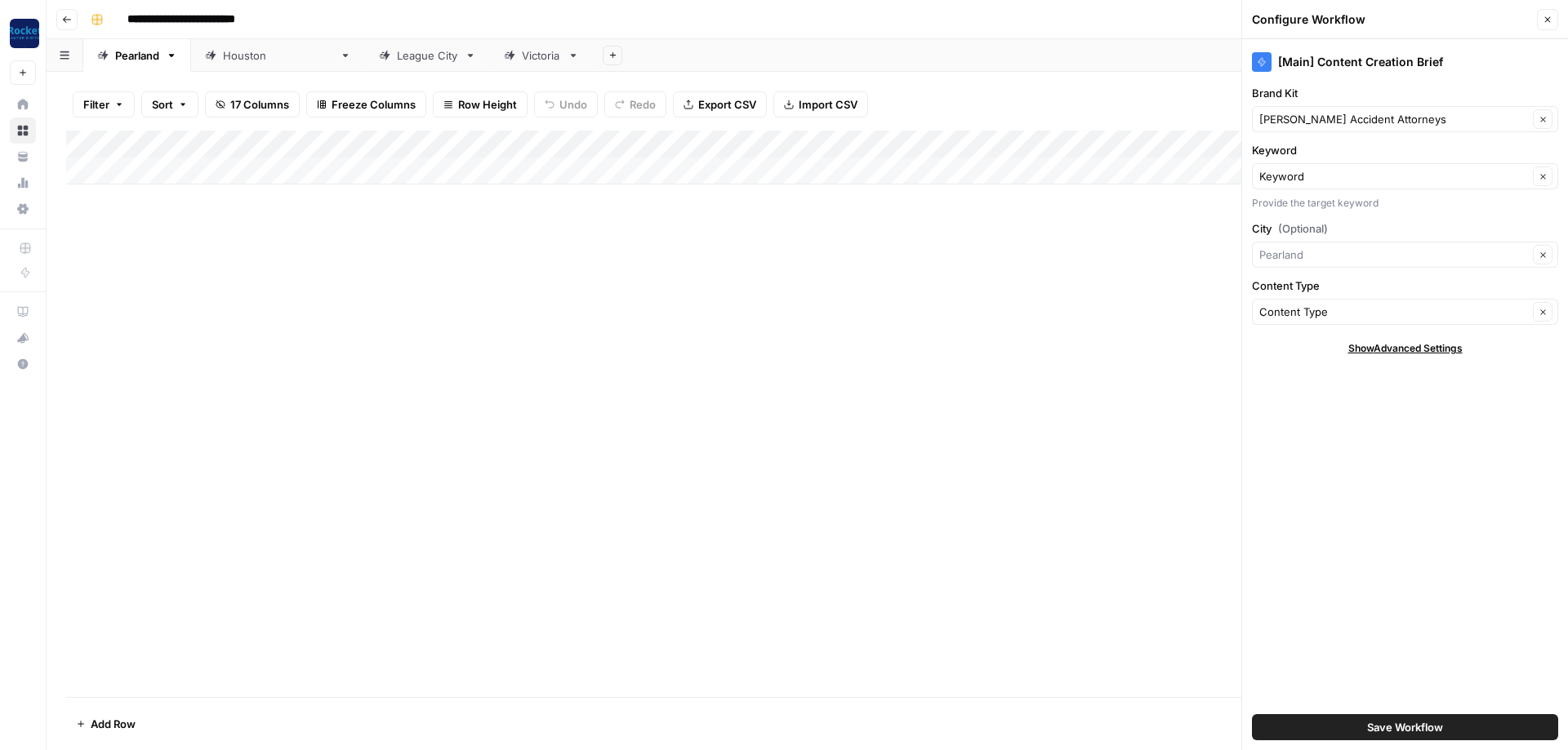
type input "Pearland"
click at [367, 268] on span "Save Workflow" at bounding box center [1405, 727] width 76 height 16
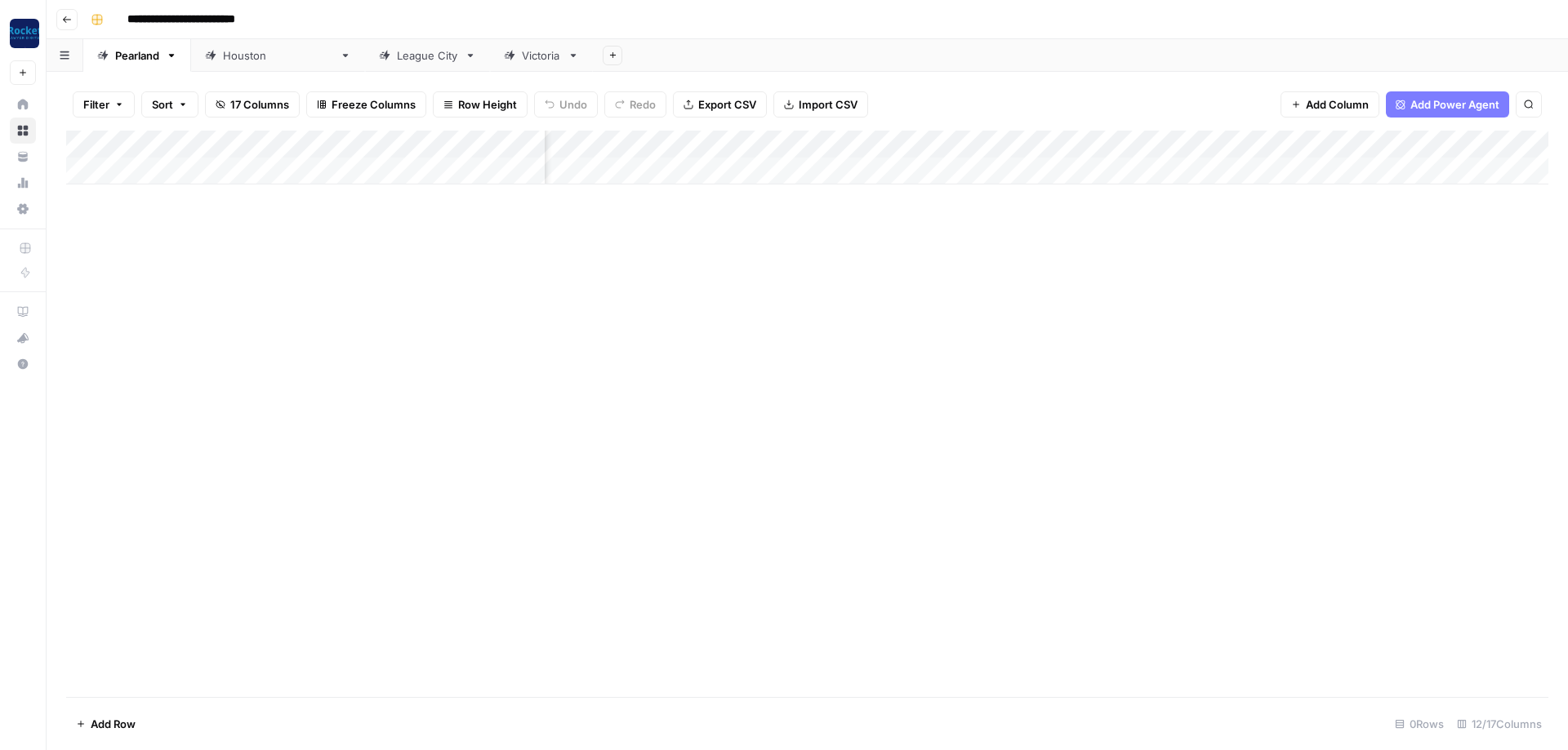
scroll to position [0, 686]
click at [367, 140] on div "Add Column" at bounding box center [807, 157] width 1481 height 54
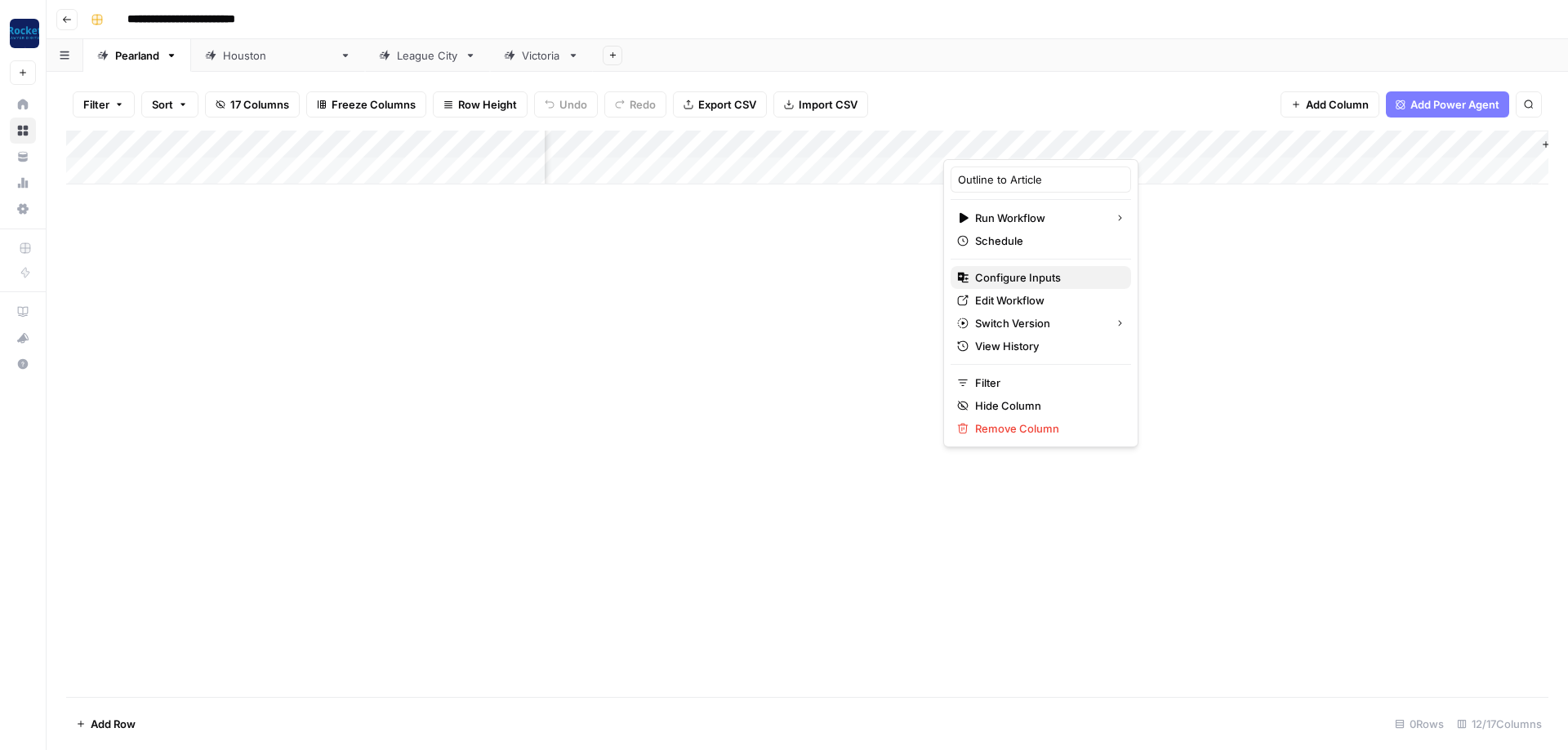
click at [367, 268] on span "Configure Inputs" at bounding box center [1047, 277] width 143 height 16
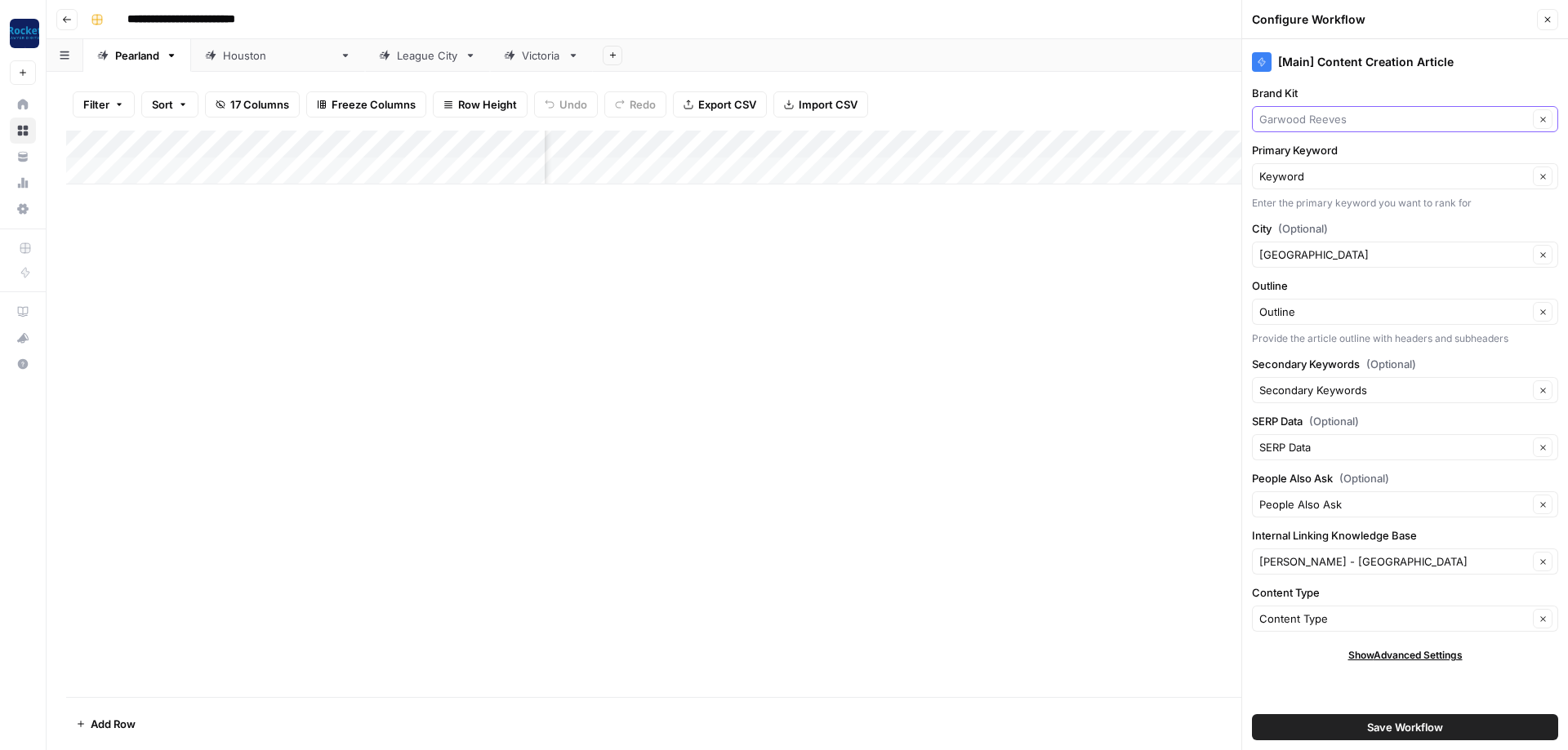
click at [367, 119] on input "Brand Kit" at bounding box center [1393, 119] width 269 height 16
click at [367, 159] on span "[PERSON_NAME] Accident Attorneys" at bounding box center [1402, 157] width 272 height 16
type input "[PERSON_NAME] Accident Attorneys"
click at [367, 254] on input "City (Optional)" at bounding box center [1393, 254] width 269 height 16
type input "Pearland"
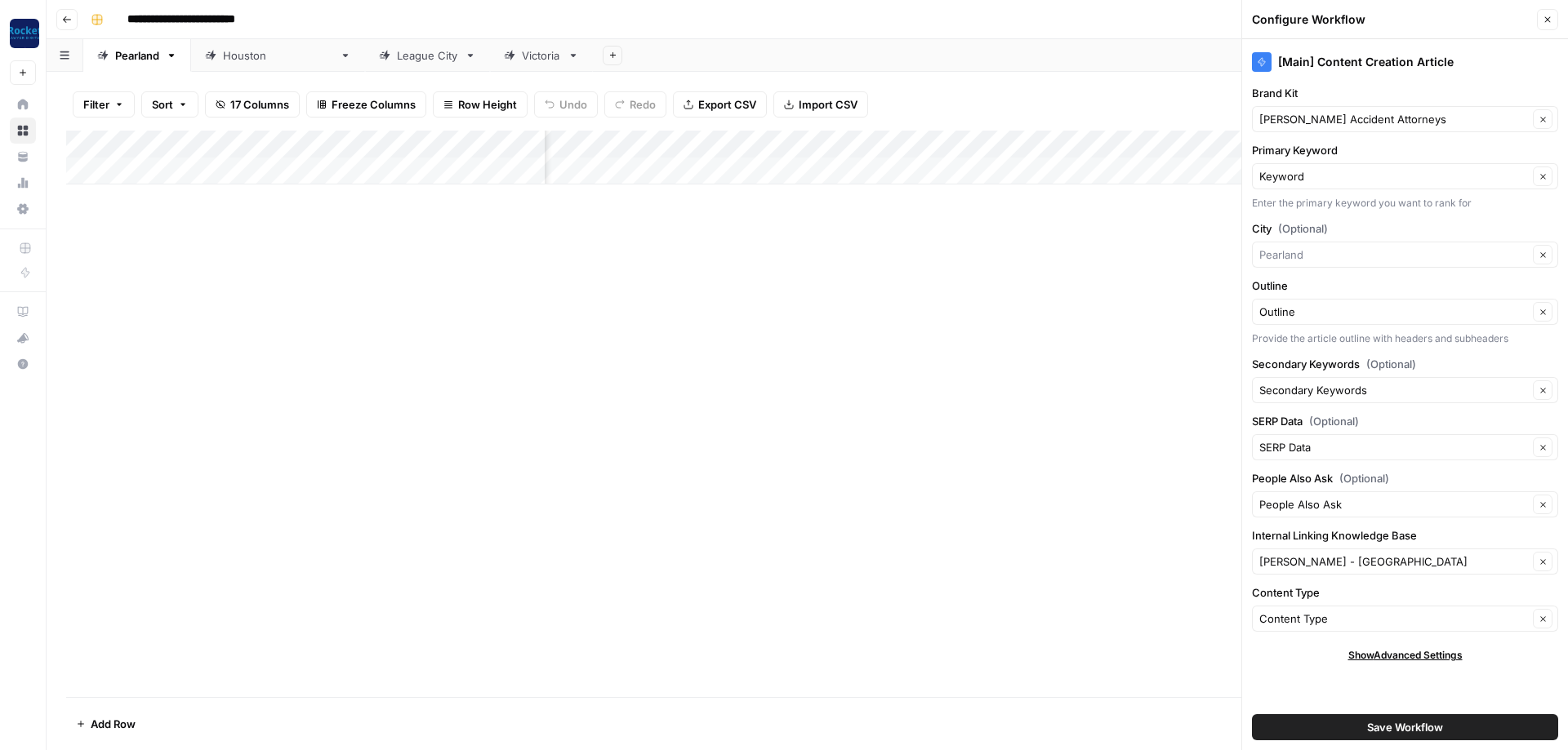
type input "Pearland"
click at [367, 268] on span "Save Workflow" at bounding box center [1405, 727] width 76 height 16
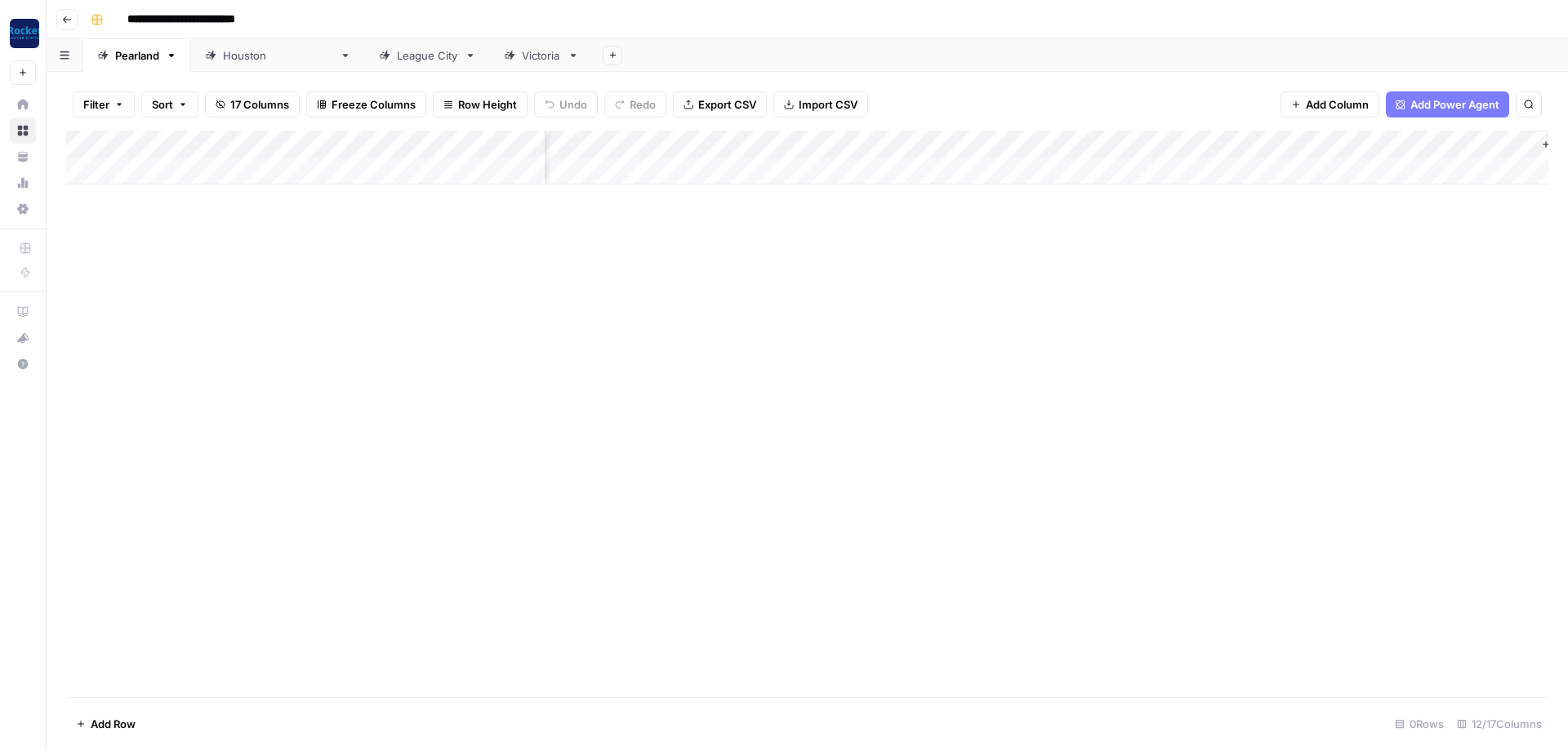
click at [367, 268] on div "Add Column" at bounding box center [807, 413] width 1481 height 566
click at [239, 59] on div "[GEOGRAPHIC_DATA]" at bounding box center [277, 56] width 110 height 16
type input "**********"
click at [367, 136] on div "Add Column" at bounding box center [807, 157] width 1481 height 54
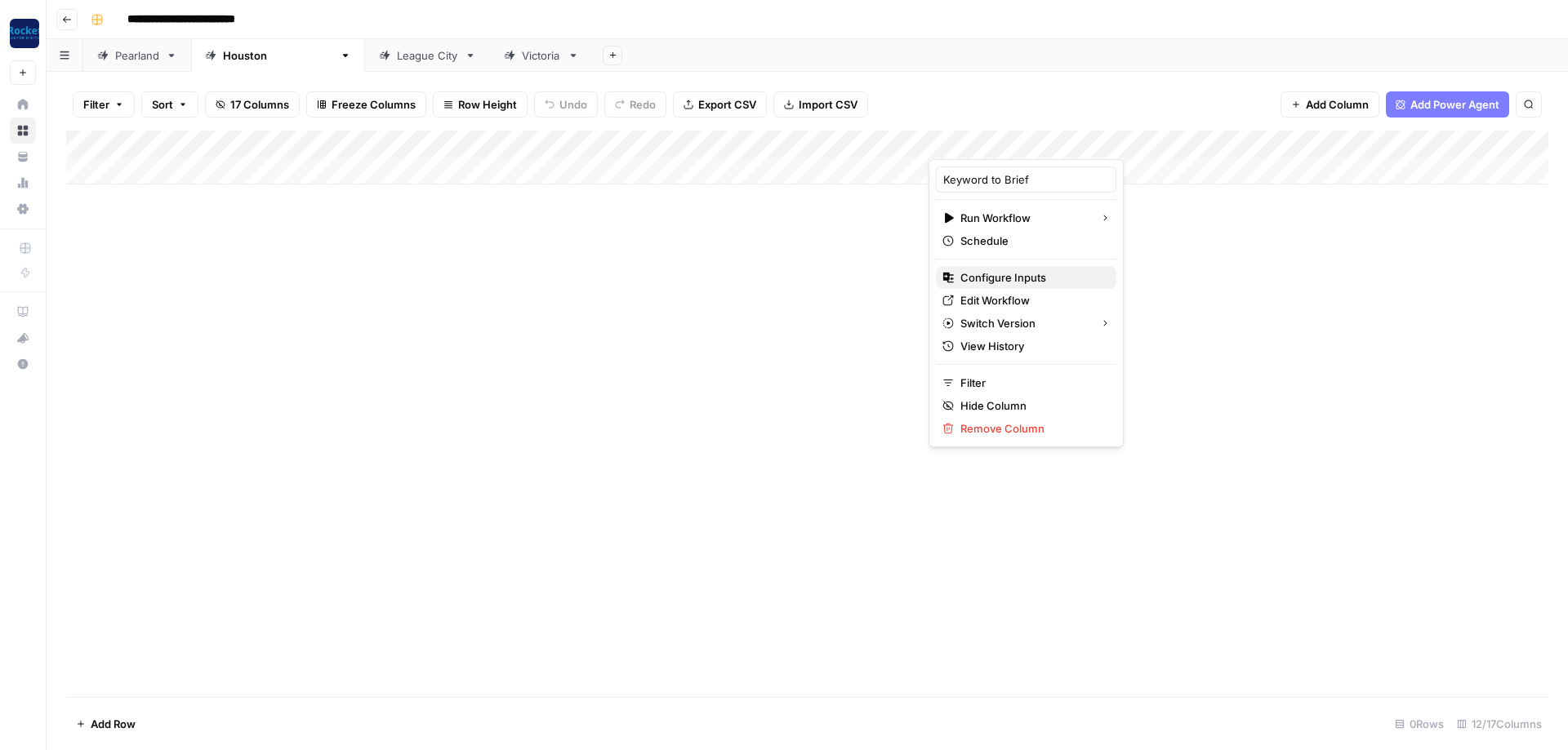
click at [367, 268] on span "Configure Inputs" at bounding box center [1032, 277] width 143 height 16
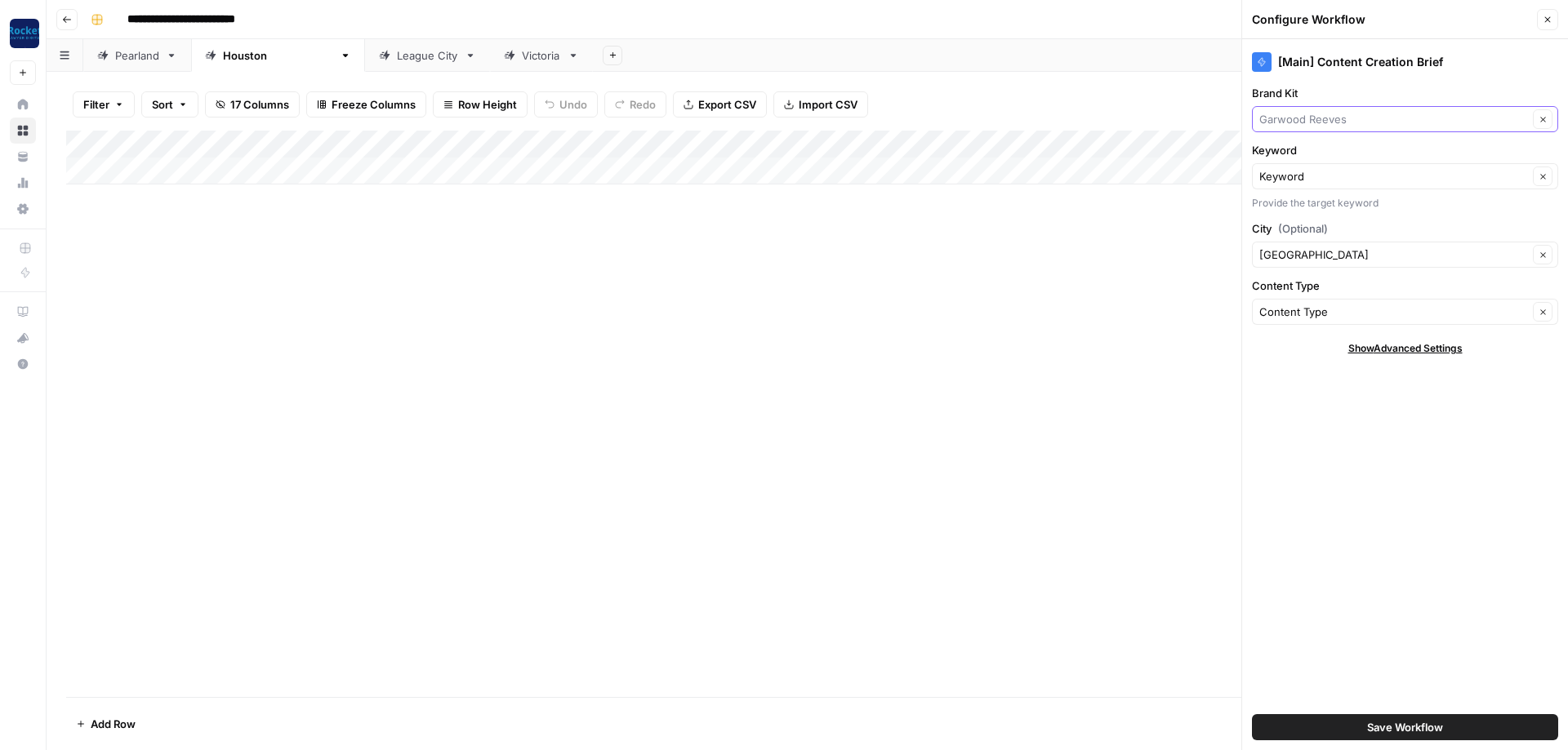
click at [367, 119] on input "Brand Kit" at bounding box center [1393, 119] width 269 height 16
click at [367, 160] on span "[PERSON_NAME] Accident Attorneys" at bounding box center [1402, 157] width 272 height 16
type input "[PERSON_NAME] Accident Attorneys"
click at [367, 253] on input "City (Optional)" at bounding box center [1393, 254] width 269 height 16
type input "[GEOGRAPHIC_DATA]"
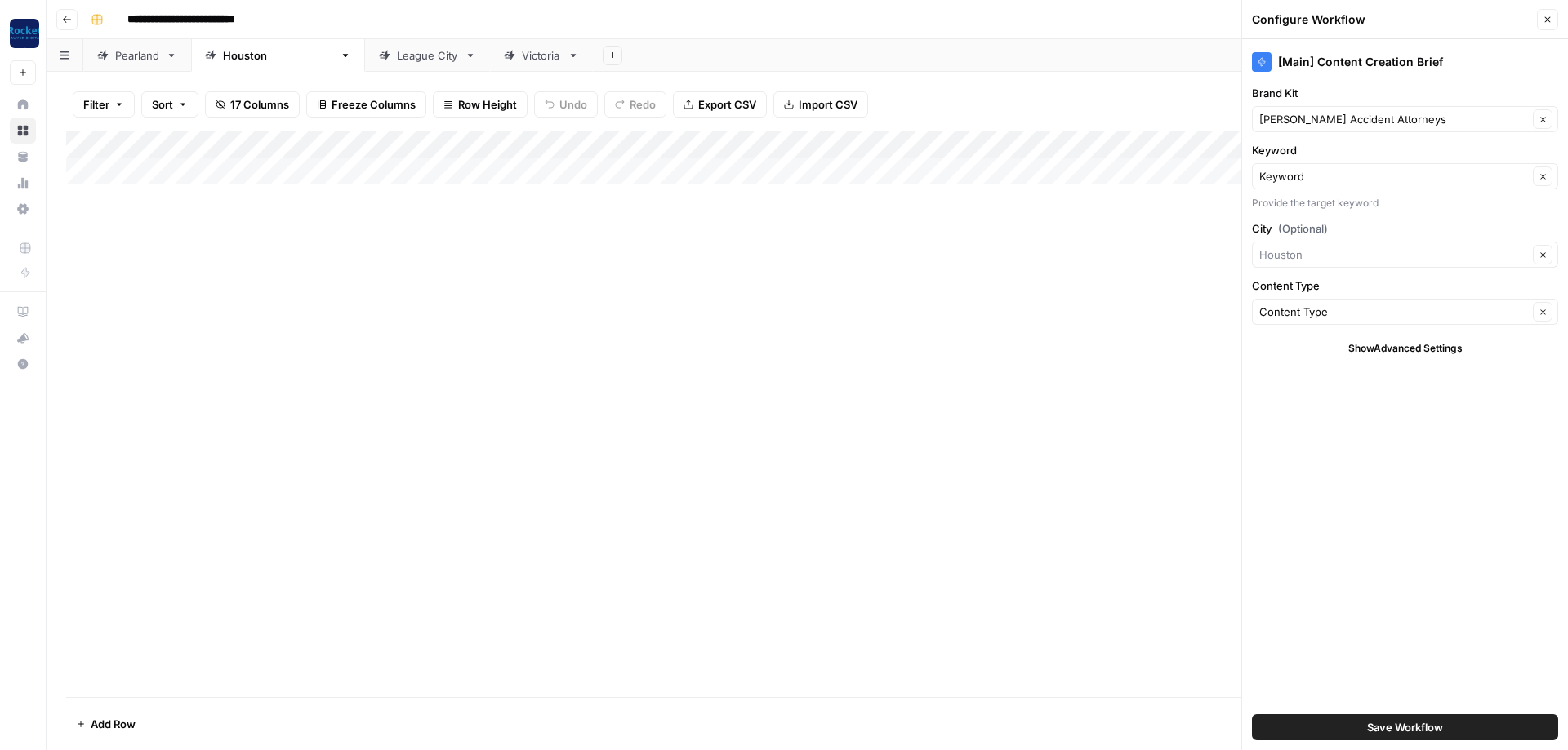
type input "[GEOGRAPHIC_DATA]"
click at [367, 268] on button "Save Workflow" at bounding box center [1405, 728] width 307 height 27
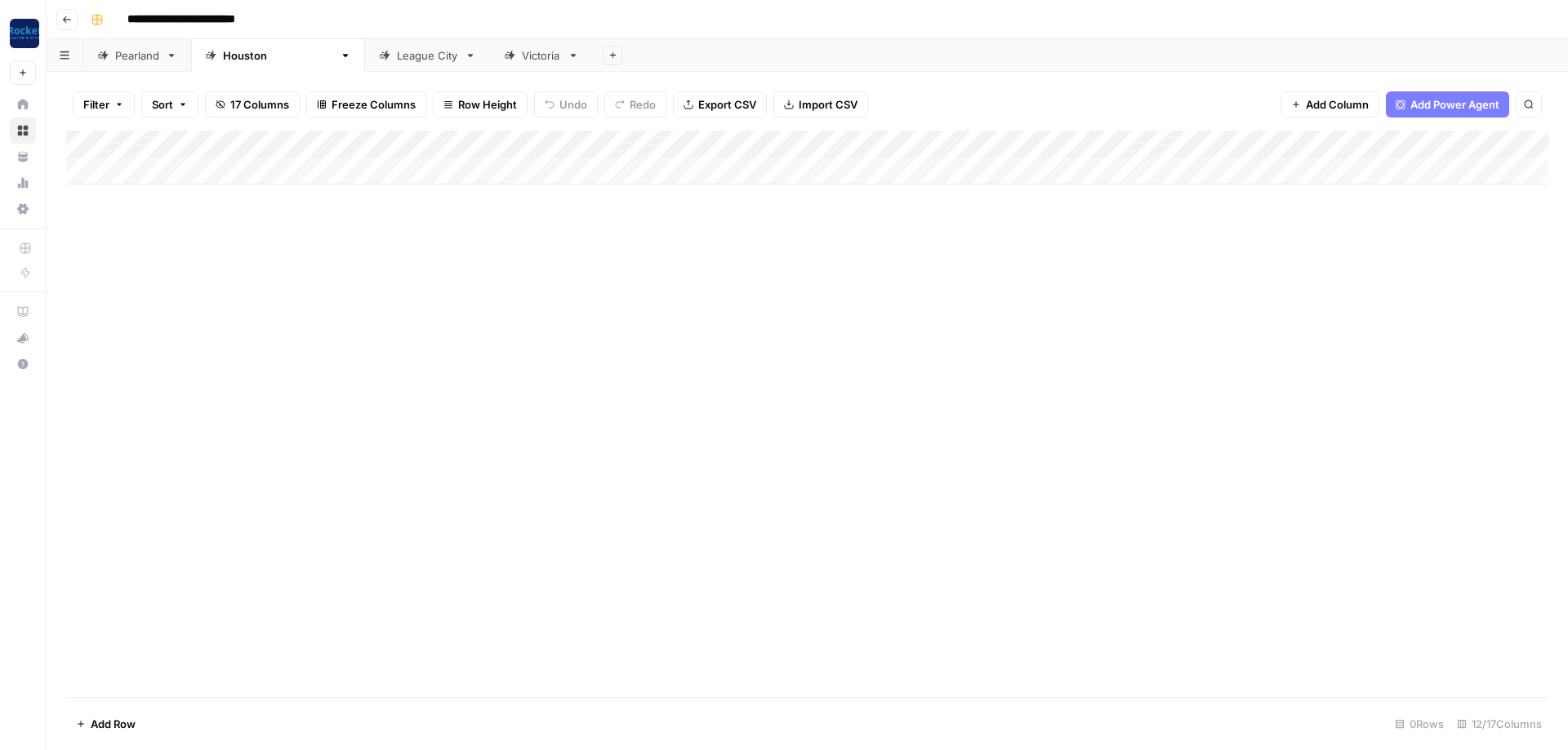
click at [137, 59] on div "Pearland" at bounding box center [137, 56] width 44 height 16
click at [367, 138] on div "Add Column" at bounding box center [807, 157] width 1481 height 54
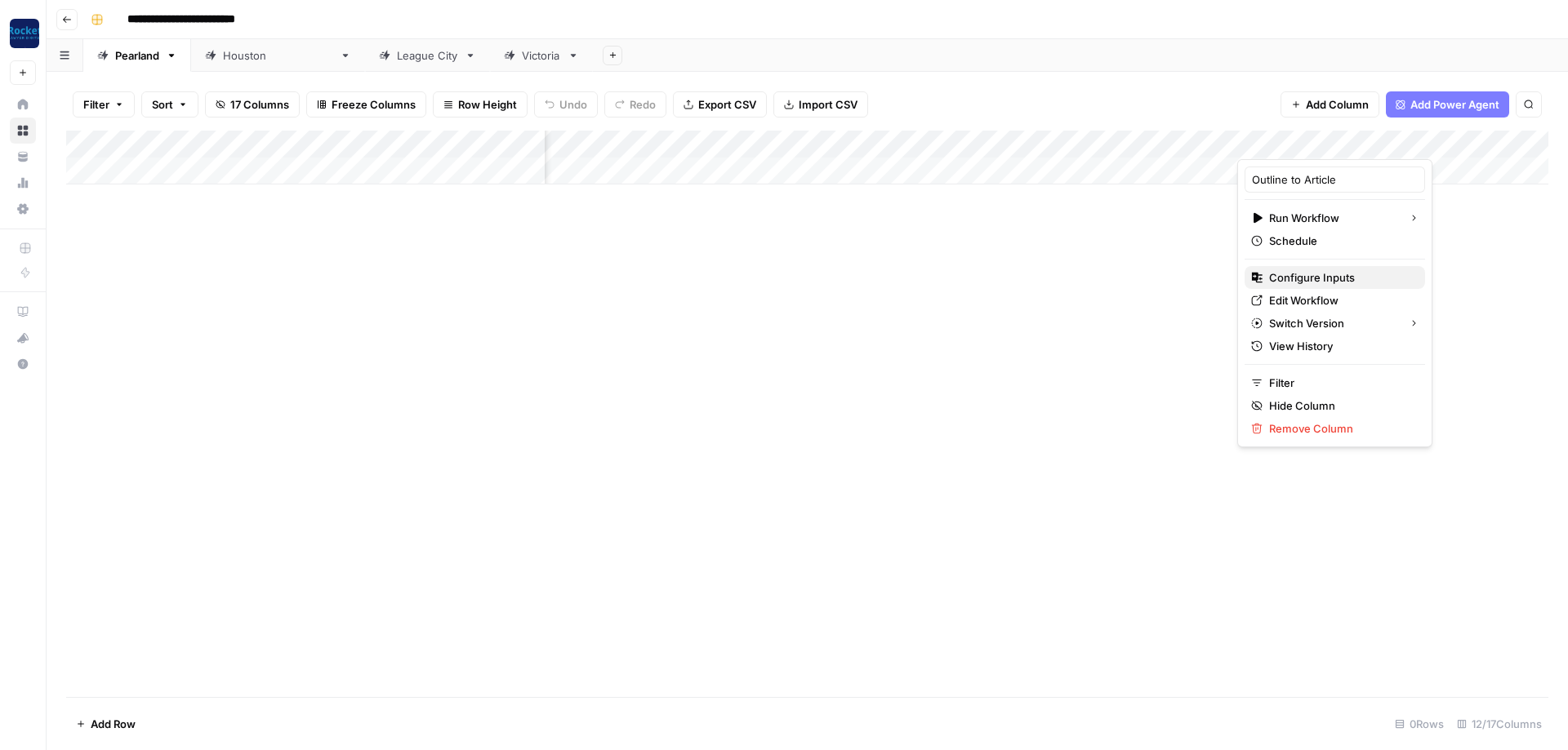
click at [367, 268] on span "Configure Inputs" at bounding box center [1340, 277] width 143 height 16
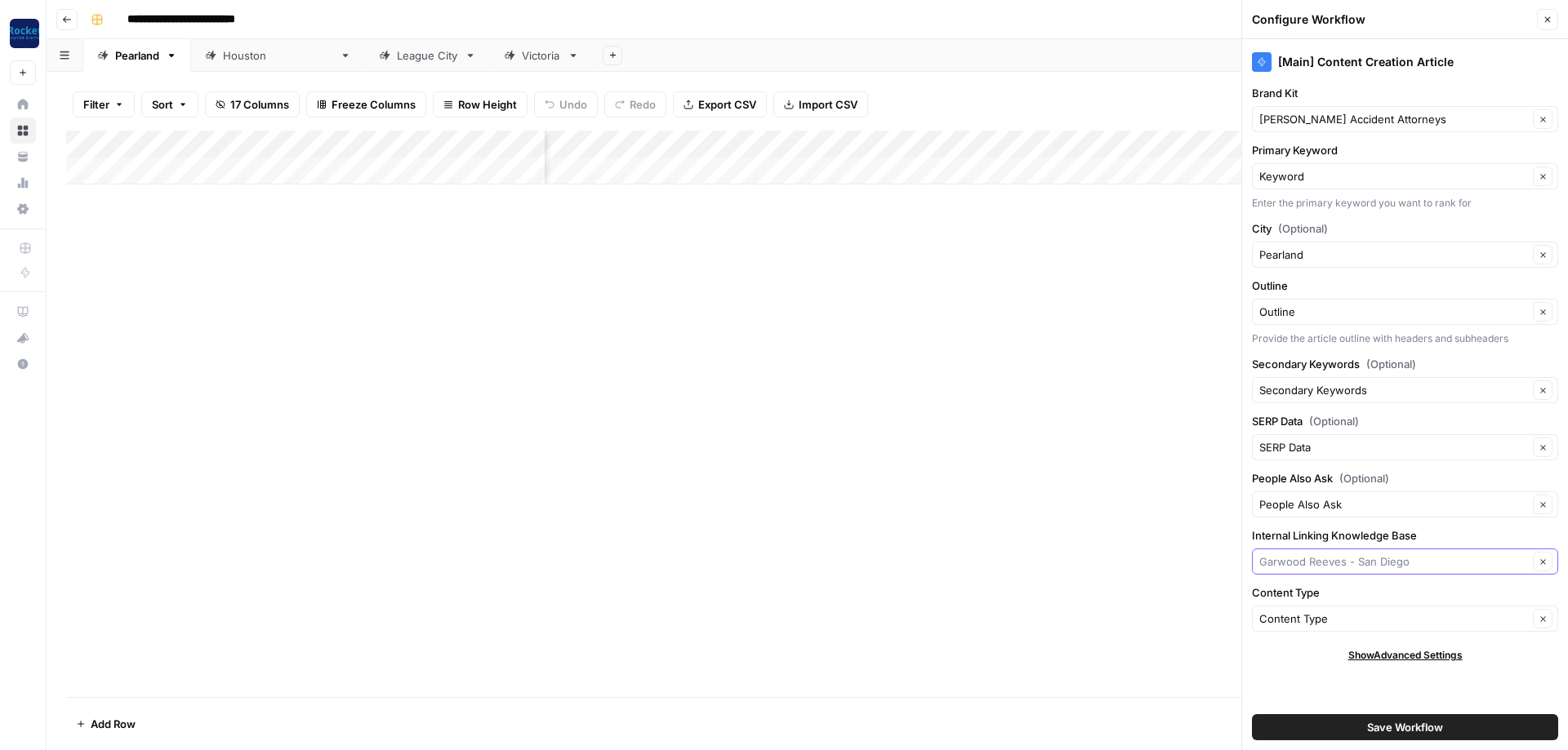
click at [367, 268] on input "Internal Linking Knowledge Base" at bounding box center [1393, 562] width 269 height 16
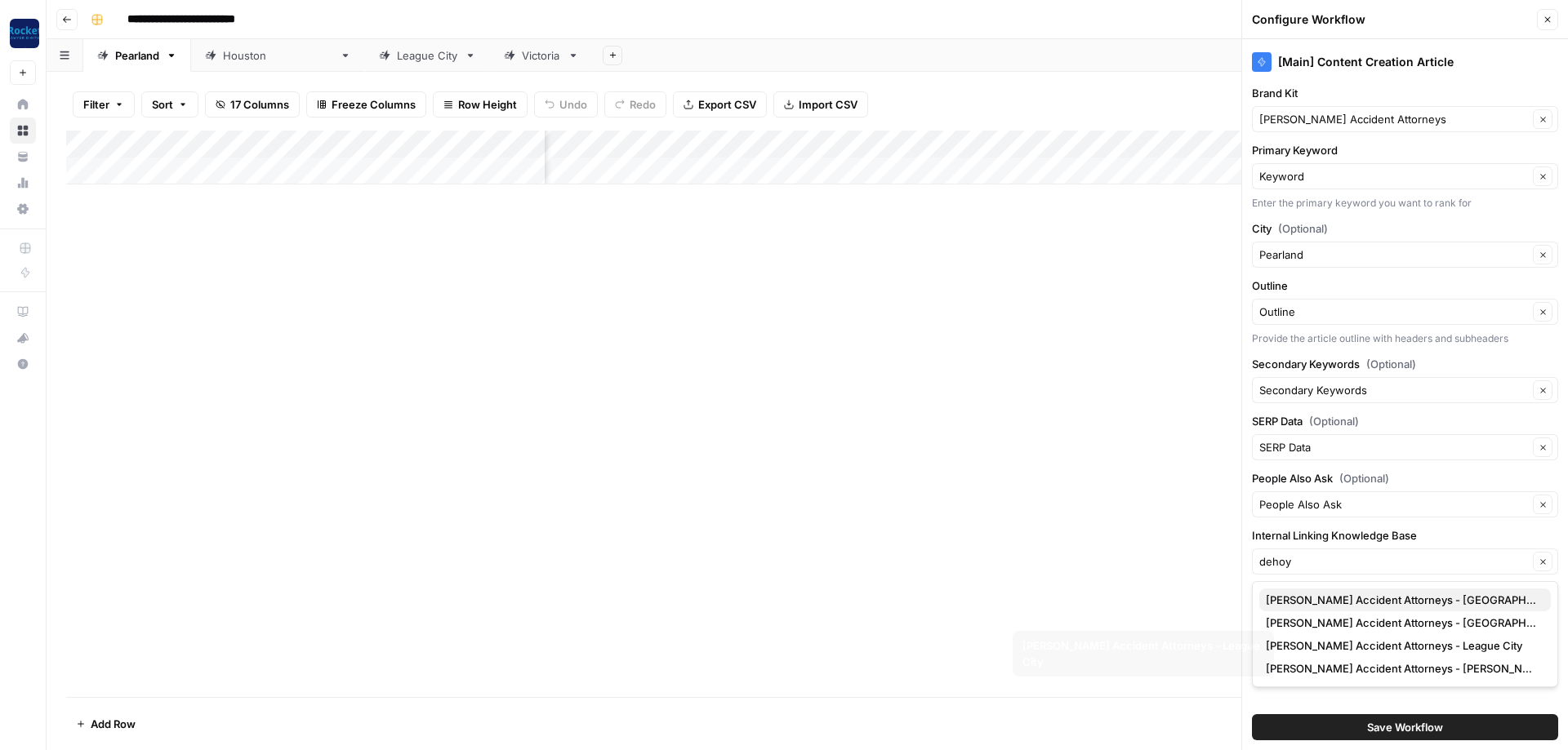
click at [367, 268] on span "[PERSON_NAME] Accident Attorneys - [GEOGRAPHIC_DATA]" at bounding box center [1402, 600] width 272 height 16
type input "[PERSON_NAME] Accident Attorneys - [GEOGRAPHIC_DATA]"
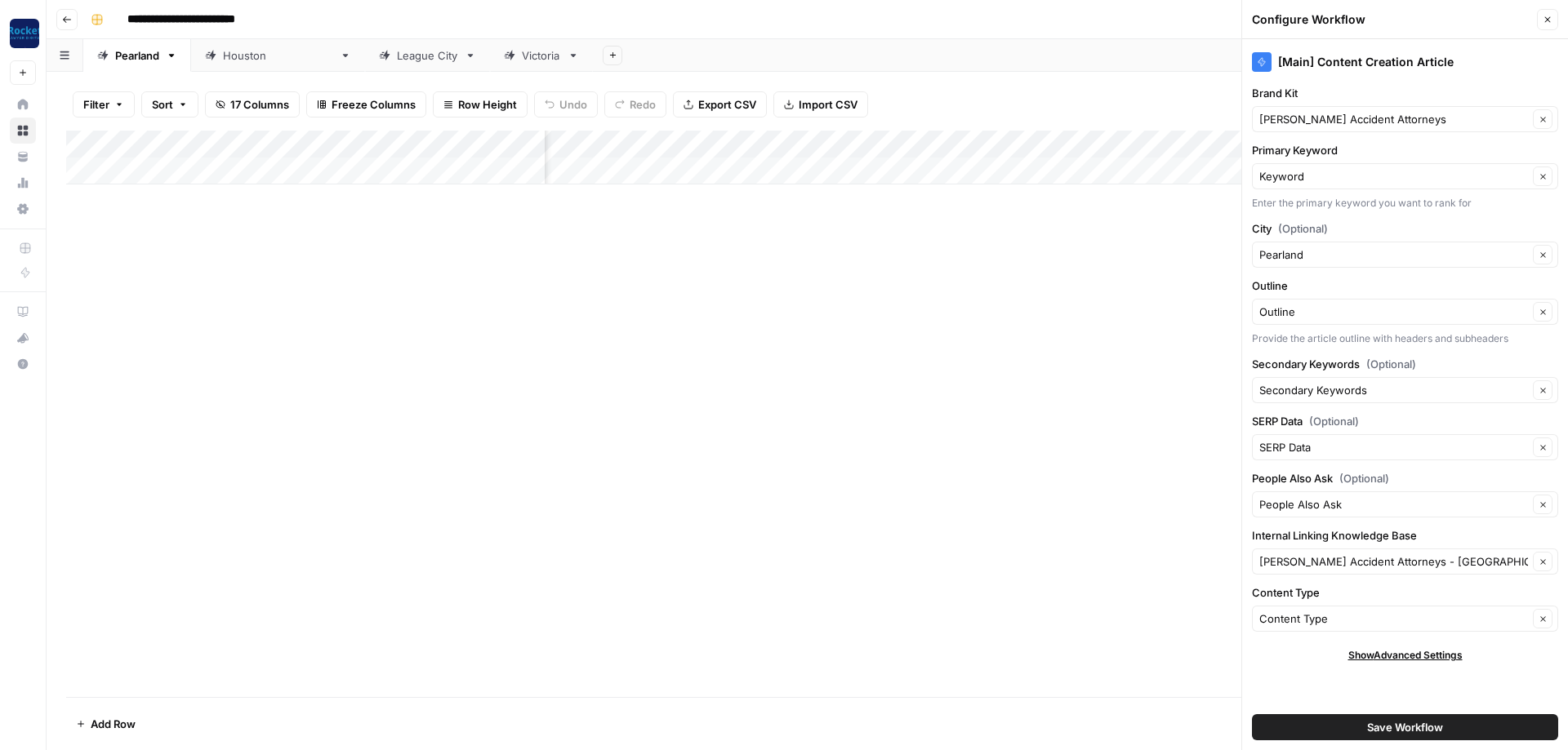
click at [367, 268] on button "Save Workflow" at bounding box center [1405, 728] width 307 height 27
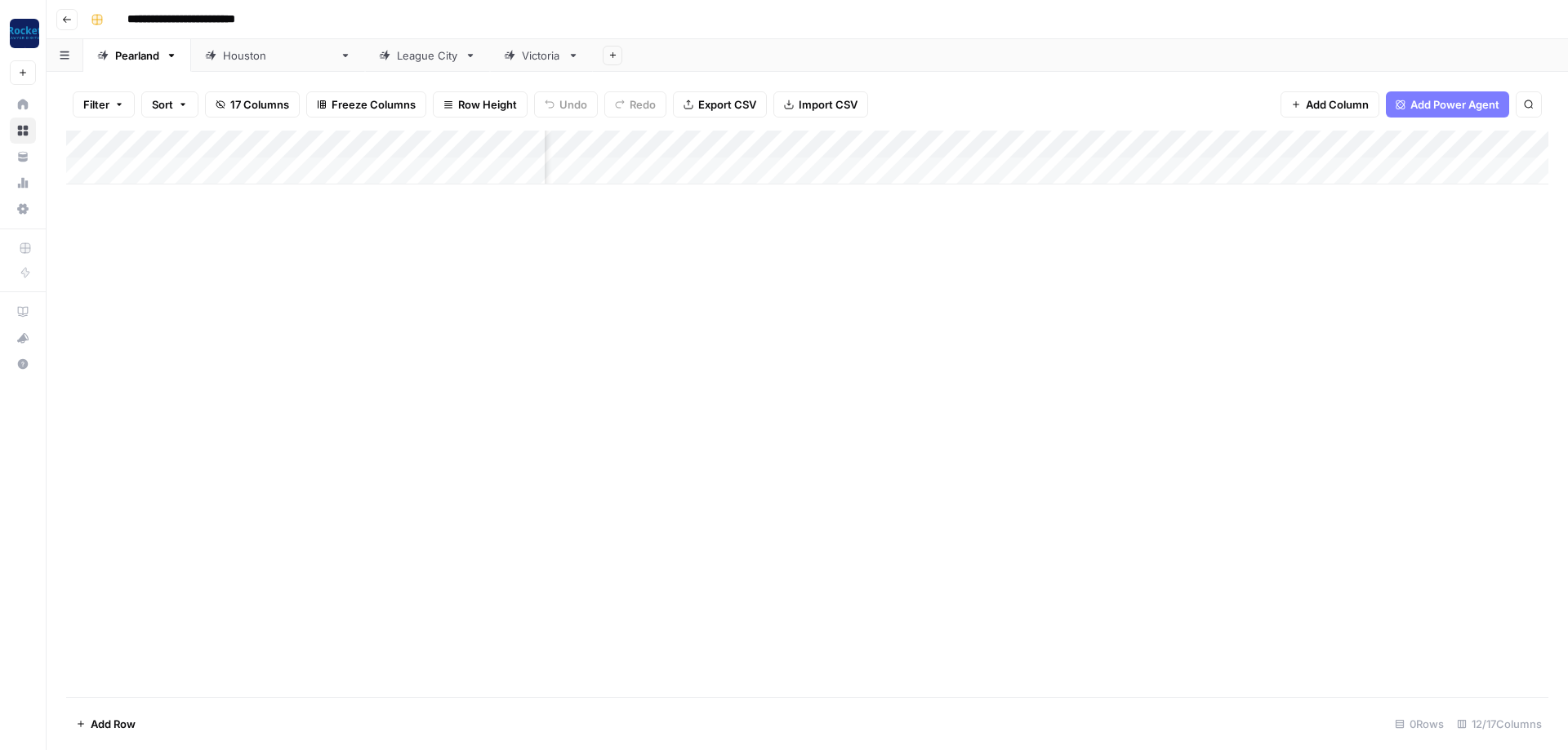
click at [243, 62] on div "[GEOGRAPHIC_DATA]" at bounding box center [277, 56] width 110 height 16
type input "**********"
click at [367, 136] on div "Add Column" at bounding box center [807, 157] width 1481 height 54
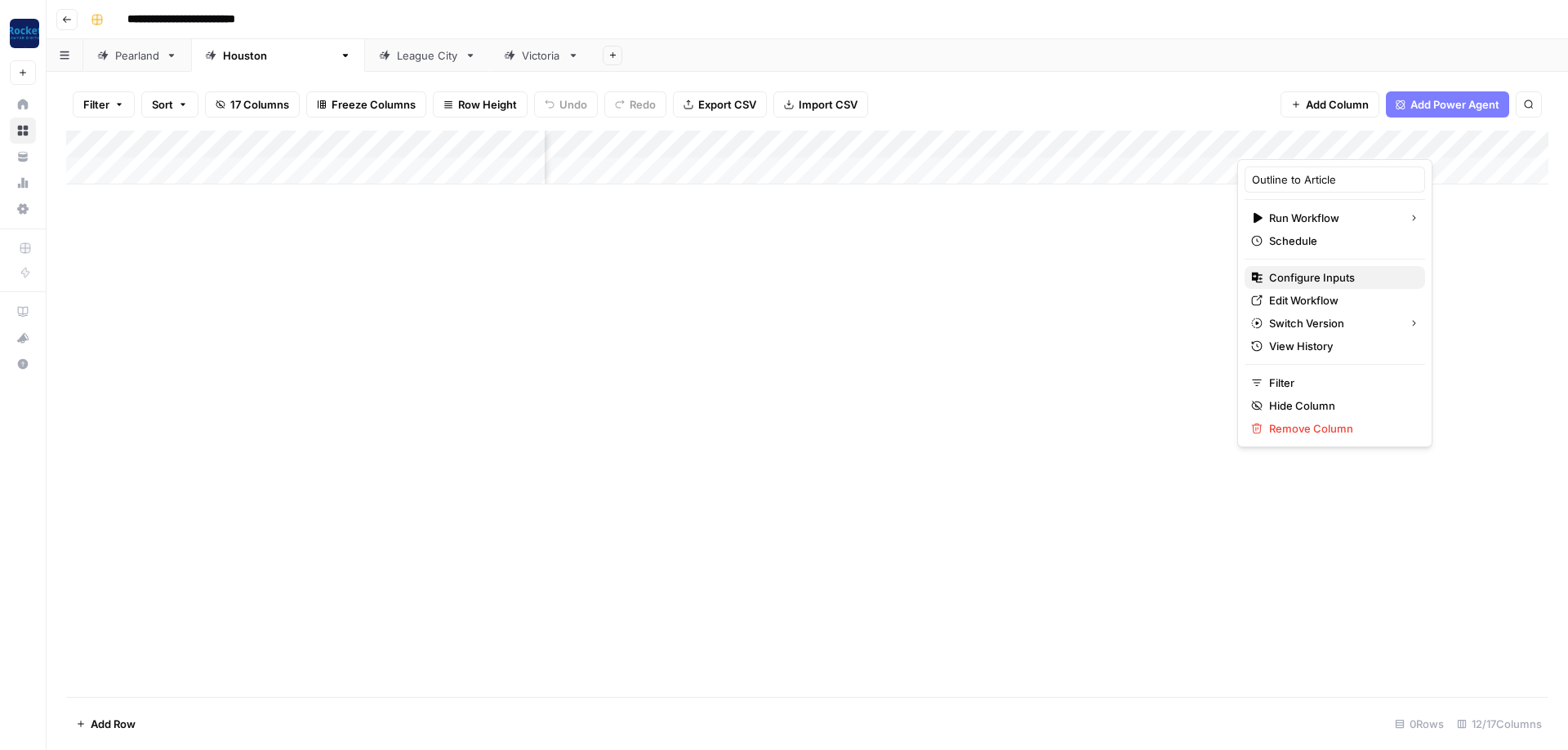
click at [367, 268] on span "Configure Inputs" at bounding box center [1340, 277] width 143 height 16
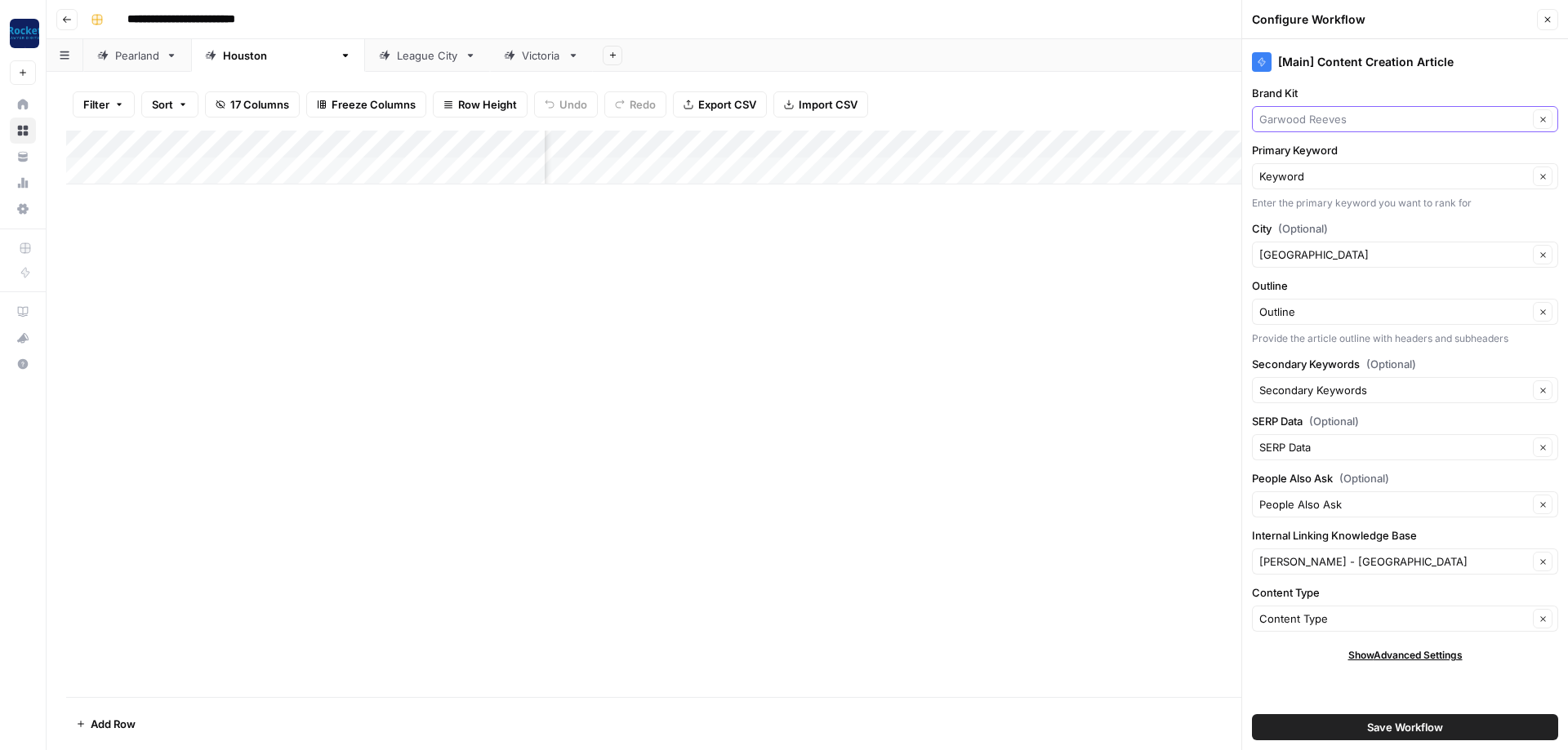
click at [367, 122] on input "Brand Kit" at bounding box center [1393, 119] width 269 height 16
click at [367, 160] on span "[PERSON_NAME] Accident Attorneys" at bounding box center [1402, 157] width 272 height 16
type input "[PERSON_NAME] Accident Attorneys"
click at [367, 260] on input "City (Optional)" at bounding box center [1393, 254] width 269 height 16
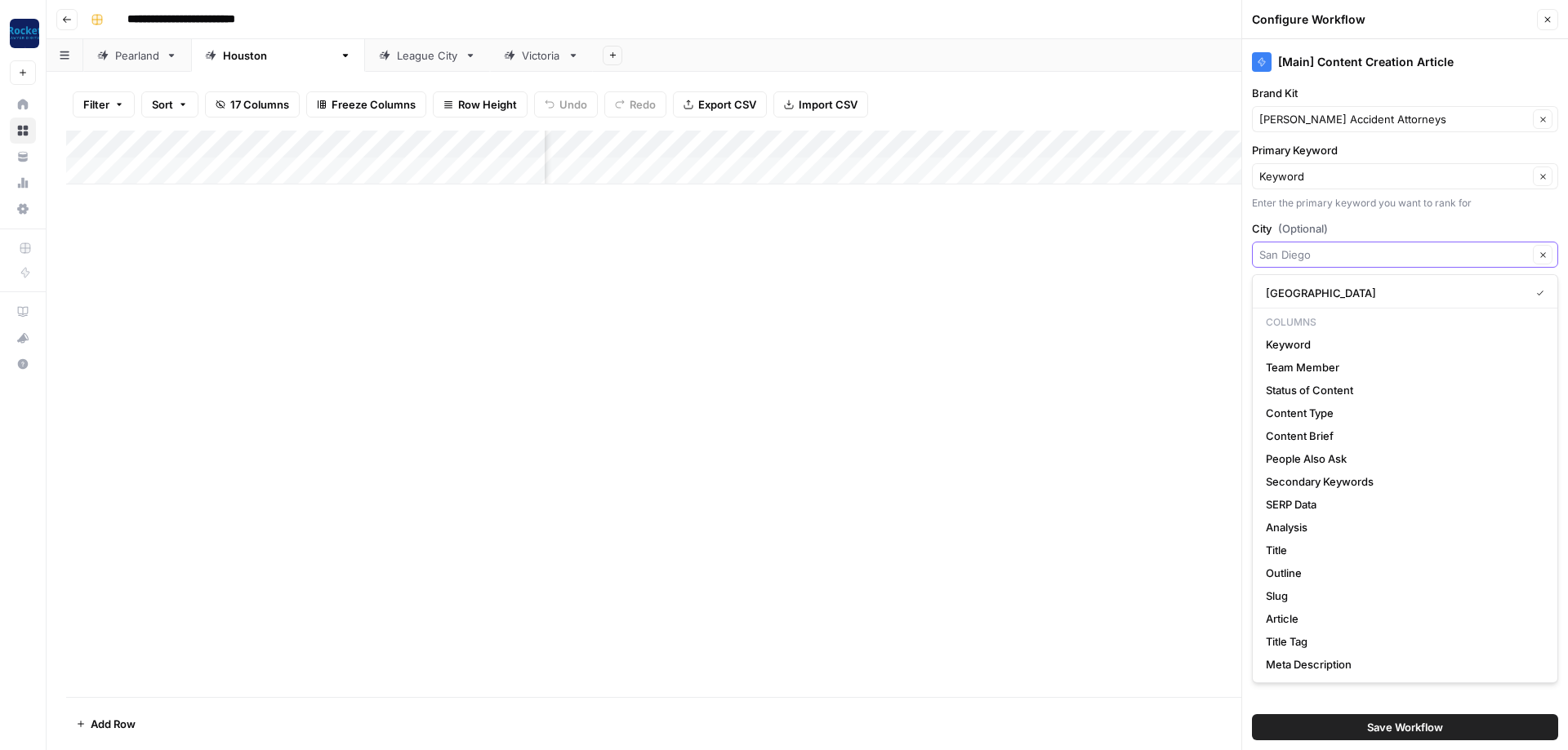
click at [367, 255] on input "City (Optional)" at bounding box center [1393, 254] width 269 height 16
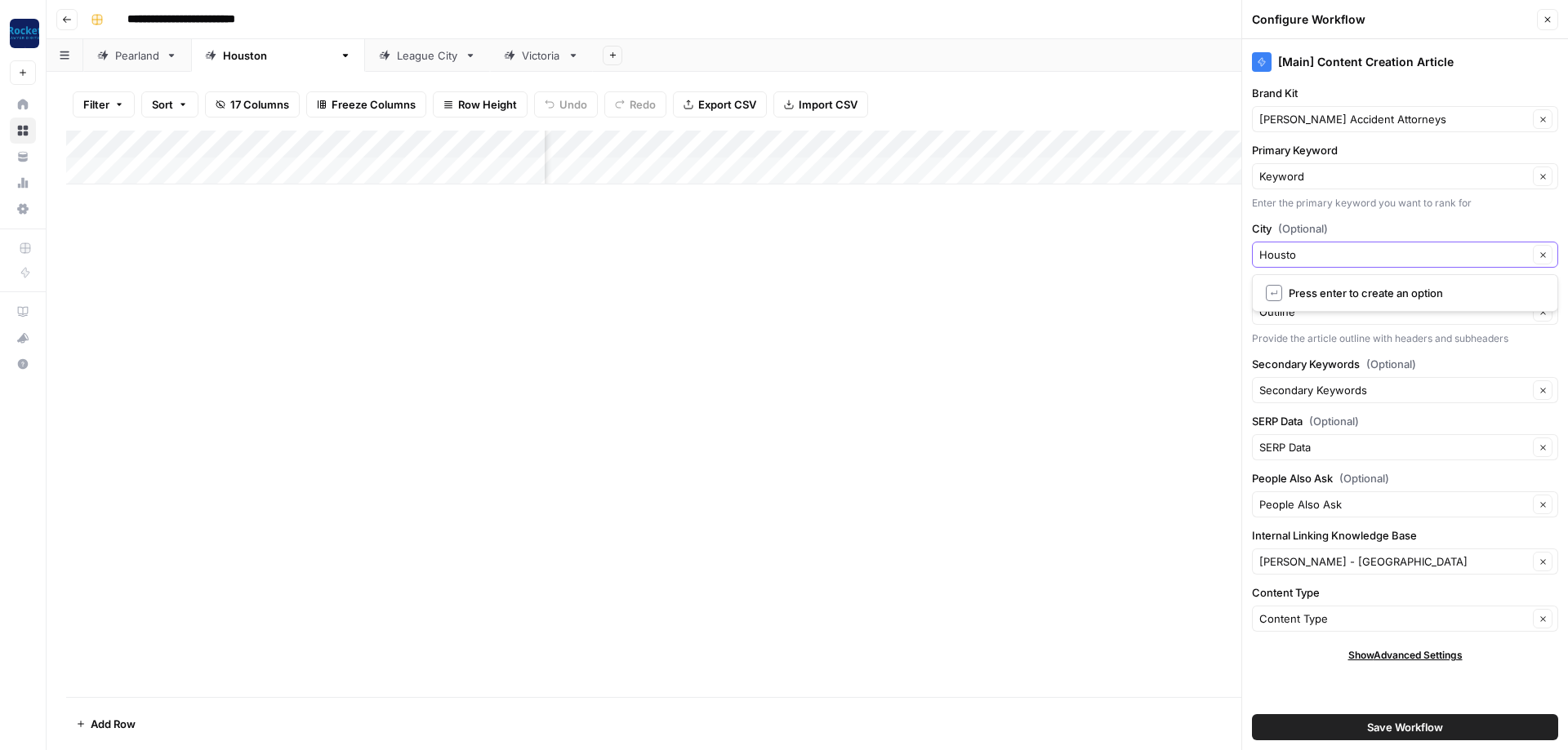
type input "[GEOGRAPHIC_DATA]"
click at [367, 268] on input "Internal Linking Knowledge Base" at bounding box center [1393, 562] width 269 height 16
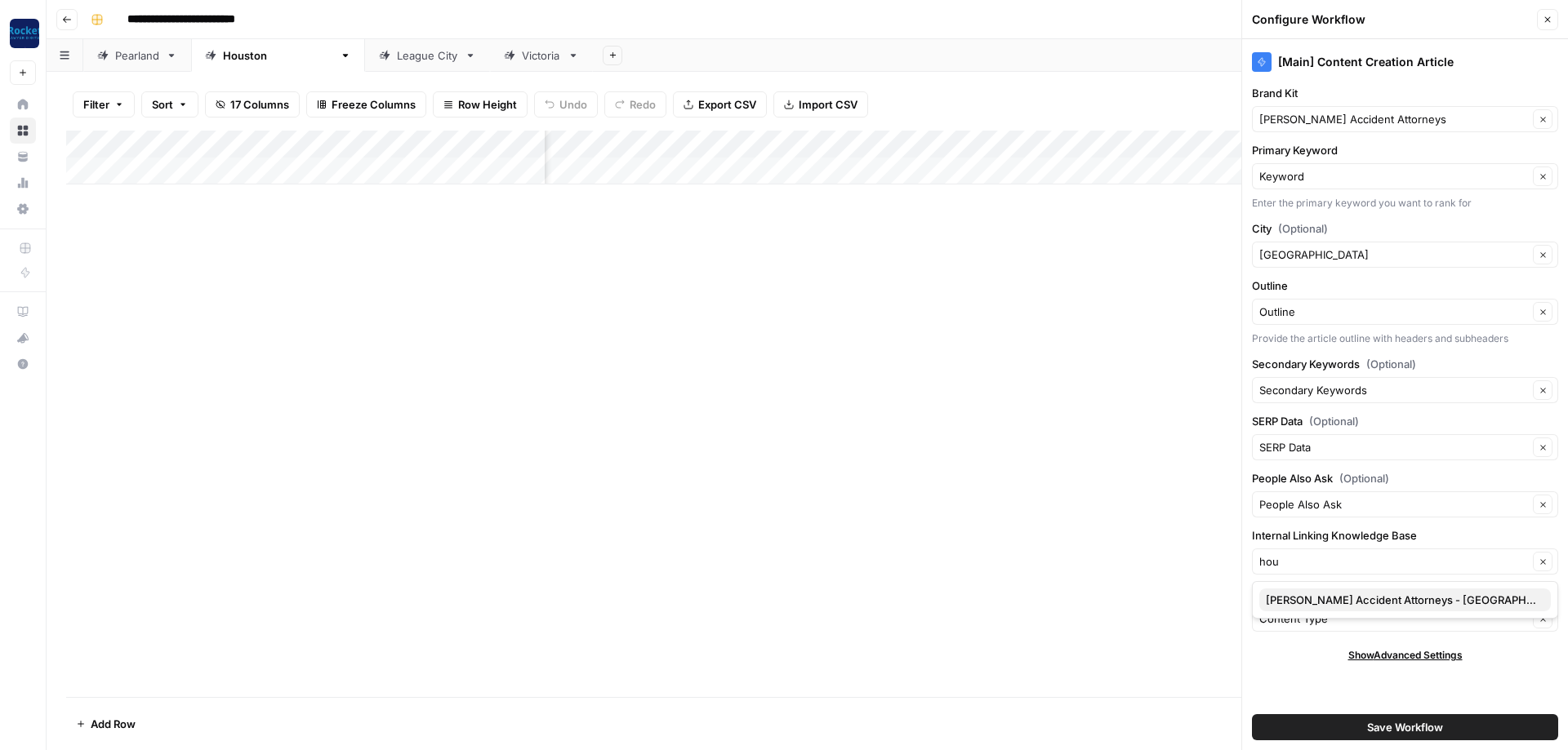
click at [367, 268] on span "[PERSON_NAME] Accident Attorneys - [GEOGRAPHIC_DATA]" at bounding box center [1402, 600] width 272 height 16
type input "[PERSON_NAME] Accident Attorneys - [GEOGRAPHIC_DATA]"
click at [367, 268] on button "Save Workflow" at bounding box center [1405, 728] width 307 height 27
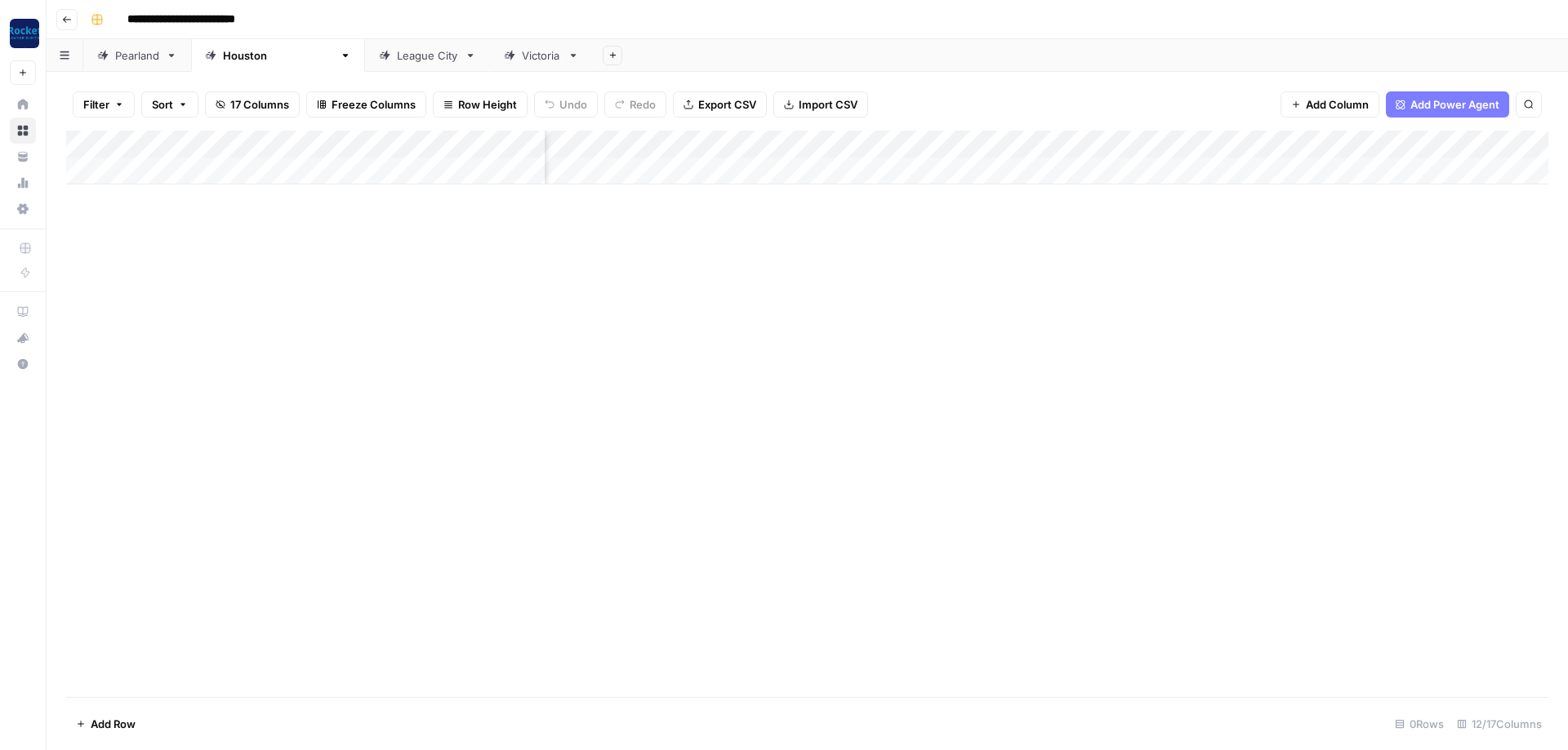
click at [367, 268] on div "Add Column" at bounding box center [807, 413] width 1481 height 566
click at [367, 63] on div "League City" at bounding box center [427, 56] width 61 height 16
click at [367, 140] on div "Add Column" at bounding box center [807, 157] width 1481 height 54
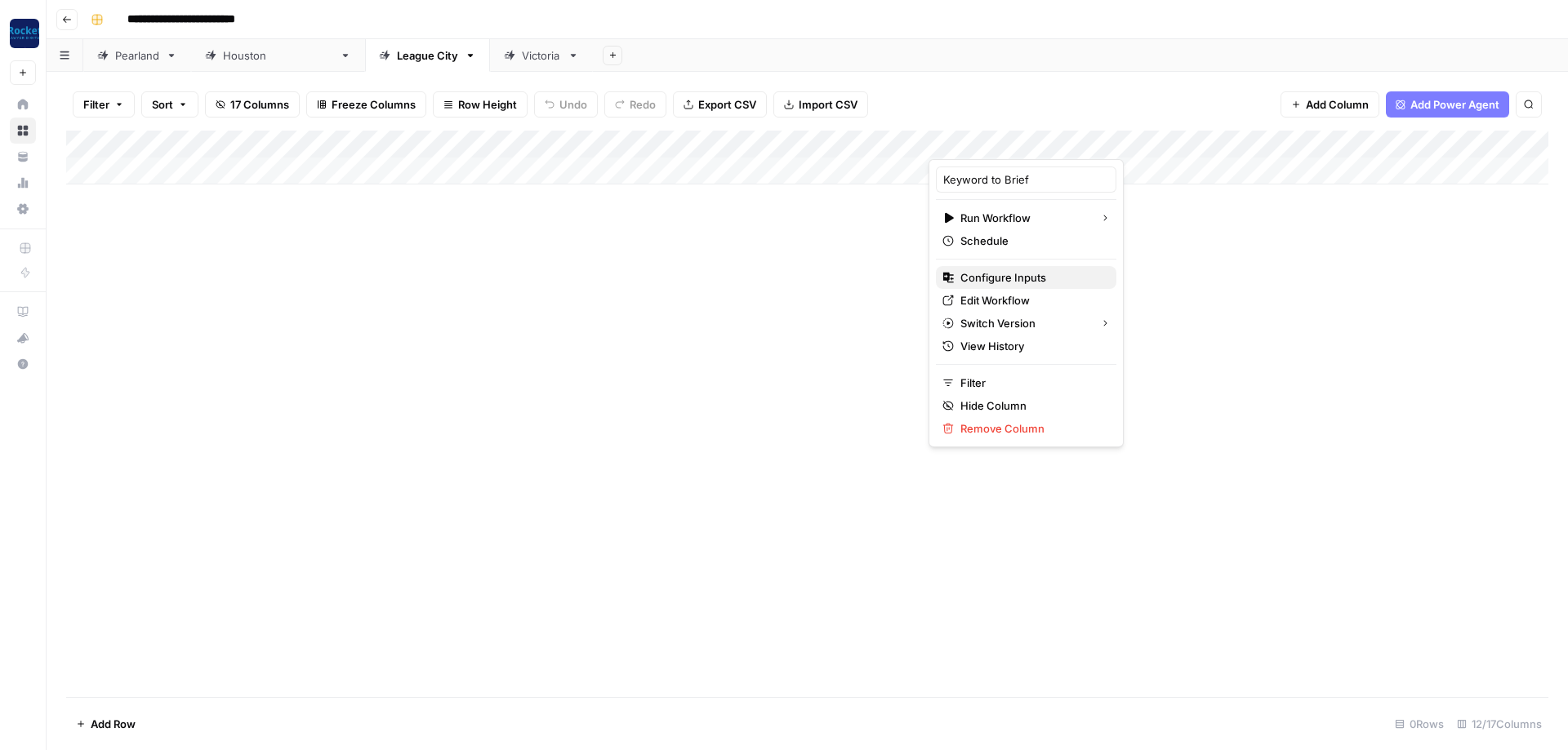
click at [367, 268] on span "Configure Inputs" at bounding box center [1032, 277] width 143 height 16
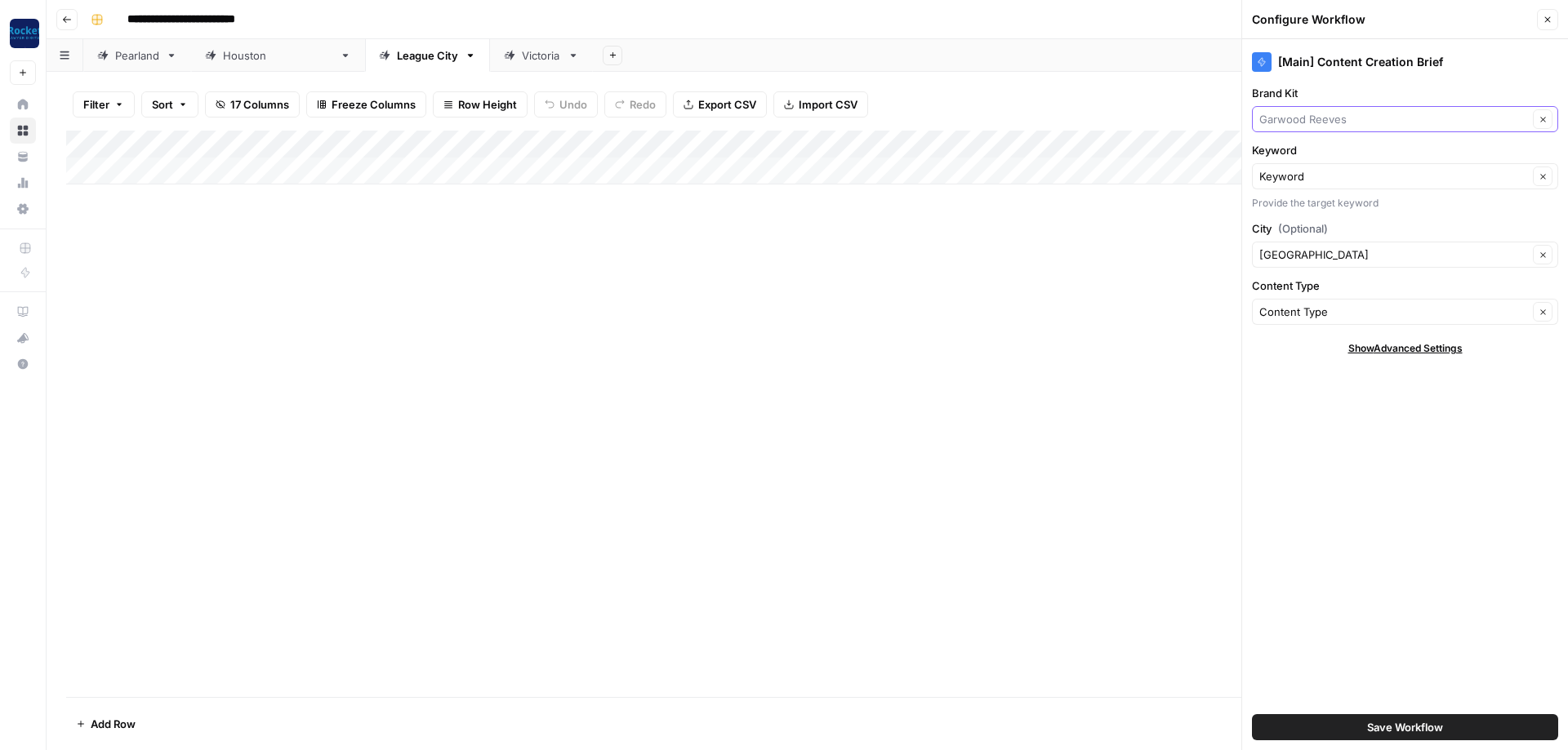
click at [367, 120] on input "Brand Kit" at bounding box center [1393, 119] width 269 height 16
type input "dehoy"
click at [367, 125] on input "Brand Kit" at bounding box center [1393, 119] width 269 height 16
click at [367, 161] on span "[PERSON_NAME] Accident Attorneys" at bounding box center [1402, 157] width 272 height 16
type input "[PERSON_NAME] Accident Attorneys"
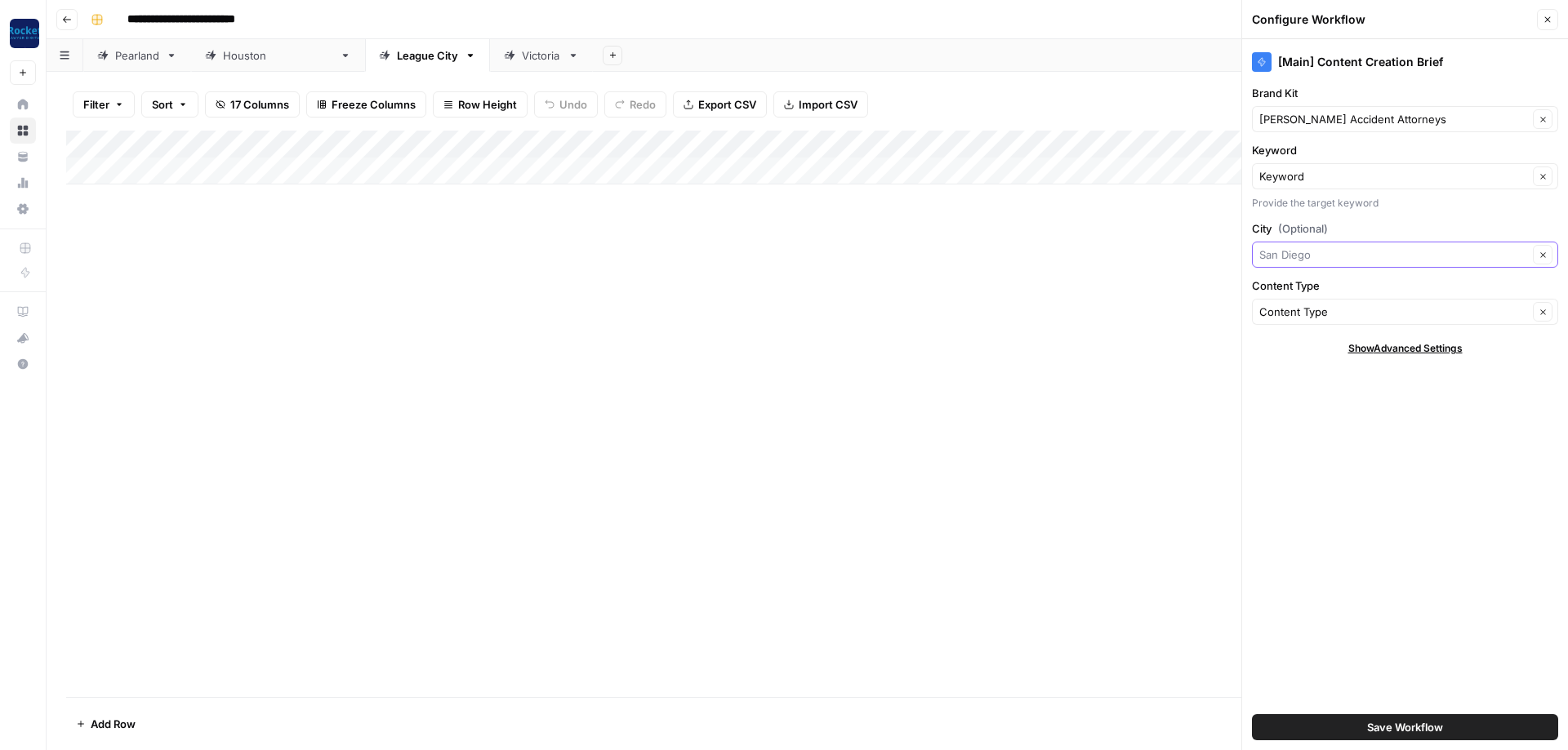
drag, startPoint x: 1334, startPoint y: 251, endPoint x: 1047, endPoint y: 231, distance: 287.7
click at [367, 246] on input "City (Optional)" at bounding box center [1393, 254] width 269 height 16
type input "League City"
drag, startPoint x: 1401, startPoint y: 485, endPoint x: 1398, endPoint y: 506, distance: 21.2
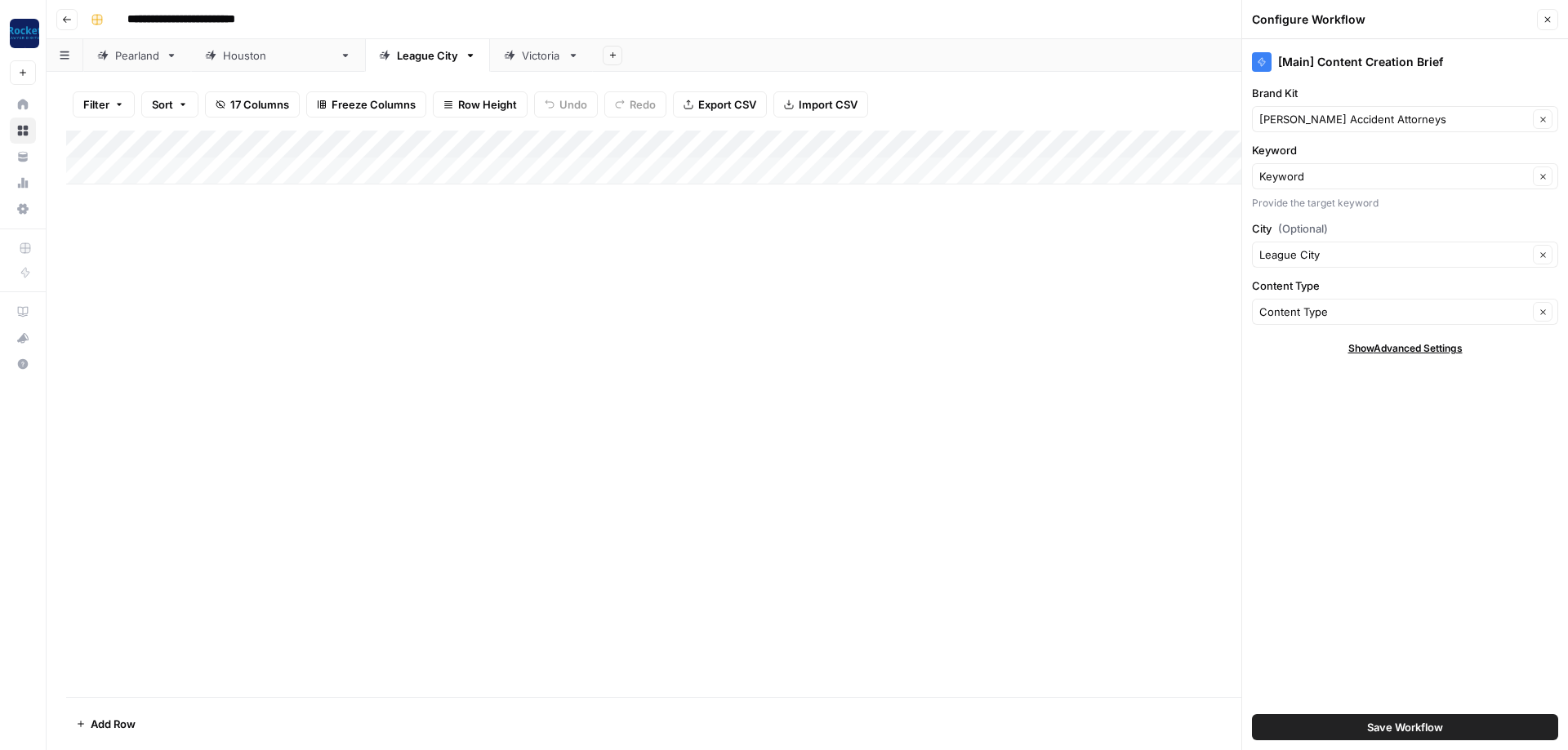
click at [367, 268] on div "[Main] Content Creation Brief Brand Kit [PERSON_NAME] Accident Attorneys Clear …" at bounding box center [1405, 394] width 326 height 711
click at [367, 268] on span "Save Workflow" at bounding box center [1405, 727] width 76 height 16
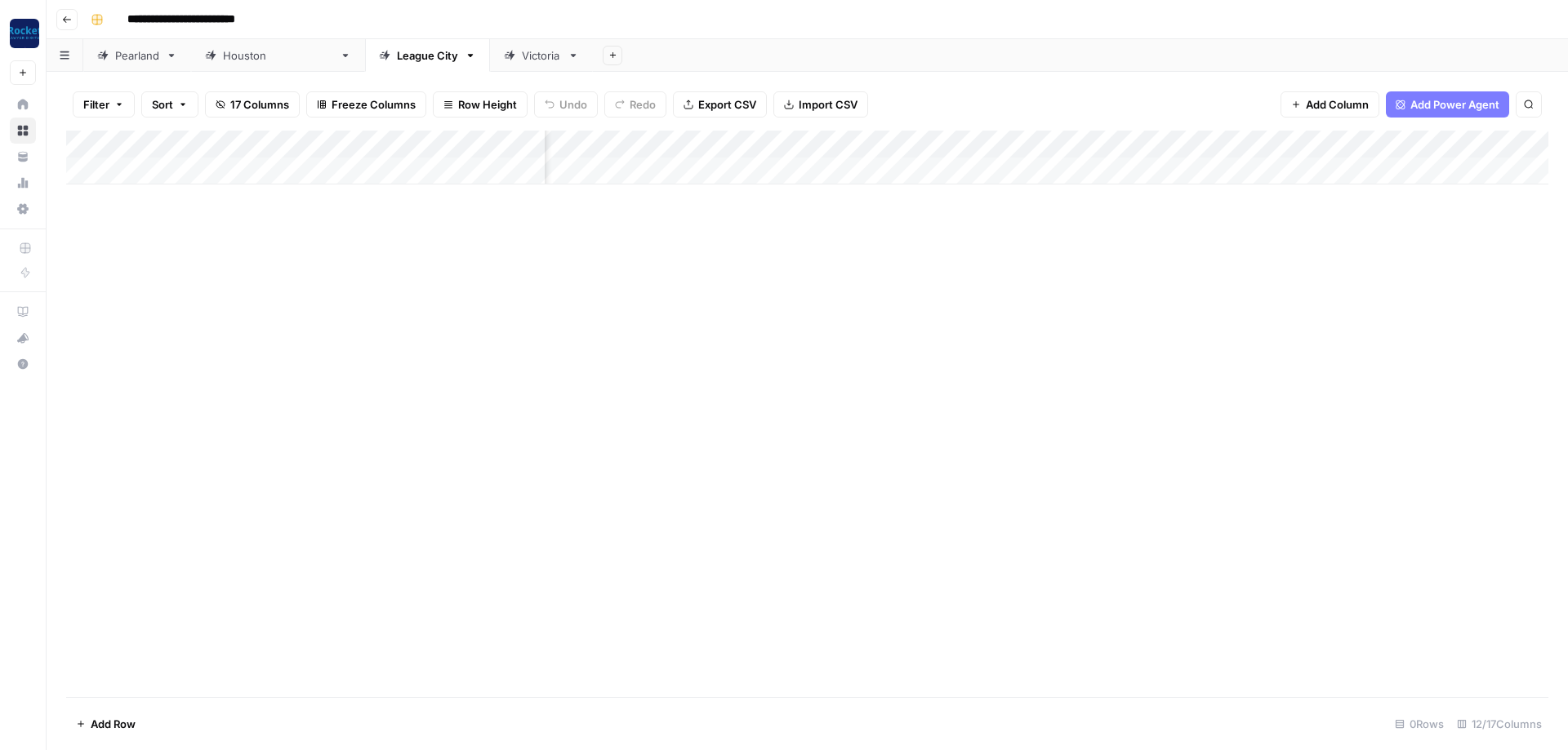
scroll to position [0, 490]
click at [367, 139] on div "Add Column" at bounding box center [807, 157] width 1481 height 54
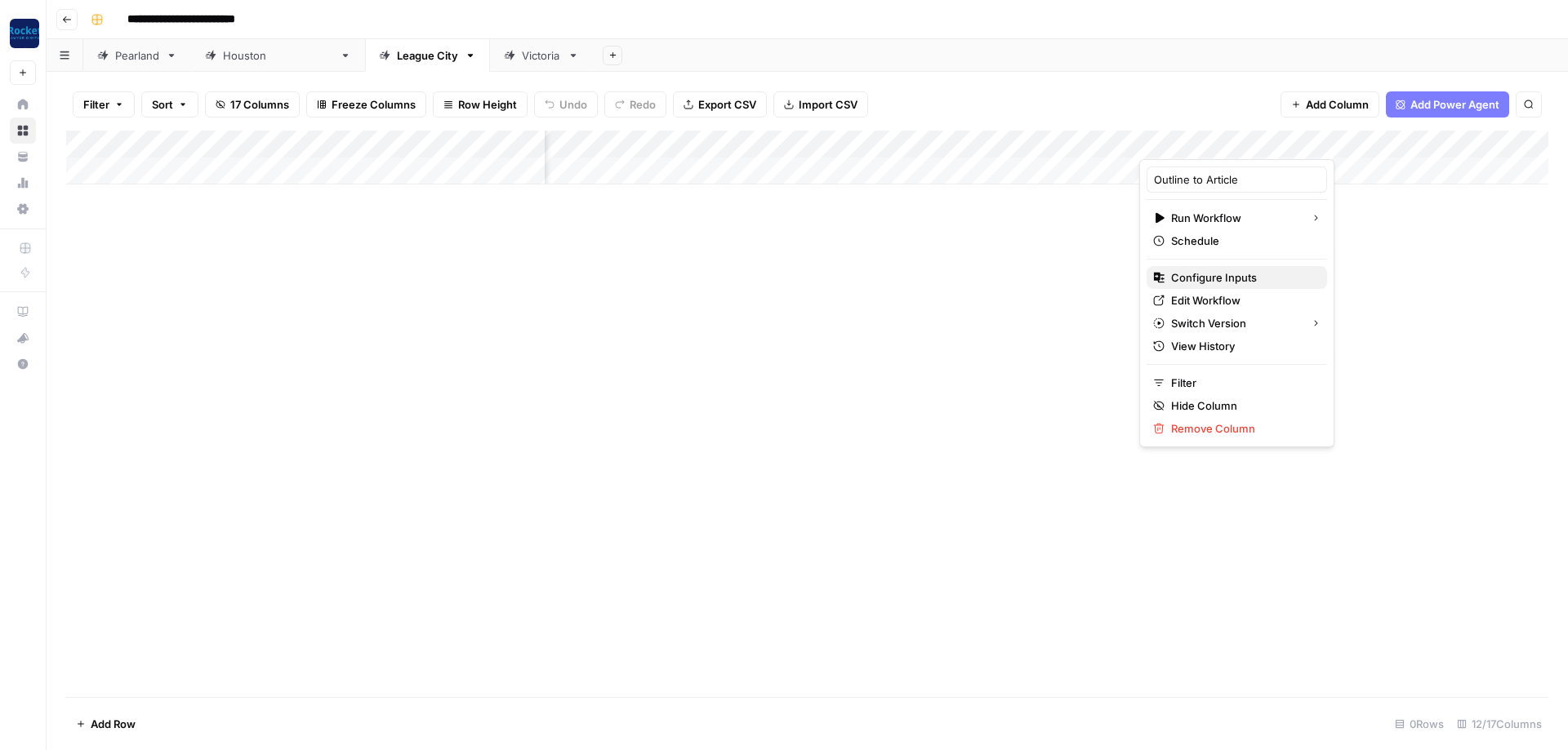
click at [367, 268] on span "Configure Inputs" at bounding box center [1242, 277] width 143 height 16
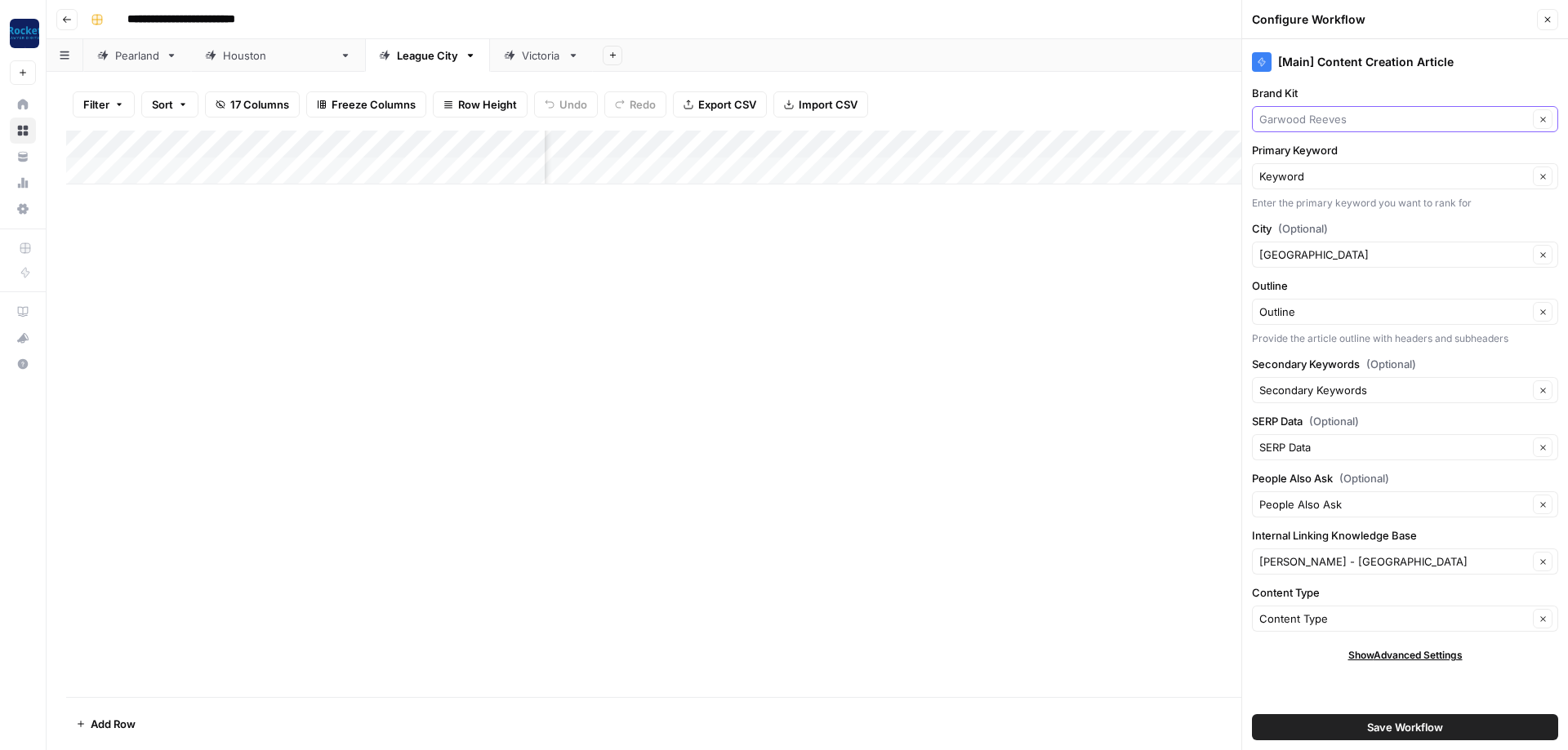
click at [367, 117] on input "Brand Kit" at bounding box center [1393, 119] width 269 height 16
click at [367, 161] on span "[PERSON_NAME] Accident Attorneys" at bounding box center [1402, 157] width 272 height 16
type input "[PERSON_NAME] Accident Attorneys"
click at [367, 268] on input "Internal Linking Knowledge Base" at bounding box center [1393, 562] width 269 height 16
click at [367, 268] on span "[PERSON_NAME] Accident Attorneys - League City" at bounding box center [1402, 600] width 272 height 16
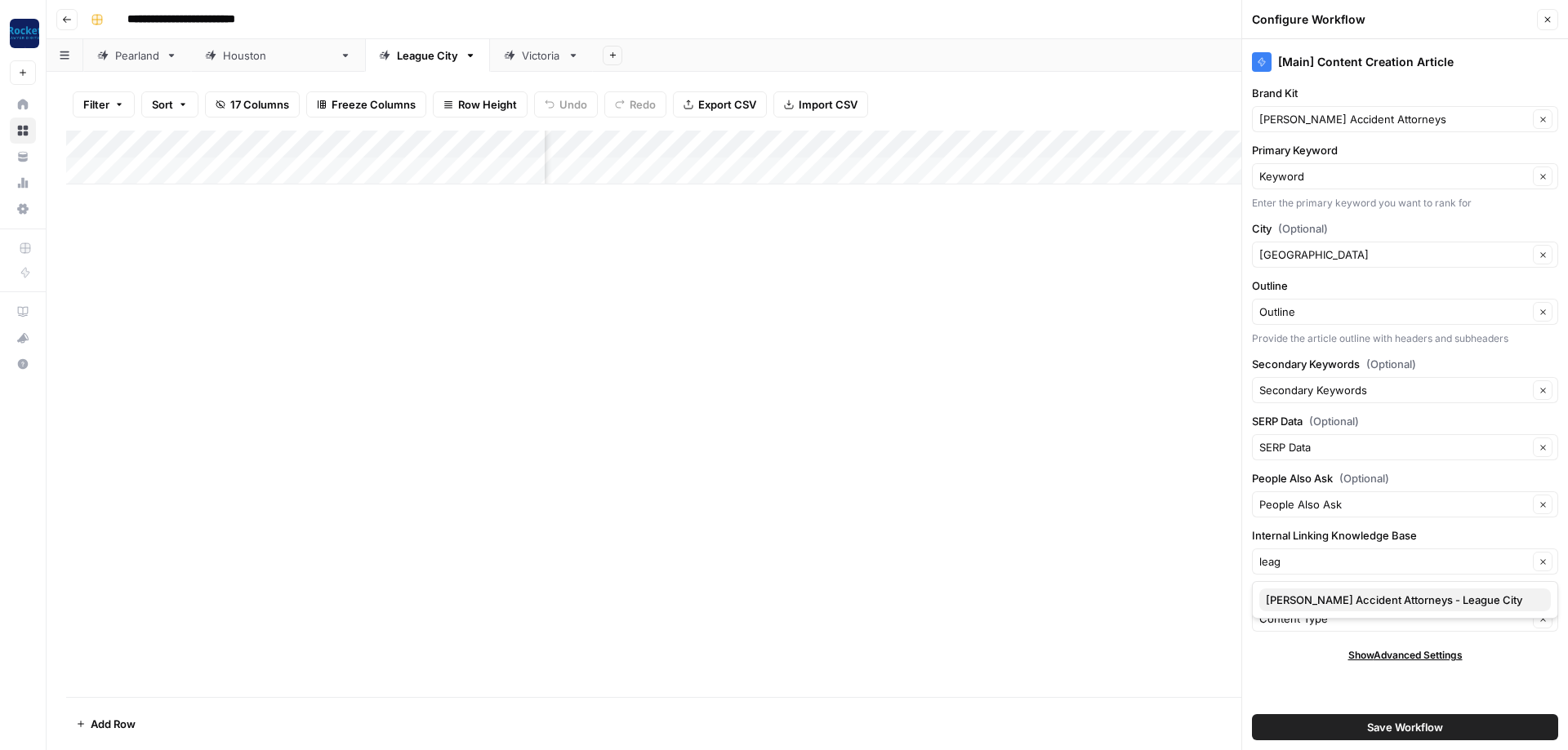
type input "[PERSON_NAME] Accident Attorneys - League City"
click at [367, 268] on button "Save Workflow" at bounding box center [1405, 728] width 307 height 27
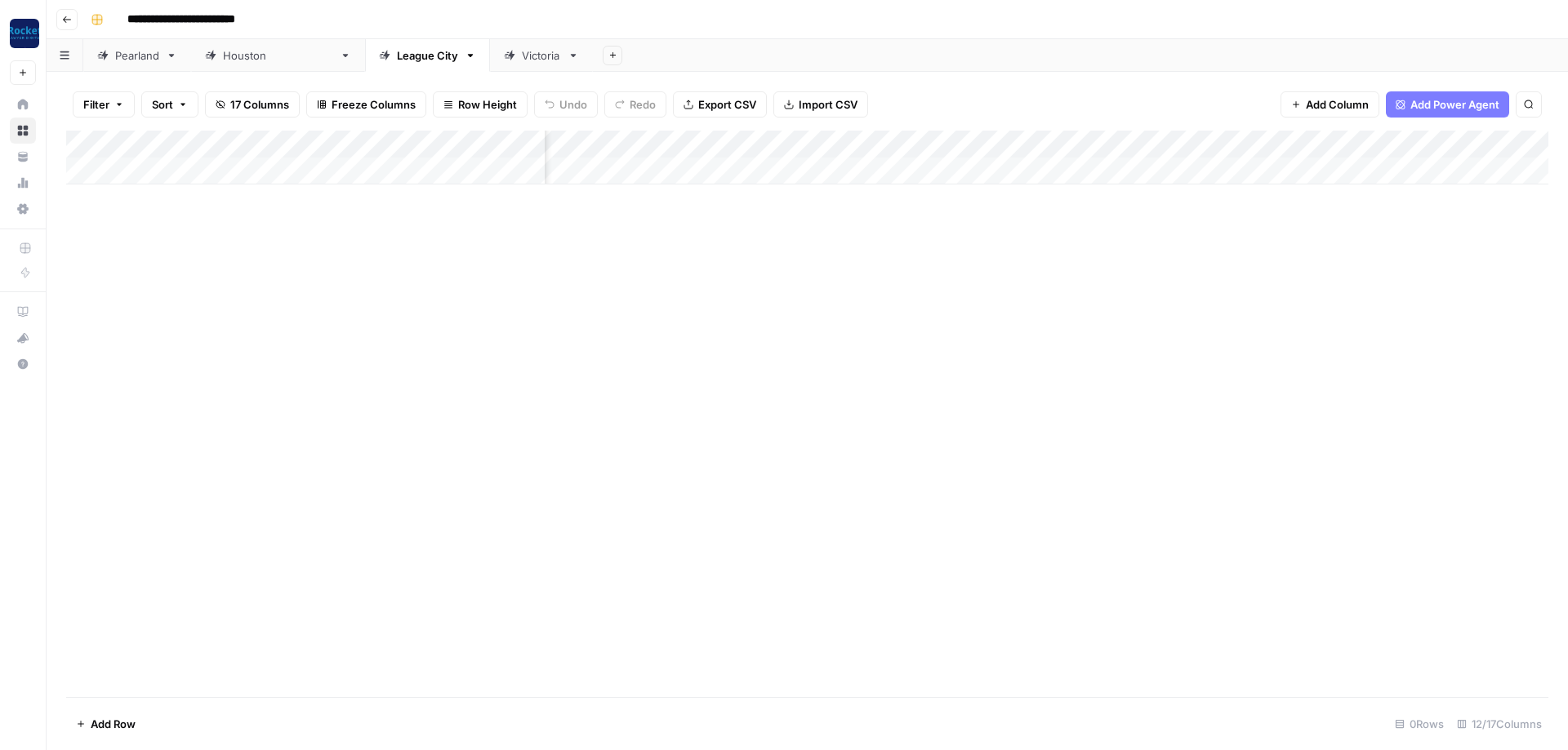
click at [367, 140] on div "Add Column" at bounding box center [807, 157] width 1481 height 54
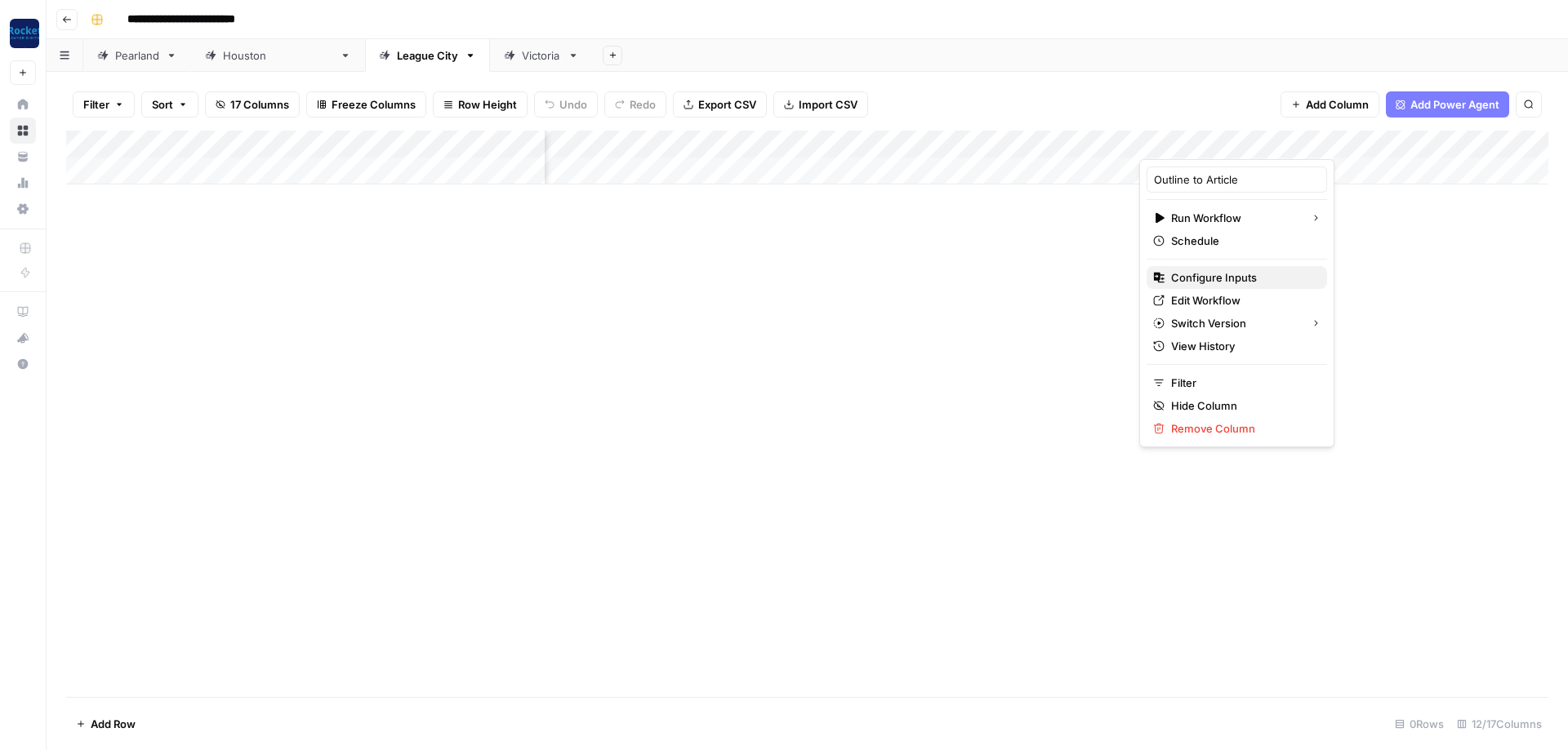
click at [367, 268] on span "Configure Inputs" at bounding box center [1242, 277] width 143 height 16
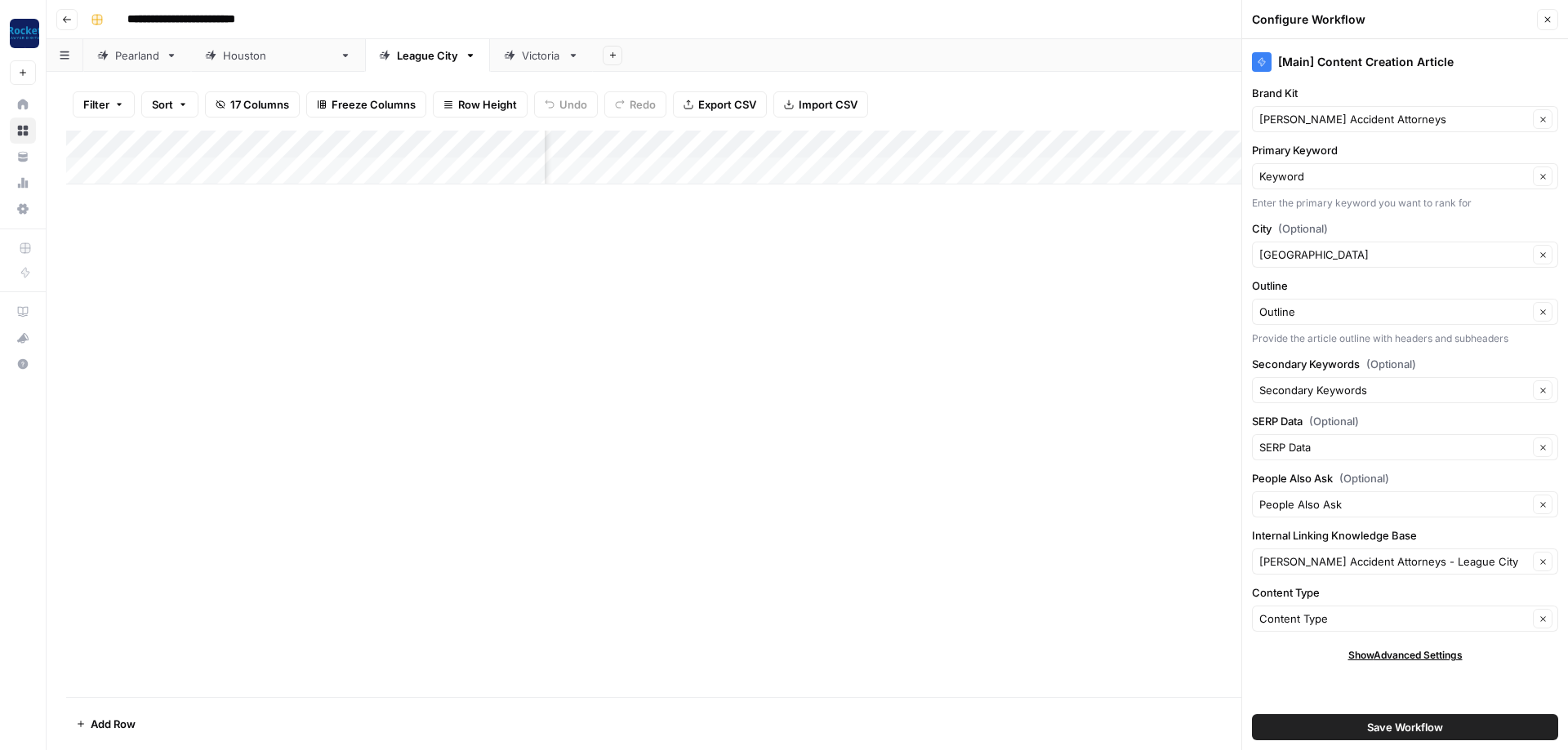
click at [367, 260] on div "San Diego Clear" at bounding box center [1405, 255] width 307 height 27
type input "League City"
click at [367, 268] on button "Save Workflow" at bounding box center [1405, 728] width 307 height 27
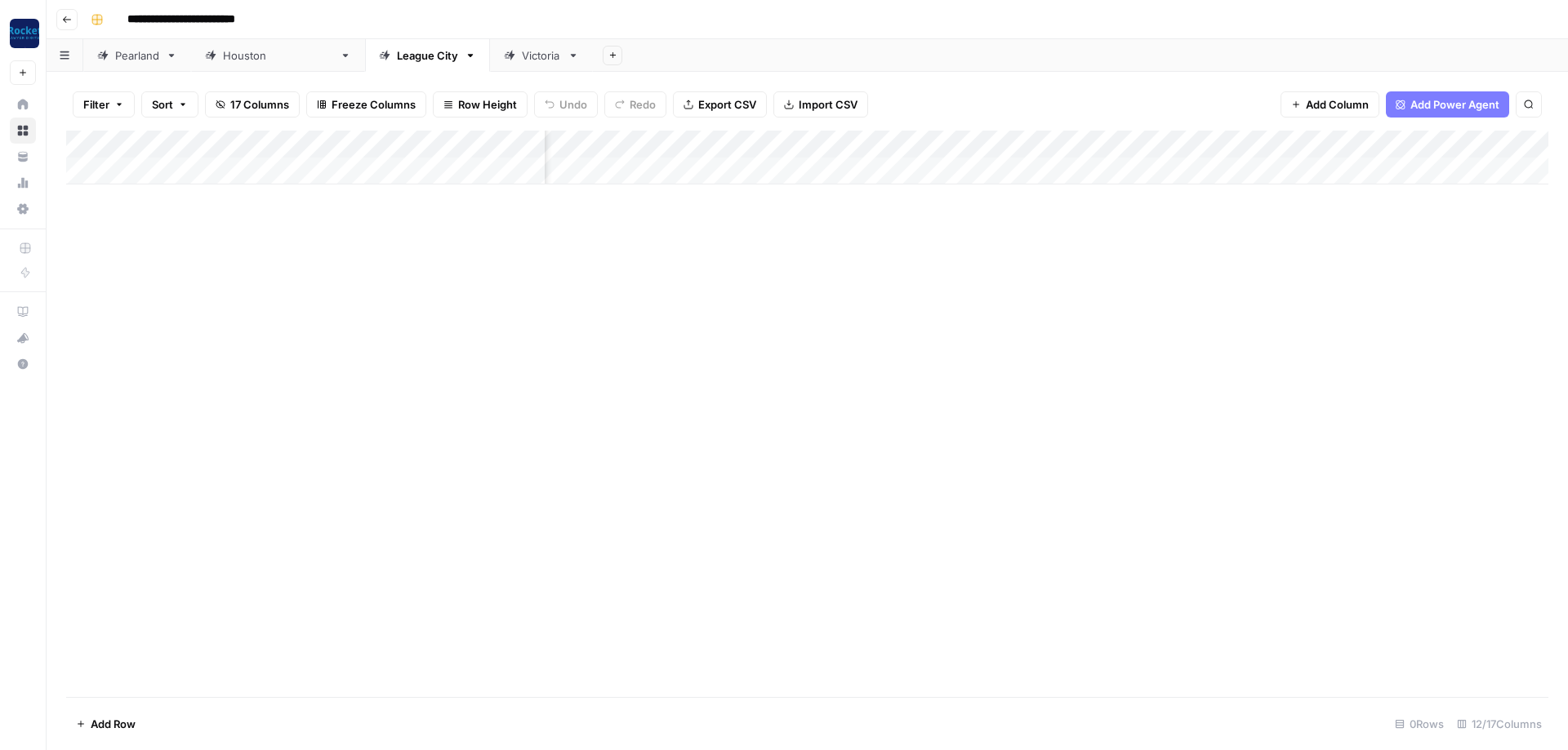
drag, startPoint x: 987, startPoint y: 391, endPoint x: 977, endPoint y: 388, distance: 10.4
click at [367, 268] on div "Add Column" at bounding box center [807, 413] width 1481 height 566
click at [367, 60] on div "Victoria" at bounding box center [542, 56] width 39 height 16
type input "**********"
click at [367, 137] on div "Add Column" at bounding box center [807, 157] width 1481 height 54
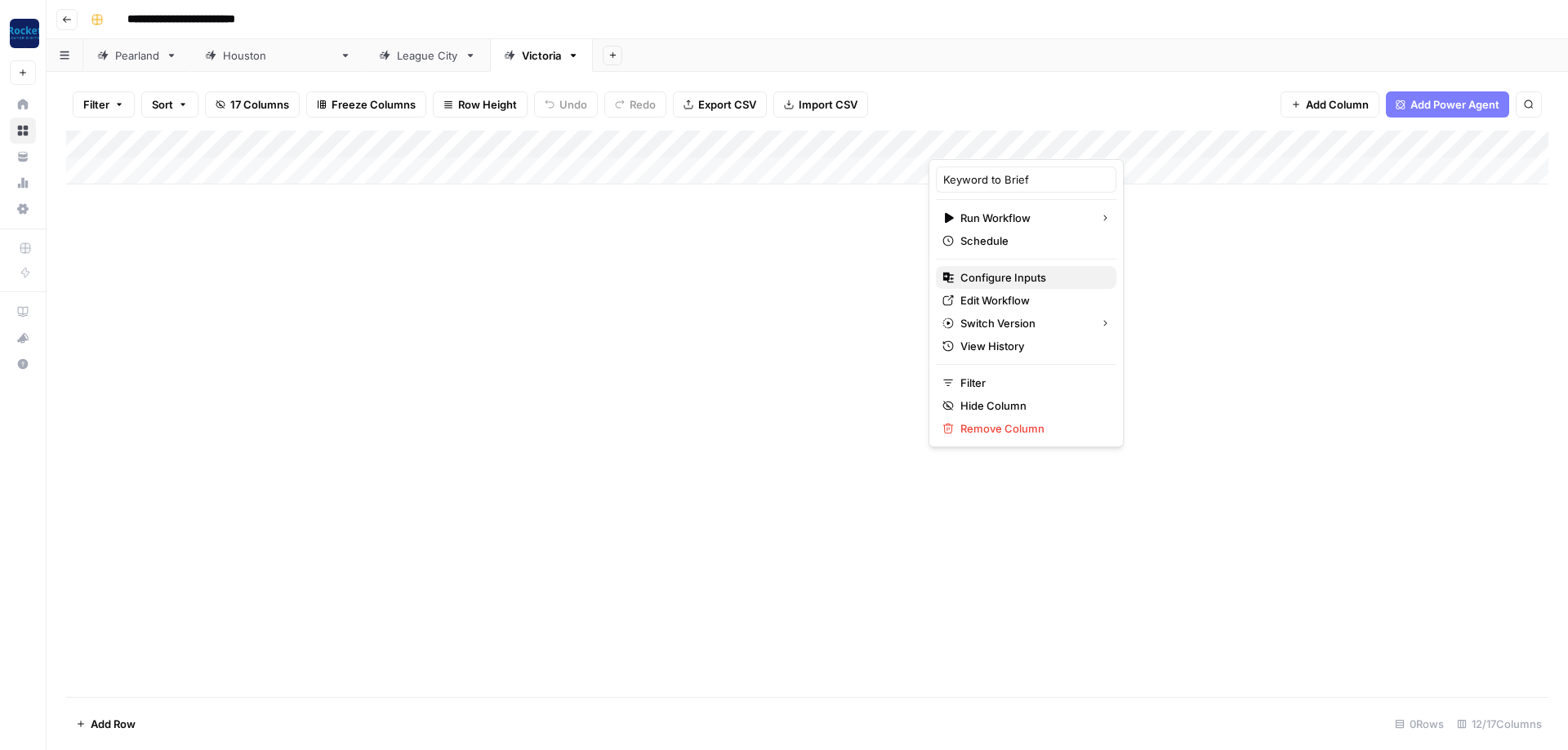
click at [367, 268] on span "Configure Inputs" at bounding box center [1032, 277] width 143 height 16
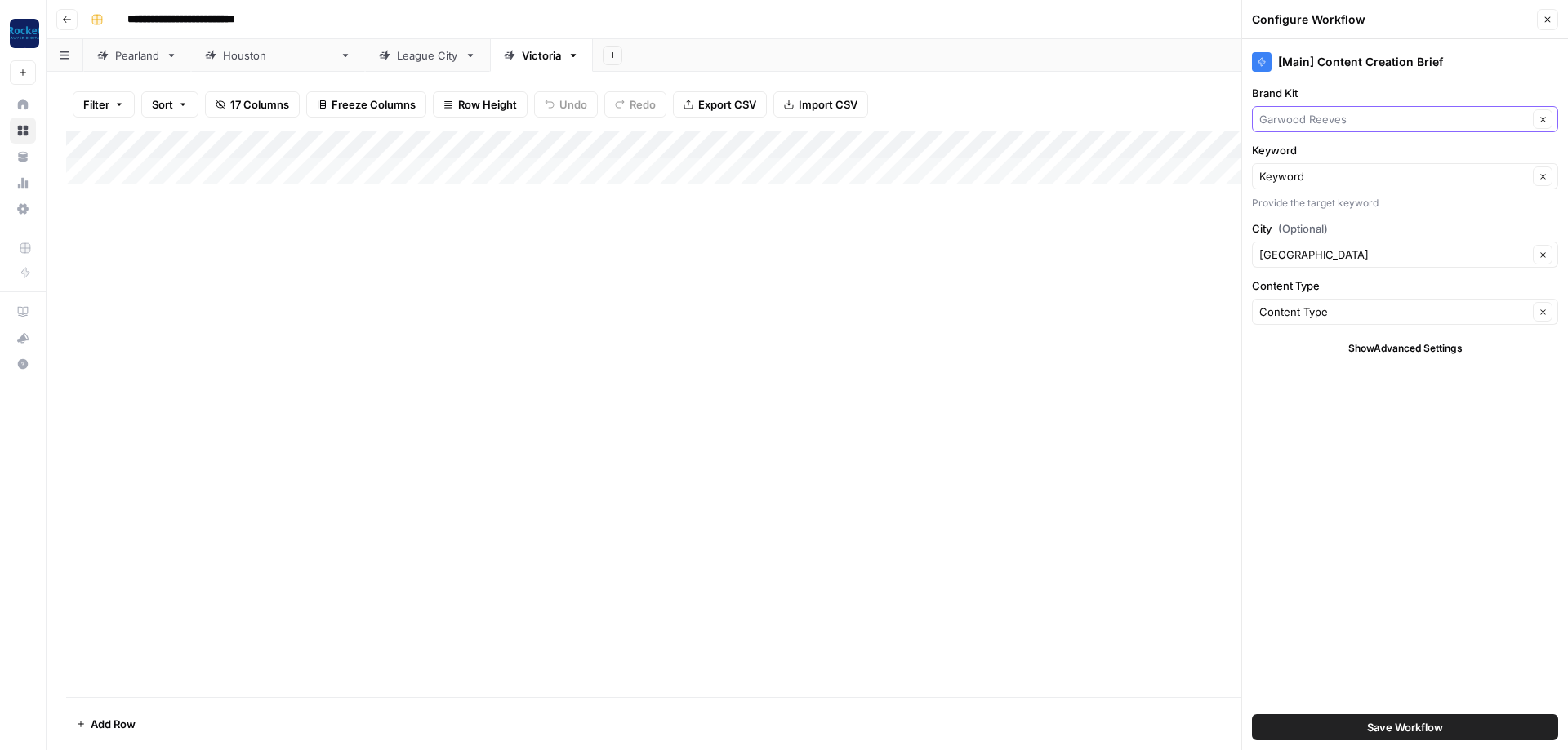
click at [367, 125] on input "Brand Kit" at bounding box center [1393, 119] width 269 height 16
click at [367, 159] on span "[PERSON_NAME] Accident Attorneys" at bounding box center [1402, 157] width 272 height 16
type input "[PERSON_NAME] Accident Attorneys"
click at [367, 258] on input "City (Optional)" at bounding box center [1393, 254] width 269 height 16
type input "Victoria"
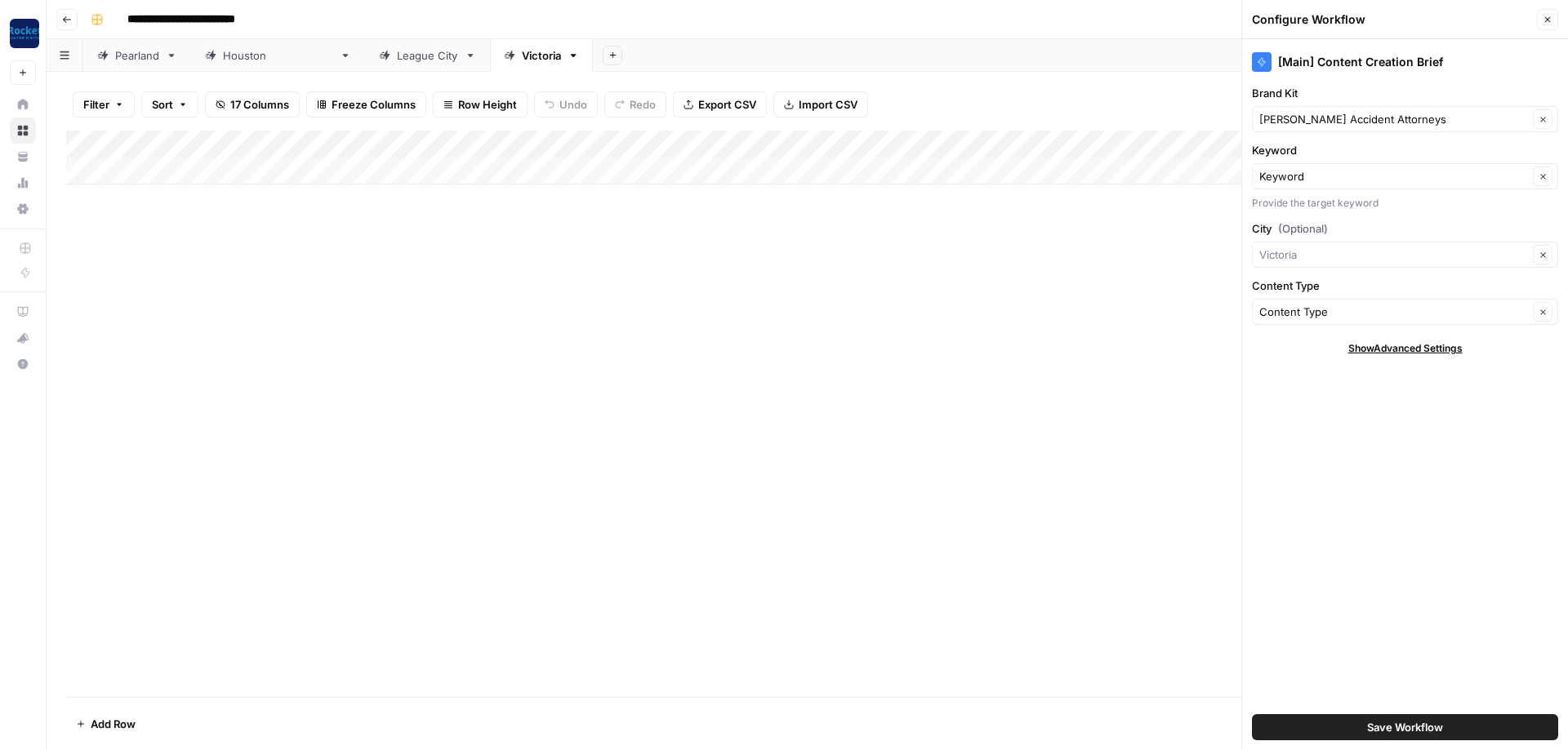
type input "Victoria"
click at [367, 268] on div "[Main] Content Creation Brief Brand Kit [PERSON_NAME] Accident Attorneys Clear …" at bounding box center [1405, 394] width 326 height 711
click at [367, 268] on span "Save Workflow" at bounding box center [1405, 727] width 76 height 16
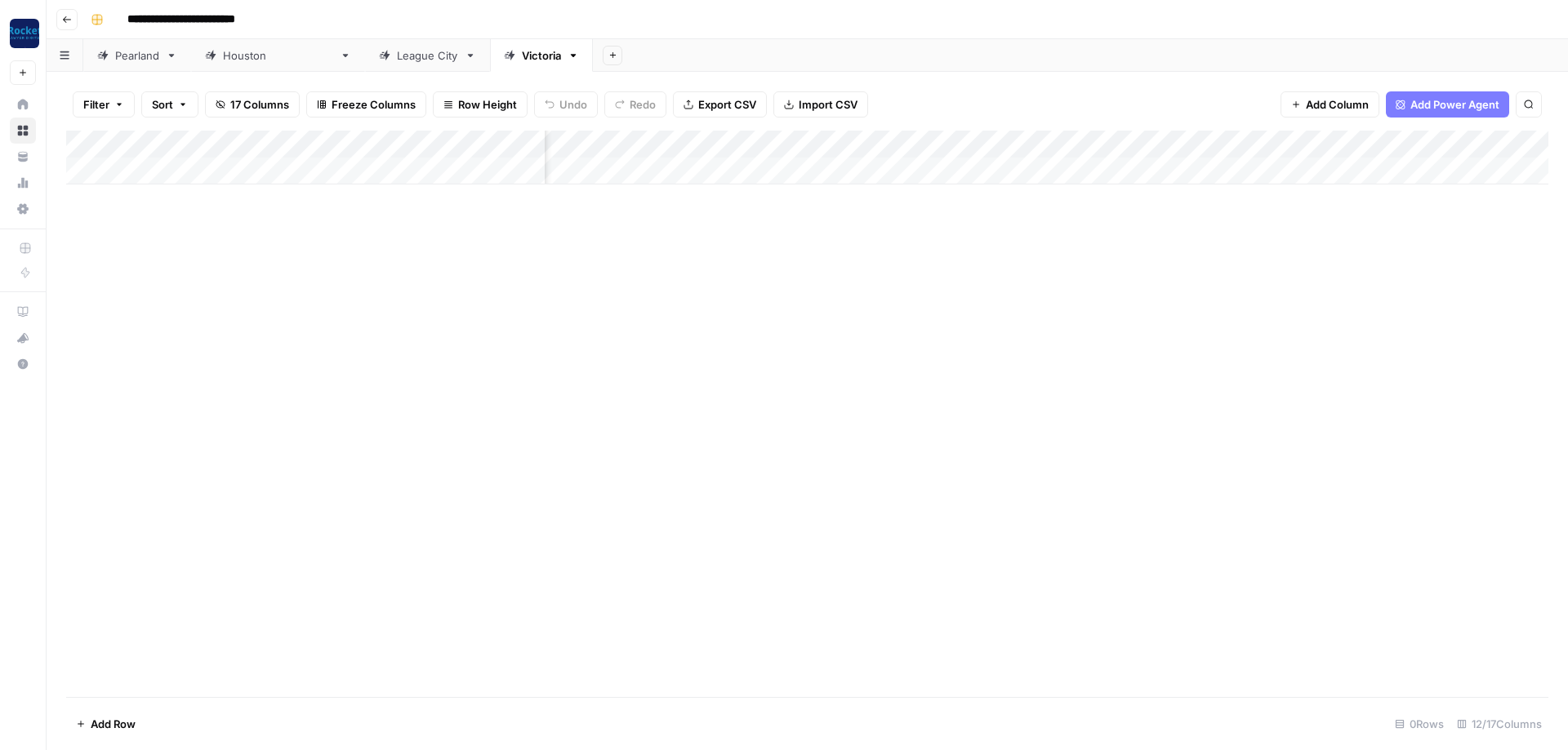
scroll to position [0, 587]
click at [367, 140] on div "Add Column" at bounding box center [807, 157] width 1481 height 54
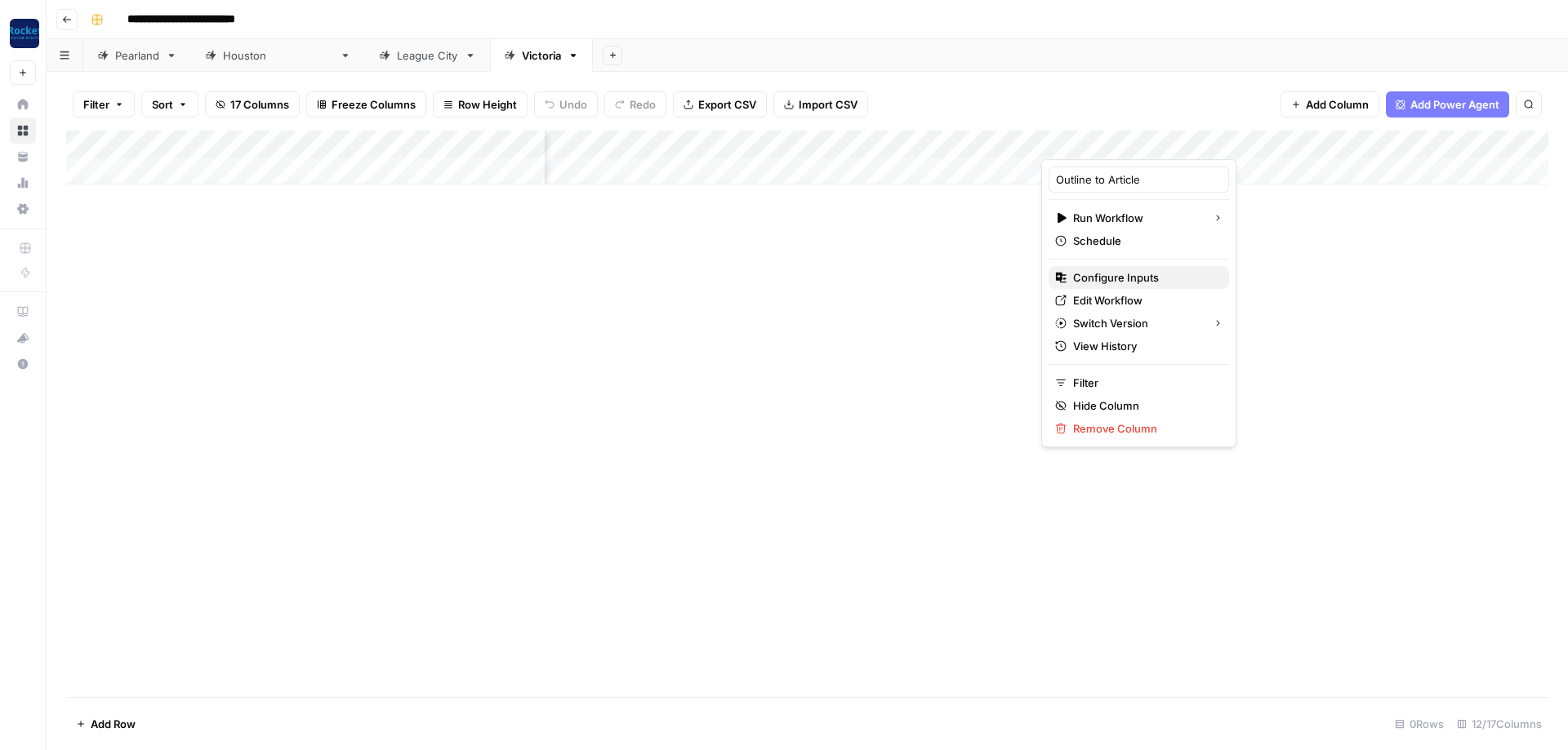
click at [367, 268] on span "Configure Inputs" at bounding box center [1144, 277] width 143 height 16
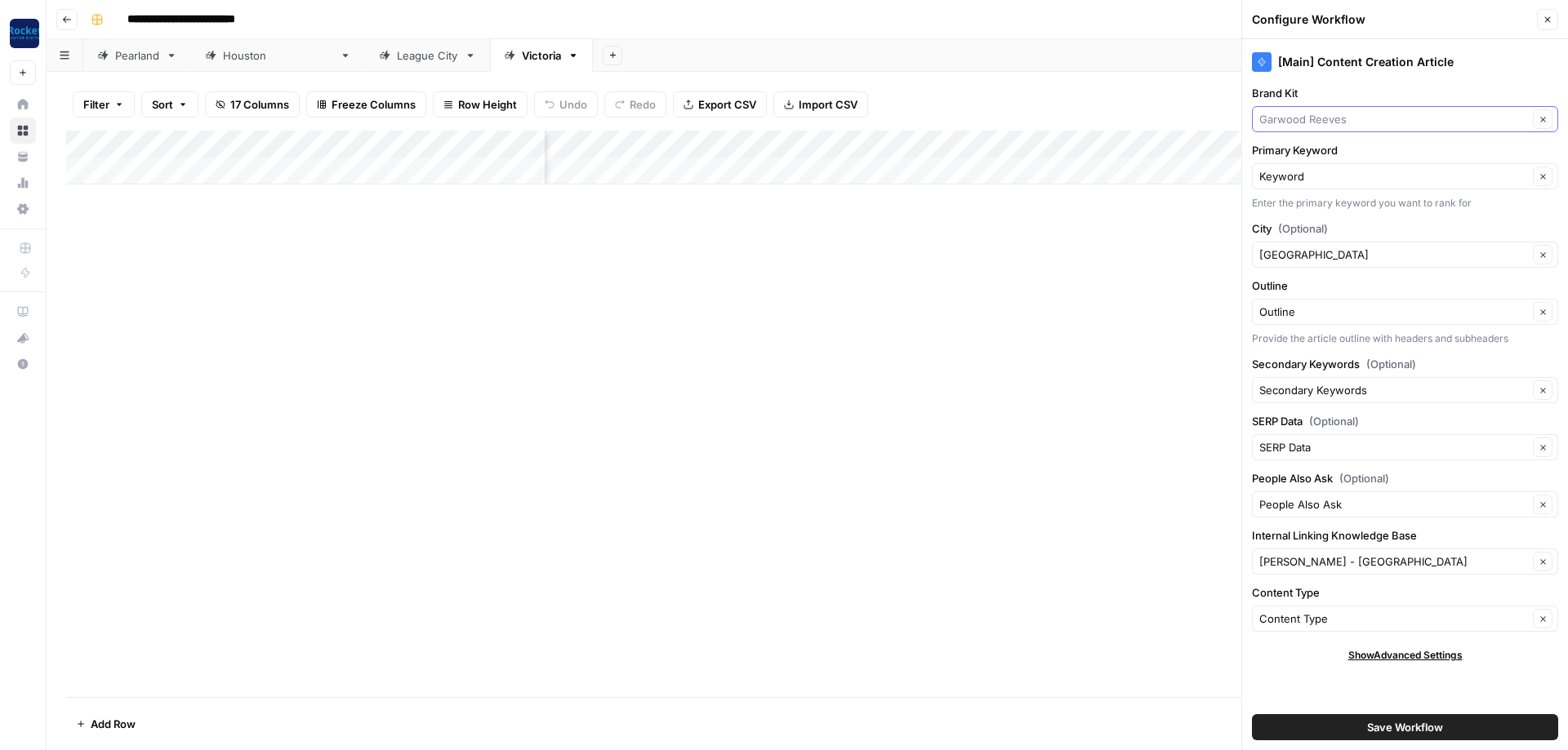
click at [367, 118] on input "Brand Kit" at bounding box center [1393, 119] width 269 height 16
click at [367, 153] on span "[PERSON_NAME] Accident Attorneys" at bounding box center [1402, 157] width 272 height 16
type input "[PERSON_NAME] Accident Attorneys"
click at [367, 257] on input "City (Optional)" at bounding box center [1393, 254] width 269 height 16
type input "Victoria"
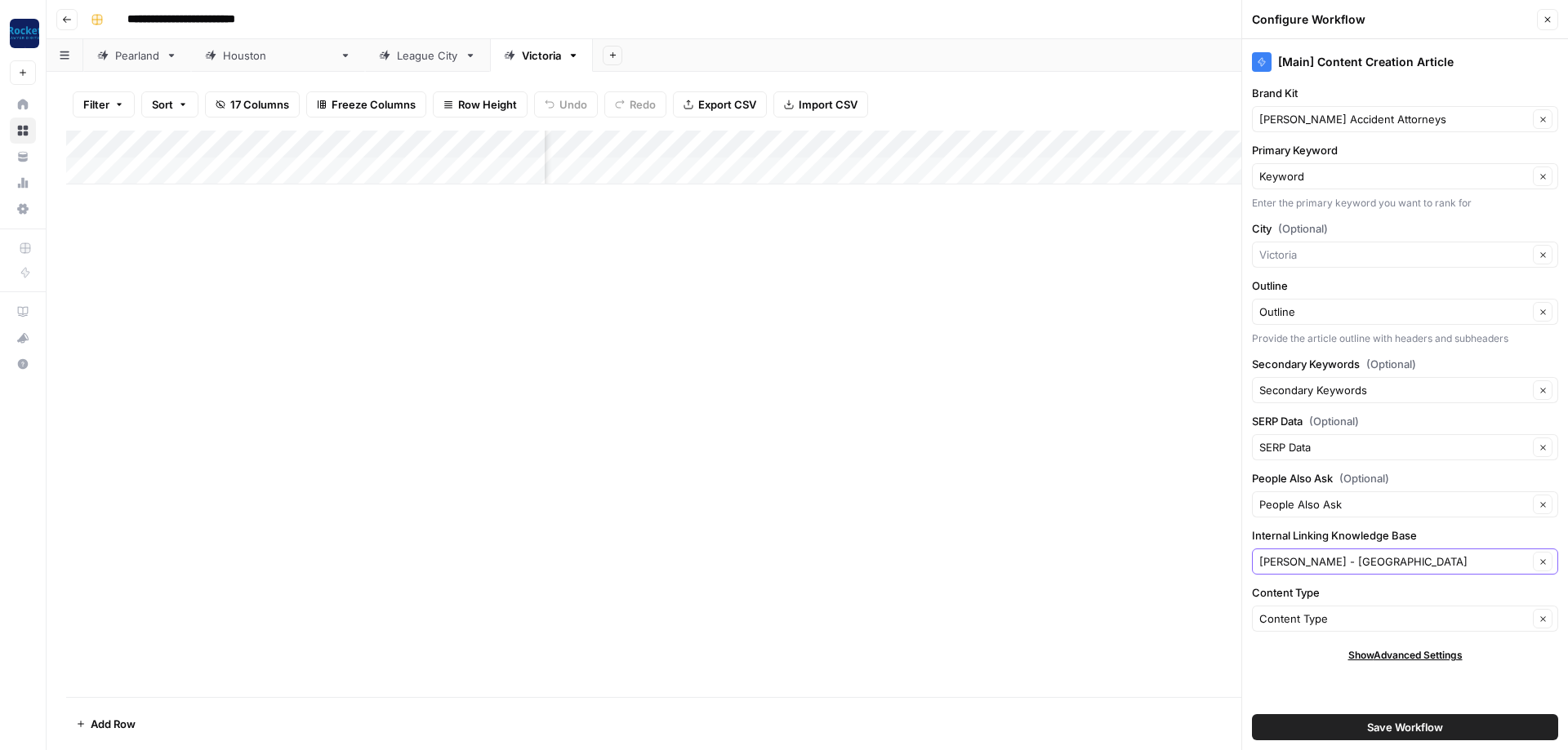
type input "Victoria"
click at [367, 268] on input "Internal Linking Knowledge Base" at bounding box center [1393, 562] width 269 height 16
click at [367, 268] on span "[PERSON_NAME] Accident Attorneys - [PERSON_NAME]" at bounding box center [1402, 600] width 272 height 16
type input "[PERSON_NAME] Accident Attorneys - [PERSON_NAME]"
click at [367, 268] on span "Save Workflow" at bounding box center [1405, 727] width 76 height 16
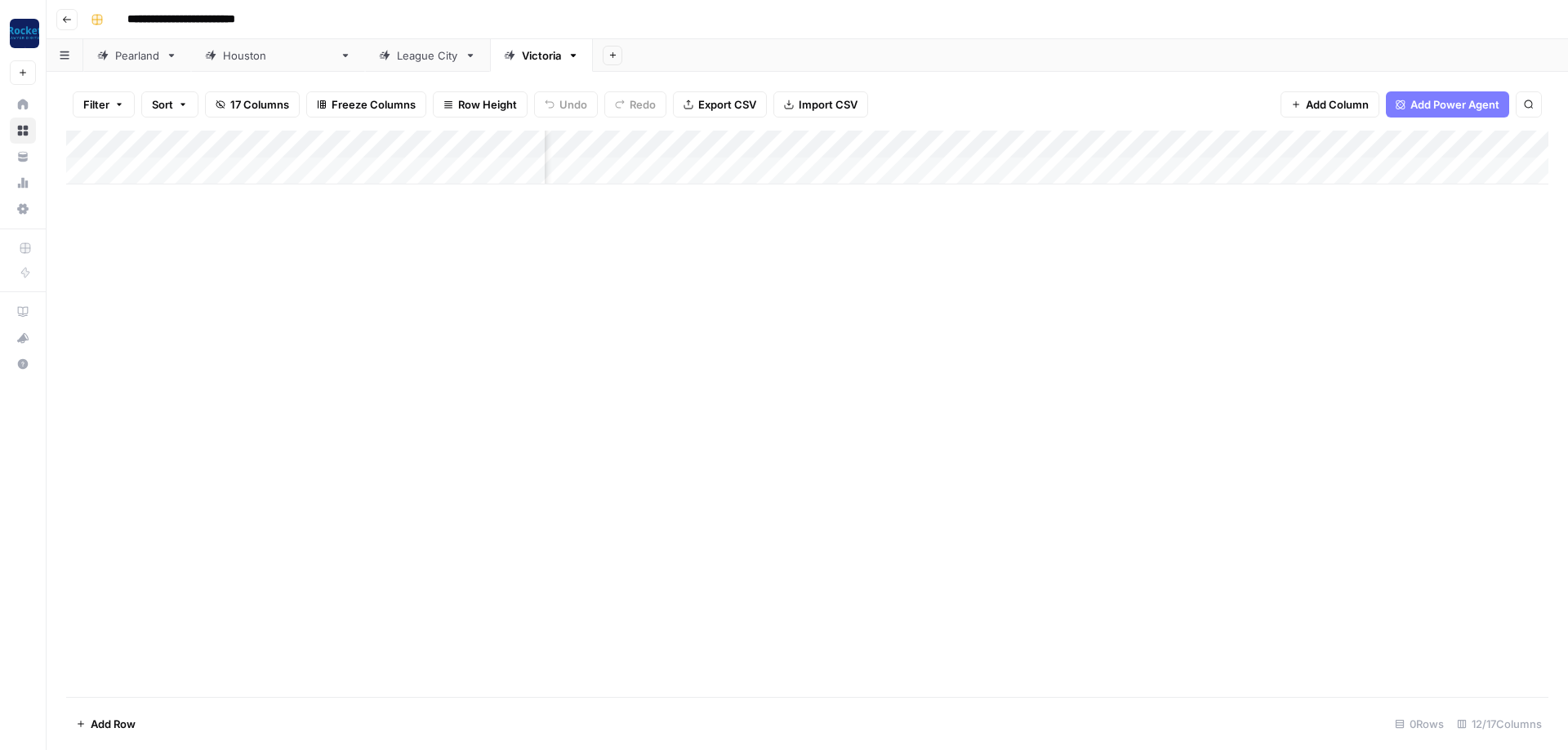
click at [367, 268] on div "Add Column" at bounding box center [807, 413] width 1481 height 566
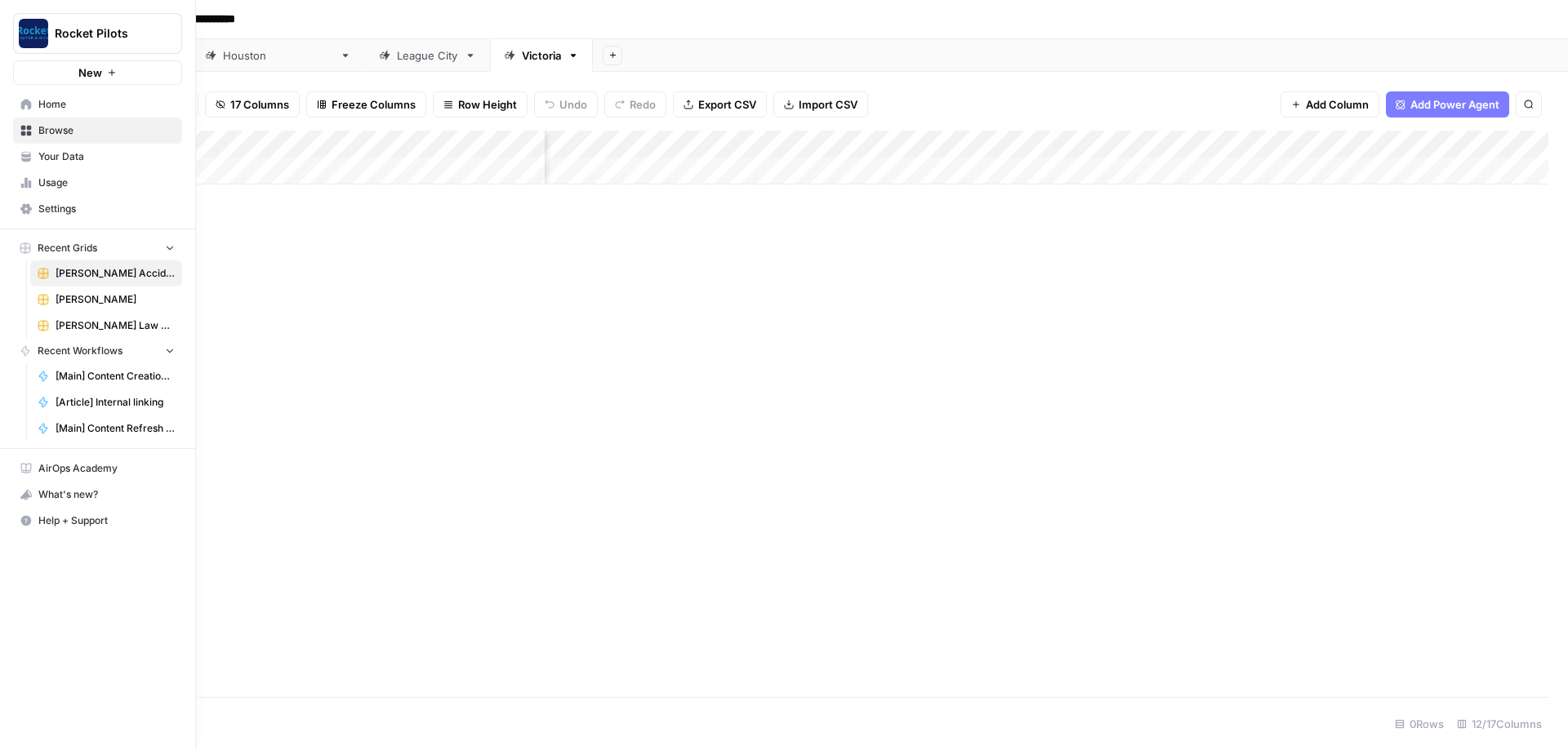
click at [37, 104] on link "Home" at bounding box center [97, 105] width 169 height 27
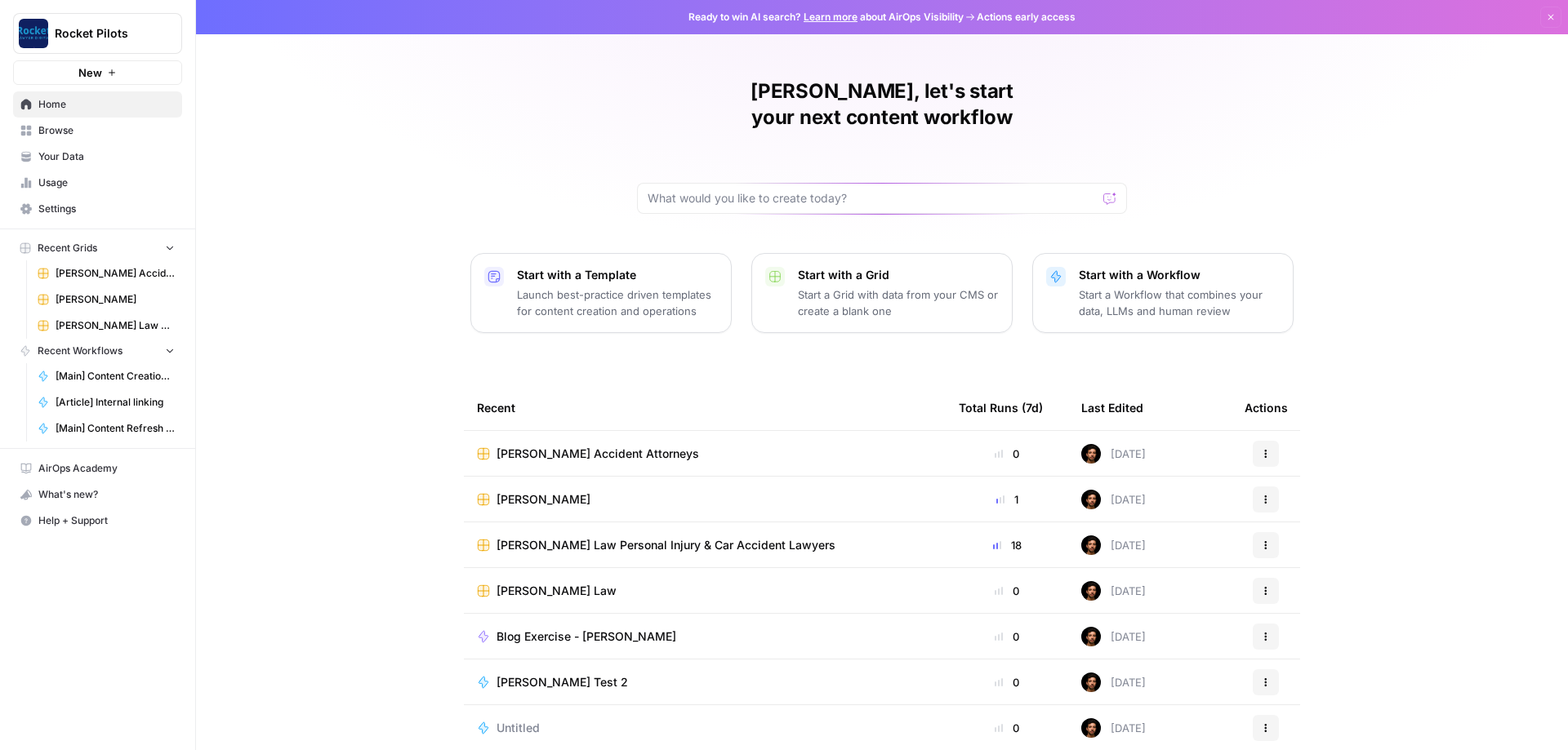
scroll to position [1, 0]
click at [80, 133] on span "Browse" at bounding box center [106, 131] width 136 height 15
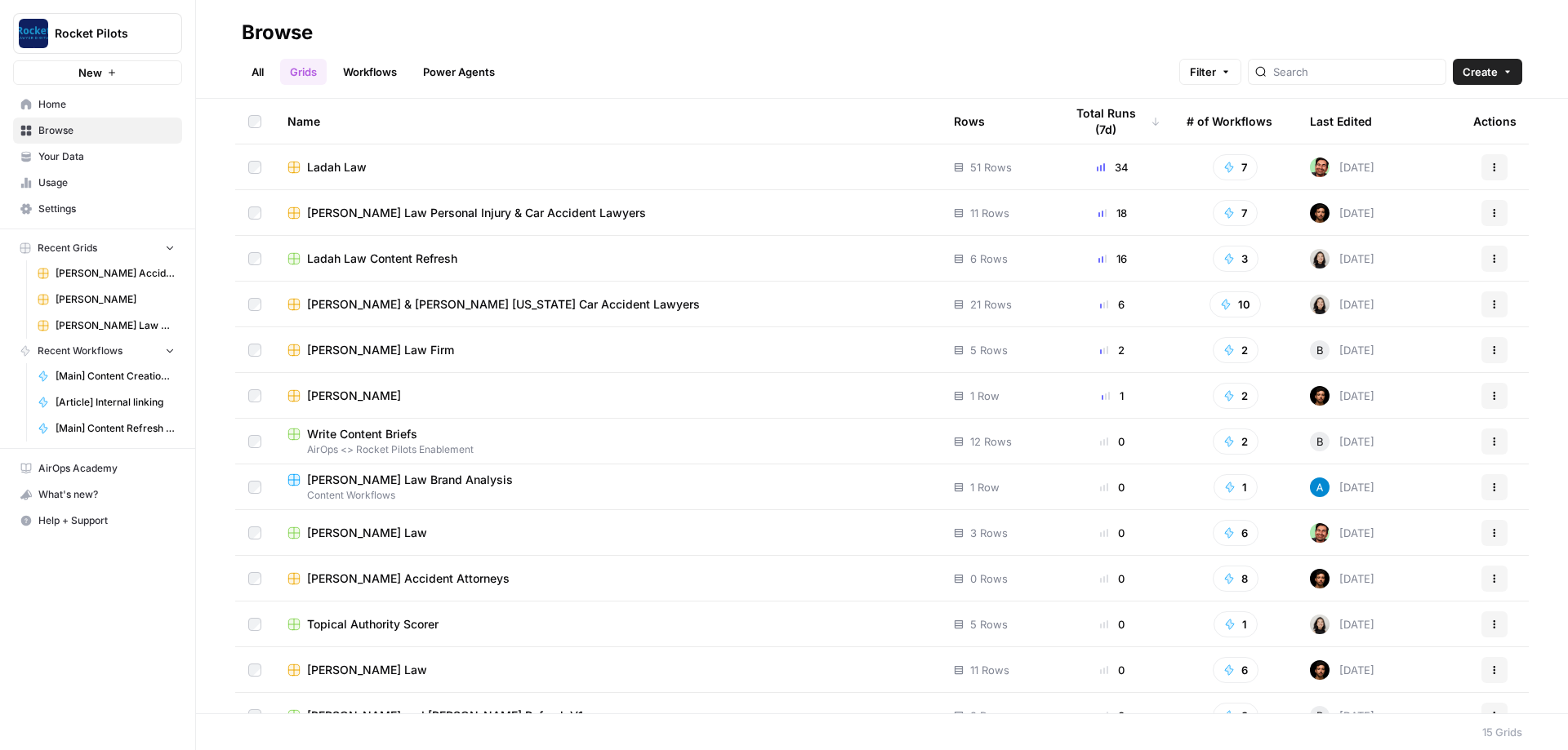
click at [74, 154] on span "Your Data" at bounding box center [106, 156] width 136 height 15
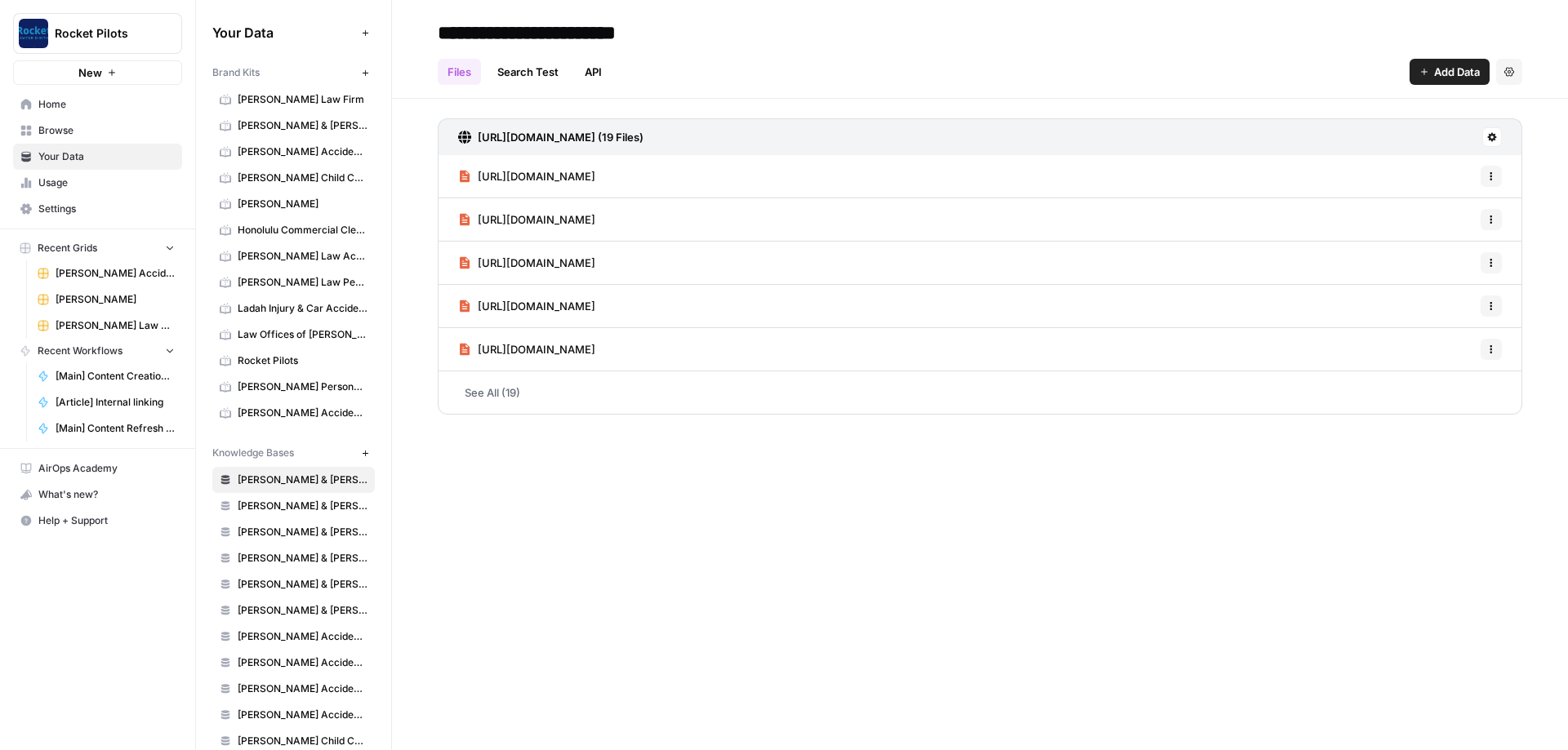
click at [80, 134] on span "Browse" at bounding box center [106, 131] width 136 height 15
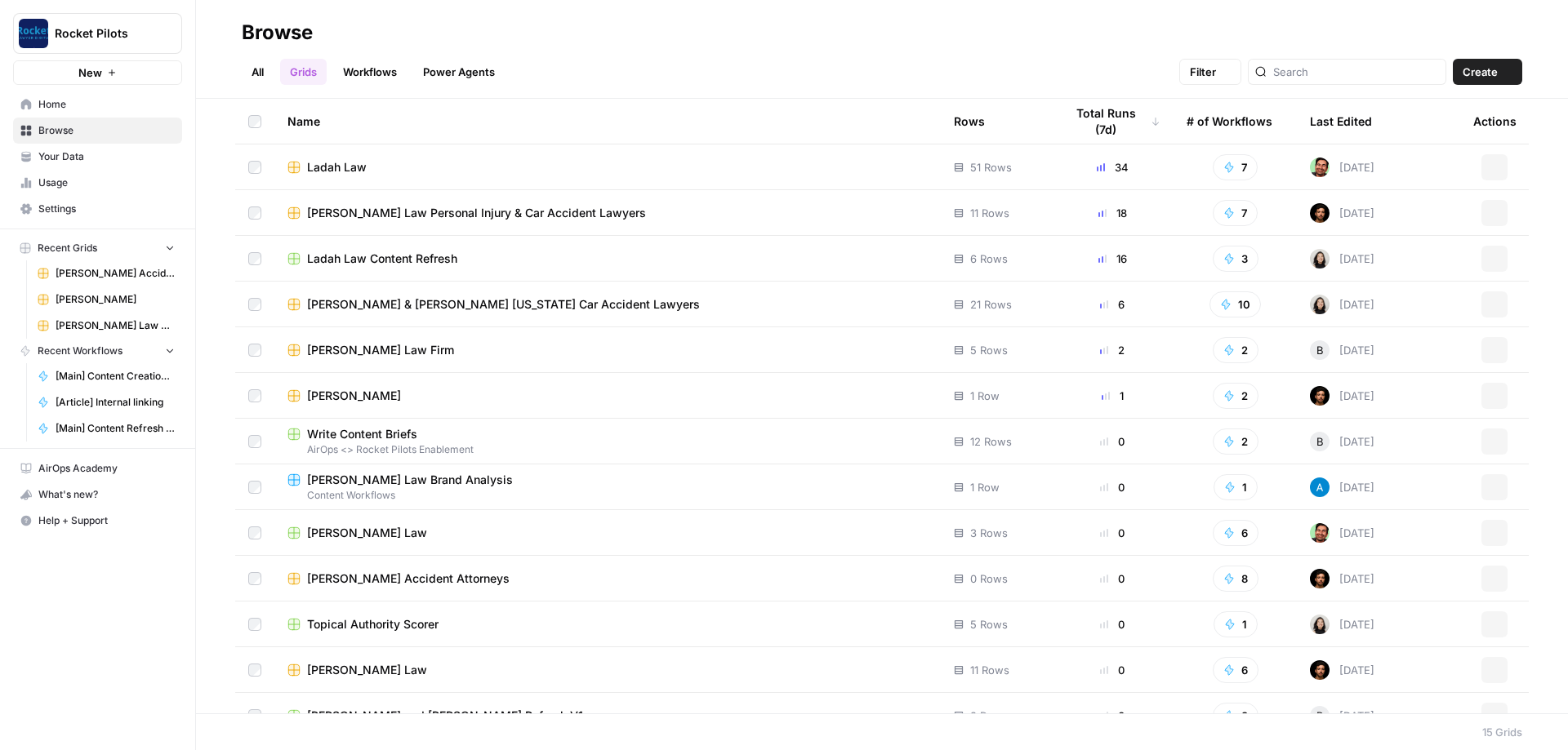
click at [62, 100] on span "Home" at bounding box center [106, 104] width 136 height 15
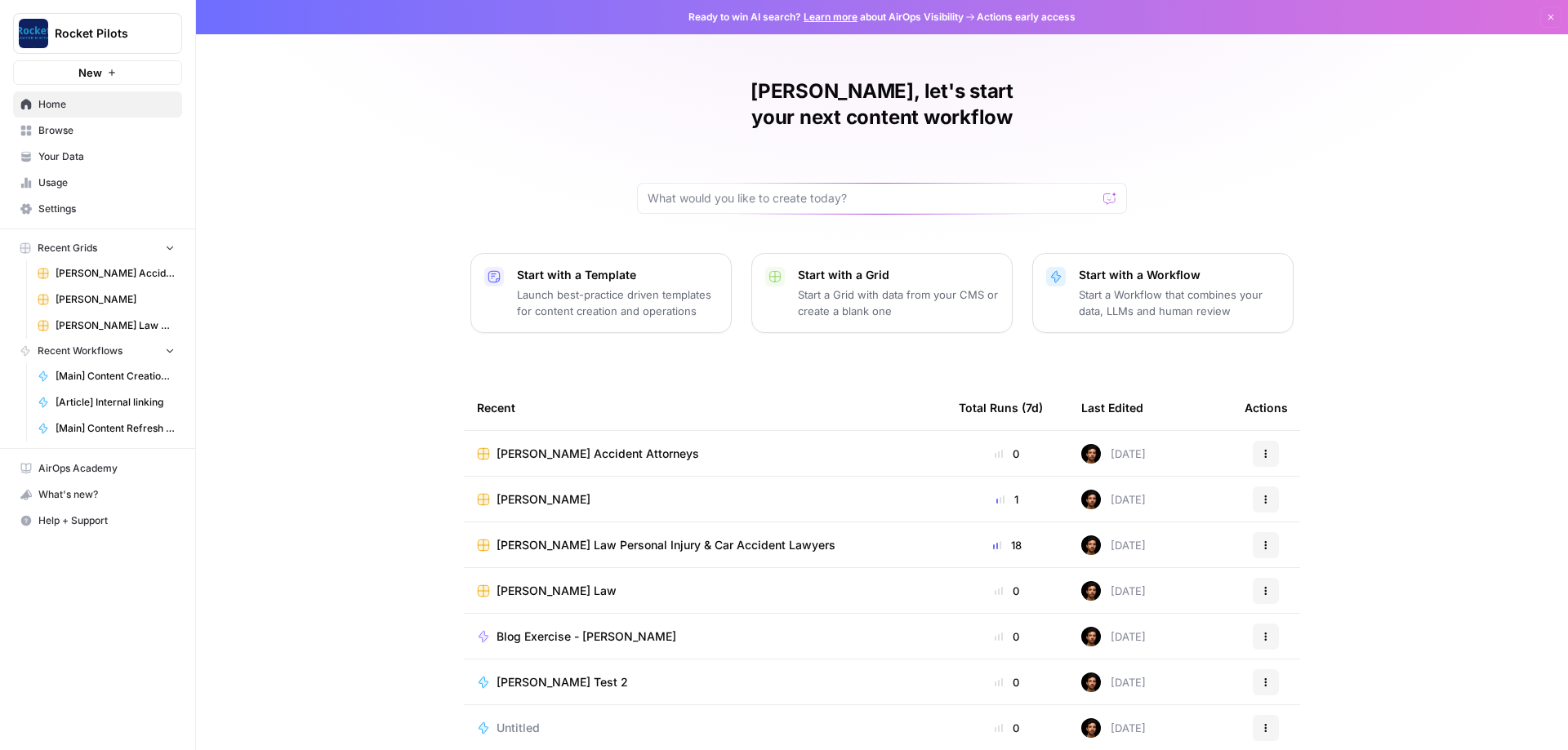
click at [367, 268] on span "[PERSON_NAME] Accident Attorneys" at bounding box center [597, 454] width 202 height 16
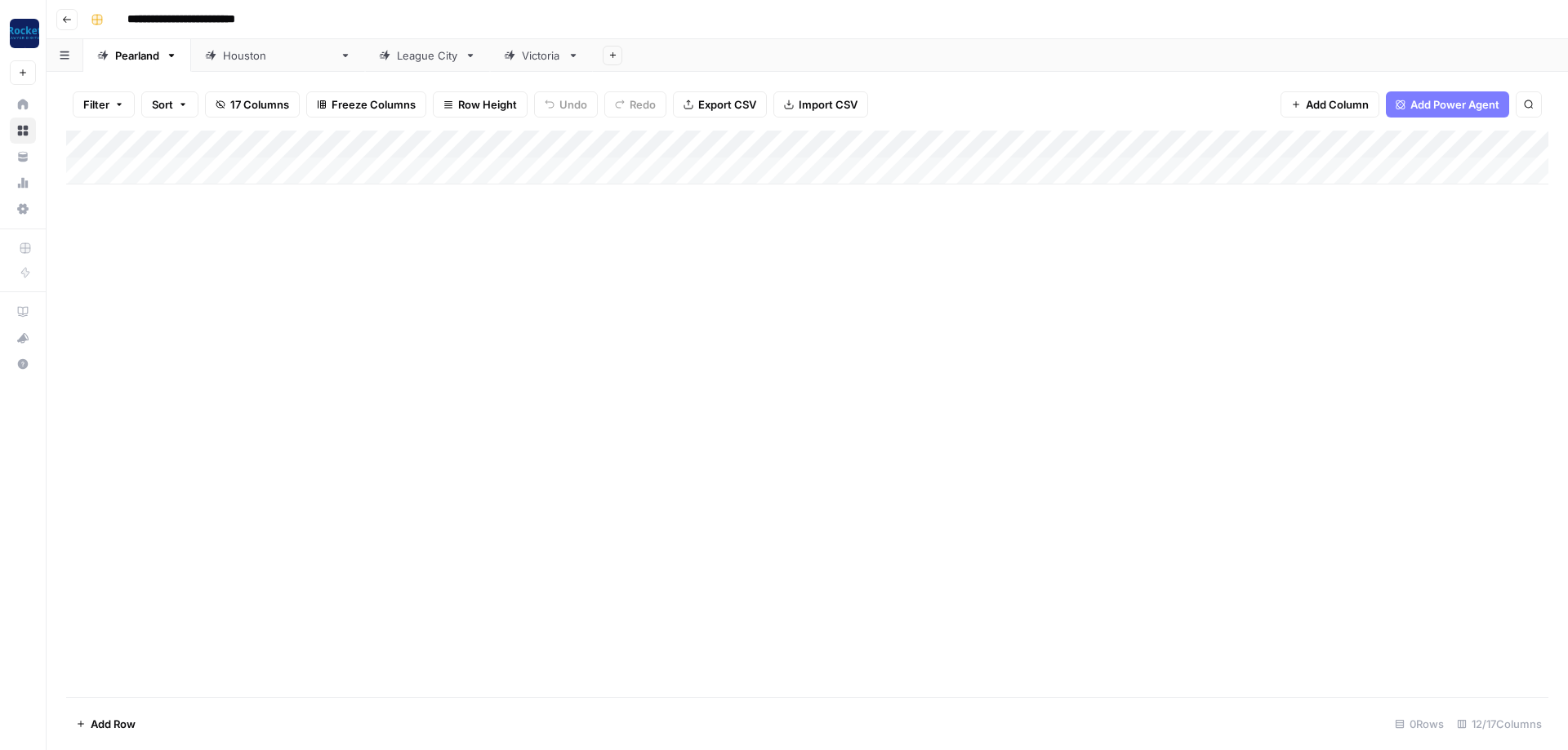
click at [367, 58] on div "Victoria" at bounding box center [542, 56] width 39 height 16
click at [150, 165] on div "Add Column" at bounding box center [807, 157] width 1481 height 54
click at [104, 193] on div "Add Column" at bounding box center [807, 171] width 1481 height 81
click at [105, 221] on div "Add Column" at bounding box center [807, 186] width 1481 height 110
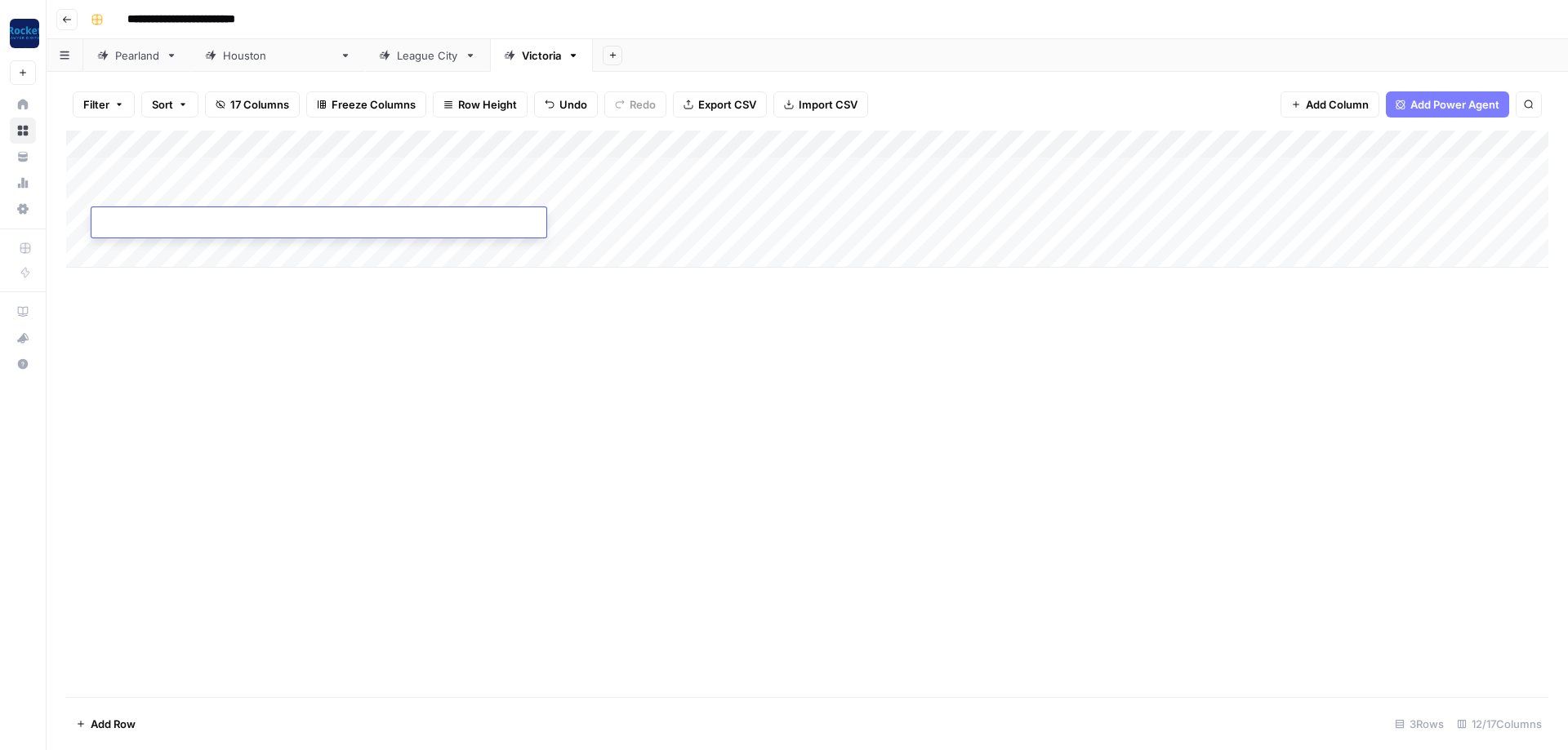
click at [178, 163] on div "Add Column" at bounding box center [807, 199] width 1481 height 137
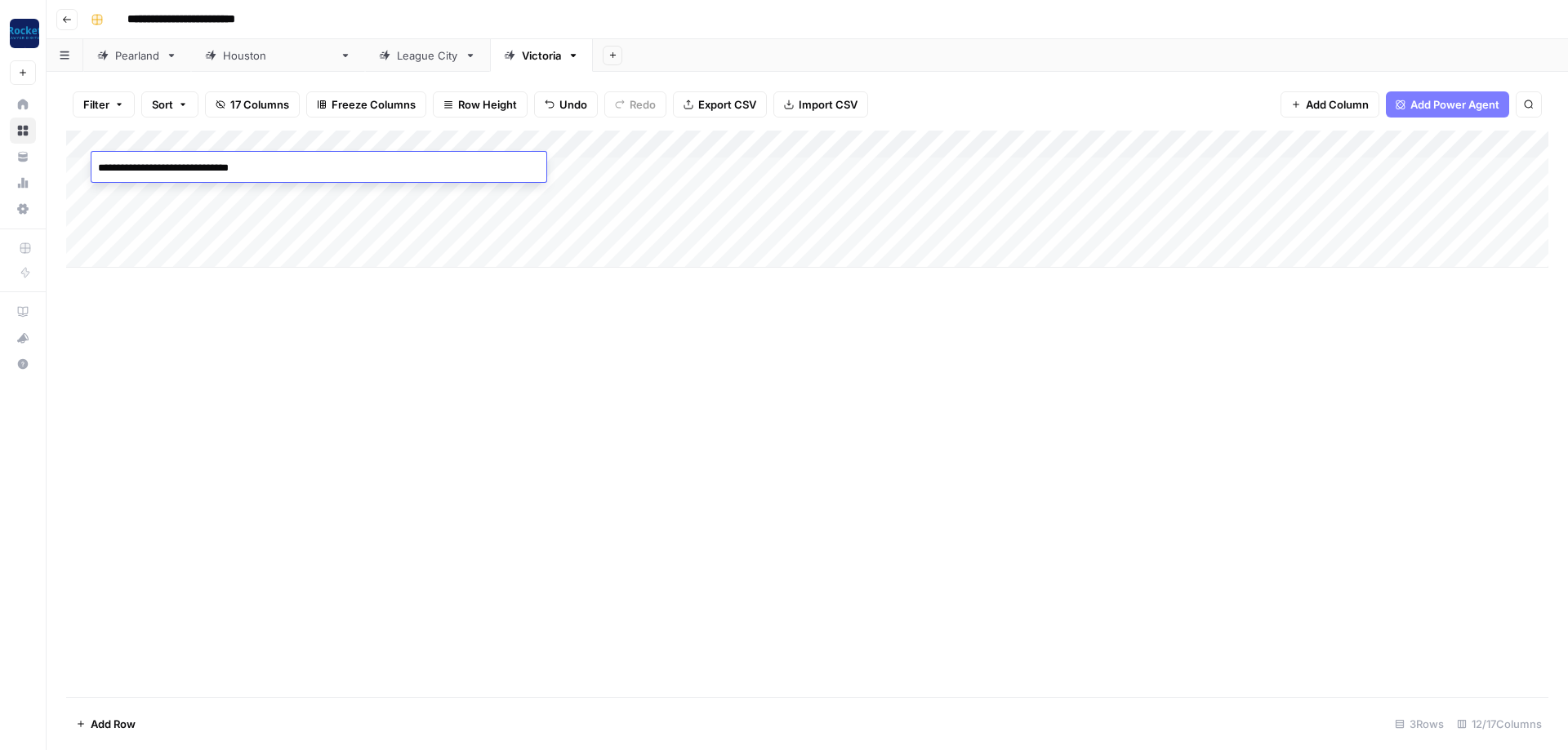
type textarea "**********"
click at [367, 194] on div "Add Column" at bounding box center [807, 199] width 1481 height 137
type textarea "**********"
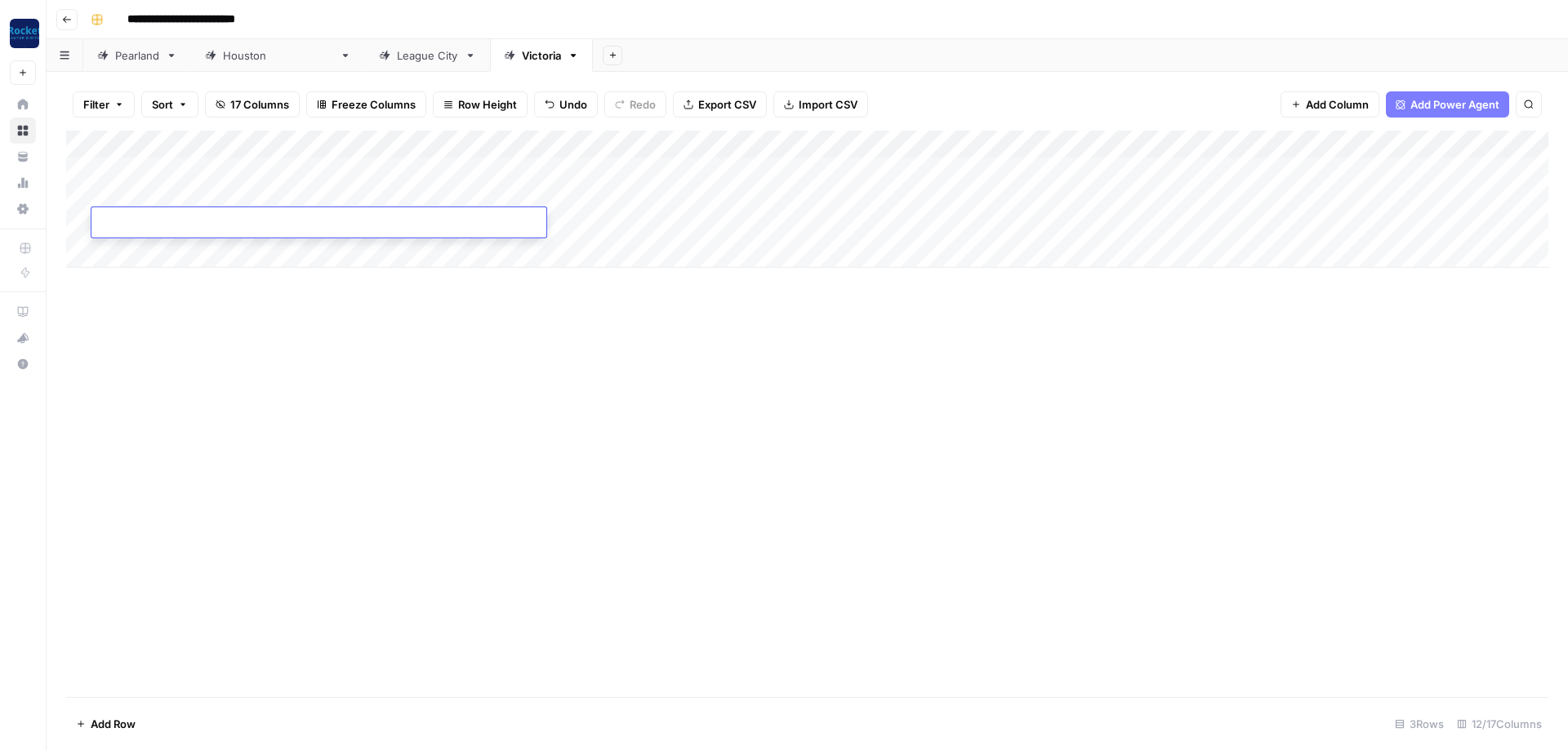
type textarea "**********"
drag, startPoint x: 597, startPoint y: 404, endPoint x: 609, endPoint y: 265, distance: 139.5
click at [367, 268] on div "Add Column" at bounding box center [807, 413] width 1481 height 566
click at [367, 176] on div "Add Column" at bounding box center [807, 199] width 1481 height 137
click at [367, 170] on div "Add Column" at bounding box center [807, 199] width 1481 height 137
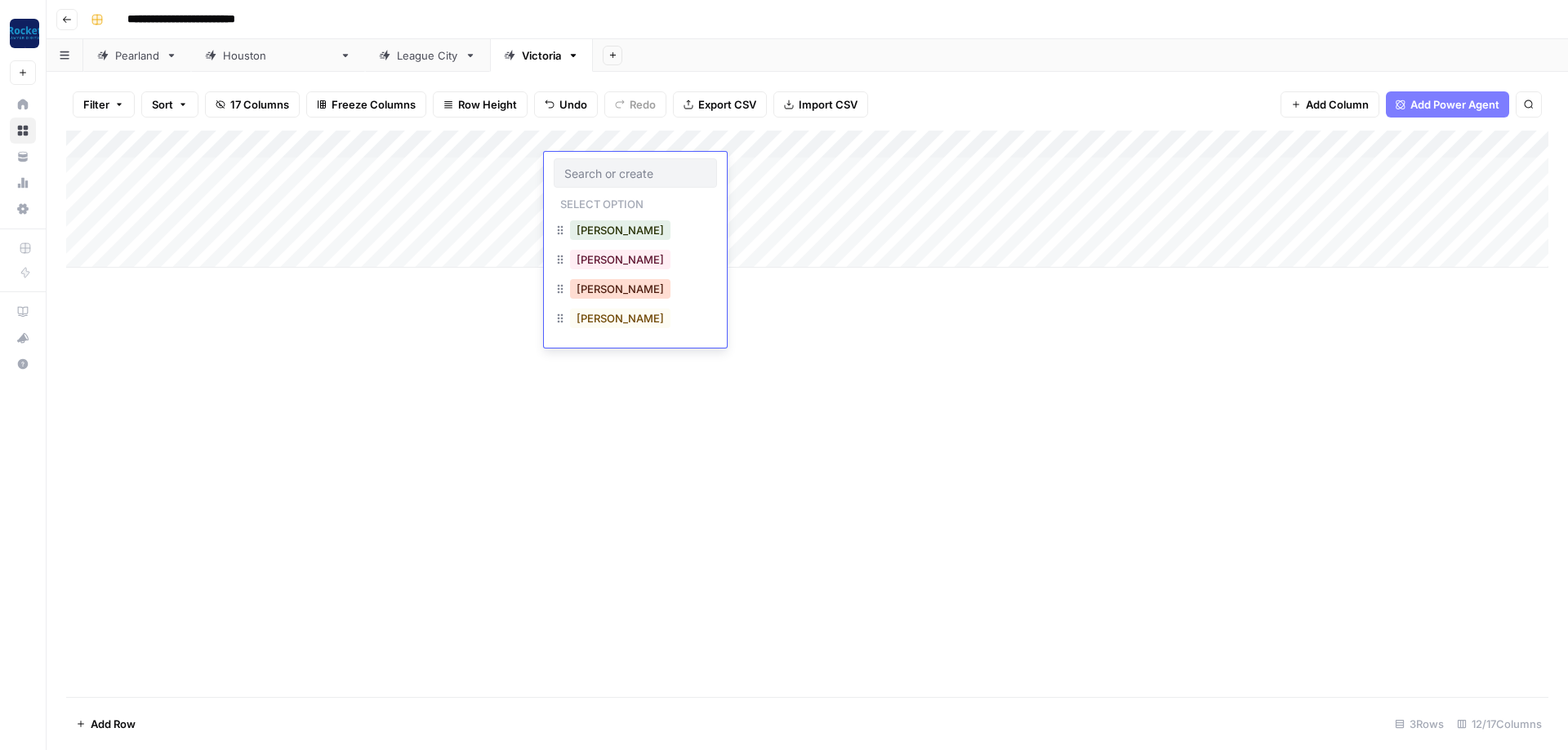
click at [367, 268] on button "[PERSON_NAME]" at bounding box center [620, 289] width 101 height 19
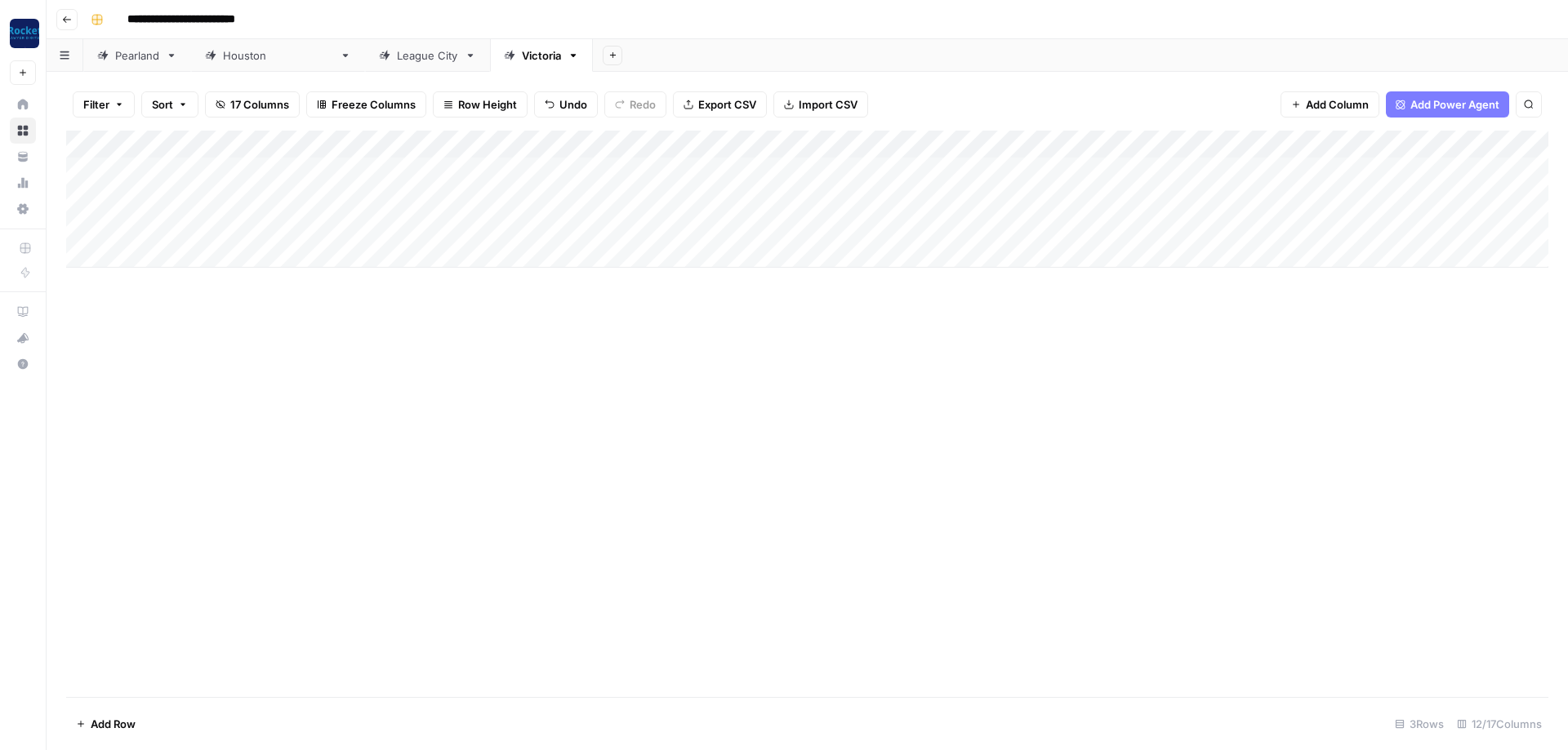
drag, startPoint x: 658, startPoint y: 179, endPoint x: 652, endPoint y: 227, distance: 48.4
click at [367, 227] on div "Add Column" at bounding box center [807, 199] width 1481 height 137
click at [367, 268] on div "Add Column" at bounding box center [807, 413] width 1481 height 566
click at [367, 165] on div "Add Column" at bounding box center [807, 199] width 1481 height 137
click at [367, 167] on div "Add Column" at bounding box center [807, 199] width 1481 height 137
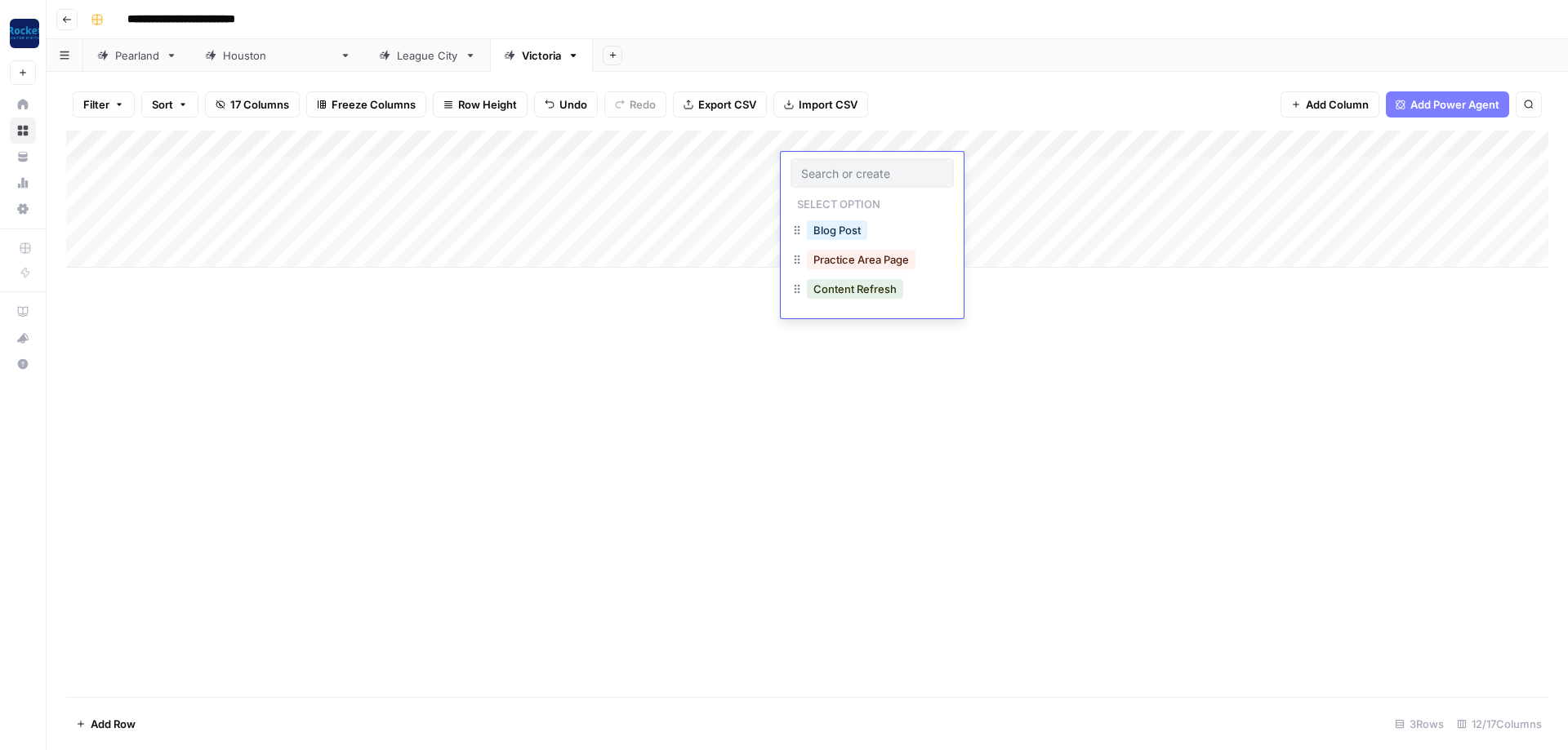
click at [367, 167] on input "text" at bounding box center [872, 173] width 142 height 15
click at [367, 262] on button "Practice Area Page" at bounding box center [860, 260] width 109 height 19
click at [133, 64] on link "Pearland" at bounding box center [137, 55] width 108 height 33
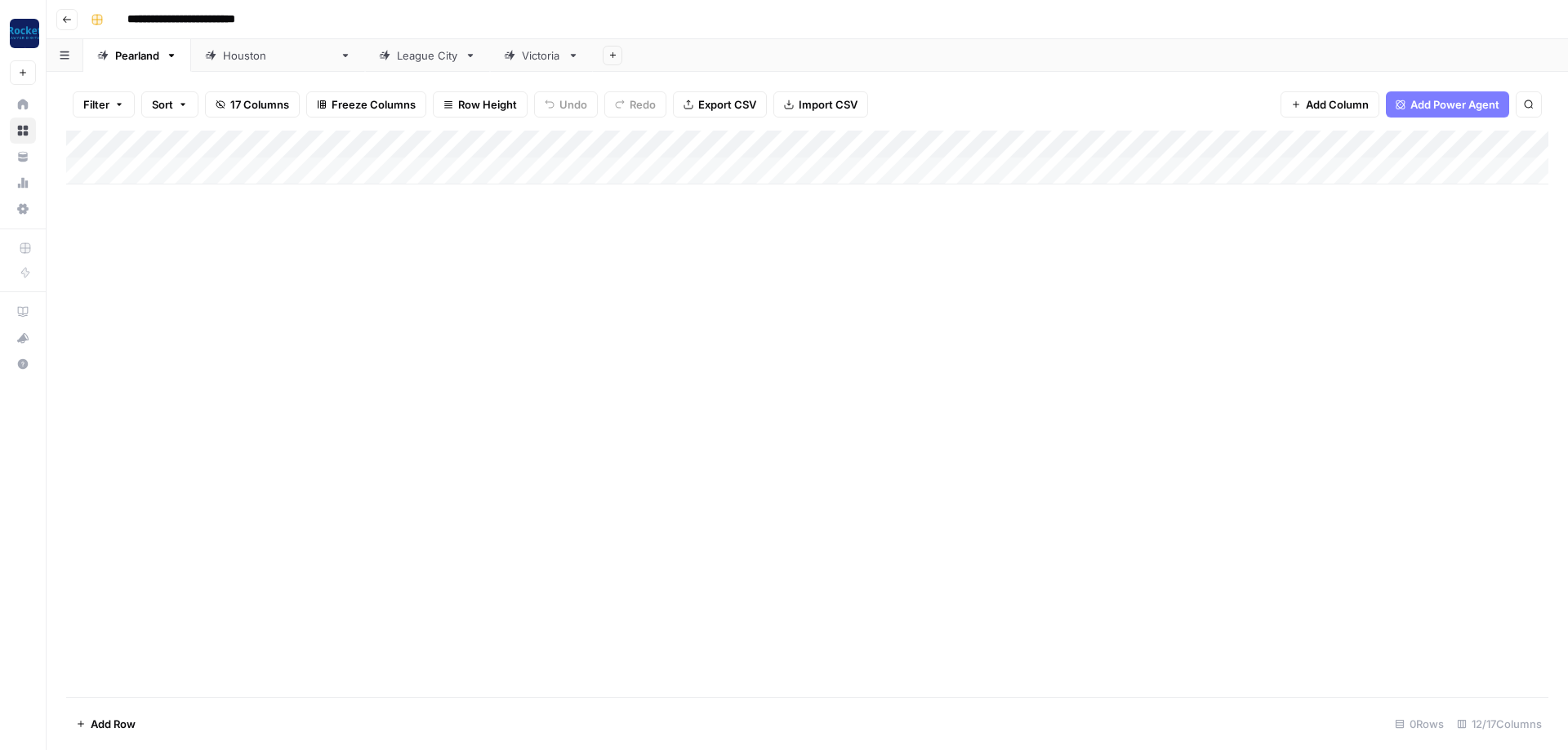
click at [172, 162] on div "Add Column" at bounding box center [807, 157] width 1481 height 54
click at [130, 186] on div "Add Column" at bounding box center [807, 171] width 1481 height 81
click at [148, 159] on div "Add Column" at bounding box center [807, 186] width 1481 height 110
type textarea "**********"
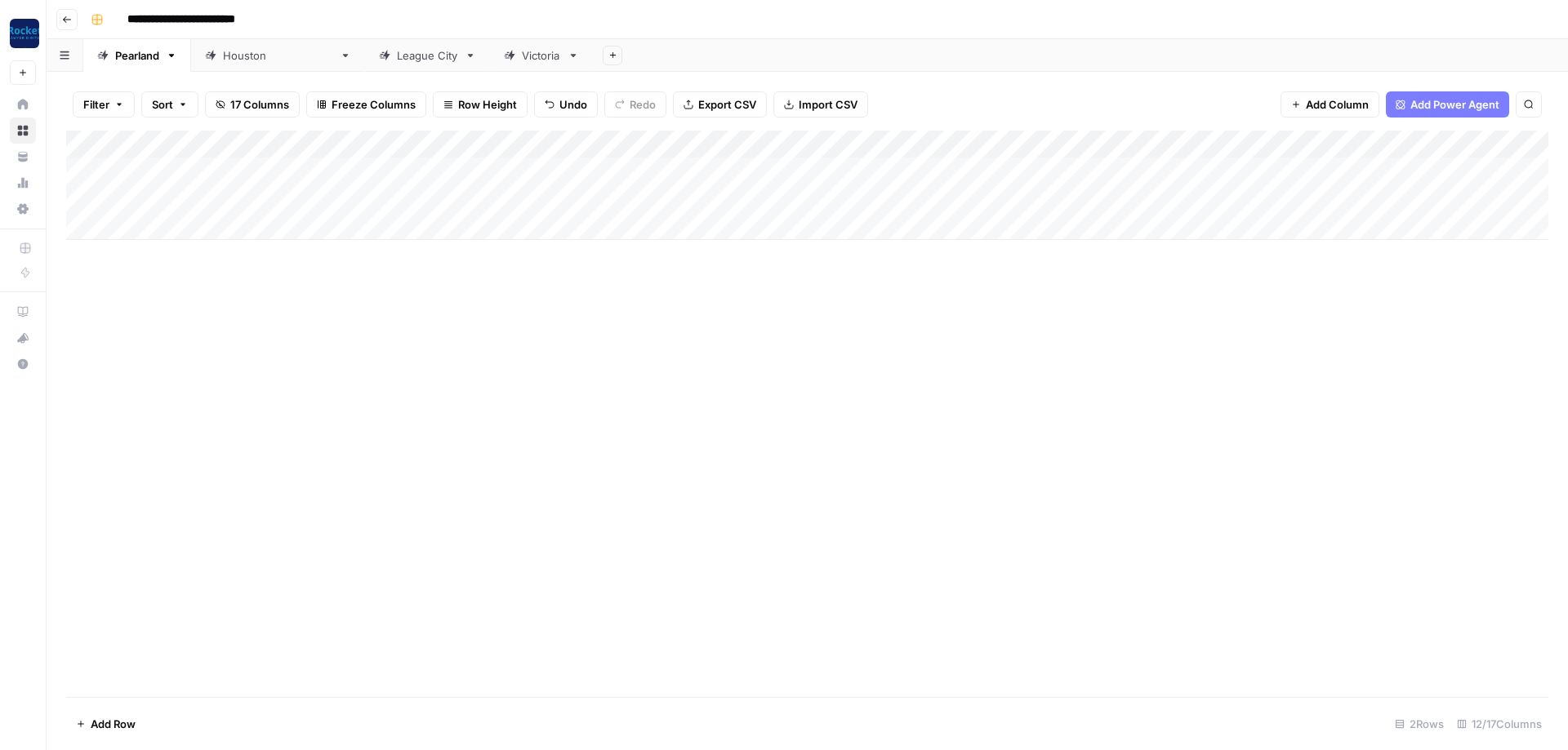
click at [367, 164] on div "Add Column" at bounding box center [807, 186] width 1481 height 110
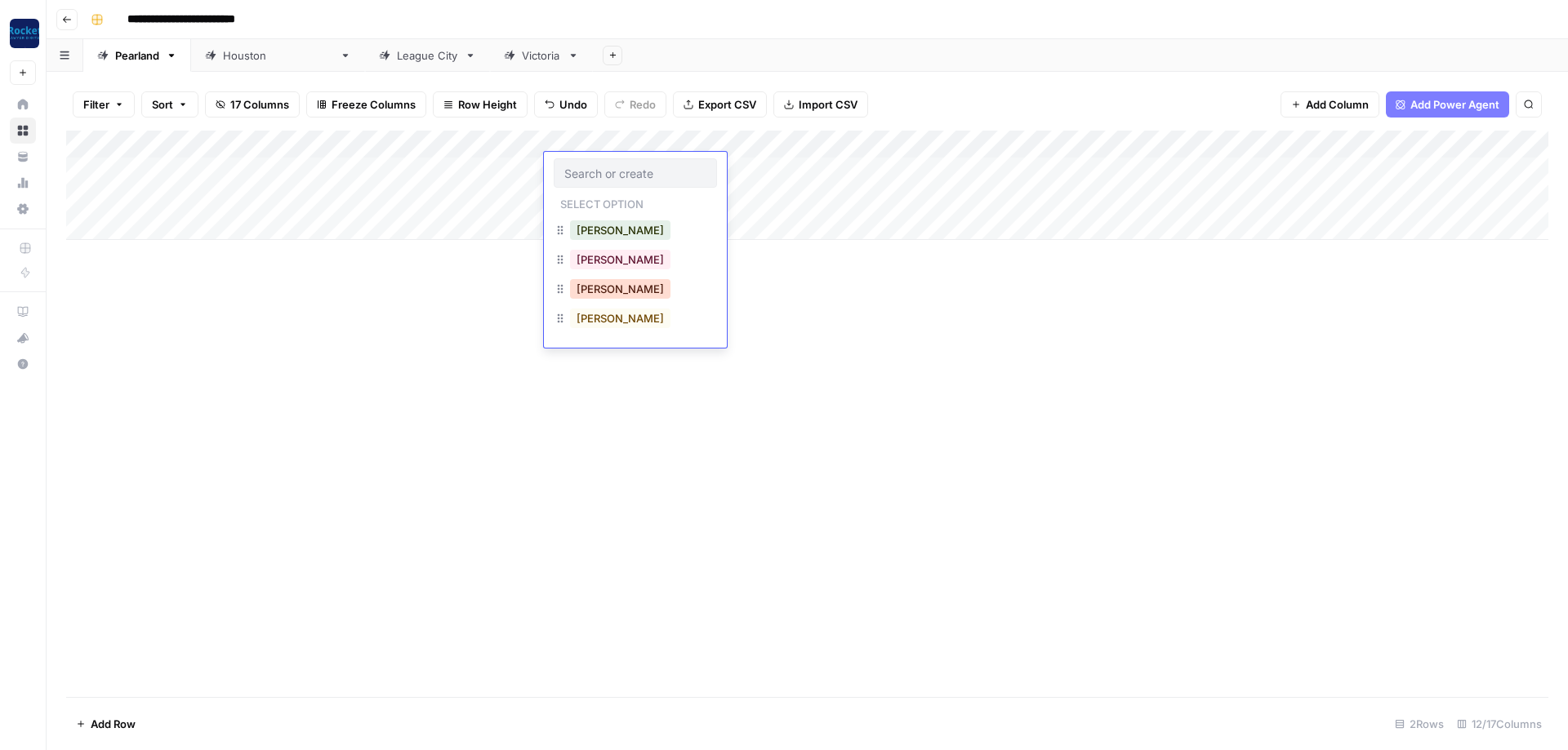
click at [367, 268] on button "[PERSON_NAME]" at bounding box center [620, 289] width 101 height 19
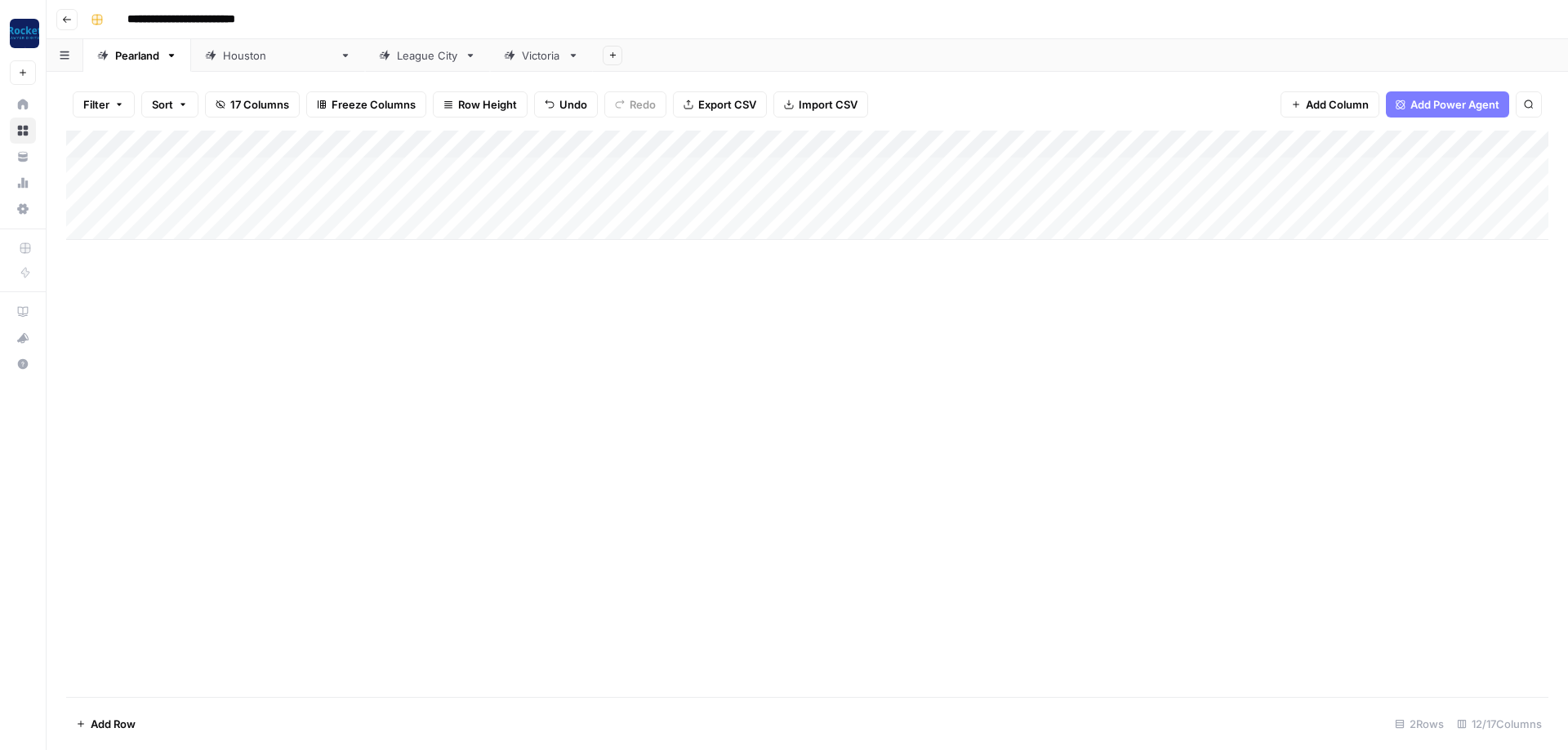
click at [367, 160] on div "Add Column" at bounding box center [807, 186] width 1481 height 110
type input "Bl"
click at [367, 231] on button "Blog Post" at bounding box center [837, 231] width 60 height 19
click at [367, 198] on div "Add Column" at bounding box center [807, 186] width 1481 height 110
type input "Pract"
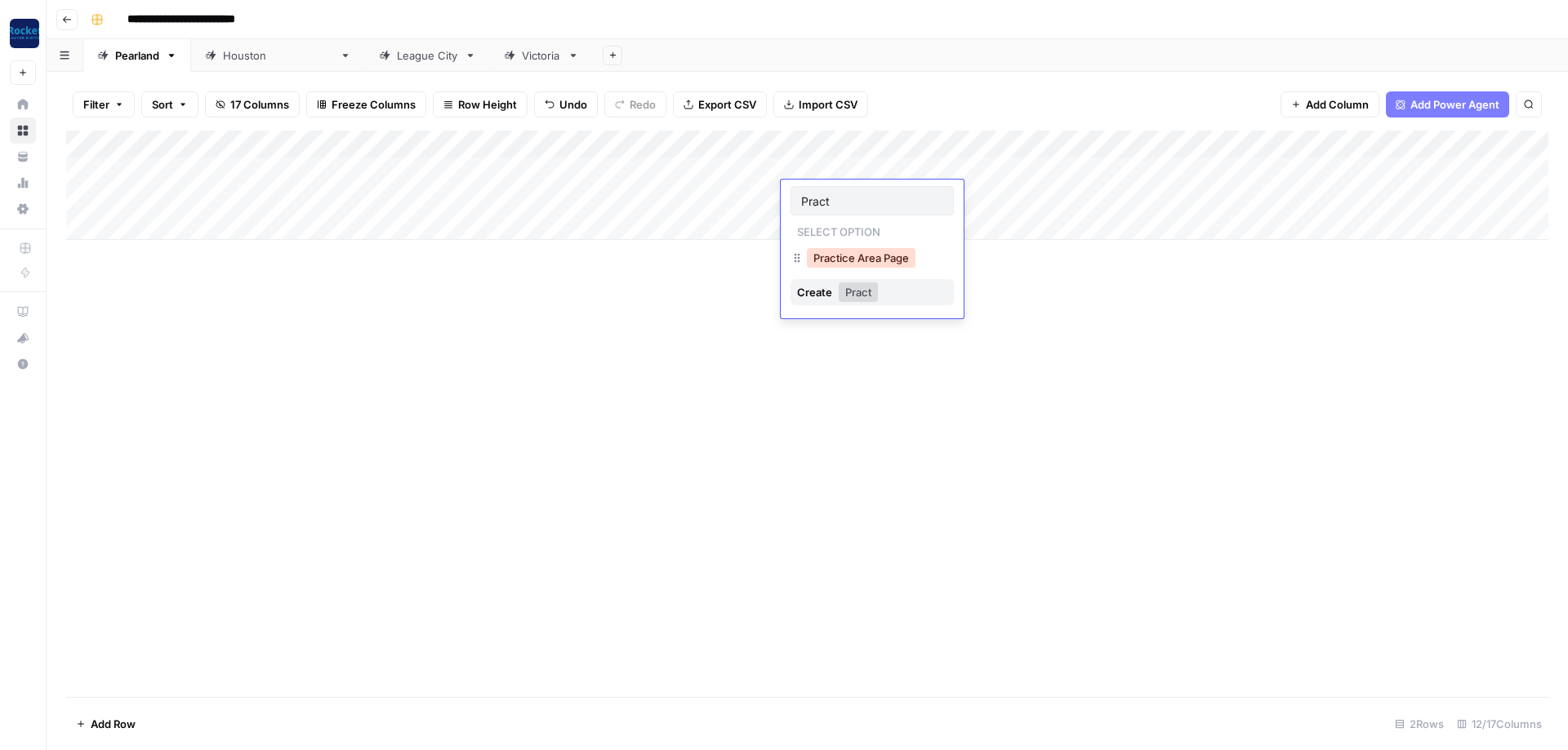
click at [367, 257] on button "Practice Area Page" at bounding box center [860, 258] width 109 height 19
click at [367, 268] on div "Add Column" at bounding box center [807, 413] width 1481 height 566
click at [250, 66] on link "[GEOGRAPHIC_DATA]" at bounding box center [277, 55] width 174 height 33
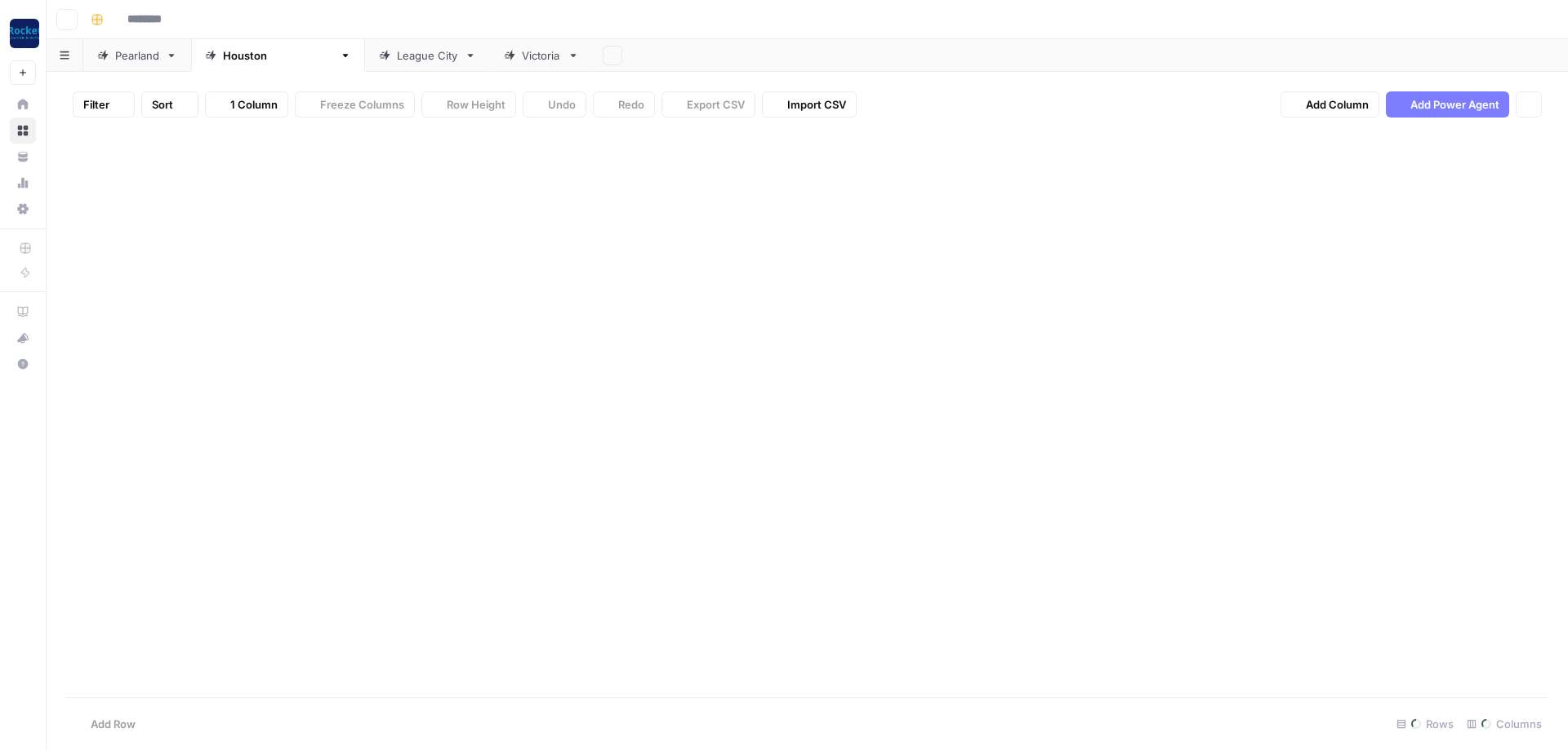
type input "**********"
click at [127, 160] on div "Add Column" at bounding box center [807, 157] width 1481 height 54
click at [132, 194] on div "Add Column" at bounding box center [807, 171] width 1481 height 81
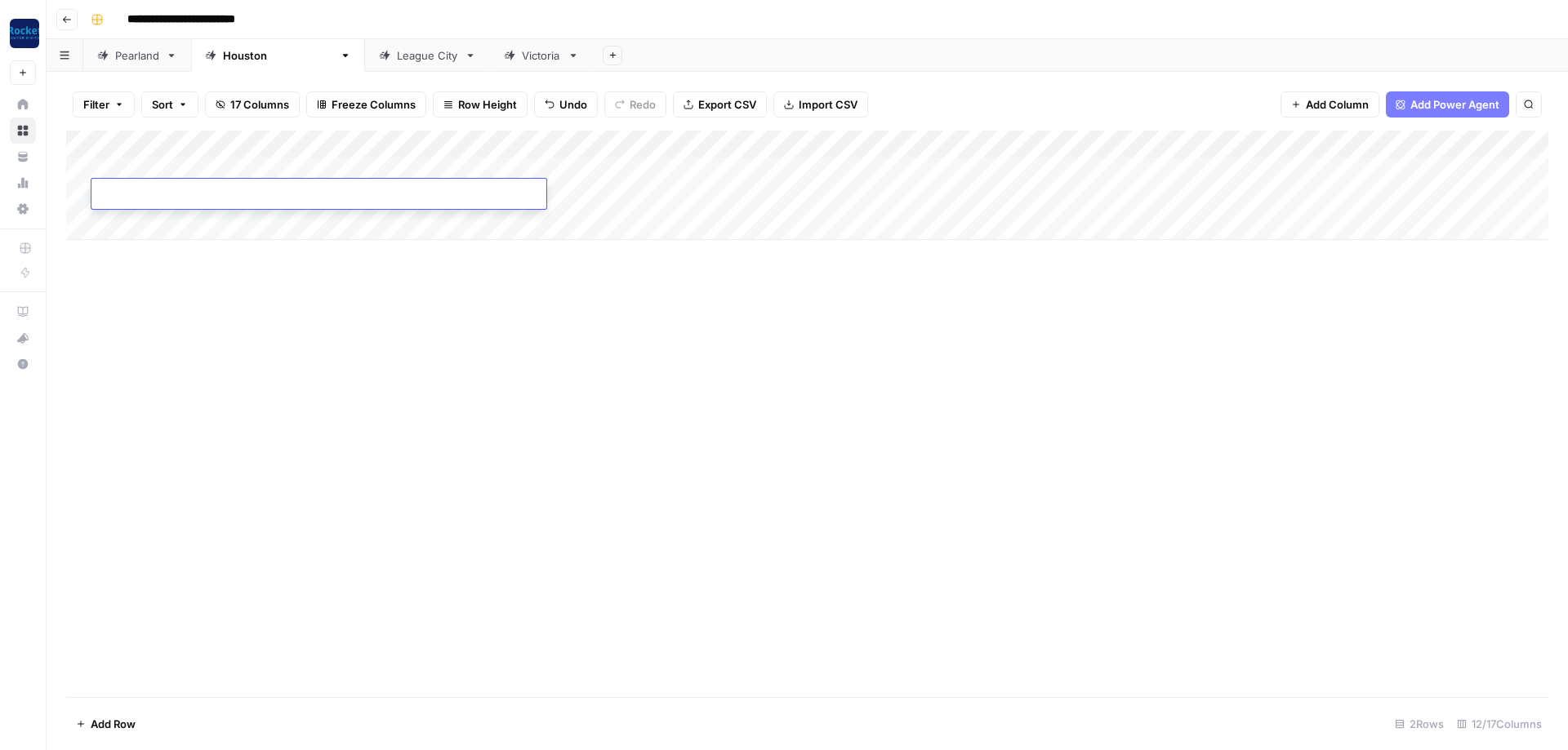
click at [130, 222] on div "Add Column" at bounding box center [807, 186] width 1481 height 110
click at [134, 246] on div "Add Column" at bounding box center [807, 199] width 1481 height 137
click at [134, 268] on div "Add Column" at bounding box center [807, 213] width 1481 height 165
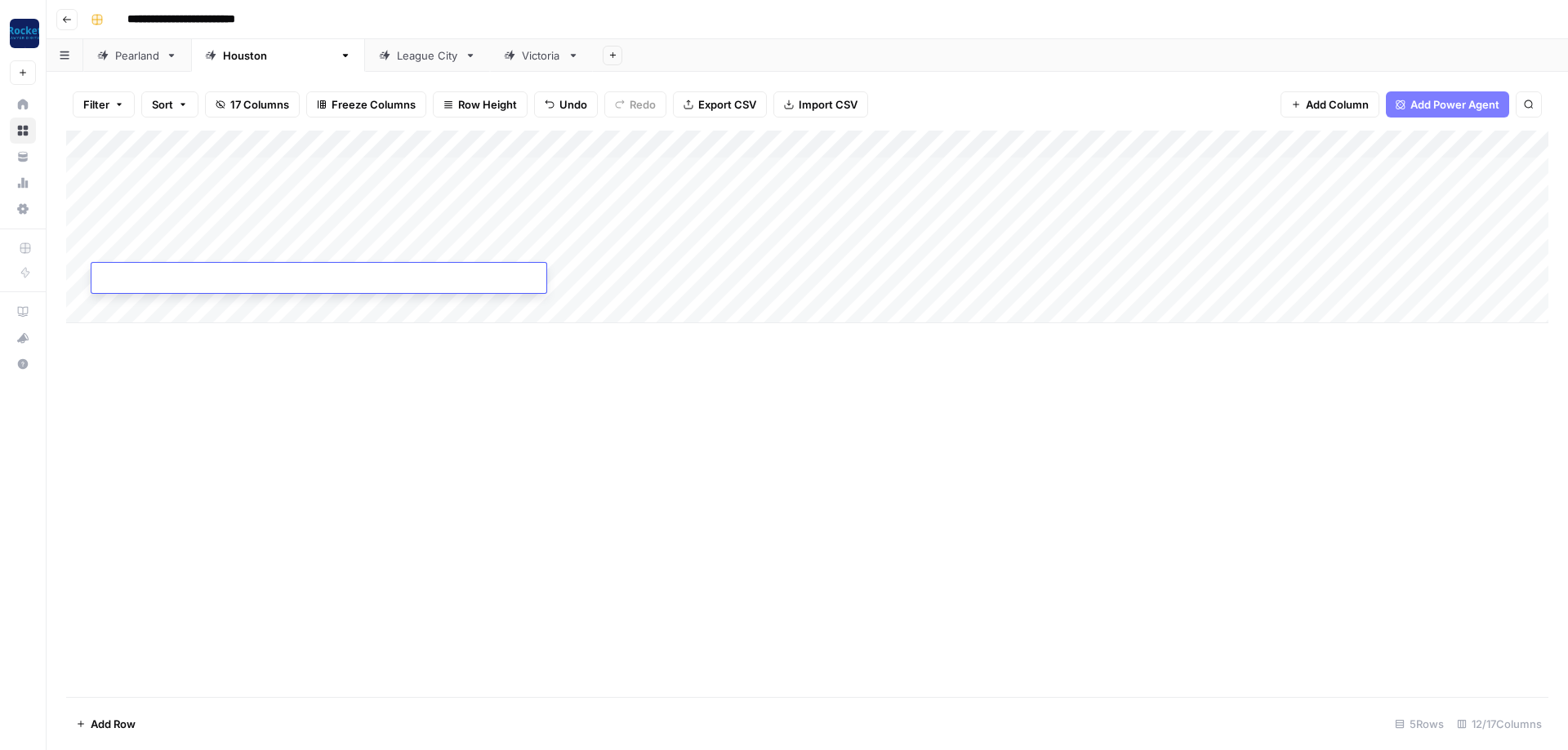
click at [127, 268] on div "Add Column" at bounding box center [807, 227] width 1481 height 193
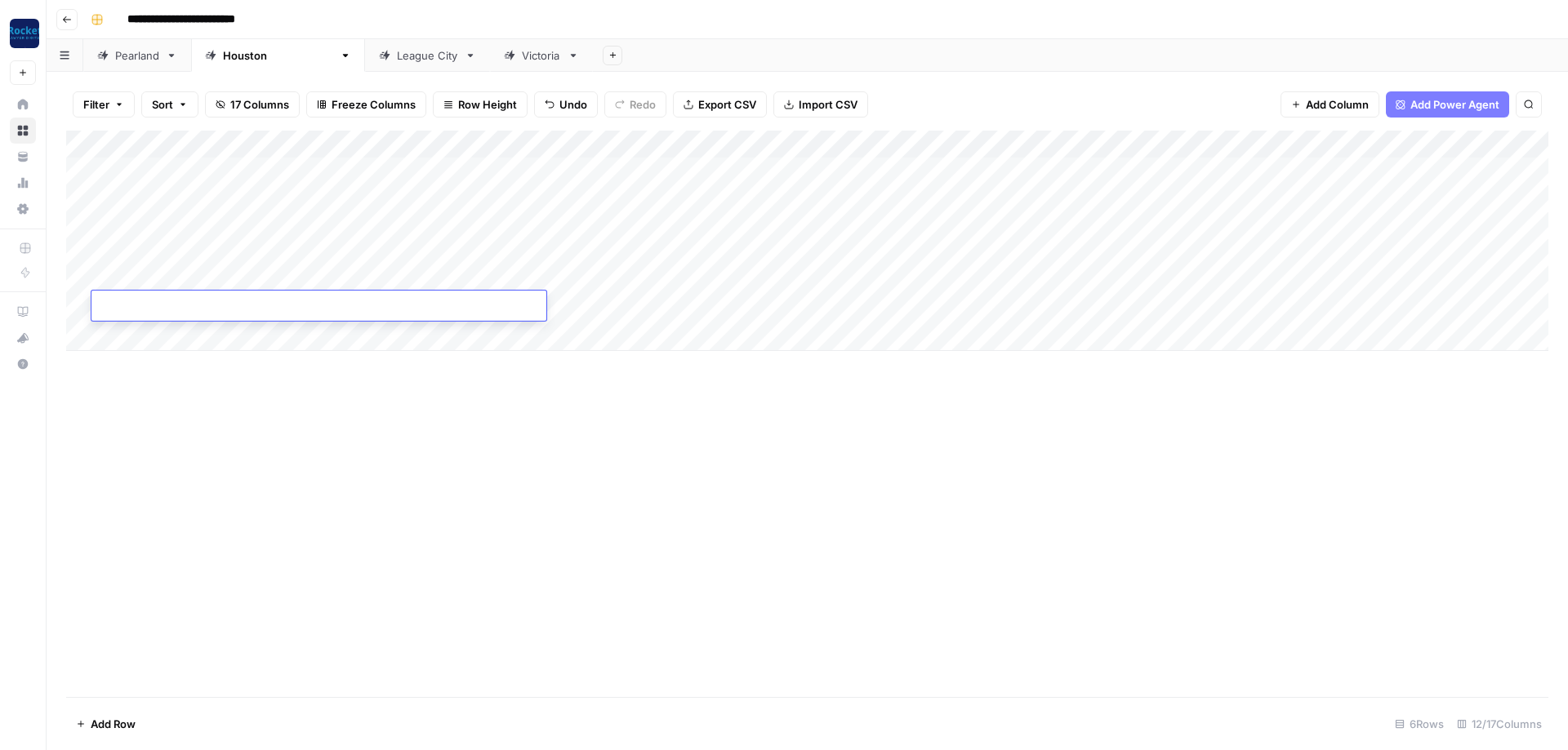
click at [167, 169] on div "Add Column" at bounding box center [807, 241] width 1481 height 221
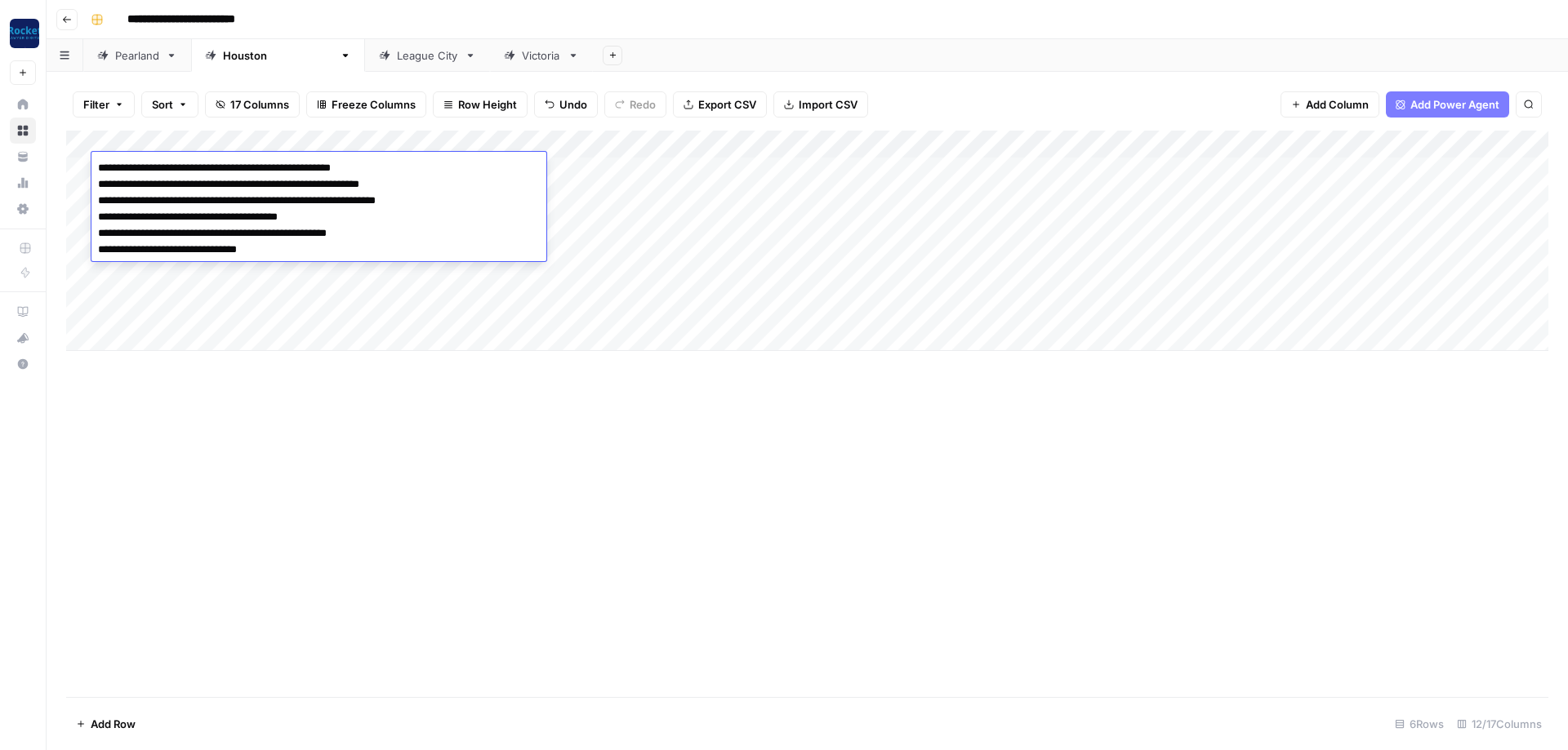
type textarea "**********"
click at [177, 268] on div "Add Column" at bounding box center [807, 241] width 1481 height 221
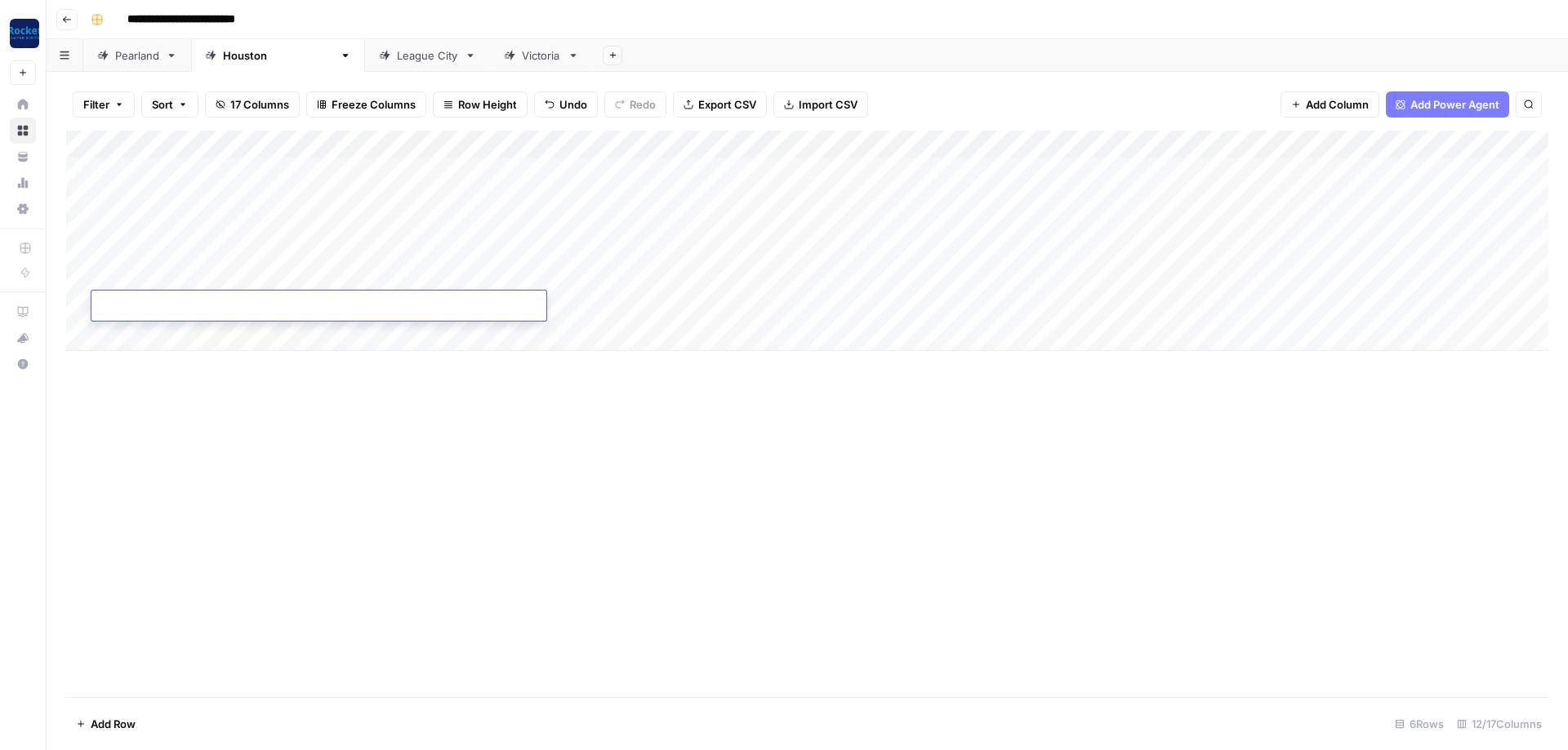
type textarea "**********"
click at [242, 166] on div "Add Column" at bounding box center [807, 241] width 1481 height 221
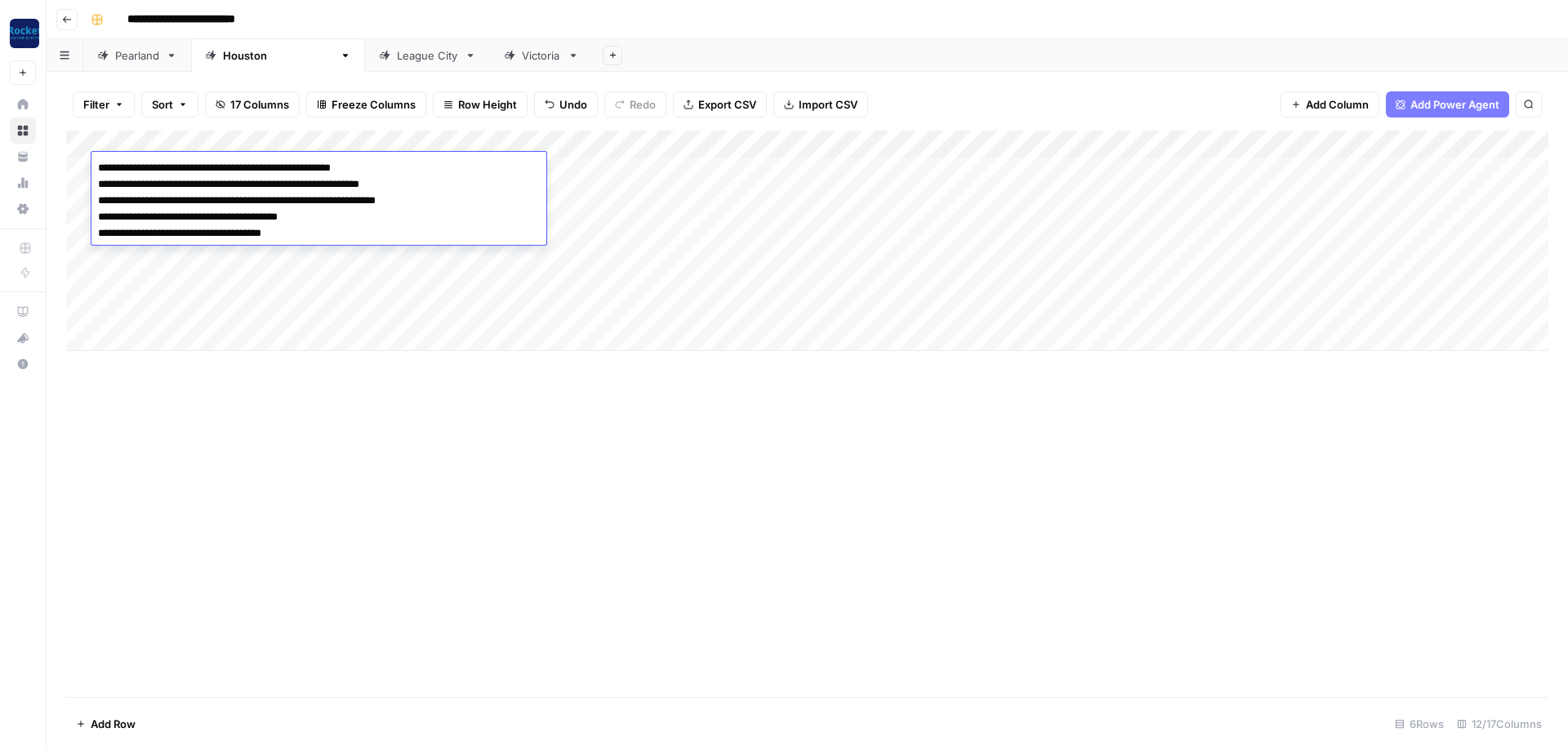
type textarea "**********"
click at [273, 268] on div "Add Column" at bounding box center [807, 241] width 1481 height 221
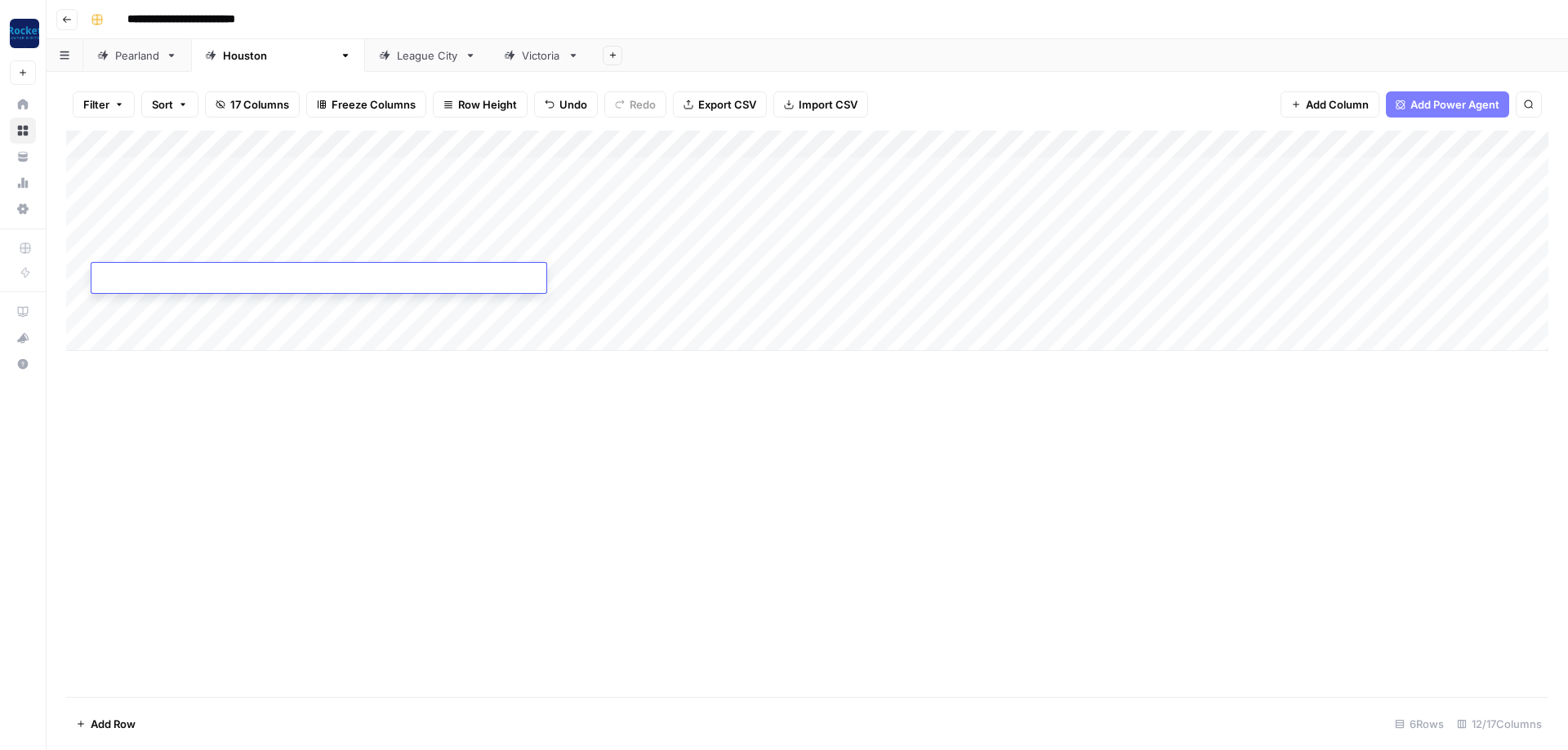
type textarea "**********"
click at [314, 169] on div "Add Column" at bounding box center [807, 241] width 1481 height 221
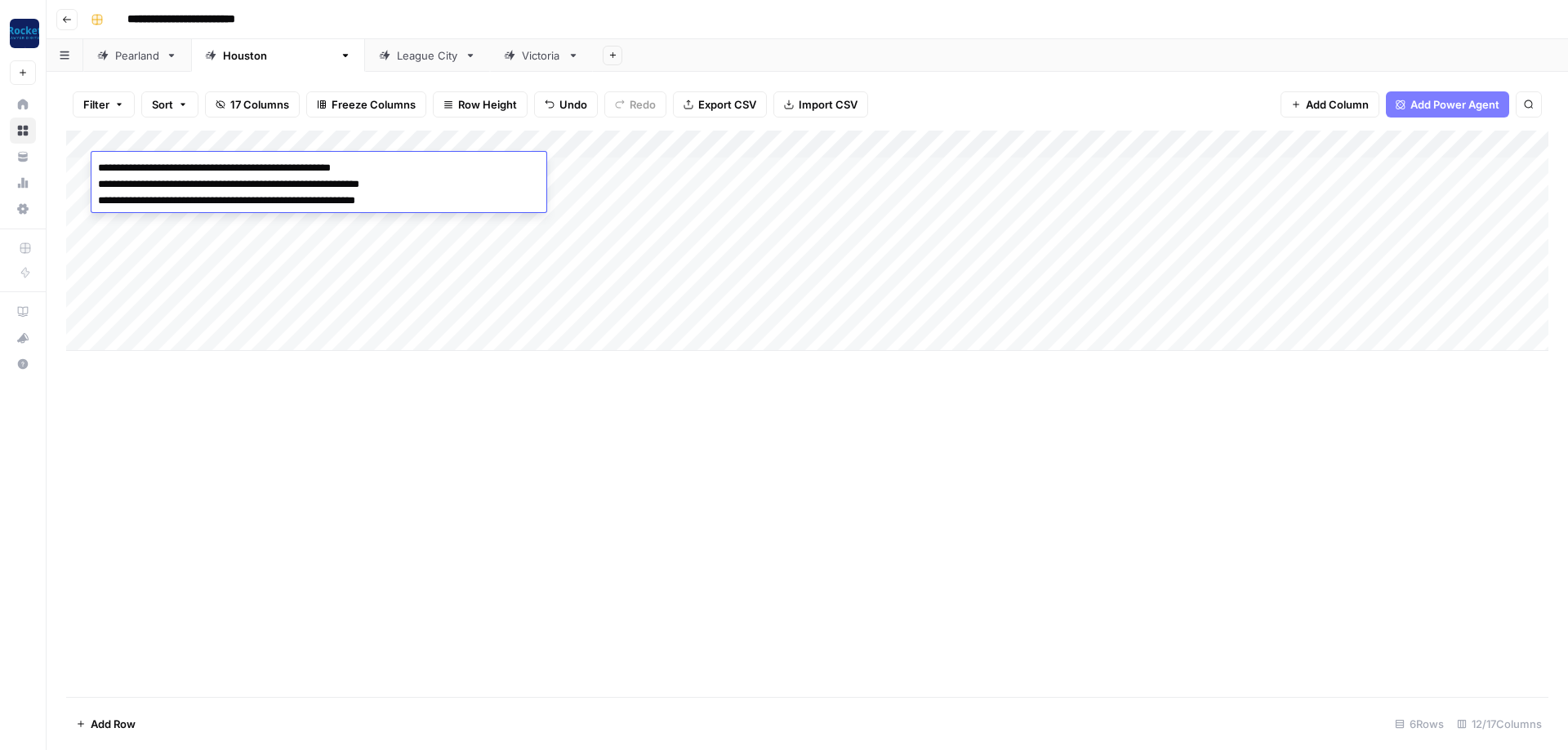
type textarea "**********"
click at [303, 254] on div "Add Column" at bounding box center [807, 241] width 1481 height 221
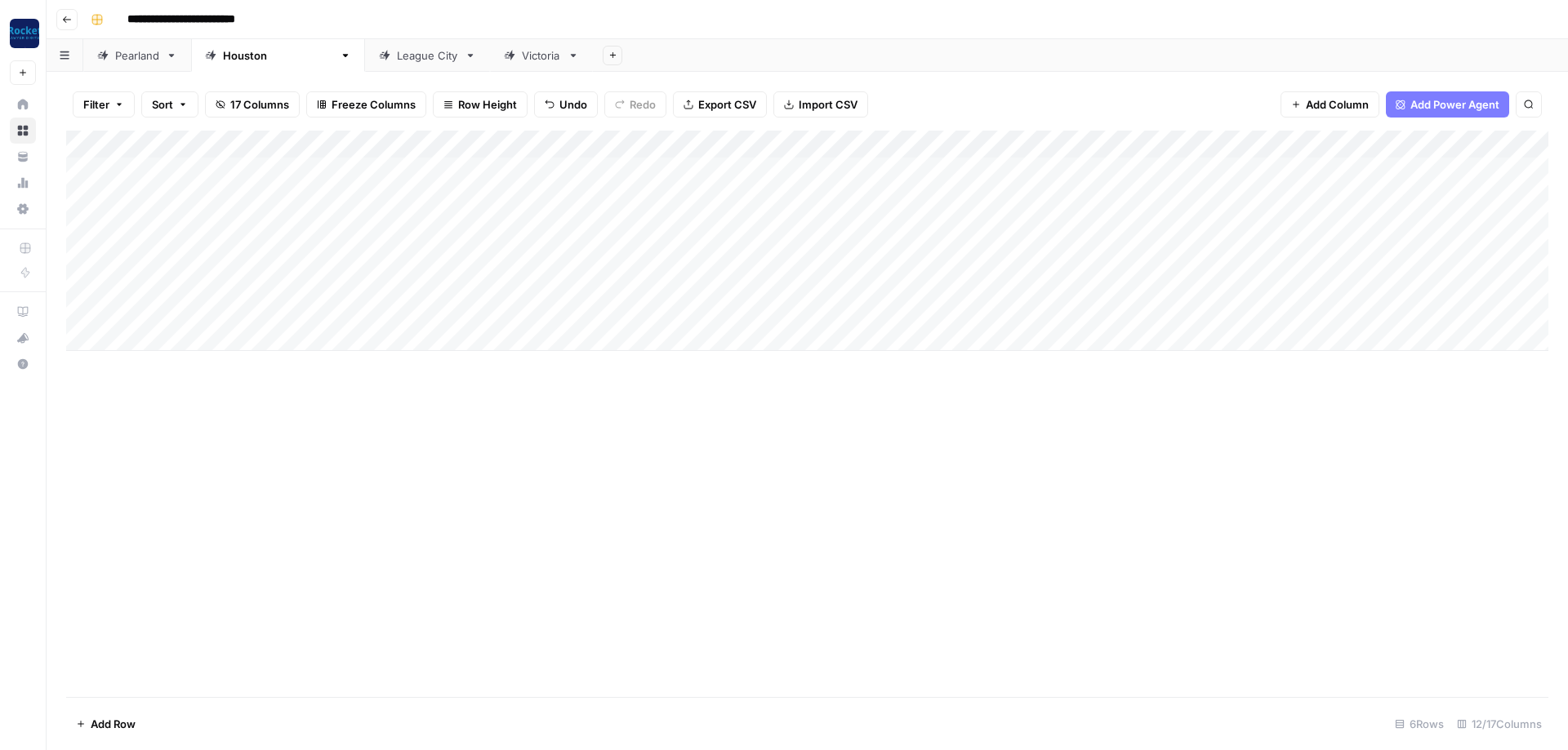
click at [284, 163] on div "Add Column" at bounding box center [807, 241] width 1481 height 221
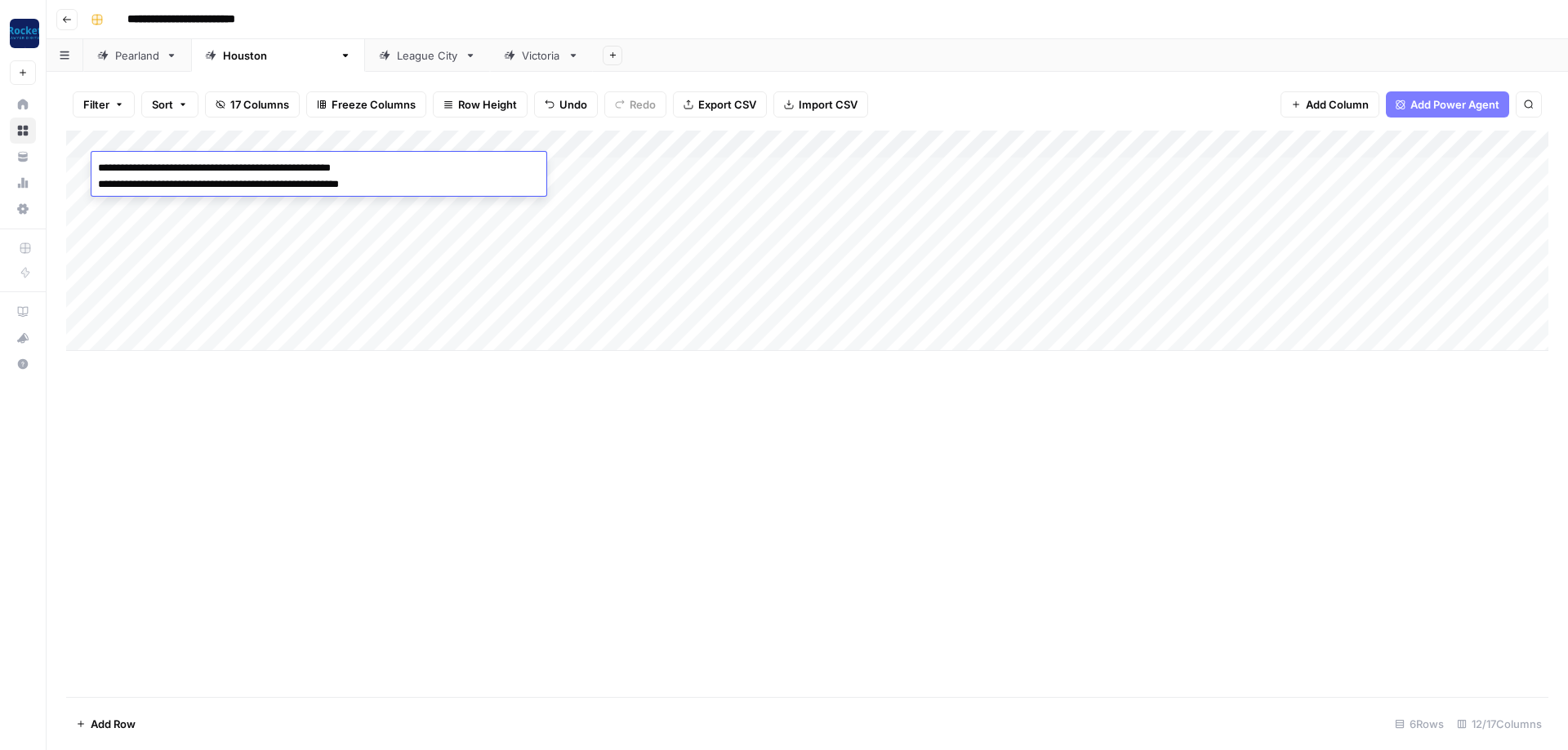
type textarea "**********"
click at [201, 231] on div "Add Column" at bounding box center [807, 241] width 1481 height 221
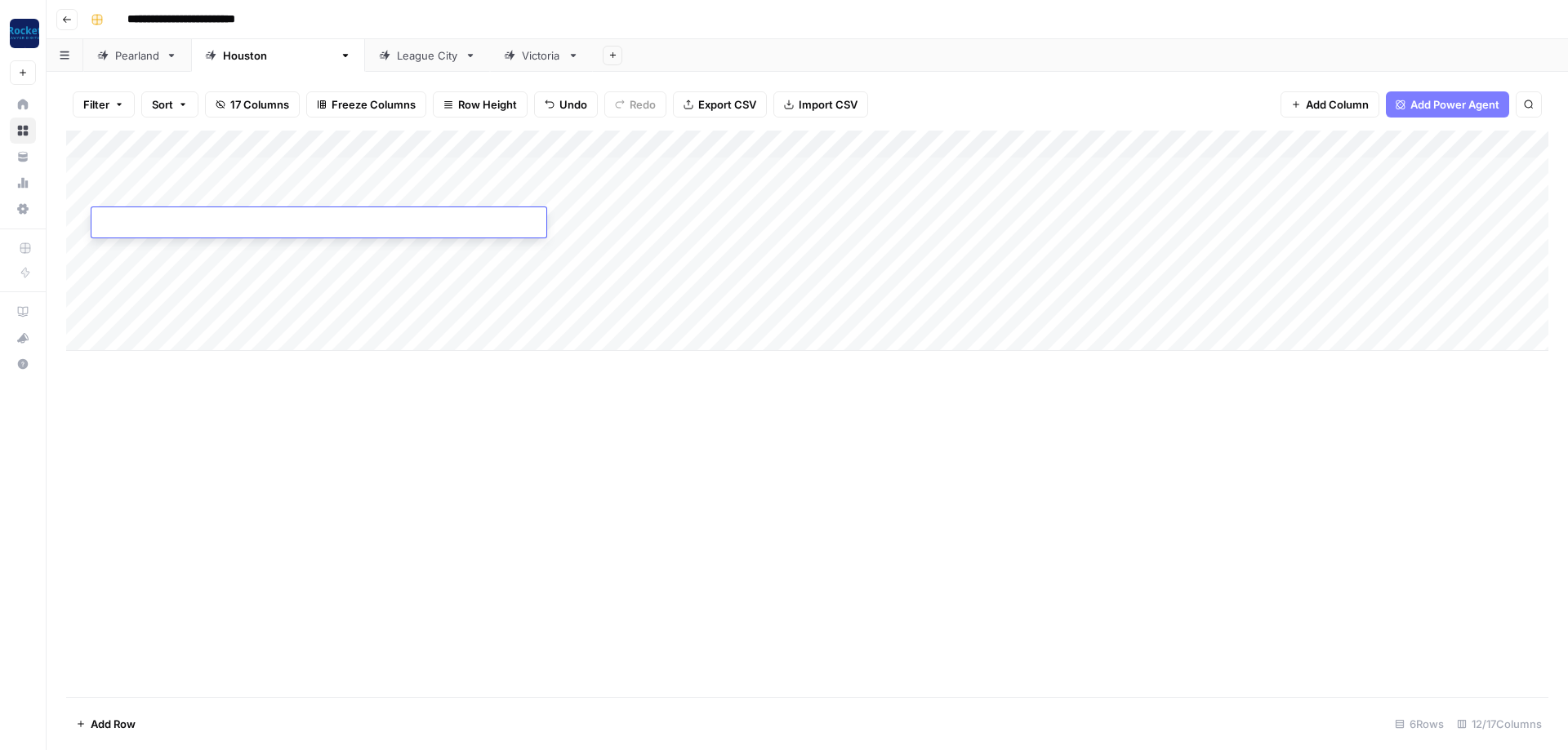
type textarea "**********"
click at [256, 163] on div "Add Column" at bounding box center [807, 241] width 1481 height 221
click at [367, 163] on div "Add Column" at bounding box center [807, 241] width 1481 height 221
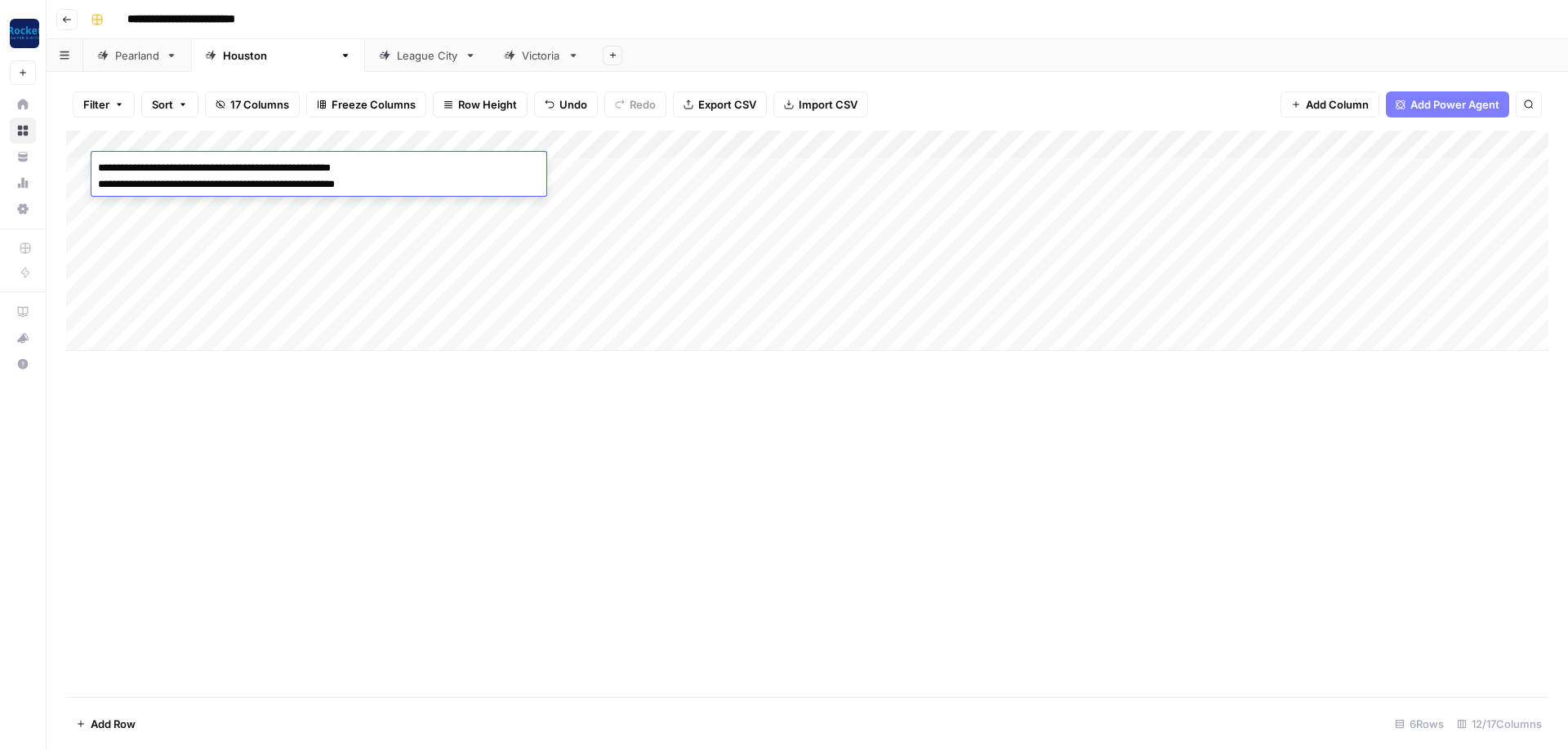
click at [367, 163] on textarea "**********" at bounding box center [319, 176] width 455 height 39
type textarea "**********"
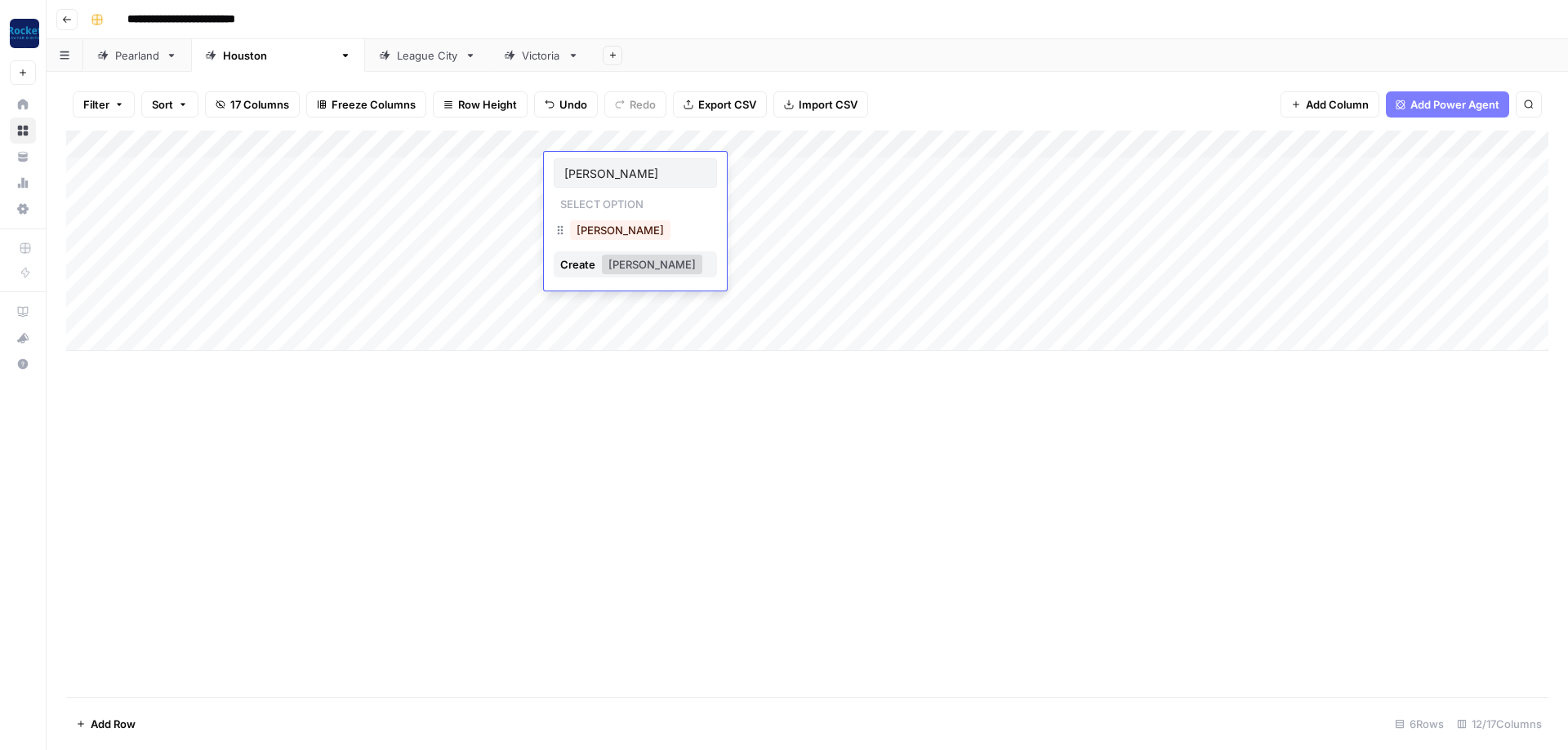
type input "[PERSON_NAME]"
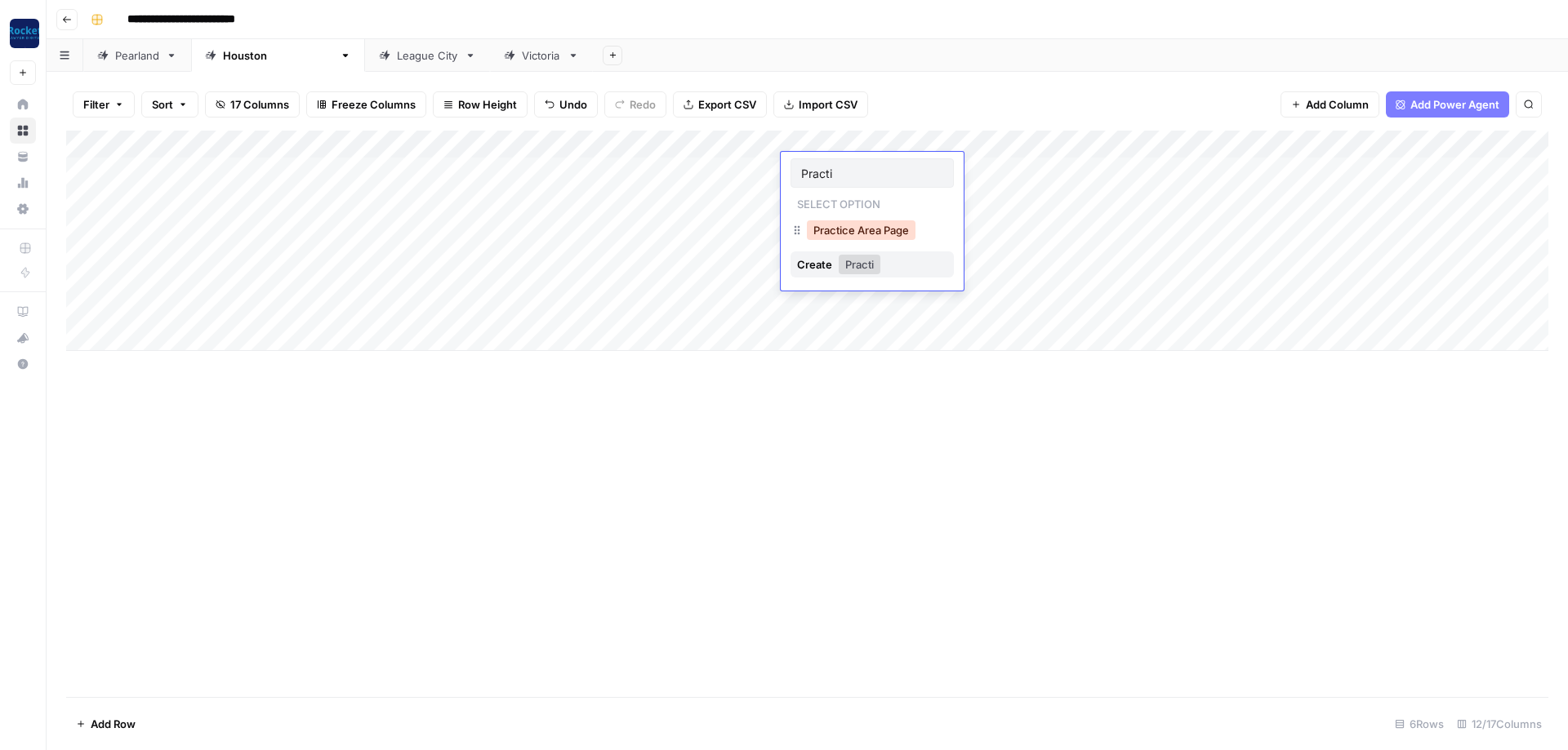
type input "Practi"
click at [367, 237] on button "Practice Area Page" at bounding box center [860, 231] width 109 height 19
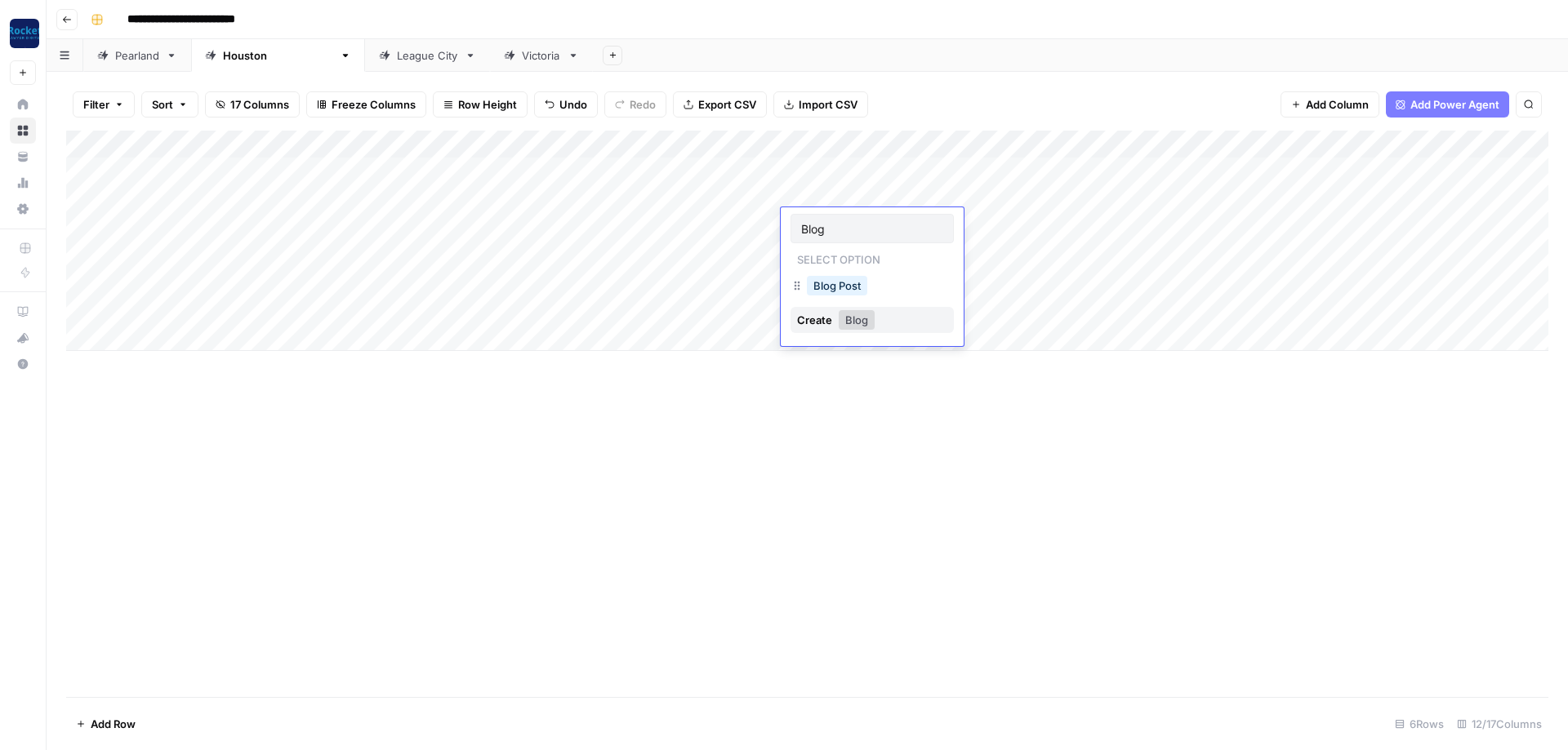
type input "Blog"
click at [367, 139] on div "Add Column" at bounding box center [807, 241] width 1481 height 221
click at [367, 178] on span "All Rows" at bounding box center [1231, 178] width 102 height 16
click at [367, 57] on div "Victoria" at bounding box center [542, 56] width 39 height 16
click at [367, 144] on div "Add Column" at bounding box center [807, 199] width 1481 height 137
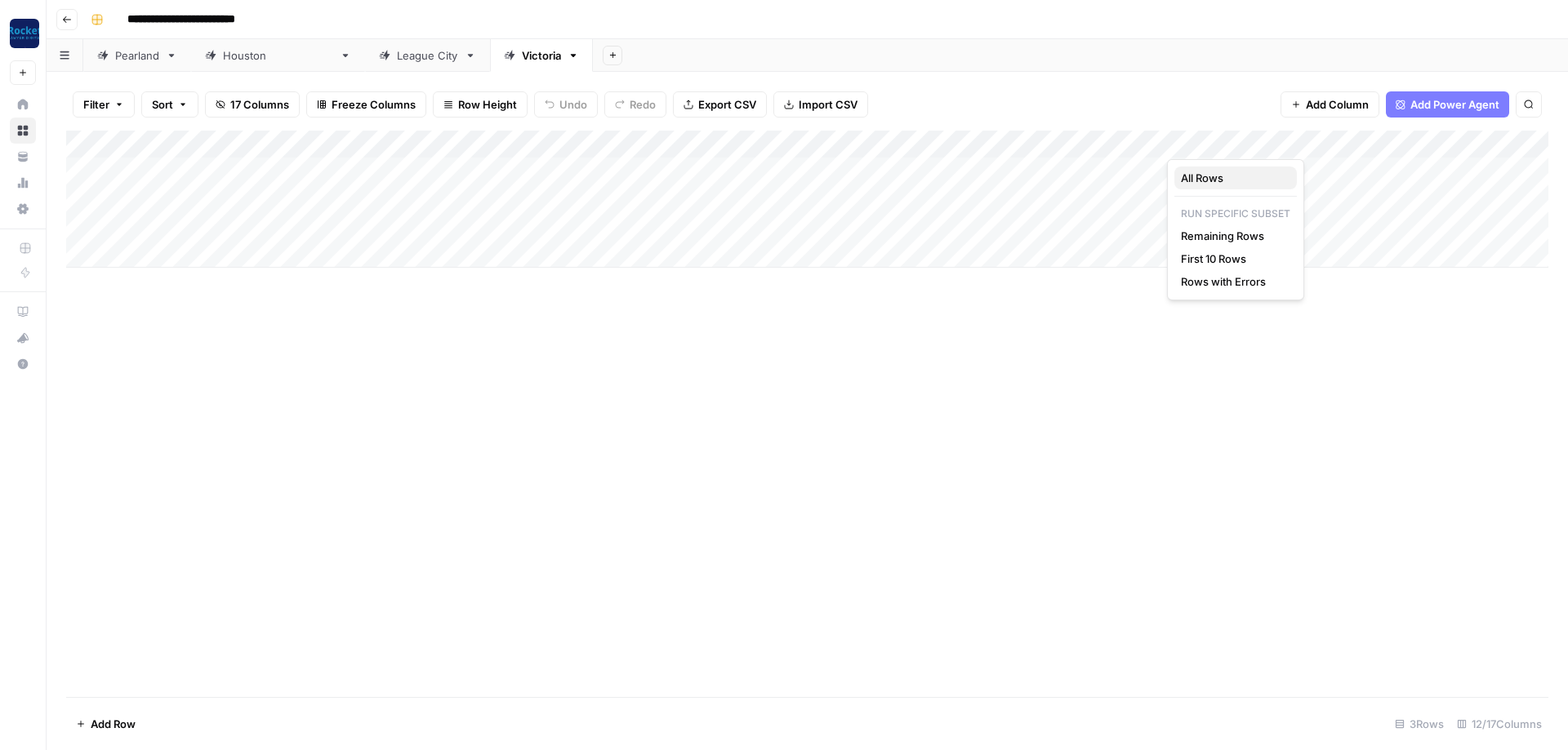
click at [367, 177] on span "All Rows" at bounding box center [1231, 178] width 102 height 16
click at [367, 54] on div "League City" at bounding box center [427, 56] width 61 height 16
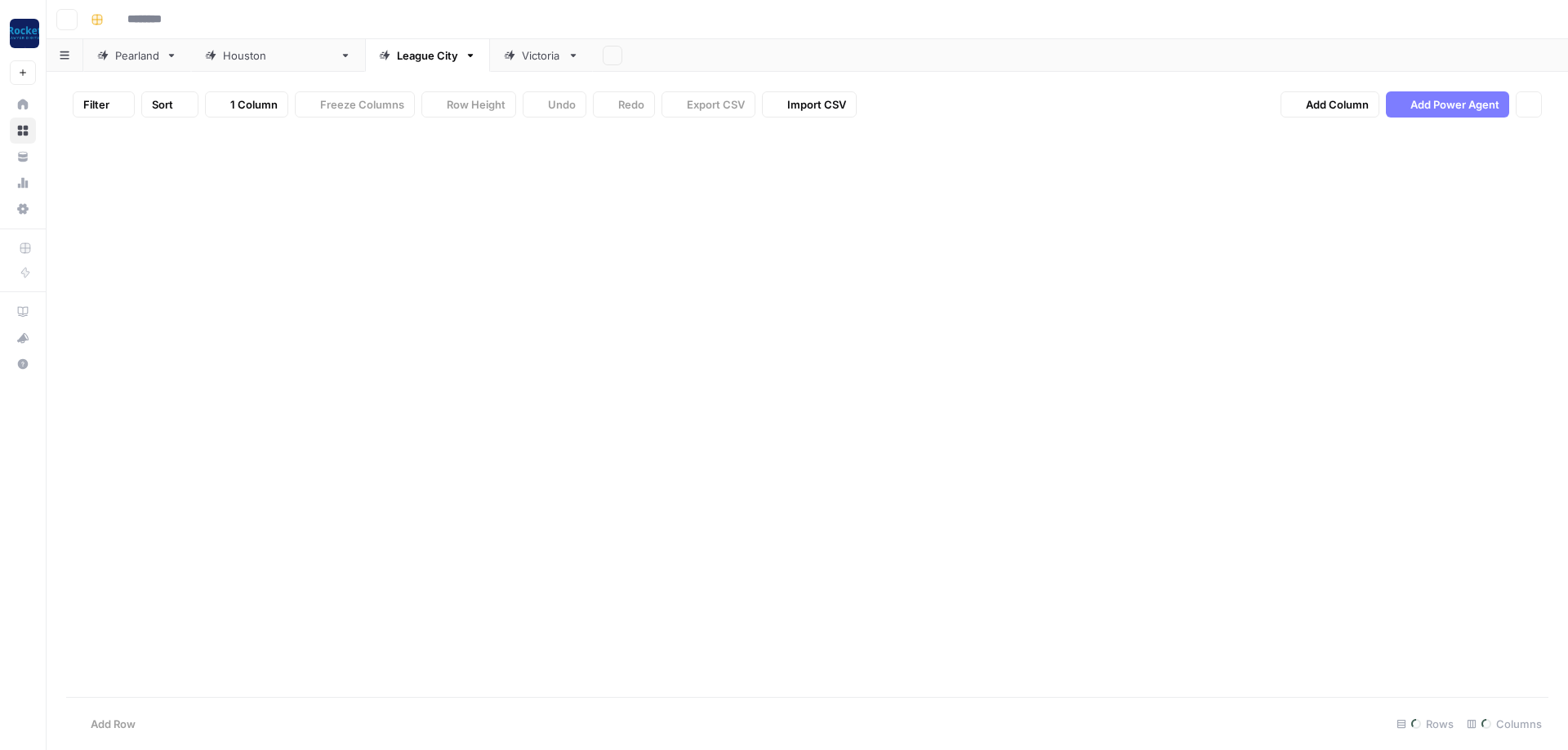
type input "**********"
click at [140, 165] on div "Add Column" at bounding box center [807, 157] width 1481 height 54
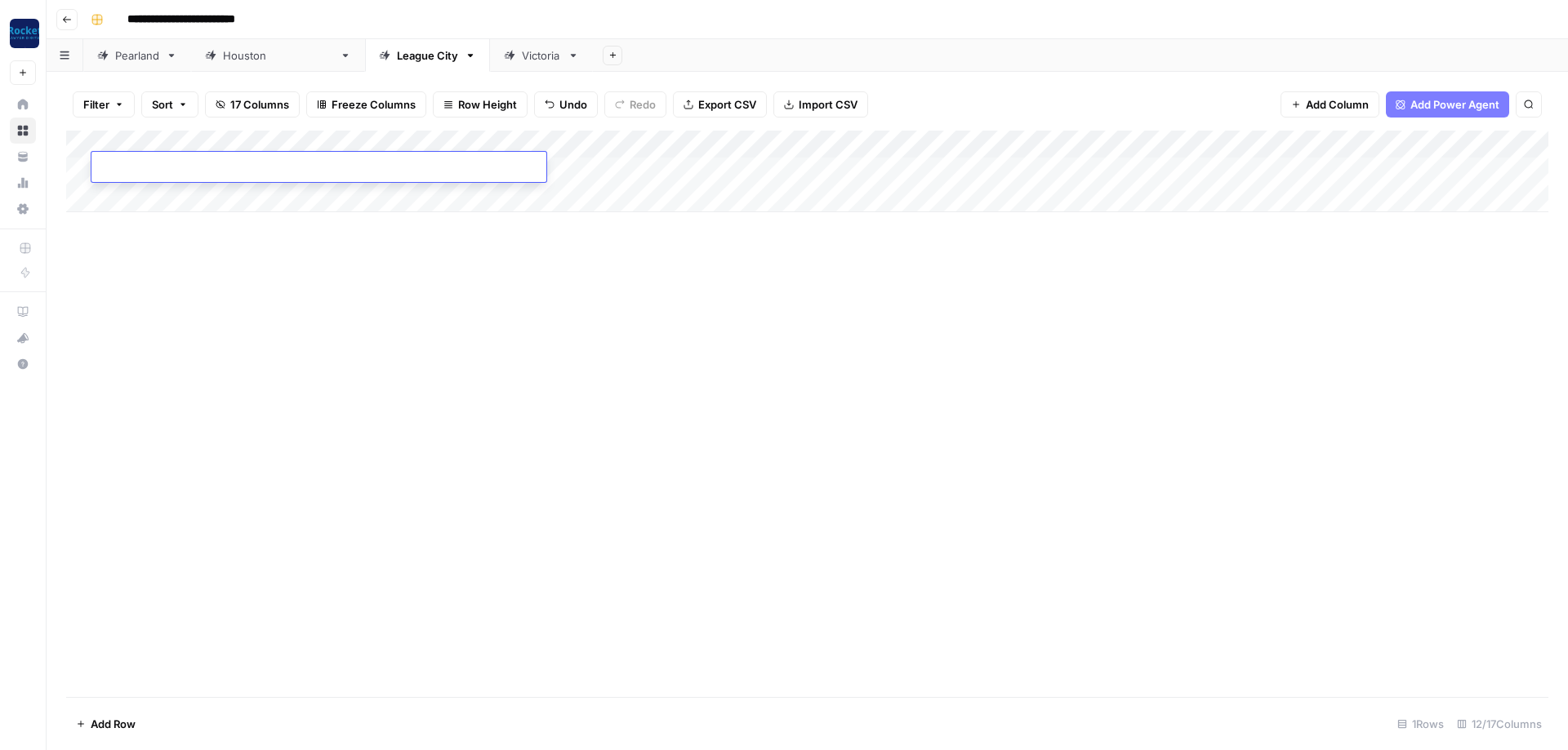
click at [134, 190] on div "Add Column" at bounding box center [807, 171] width 1481 height 81
click at [152, 168] on div "Add Column" at bounding box center [807, 186] width 1481 height 110
type textarea "**********"
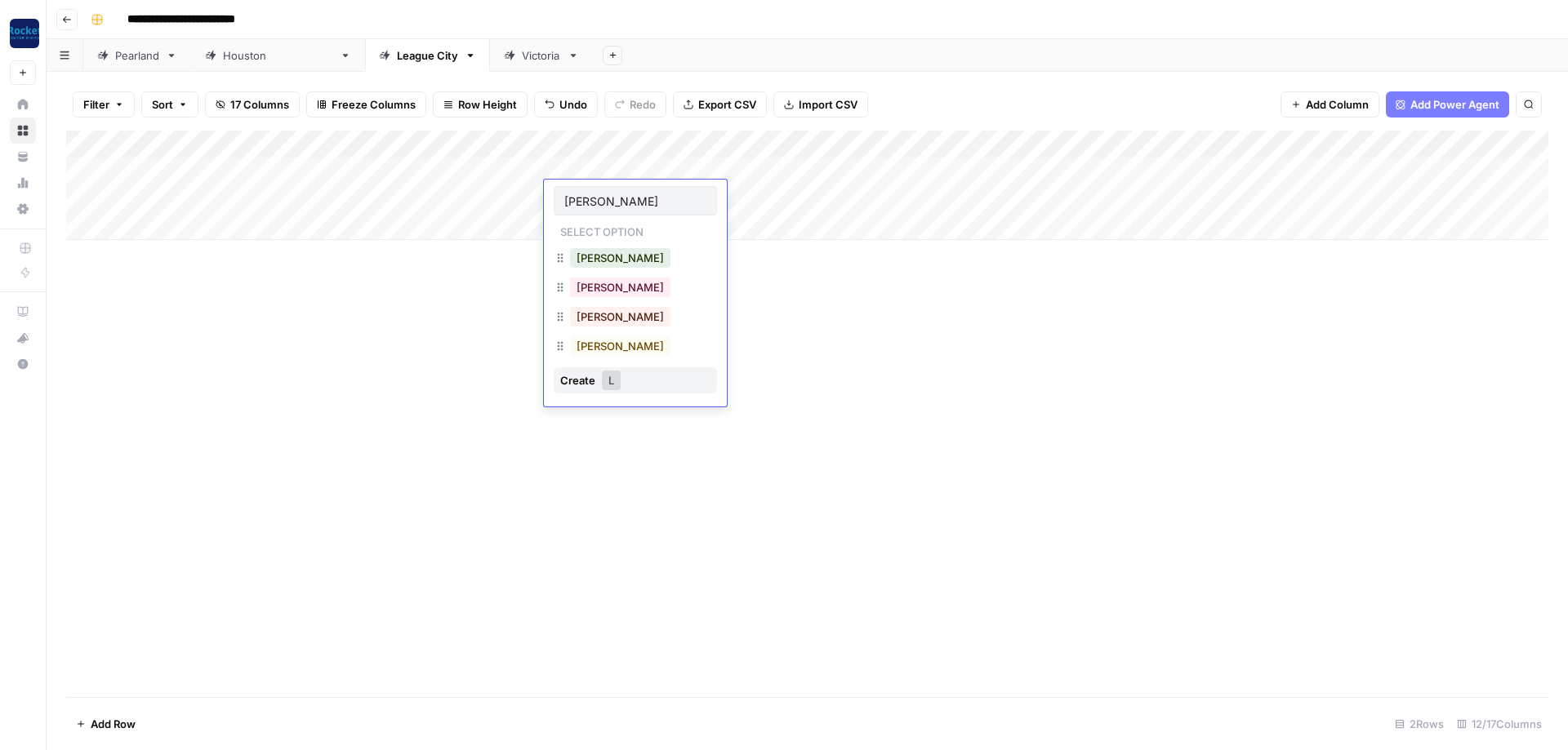
type input "[PERSON_NAME]"
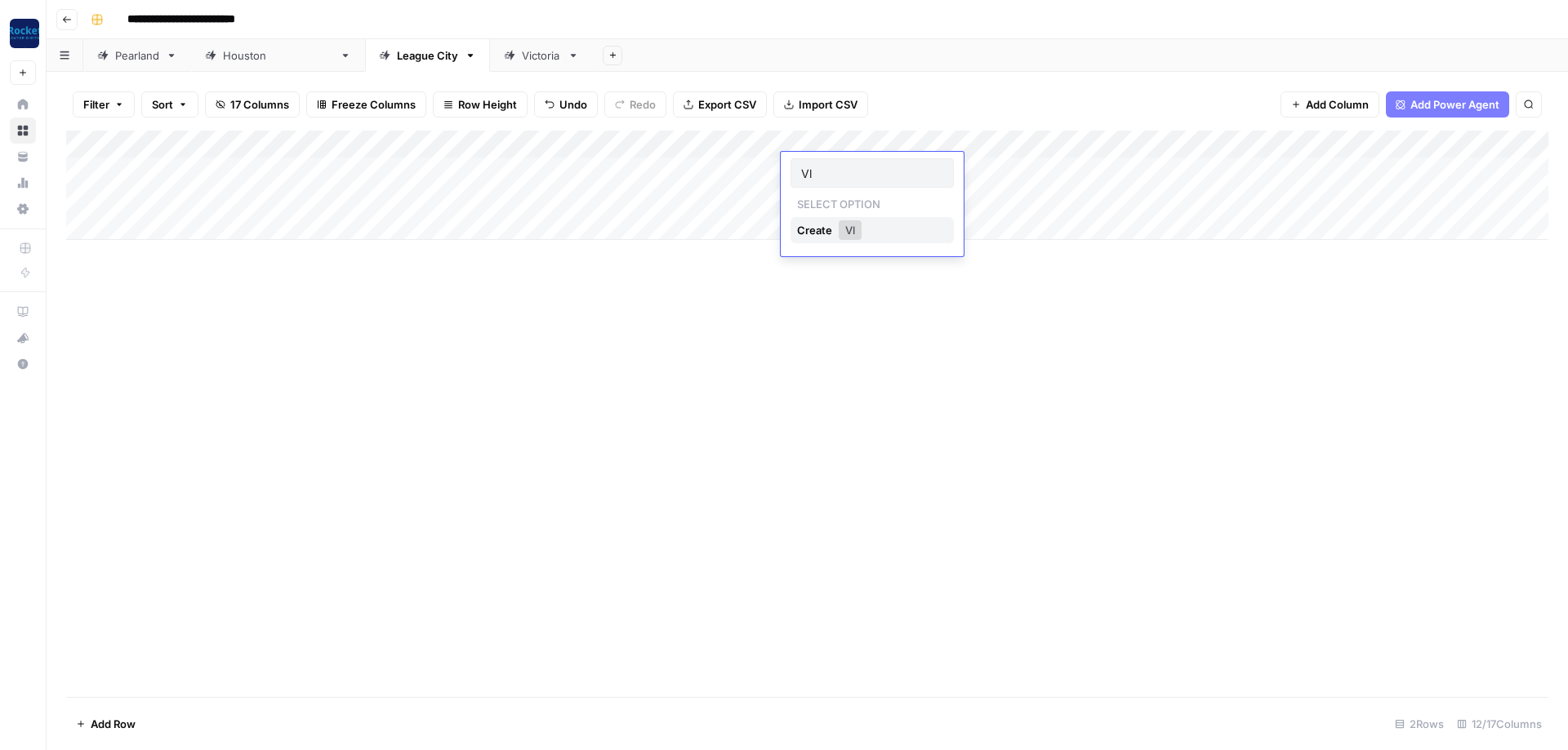
type input "V"
type input "Blog"
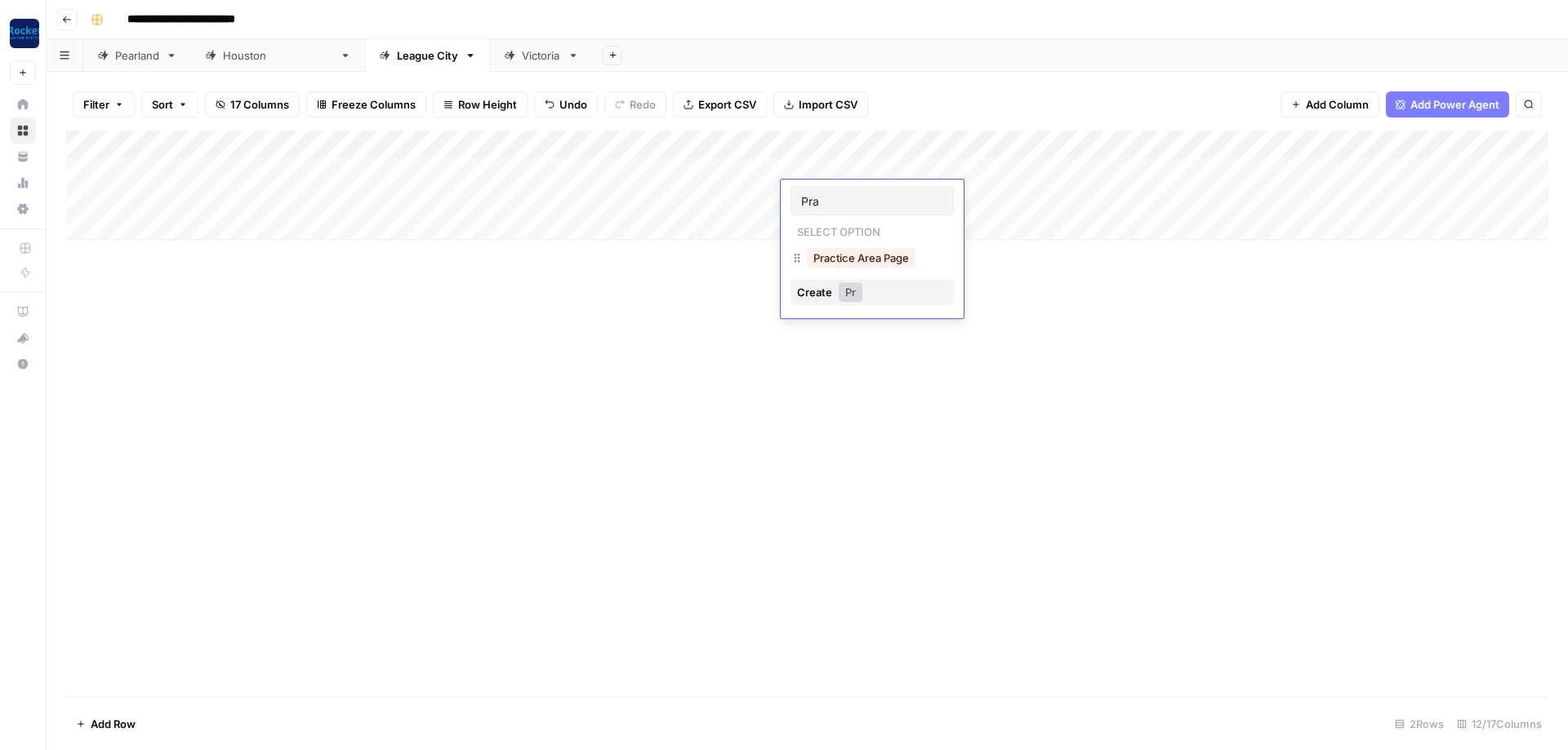
type input "Prac"
click at [367, 140] on div "Add Column" at bounding box center [807, 186] width 1481 height 110
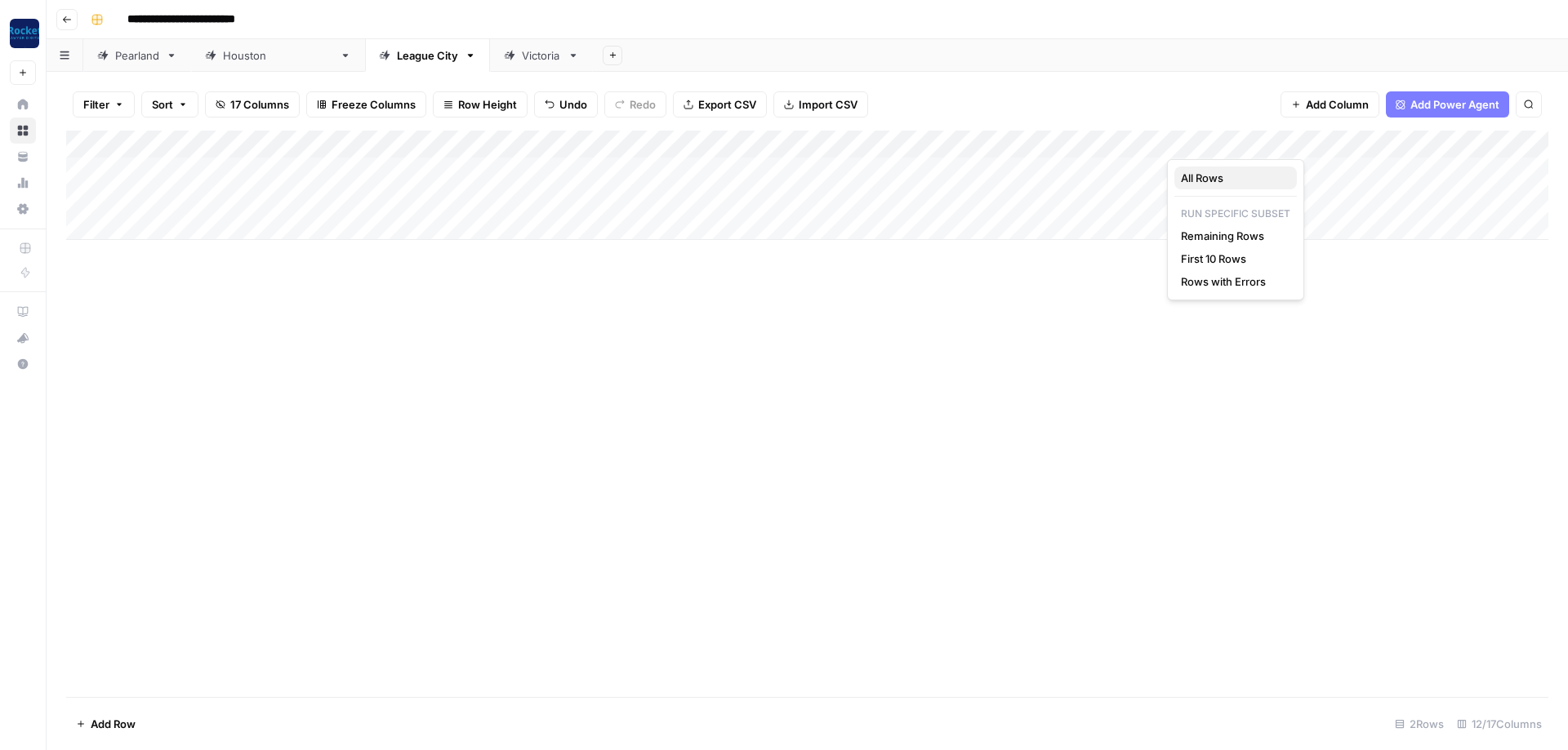
click at [367, 181] on span "All Rows" at bounding box center [1231, 178] width 102 height 16
click at [255, 61] on div "[GEOGRAPHIC_DATA]" at bounding box center [277, 56] width 110 height 16
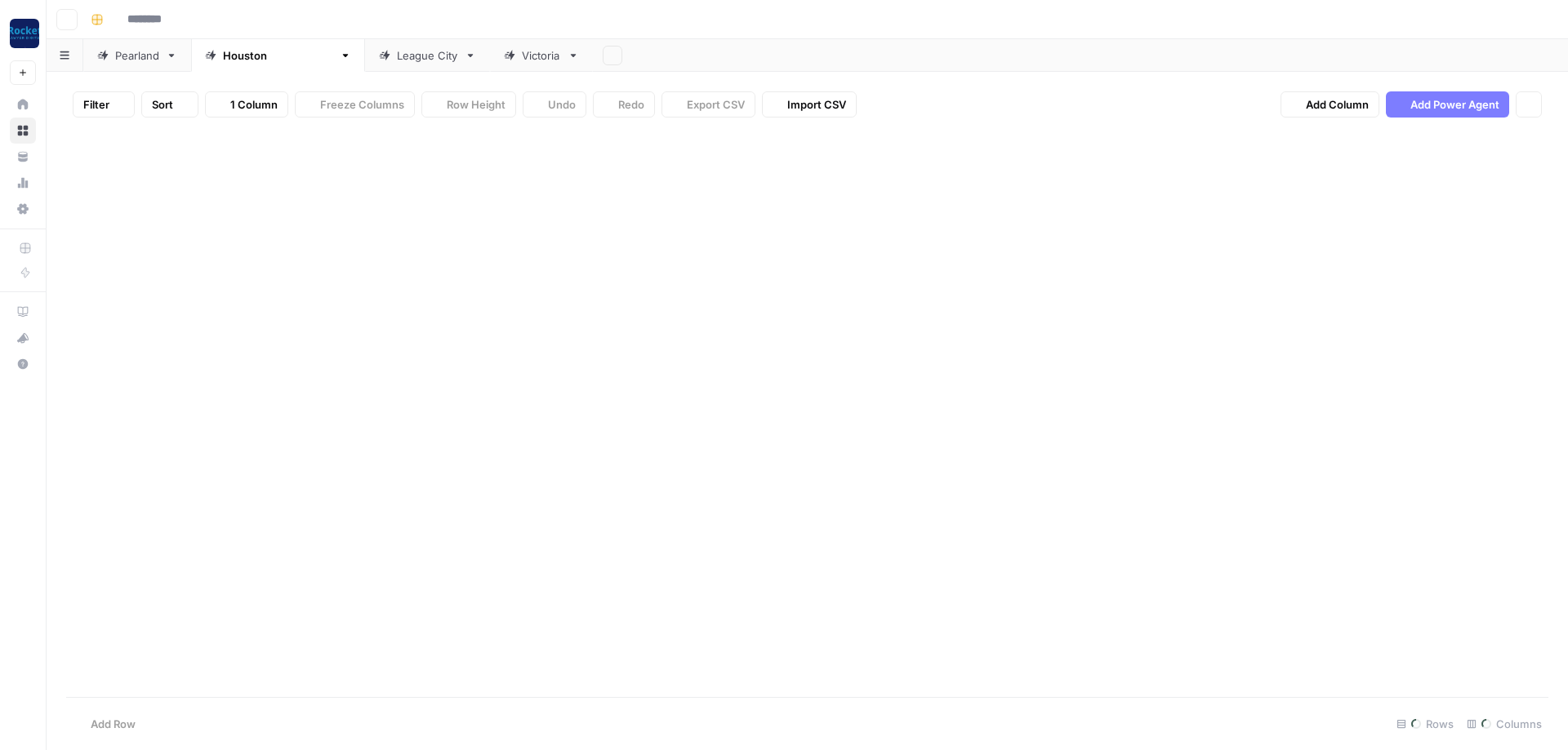
type input "**********"
click at [367, 61] on link "Victoria" at bounding box center [542, 55] width 102 height 33
click at [367, 58] on div "League City" at bounding box center [427, 56] width 61 height 16
click at [239, 62] on div "[GEOGRAPHIC_DATA]" at bounding box center [277, 56] width 110 height 16
click at [131, 57] on div "Pearland" at bounding box center [137, 56] width 44 height 16
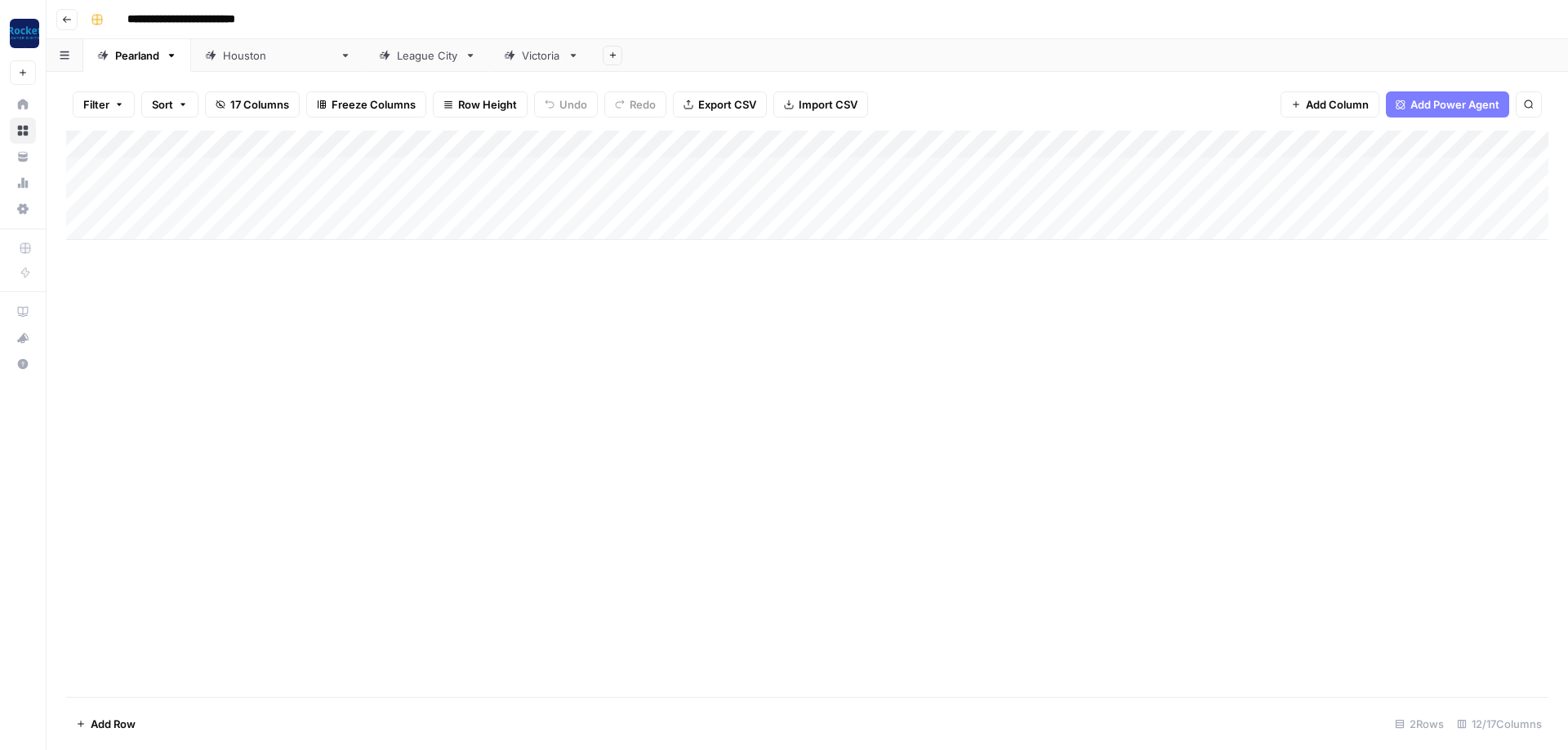
click at [367, 140] on div "Add Column" at bounding box center [807, 186] width 1481 height 110
click at [367, 178] on span "All Rows" at bounding box center [1231, 178] width 102 height 16
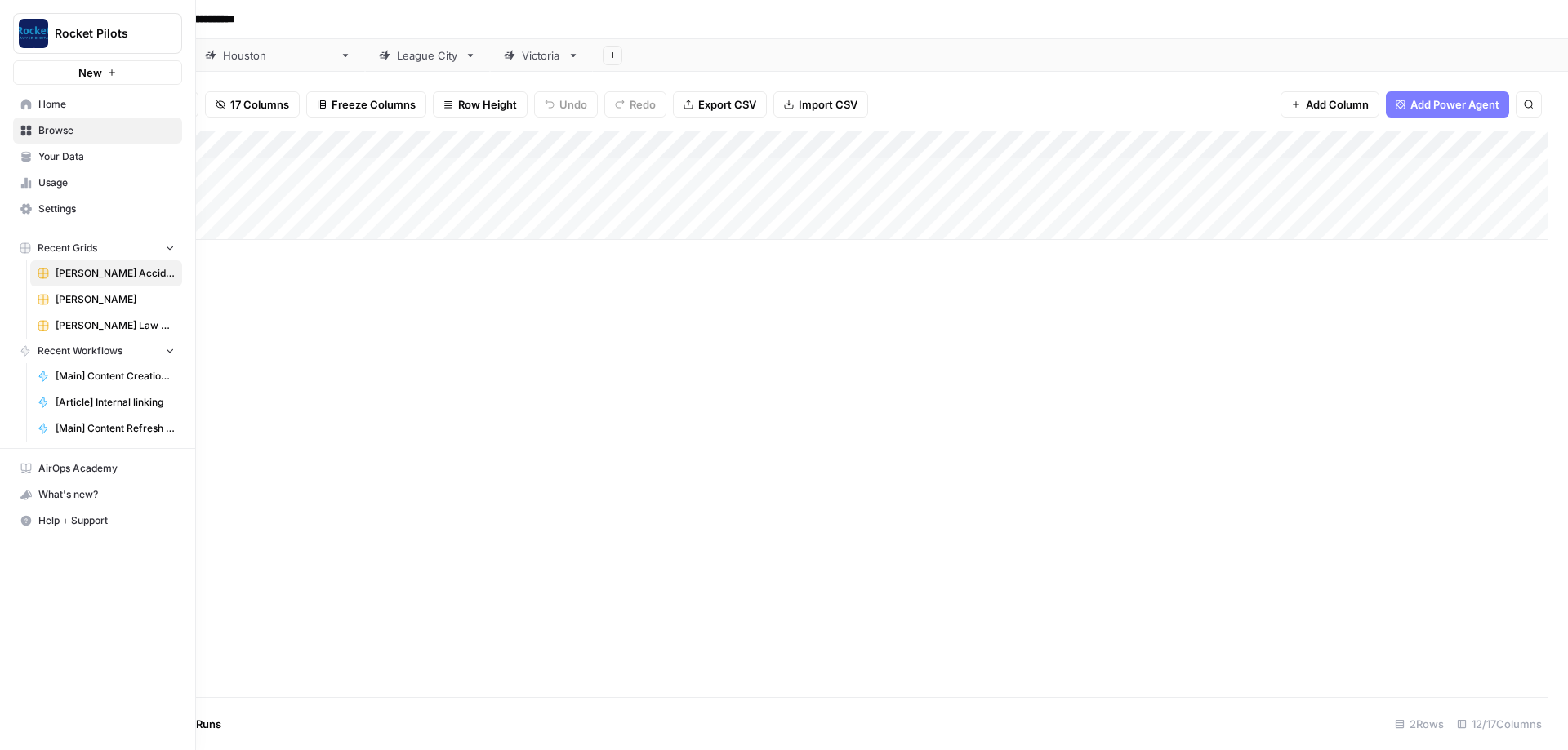
click at [49, 102] on span "Home" at bounding box center [106, 104] width 136 height 15
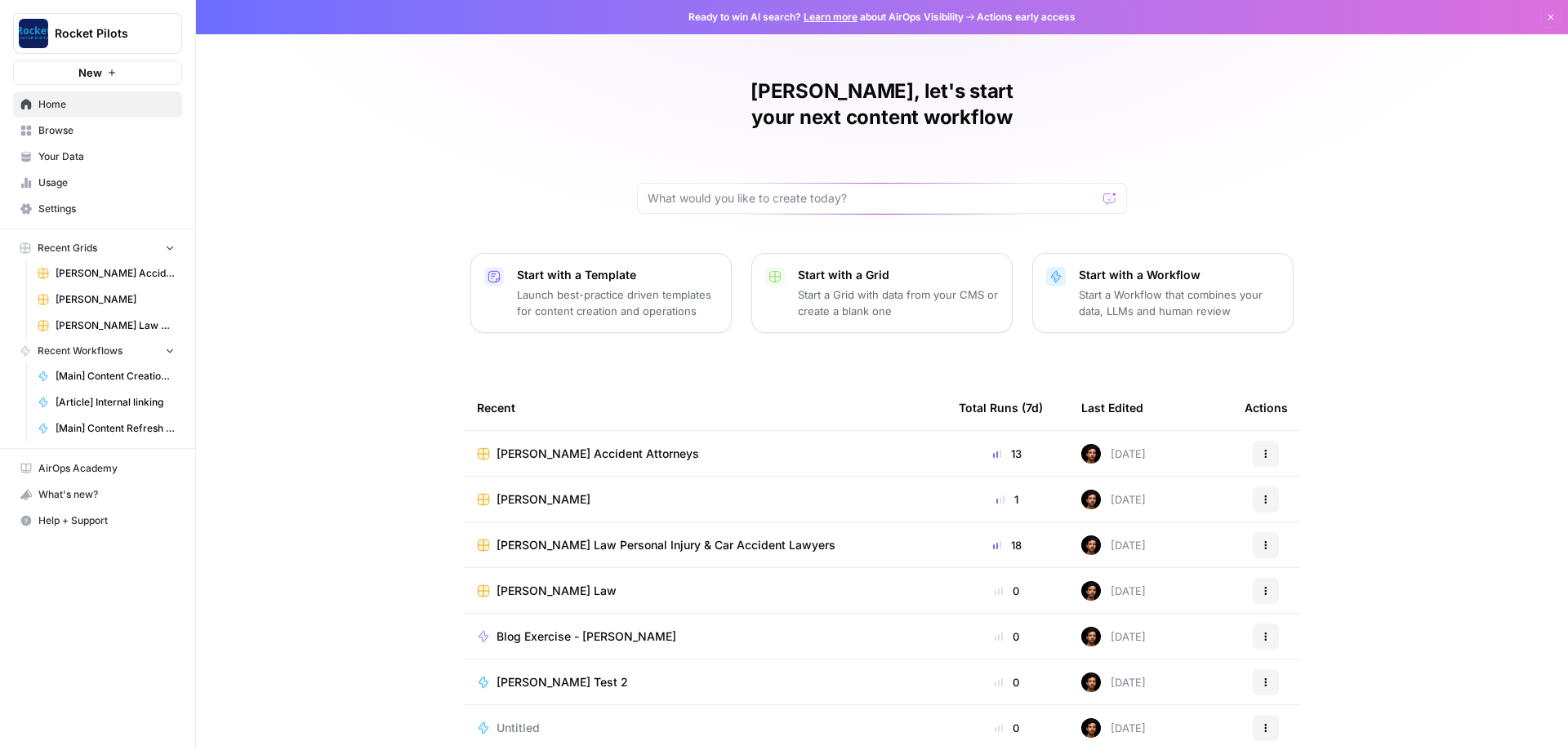
click at [367, 268] on div "[PERSON_NAME], let's start your next content workflow Start with a Template Lau…" at bounding box center [882, 389] width 1372 height 777
click at [367, 268] on div "[PERSON_NAME], let's start your next content workflow Start with a Template Lau…" at bounding box center [882, 388] width 1372 height 777
click at [367, 268] on icon "button" at bounding box center [1265, 452] width 10 height 10
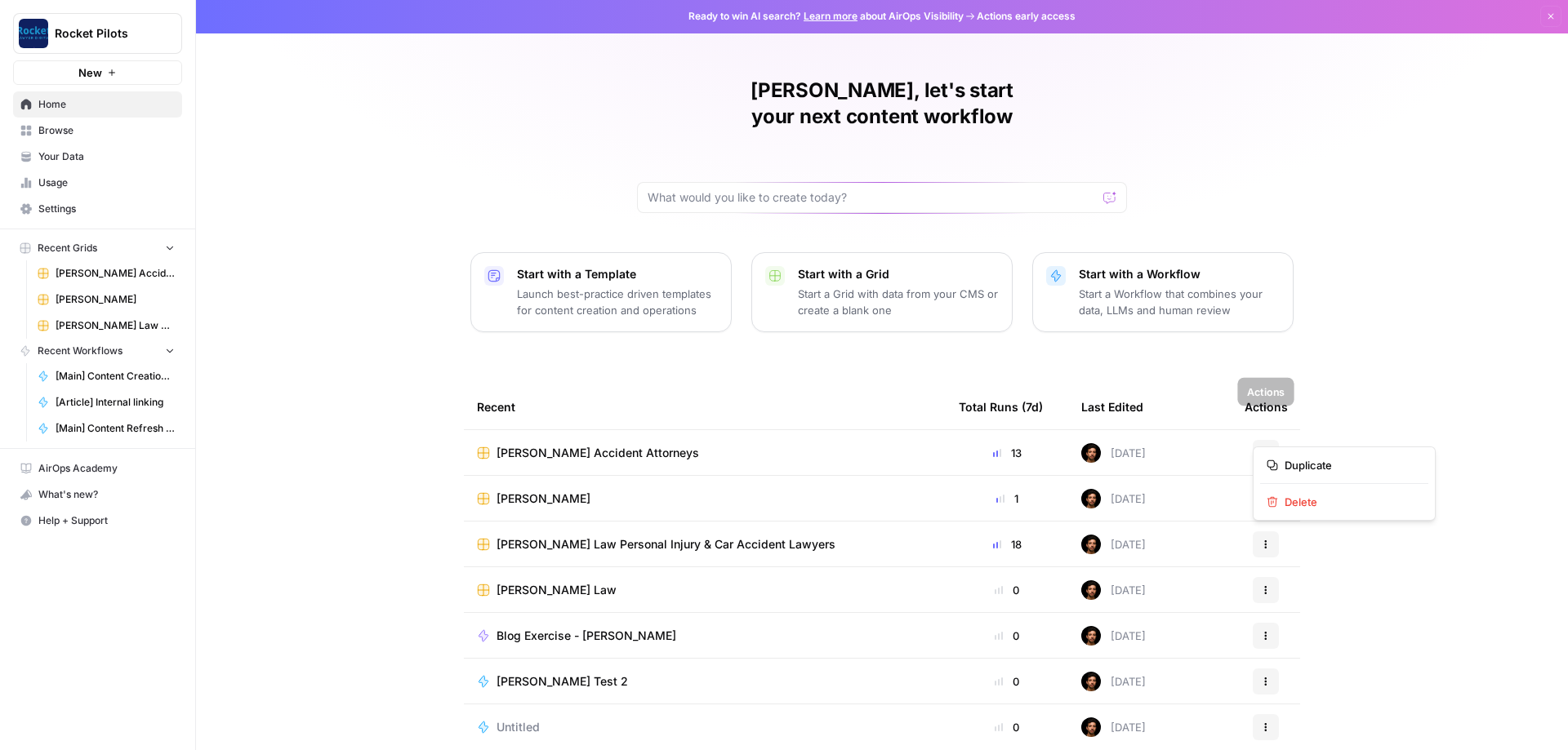
click at [367, 268] on div "[PERSON_NAME], let's start your next content workflow Start with a Template Lau…" at bounding box center [882, 388] width 1372 height 777
click at [367, 268] on span "[PERSON_NAME] Law Personal Injury & Car Accident Lawyers" at bounding box center [666, 544] width 339 height 16
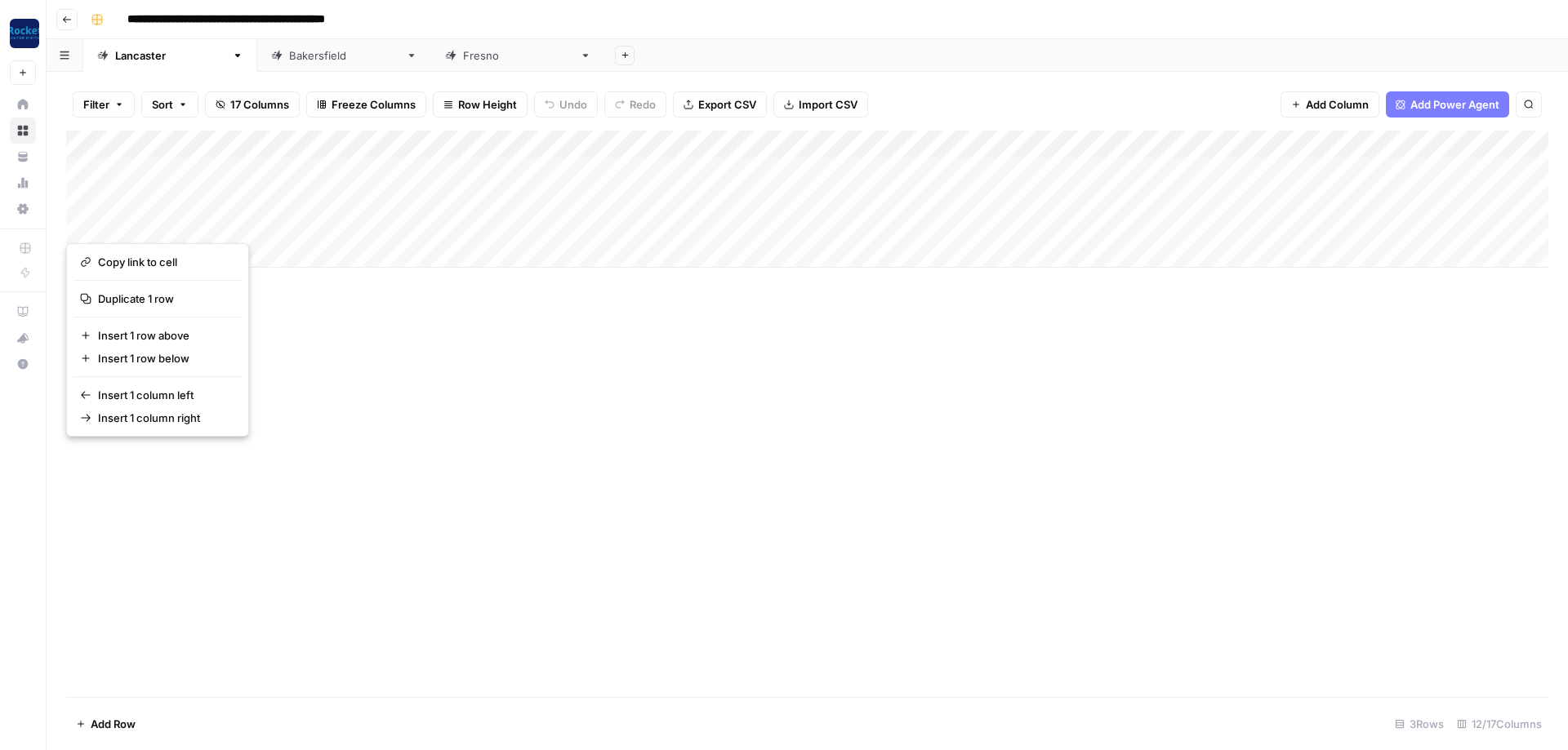
click at [316, 268] on div "Add Column" at bounding box center [807, 413] width 1481 height 566
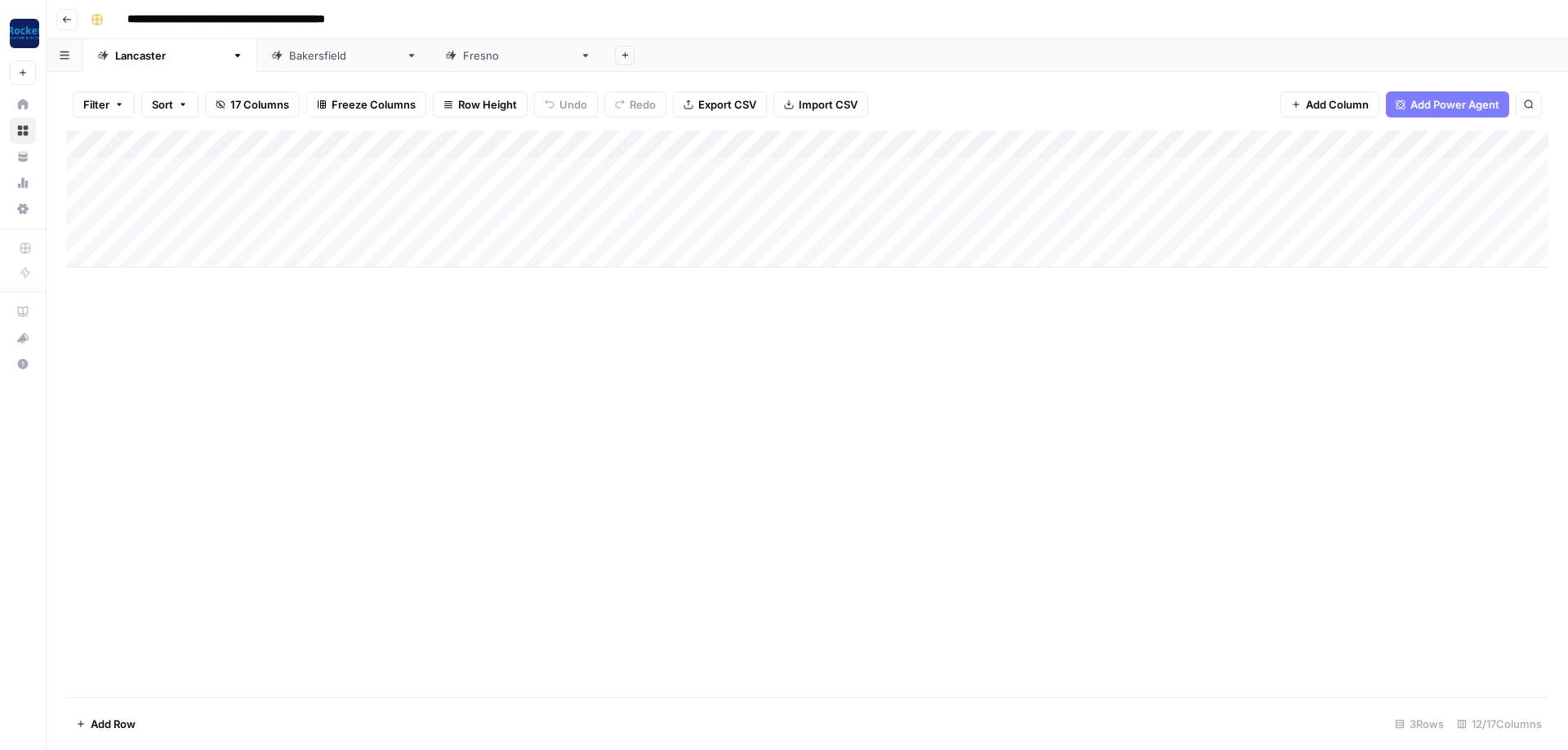
click at [77, 221] on div "Add Column" at bounding box center [807, 199] width 1481 height 137
click at [106, 268] on span "Delete 1 Row" at bounding box center [109, 724] width 65 height 16
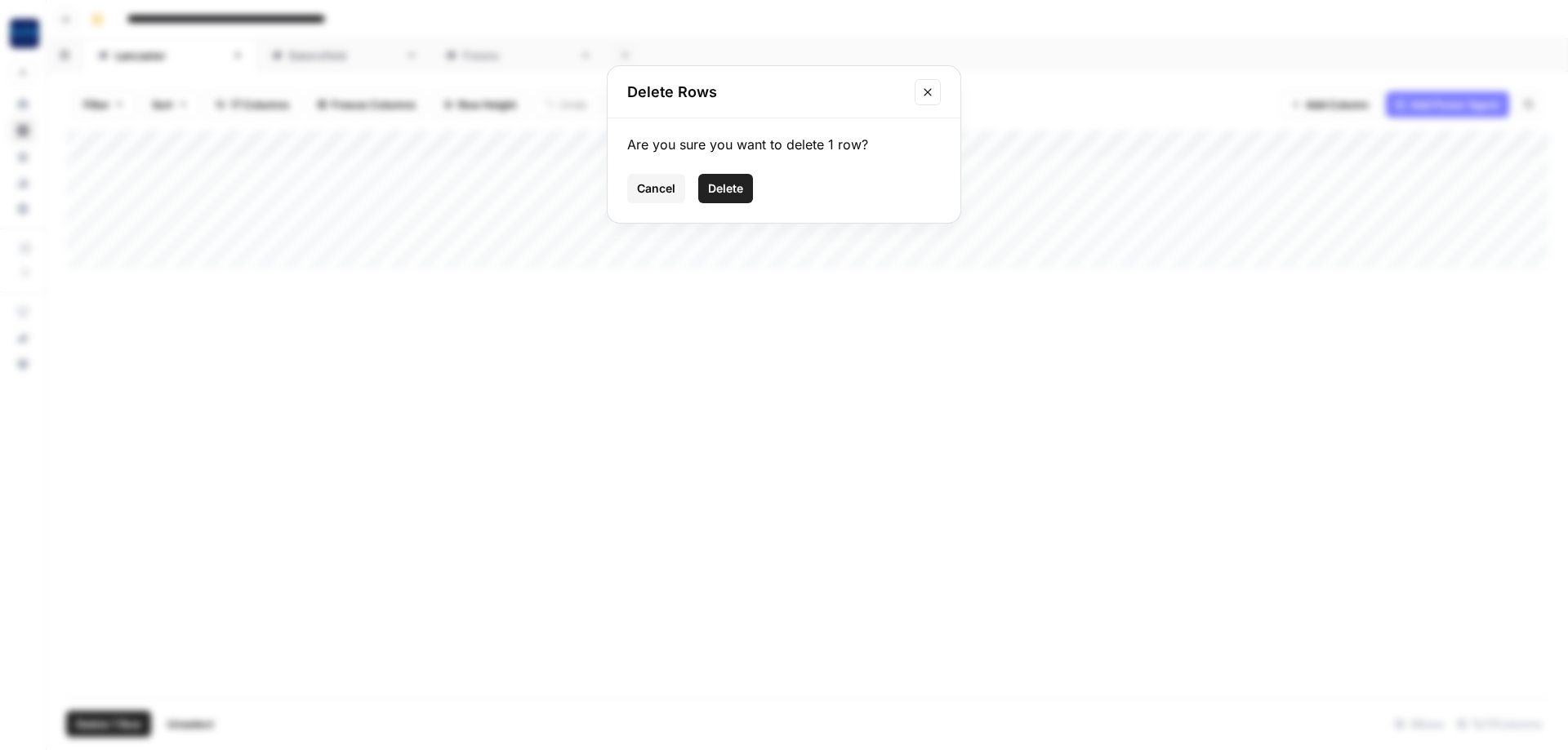
click at [367, 194] on span "Delete" at bounding box center [725, 188] width 35 height 16
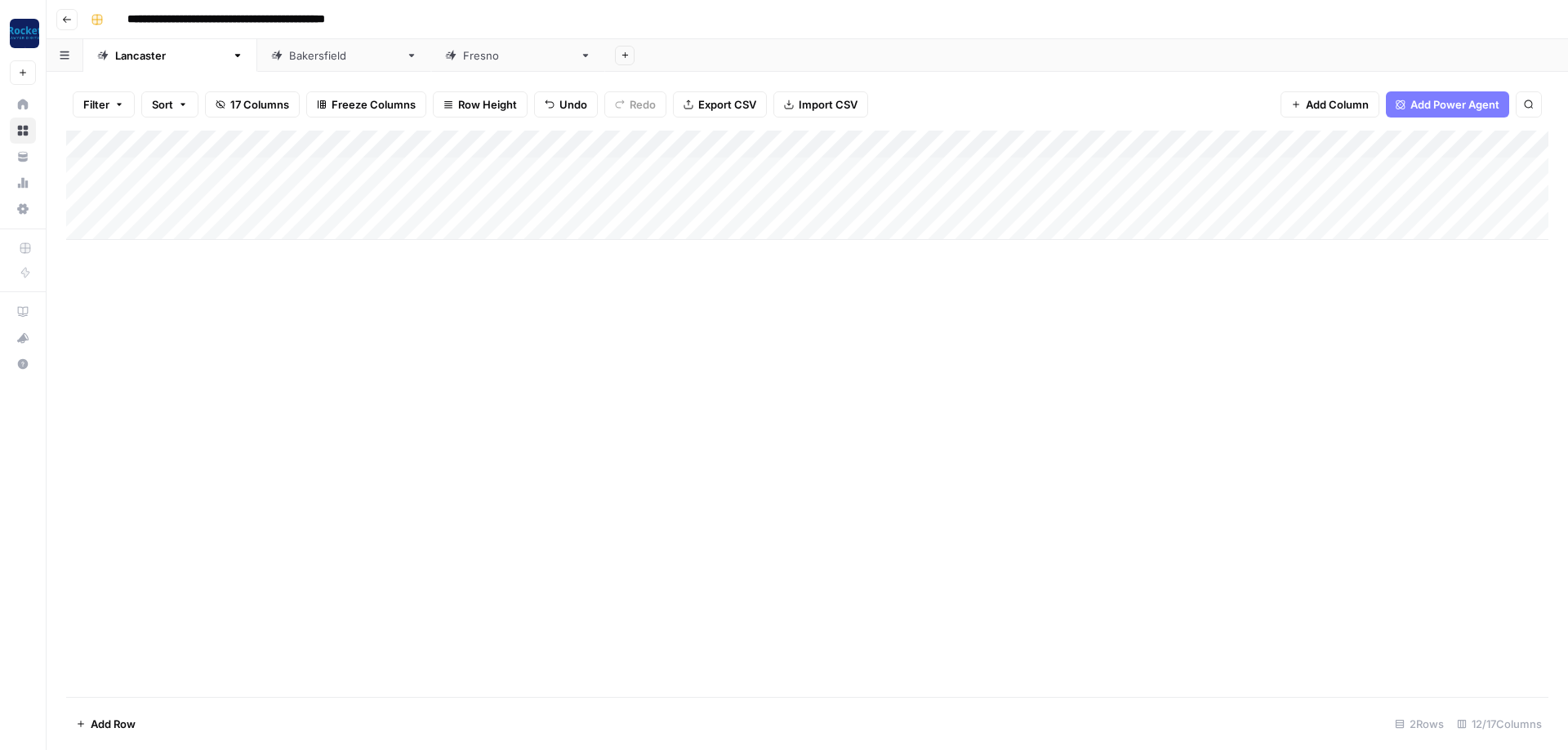
click at [289, 55] on div "[GEOGRAPHIC_DATA]" at bounding box center [344, 56] width 110 height 16
click at [80, 252] on div "Add Column" at bounding box center [807, 213] width 1481 height 165
click at [129, 268] on span "Delete 1 Row" at bounding box center [109, 724] width 65 height 16
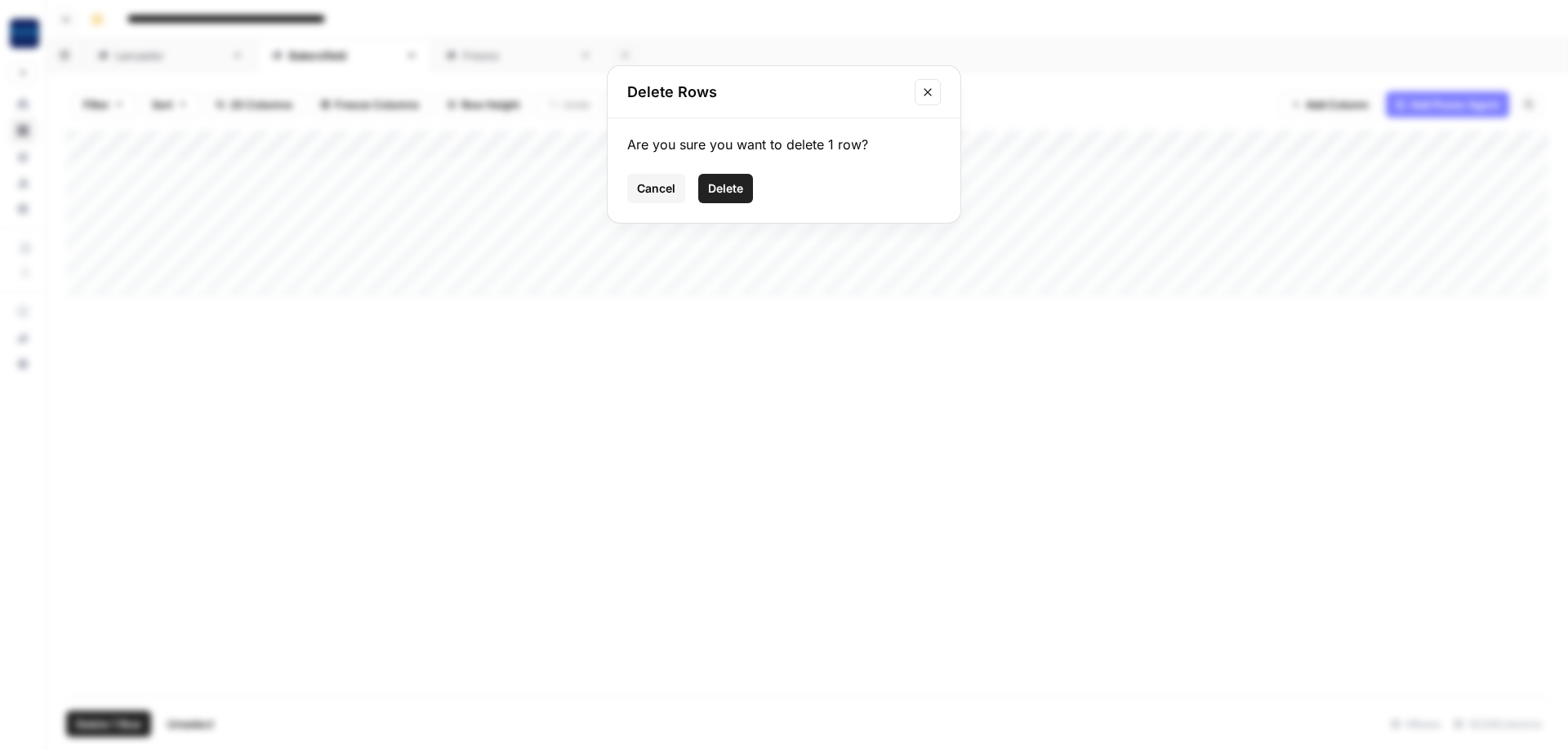
click at [367, 180] on span "Delete" at bounding box center [725, 188] width 35 height 16
click at [201, 268] on div "Add Column" at bounding box center [807, 413] width 1481 height 566
click at [113, 268] on span "Delete 1 Row" at bounding box center [109, 724] width 65 height 16
click at [367, 187] on span "Delete" at bounding box center [725, 188] width 35 height 16
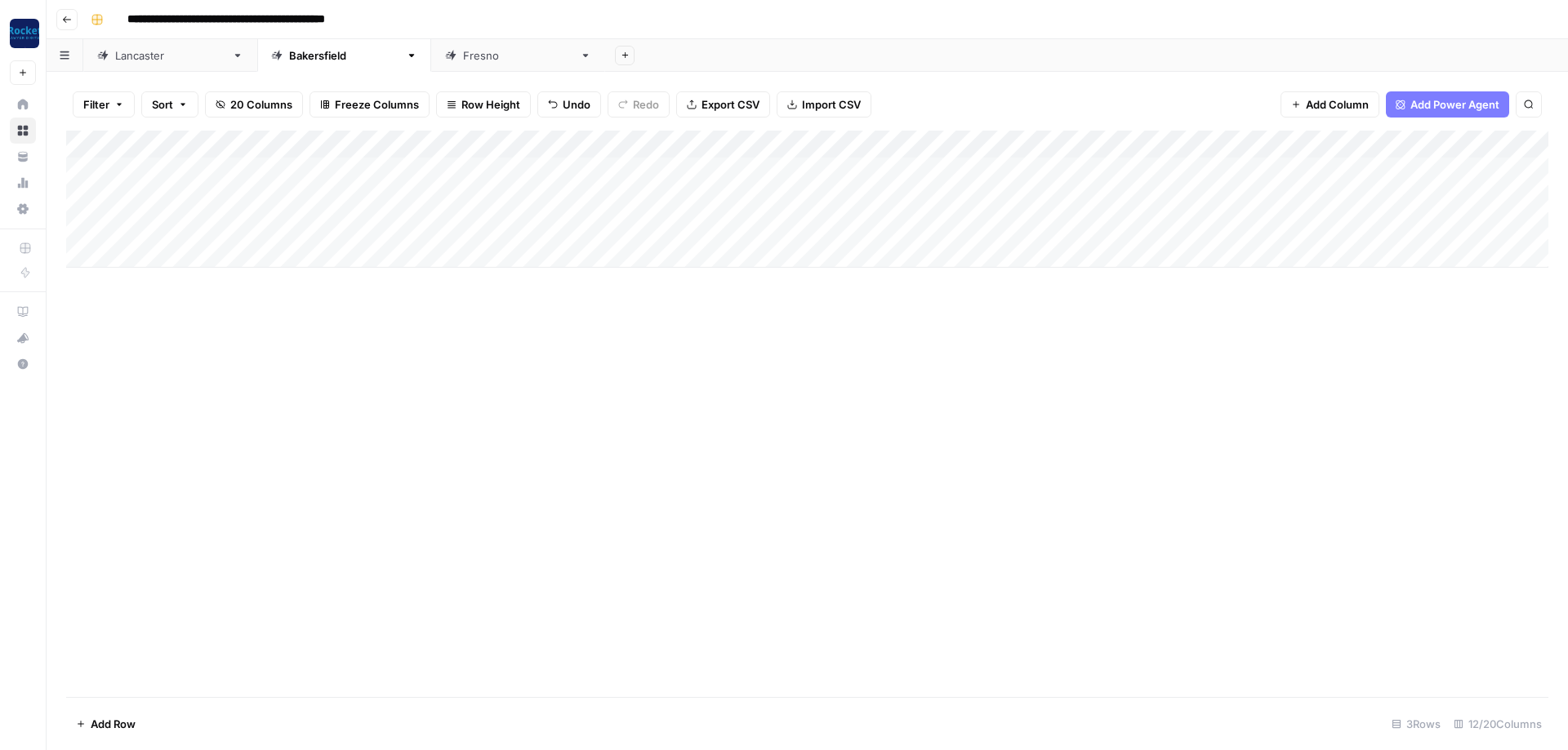
click at [367, 57] on div "[GEOGRAPHIC_DATA]" at bounding box center [518, 56] width 110 height 16
click at [81, 223] on div "Add Column" at bounding box center [807, 213] width 1481 height 165
click at [81, 252] on div "Add Column" at bounding box center [807, 213] width 1481 height 165
click at [134, 268] on span "Delete 2 Rows" at bounding box center [112, 724] width 72 height 16
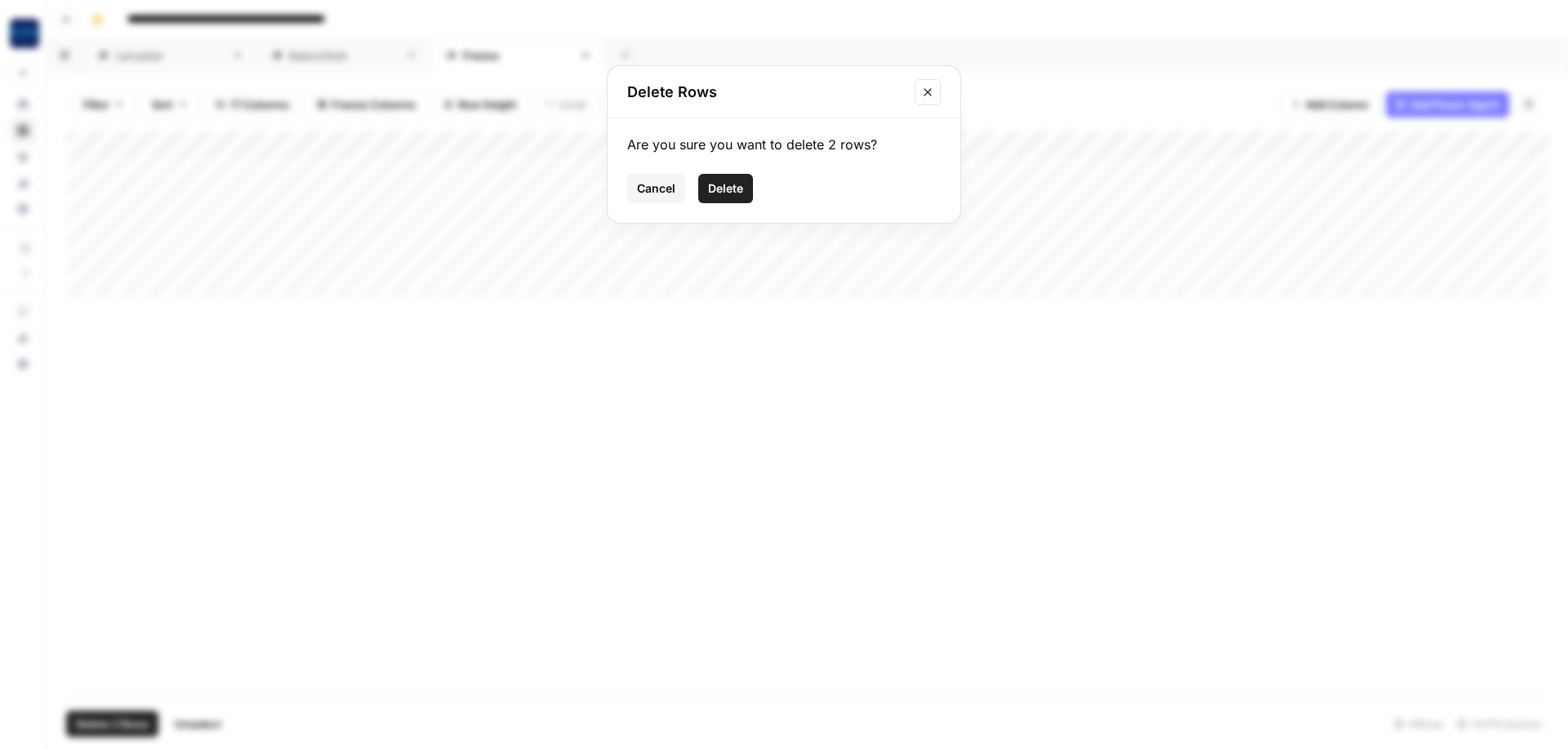
click at [367, 179] on button "Delete" at bounding box center [725, 188] width 55 height 29
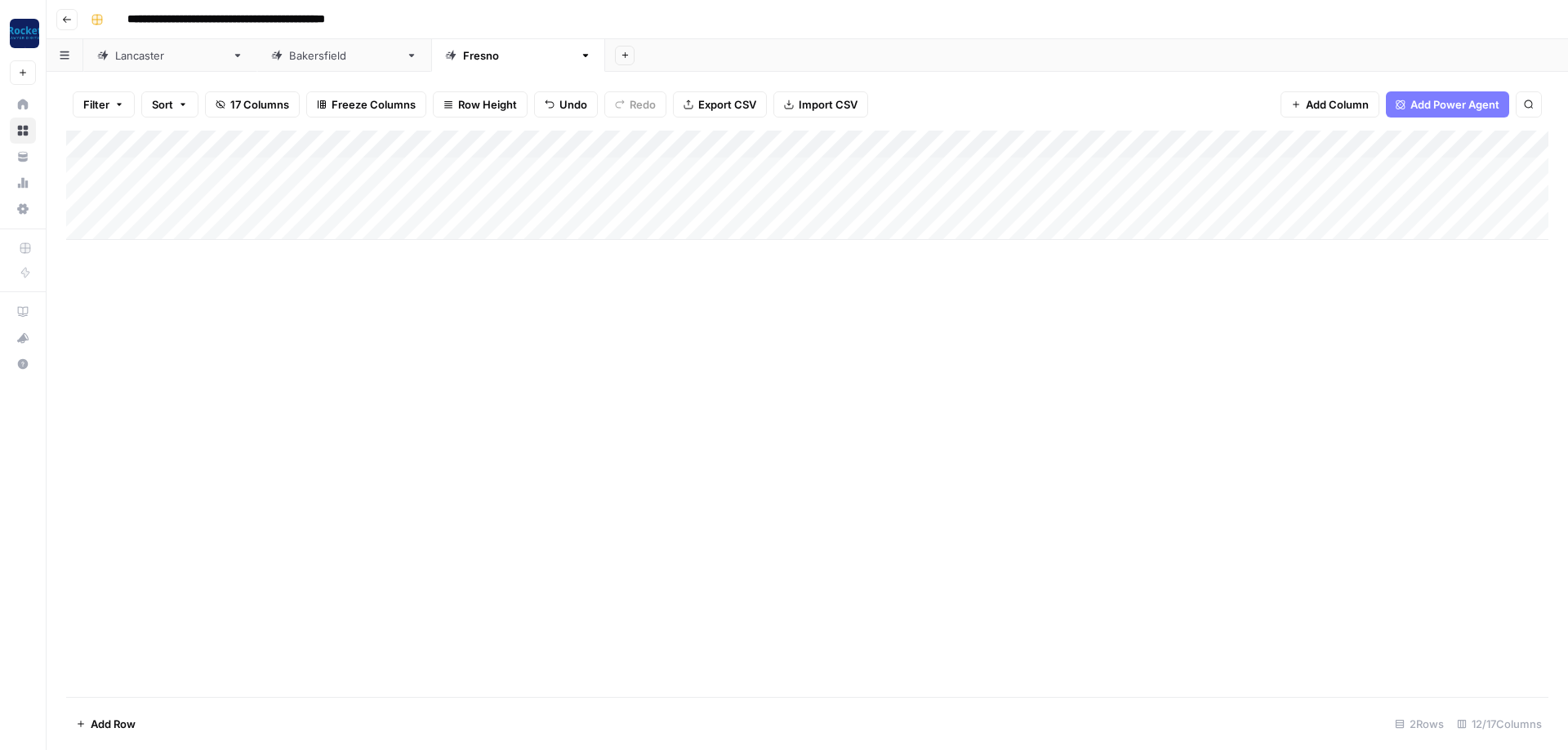
click at [367, 140] on div "Add Column" at bounding box center [807, 186] width 1481 height 110
click at [367, 178] on span "All Rows" at bounding box center [1043, 178] width 102 height 16
click at [289, 53] on div "[GEOGRAPHIC_DATA]" at bounding box center [344, 56] width 110 height 16
click at [367, 140] on div "Add Column" at bounding box center [807, 199] width 1481 height 137
click at [367, 176] on span "All Rows" at bounding box center [1151, 178] width 102 height 16
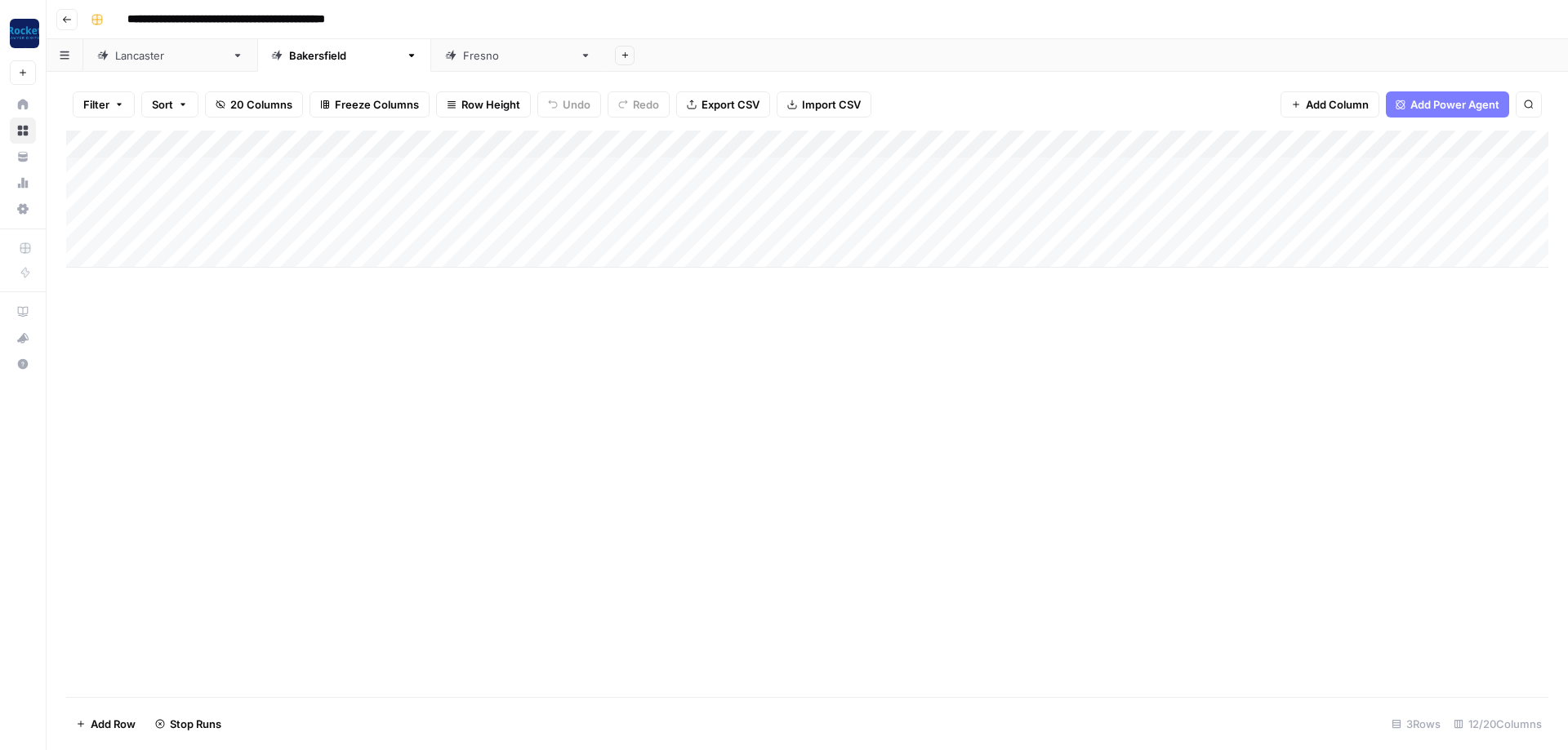
click at [163, 60] on div "[GEOGRAPHIC_DATA]" at bounding box center [170, 56] width 110 height 16
click at [367, 141] on div "Add Column" at bounding box center [807, 186] width 1481 height 110
click at [367, 181] on span "All Rows" at bounding box center [1231, 178] width 102 height 16
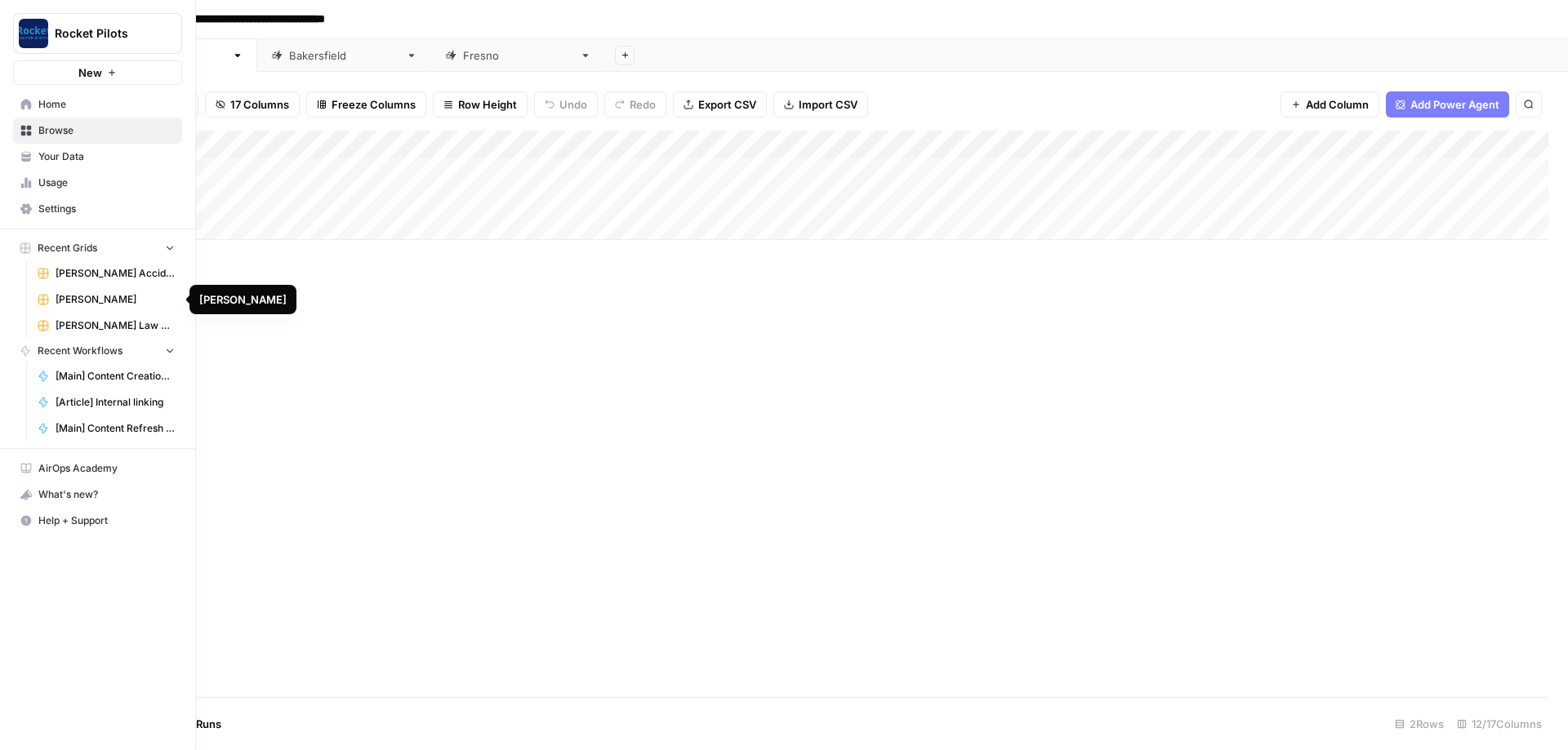
click at [87, 268] on span "[PERSON_NAME]" at bounding box center [115, 299] width 119 height 15
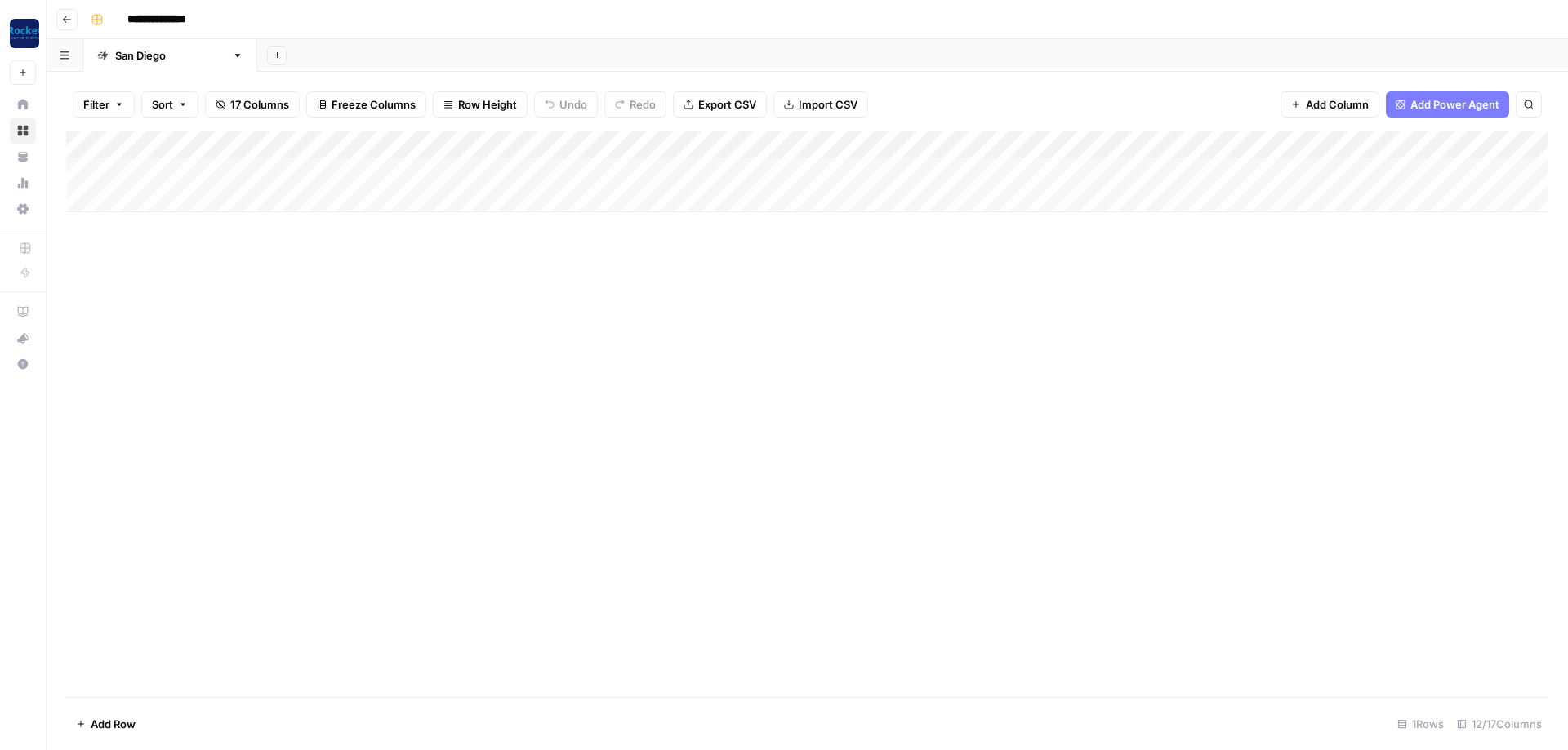
click at [367, 172] on div "Add Column" at bounding box center [807, 171] width 1481 height 81
click at [367, 169] on div "Add Column" at bounding box center [807, 171] width 1481 height 81
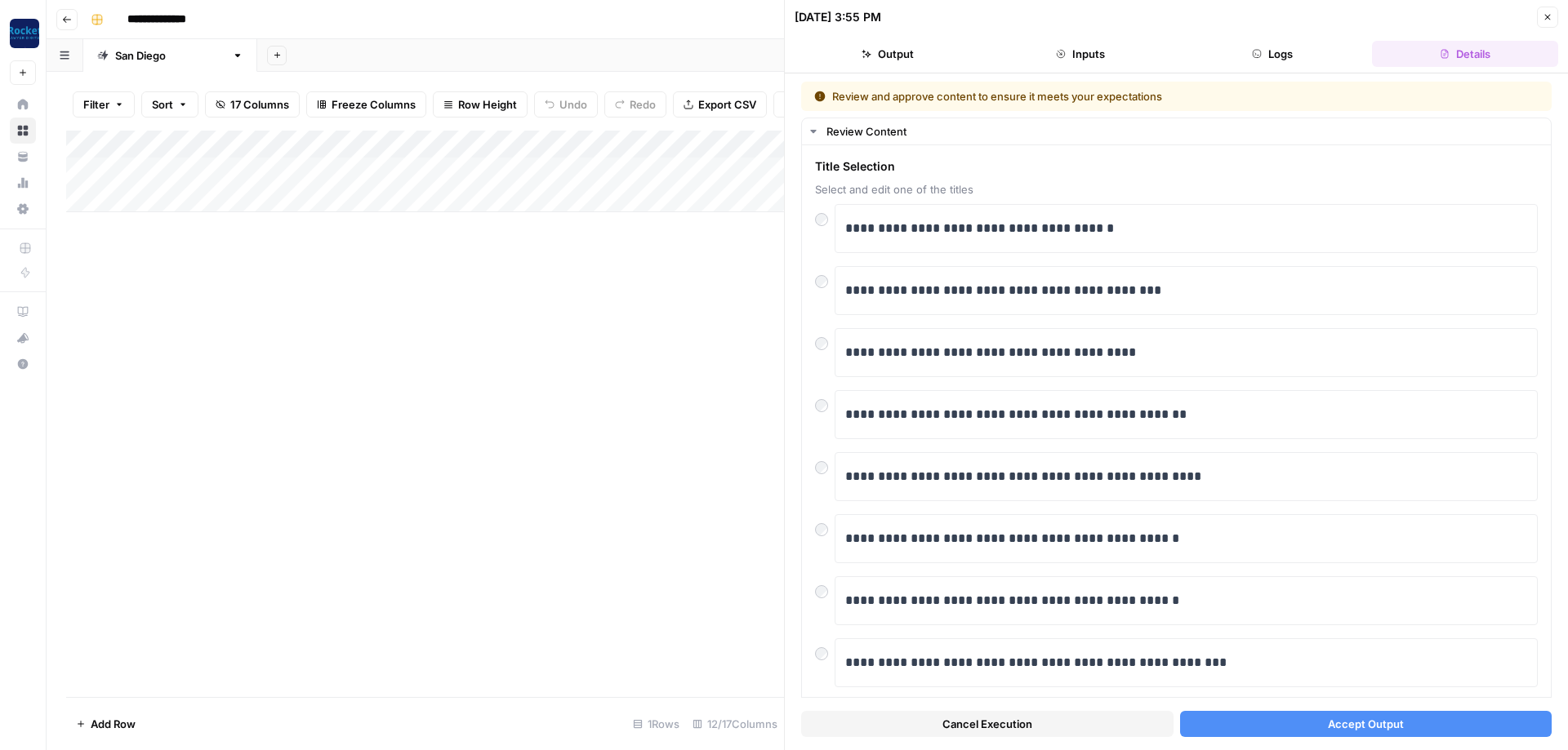
click at [367, 268] on button "Accept Output" at bounding box center [1366, 724] width 372 height 27
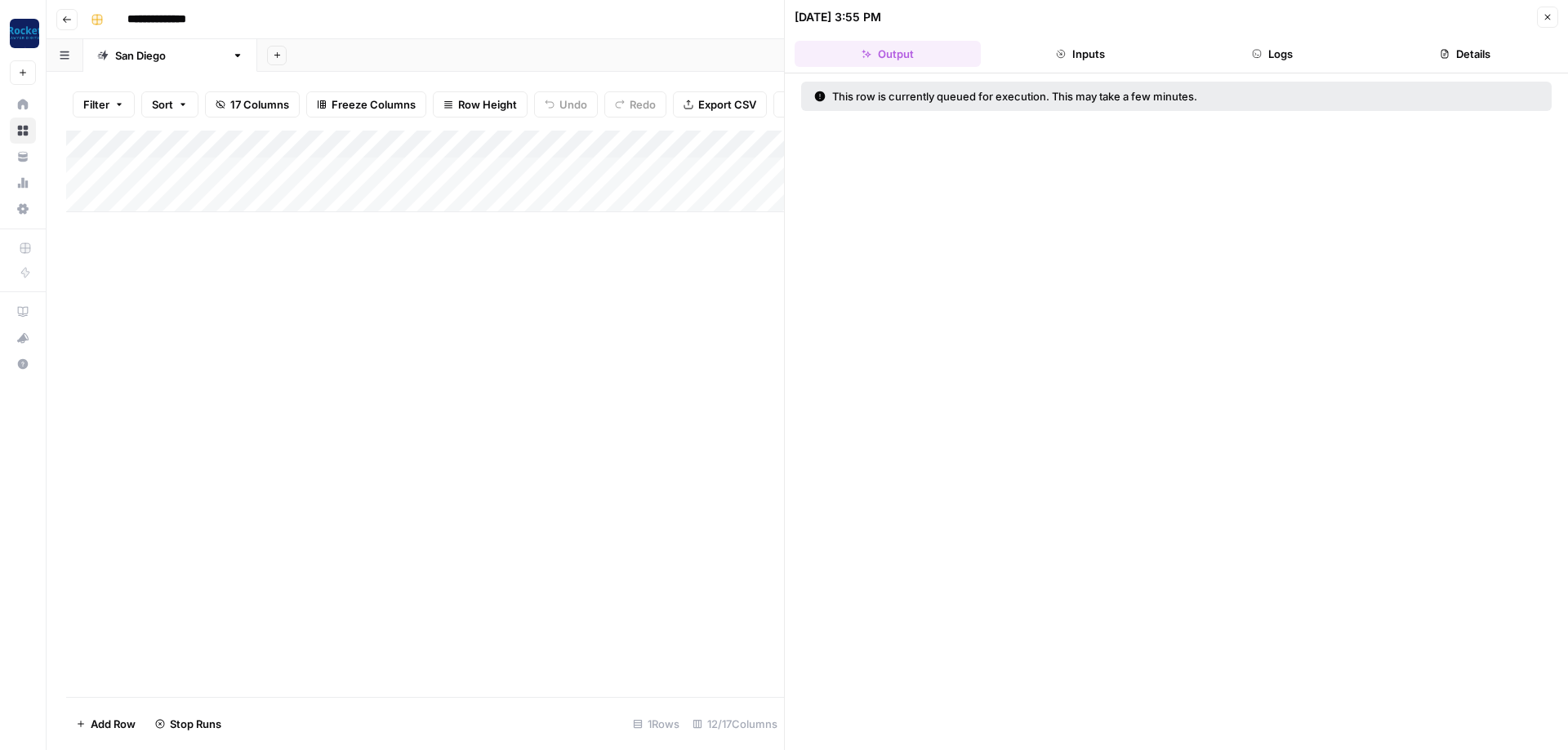
click at [367, 24] on button "Close" at bounding box center [1547, 17] width 21 height 21
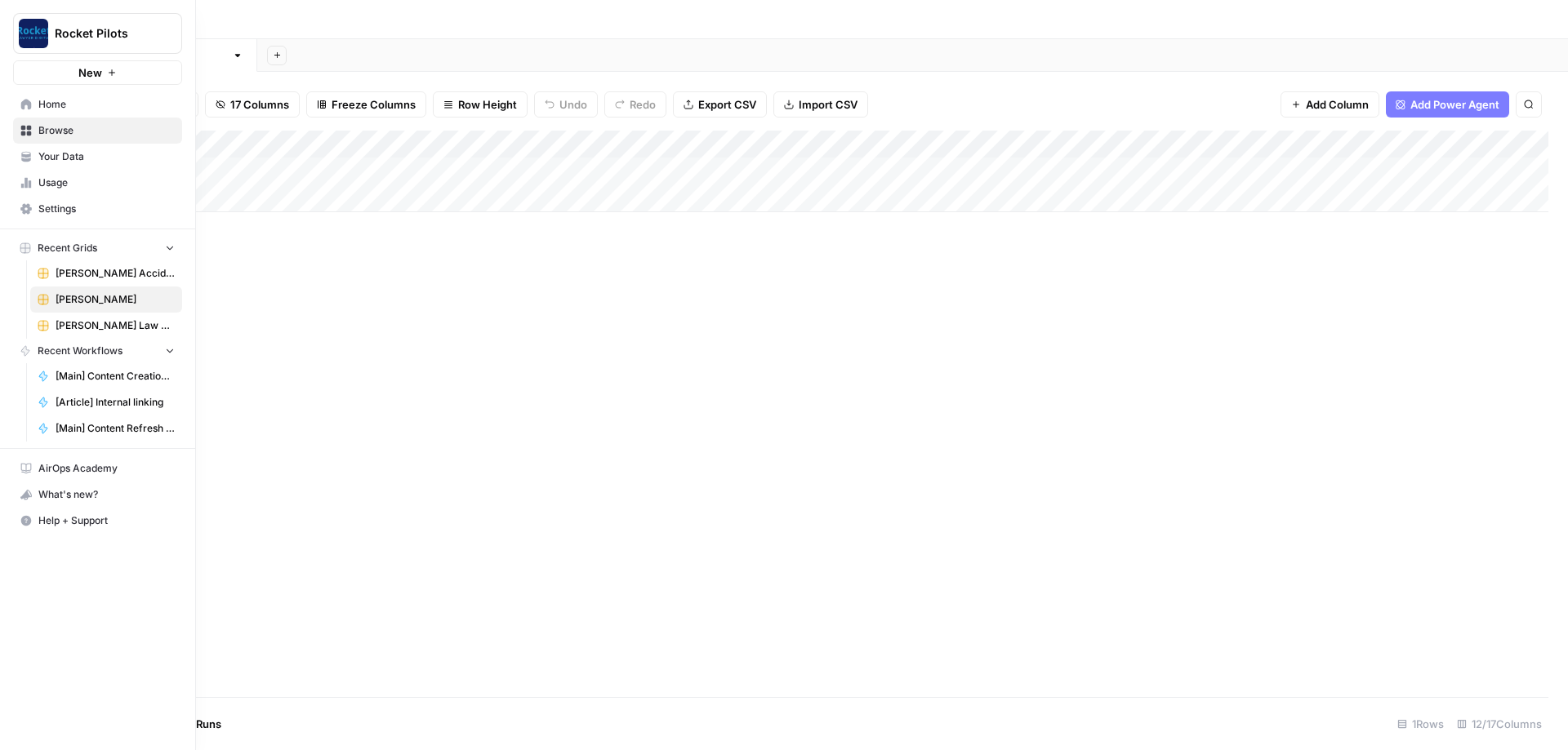
click at [60, 131] on span "Browse" at bounding box center [106, 131] width 136 height 15
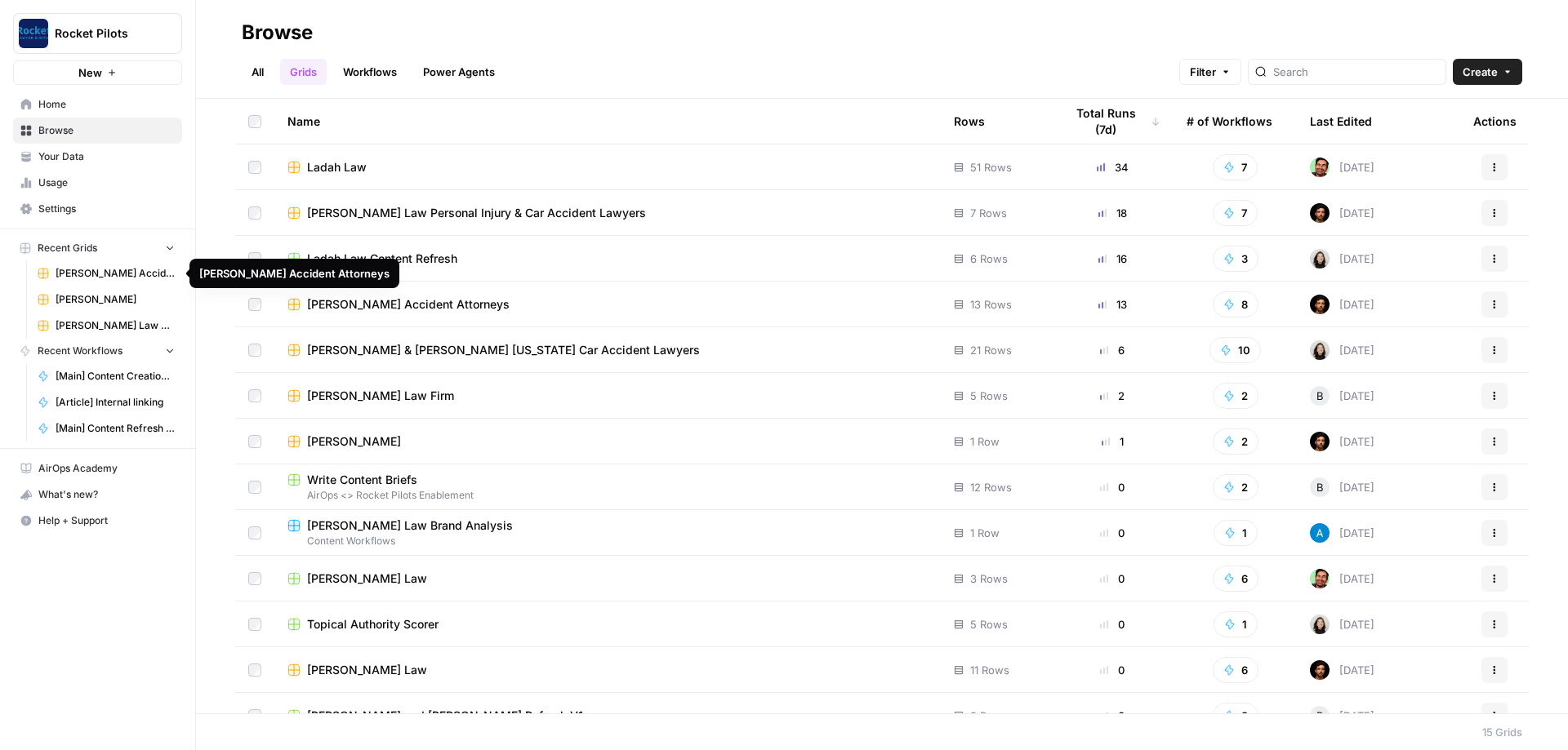
click at [110, 268] on span "[PERSON_NAME] Accident Attorneys" at bounding box center [115, 273] width 119 height 15
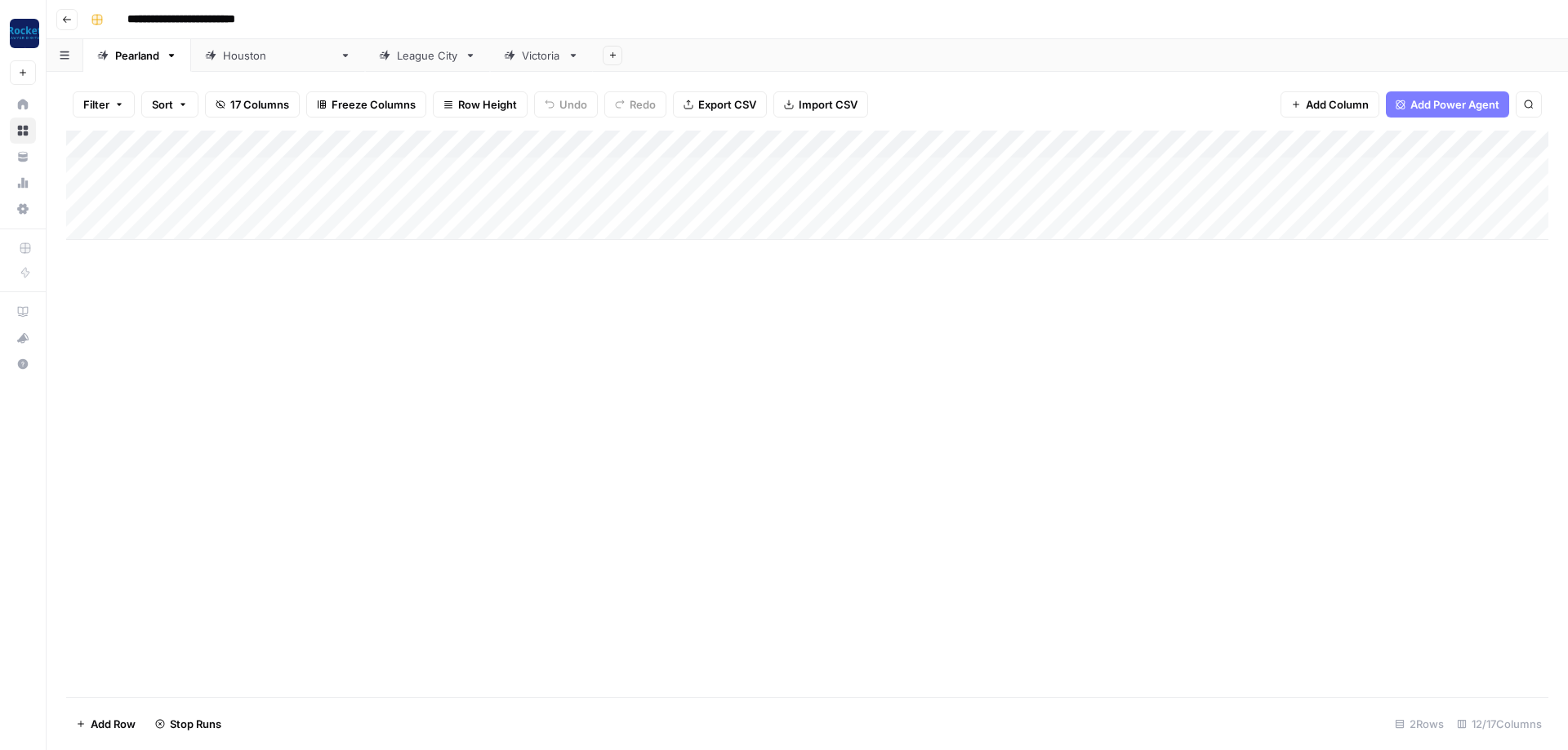
click at [257, 59] on div "[GEOGRAPHIC_DATA]" at bounding box center [277, 56] width 110 height 16
type input "**********"
click at [367, 163] on div "Add Column" at bounding box center [807, 241] width 1481 height 221
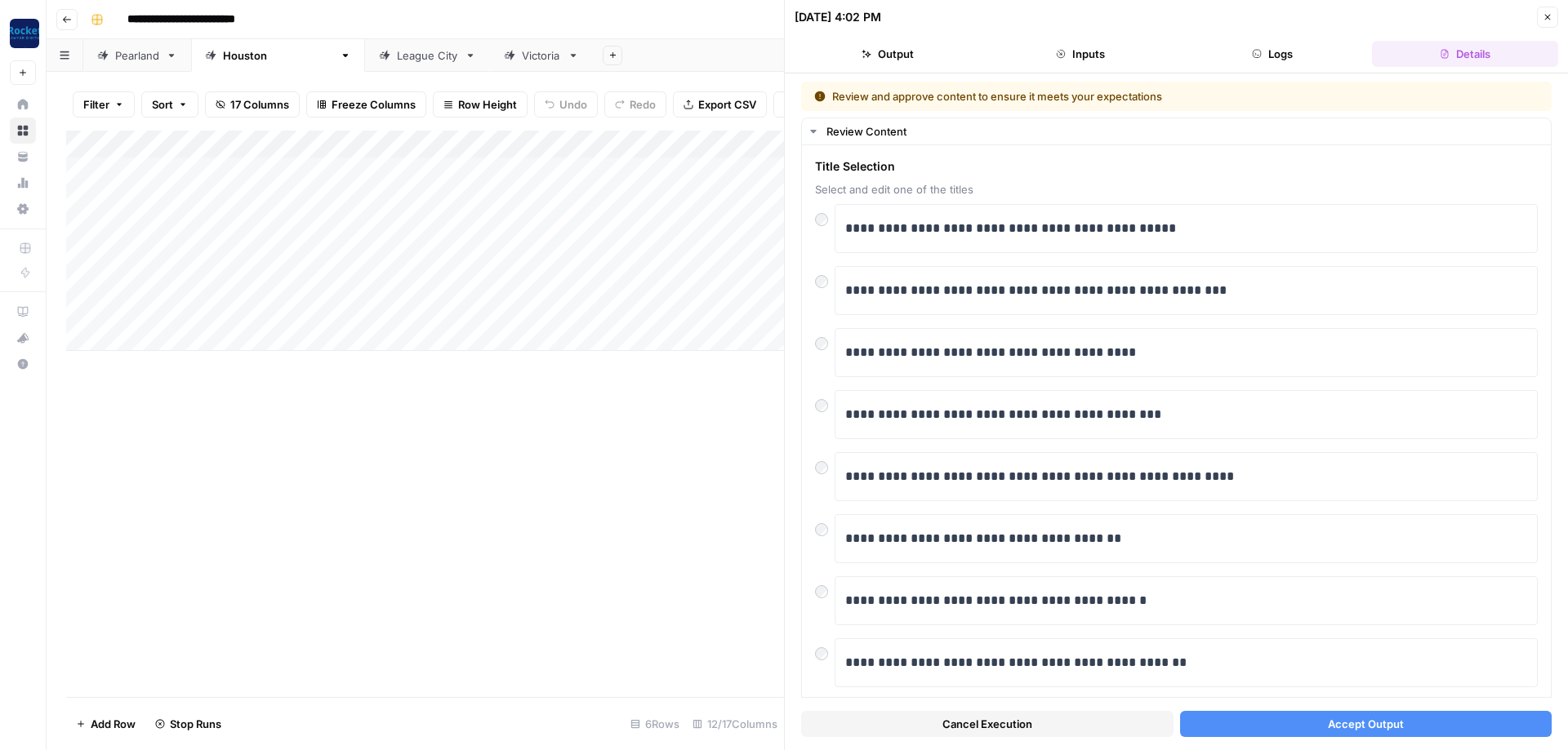
click at [367, 268] on span "Accept Output" at bounding box center [1366, 724] width 76 height 16
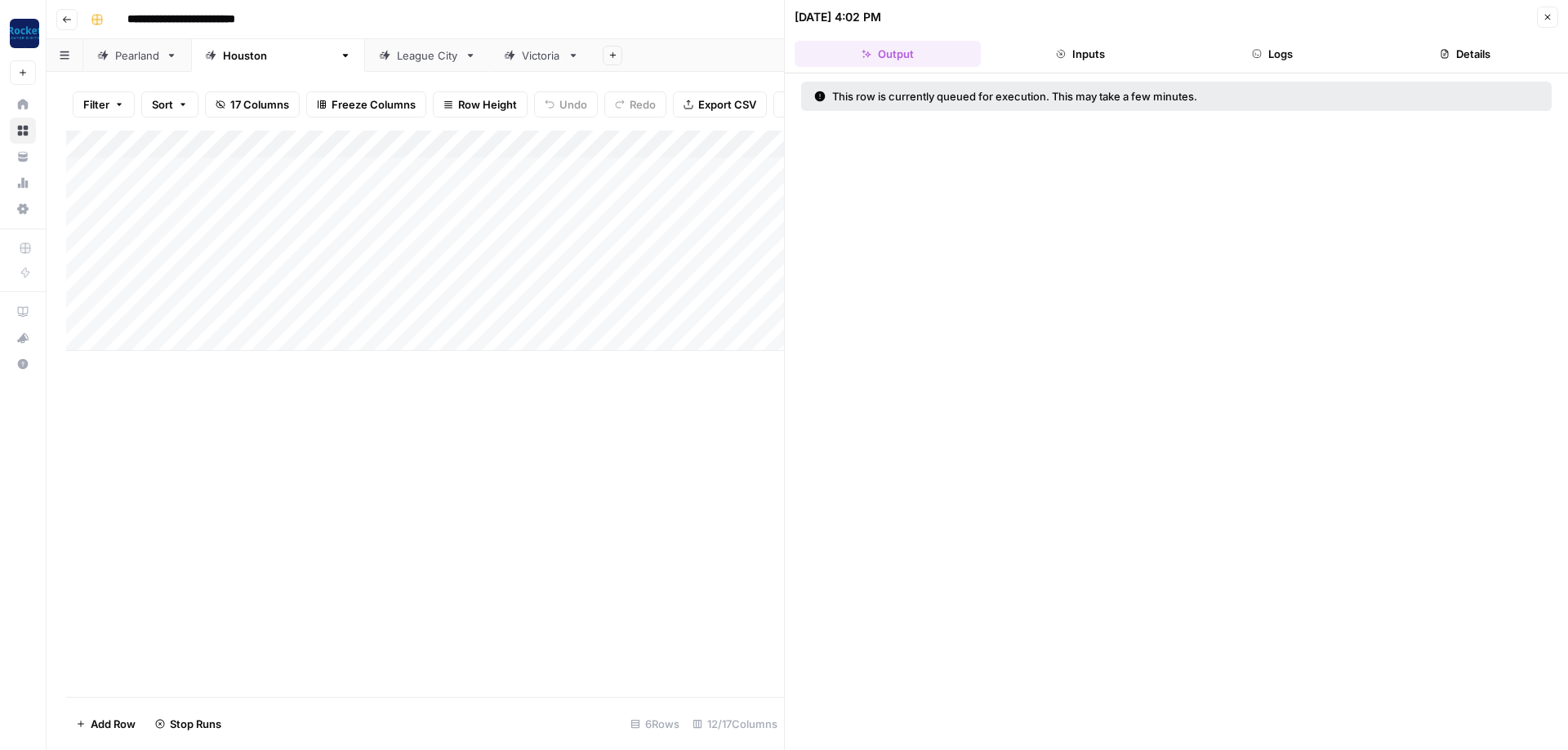
click at [367, 22] on button "Close" at bounding box center [1547, 17] width 21 height 21
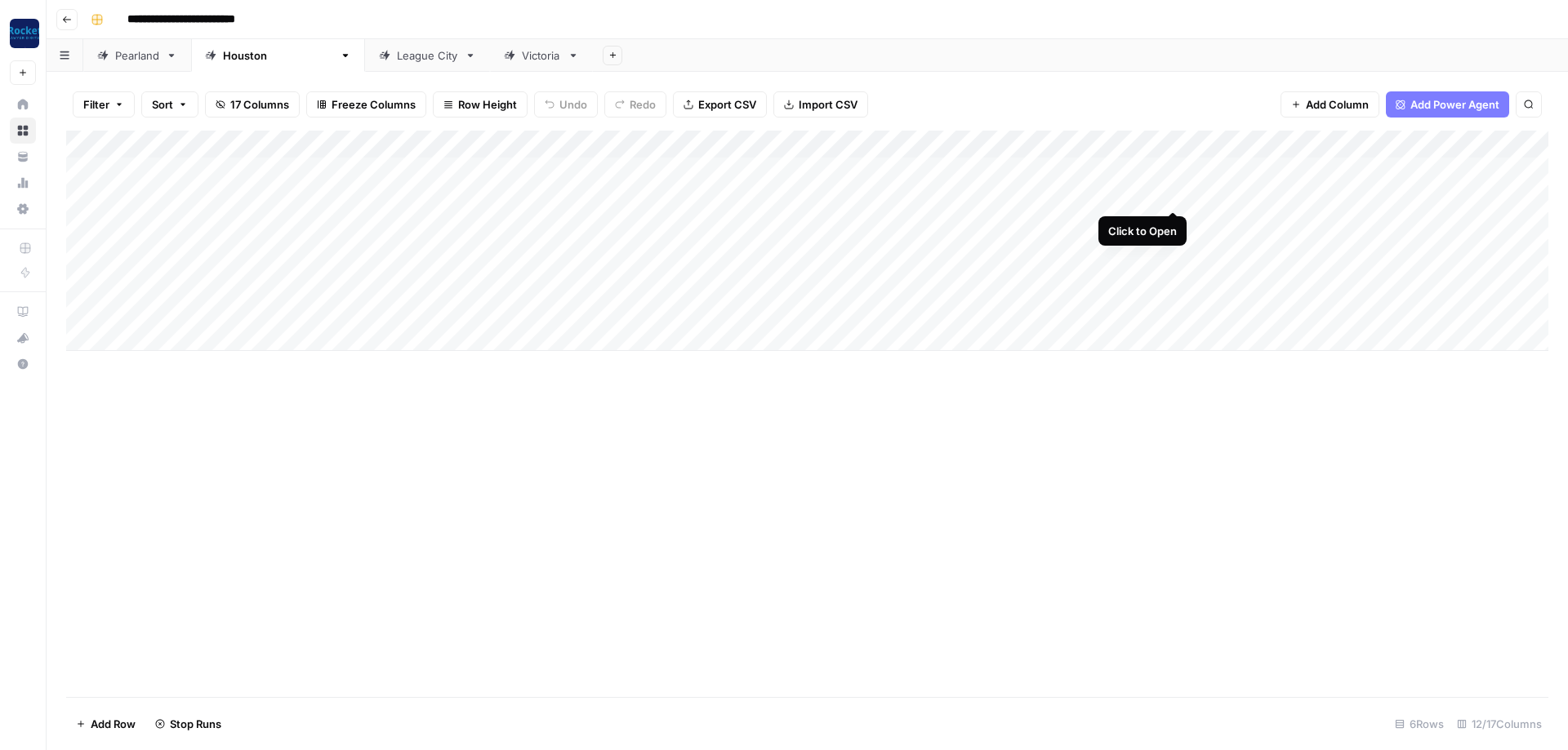
click at [367, 197] on div "Add Column" at bounding box center [807, 241] width 1481 height 221
click at [367, 198] on div "Add Column" at bounding box center [807, 241] width 1481 height 221
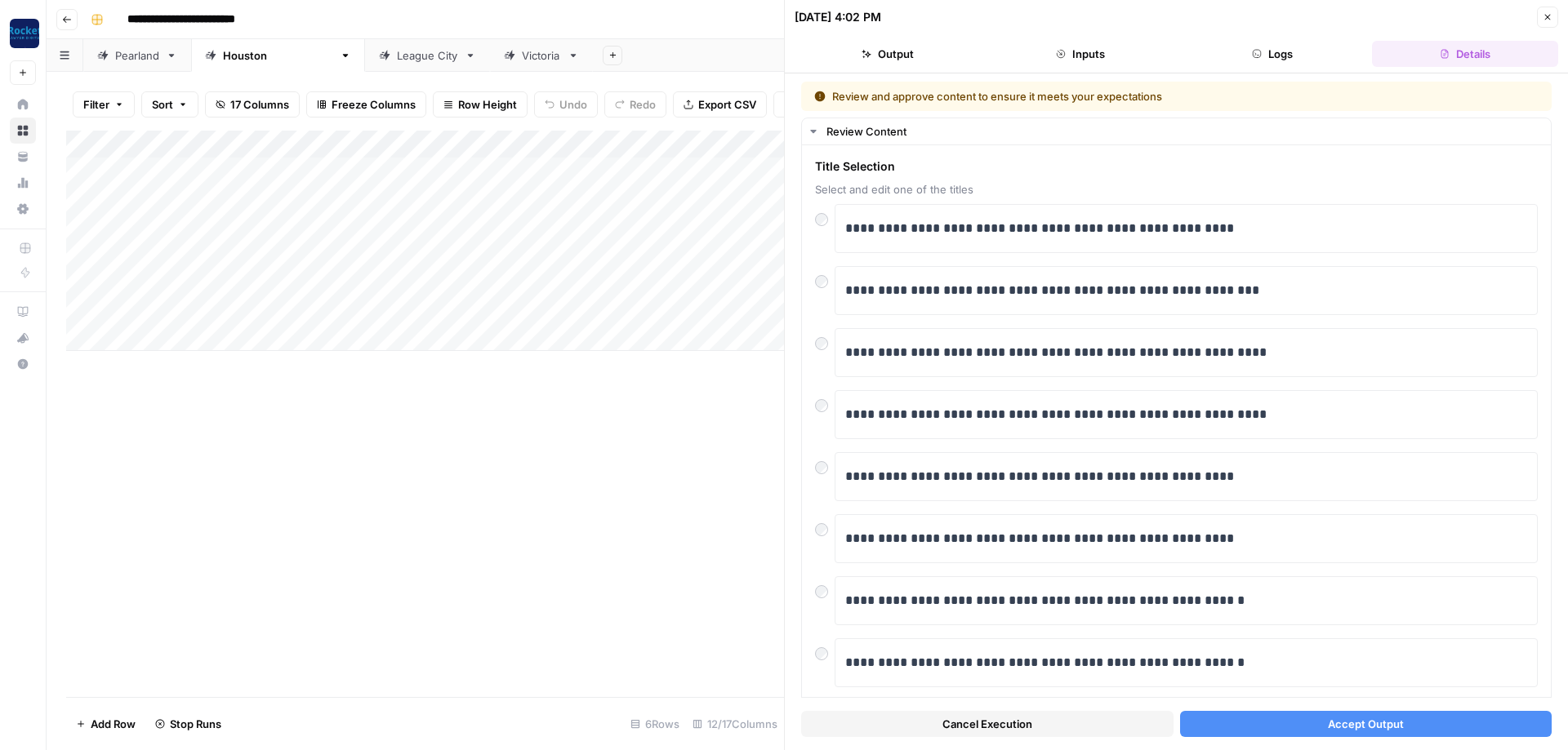
click at [367, 268] on span "Accept Output" at bounding box center [1366, 724] width 76 height 16
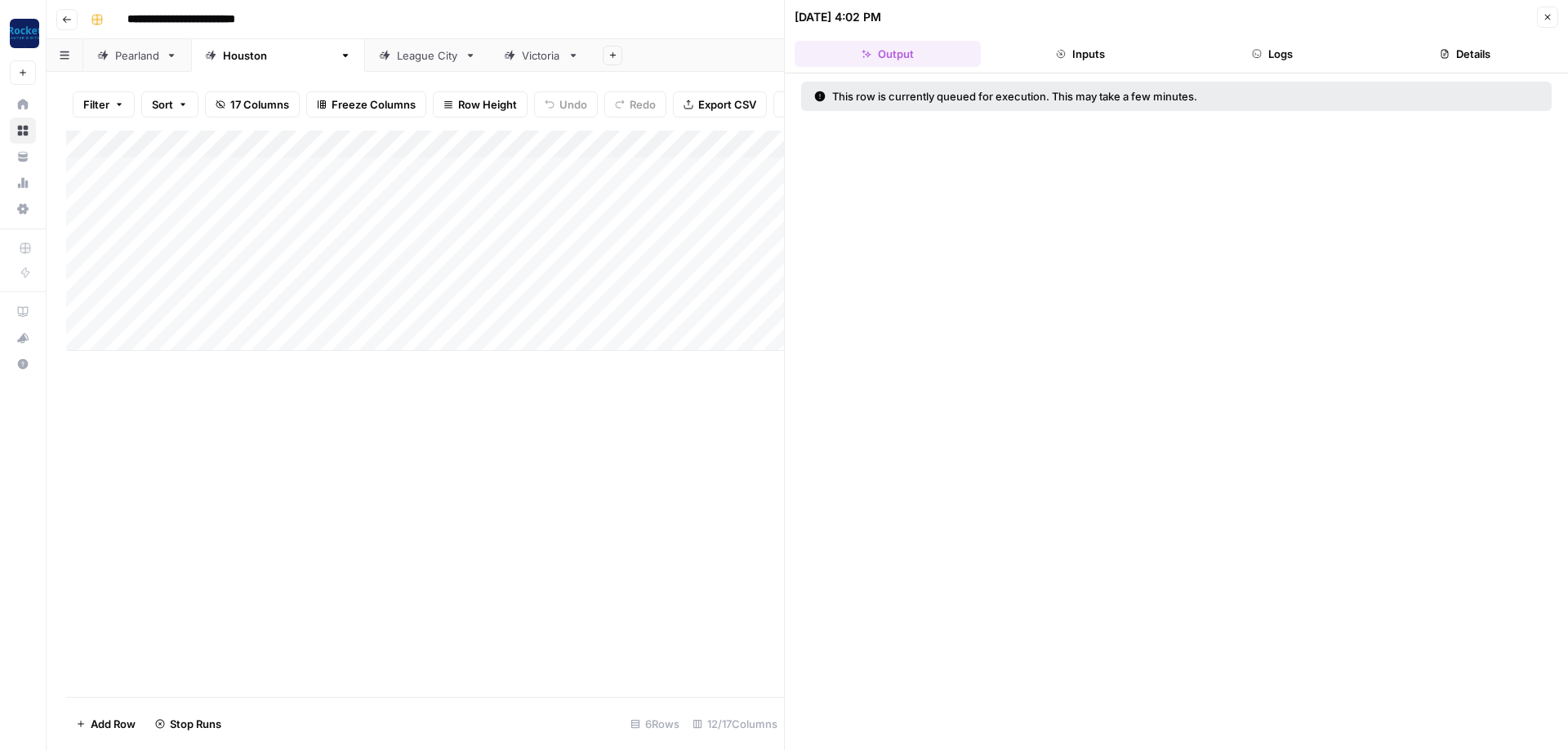
click at [367, 16] on icon "button" at bounding box center [1548, 18] width 5 height 5
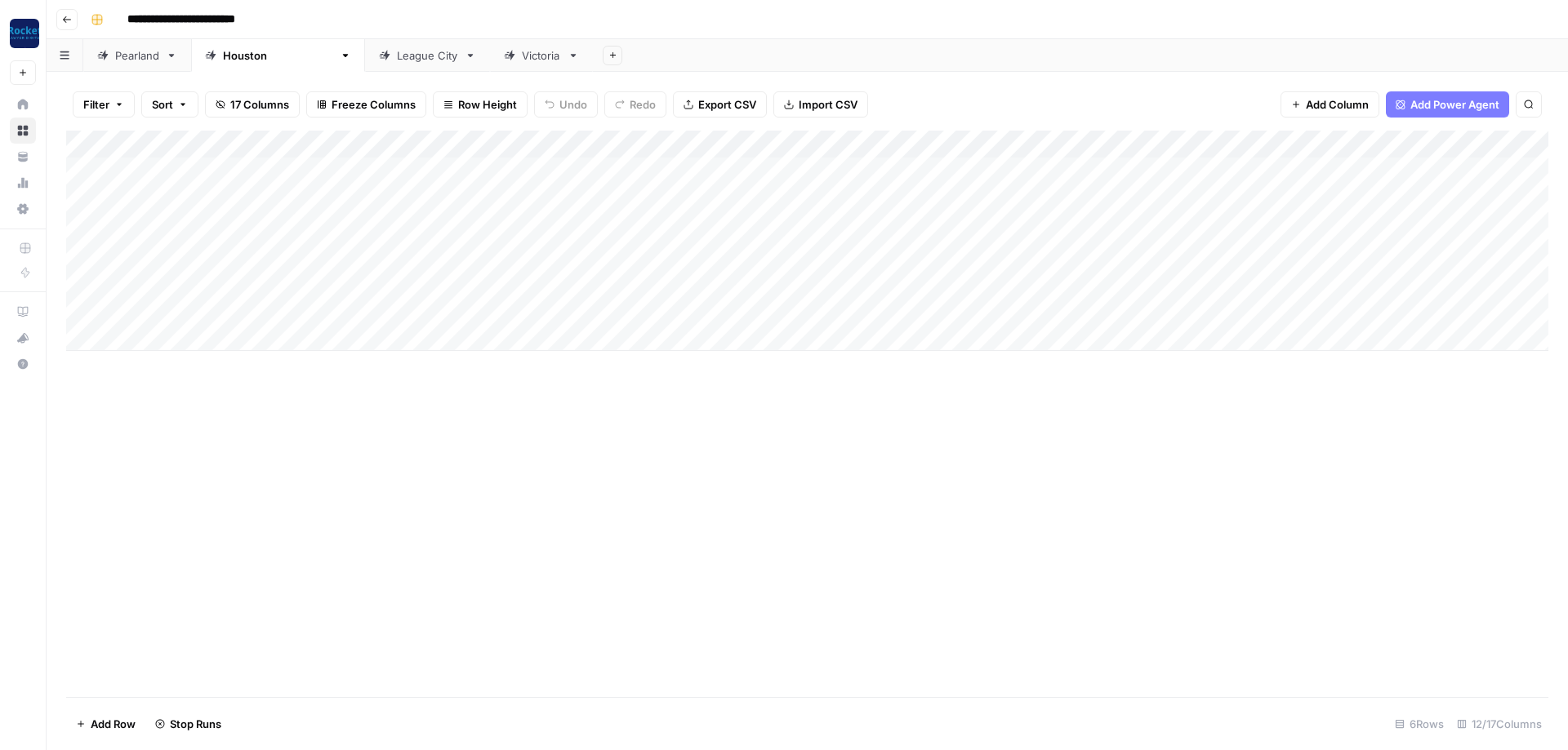
click at [367, 223] on div "Add Column" at bounding box center [807, 241] width 1481 height 221
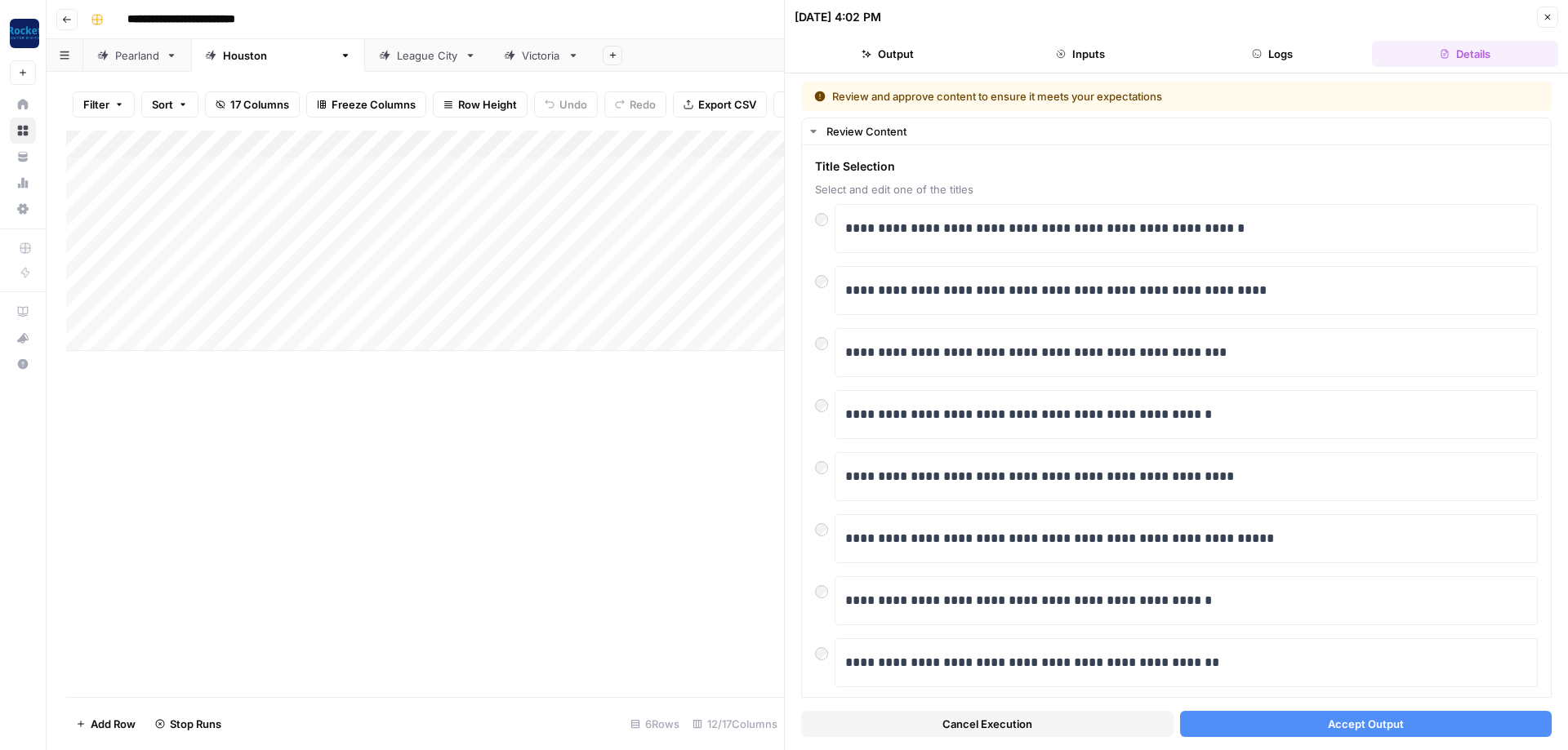
click at [367, 268] on button "Accept Output" at bounding box center [1366, 724] width 372 height 27
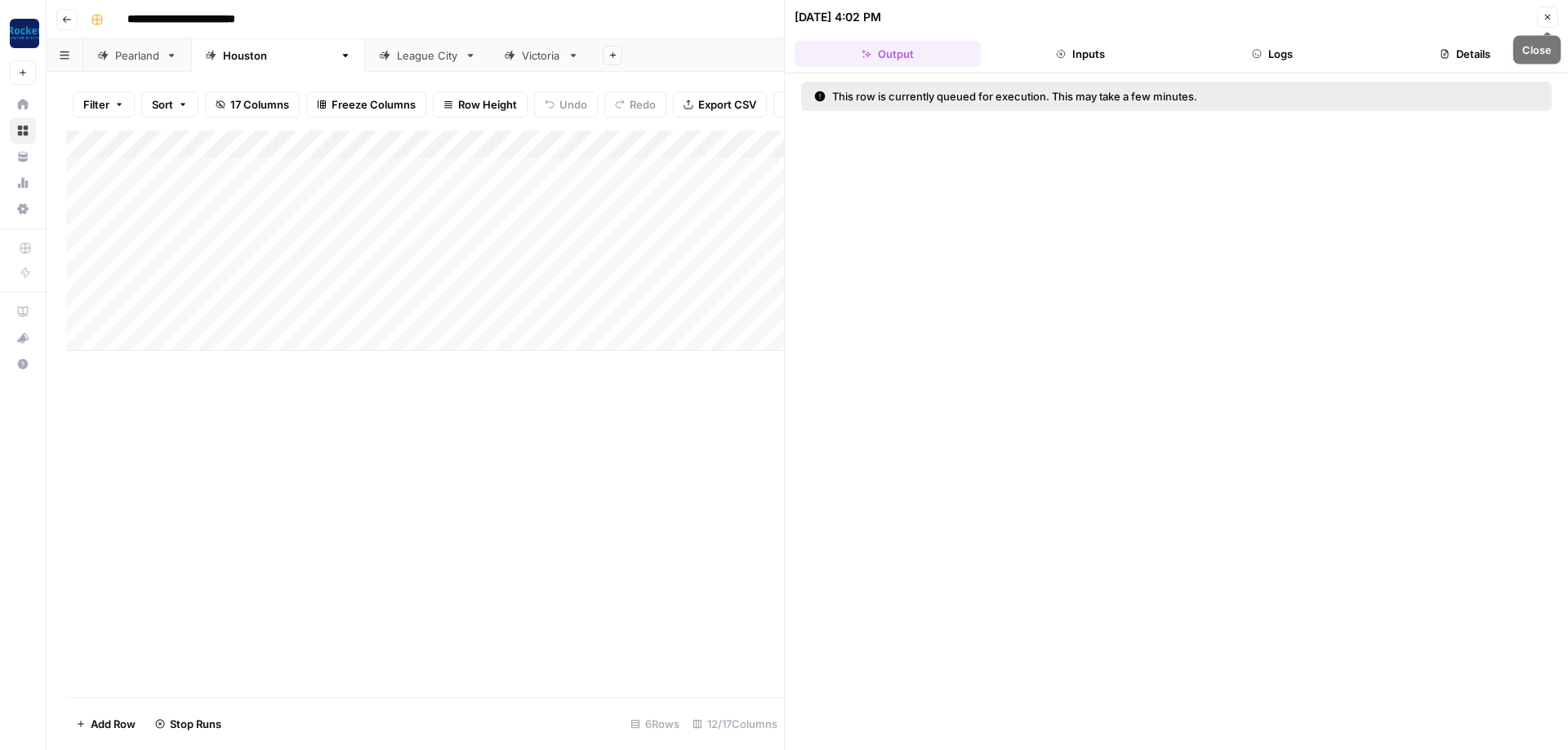
click at [367, 16] on button "Close" at bounding box center [1547, 17] width 21 height 21
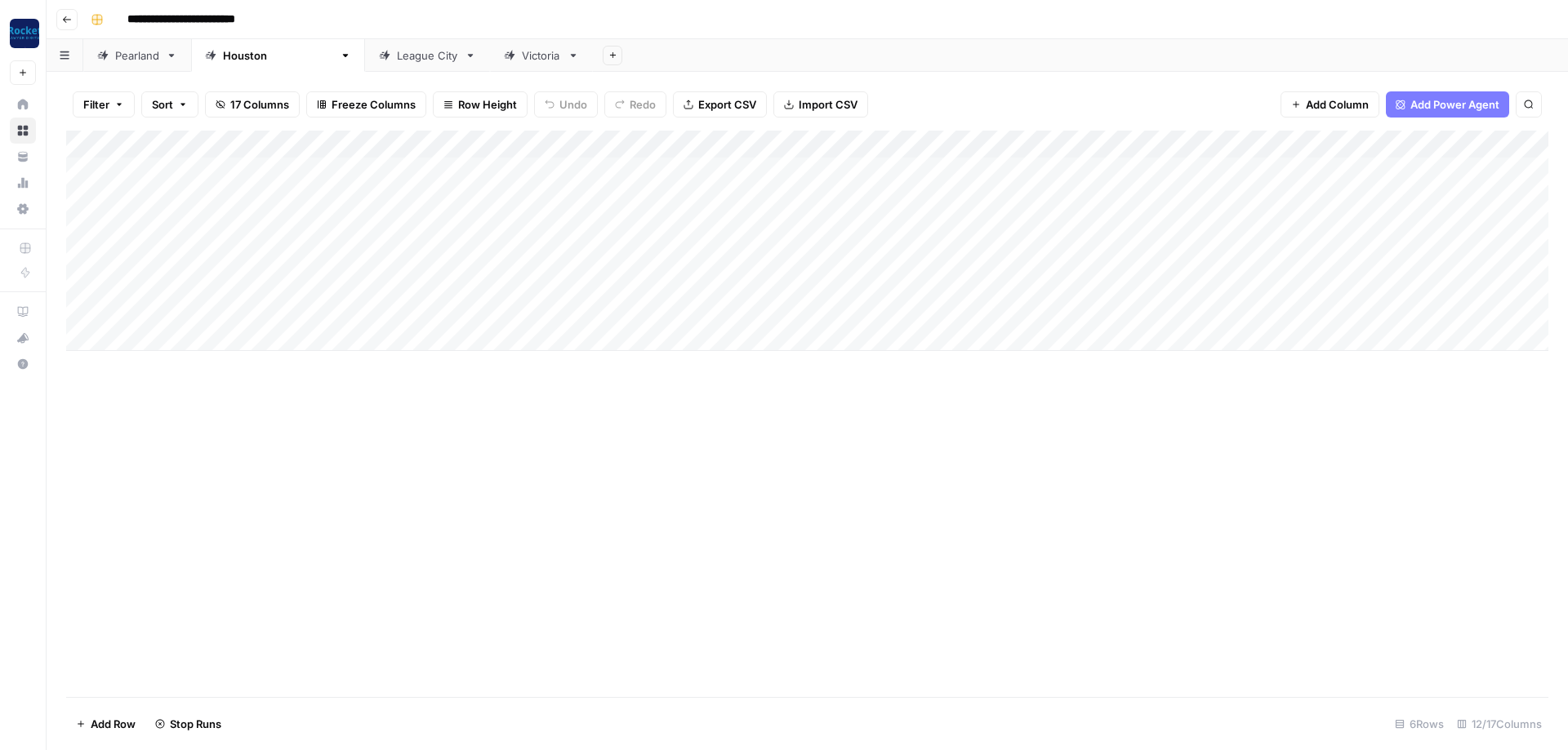
click at [367, 248] on div "Add Column" at bounding box center [807, 241] width 1481 height 221
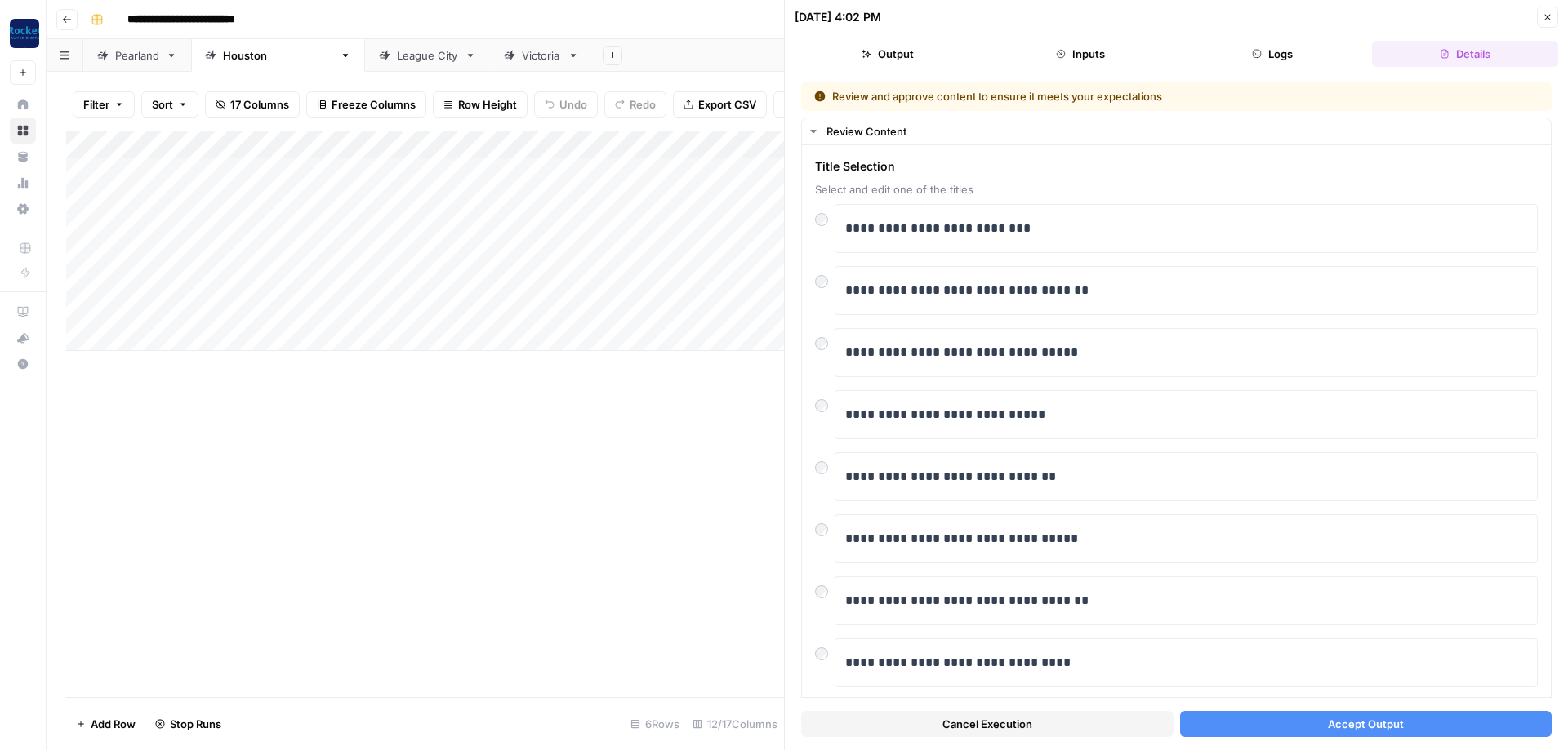
click at [367, 268] on button "Accept Output" at bounding box center [1366, 724] width 372 height 27
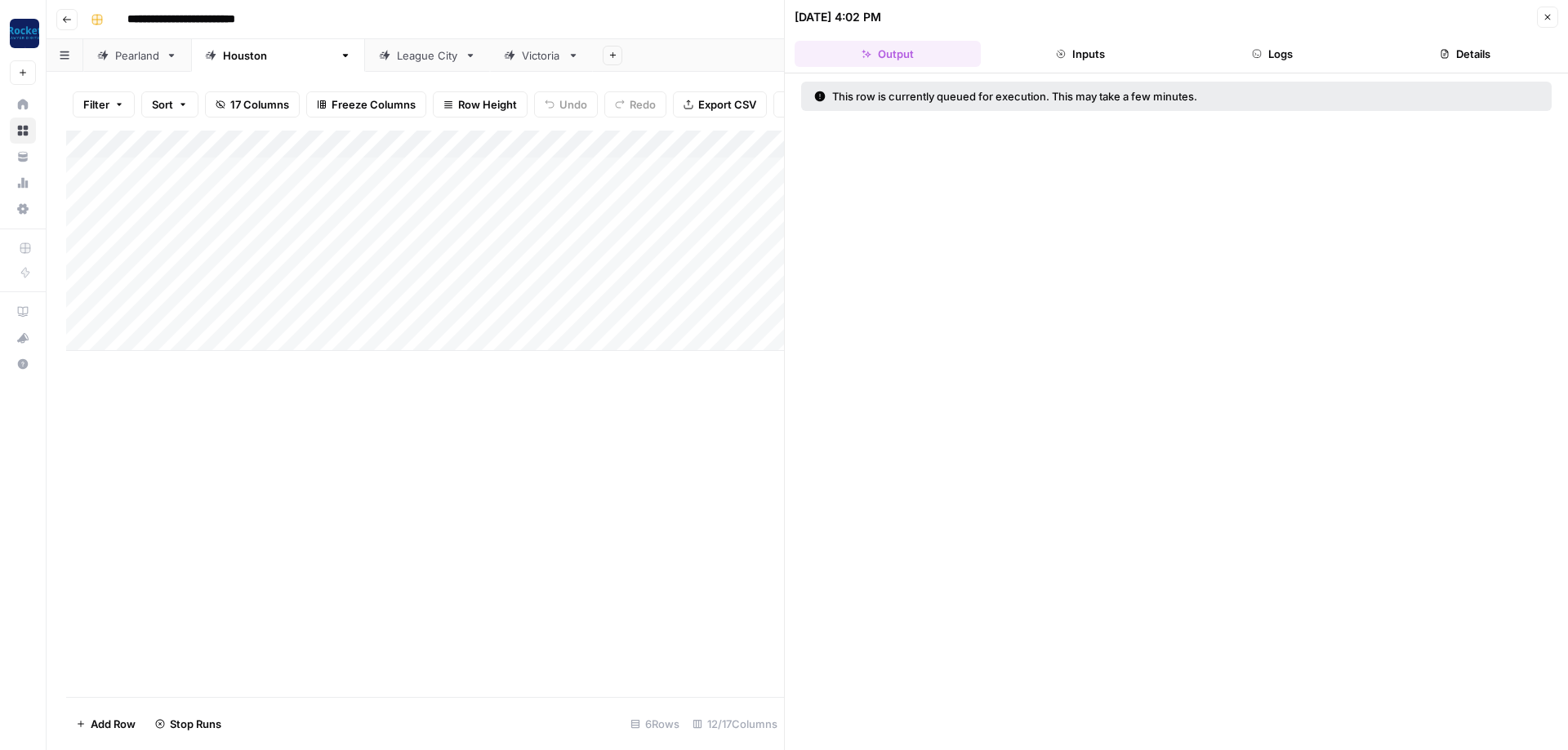
click at [367, 12] on button "Close" at bounding box center [1547, 17] width 21 height 21
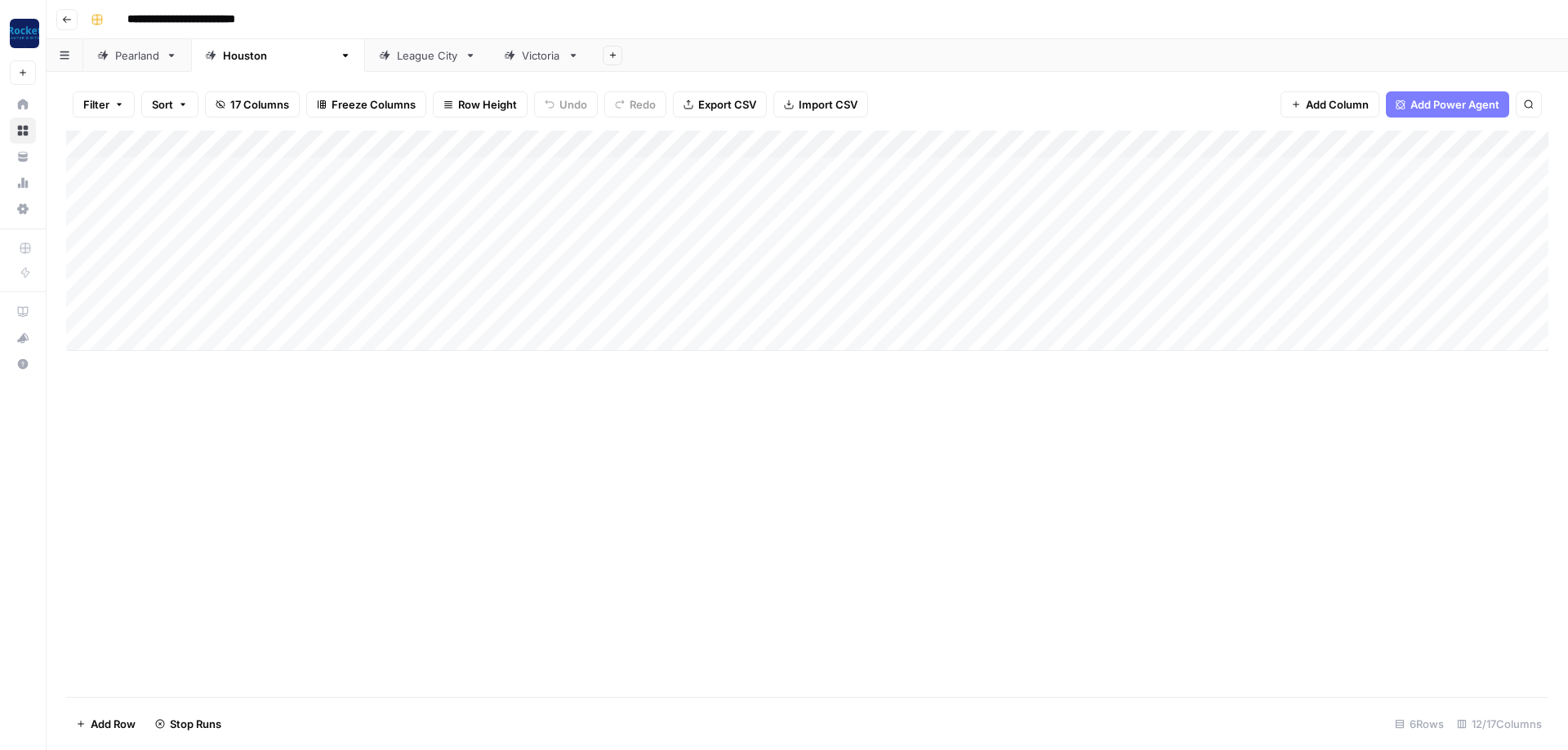
click at [367, 268] on div "Add Column" at bounding box center [807, 241] width 1481 height 221
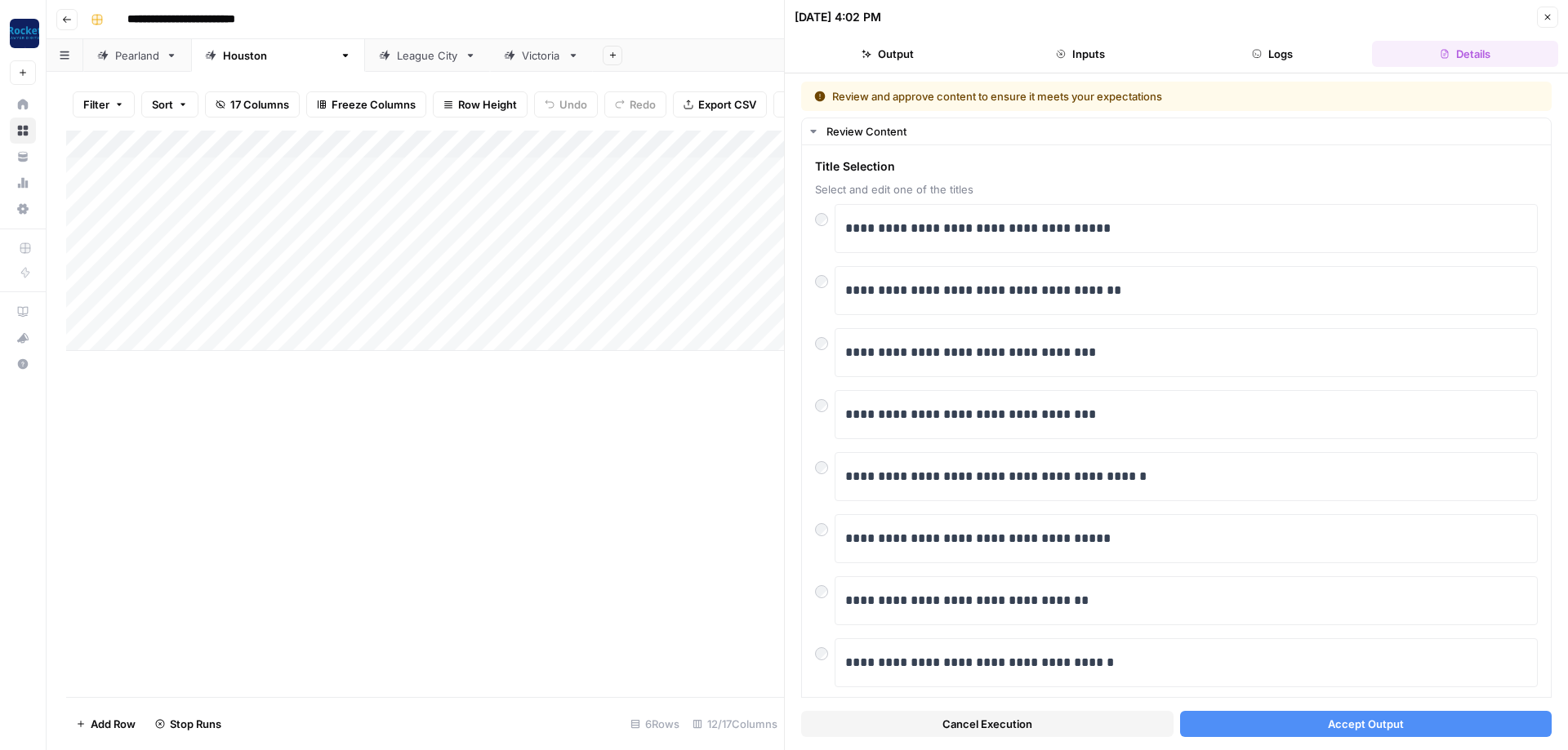
click at [367, 268] on button "Accept Output" at bounding box center [1366, 724] width 372 height 27
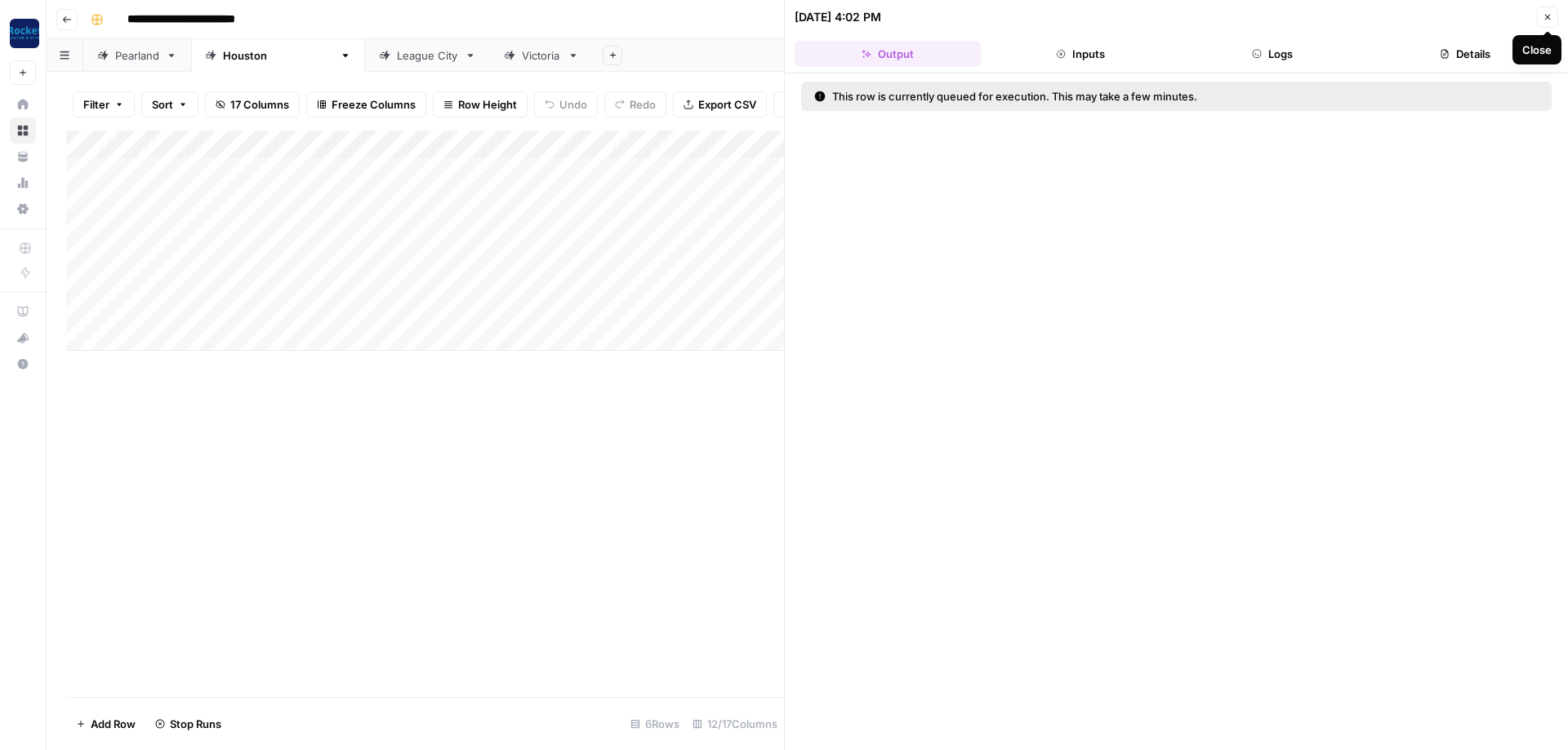
click at [367, 17] on icon "button" at bounding box center [1547, 17] width 10 height 10
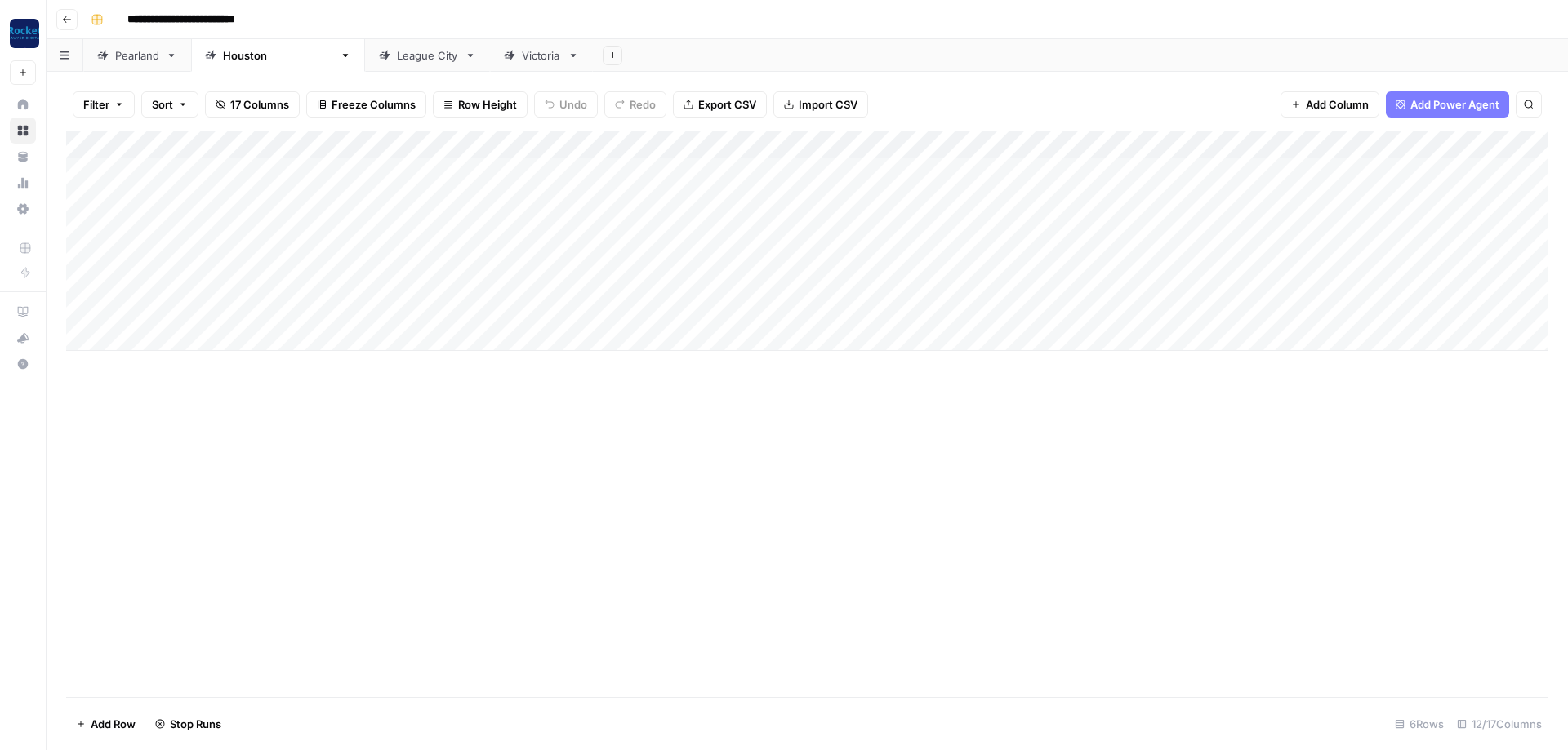
click at [367, 268] on div "Add Column" at bounding box center [807, 241] width 1481 height 221
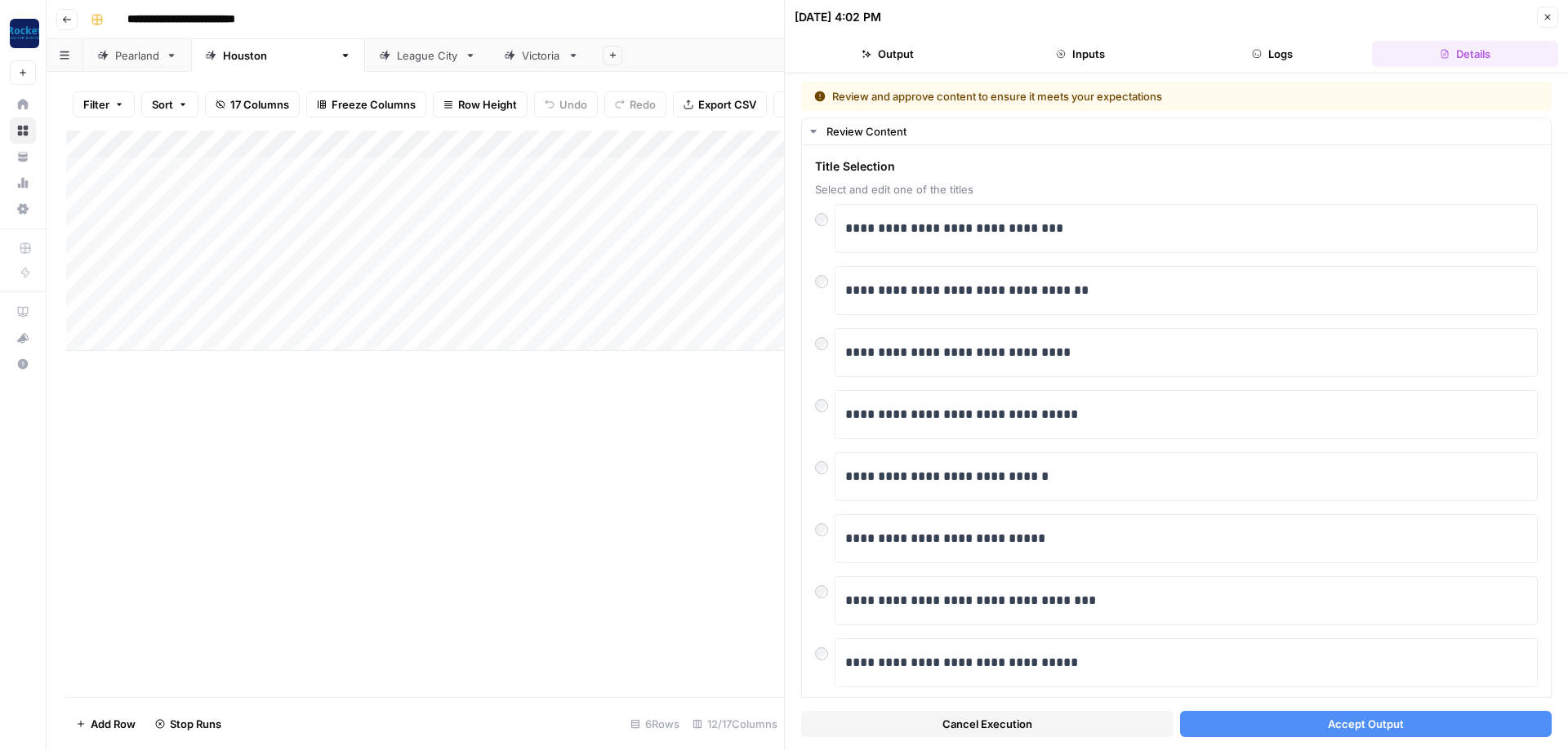
click at [367, 268] on span "Accept Output" at bounding box center [1366, 724] width 76 height 16
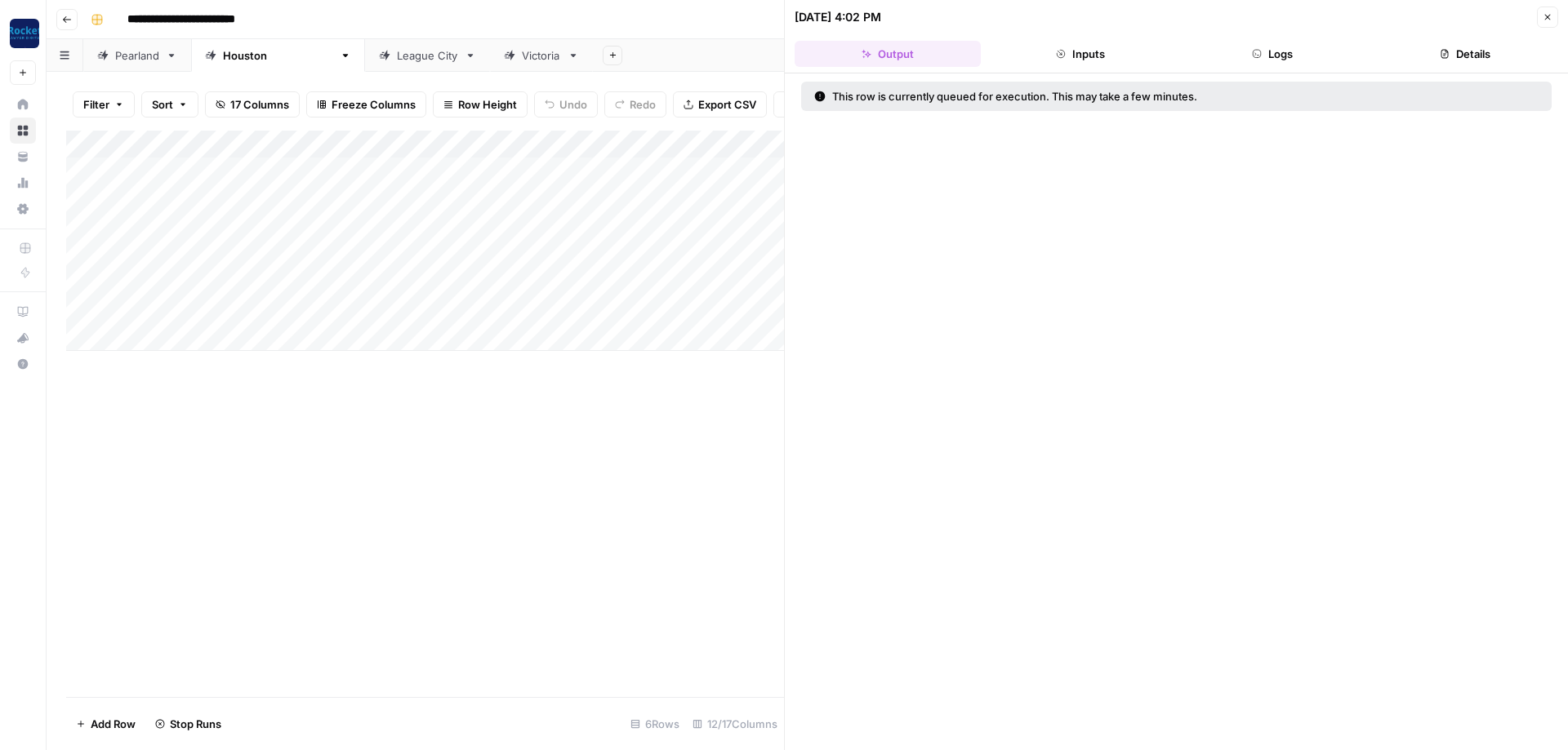
click at [367, 11] on button "Close" at bounding box center [1547, 17] width 21 height 21
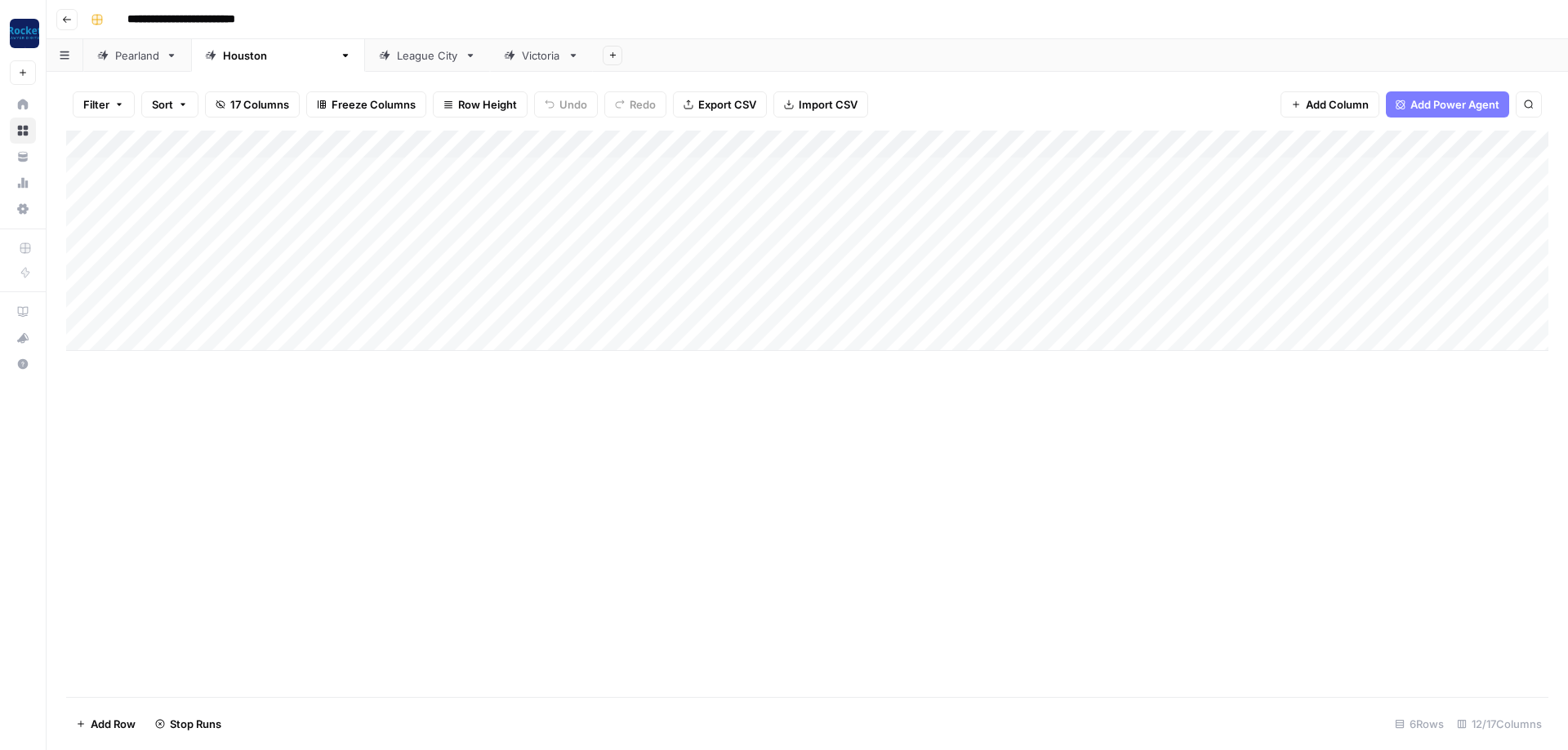
click at [367, 51] on div "League City" at bounding box center [427, 56] width 61 height 16
click at [367, 58] on div "Victoria" at bounding box center [542, 56] width 39 height 16
click at [367, 164] on div "Add Column" at bounding box center [807, 199] width 1481 height 137
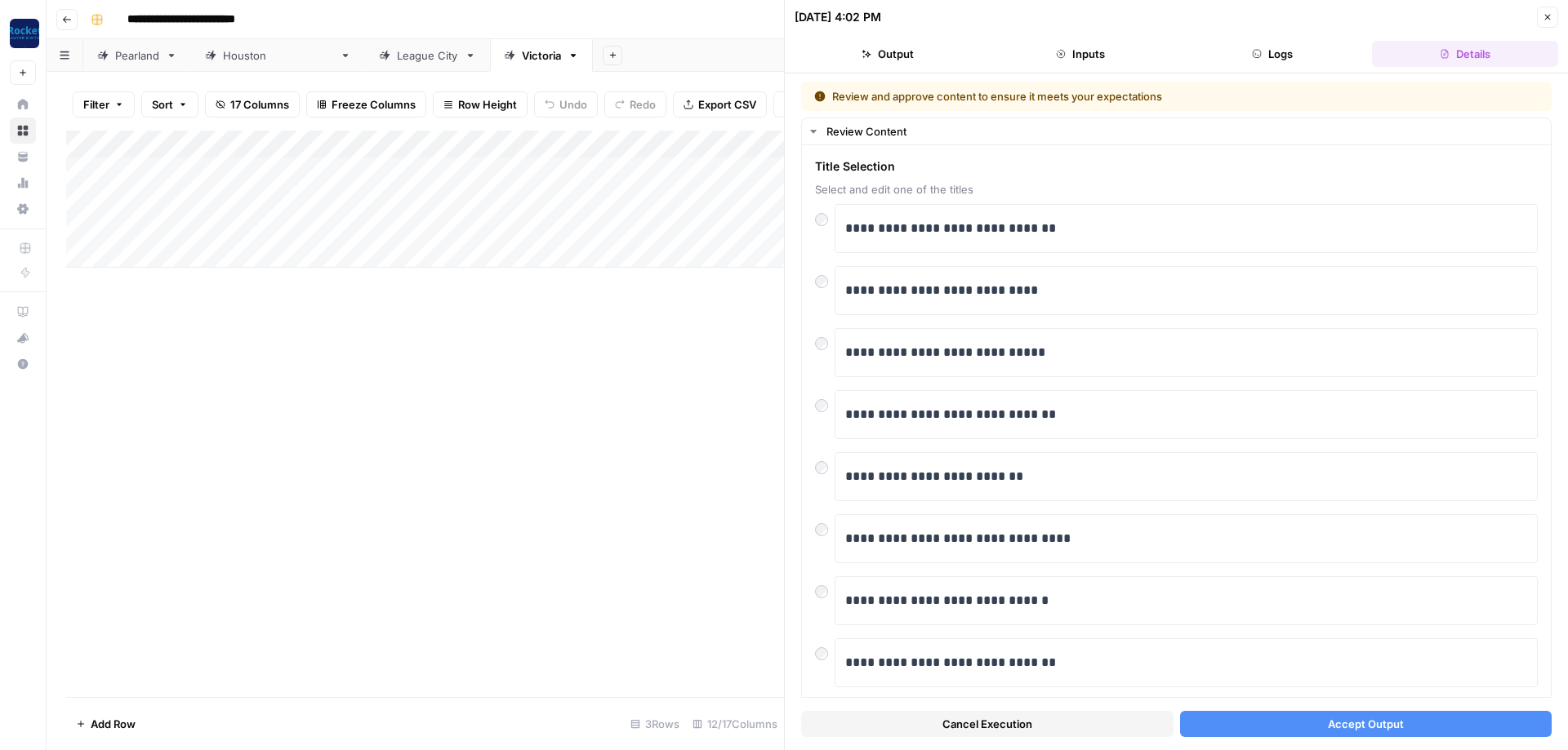
click at [367, 268] on button "Accept Output" at bounding box center [1366, 724] width 372 height 27
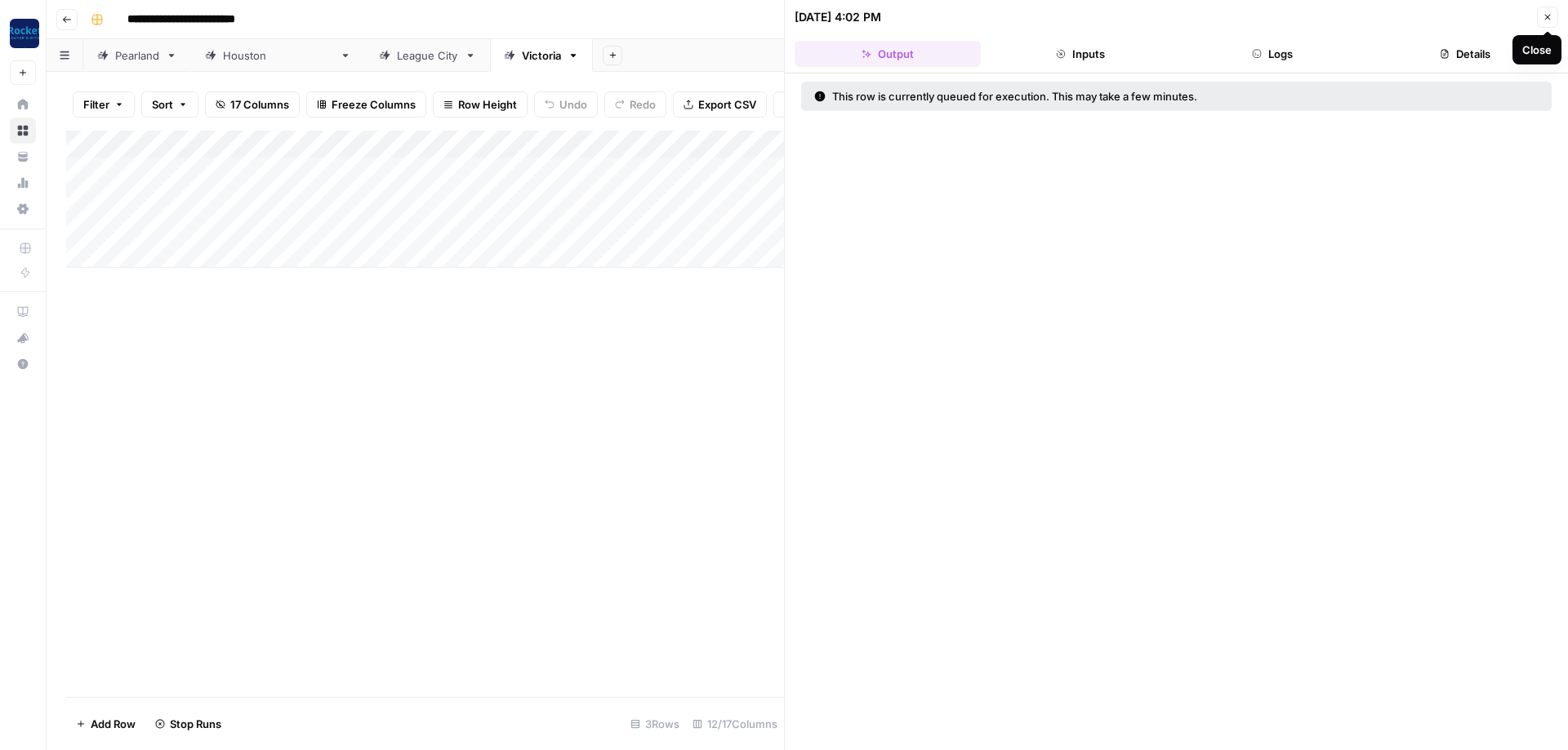
click at [367, 20] on icon "button" at bounding box center [1547, 17] width 10 height 10
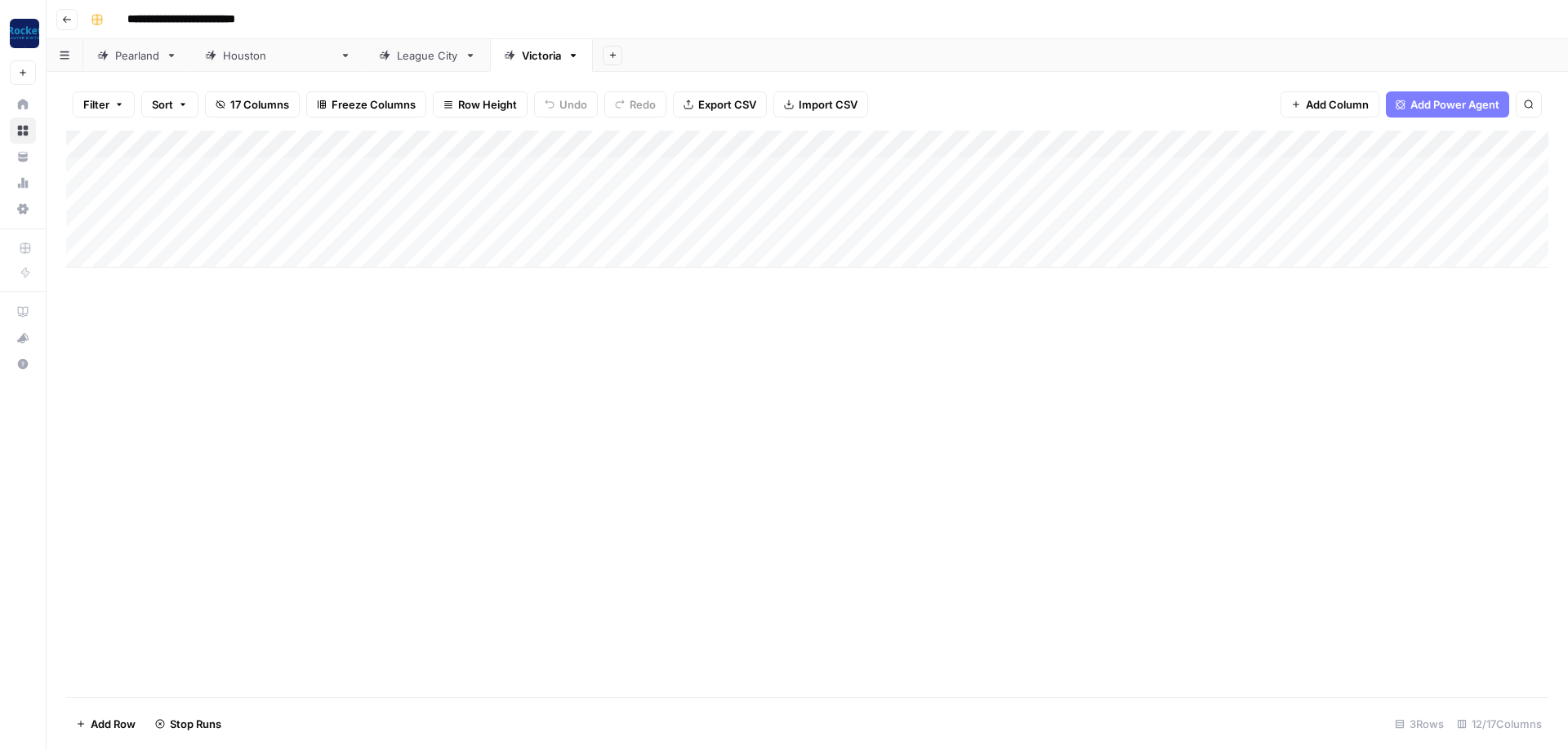
click at [367, 192] on div "Add Column" at bounding box center [807, 199] width 1481 height 137
click at [367, 200] on div "Add Column" at bounding box center [807, 199] width 1481 height 137
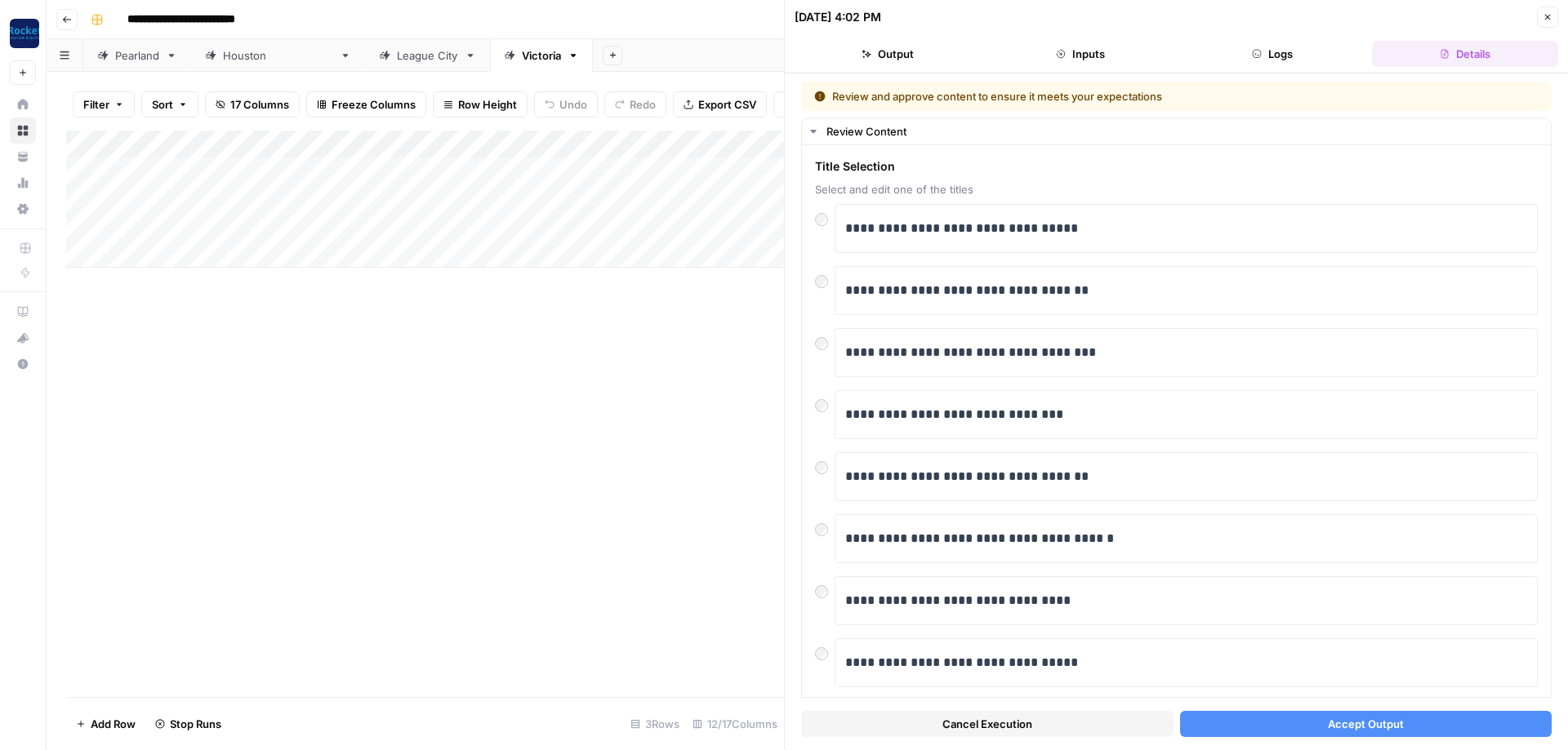
click at [367, 268] on span "Accept Output" at bounding box center [1366, 724] width 76 height 16
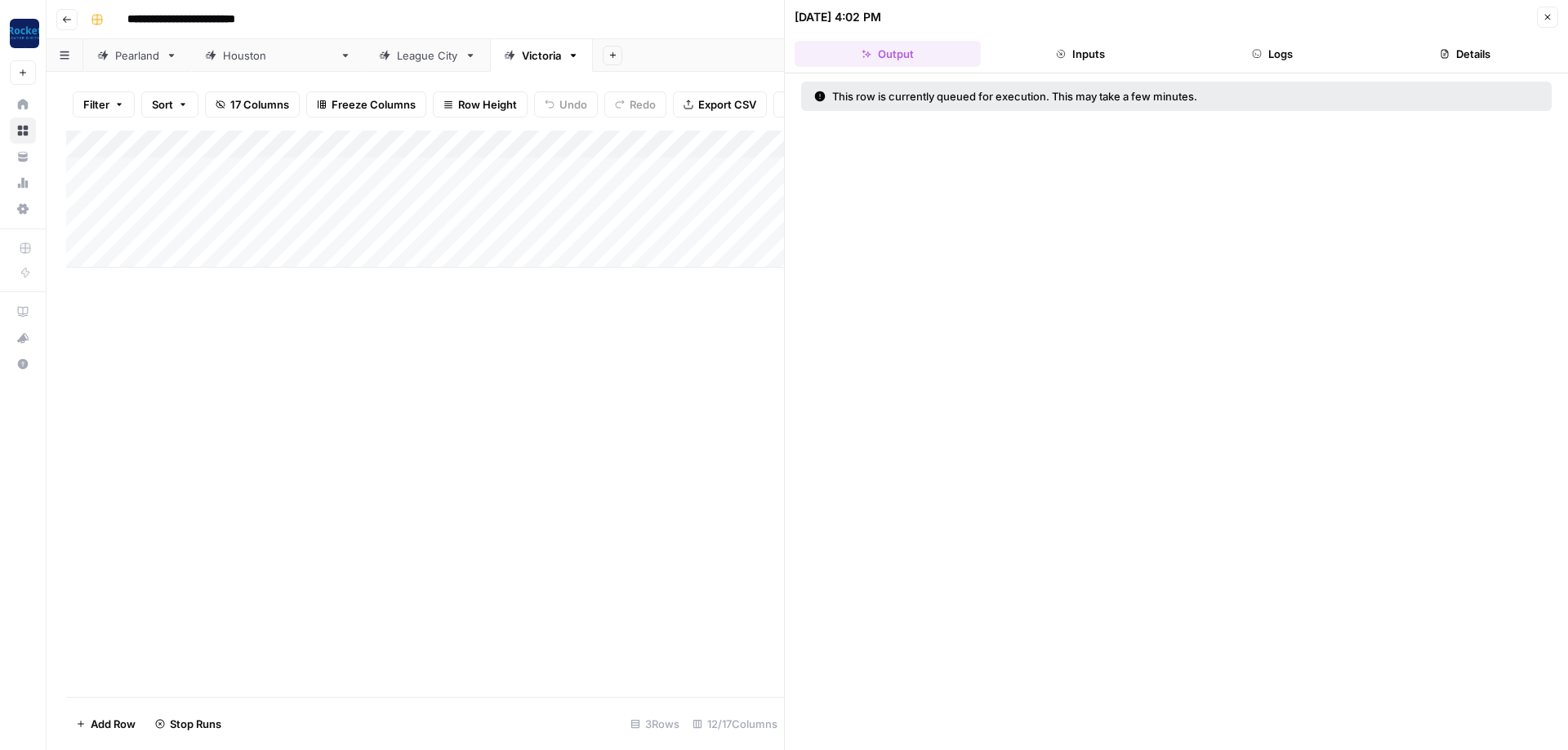
click at [367, 16] on button "Close" at bounding box center [1547, 17] width 21 height 21
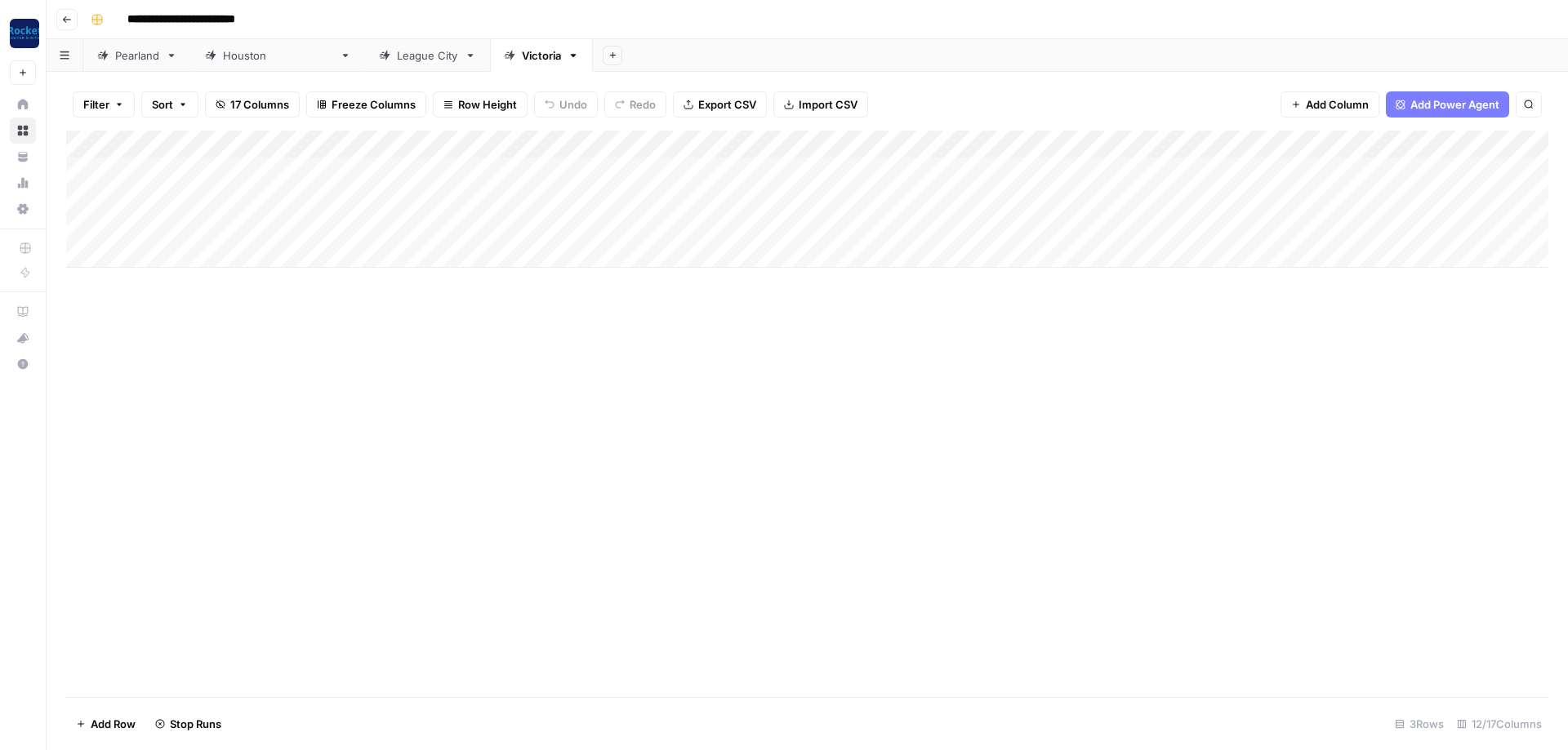
click at [367, 221] on div "Add Column" at bounding box center [807, 199] width 1481 height 137
click at [367, 224] on div "Add Column" at bounding box center [807, 199] width 1481 height 137
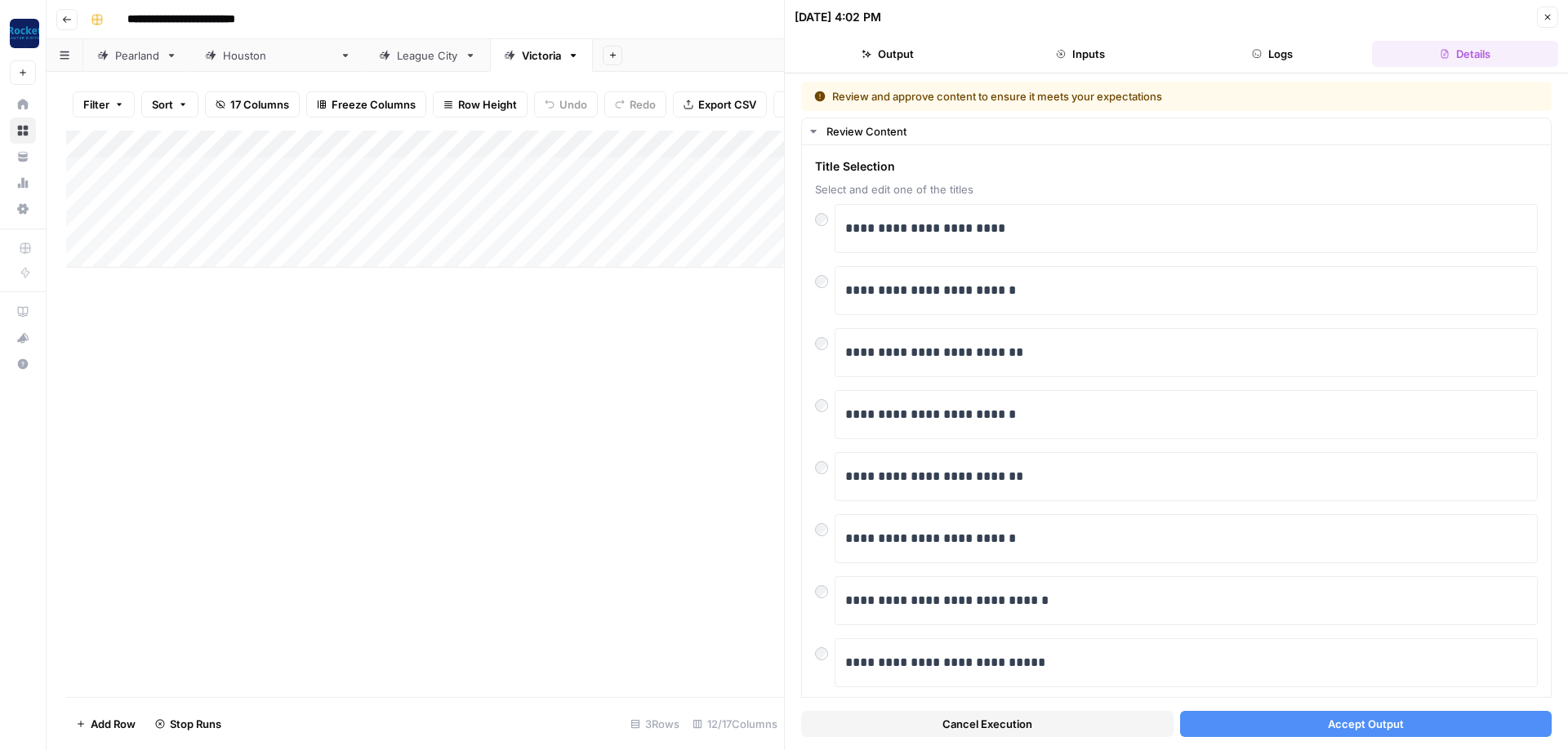
click at [367, 268] on span "Accept Output" at bounding box center [1366, 724] width 76 height 16
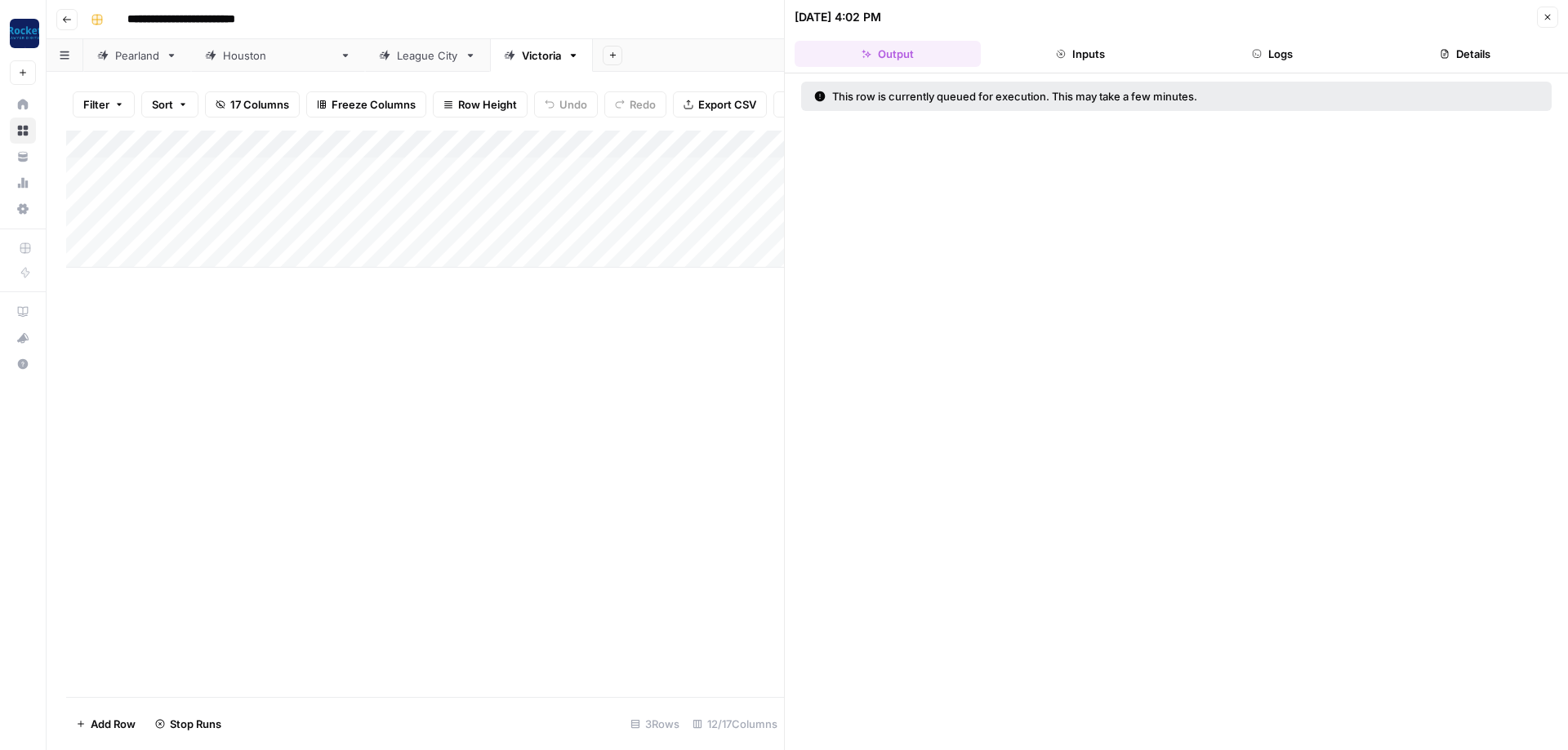
click at [367, 19] on icon "button" at bounding box center [1547, 17] width 10 height 10
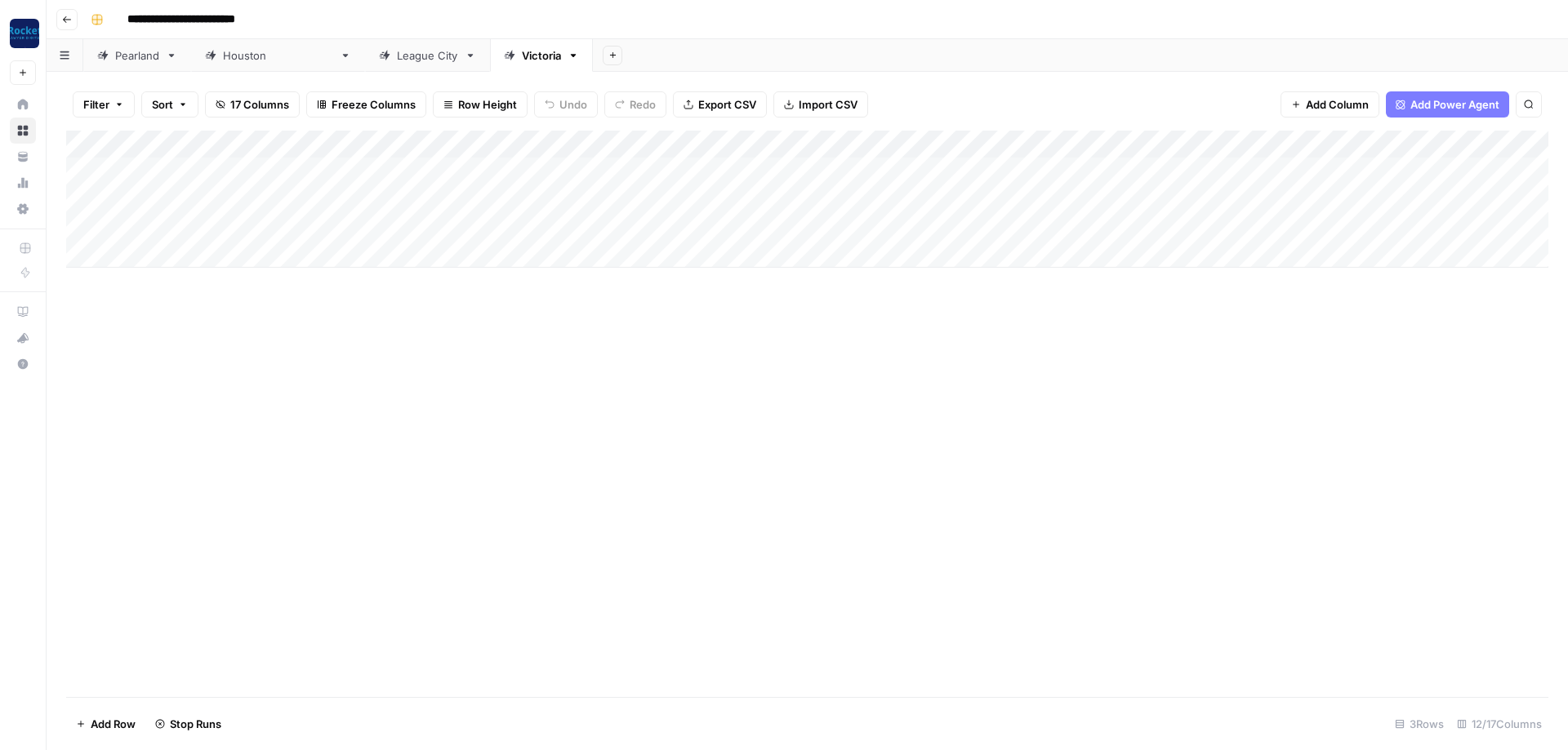
click at [152, 59] on div "Pearland" at bounding box center [137, 56] width 44 height 16
type input "**********"
click at [367, 168] on div "Add Column" at bounding box center [807, 186] width 1481 height 110
click at [367, 169] on div "Add Column" at bounding box center [807, 186] width 1481 height 110
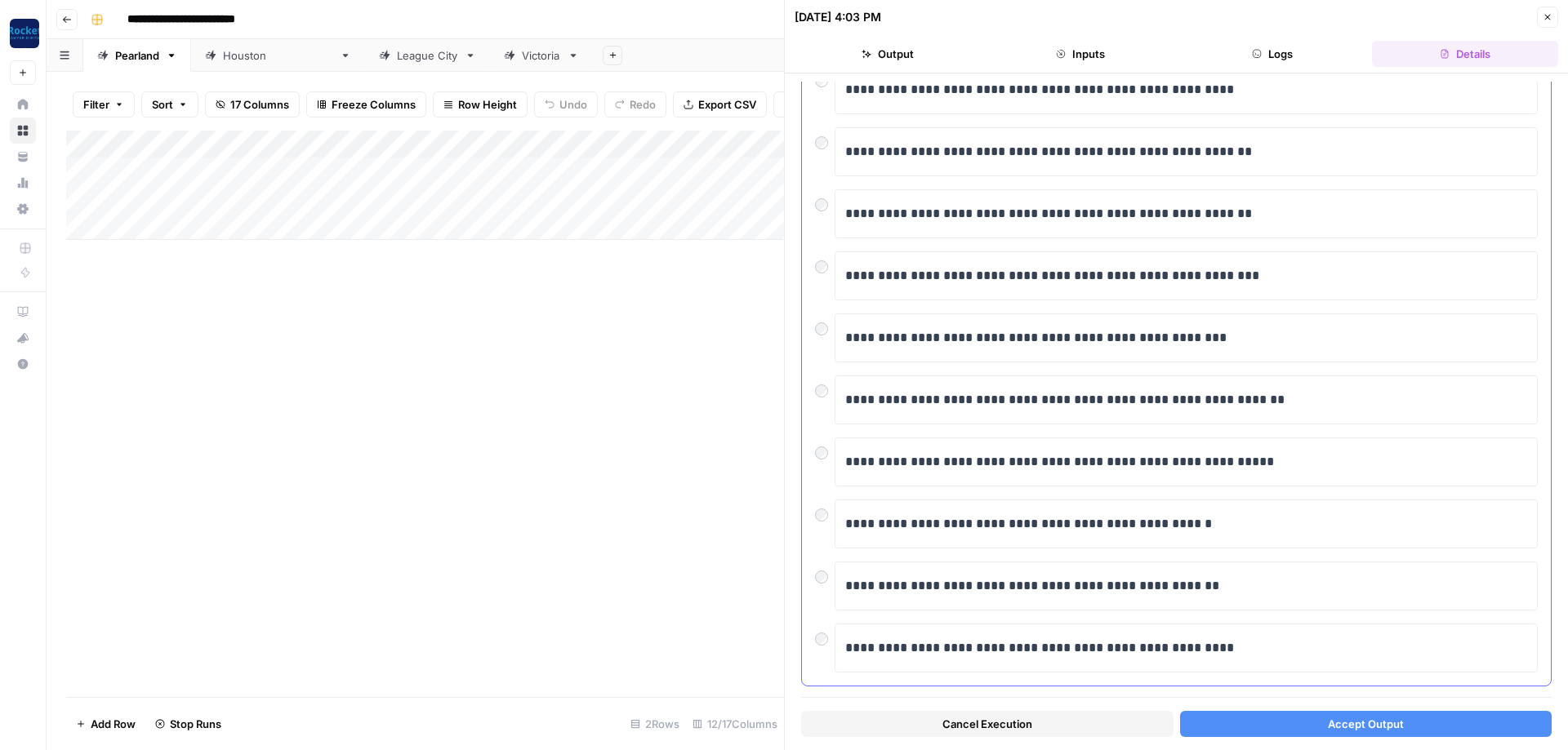
scroll to position [163, 0]
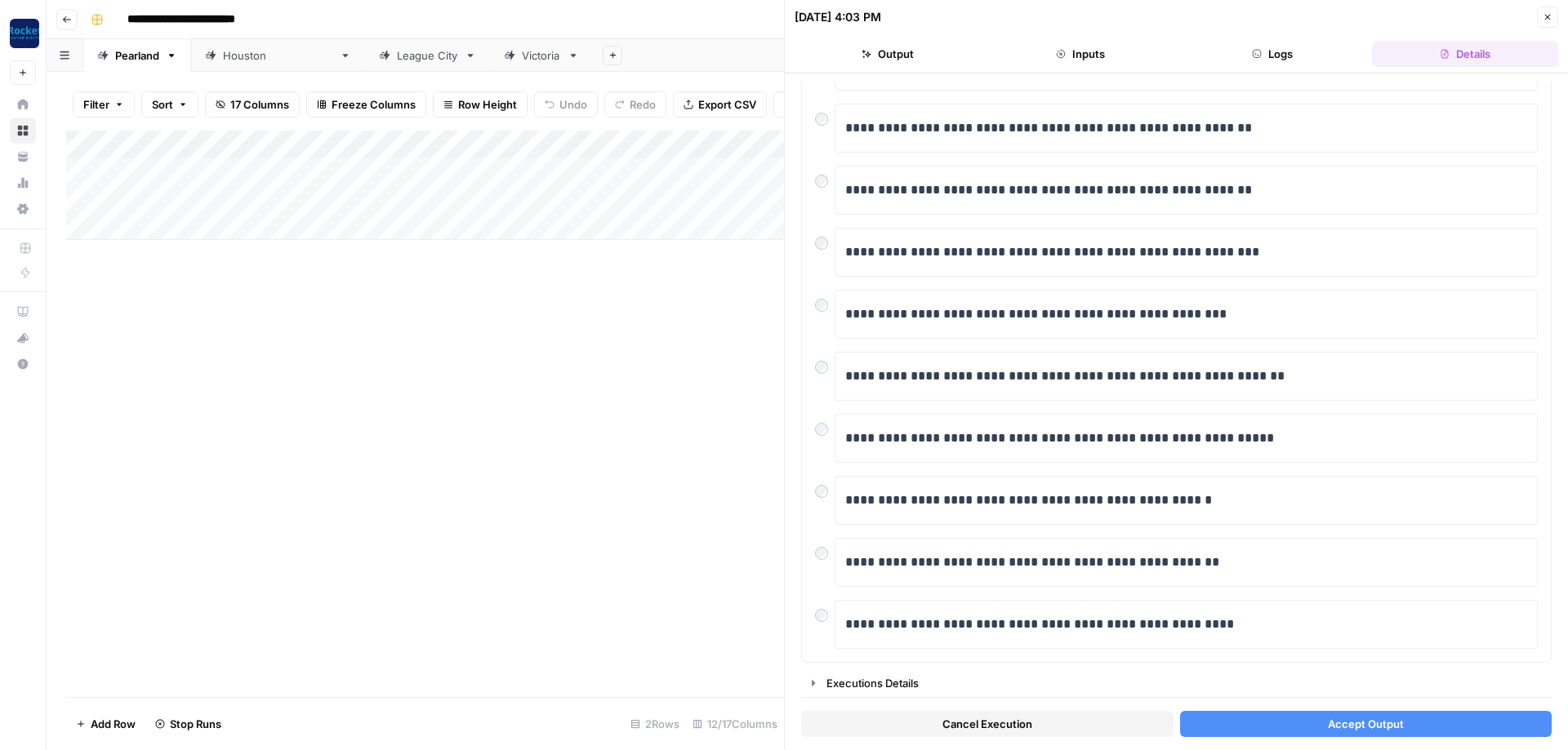
click at [367, 268] on button "Accept Output" at bounding box center [1366, 724] width 372 height 27
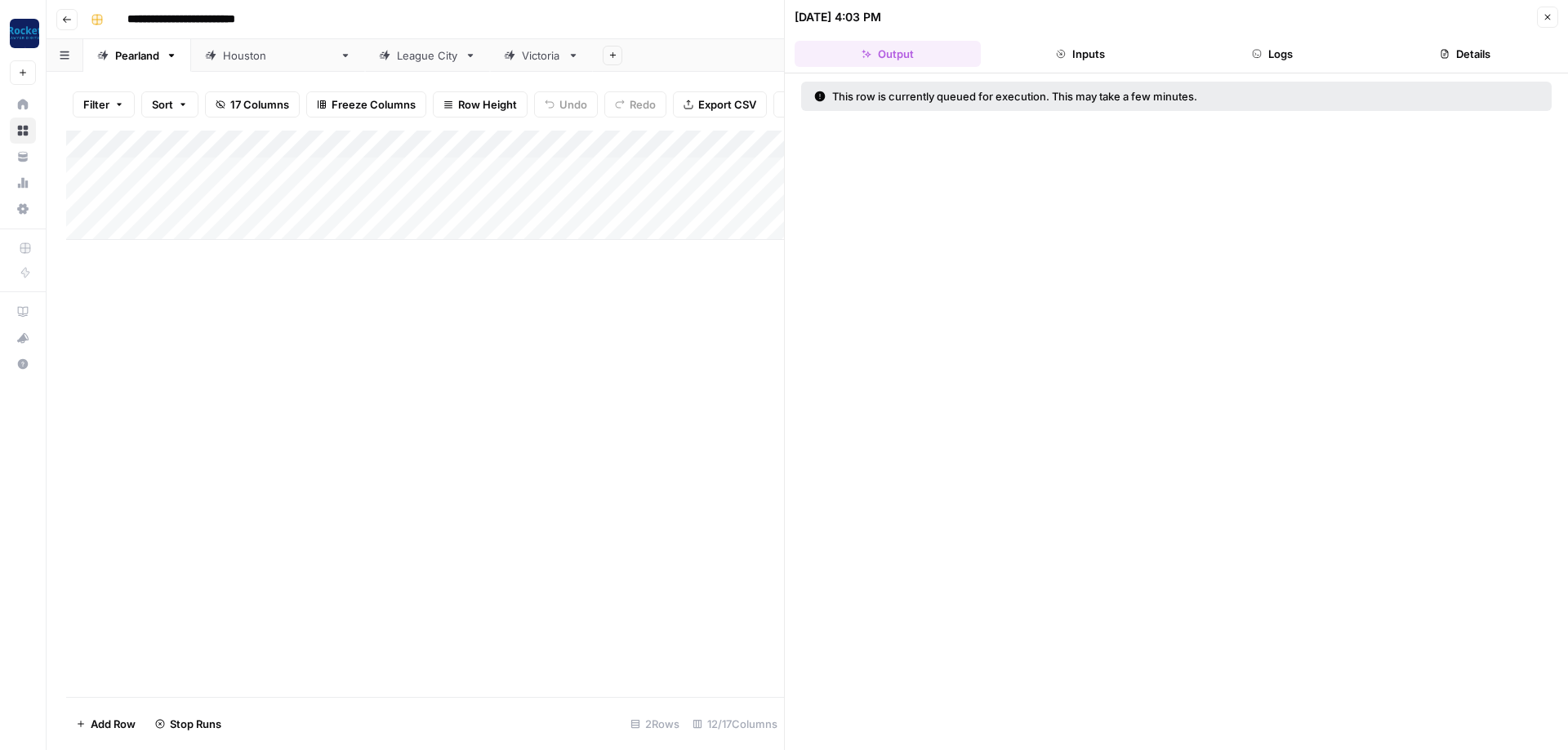
click at [367, 21] on icon "button" at bounding box center [1547, 17] width 10 height 10
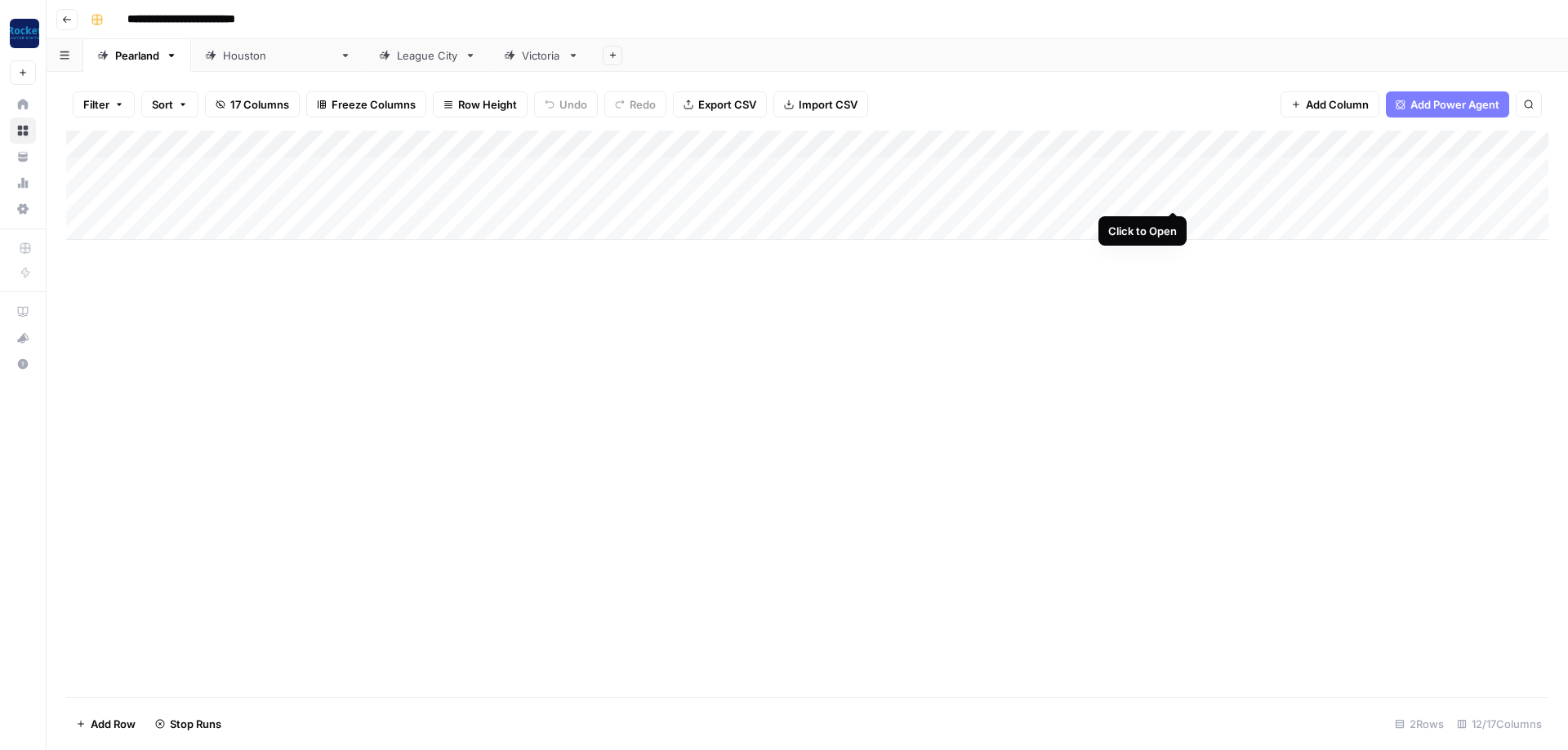
click at [367, 193] on div "Add Column" at bounding box center [807, 186] width 1481 height 110
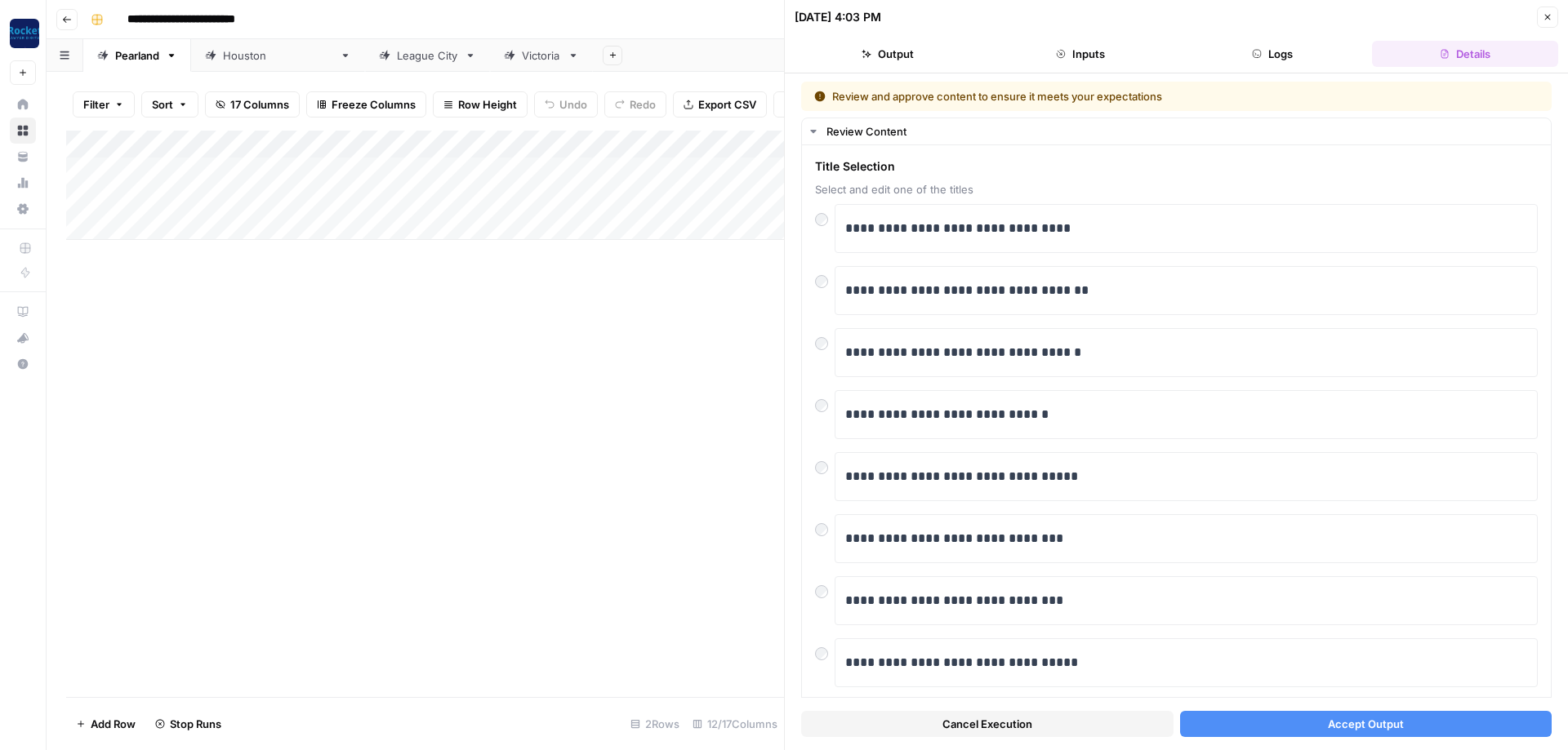
click at [367, 172] on span "Title Selection" at bounding box center [1176, 166] width 723 height 16
click at [367, 268] on div "Add Column" at bounding box center [425, 413] width 717 height 566
click at [367, 268] on button "Accept Output" at bounding box center [1366, 724] width 372 height 27
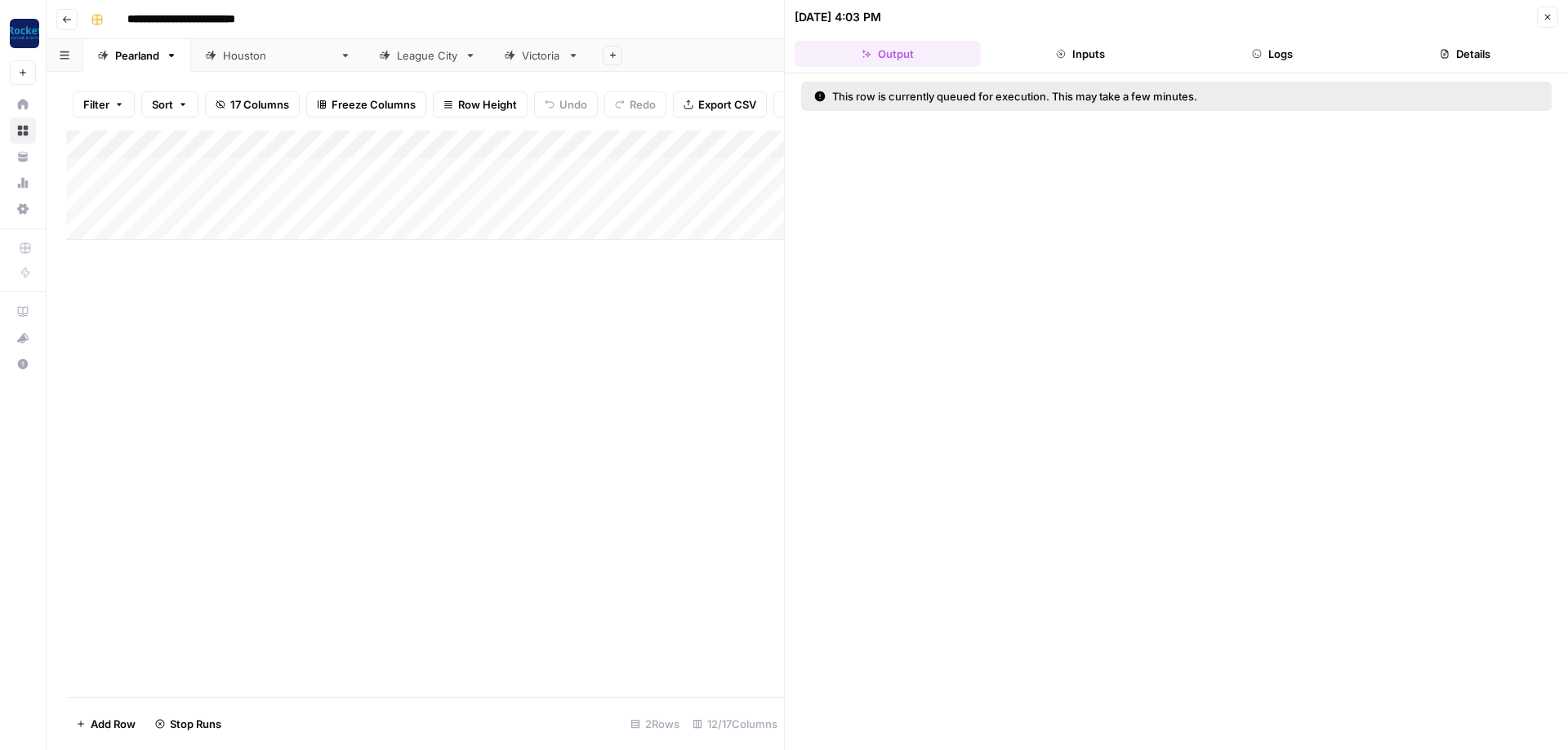
click at [367, 18] on button "Close" at bounding box center [1547, 17] width 21 height 21
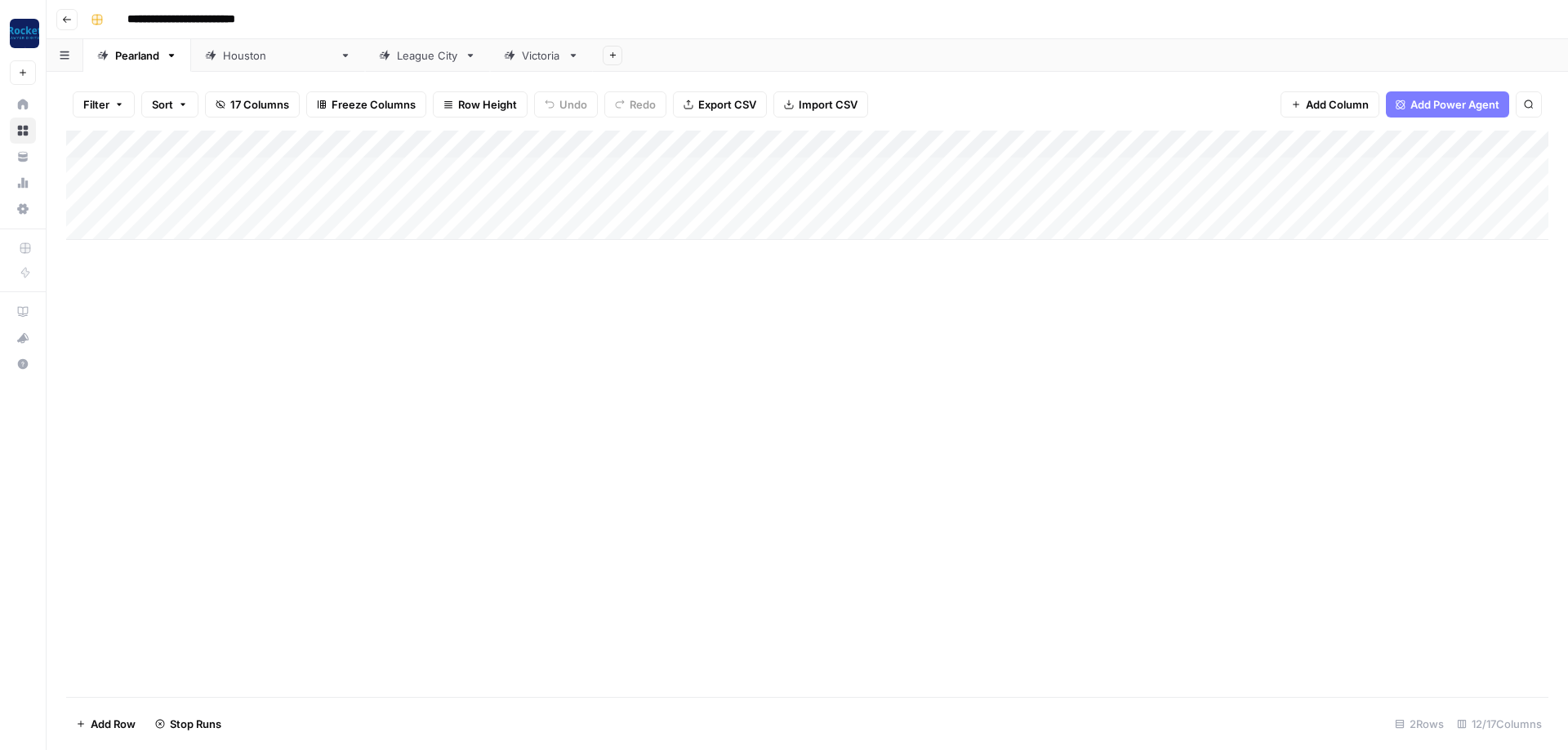
click at [254, 67] on link "[GEOGRAPHIC_DATA]" at bounding box center [277, 55] width 174 height 33
type input "**********"
click at [365, 64] on link "League City" at bounding box center [427, 55] width 125 height 33
drag, startPoint x: 1165, startPoint y: 166, endPoint x: 1151, endPoint y: 162, distance: 14.6
click at [367, 163] on div "Add Column" at bounding box center [807, 186] width 1481 height 110
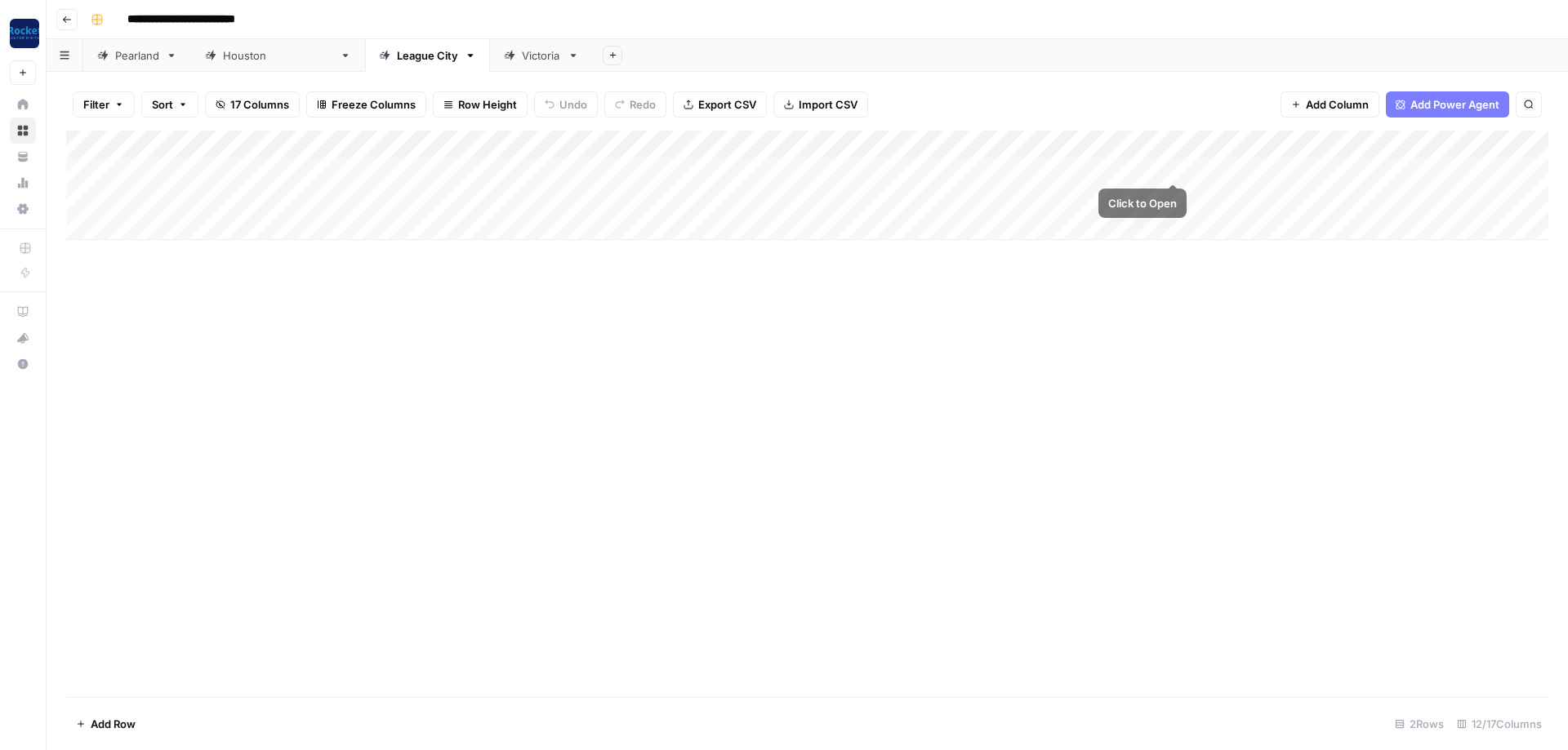
click at [367, 172] on div "Add Column" at bounding box center [807, 186] width 1481 height 110
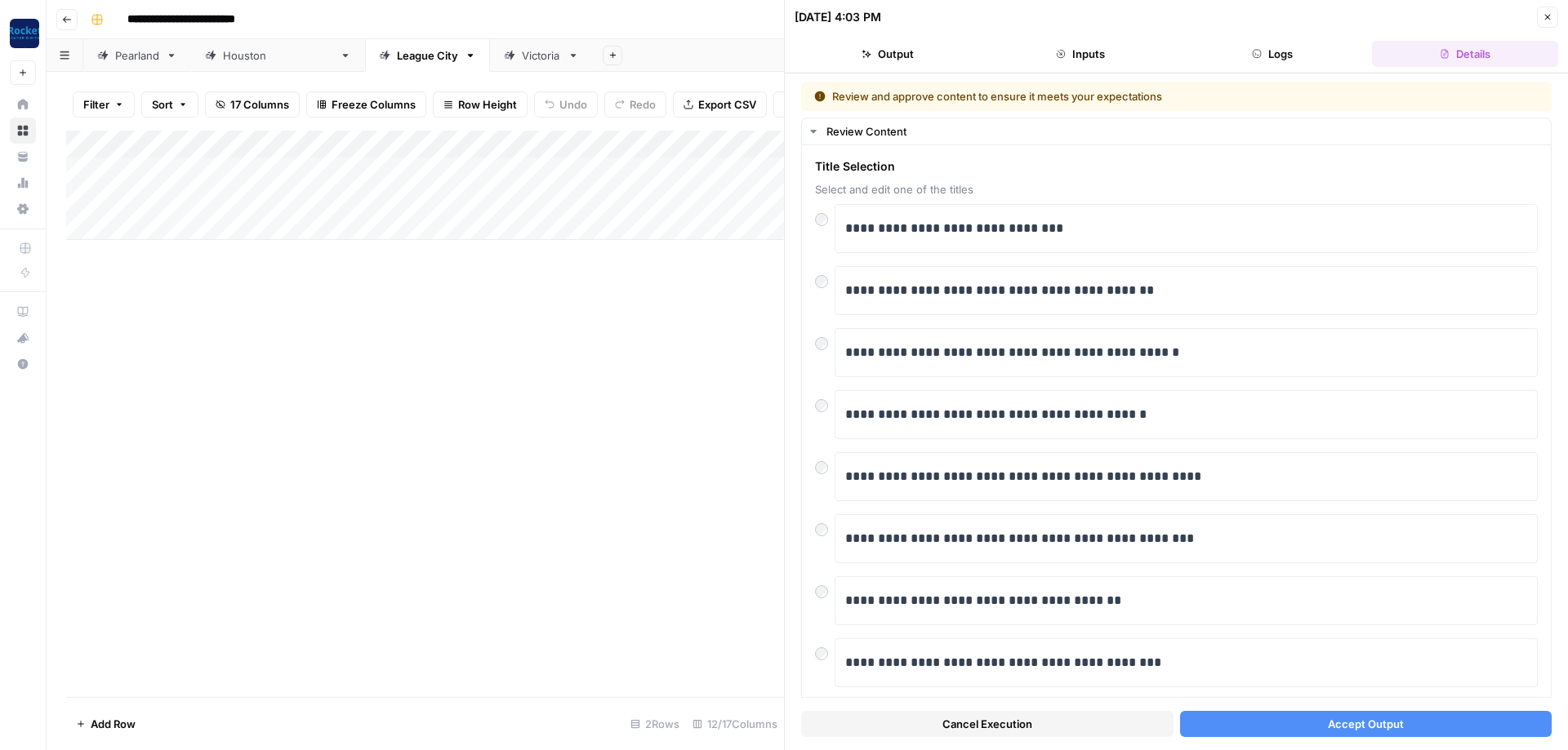
click at [367, 268] on button "Accept Output" at bounding box center [1366, 724] width 372 height 27
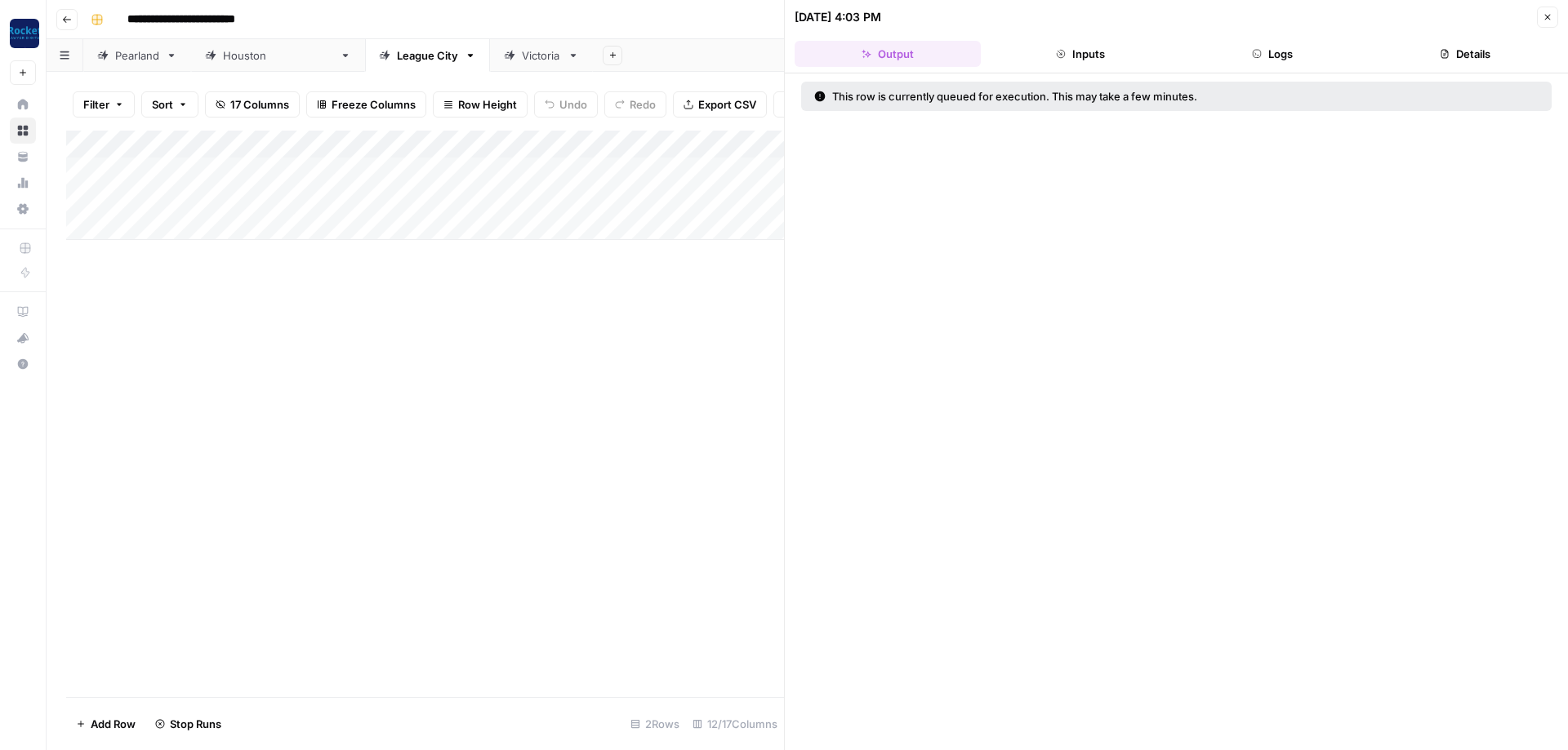
click at [367, 17] on icon "button" at bounding box center [1547, 17] width 10 height 10
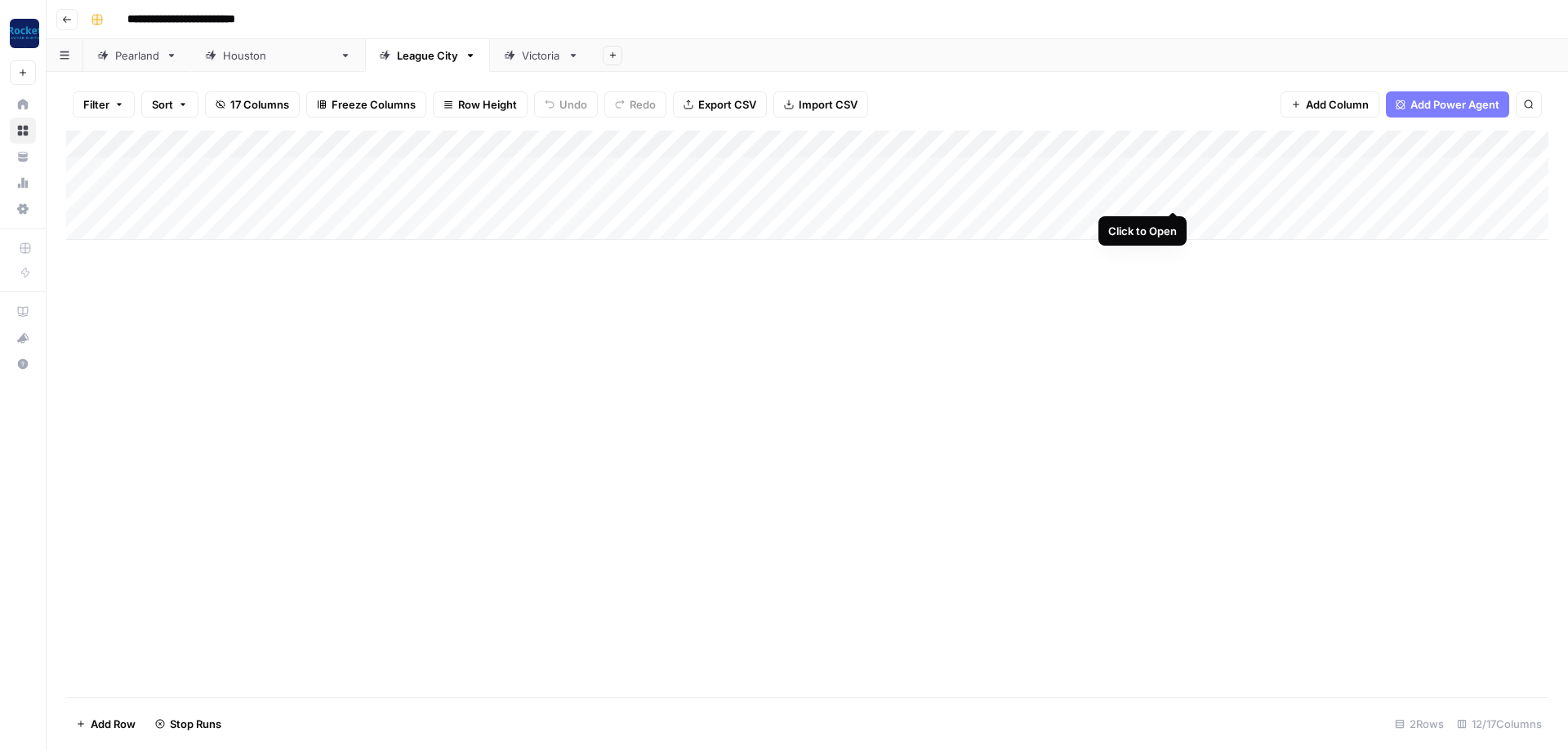
click at [367, 198] on div "Add Column" at bounding box center [807, 186] width 1481 height 110
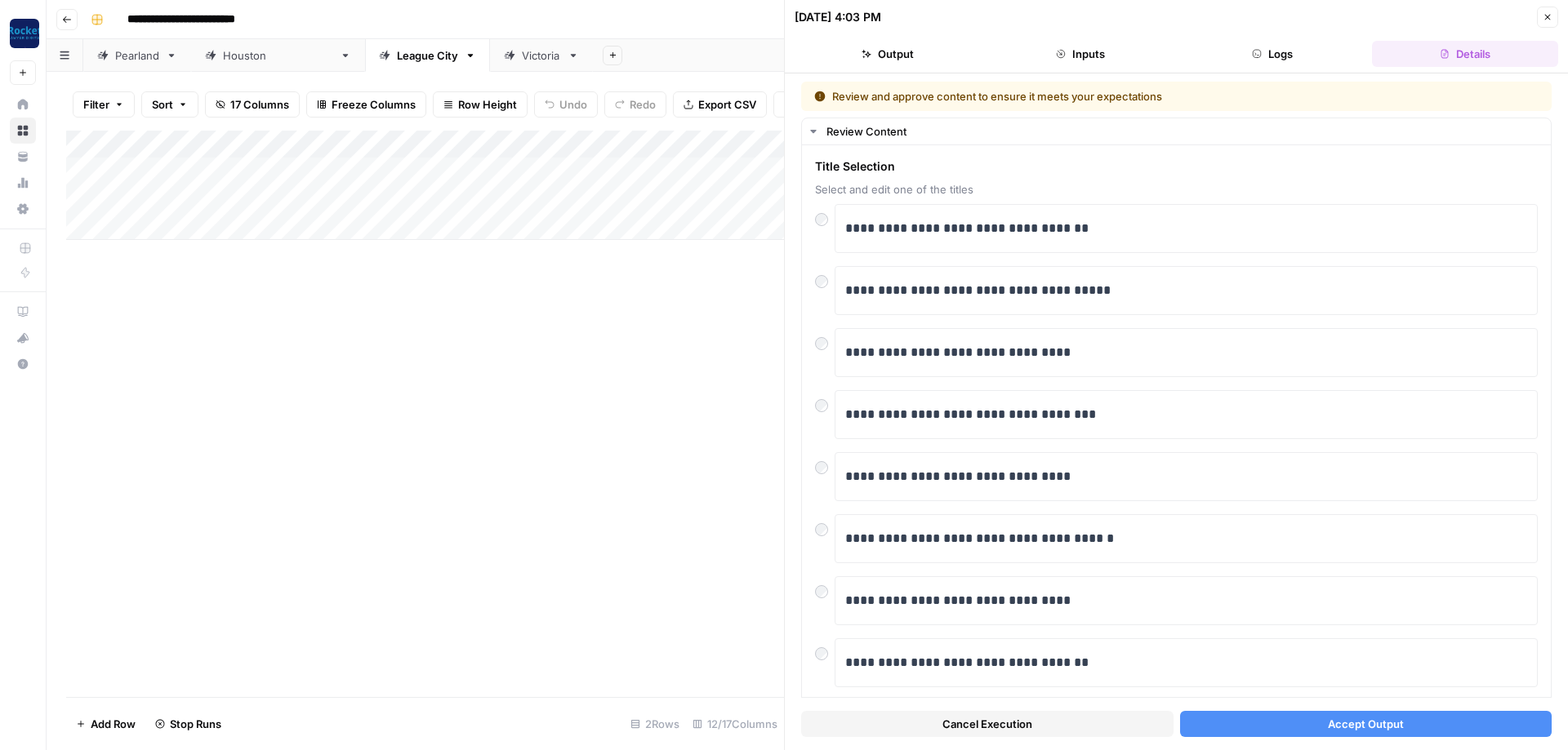
click at [367, 268] on span "Accept Output" at bounding box center [1366, 724] width 76 height 16
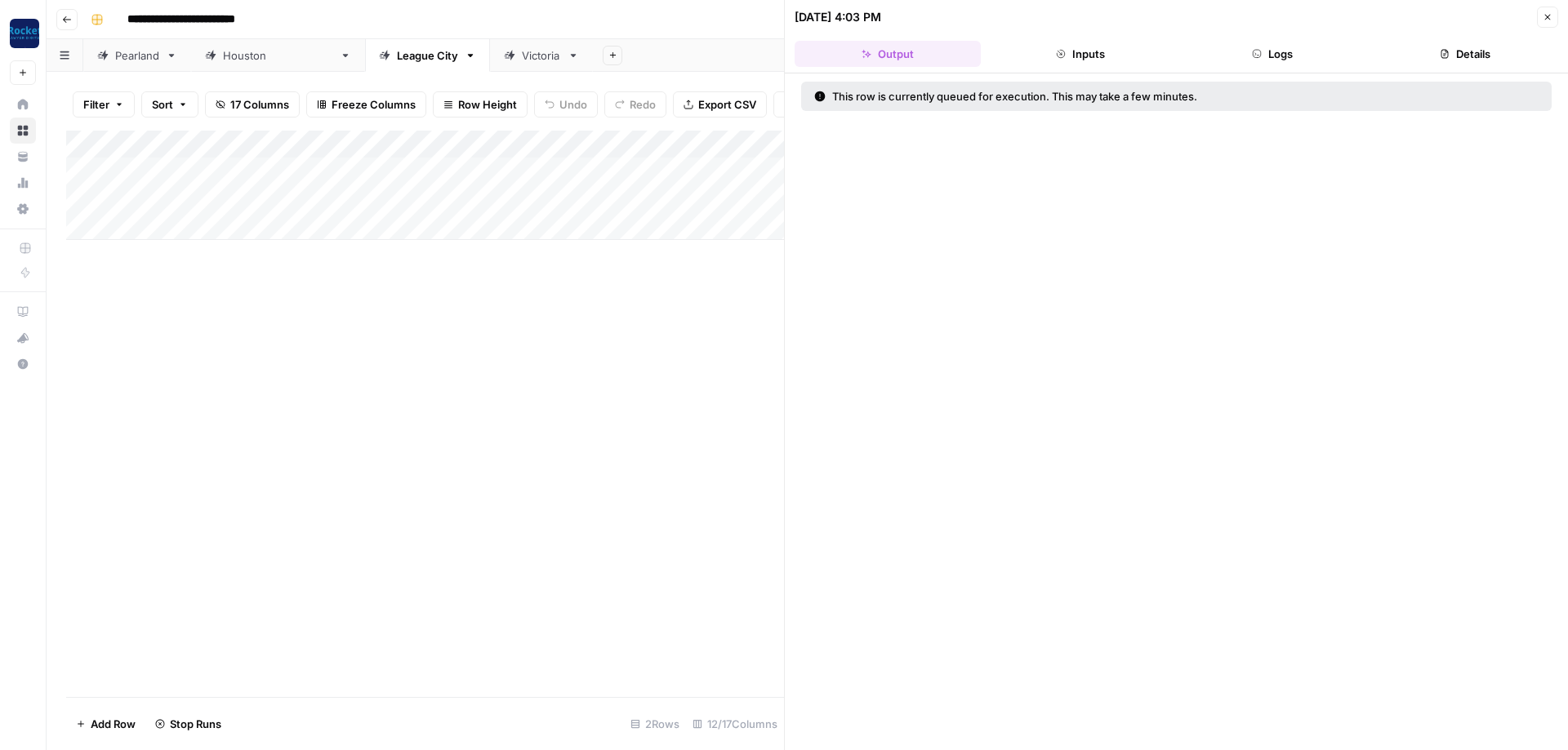
click at [367, 54] on div "Victoria" at bounding box center [542, 56] width 39 height 16
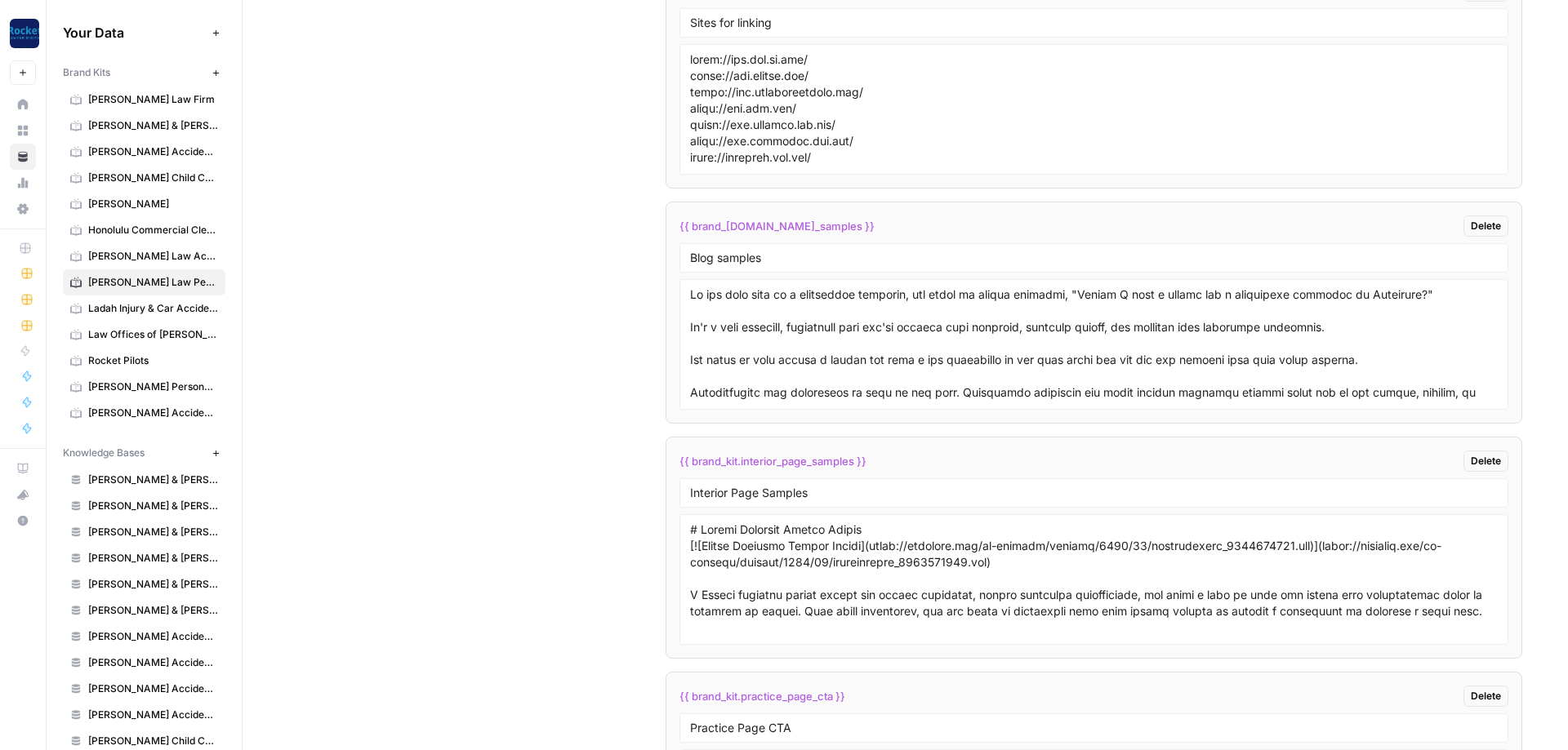
scroll to position [2520, 0]
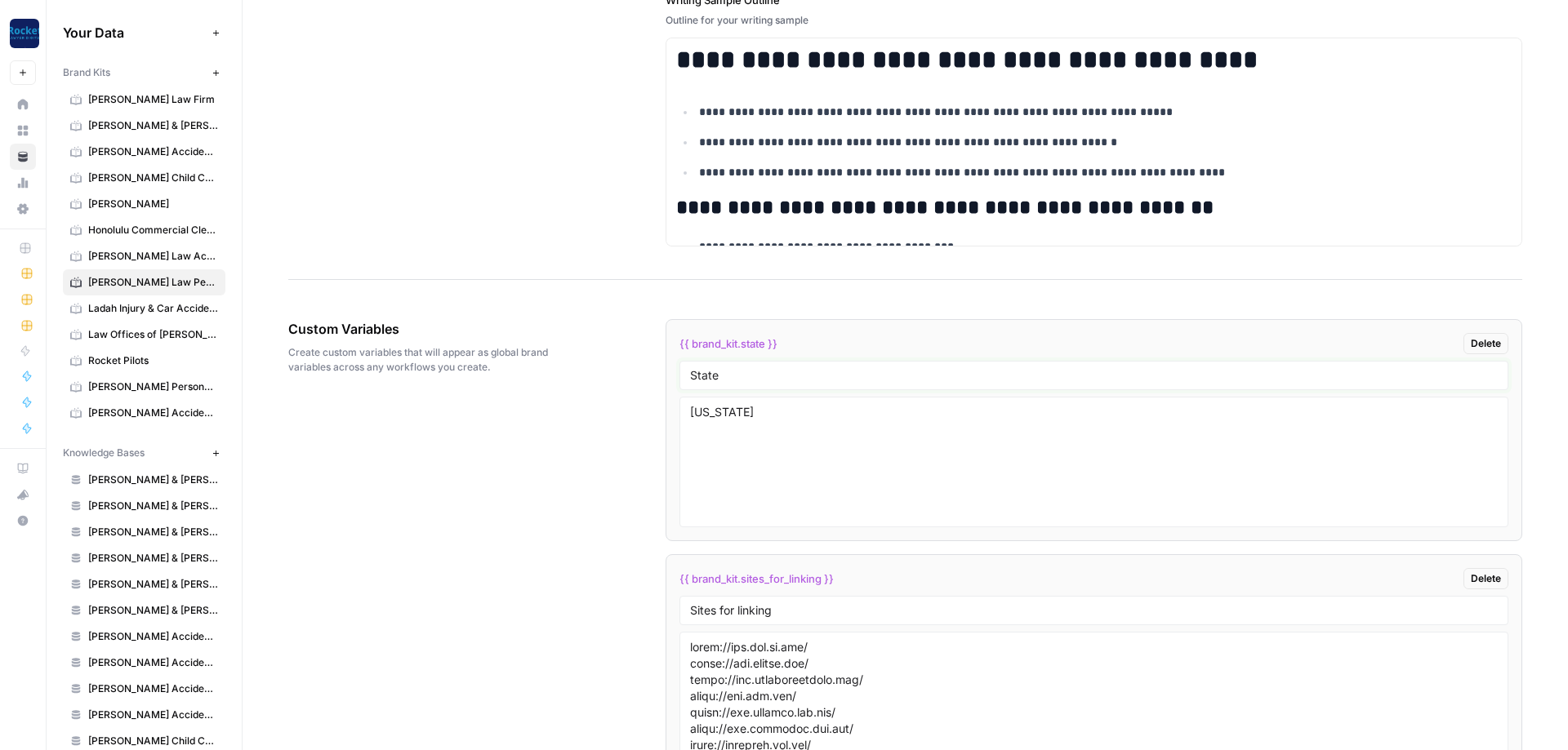
drag, startPoint x: 786, startPoint y: 382, endPoint x: 413, endPoint y: 358, distance: 373.8
click at [690, 368] on input "State" at bounding box center [1094, 375] width 807 height 15
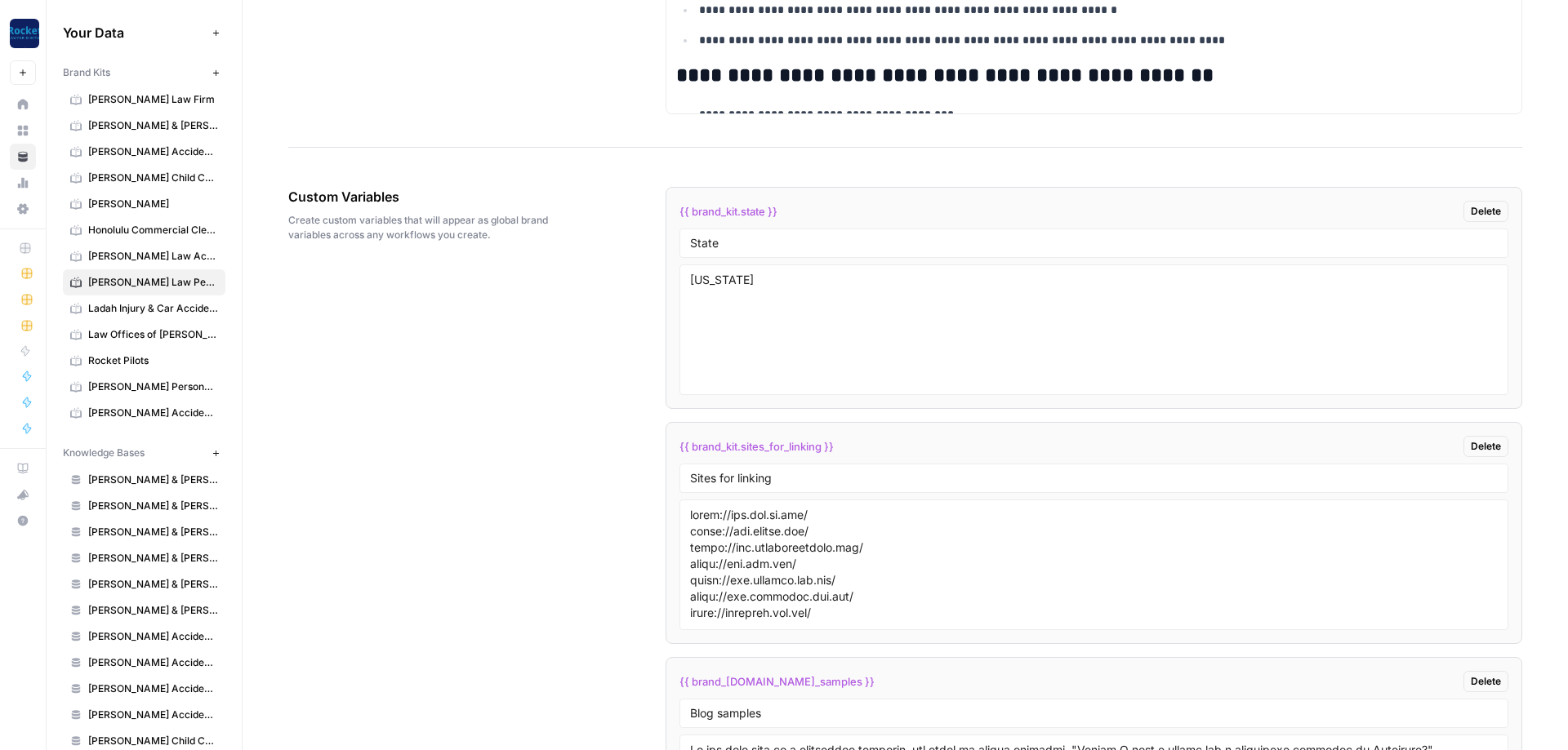
scroll to position [2913, 0]
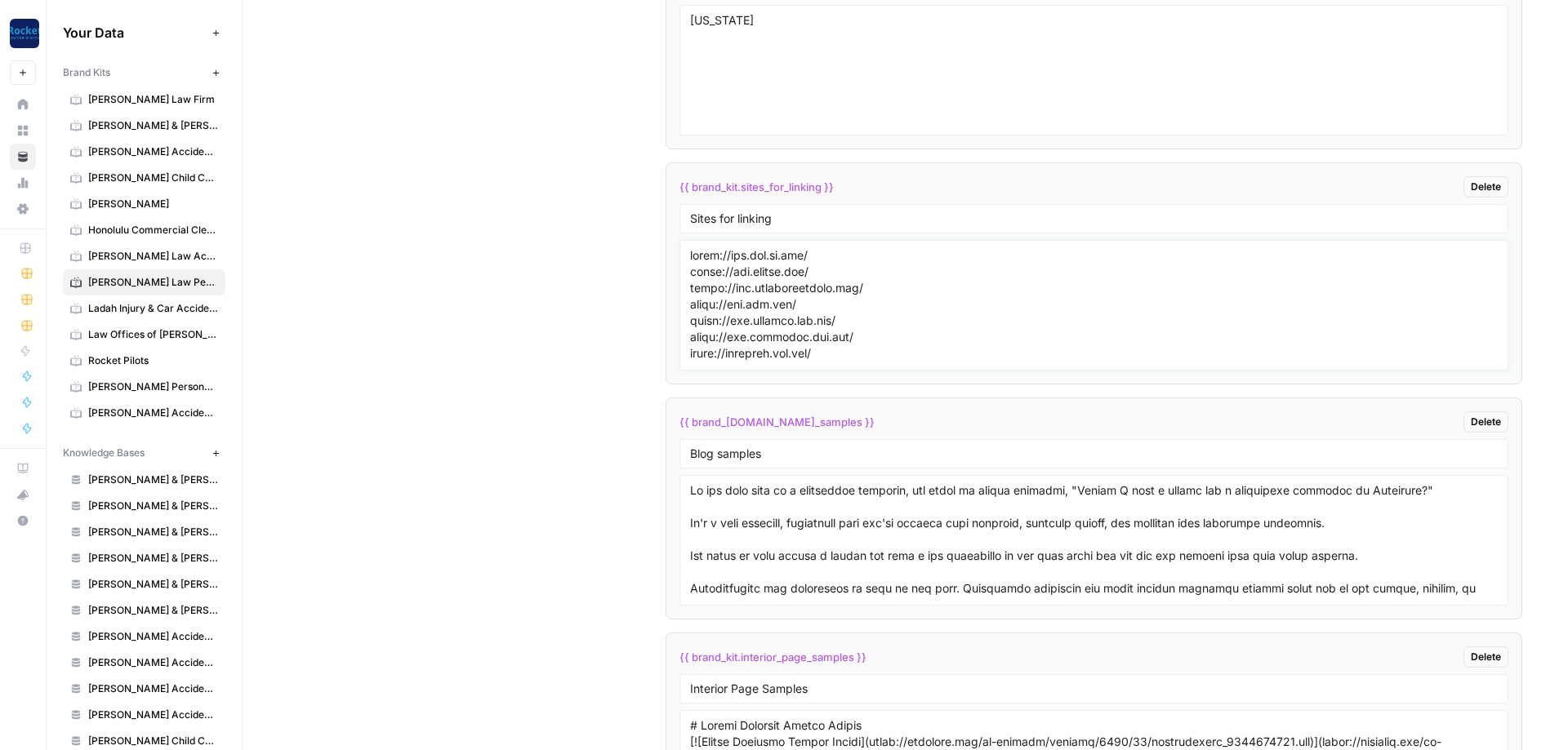
click at [869, 338] on textarea at bounding box center [1094, 305] width 807 height 116
click at [796, 231] on div "Sites for linking" at bounding box center [1094, 218] width 829 height 29
click at [799, 224] on div "Sites for linking" at bounding box center [1094, 218] width 829 height 29
click at [799, 223] on input "Sites for linking" at bounding box center [1094, 218] width 807 height 15
click at [803, 330] on textarea at bounding box center [1094, 305] width 807 height 116
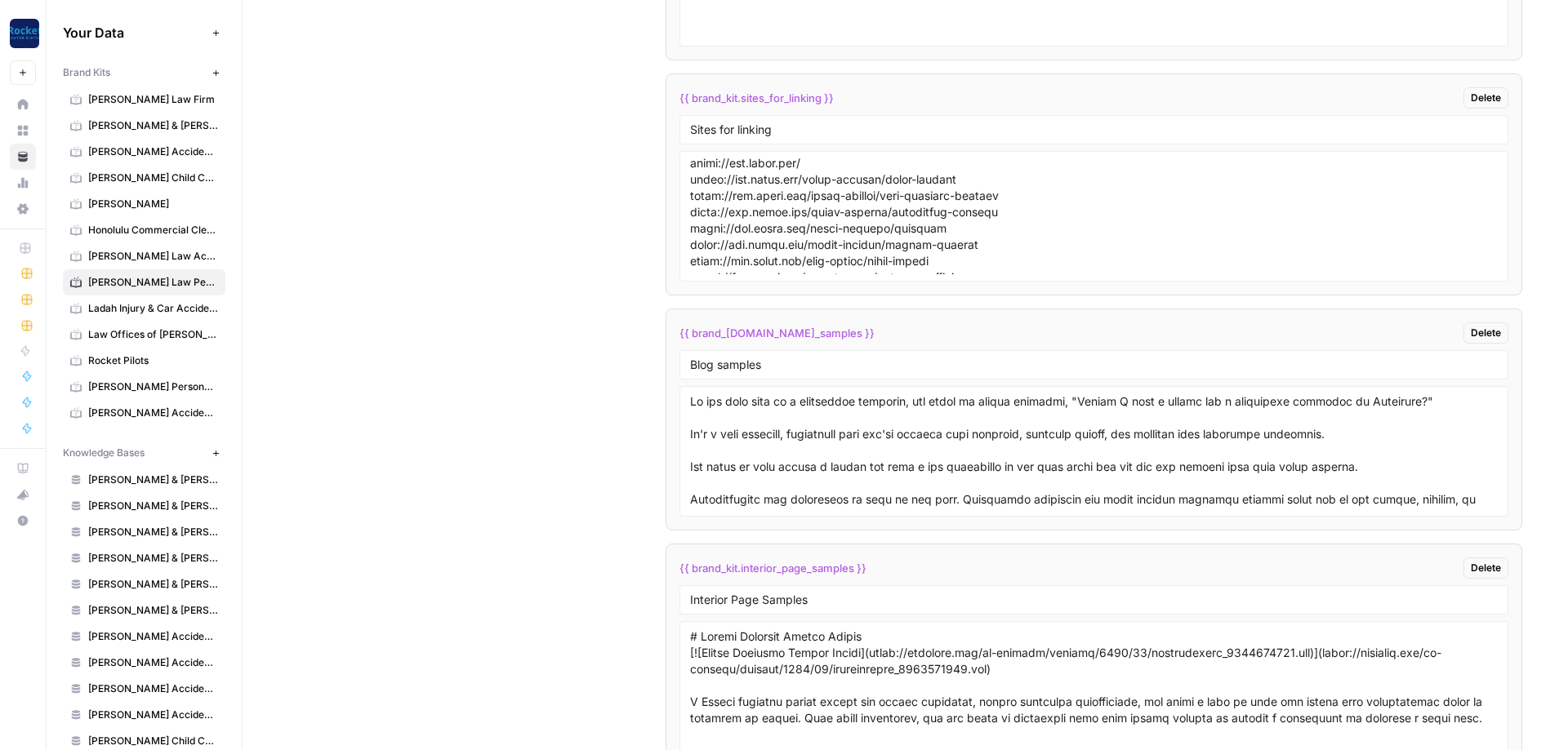
scroll to position [3206, 0]
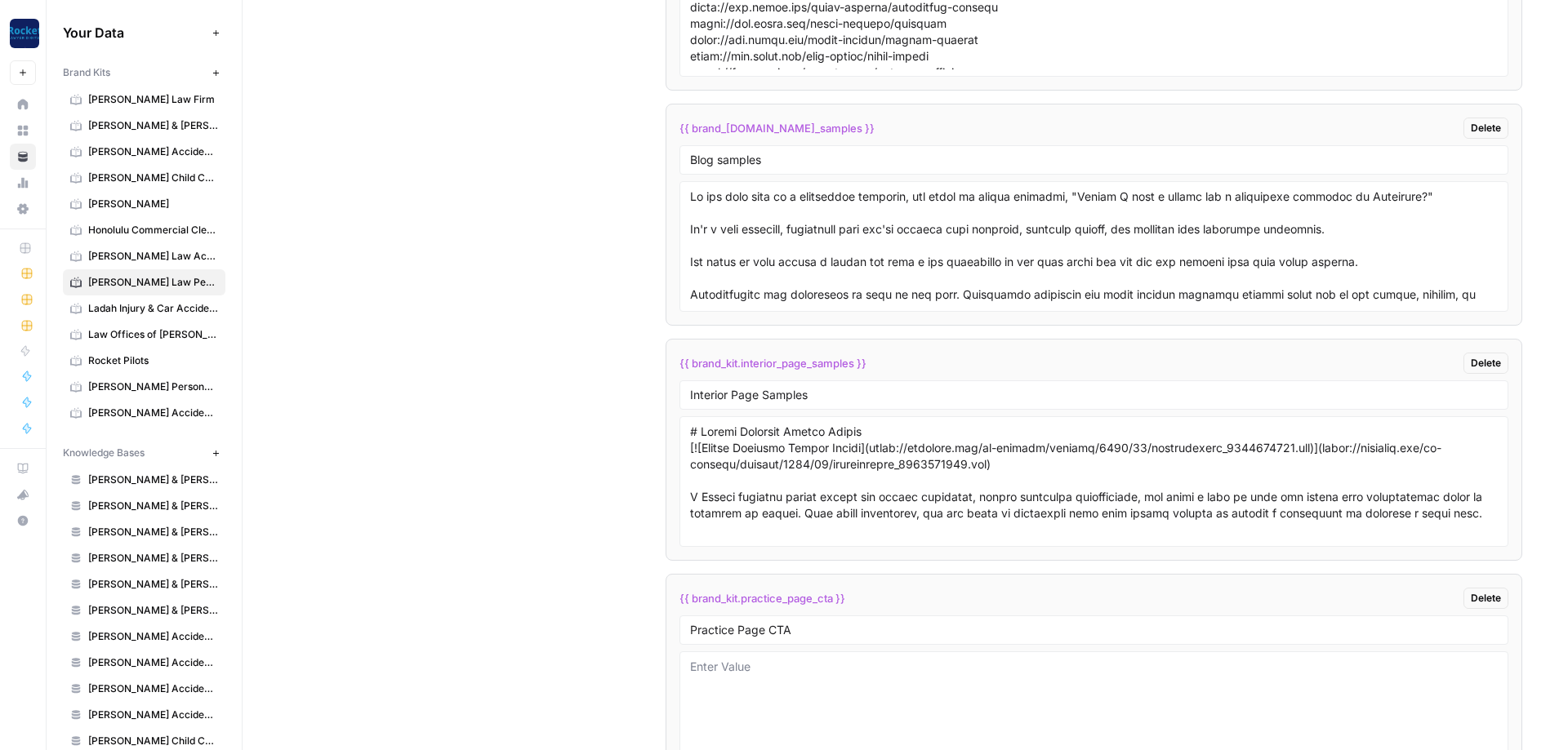
click at [596, 317] on div "Custom Variables Create custom variables that will appear as global brand varia…" at bounding box center [905, 469] width 1234 height 1738
click at [787, 165] on input "Blog samples" at bounding box center [1094, 160] width 807 height 15
click at [731, 629] on input "Practice Page CTA" at bounding box center [1094, 630] width 807 height 15
click at [779, 395] on input "Interior Page Samples" at bounding box center [1094, 395] width 807 height 15
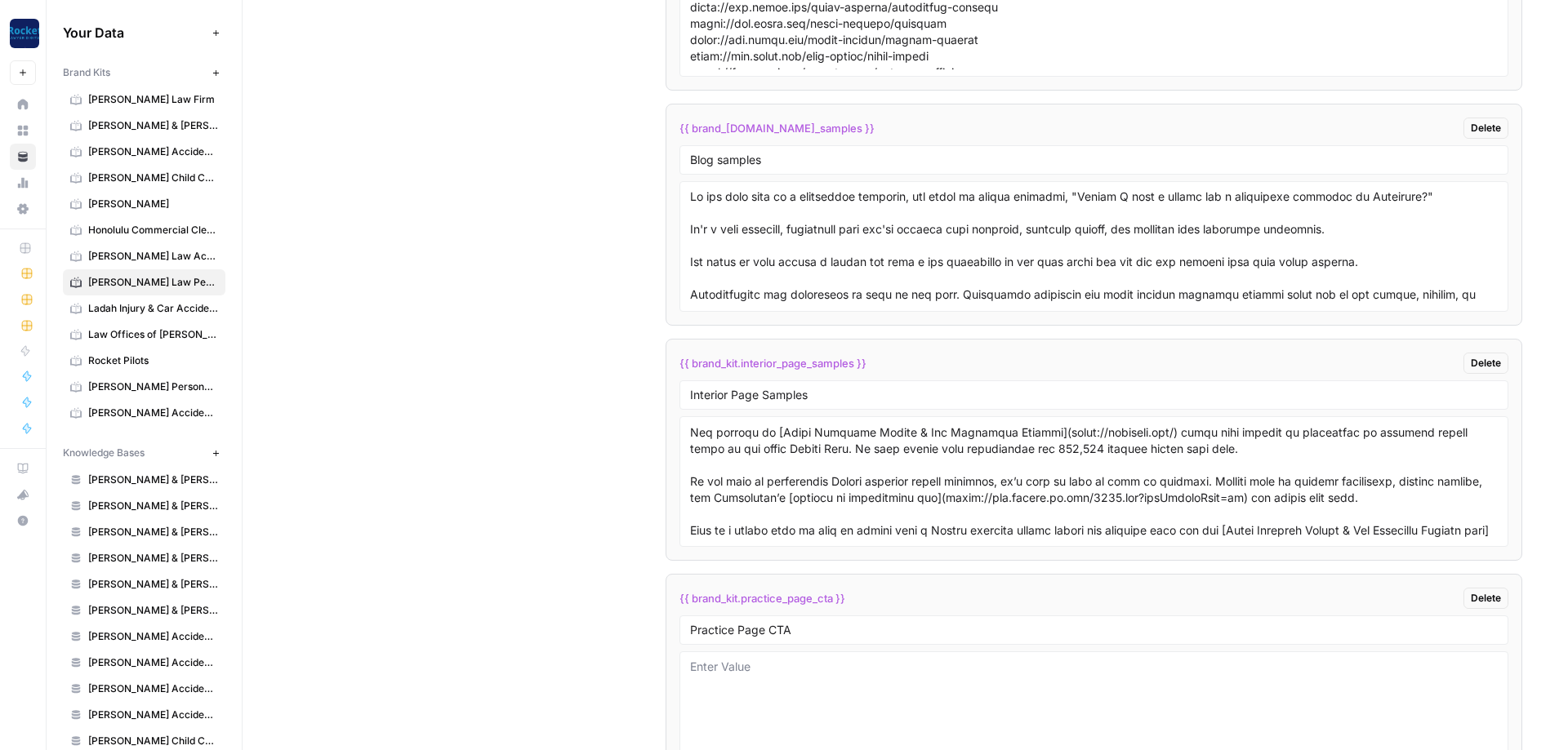
scroll to position [167, 0]
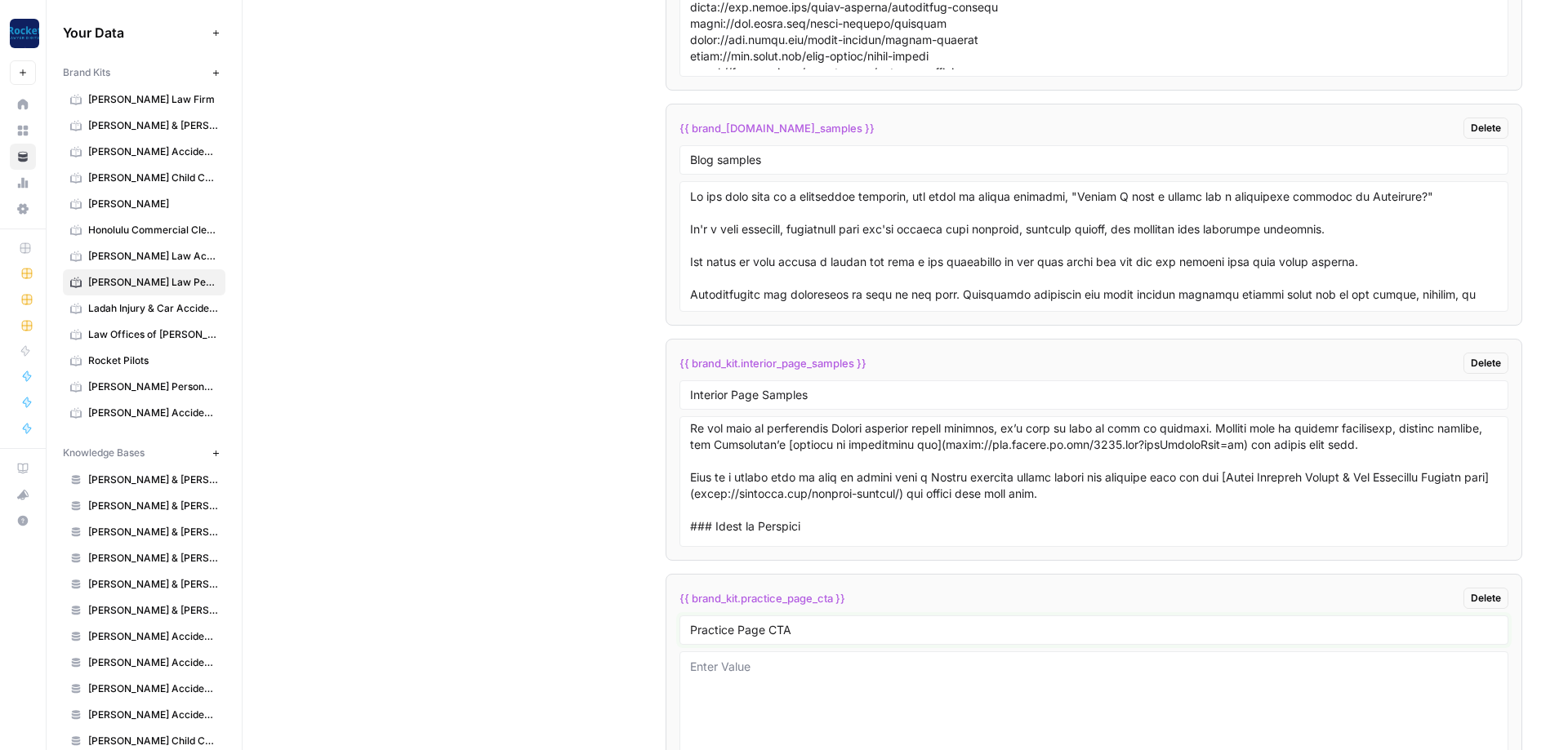
click at [791, 624] on input "Practice Page CTA" at bounding box center [1094, 630] width 807 height 15
click at [501, 537] on div "Custom Variables Create custom variables that will appear as global brand varia…" at bounding box center [905, 469] width 1234 height 1738
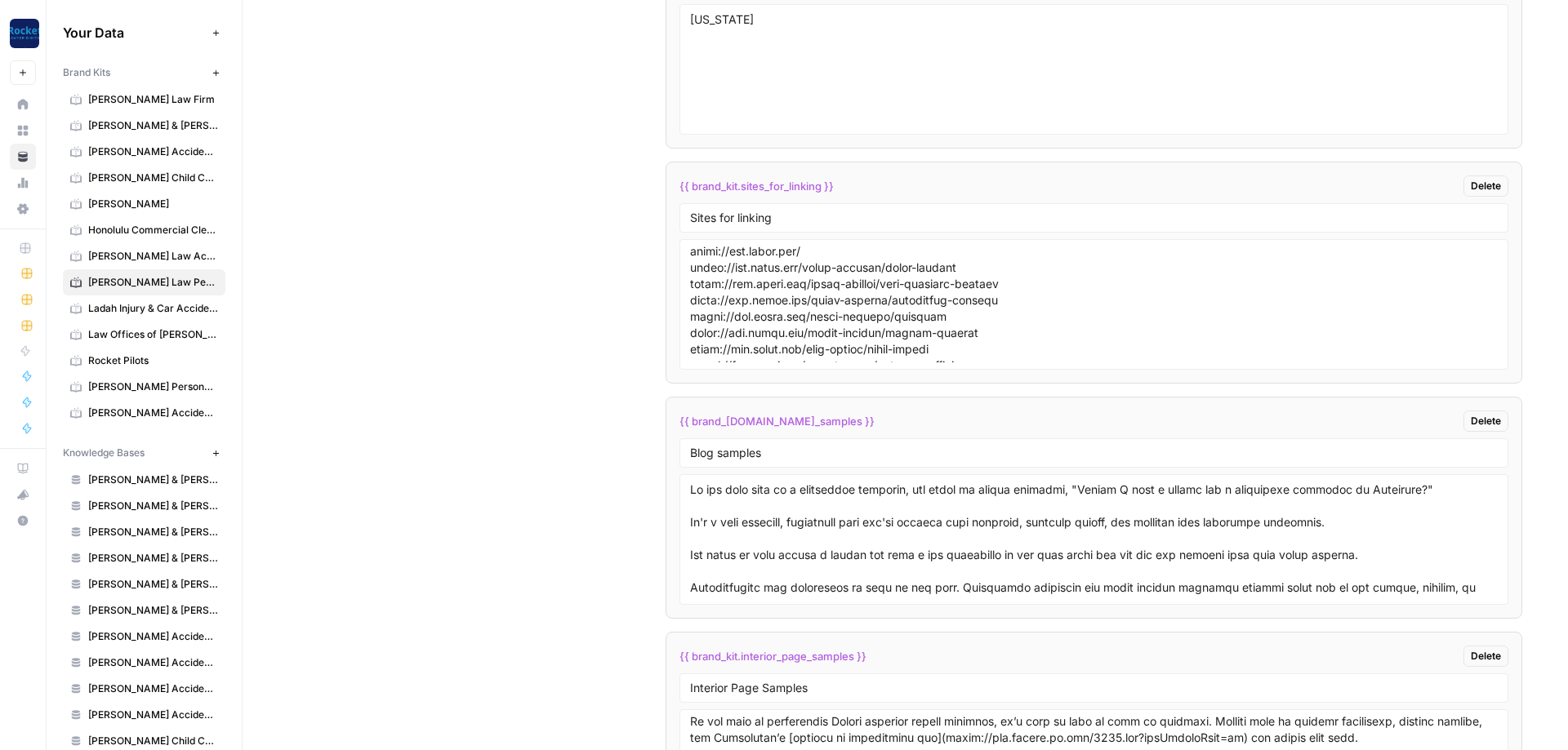
scroll to position [2913, 0]
click at [795, 280] on textarea at bounding box center [1094, 305] width 807 height 116
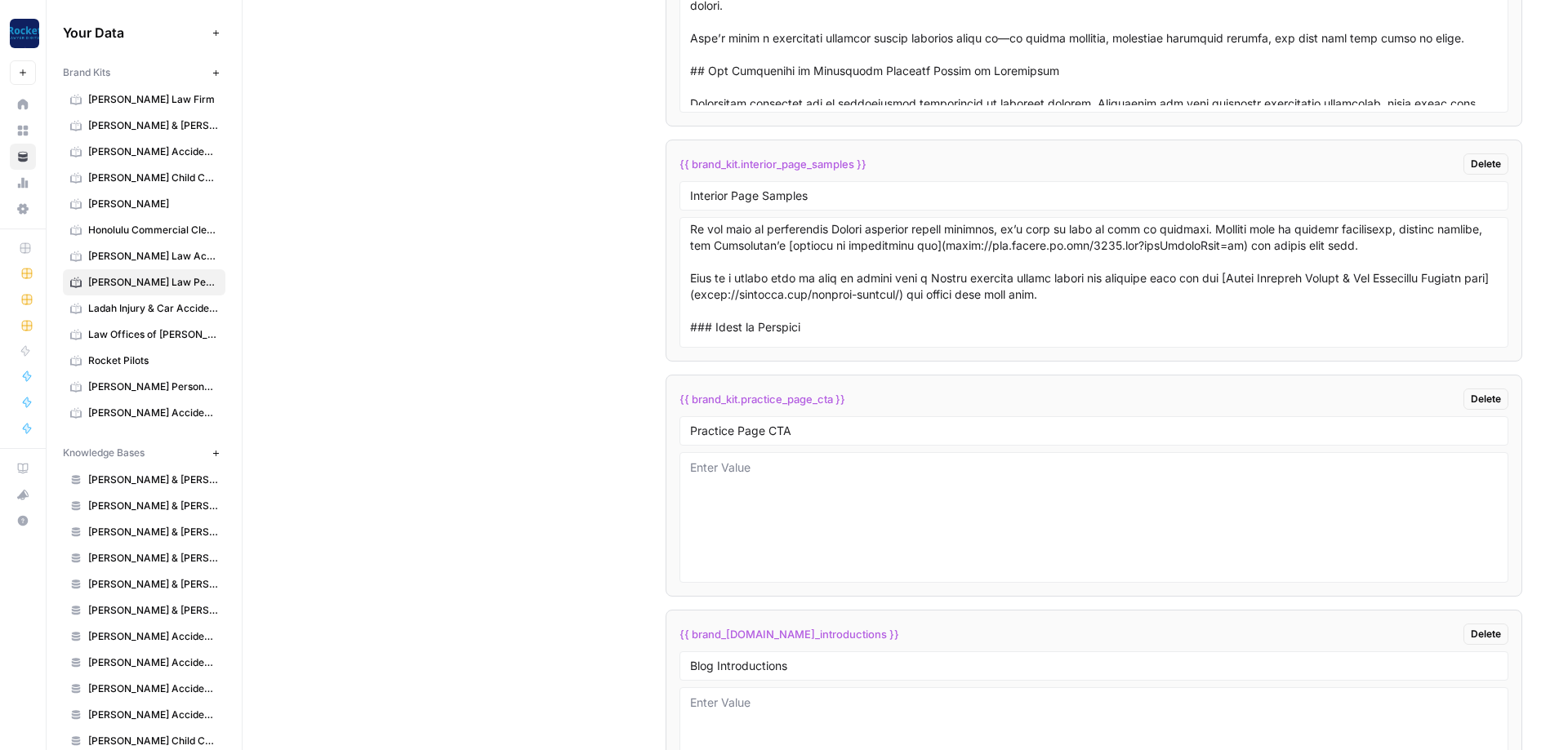
scroll to position [3500, 0]
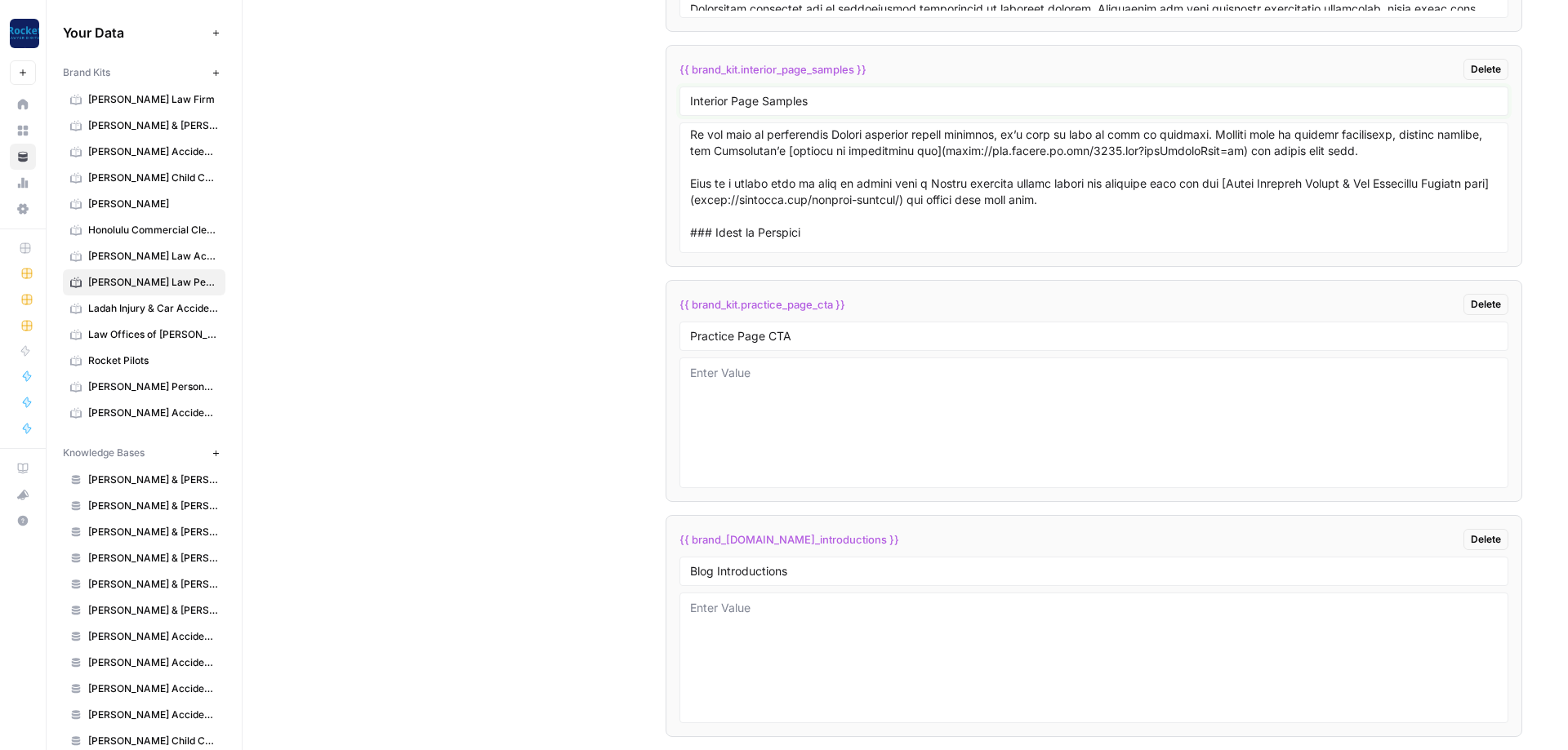
click at [849, 95] on input "Interior Page Samples" at bounding box center [1094, 101] width 807 height 15
click at [430, 323] on div "Custom Variables Create custom variables that will appear as global brand varia…" at bounding box center [905, 175] width 1234 height 1738
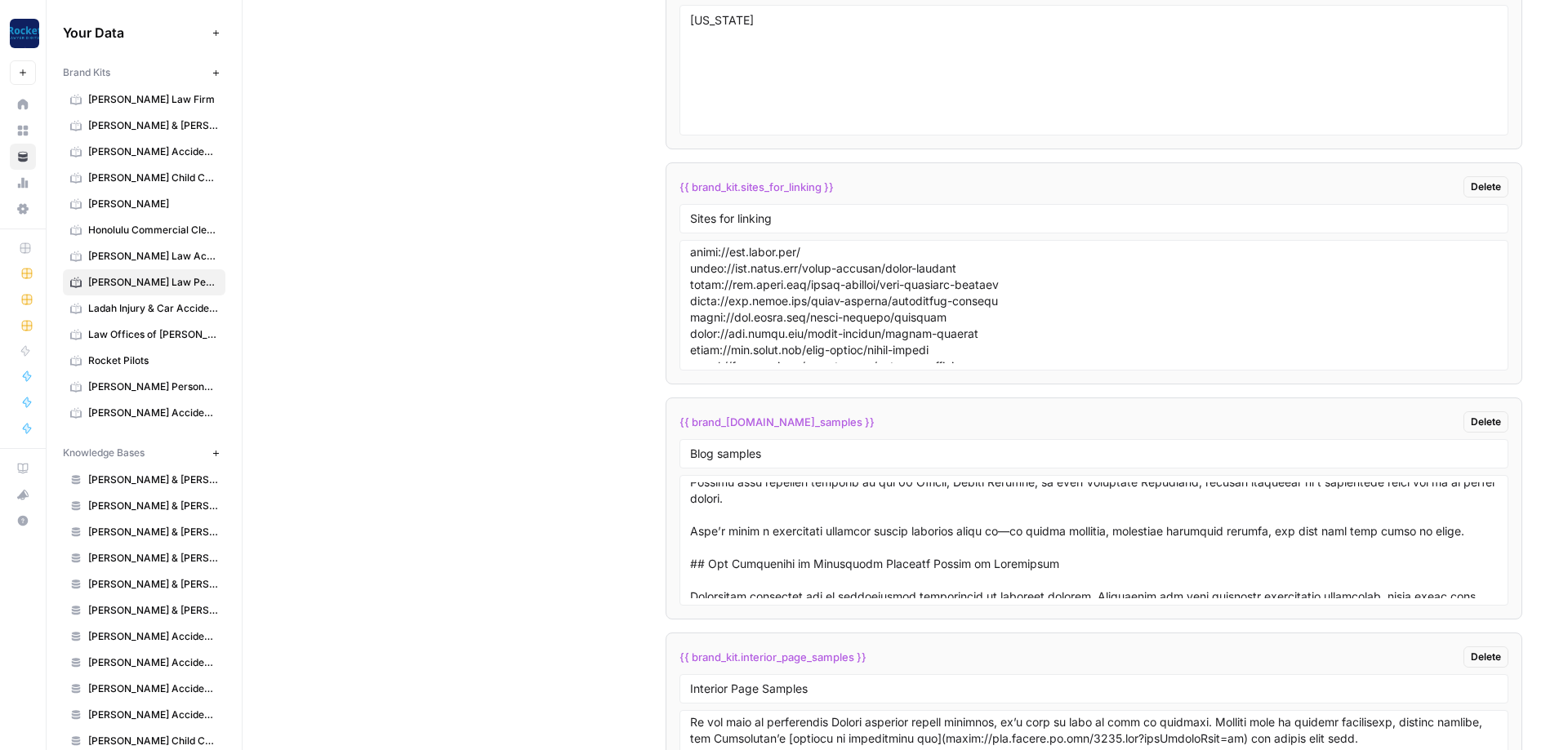
scroll to position [2618, 0]
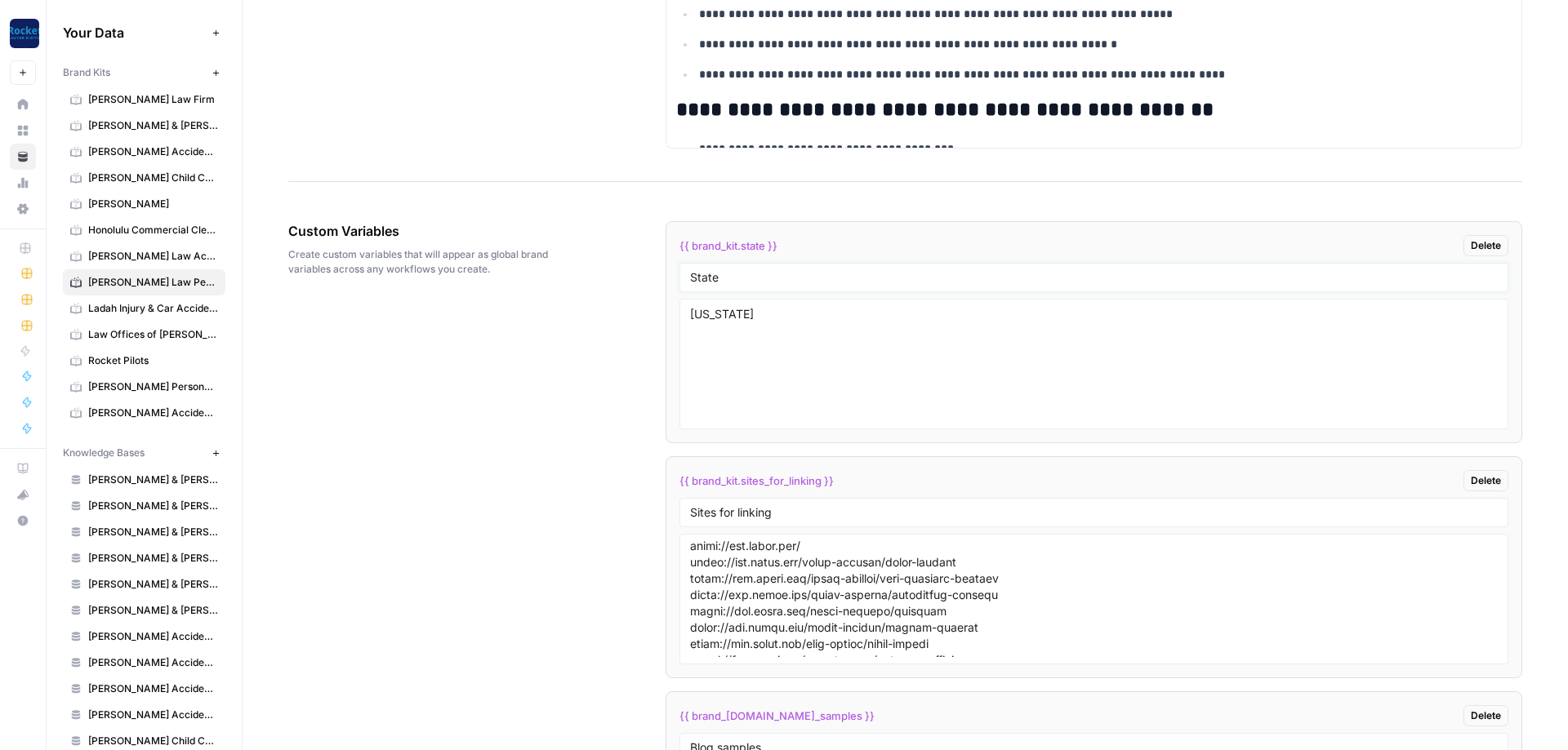
click at [770, 277] on input "State" at bounding box center [1094, 277] width 807 height 15
click at [782, 511] on input "Sites for linking" at bounding box center [1094, 512] width 807 height 15
click at [928, 608] on textarea at bounding box center [1094, 599] width 807 height 116
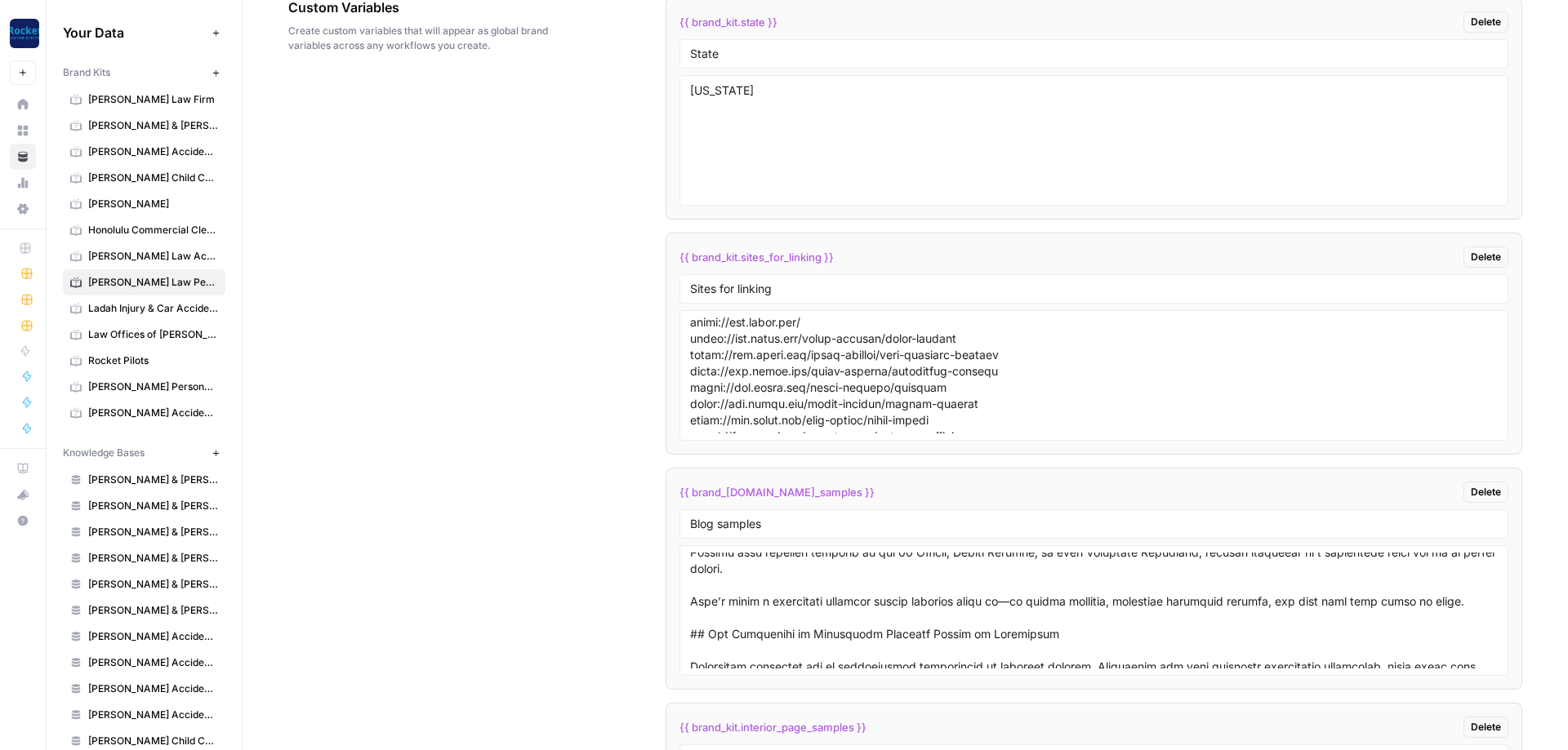
scroll to position [3011, 0]
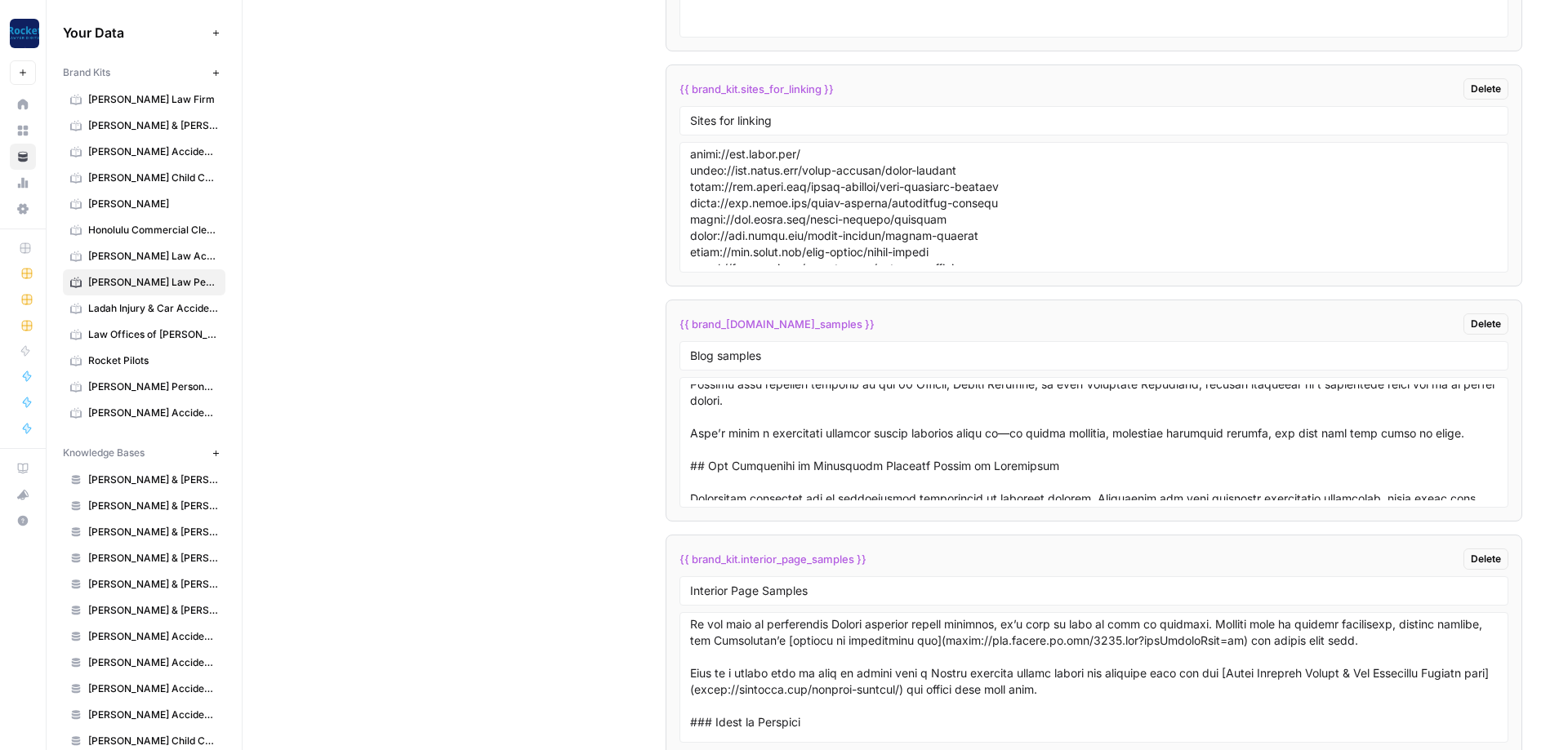
click at [802, 348] on div "Blog samples" at bounding box center [1094, 355] width 829 height 29
click at [776, 356] on input "Blog samples" at bounding box center [1094, 356] width 807 height 15
click at [847, 587] on input "Interior Page Samples" at bounding box center [1094, 591] width 807 height 15
drag, startPoint x: 523, startPoint y: 365, endPoint x: 514, endPoint y: 361, distance: 9.8
click at [519, 362] on div "Custom Variables Create custom variables that will appear as global brand varia…" at bounding box center [905, 665] width 1234 height 1738
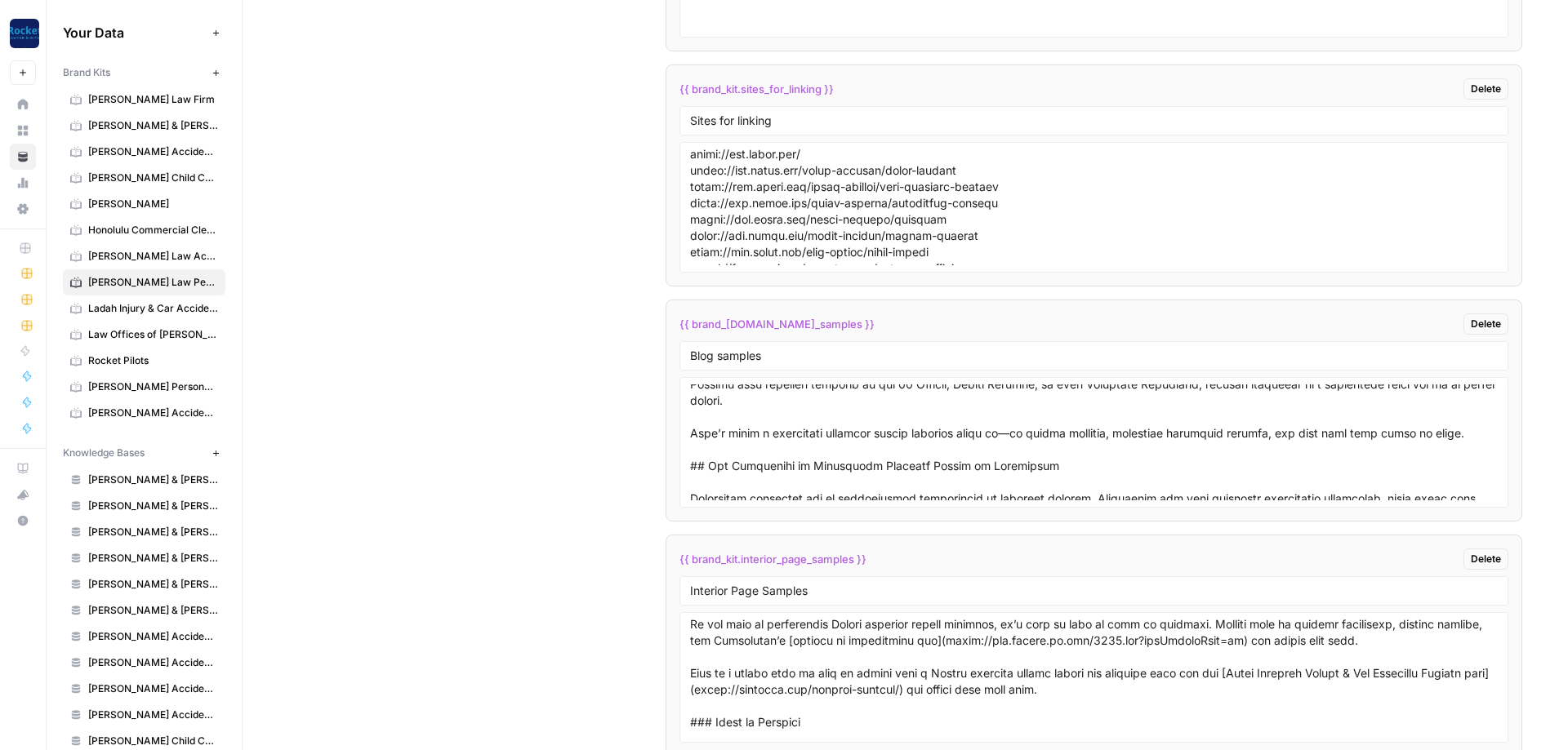
scroll to position [2520, 0]
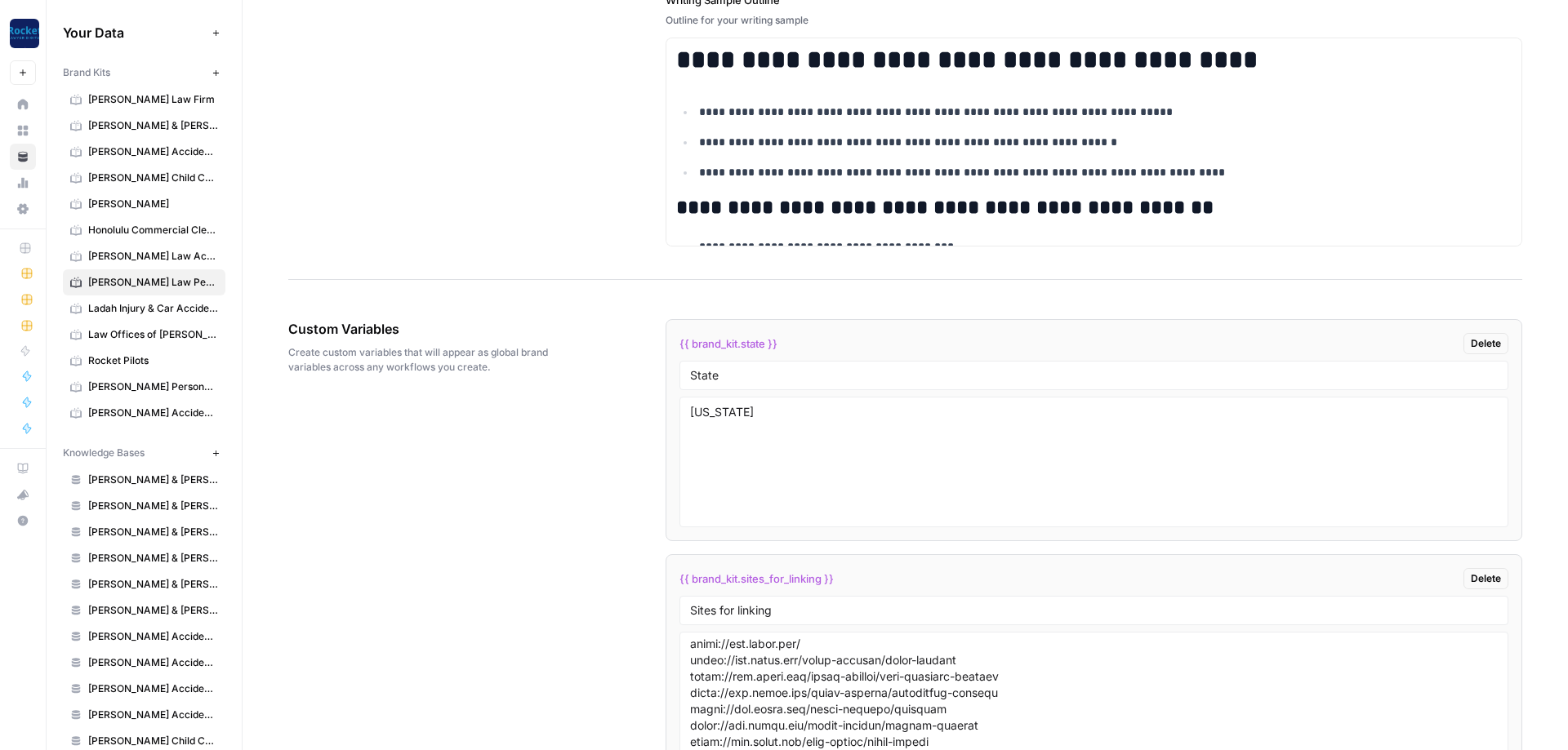
click at [769, 616] on input "Sites for linking" at bounding box center [1094, 610] width 807 height 15
click at [819, 679] on textarea at bounding box center [1094, 697] width 807 height 116
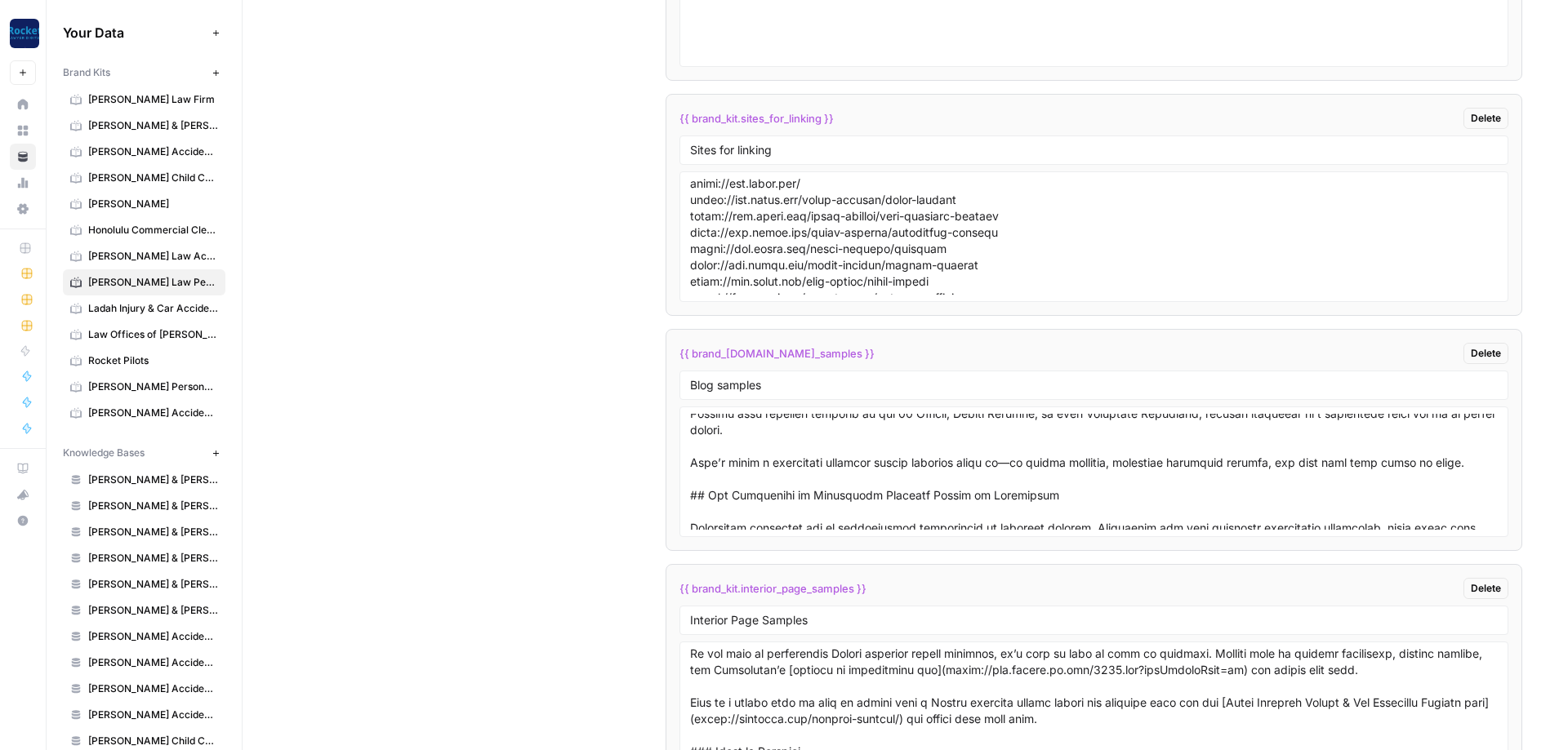
scroll to position [3109, 0]
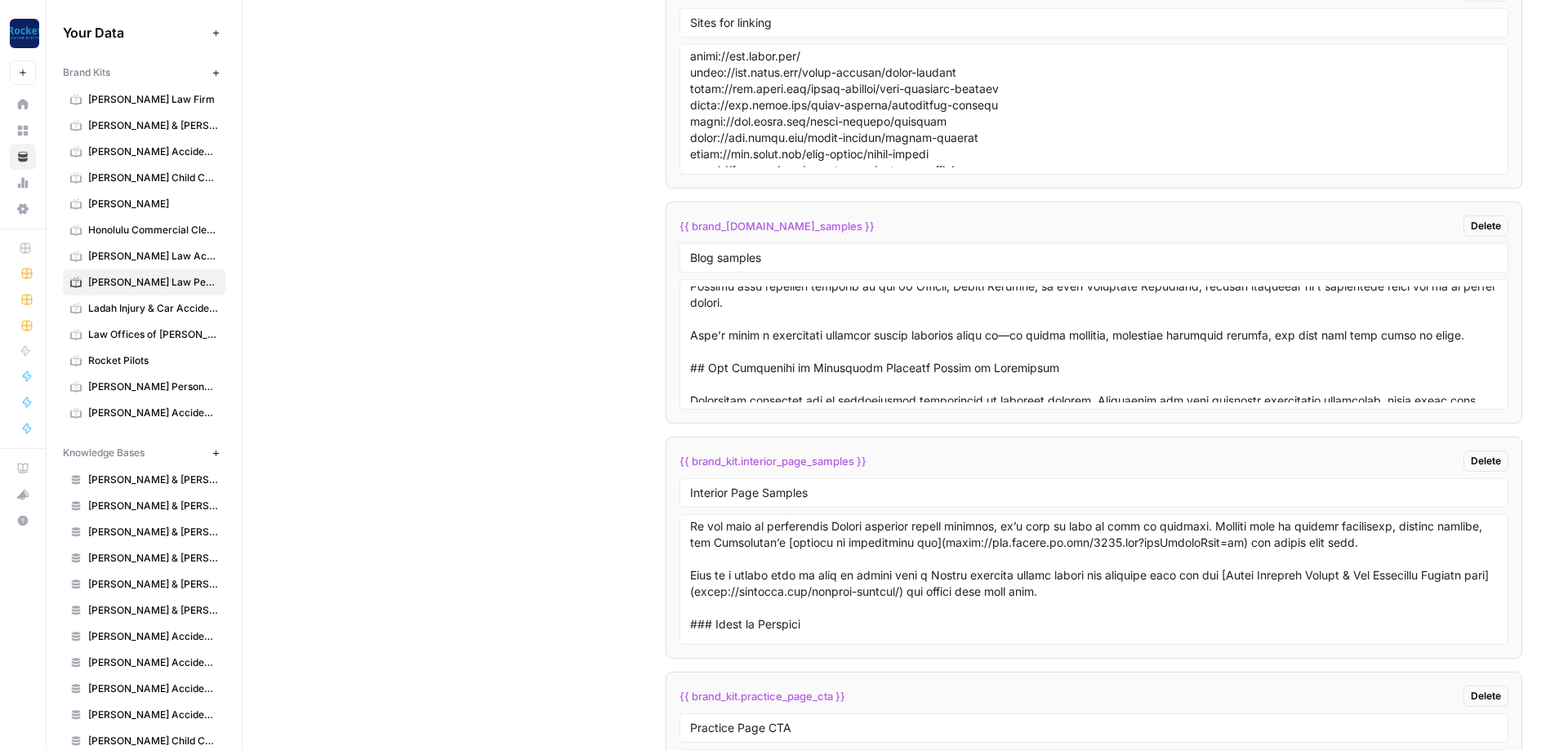
click at [769, 261] on input "Blog samples" at bounding box center [1094, 258] width 807 height 15
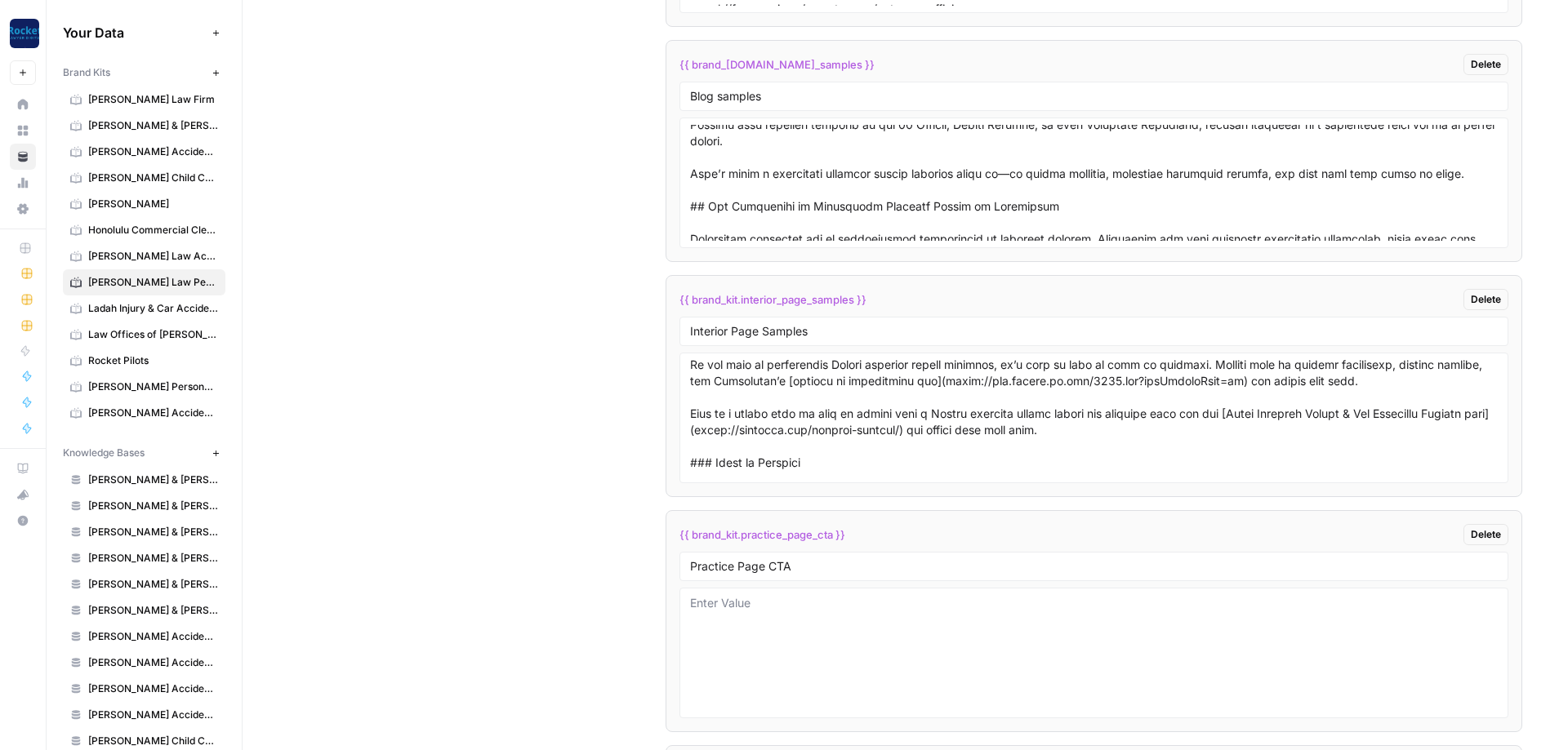
scroll to position [3402, 0]
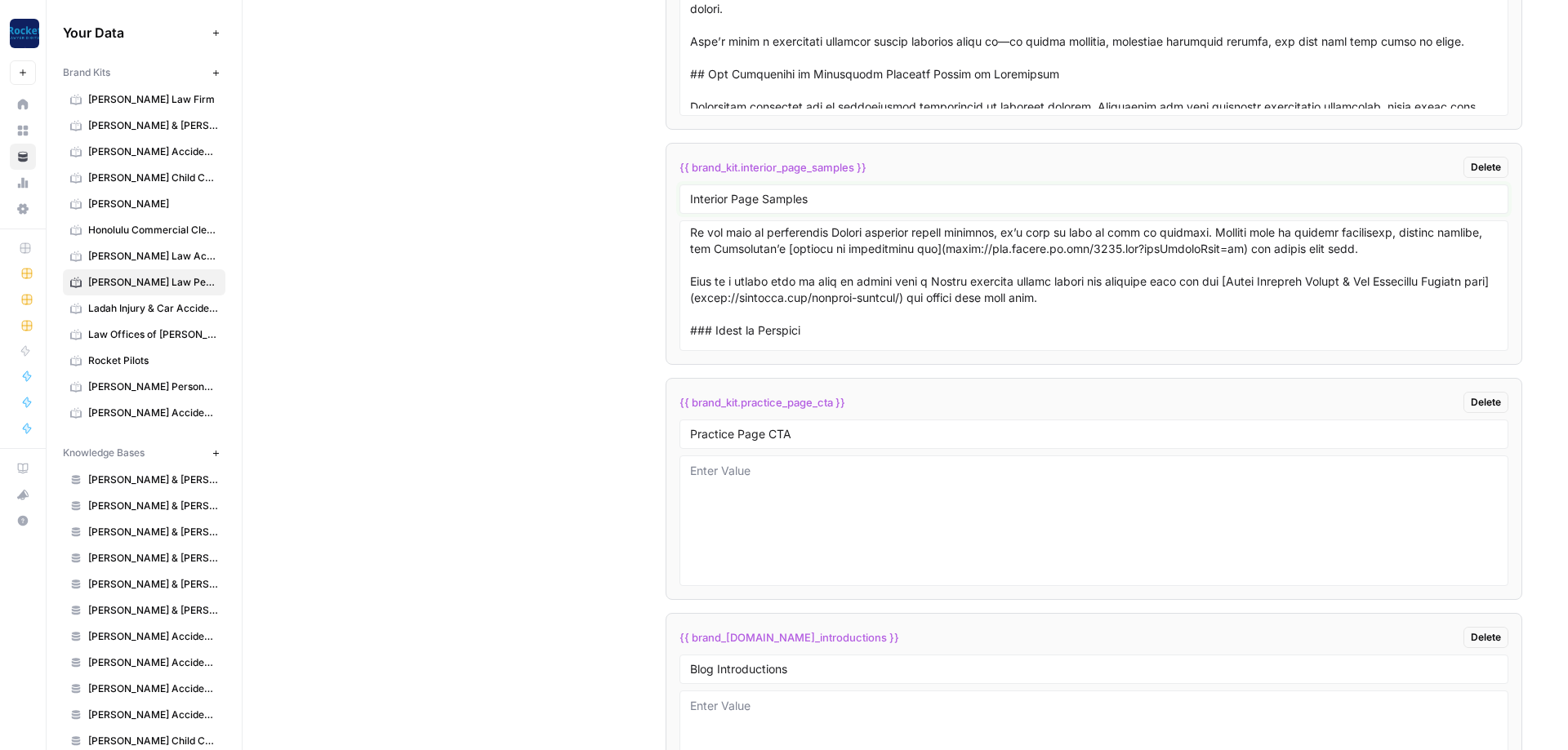
click at [857, 201] on input "Interior Page Samples" at bounding box center [1094, 199] width 807 height 15
click at [835, 200] on input "Interior Page Samples" at bounding box center [1094, 199] width 807 height 15
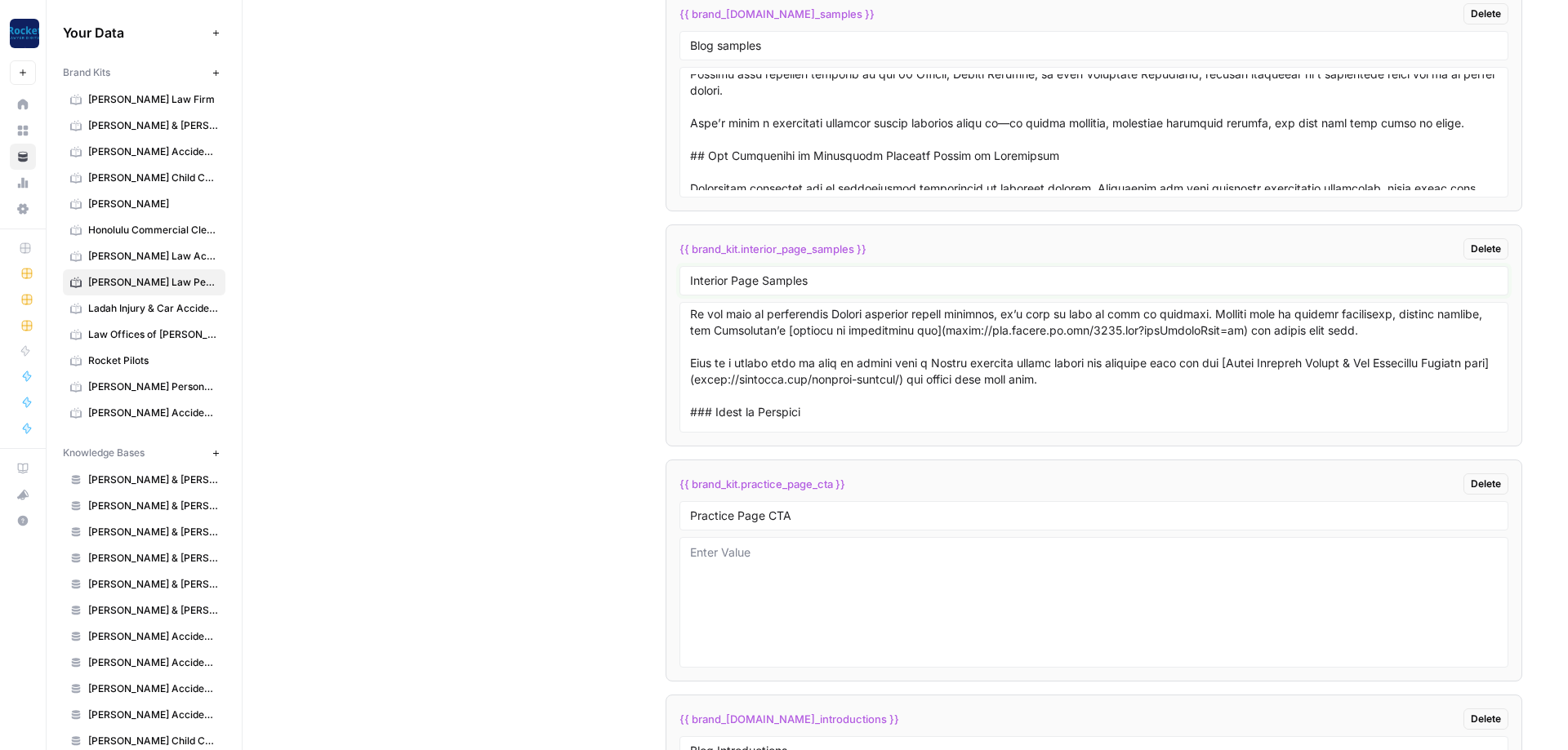
scroll to position [3109, 0]
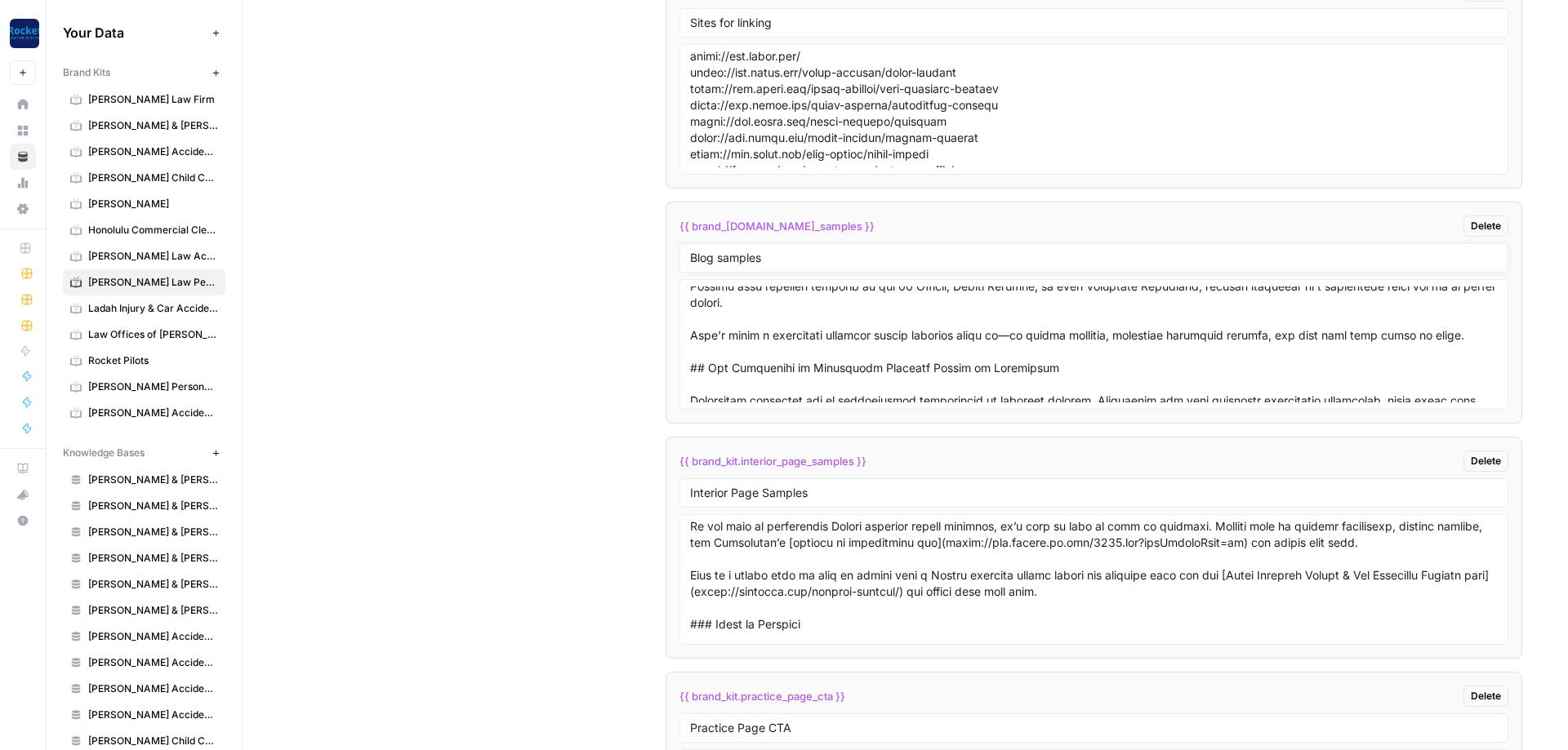
click at [756, 254] on input "Blog samples" at bounding box center [1094, 258] width 807 height 15
click at [792, 505] on div "Interior Page Samples" at bounding box center [1094, 493] width 829 height 29
click at [792, 498] on input "Interior Page Samples" at bounding box center [1094, 493] width 807 height 15
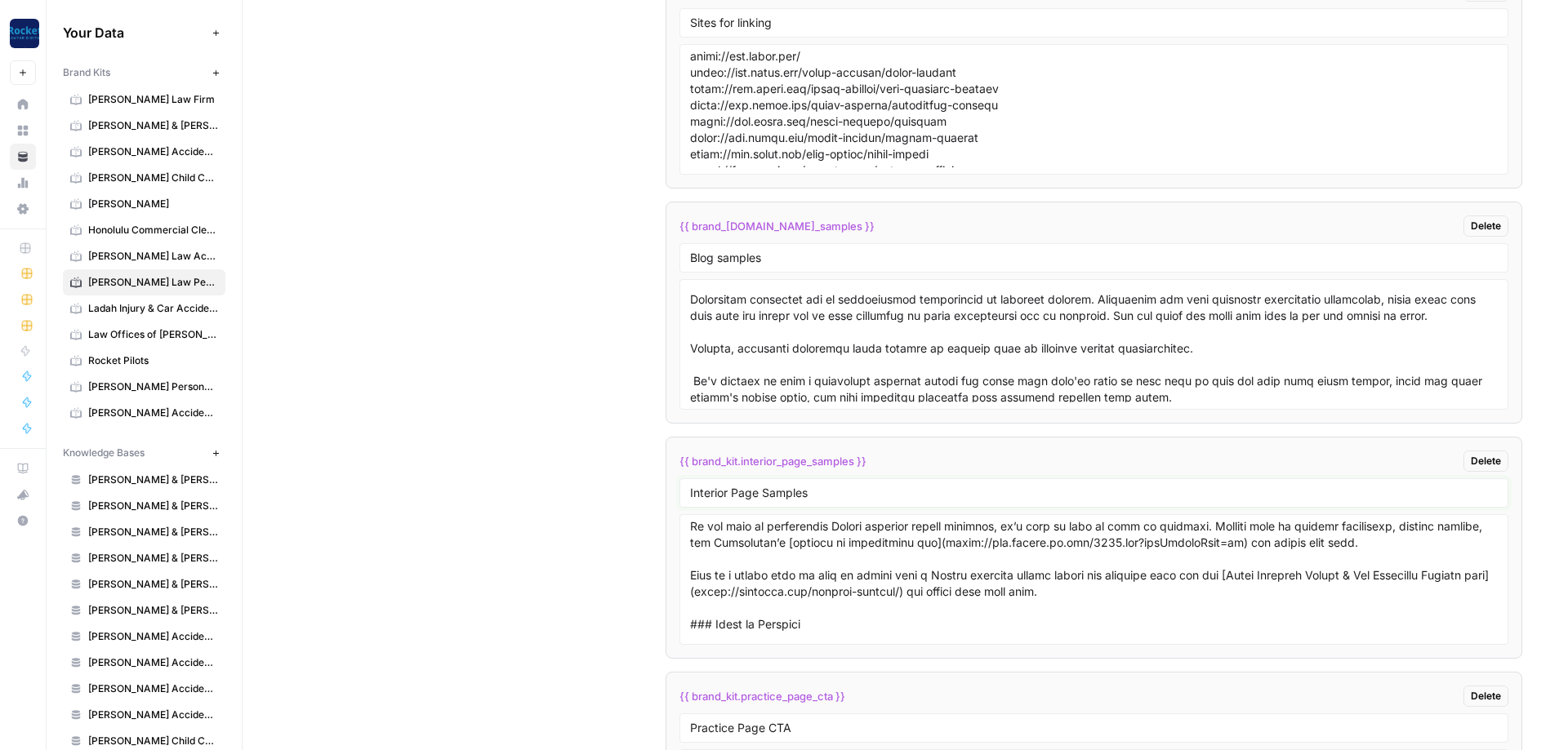
scroll to position [583, 0]
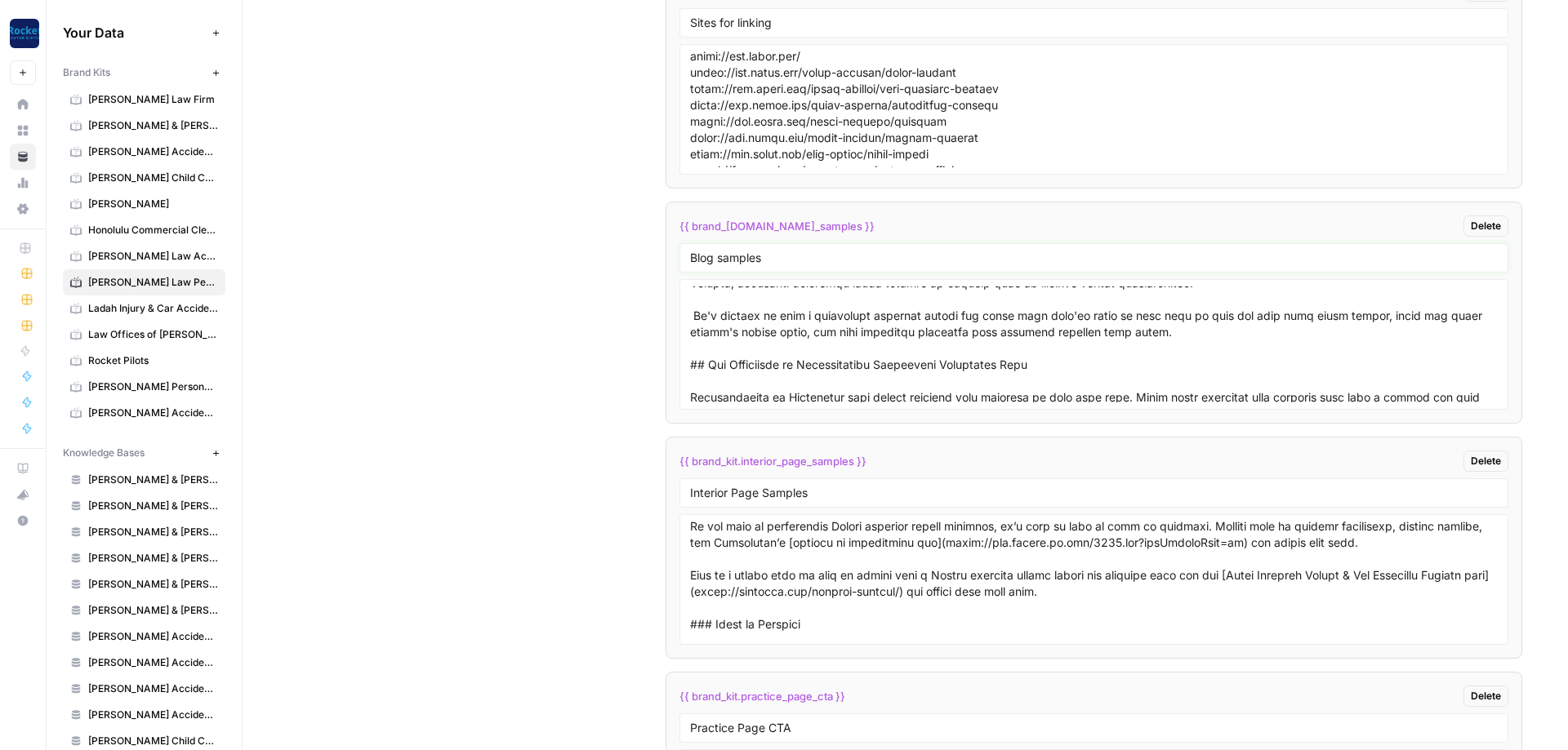
click at [763, 260] on input "Blog samples" at bounding box center [1094, 258] width 807 height 15
click at [760, 484] on div "Interior Page Samples" at bounding box center [1094, 493] width 829 height 29
click at [759, 494] on input "Interior Page Samples" at bounding box center [1094, 493] width 807 height 15
click at [785, 268] on div "Blog samples" at bounding box center [1094, 257] width 829 height 29
click at [798, 254] on input "Blog samples" at bounding box center [1094, 258] width 807 height 15
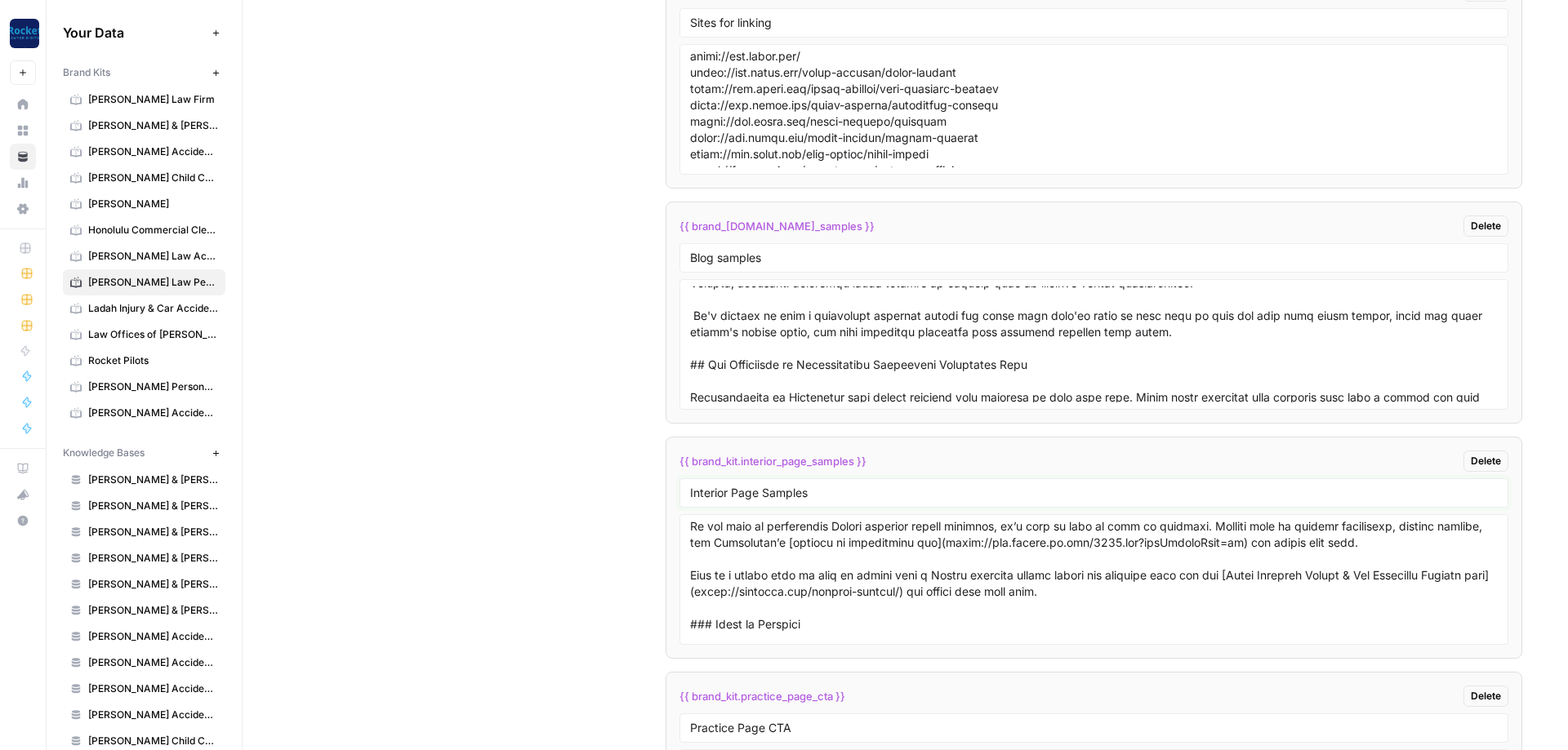
click at [807, 496] on input "Interior Page Samples" at bounding box center [1094, 493] width 807 height 15
click at [760, 262] on input "Blog samples" at bounding box center [1094, 258] width 807 height 15
click at [814, 481] on div "Interior Page Samples" at bounding box center [1094, 493] width 829 height 29
click at [815, 488] on input "Interior Page Samples" at bounding box center [1094, 493] width 807 height 15
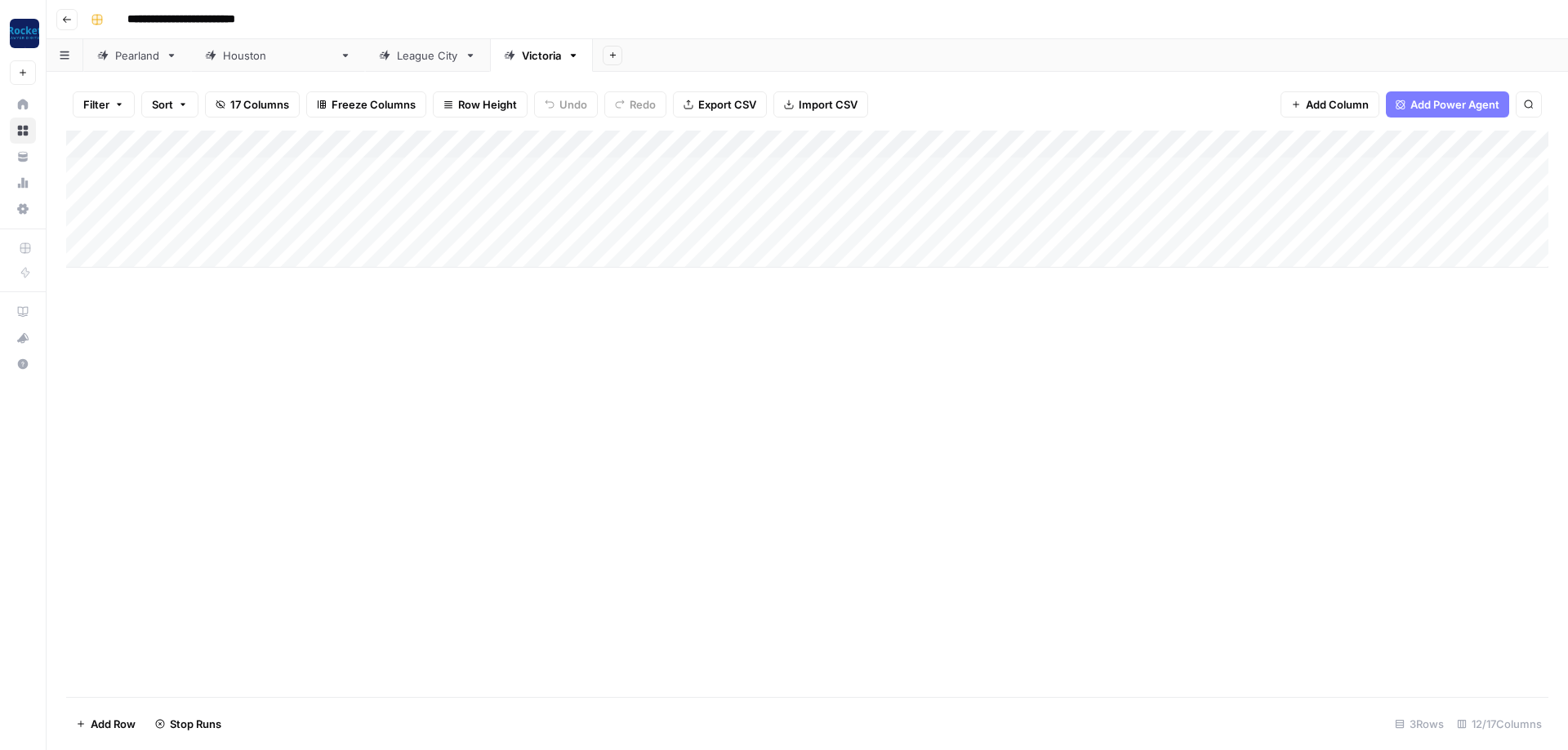
click at [145, 60] on div "Pearland" at bounding box center [137, 56] width 44 height 16
click at [267, 70] on link "[GEOGRAPHIC_DATA]" at bounding box center [277, 55] width 174 height 33
type input "**********"
click at [365, 64] on link "League City" at bounding box center [427, 55] width 125 height 33
